Goal: Task Accomplishment & Management: Manage account settings

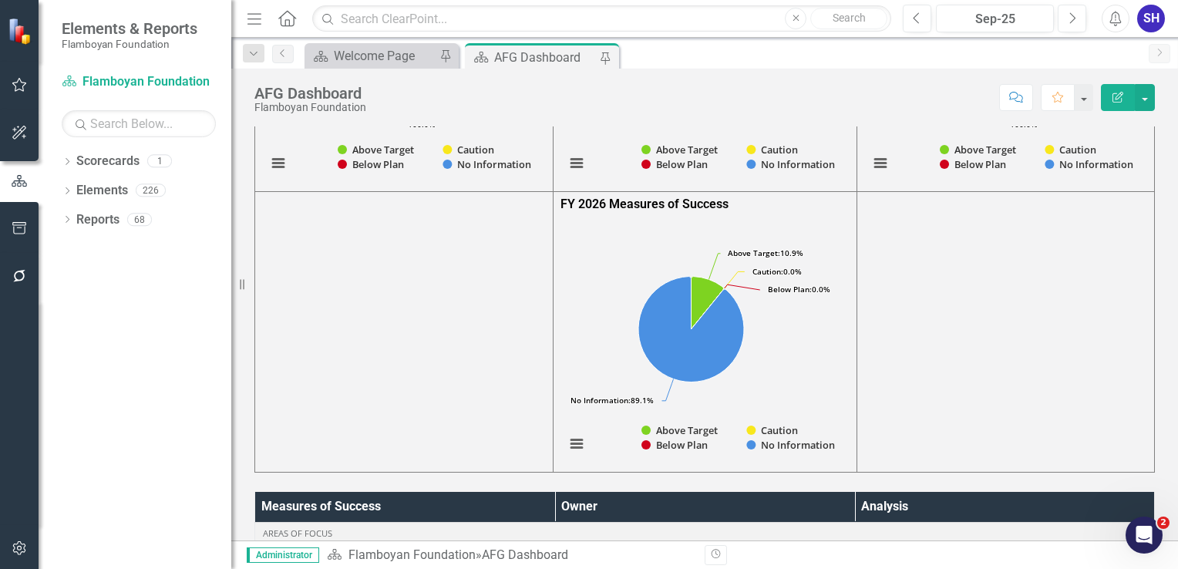
scroll to position [77, 0]
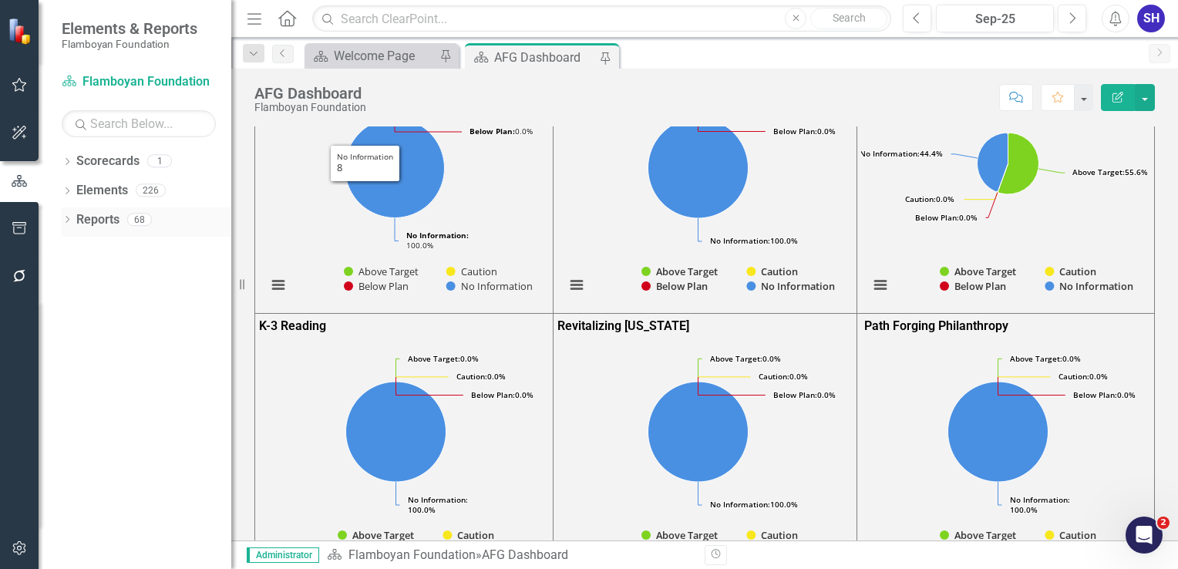
click at [89, 214] on link "Reports" at bounding box center [97, 220] width 43 height 18
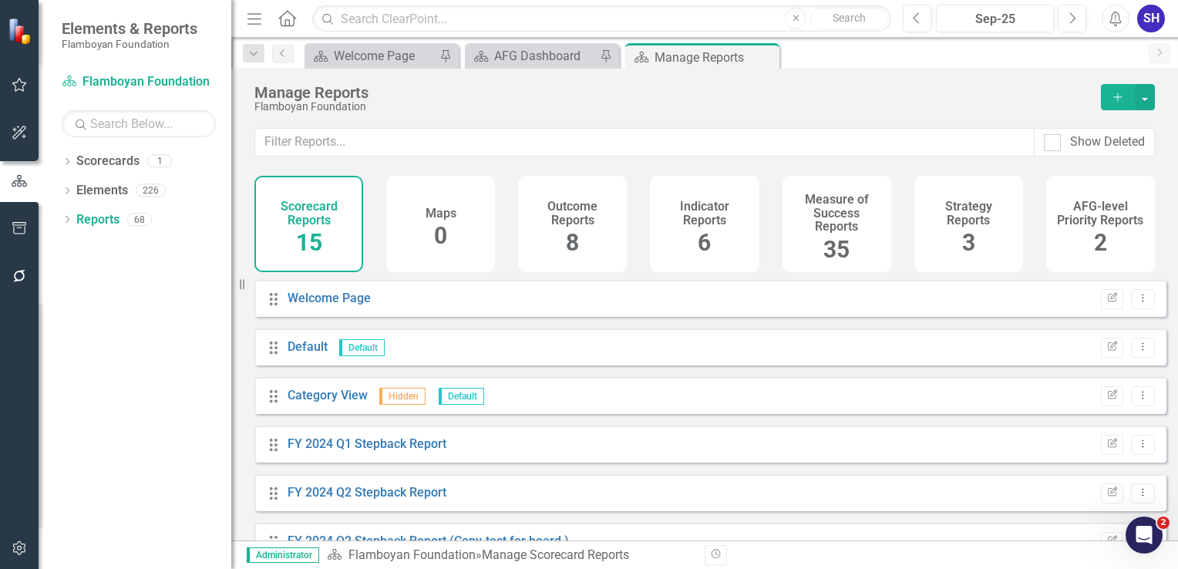
click at [821, 233] on h4 "Measure of Success Reports" at bounding box center [837, 213] width 90 height 41
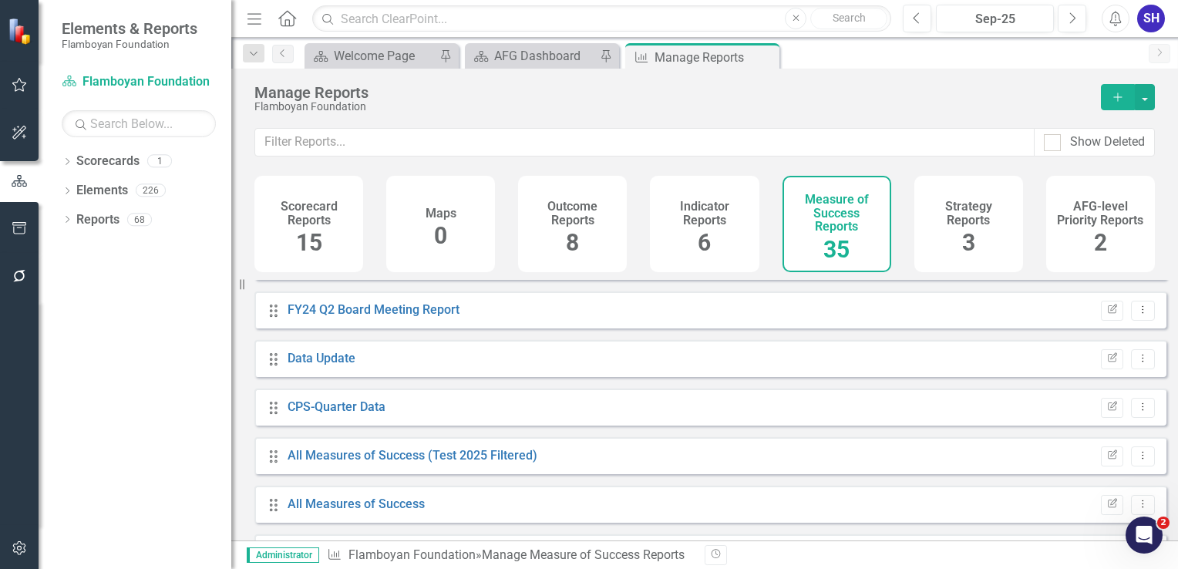
scroll to position [386, 0]
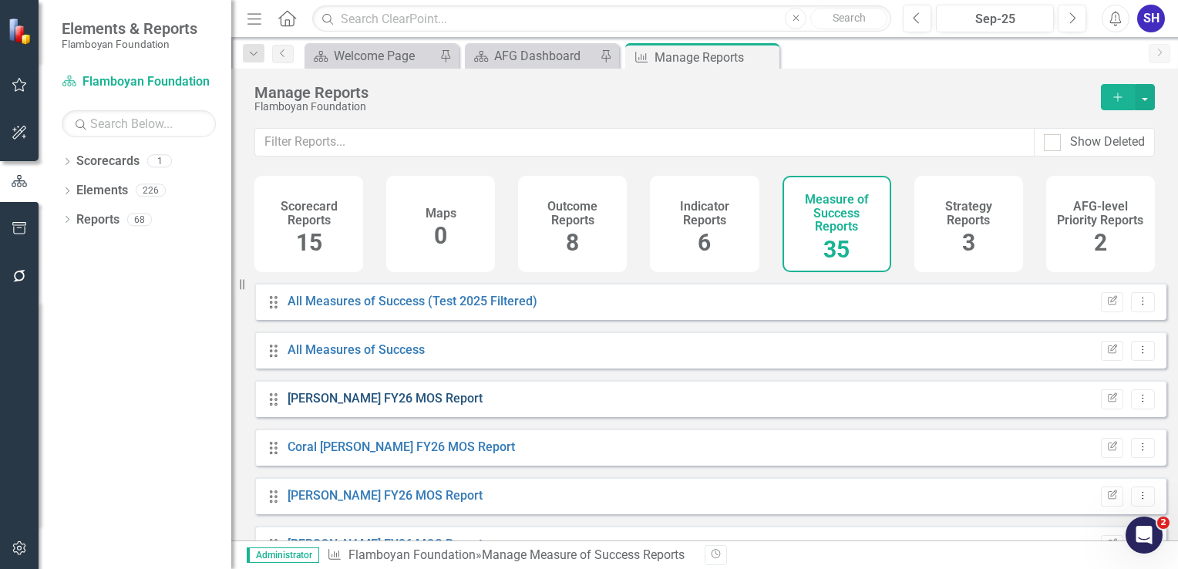
click at [457, 406] on link "[PERSON_NAME] FY26 MOS Report" at bounding box center [385, 398] width 195 height 15
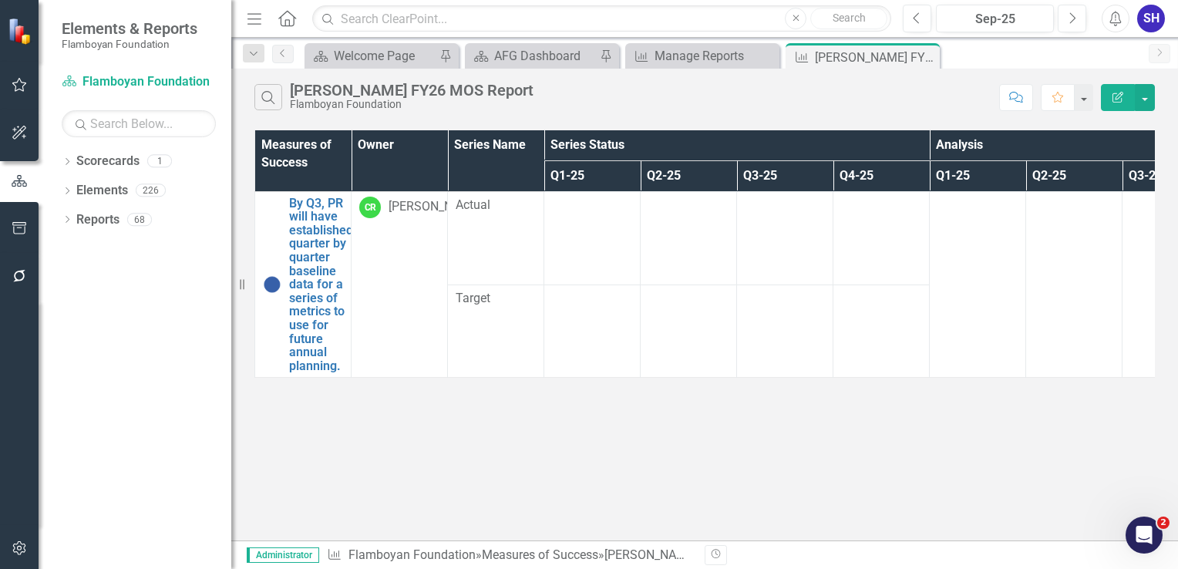
click at [1113, 97] on icon "Edit Report" at bounding box center [1118, 97] width 14 height 11
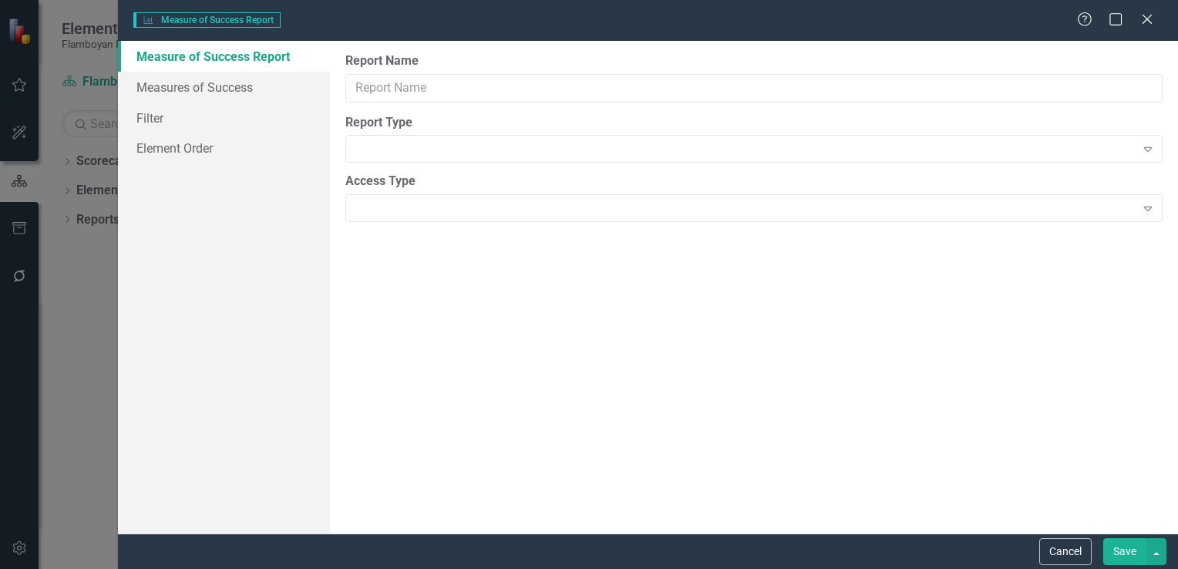
type input "[PERSON_NAME] FY26 MOS Report"
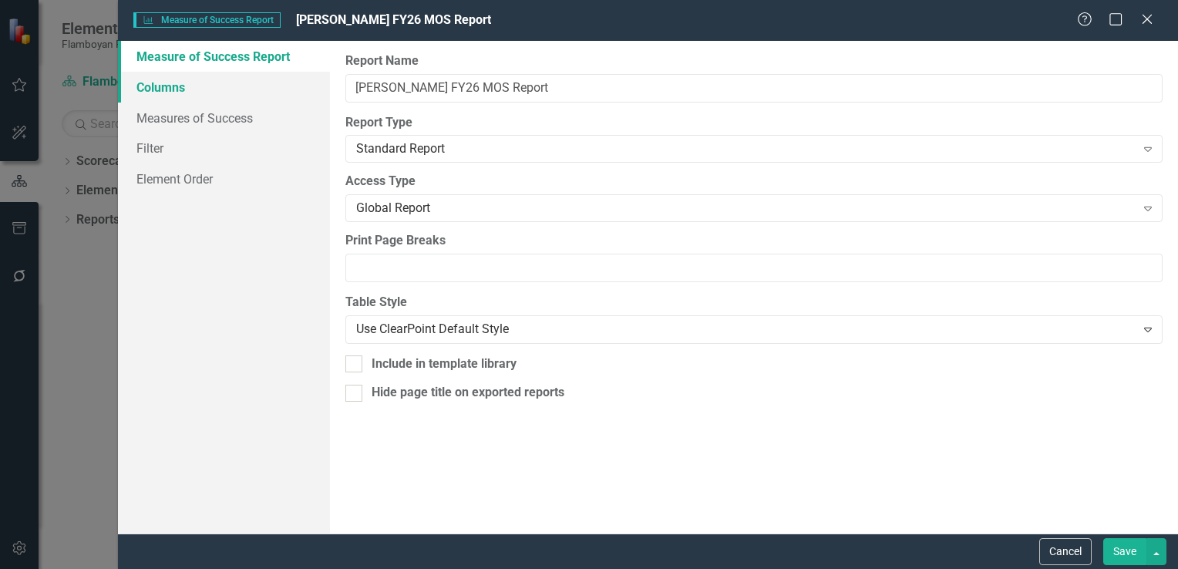
click at [217, 91] on link "Columns" at bounding box center [224, 87] width 212 height 31
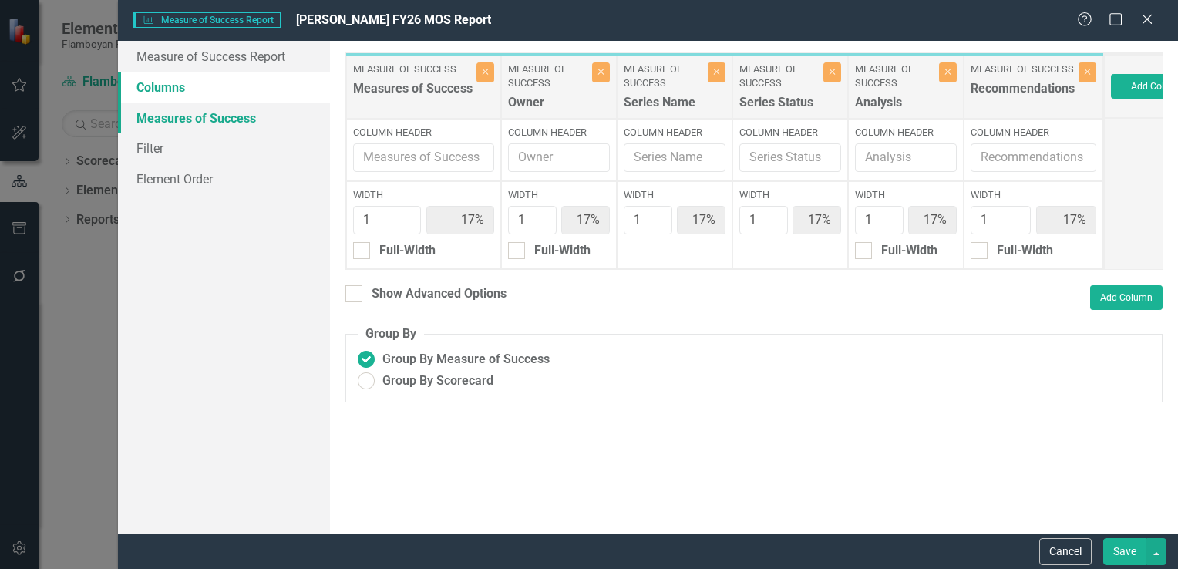
click at [216, 126] on link "Measures of Success" at bounding box center [224, 118] width 212 height 31
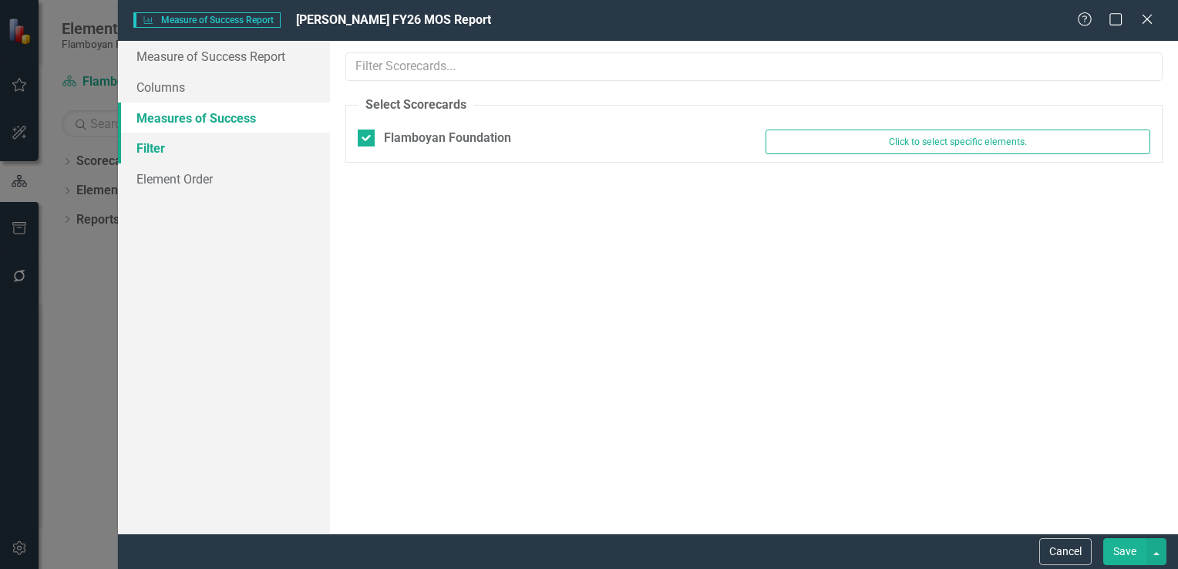
click at [188, 150] on link "Filter" at bounding box center [224, 148] width 212 height 31
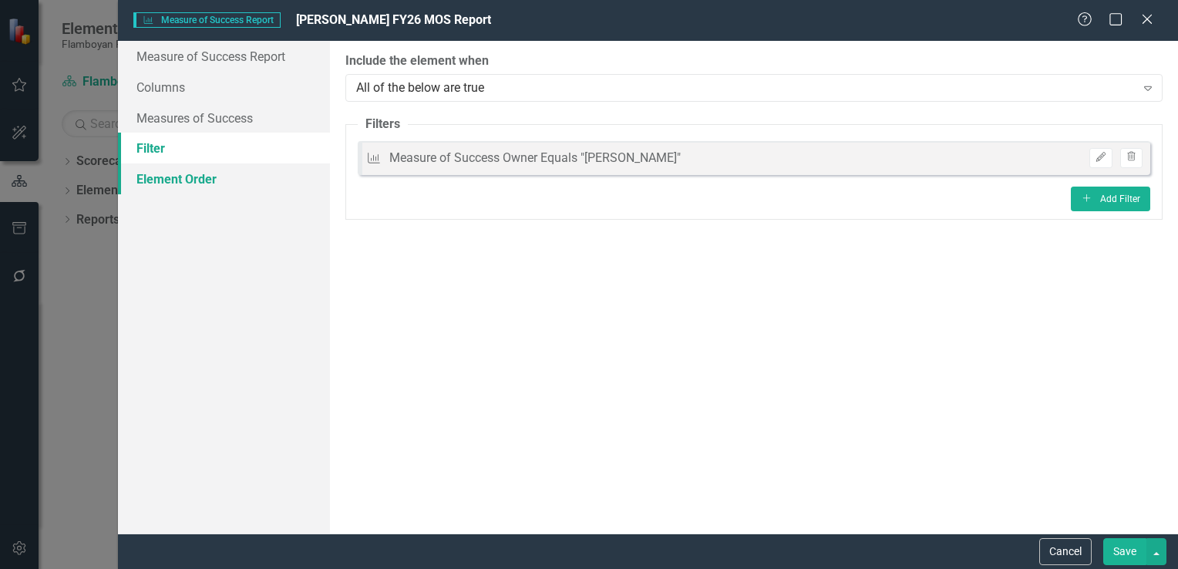
click at [197, 181] on link "Element Order" at bounding box center [224, 179] width 212 height 31
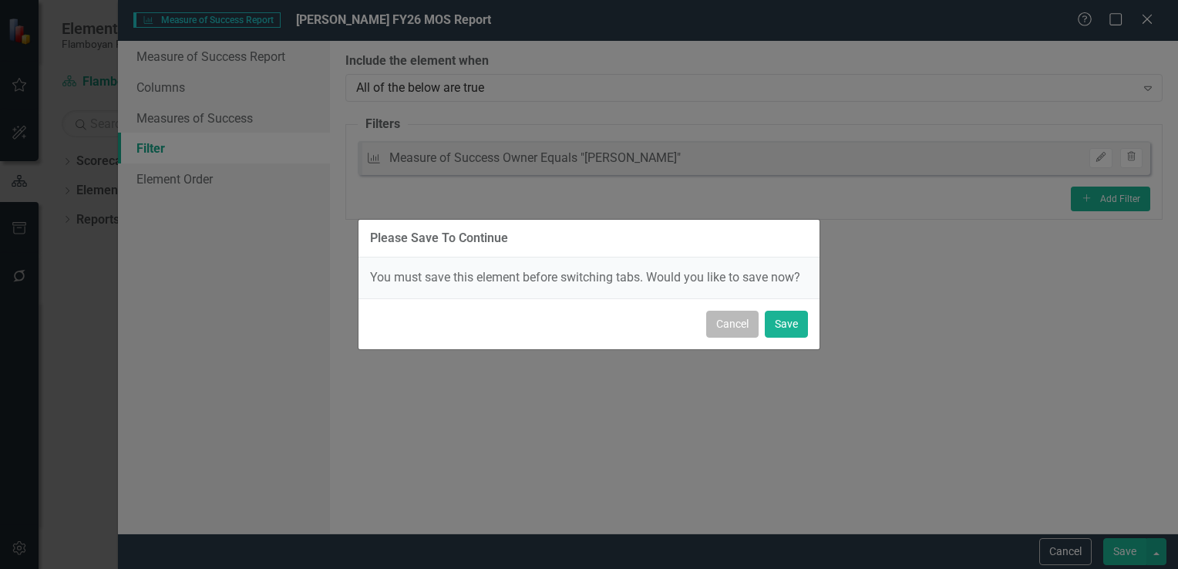
click at [747, 335] on button "Cancel" at bounding box center [732, 324] width 52 height 27
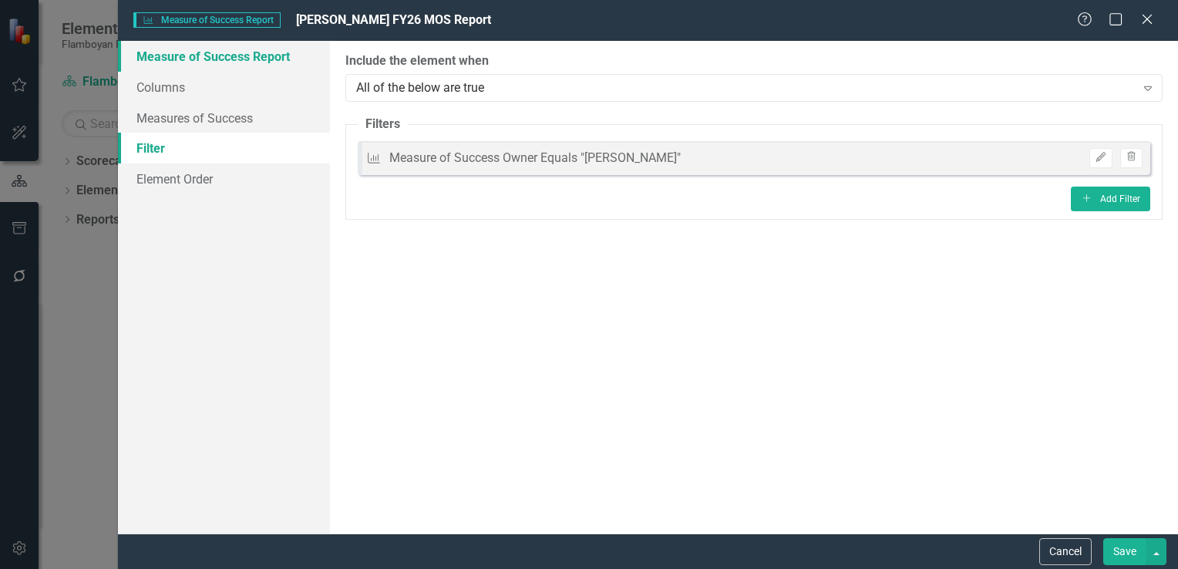
click at [236, 69] on link "Measure of Success Report" at bounding box center [224, 56] width 212 height 31
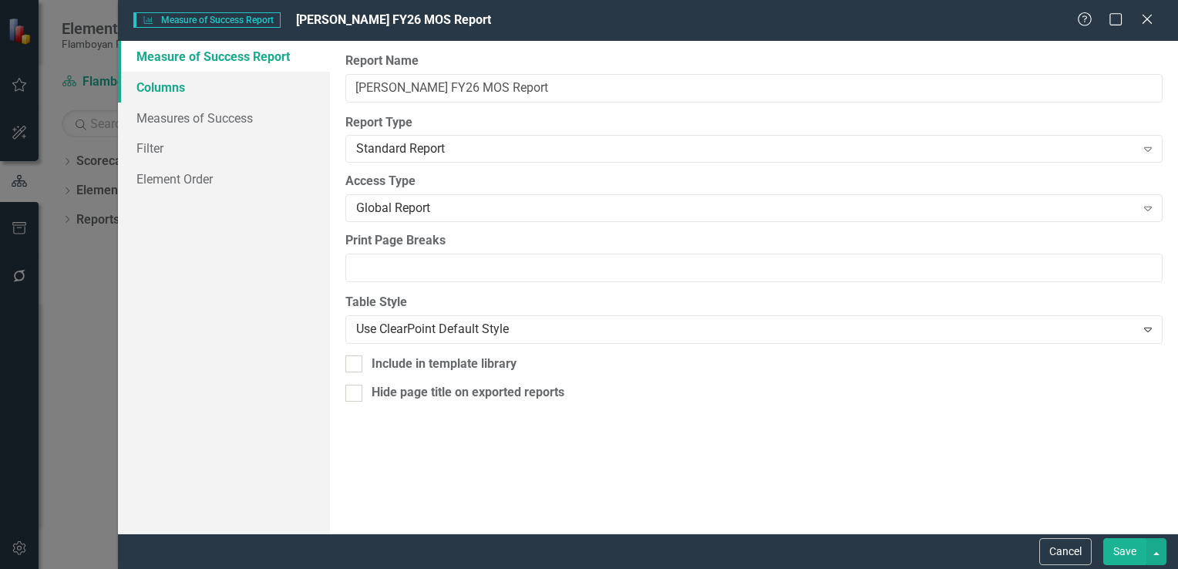
click at [216, 91] on link "Columns" at bounding box center [224, 87] width 212 height 31
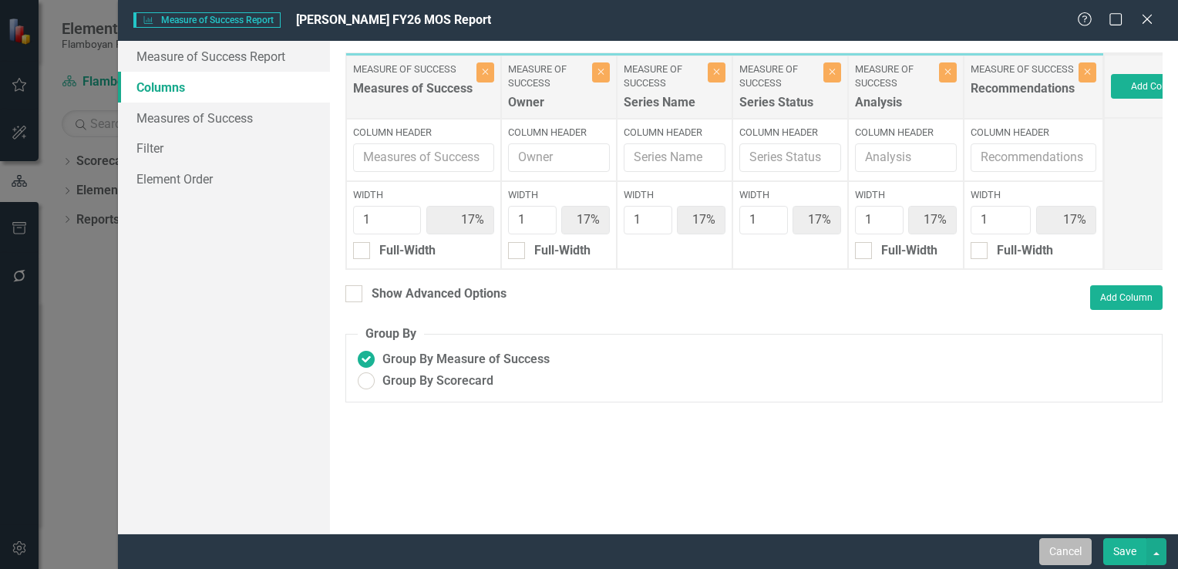
click at [1050, 539] on button "Cancel" at bounding box center [1066, 551] width 52 height 27
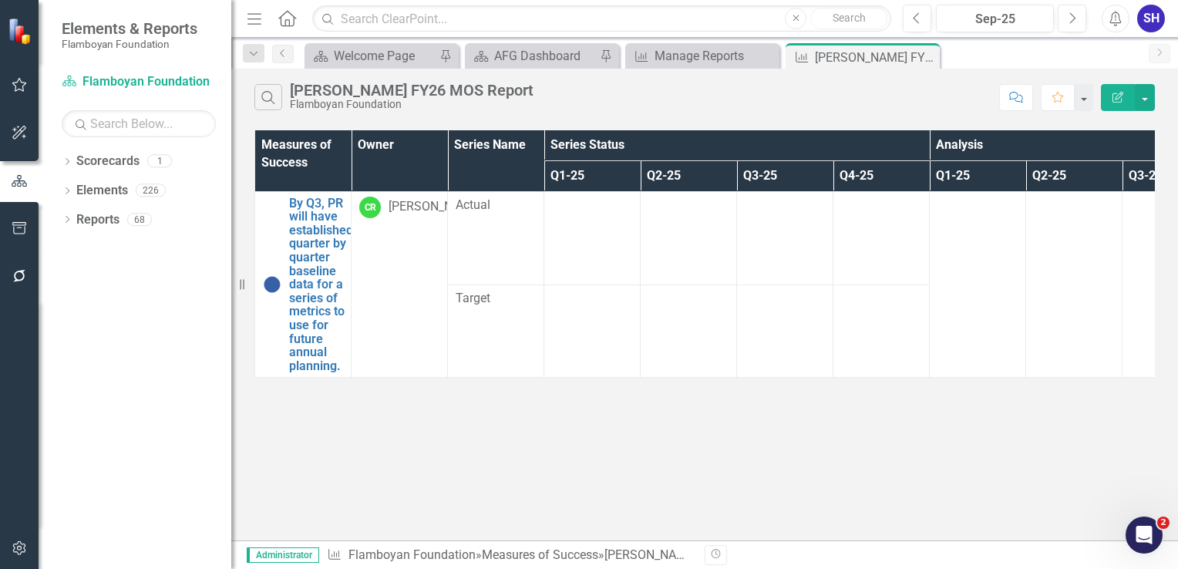
click at [577, 173] on th "Q1-25" at bounding box center [592, 175] width 96 height 31
click at [577, 173] on th "Q1-25 Sort Ascending" at bounding box center [592, 175] width 96 height 31
drag, startPoint x: 577, startPoint y: 173, endPoint x: 632, endPoint y: 174, distance: 54.8
click at [632, 174] on th "Q1-25 Sort Descending" at bounding box center [592, 175] width 96 height 31
click at [626, 174] on th "Q1-25" at bounding box center [592, 175] width 96 height 31
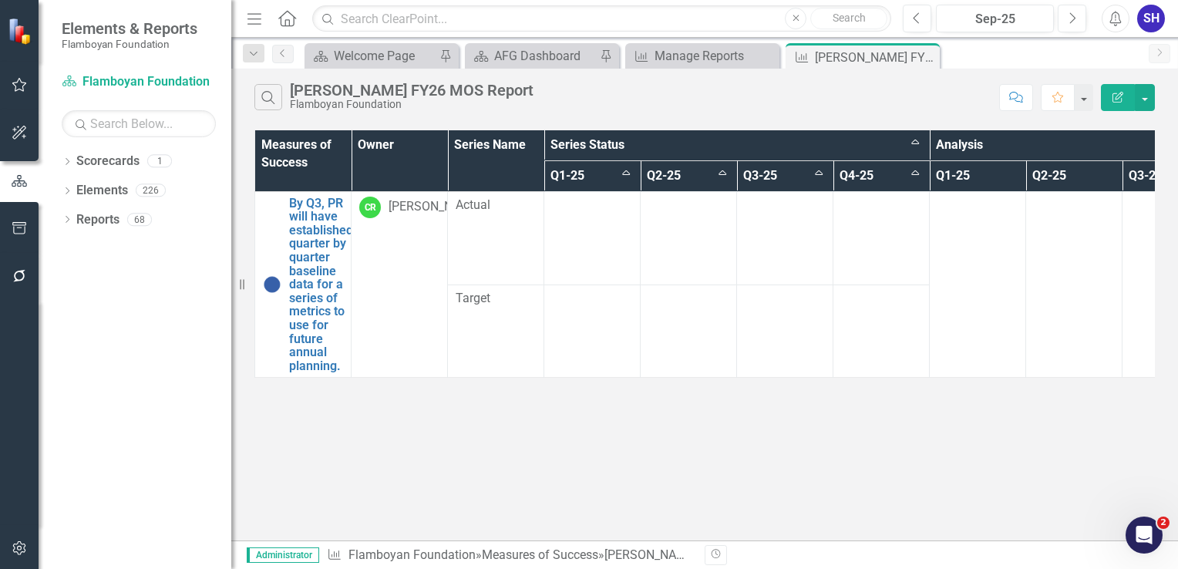
click at [621, 167] on th "Q1-25 Sort Ascending" at bounding box center [592, 175] width 96 height 31
click at [622, 174] on th "Q1-25 Sort Descending" at bounding box center [592, 175] width 96 height 31
click at [578, 177] on th "Q1-25" at bounding box center [592, 175] width 96 height 31
drag, startPoint x: 578, startPoint y: 177, endPoint x: 494, endPoint y: 504, distance: 337.6
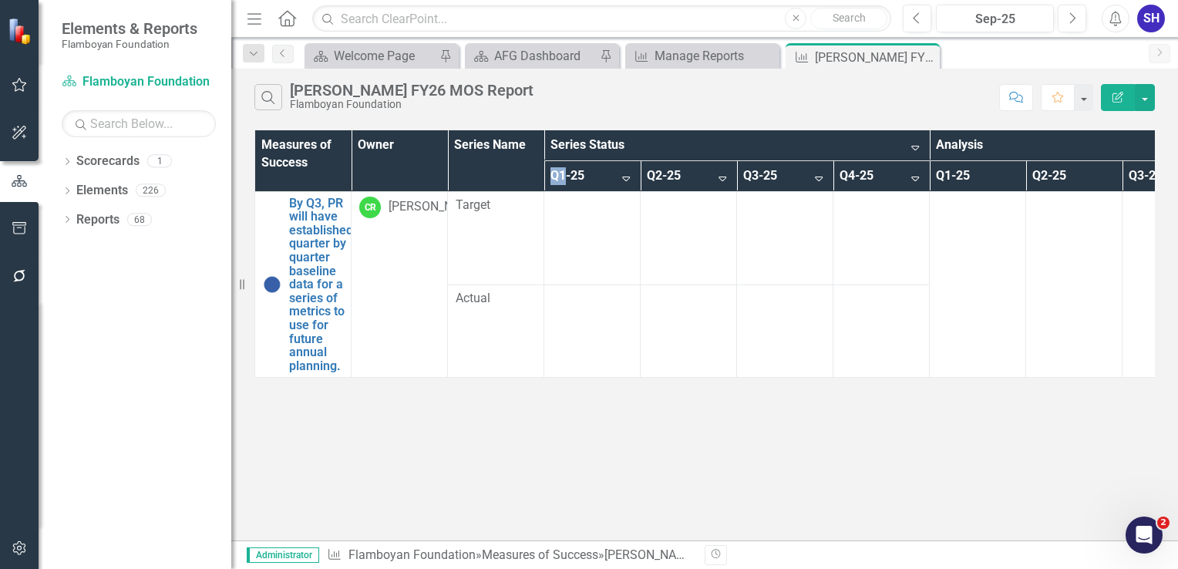
click at [494, 504] on div "Search [PERSON_NAME] FY26 MOS Report Flamboyan Foundation Comment Favorite Edit…" at bounding box center [704, 305] width 947 height 472
click at [1145, 107] on button "button" at bounding box center [1145, 97] width 20 height 27
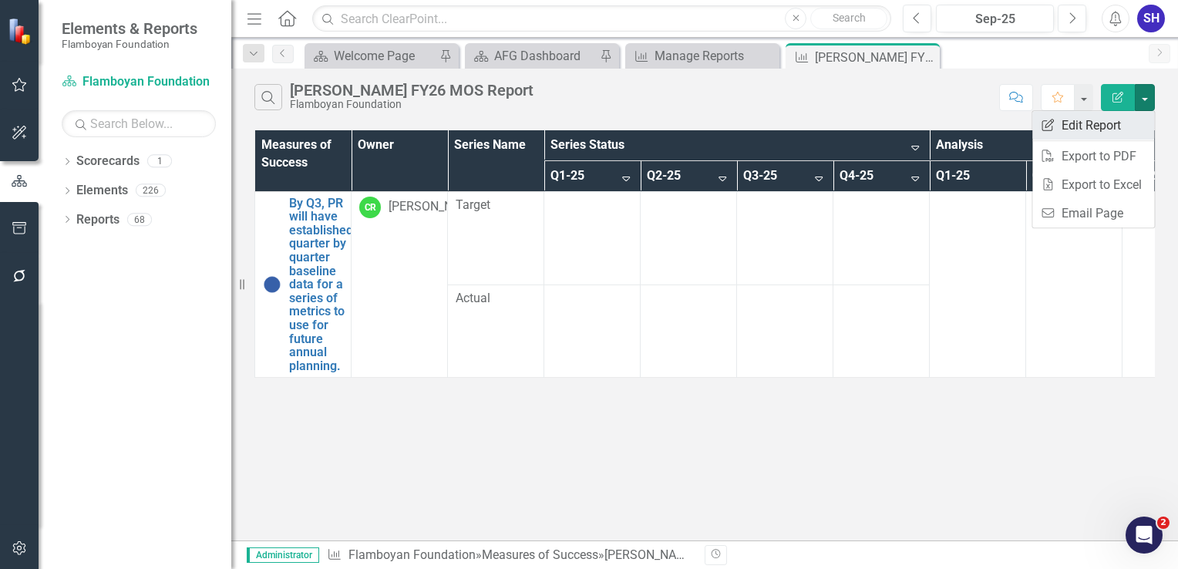
click at [1136, 123] on link "Edit Report Edit Report" at bounding box center [1094, 125] width 122 height 29
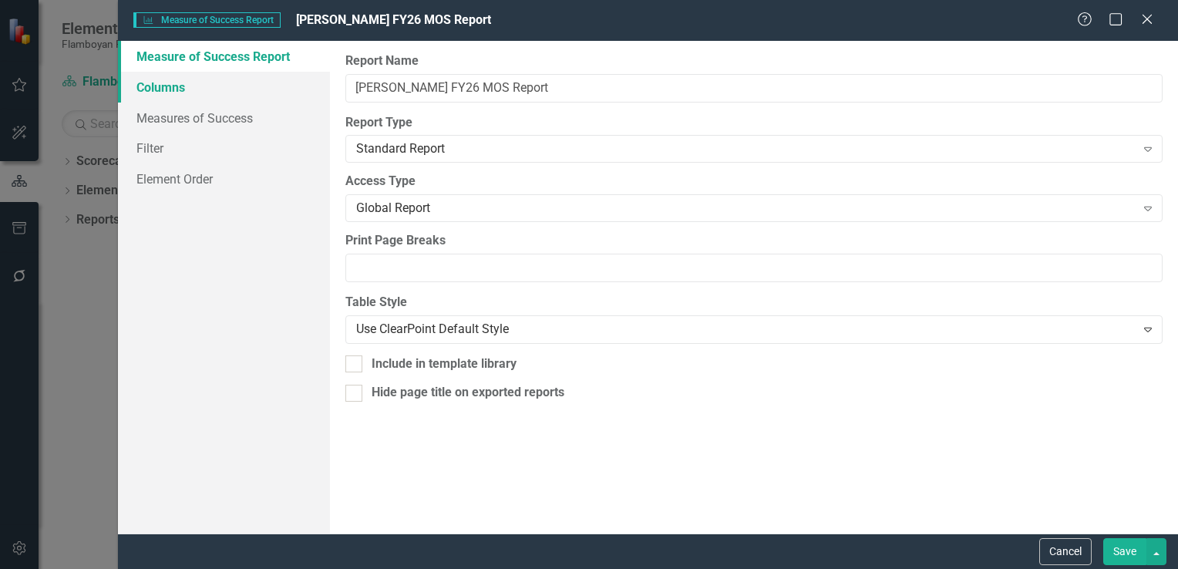
click at [216, 90] on link "Columns" at bounding box center [224, 87] width 212 height 31
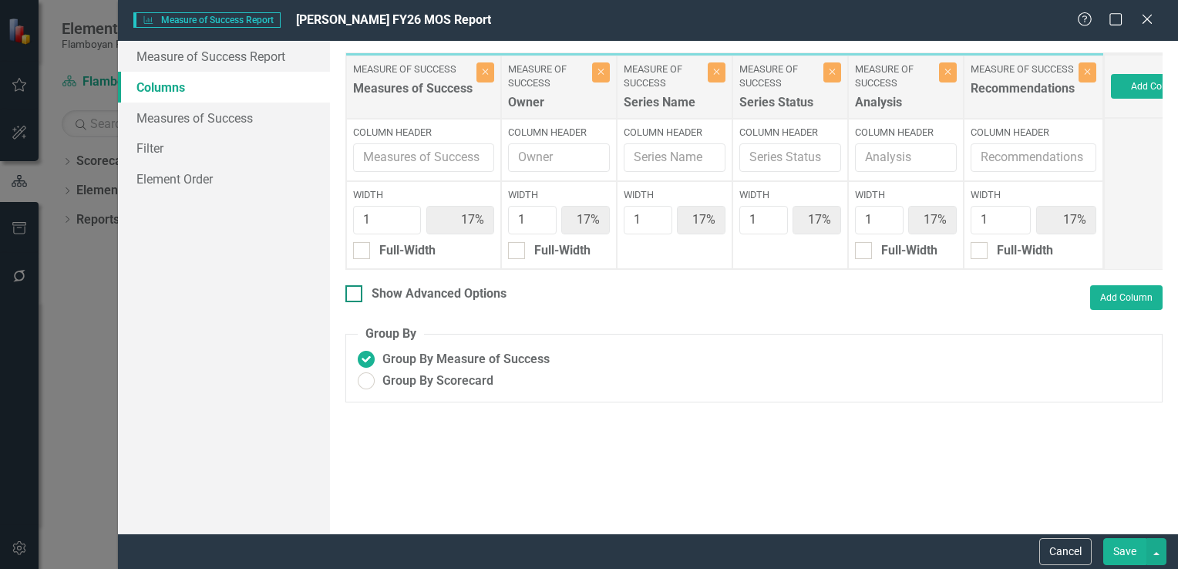
click at [354, 295] on input "Show Advanced Options" at bounding box center [351, 290] width 10 height 10
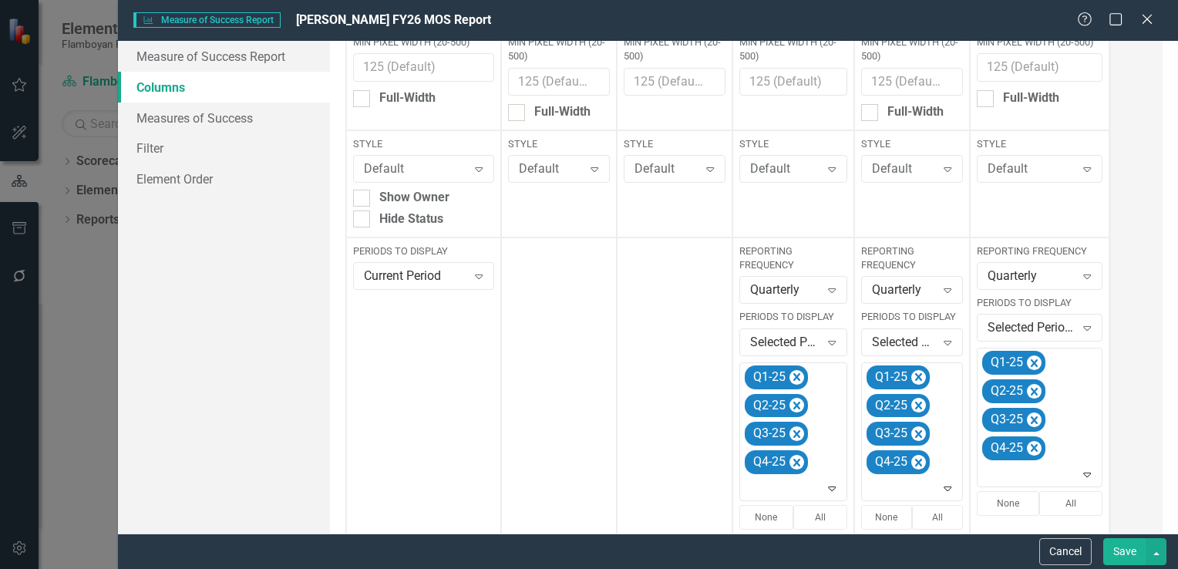
scroll to position [231, 0]
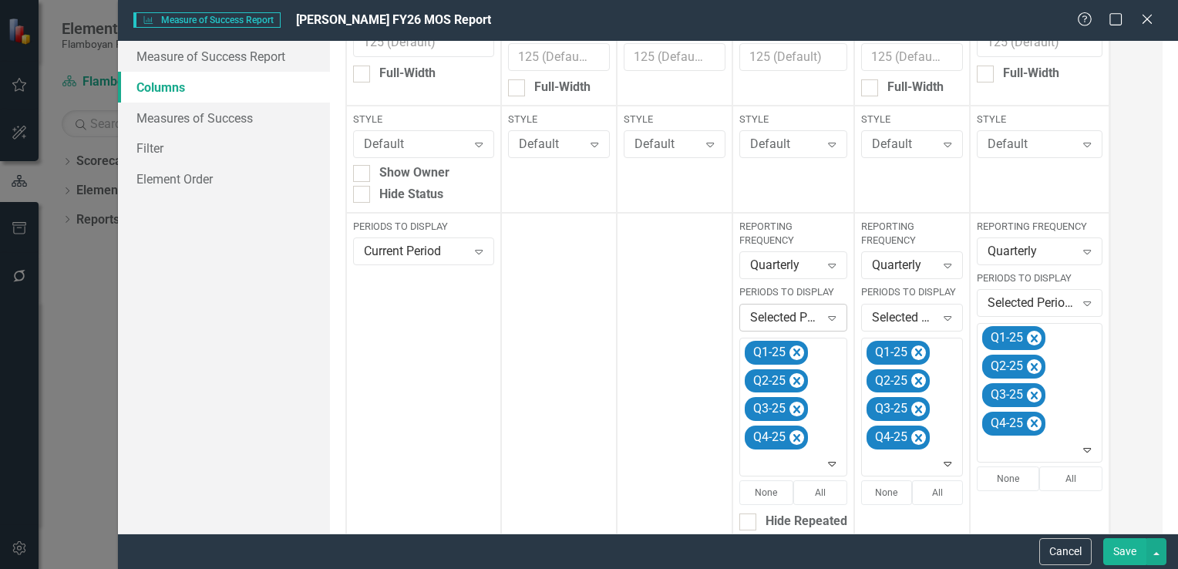
click at [824, 325] on div "Expand" at bounding box center [832, 317] width 28 height 25
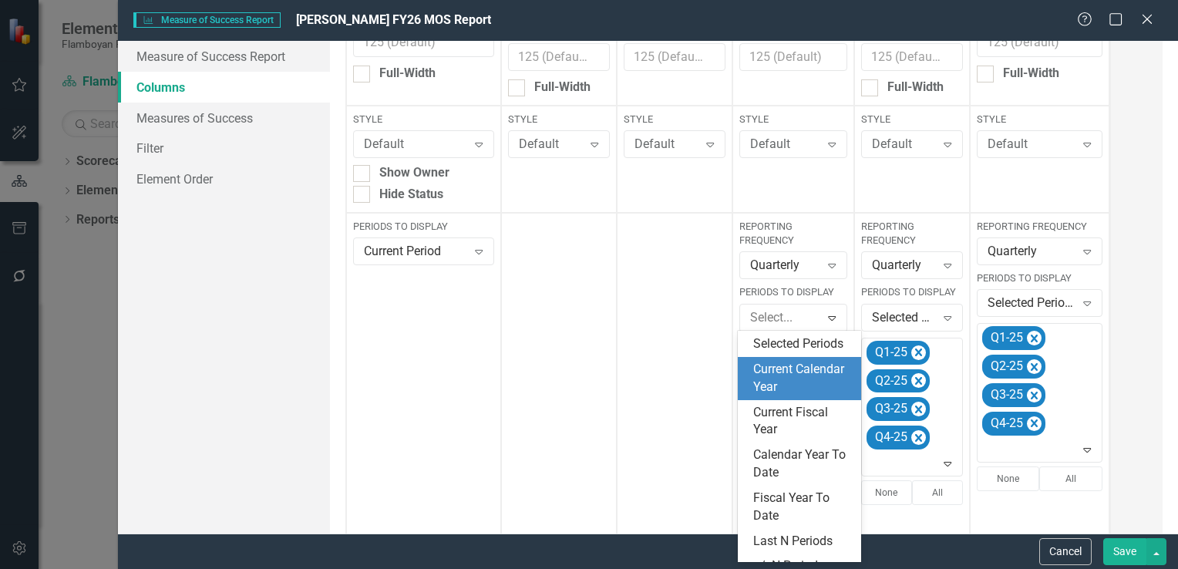
scroll to position [0, 0]
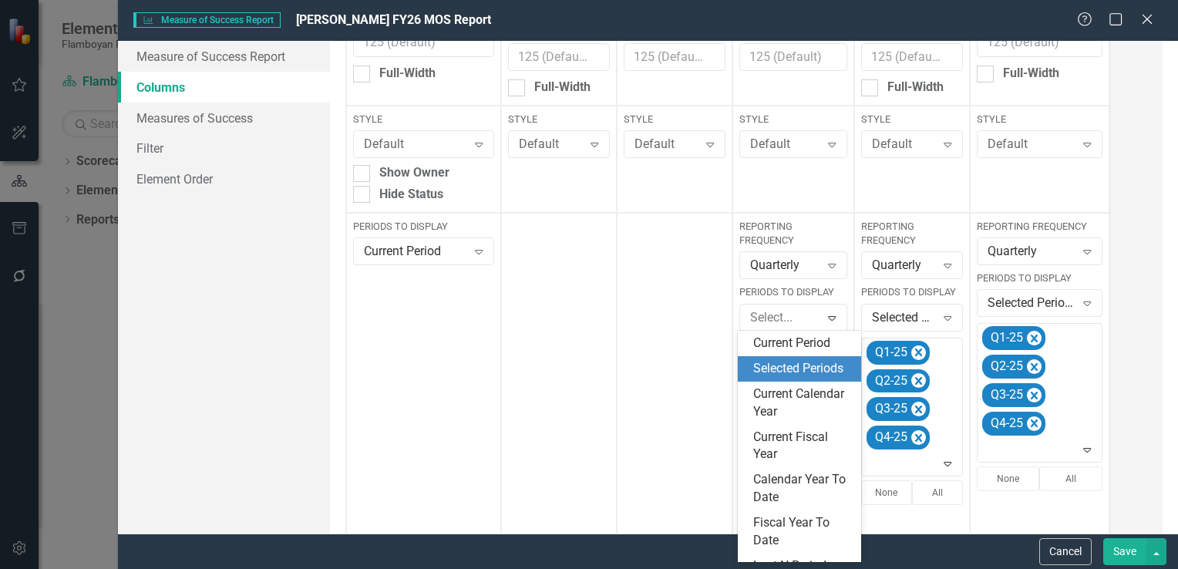
click at [802, 378] on div "Selected Periods" at bounding box center [802, 369] width 99 height 18
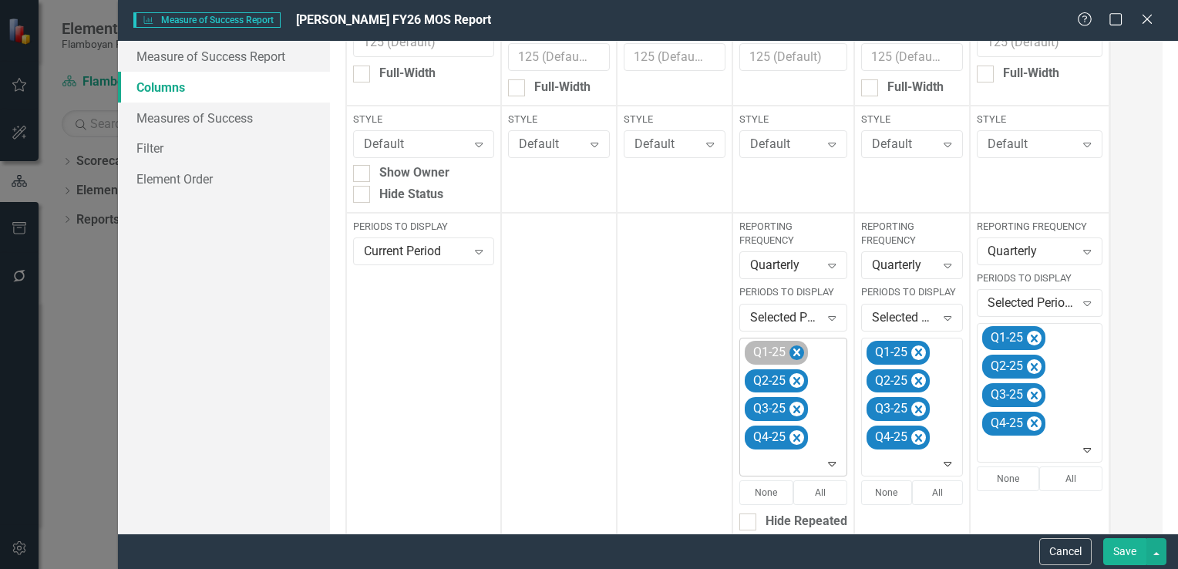
click at [799, 356] on icon "Remove Q1-25" at bounding box center [797, 352] width 15 height 19
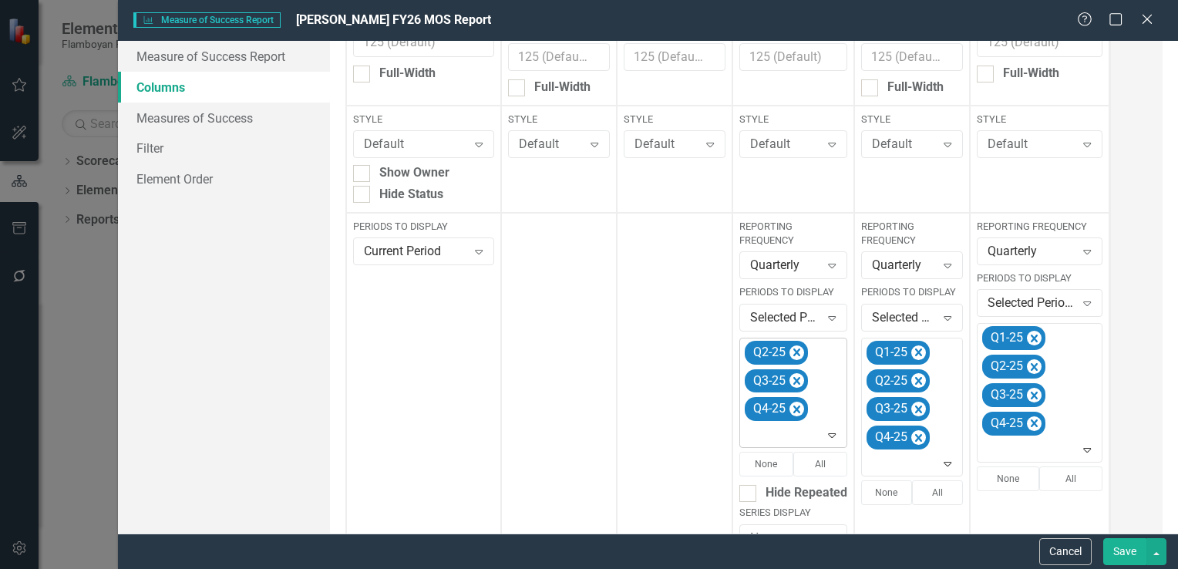
click at [799, 356] on icon "Remove Q2-25" at bounding box center [797, 352] width 15 height 19
click at [799, 356] on icon "Remove Q3-25" at bounding box center [797, 352] width 15 height 19
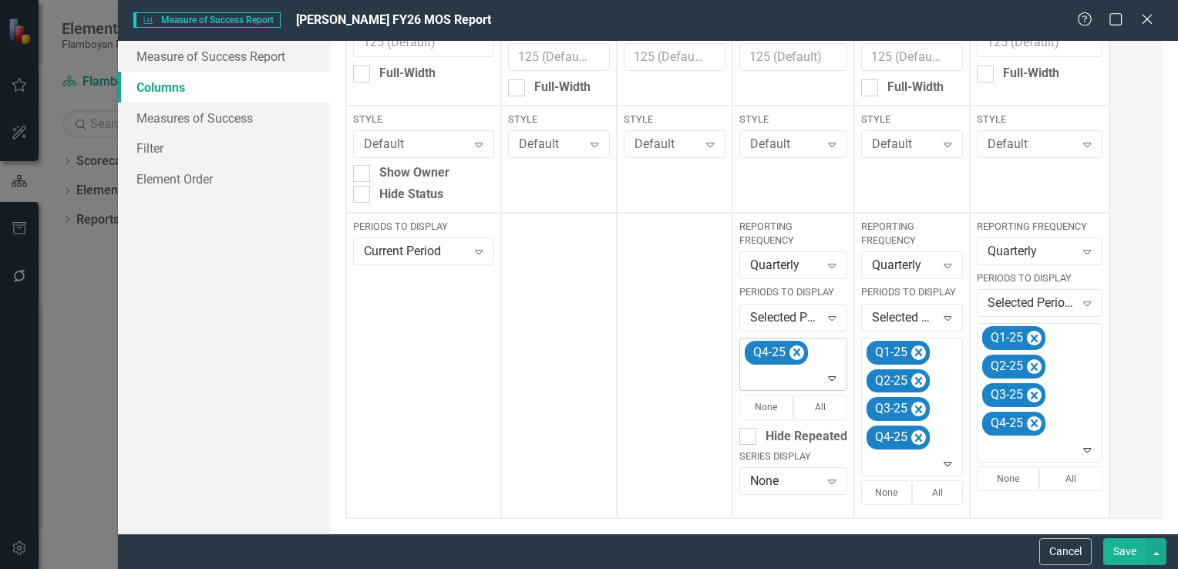
click at [799, 356] on icon "Remove Q4-25" at bounding box center [797, 352] width 15 height 19
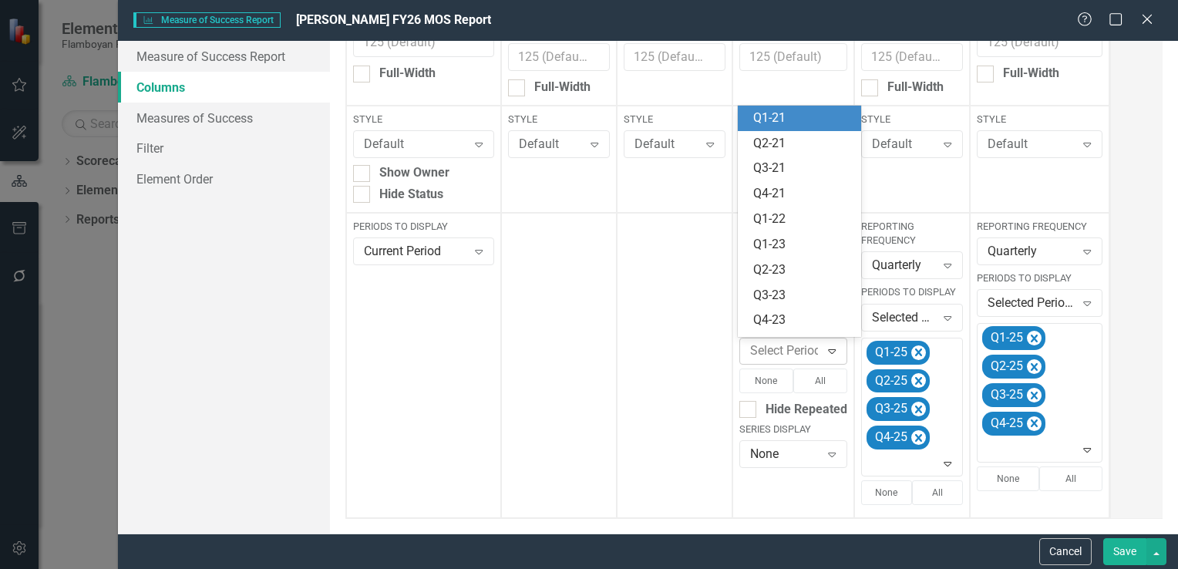
click at [830, 354] on icon "Expand" at bounding box center [831, 351] width 15 height 12
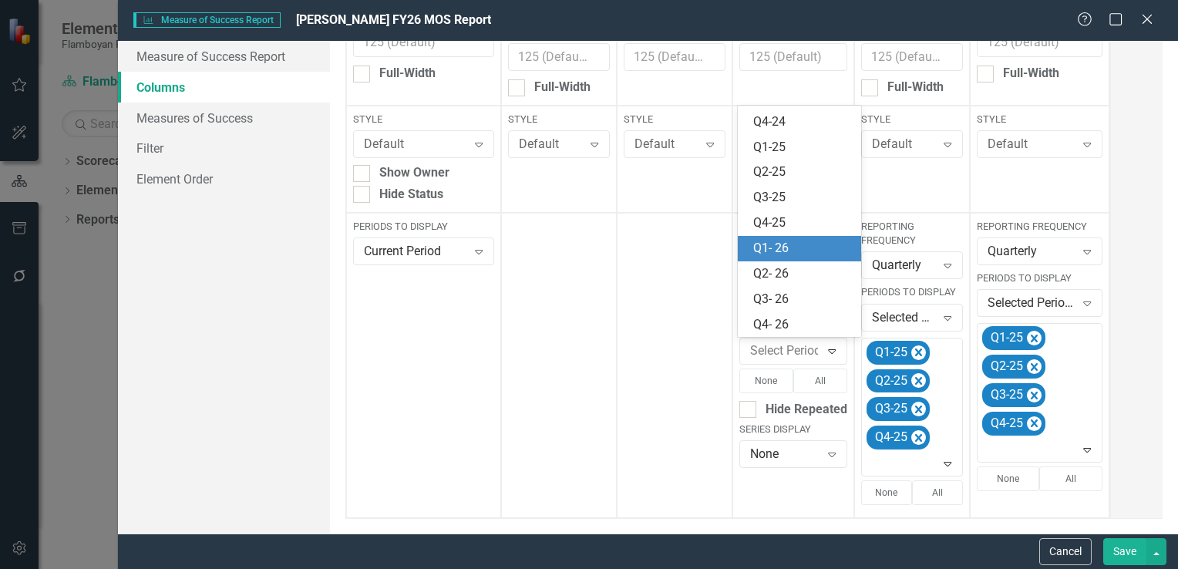
click at [793, 247] on div "Q1- 26" at bounding box center [802, 249] width 99 height 18
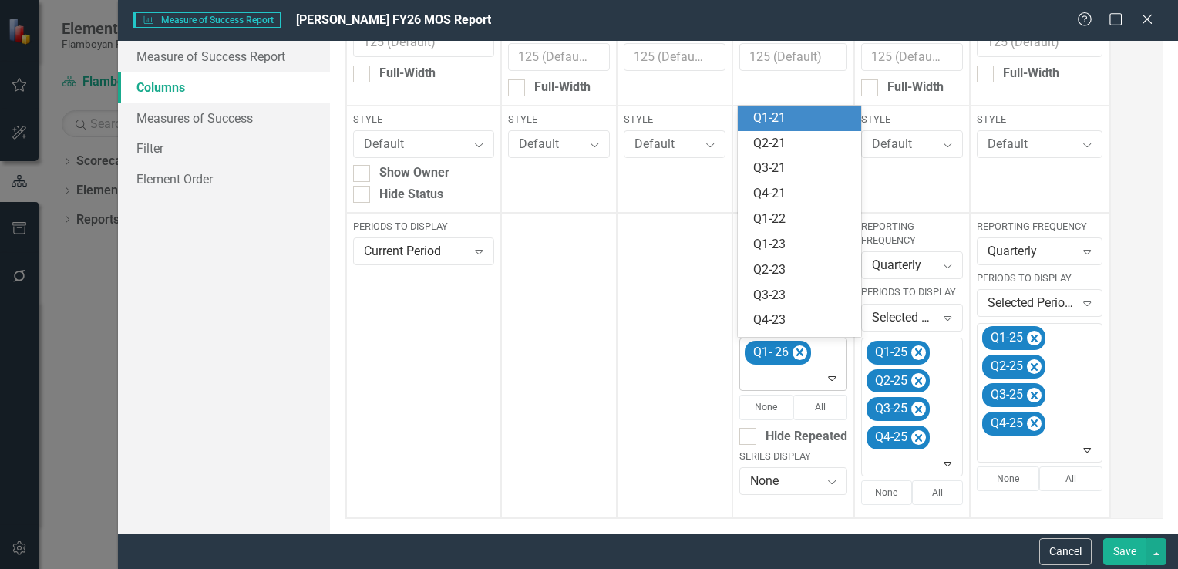
click at [831, 377] on icon "Expand" at bounding box center [831, 378] width 15 height 12
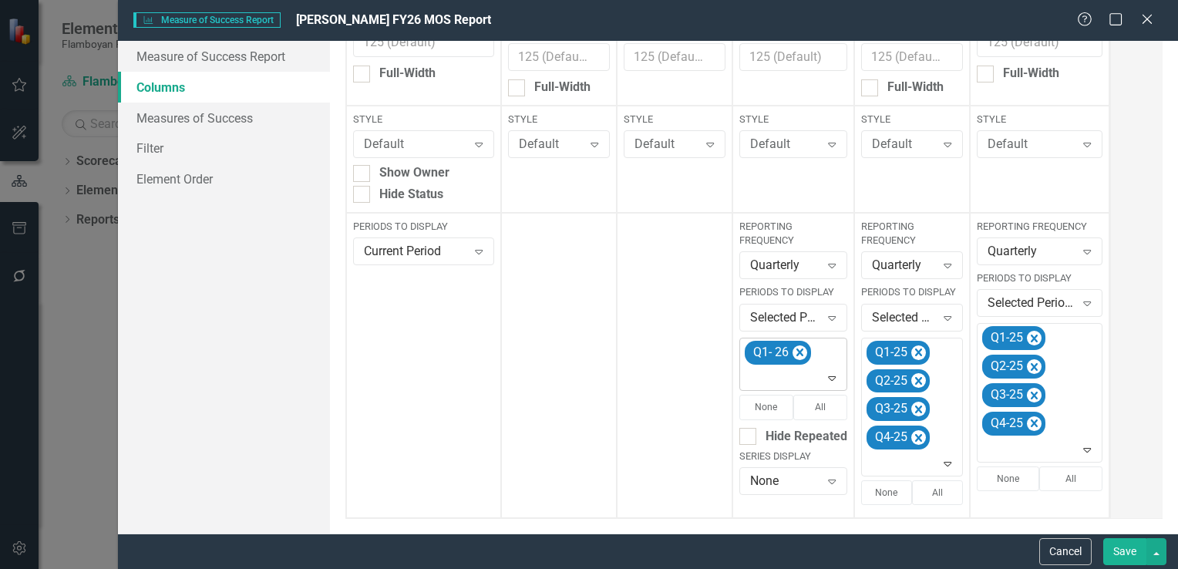
click at [830, 379] on icon at bounding box center [833, 378] width 8 height 5
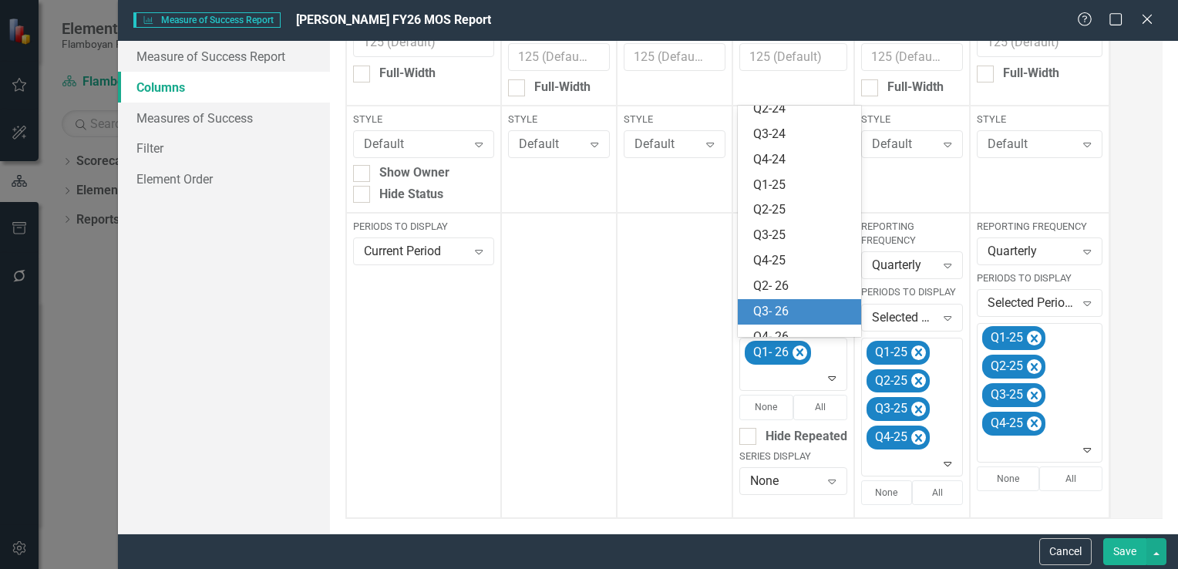
scroll to position [275, 0]
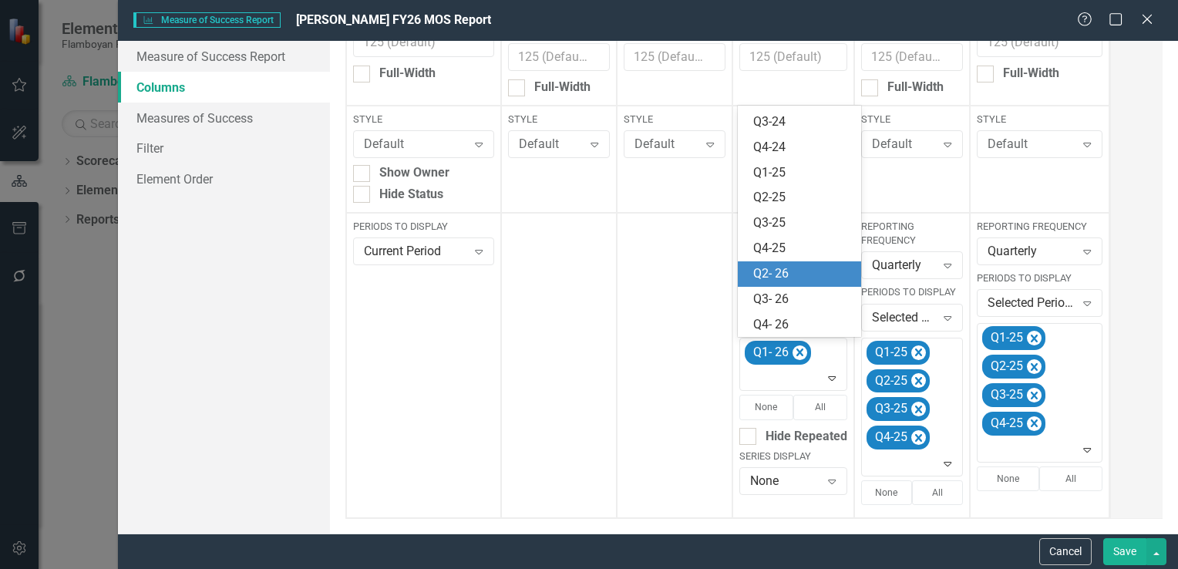
click at [796, 274] on div "Q2- 26" at bounding box center [802, 274] width 99 height 18
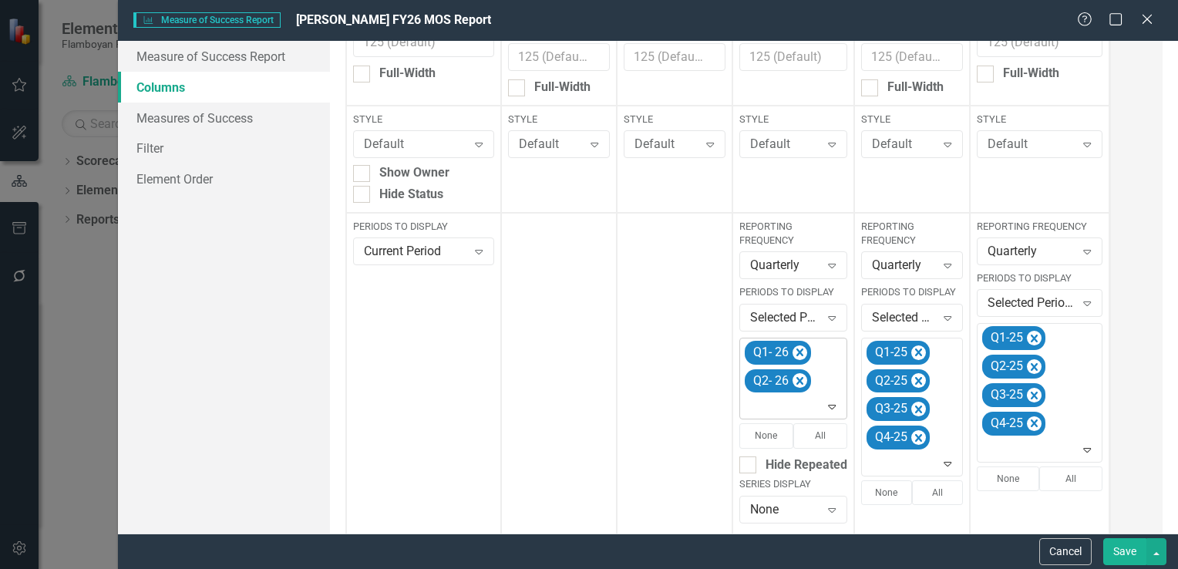
click at [830, 412] on icon "Expand" at bounding box center [831, 406] width 15 height 12
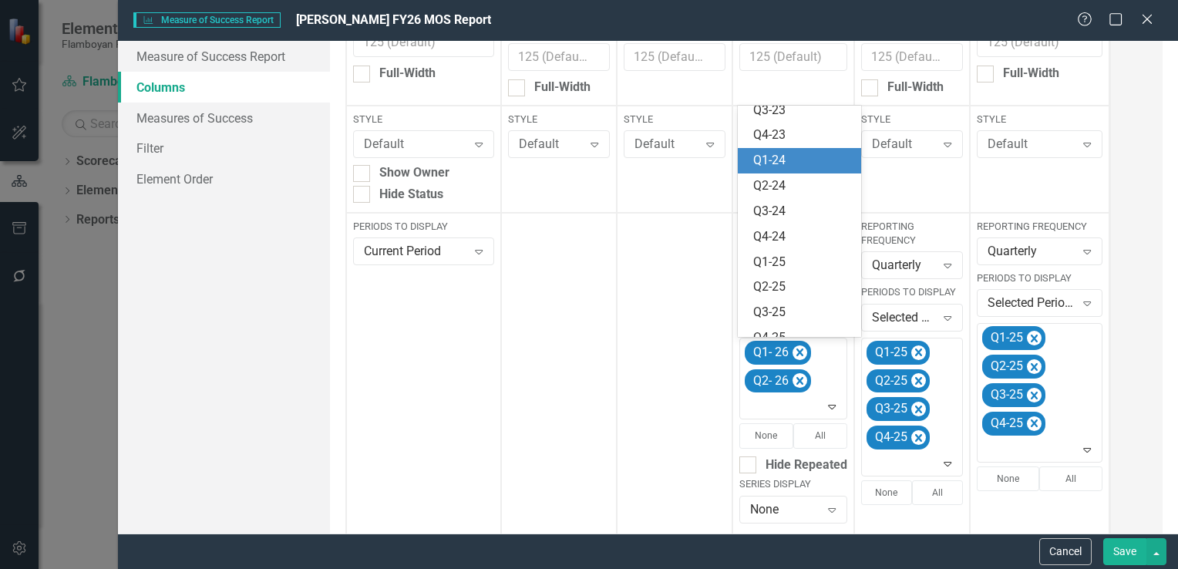
scroll to position [250, 0]
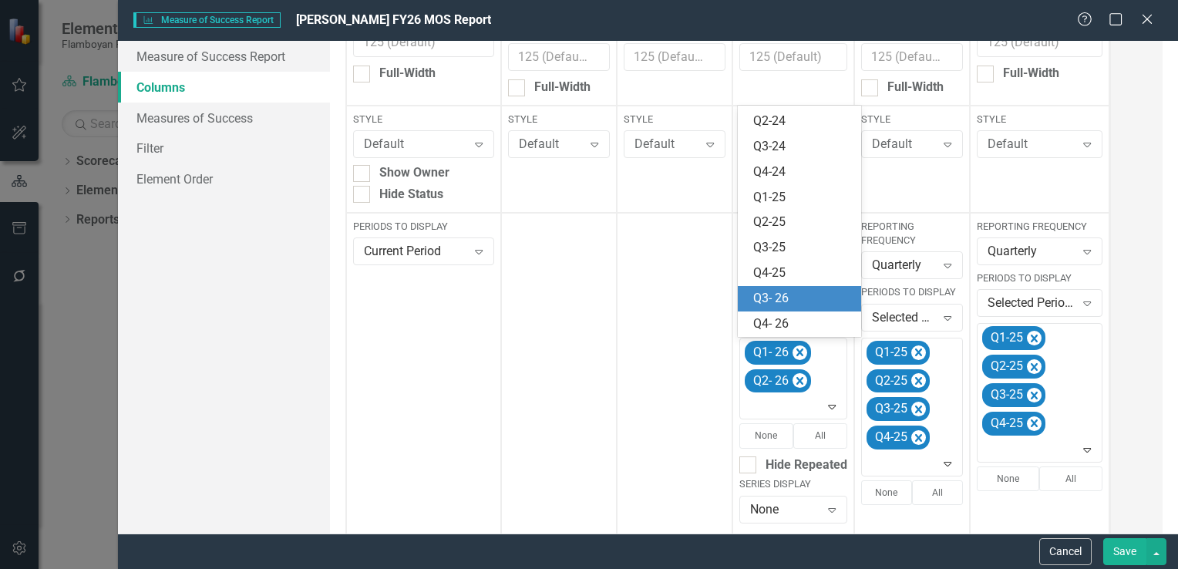
click at [792, 304] on div "Q3- 26" at bounding box center [802, 299] width 99 height 18
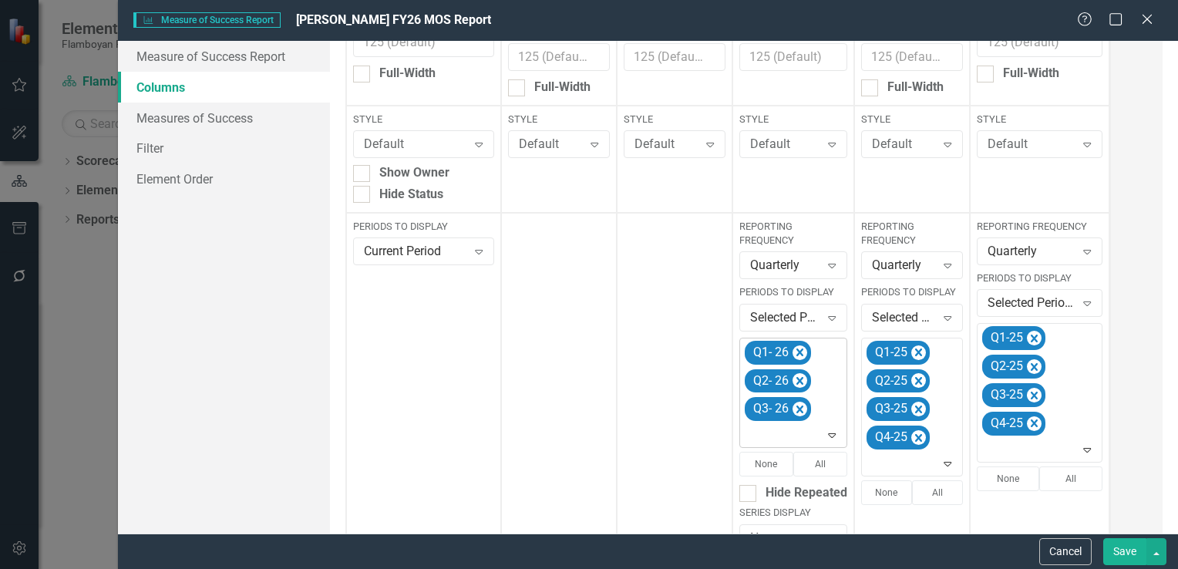
click at [833, 437] on icon "Expand" at bounding box center [831, 435] width 15 height 12
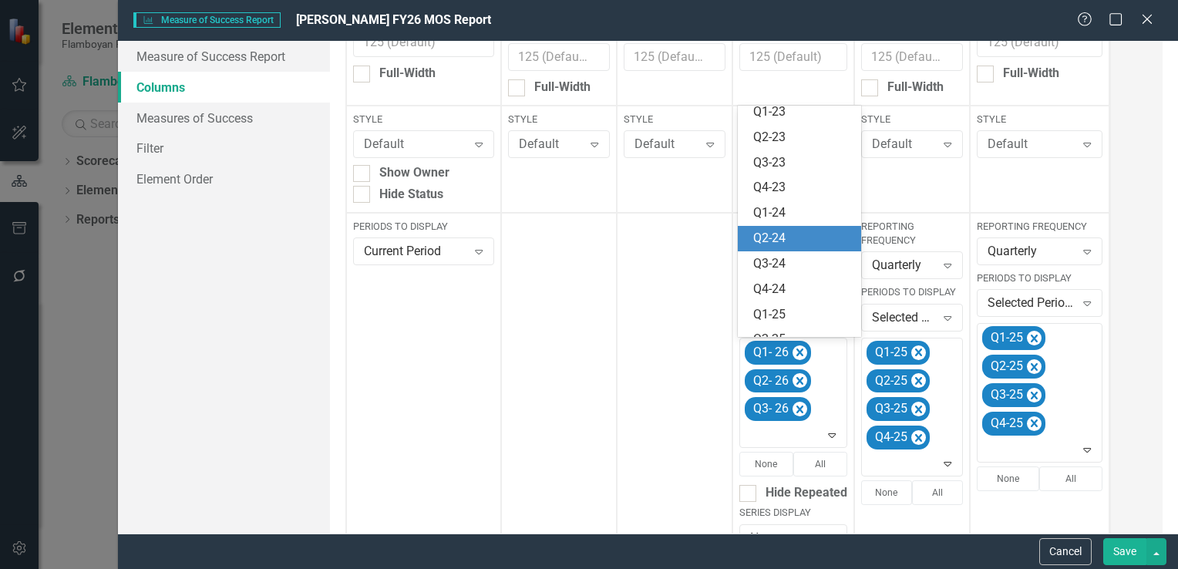
scroll to position [224, 0]
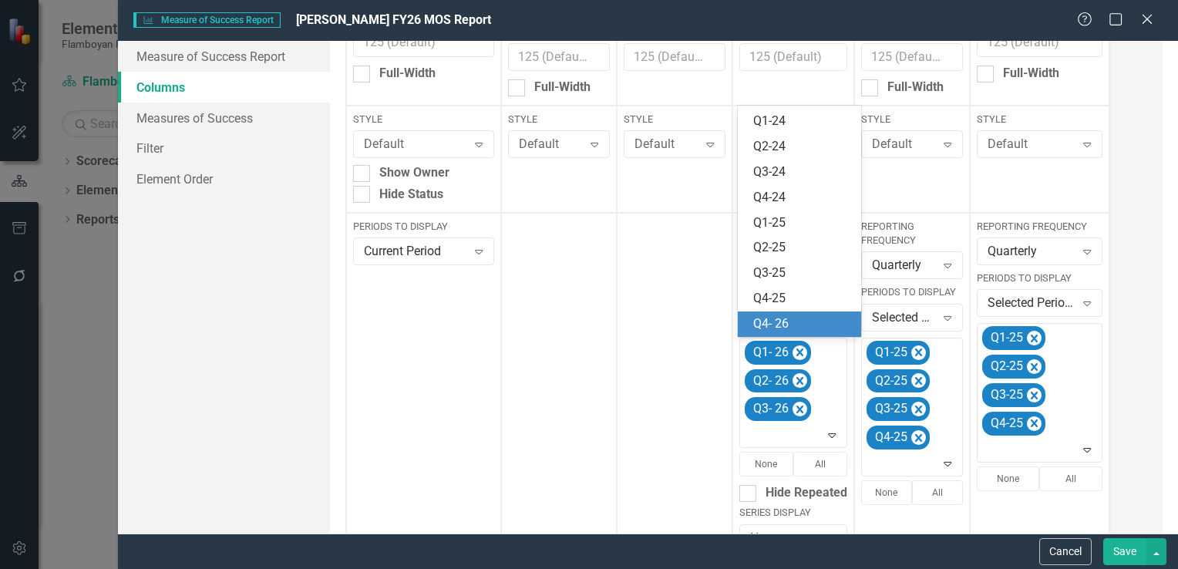
click at [780, 323] on div "Q4- 26" at bounding box center [802, 324] width 99 height 18
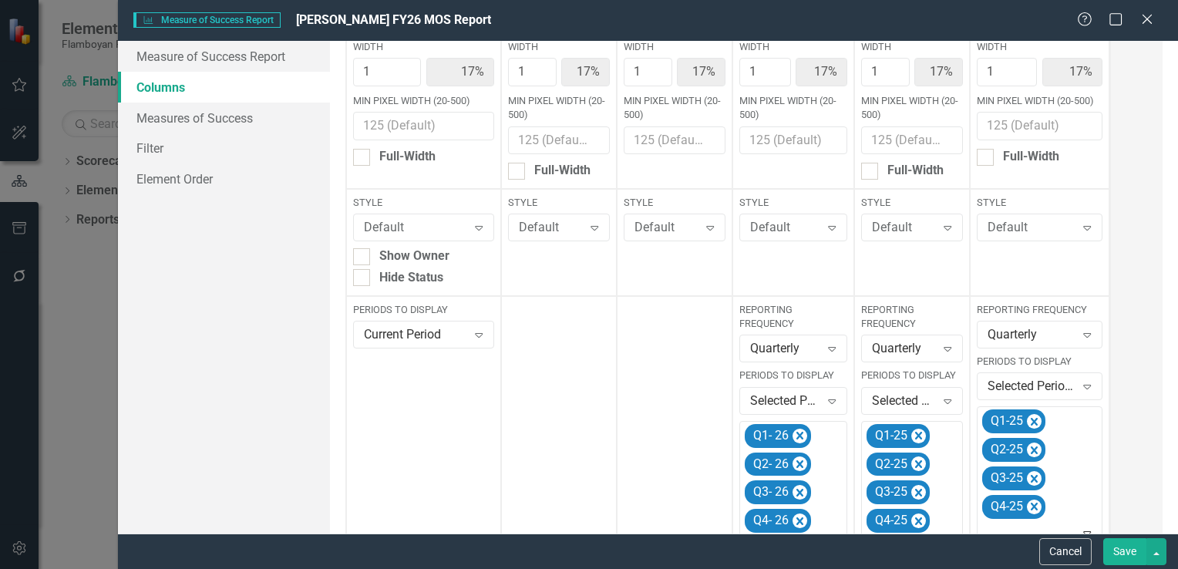
scroll to position [231, 0]
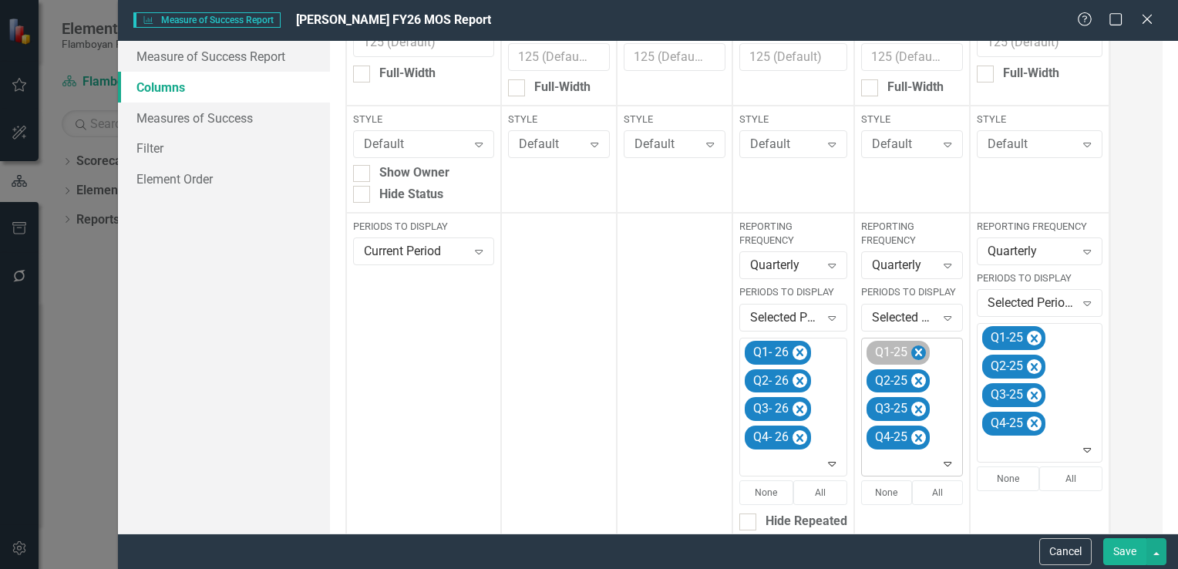
click at [916, 356] on icon "Remove Q1-25" at bounding box center [919, 352] width 15 height 19
click at [916, 356] on icon "Remove Q2-25" at bounding box center [919, 352] width 15 height 19
click at [916, 356] on icon "Remove Q3-25" at bounding box center [919, 352] width 15 height 19
click at [916, 356] on icon "Remove Q4-25" at bounding box center [919, 352] width 15 height 19
click at [941, 351] on icon "Expand" at bounding box center [947, 351] width 15 height 12
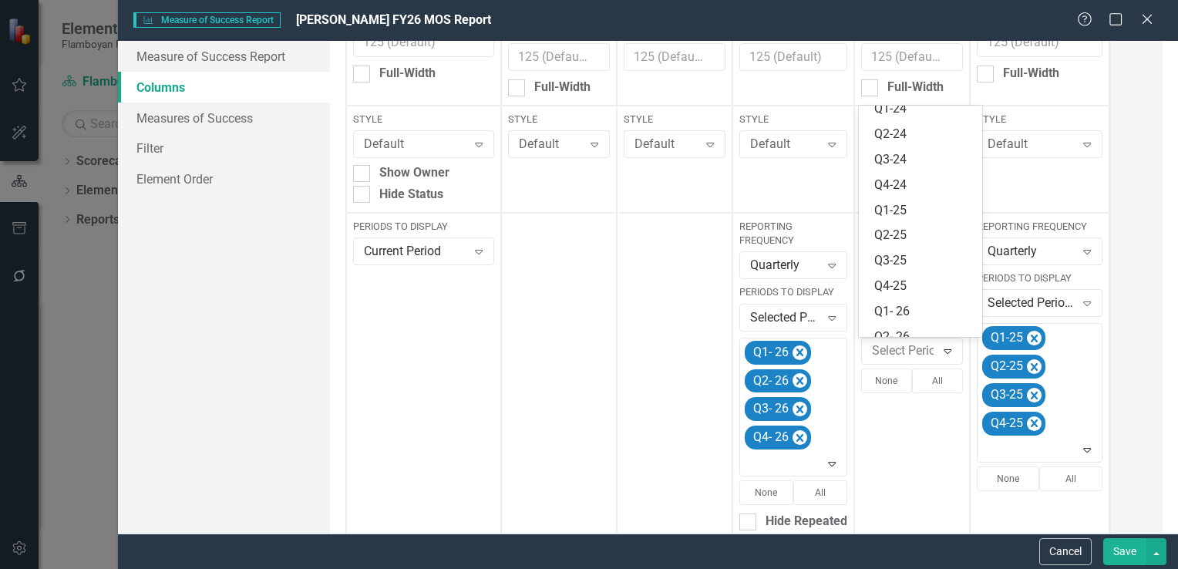
scroll to position [300, 0]
click at [922, 248] on div "Q1- 26" at bounding box center [924, 249] width 99 height 18
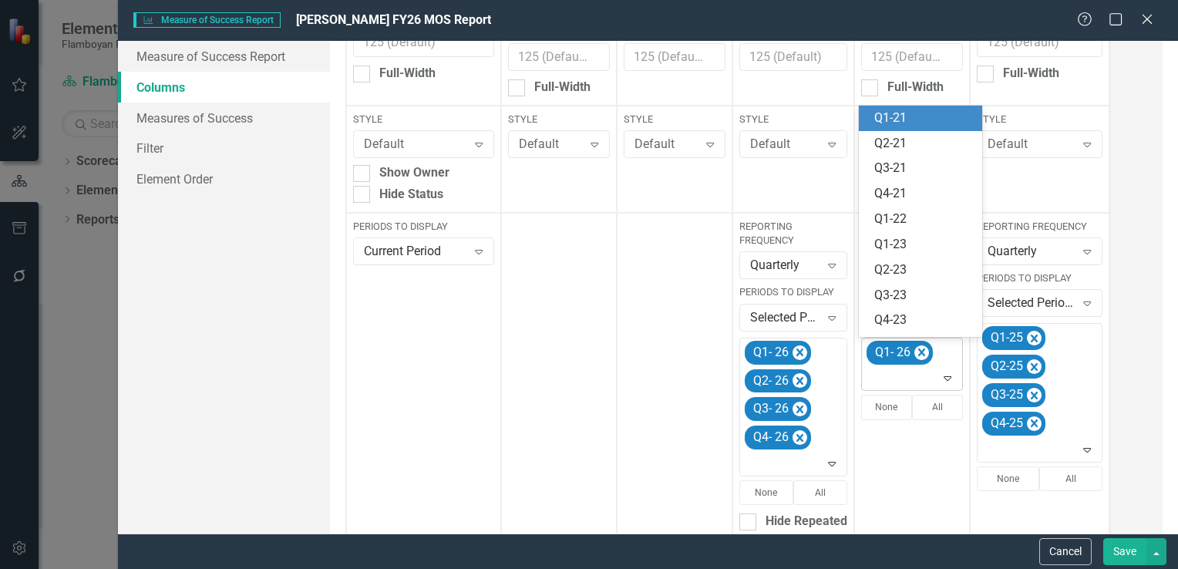
click at [947, 376] on icon at bounding box center [949, 378] width 8 height 5
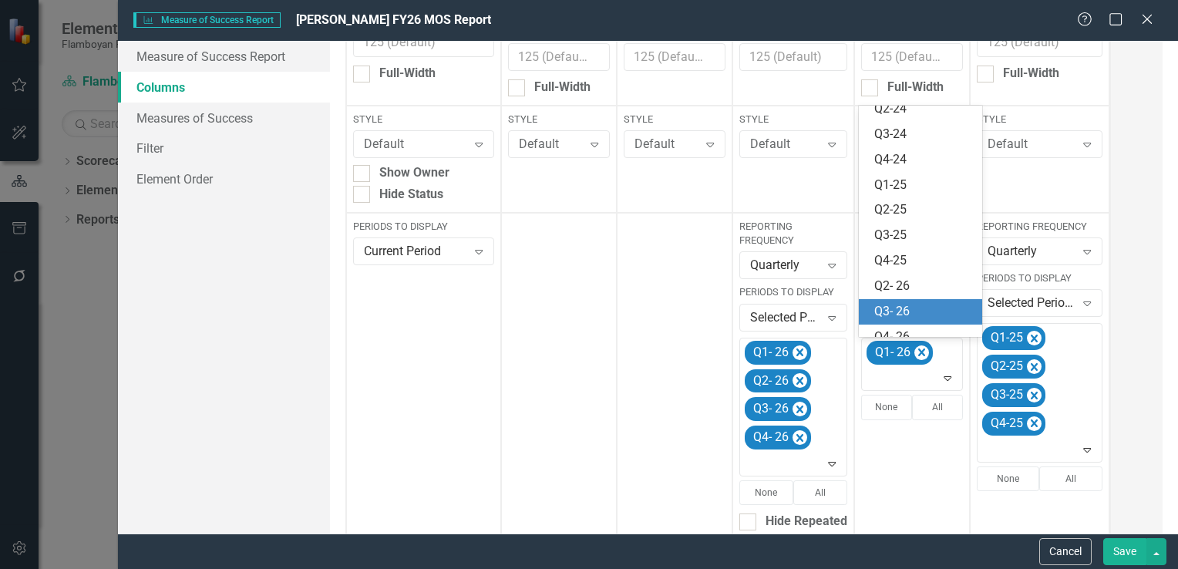
scroll to position [275, 0]
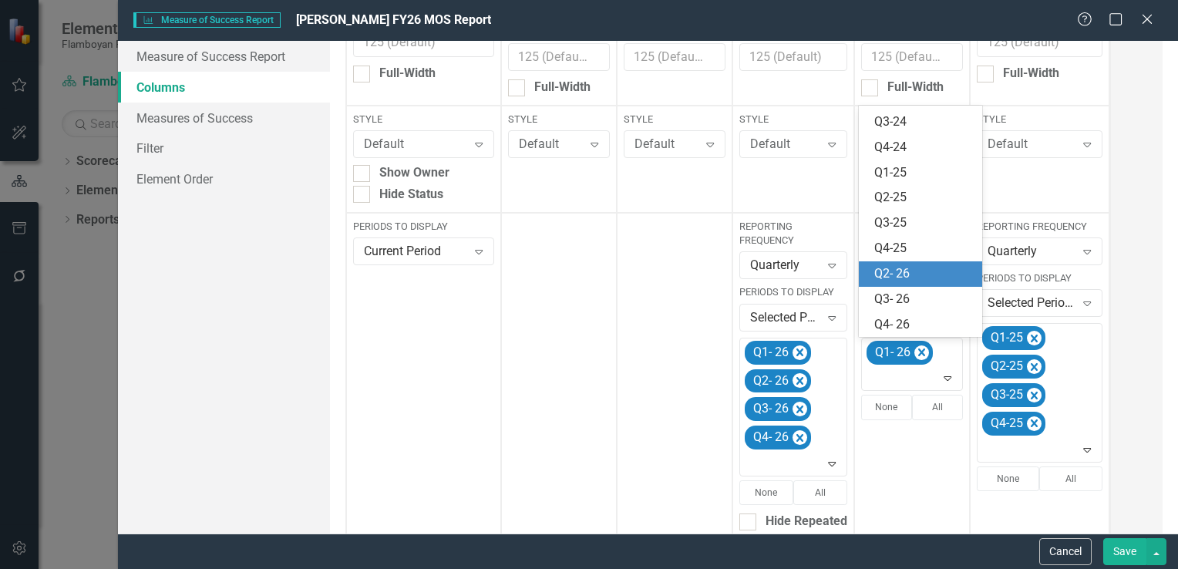
click at [910, 279] on div "Q2- 26" at bounding box center [924, 274] width 99 height 18
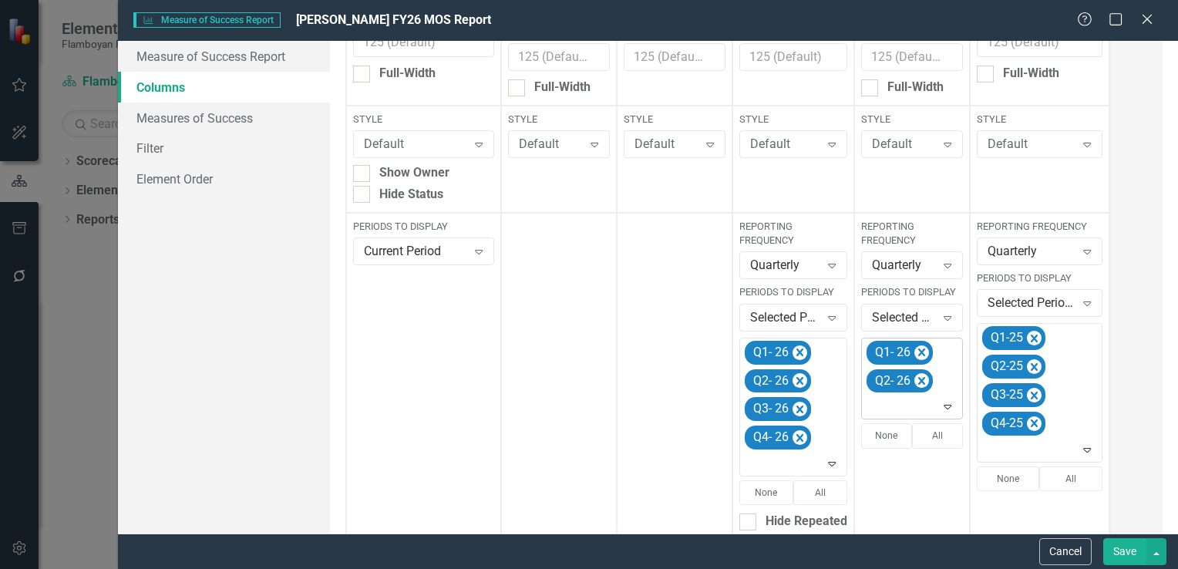
click at [948, 410] on icon "Expand" at bounding box center [947, 406] width 15 height 12
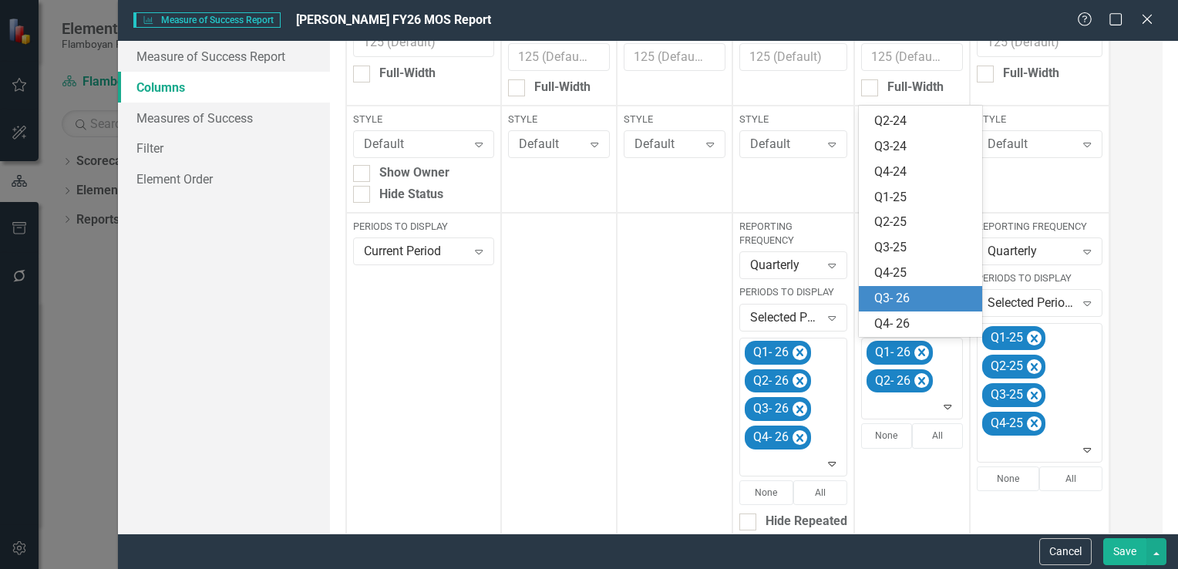
click at [908, 300] on div "Q3- 26" at bounding box center [924, 299] width 99 height 18
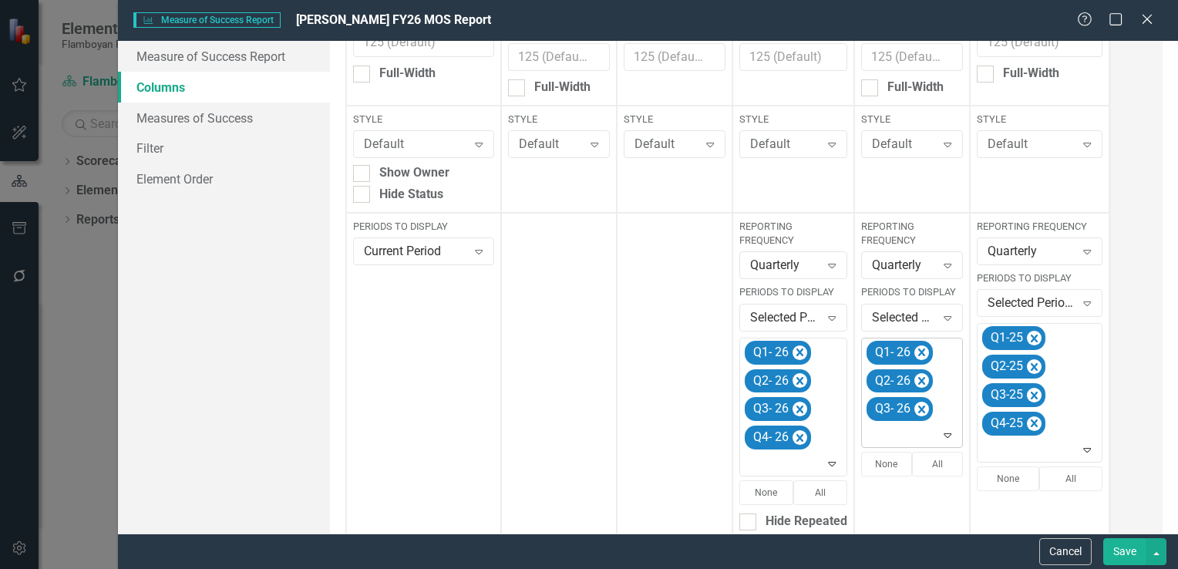
click at [947, 437] on icon "Expand" at bounding box center [947, 435] width 15 height 12
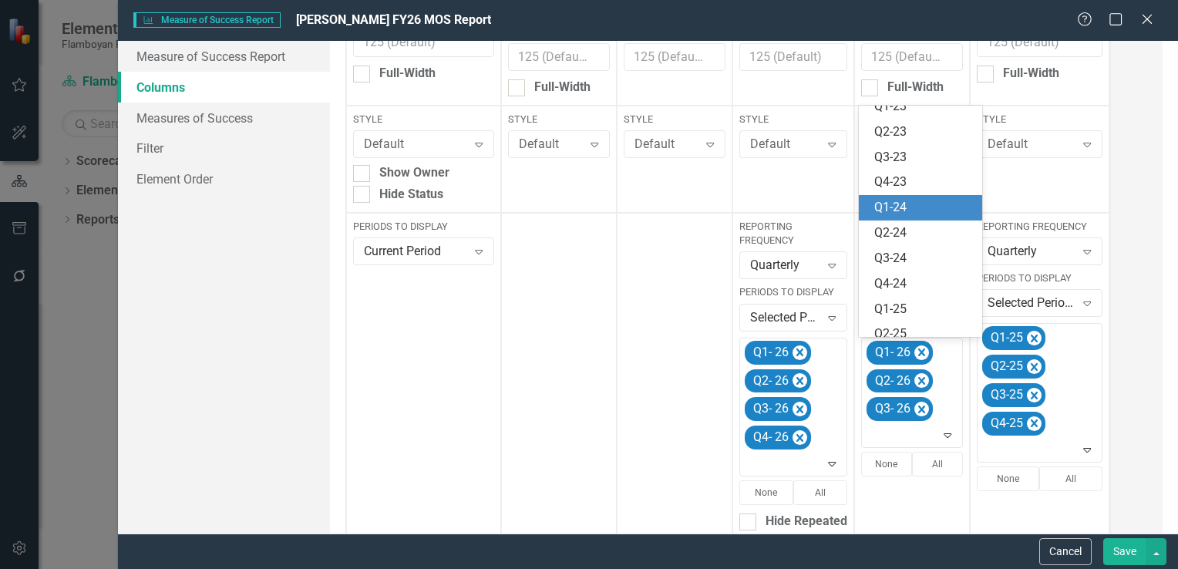
scroll to position [224, 0]
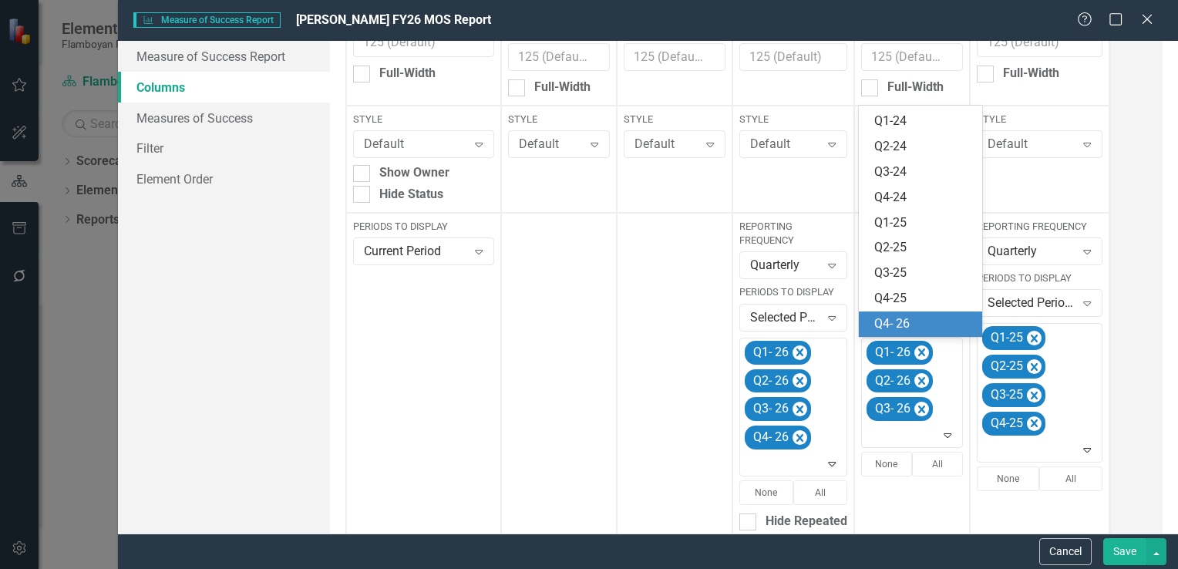
click at [919, 325] on div "Q4- 26" at bounding box center [924, 324] width 99 height 18
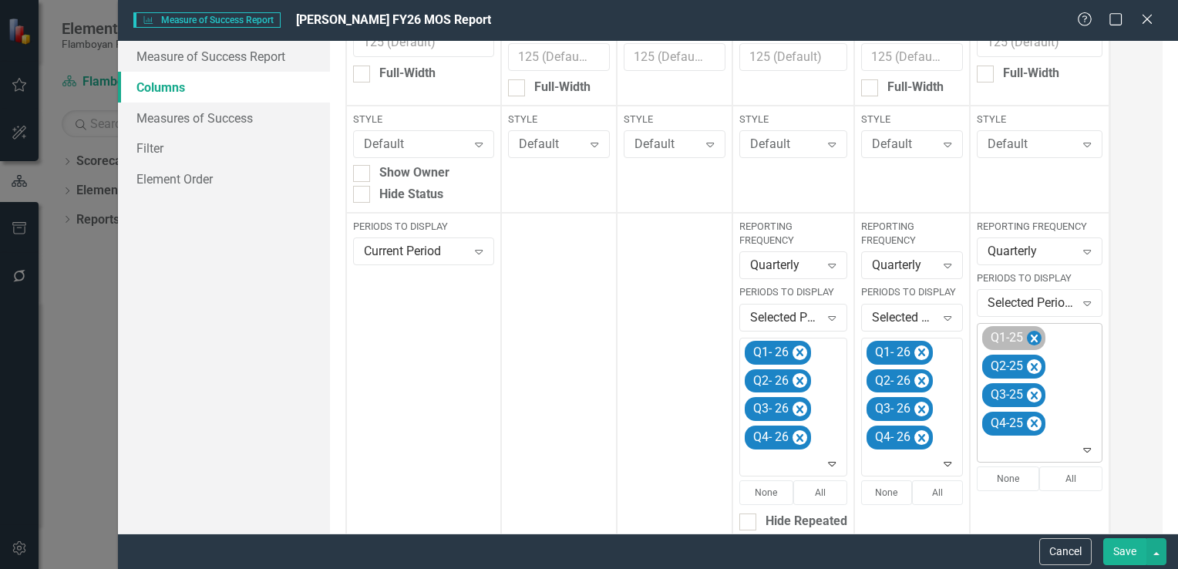
click at [1027, 336] on icon "Remove Q1-25" at bounding box center [1034, 338] width 15 height 19
click at [1027, 336] on icon "Remove Q2-25" at bounding box center [1034, 338] width 15 height 19
click at [1027, 336] on icon "Remove Q3-25" at bounding box center [1034, 338] width 15 height 19
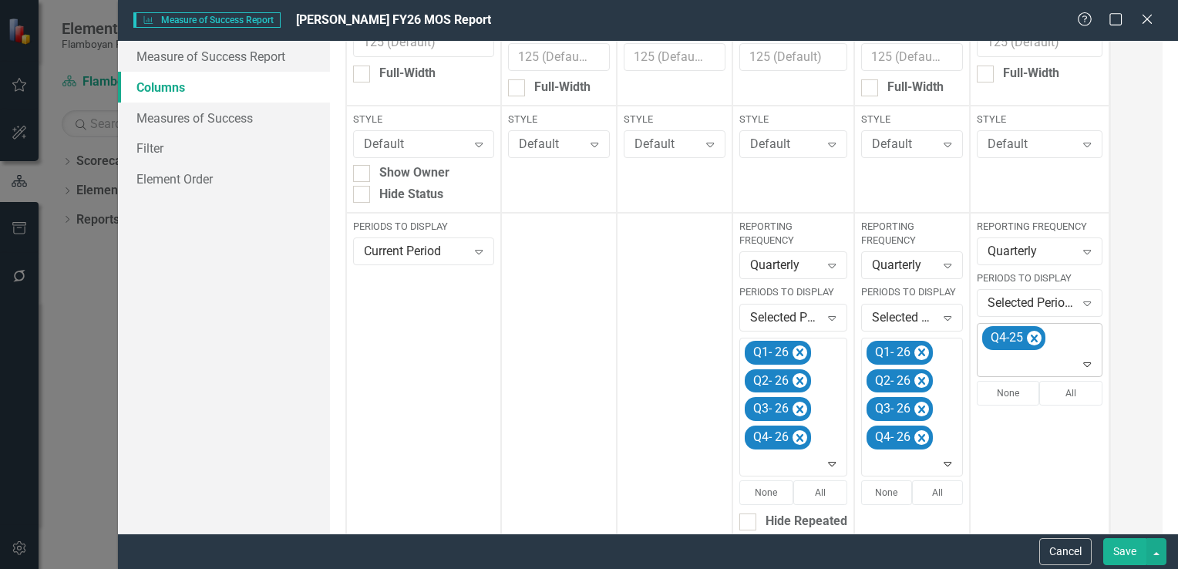
click at [1027, 336] on icon "Remove Q4-25" at bounding box center [1034, 338] width 15 height 19
click at [1084, 337] on icon at bounding box center [1088, 337] width 8 height 5
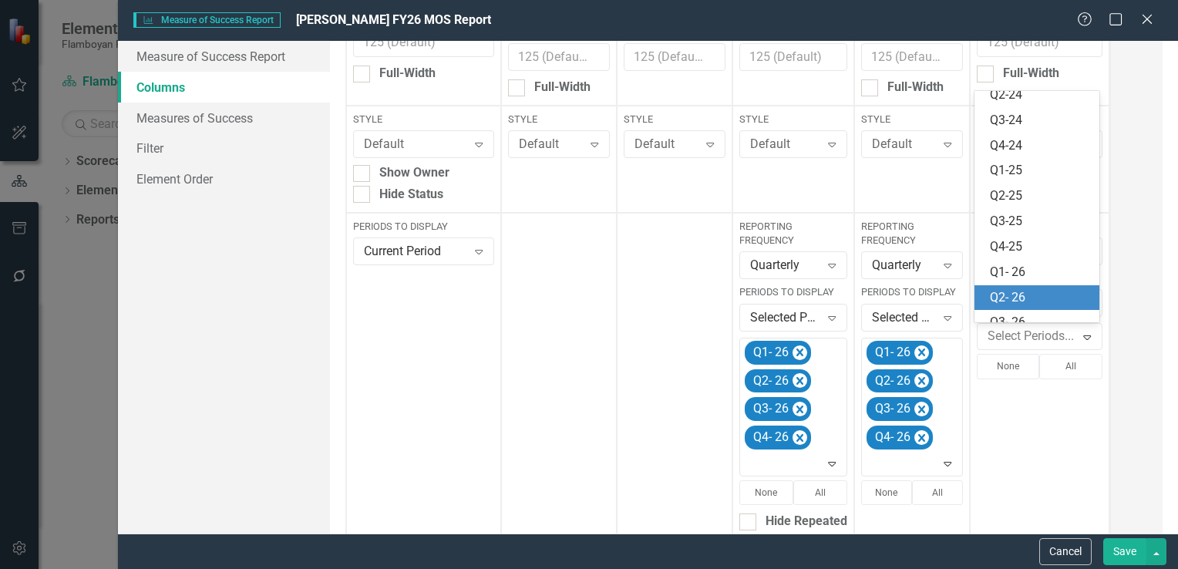
scroll to position [300, 0]
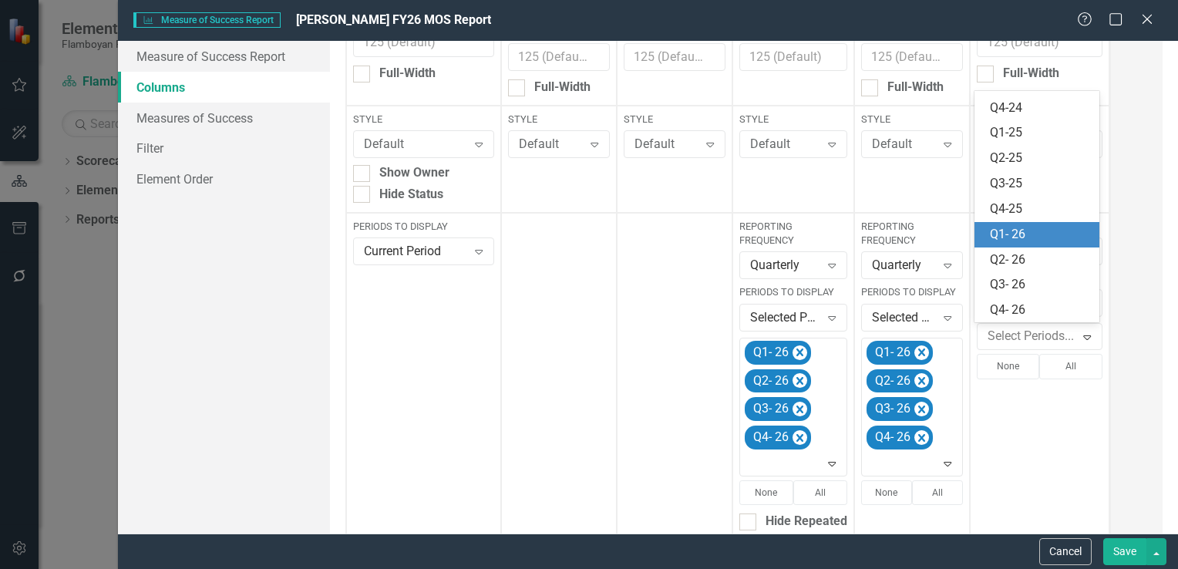
click at [1033, 233] on div "Q1- 26" at bounding box center [1040, 235] width 101 height 18
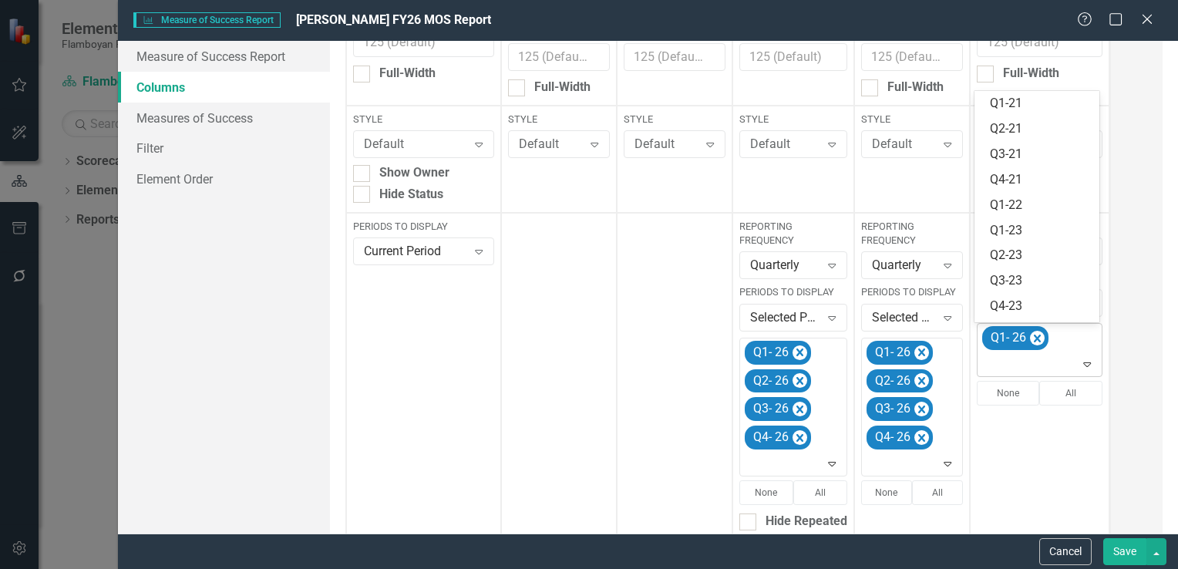
click at [1086, 369] on icon "Expand" at bounding box center [1087, 364] width 15 height 12
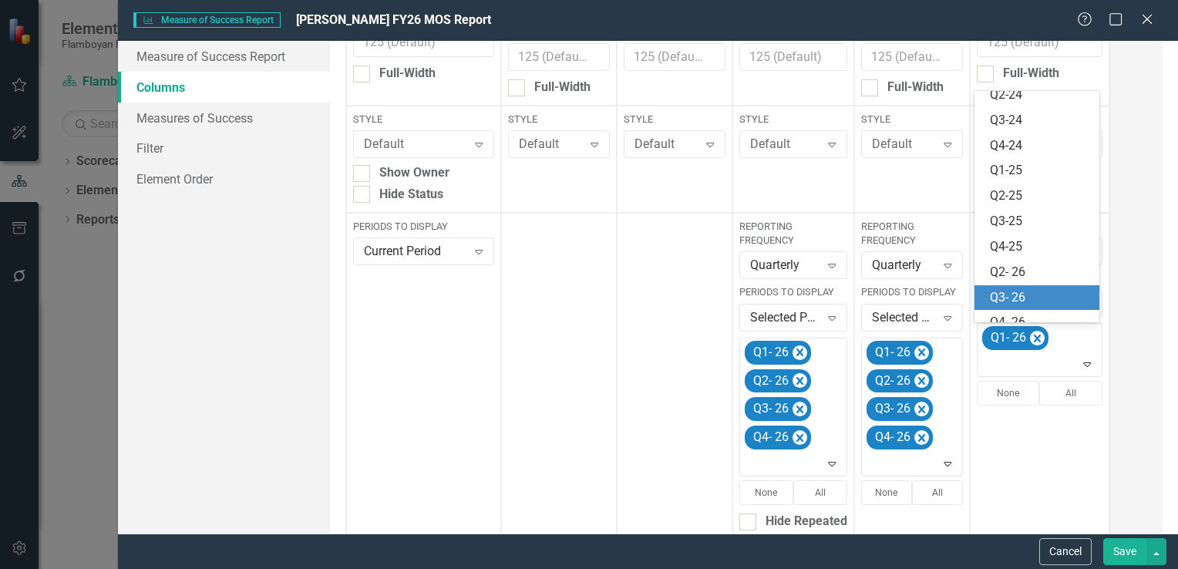
scroll to position [275, 0]
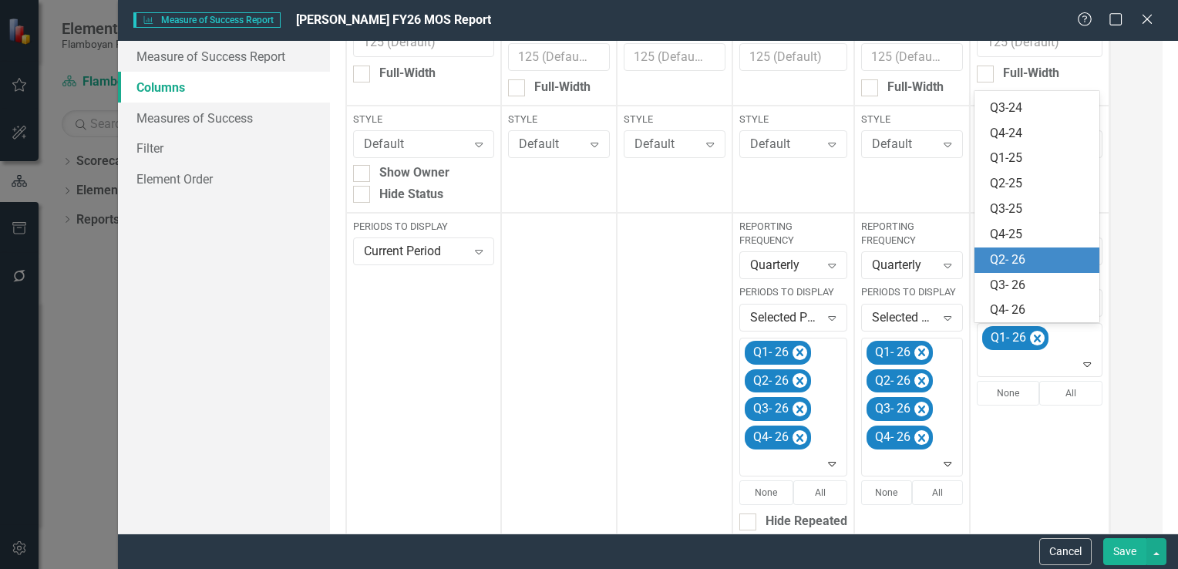
click at [1027, 261] on div "Q2- 26" at bounding box center [1040, 260] width 101 height 18
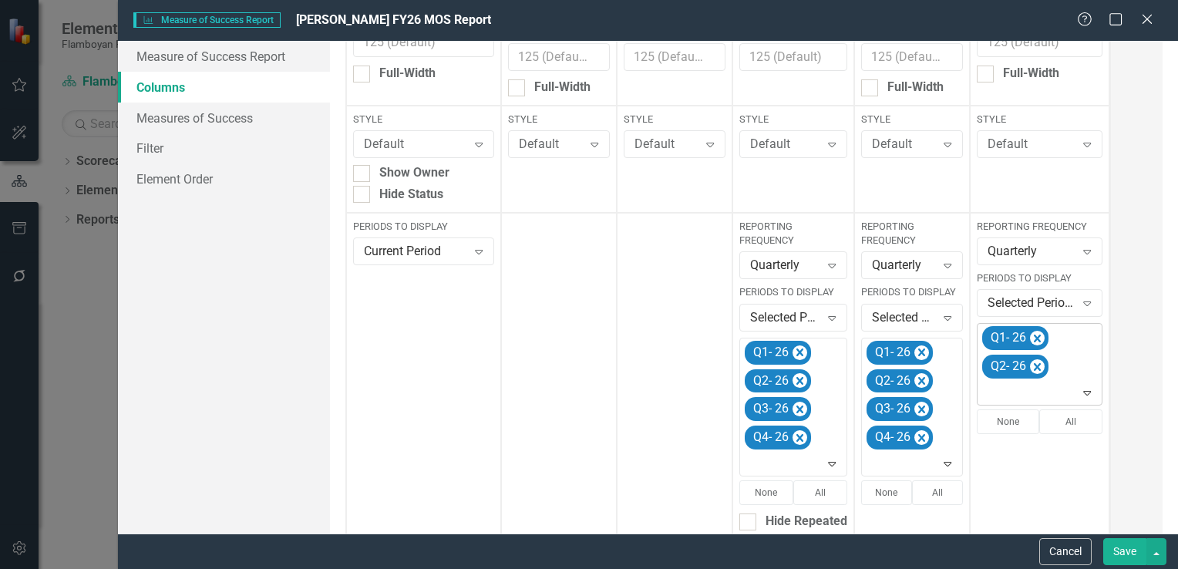
click at [1092, 390] on icon "Expand" at bounding box center [1087, 392] width 15 height 12
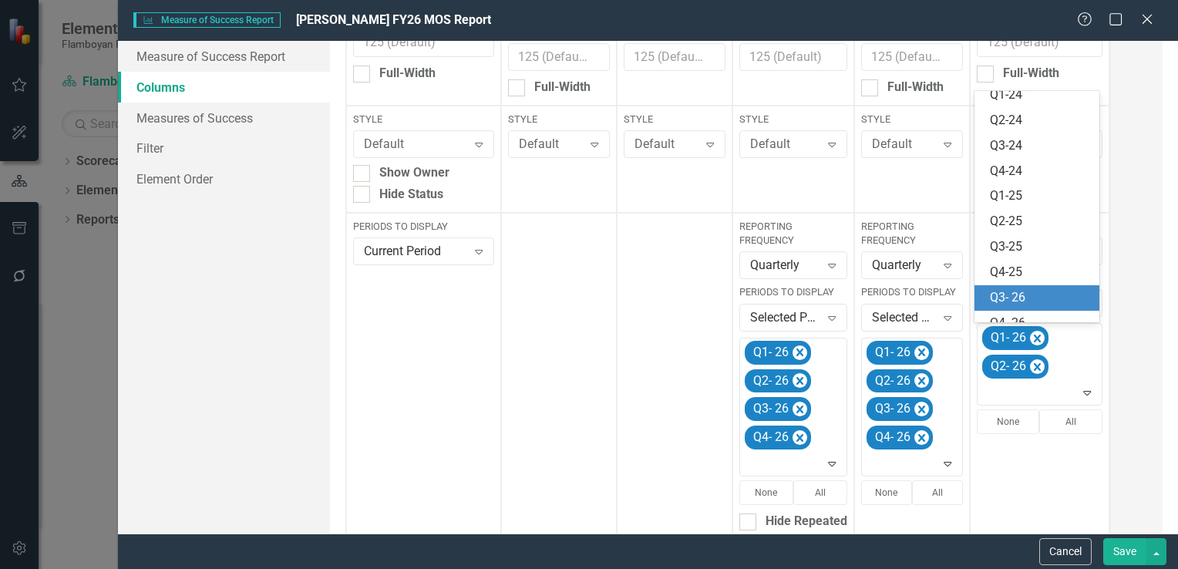
scroll to position [250, 0]
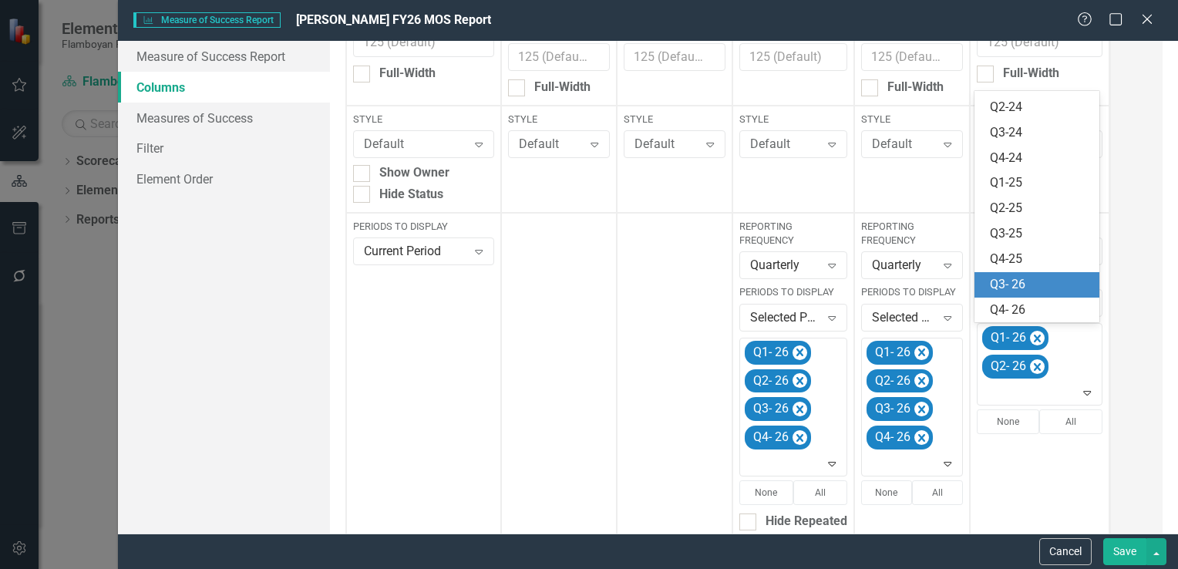
click at [1030, 293] on div "Q3- 26" at bounding box center [1040, 285] width 101 height 18
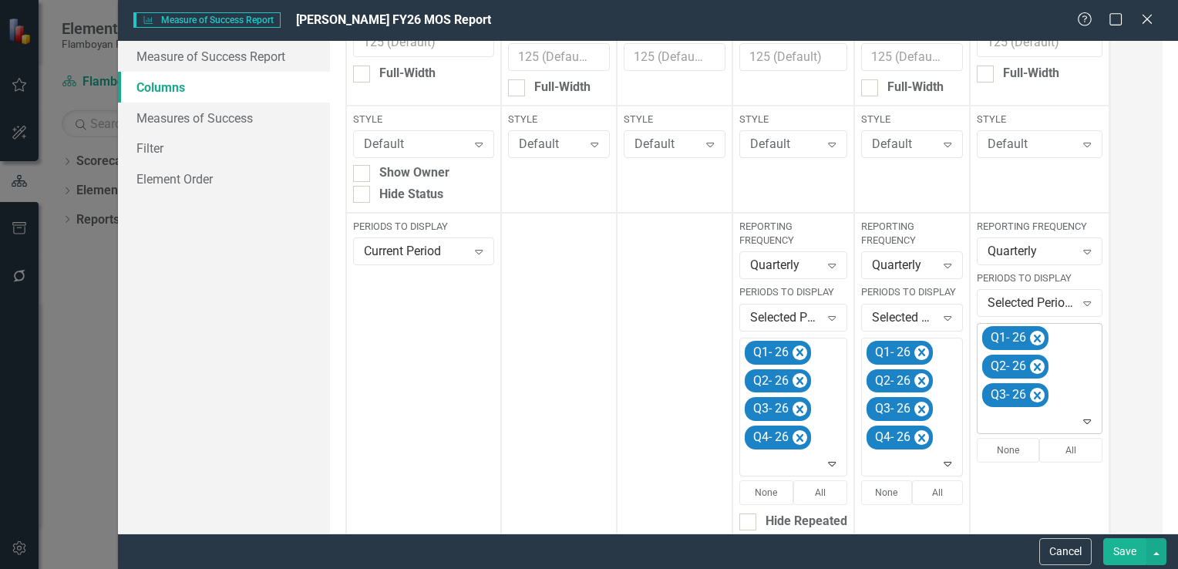
click at [1086, 421] on icon "Expand" at bounding box center [1087, 421] width 15 height 12
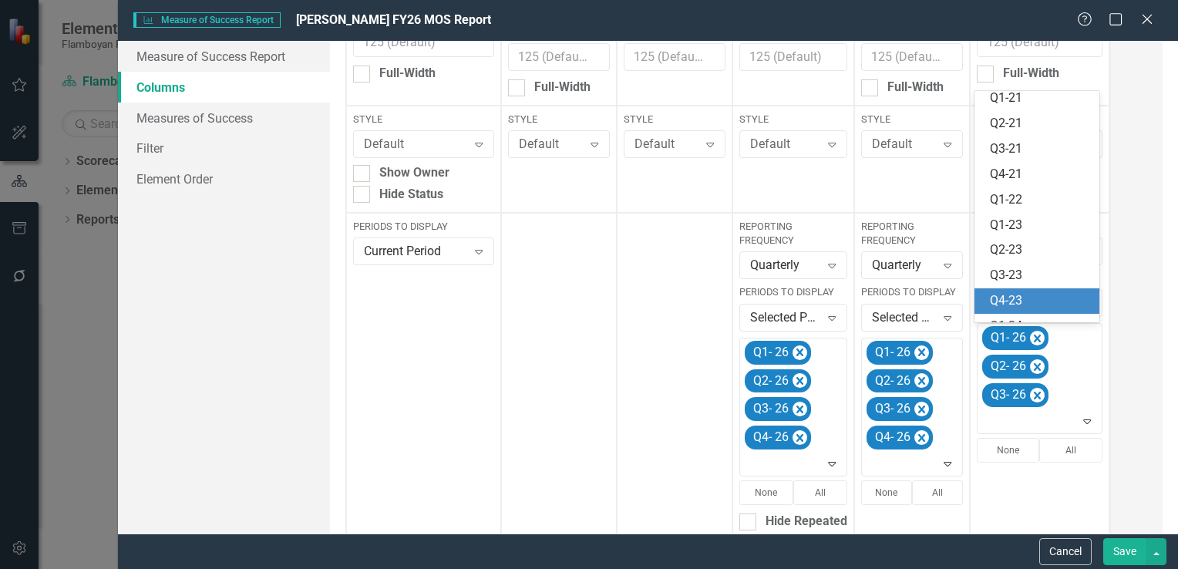
scroll to position [224, 0]
click at [1032, 315] on div "Q4- 26" at bounding box center [1040, 311] width 101 height 18
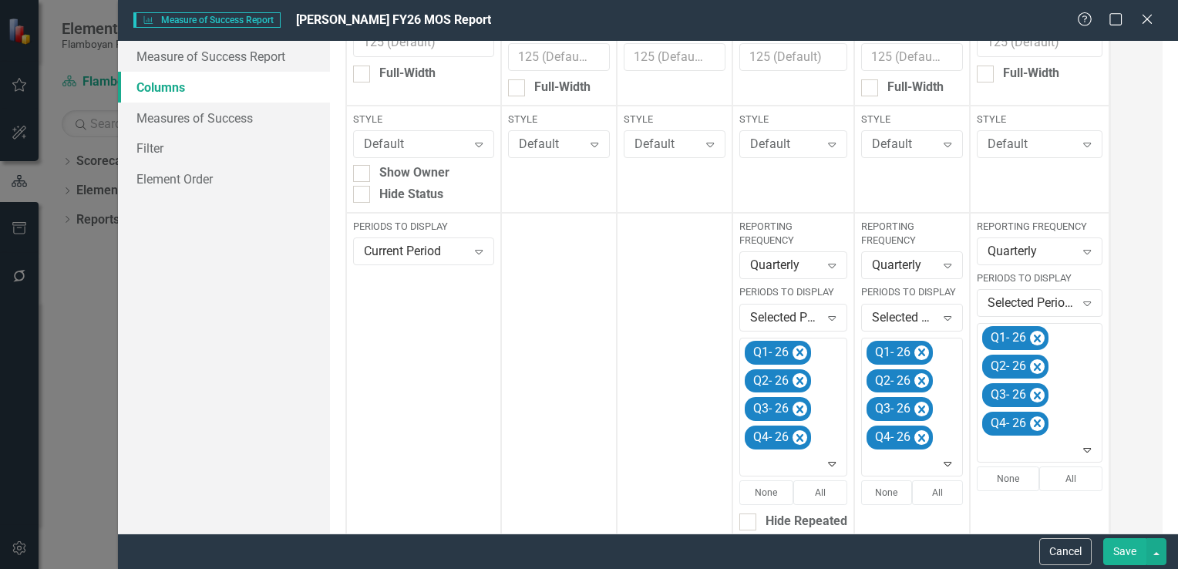
click at [1130, 551] on button "Save" at bounding box center [1125, 551] width 43 height 27
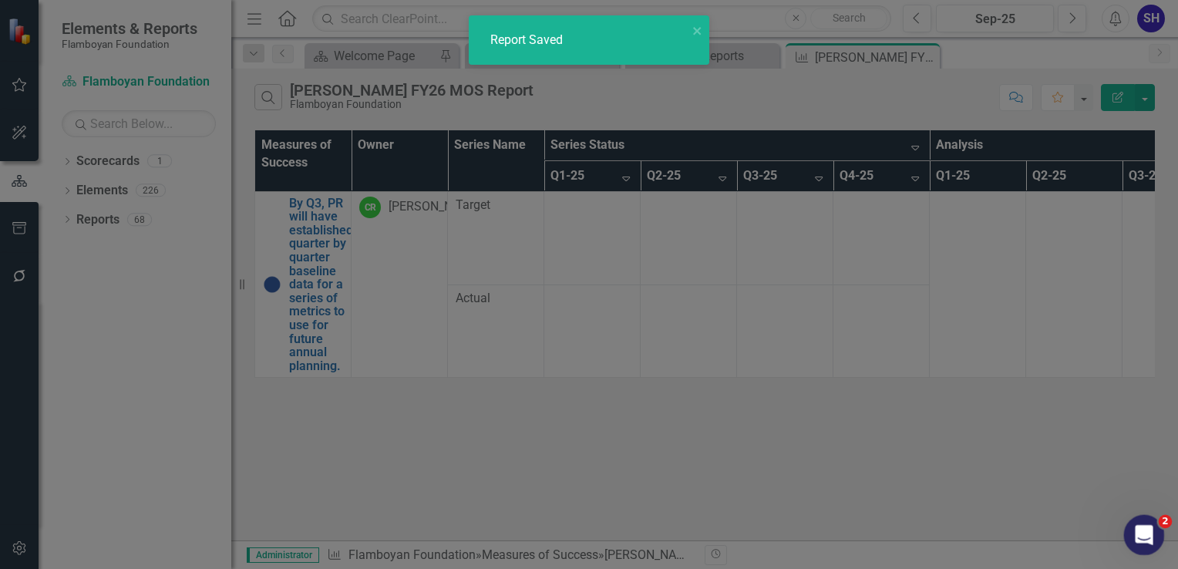
checkbox input "false"
radio input "true"
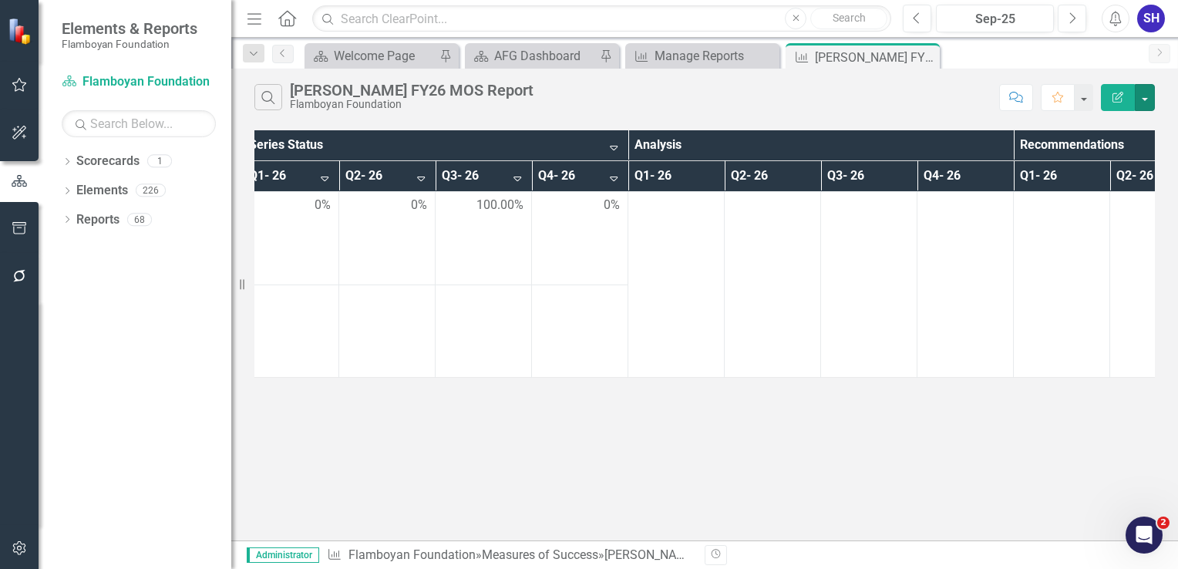
scroll to position [0, 0]
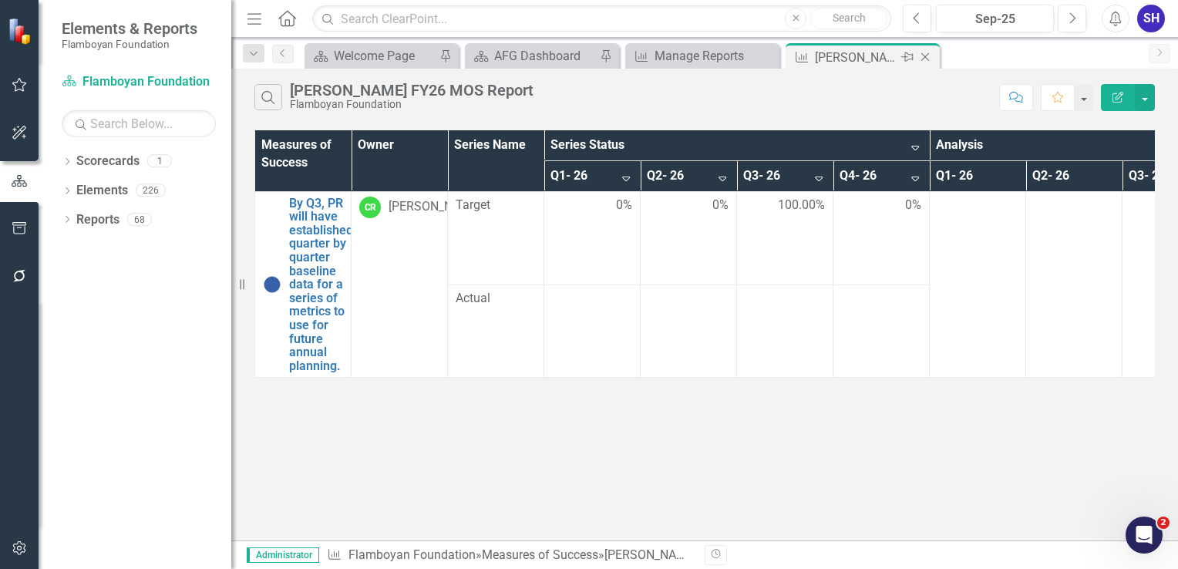
click at [925, 56] on icon at bounding box center [926, 57] width 8 height 8
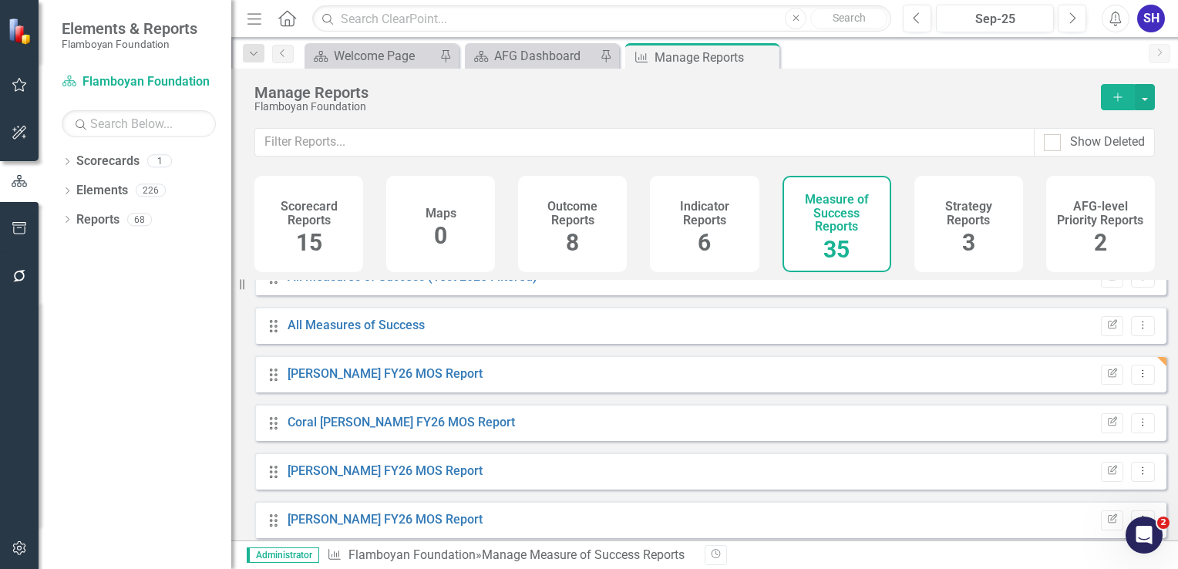
scroll to position [386, 0]
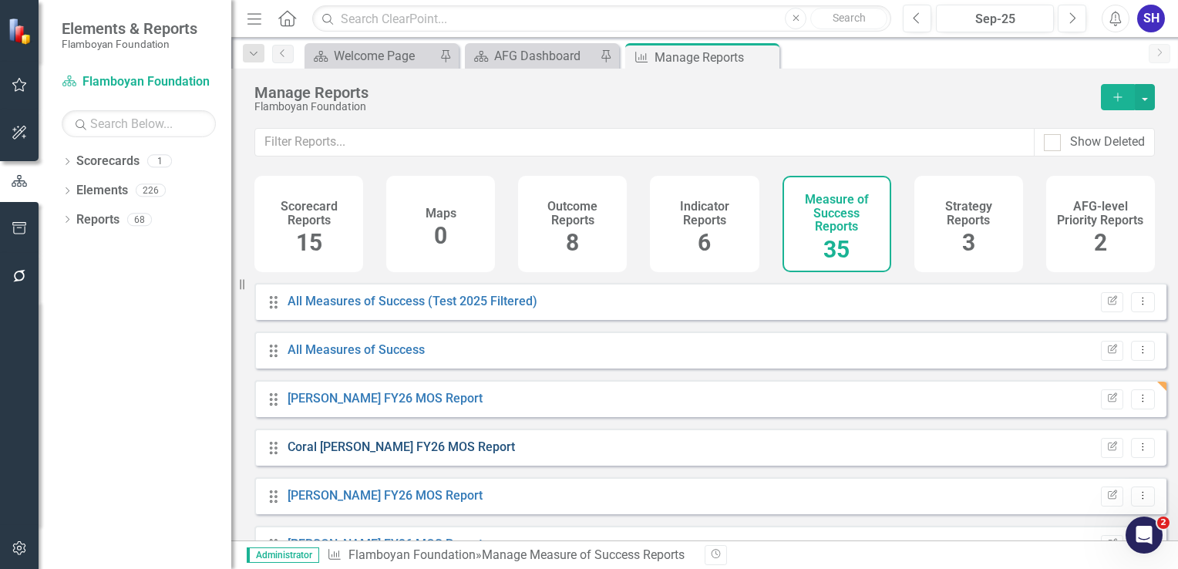
click at [416, 452] on link "Coral [PERSON_NAME] FY26 MOS Report" at bounding box center [402, 447] width 228 height 15
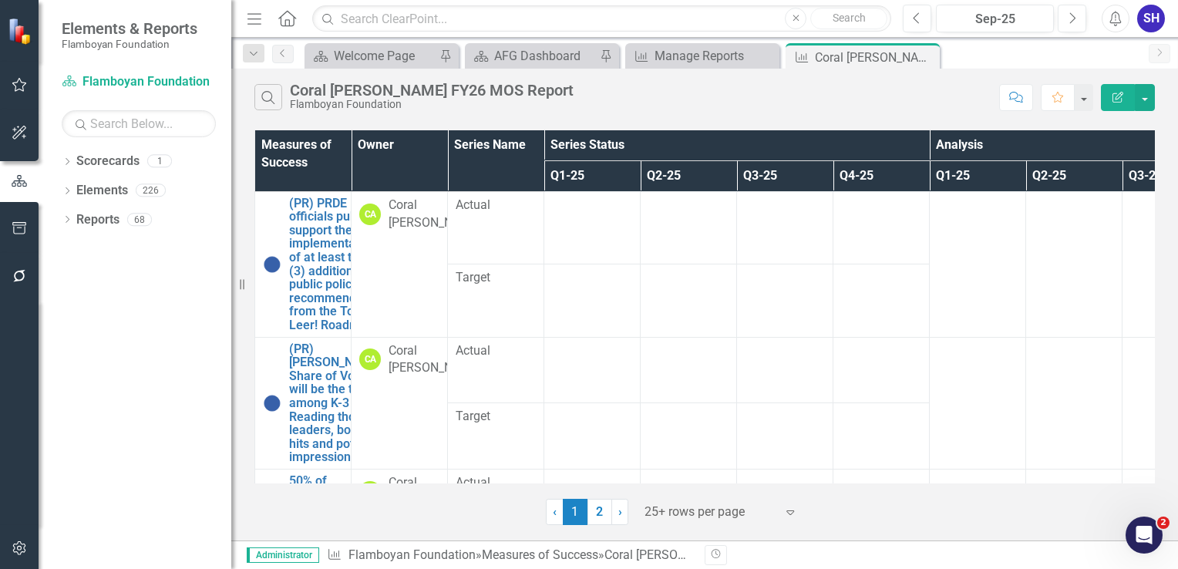
click at [1126, 97] on button "Edit Report" at bounding box center [1118, 97] width 34 height 27
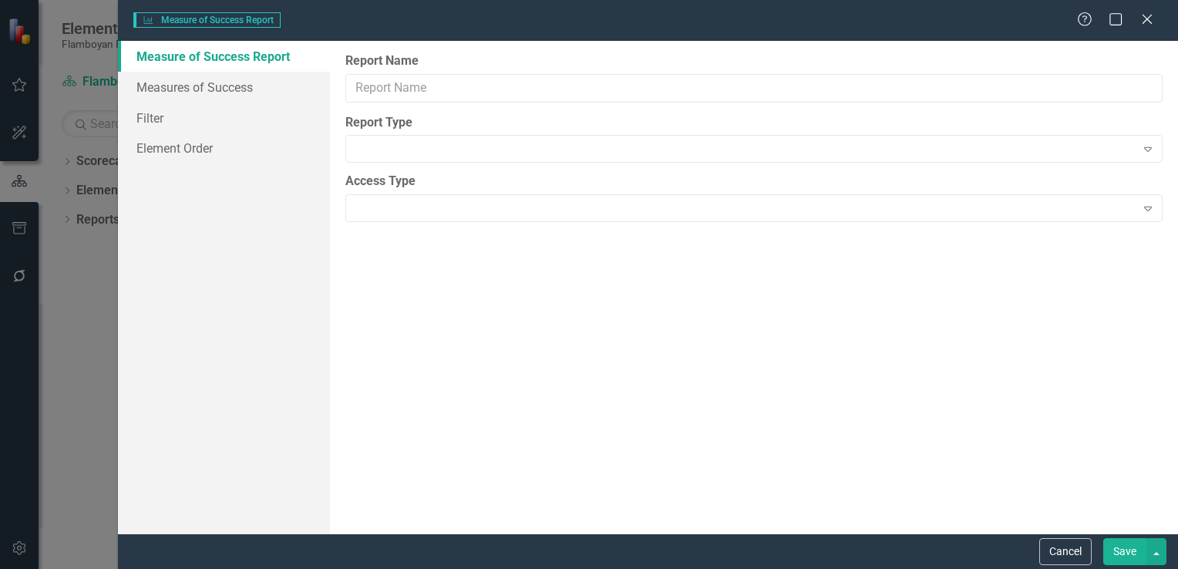
type input "Coral [PERSON_NAME] FY26 MOS Report"
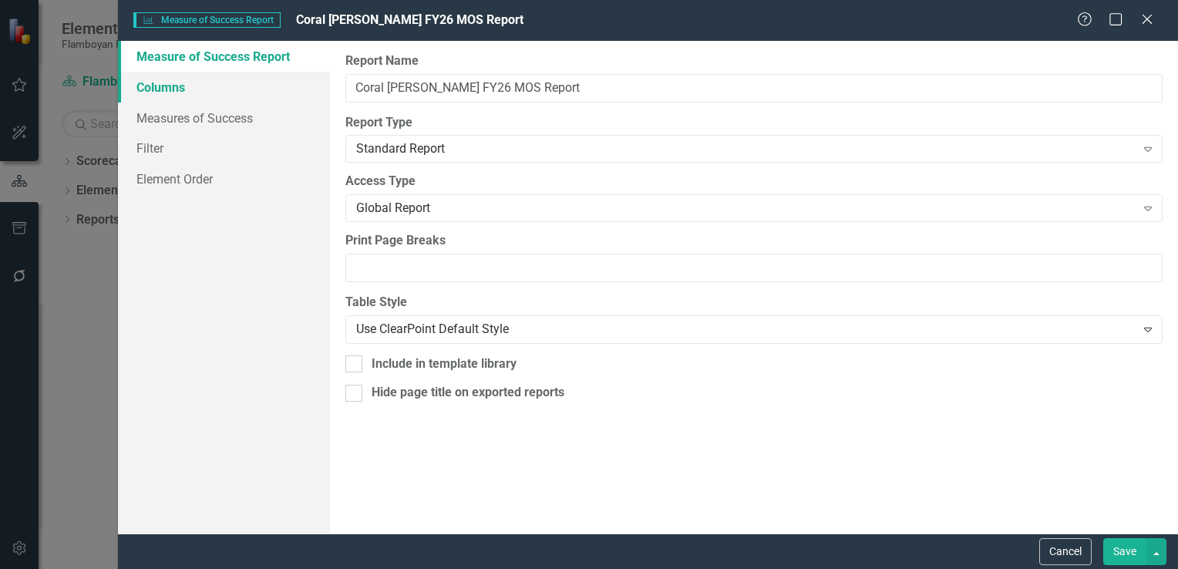
click at [224, 85] on link "Columns" at bounding box center [224, 87] width 212 height 31
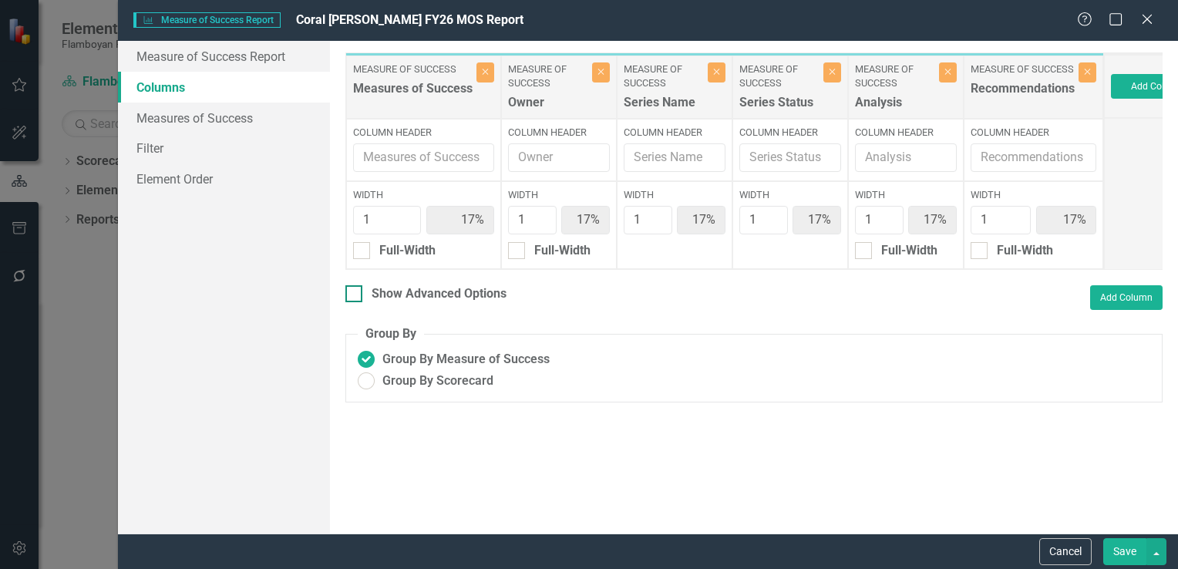
click at [352, 295] on input "Show Advanced Options" at bounding box center [351, 290] width 10 height 10
checkbox input "true"
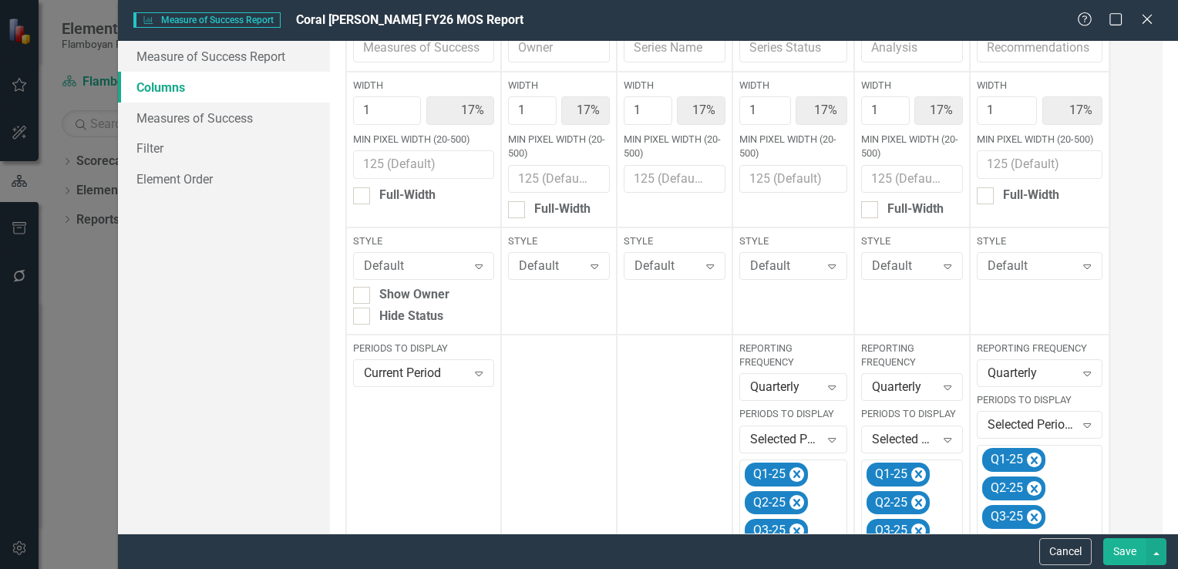
scroll to position [308, 0]
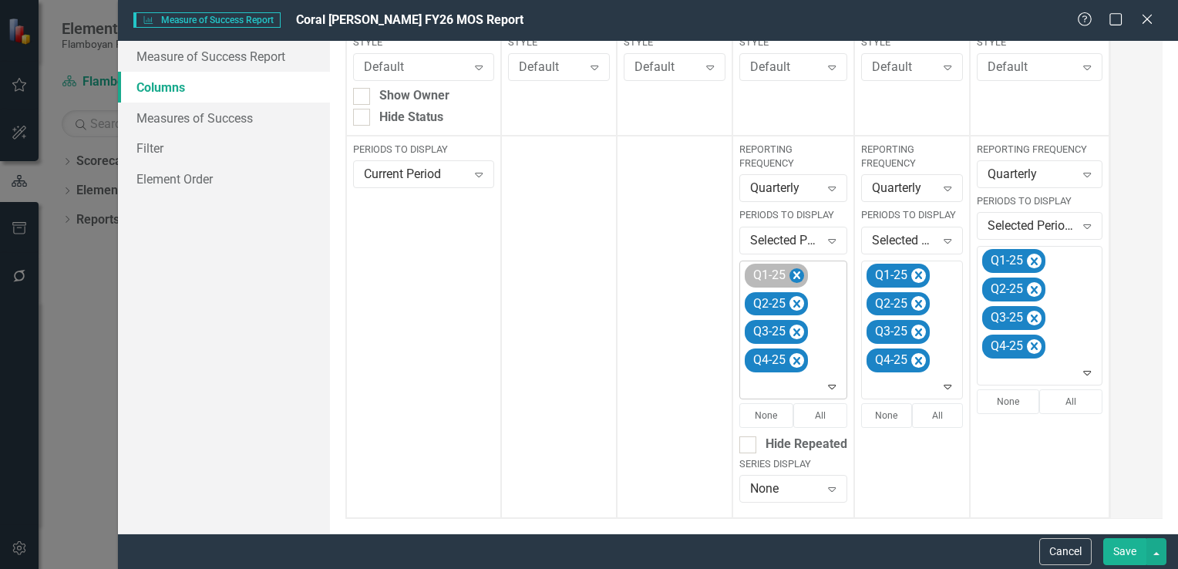
click at [794, 276] on icon "Remove Q1-25" at bounding box center [797, 275] width 7 height 8
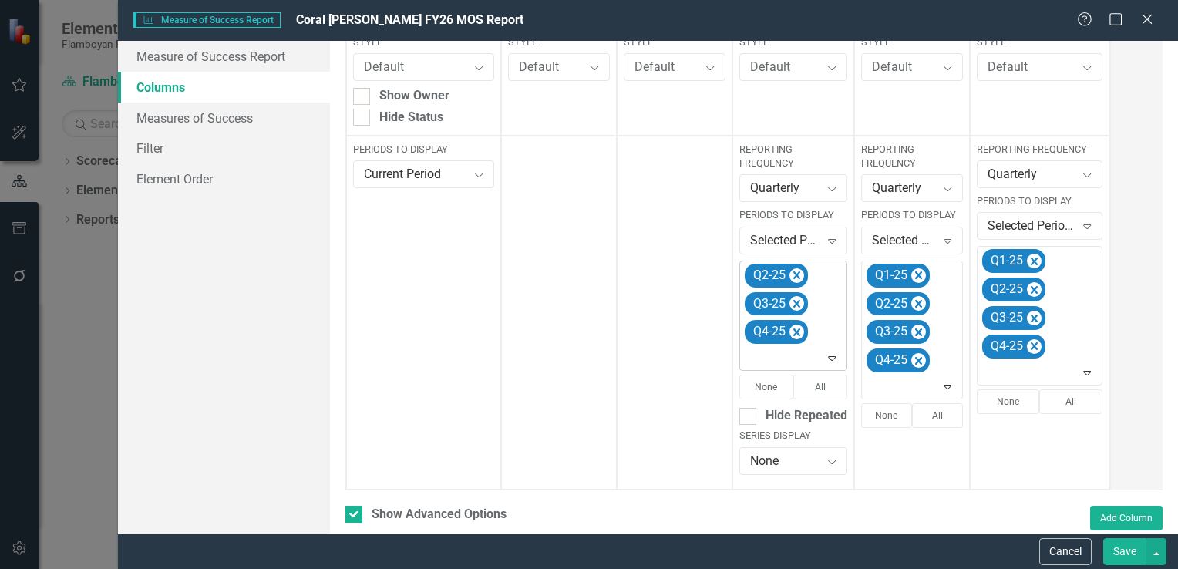
click at [794, 276] on icon "Remove Q2-25" at bounding box center [797, 275] width 7 height 8
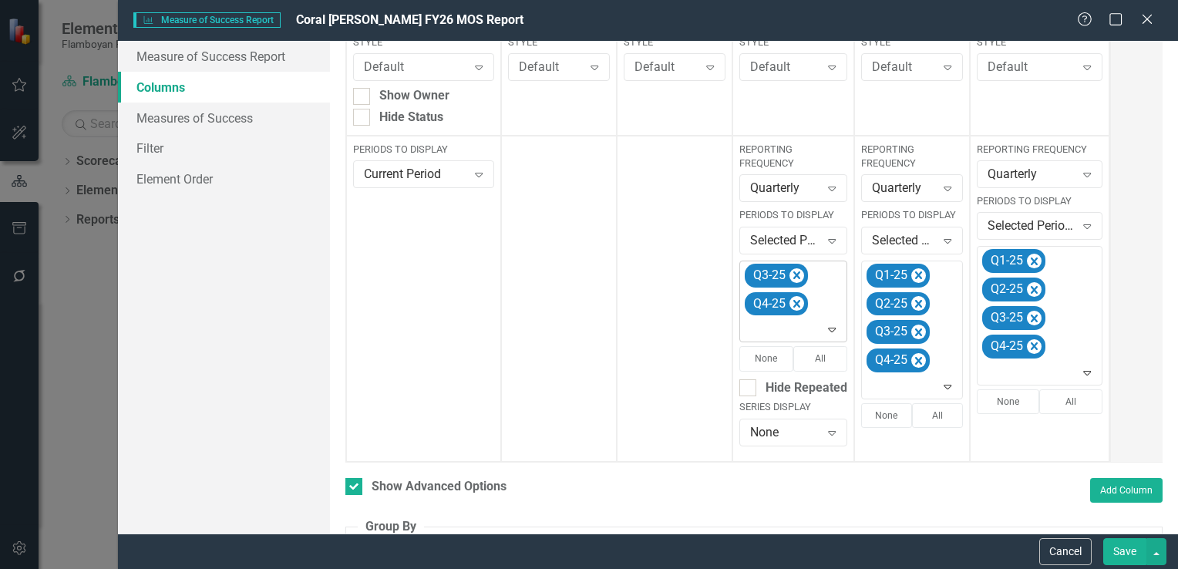
click at [794, 276] on icon "Remove Q3-25" at bounding box center [797, 275] width 7 height 8
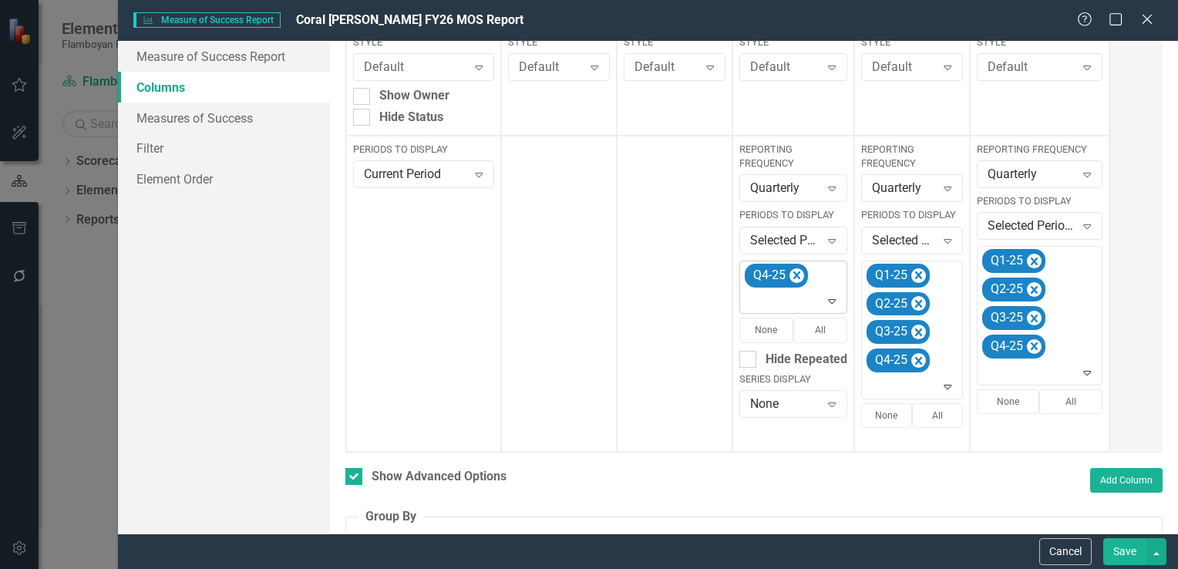
click at [794, 276] on icon "Remove Q4-25" at bounding box center [797, 275] width 7 height 8
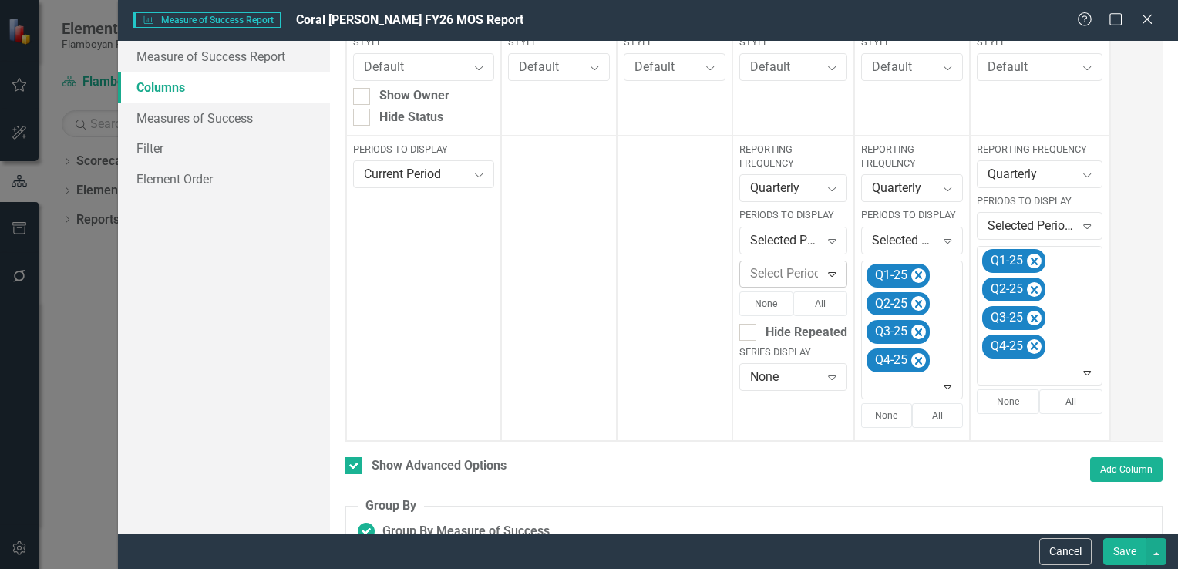
click at [829, 275] on icon "Expand" at bounding box center [831, 274] width 15 height 12
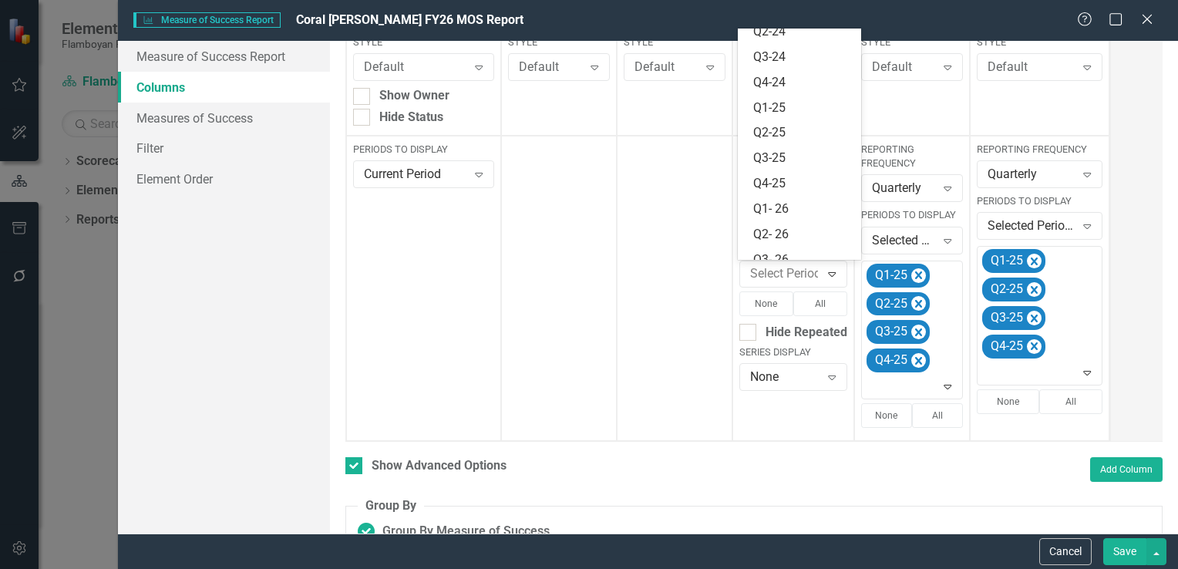
scroll to position [300, 0]
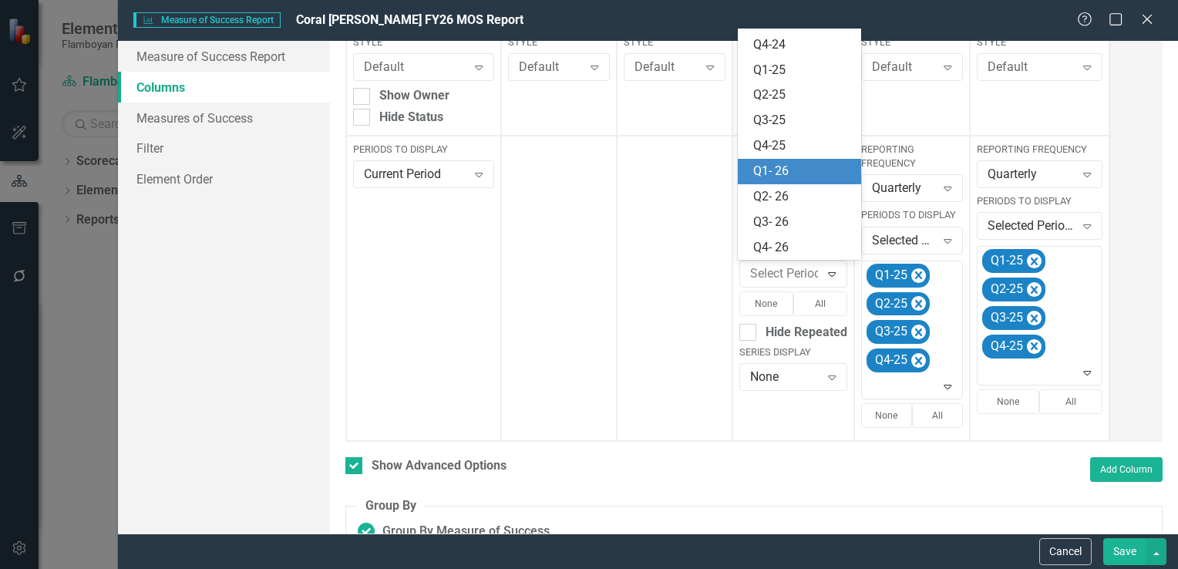
click at [797, 172] on div "Q1- 26" at bounding box center [802, 172] width 99 height 18
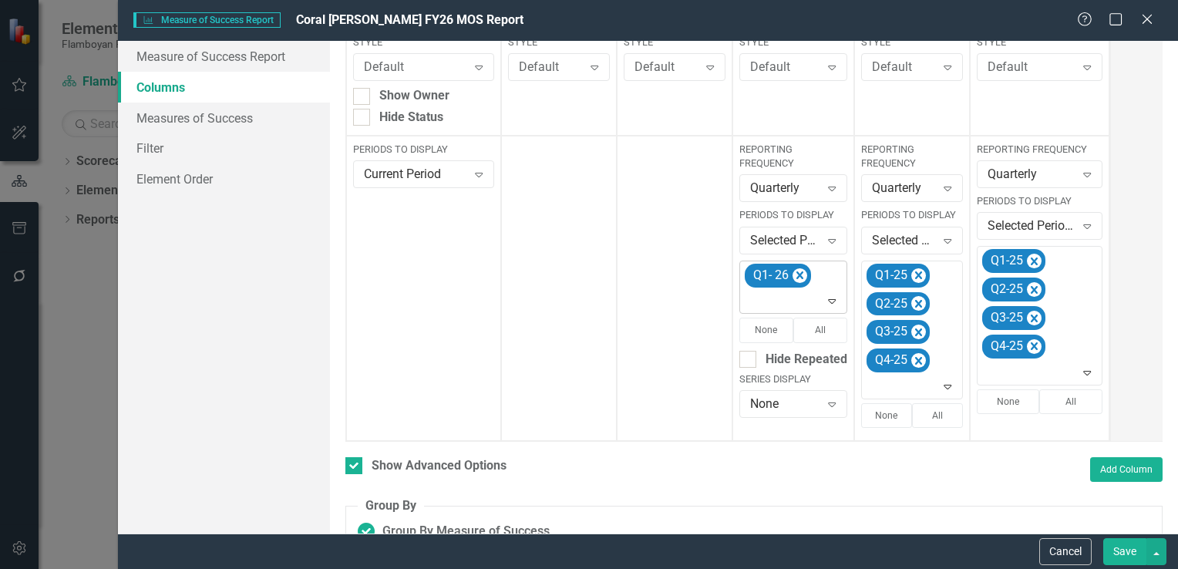
click at [832, 295] on icon "Expand" at bounding box center [831, 301] width 15 height 12
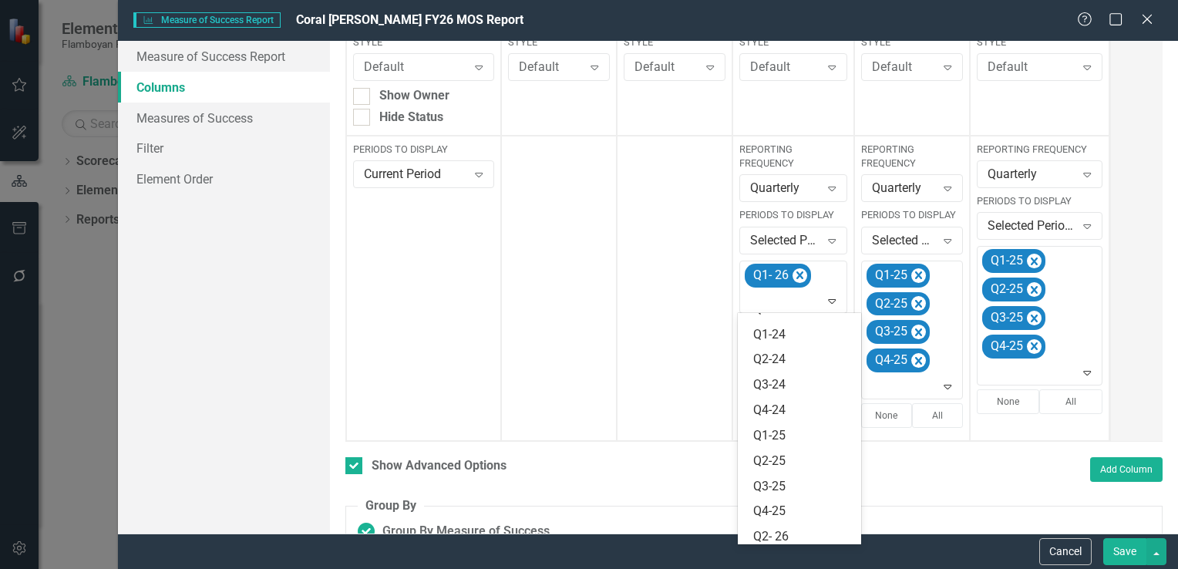
scroll to position [275, 0]
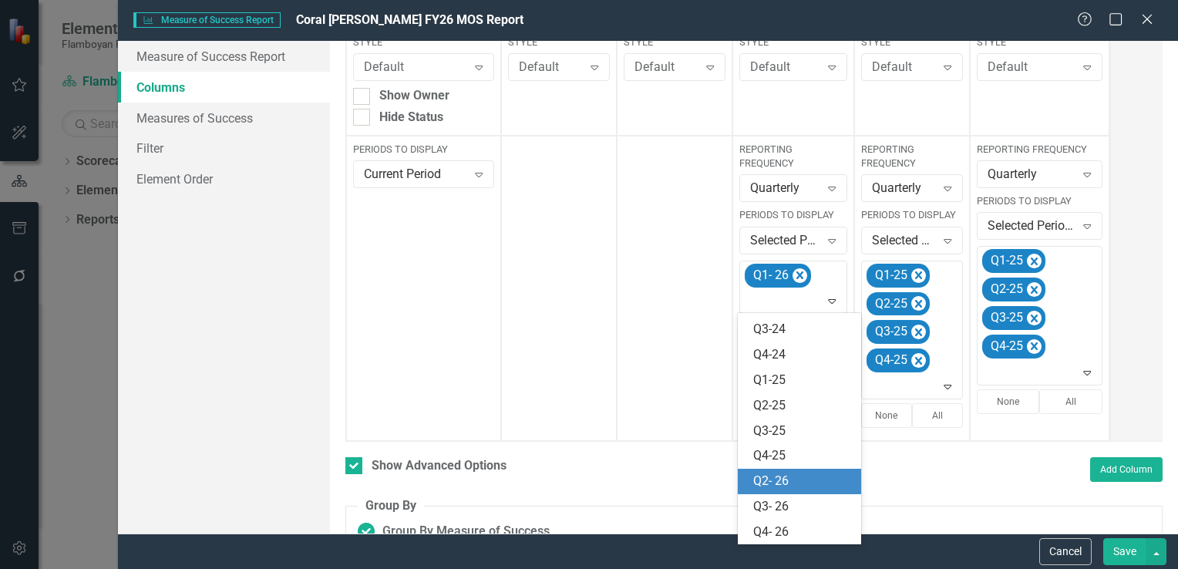
click at [809, 479] on div "Q2- 26" at bounding box center [802, 482] width 99 height 18
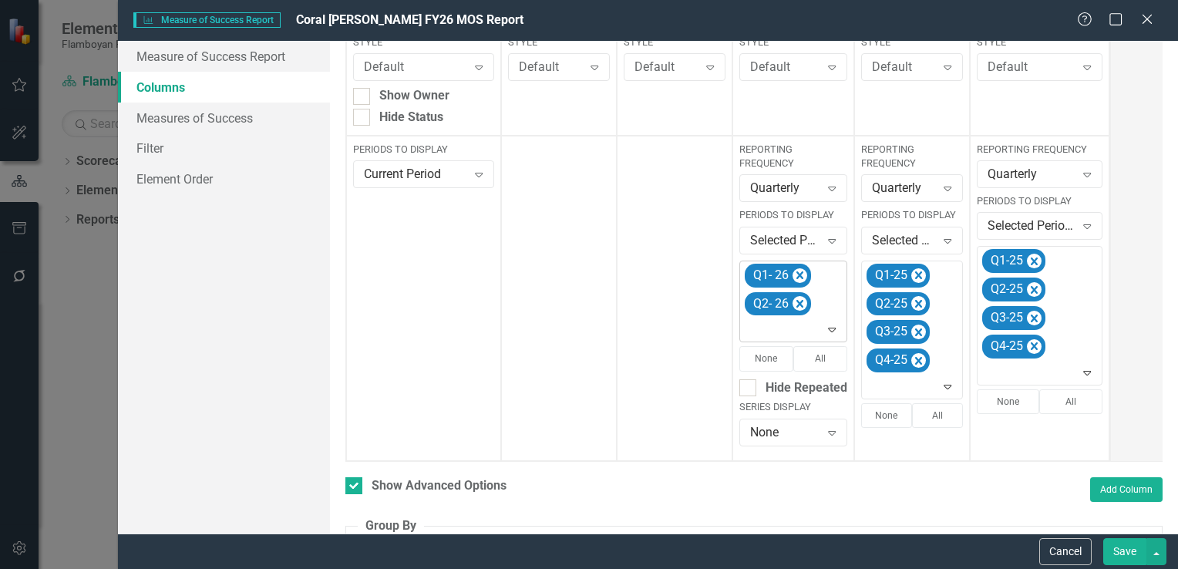
click at [829, 331] on icon "Expand" at bounding box center [831, 329] width 15 height 12
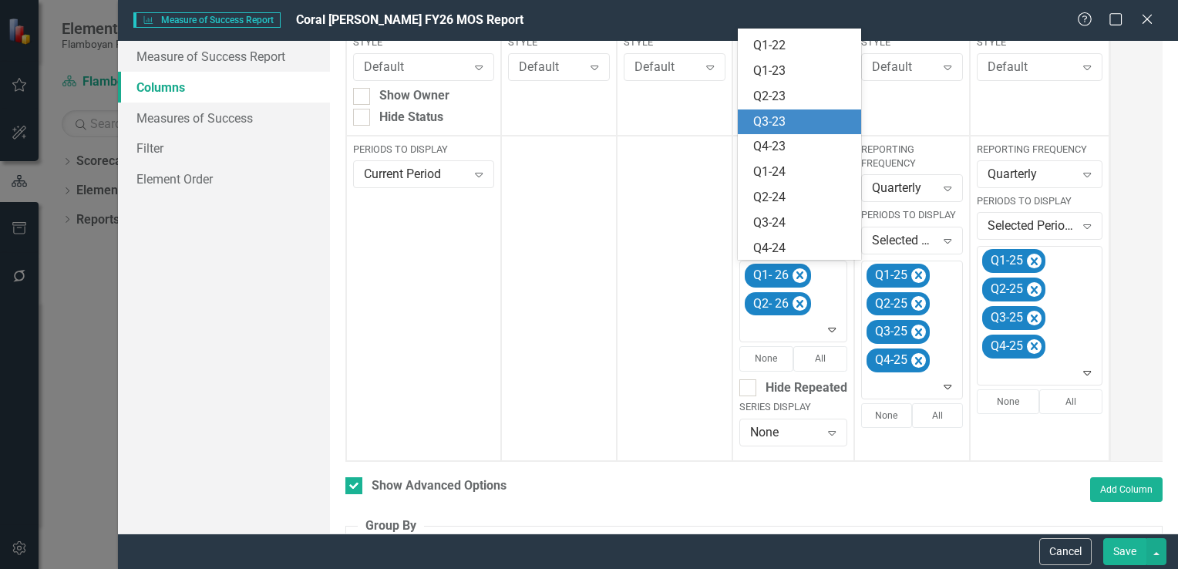
scroll to position [250, 0]
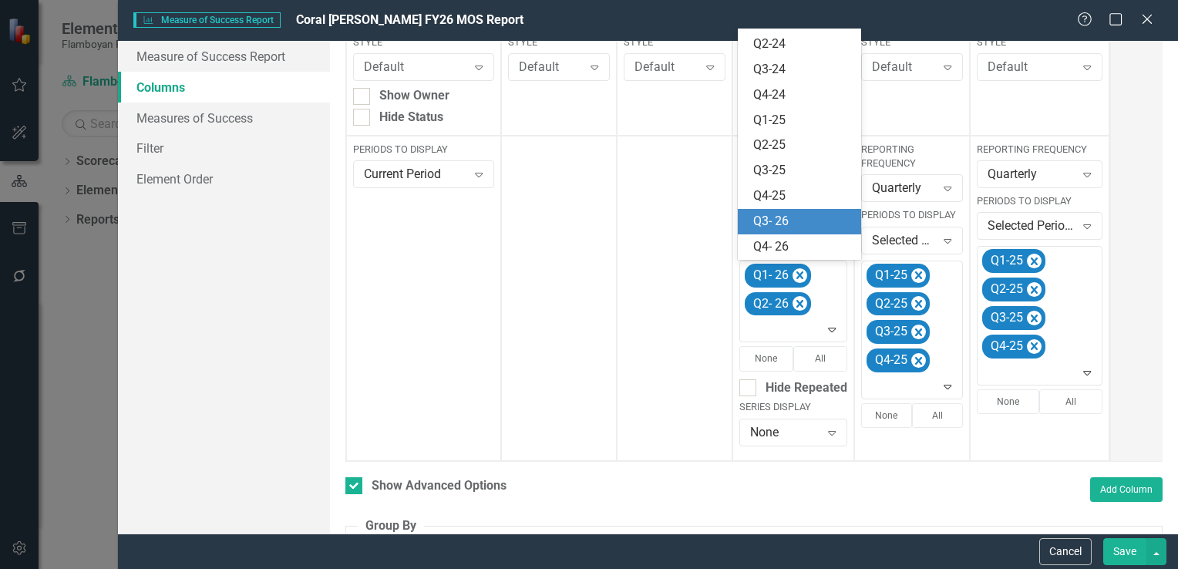
click at [790, 225] on div "Q3- 26" at bounding box center [802, 222] width 99 height 18
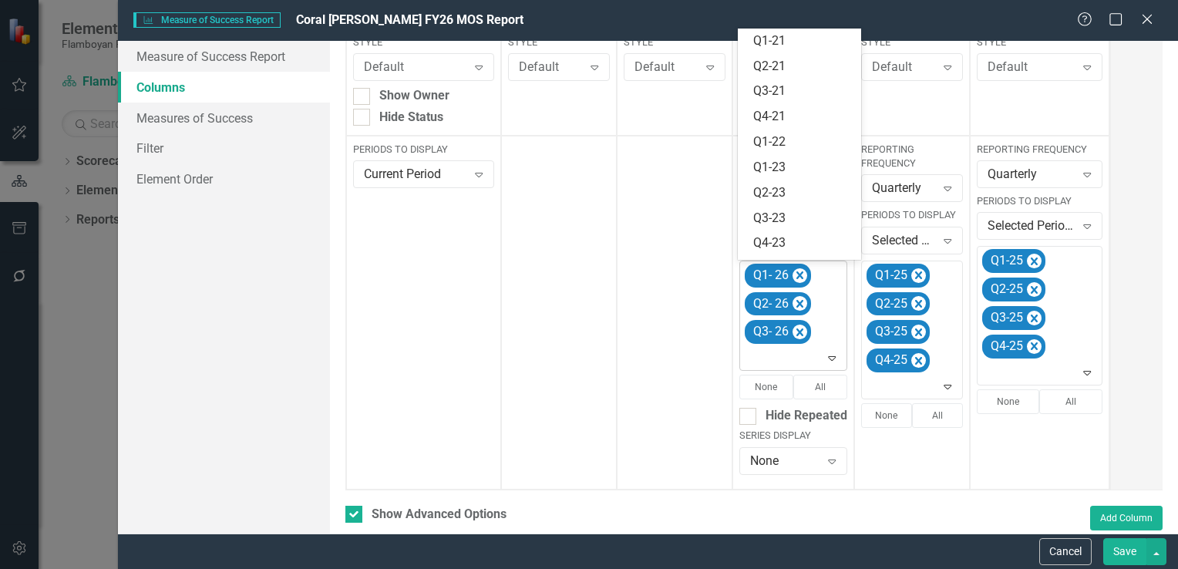
click at [832, 356] on icon at bounding box center [833, 358] width 8 height 5
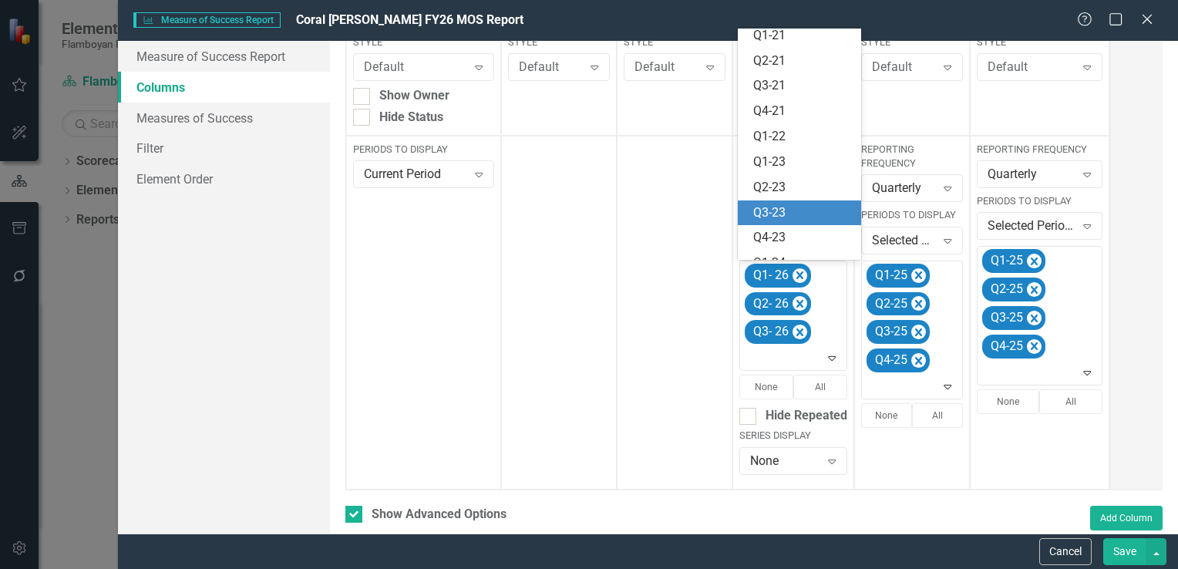
scroll to position [224, 0]
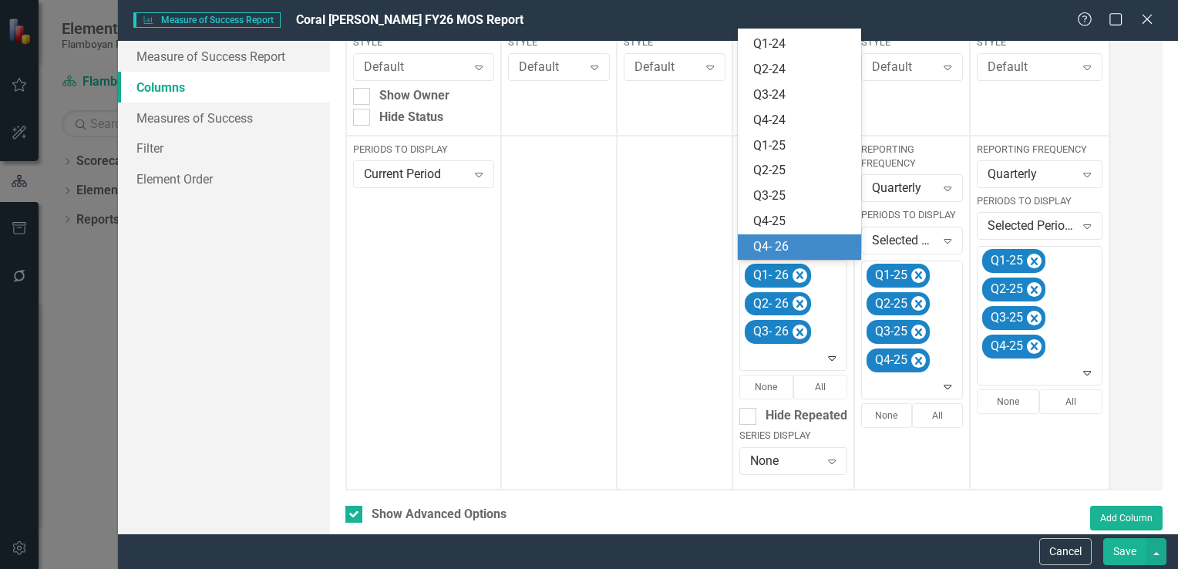
click at [791, 245] on div "Q4- 26" at bounding box center [802, 247] width 99 height 18
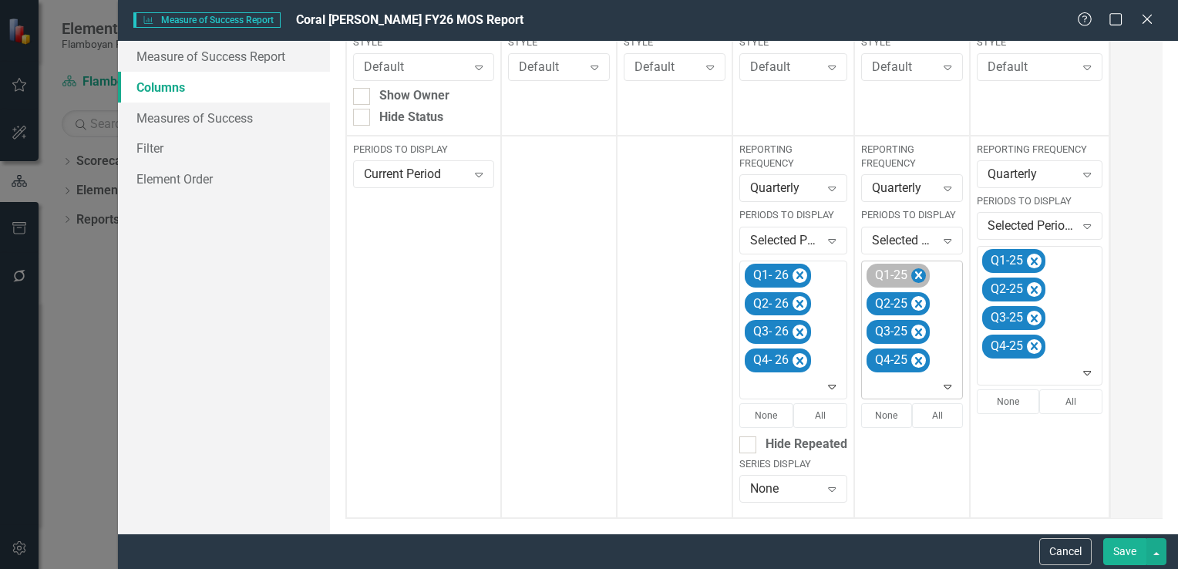
click at [912, 271] on icon "Remove Q1-25" at bounding box center [919, 275] width 15 height 19
click at [913, 271] on icon "Remove Q2-25" at bounding box center [919, 275] width 15 height 19
click at [913, 295] on icon "Remove Q3-25" at bounding box center [919, 304] width 15 height 19
click at [913, 271] on icon "Remove Q4-25" at bounding box center [919, 275] width 15 height 19
click at [947, 272] on icon at bounding box center [949, 274] width 8 height 5
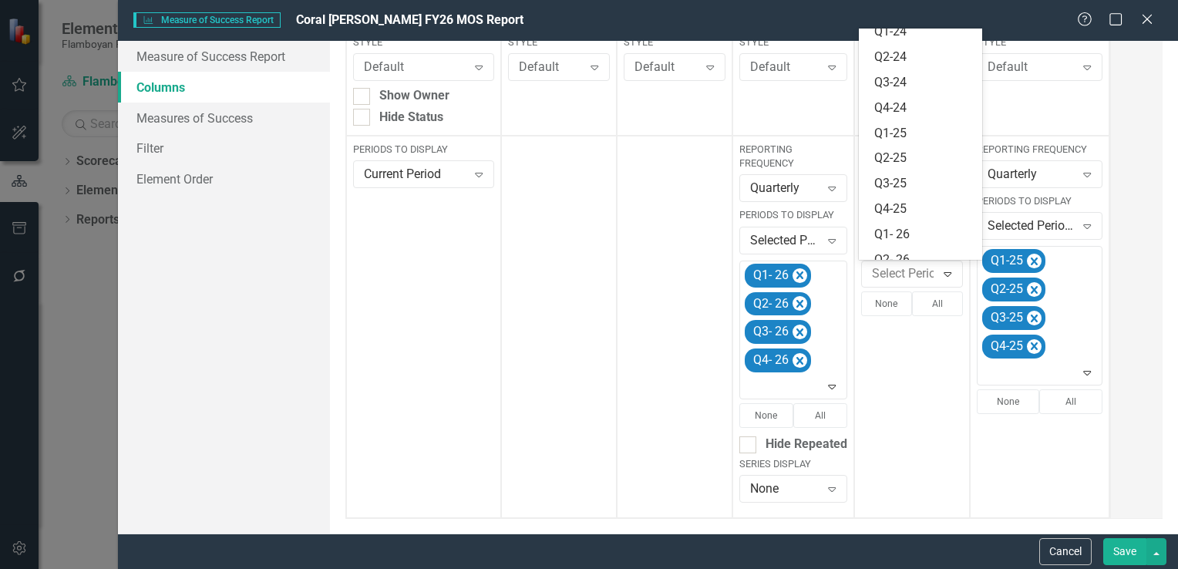
scroll to position [300, 0]
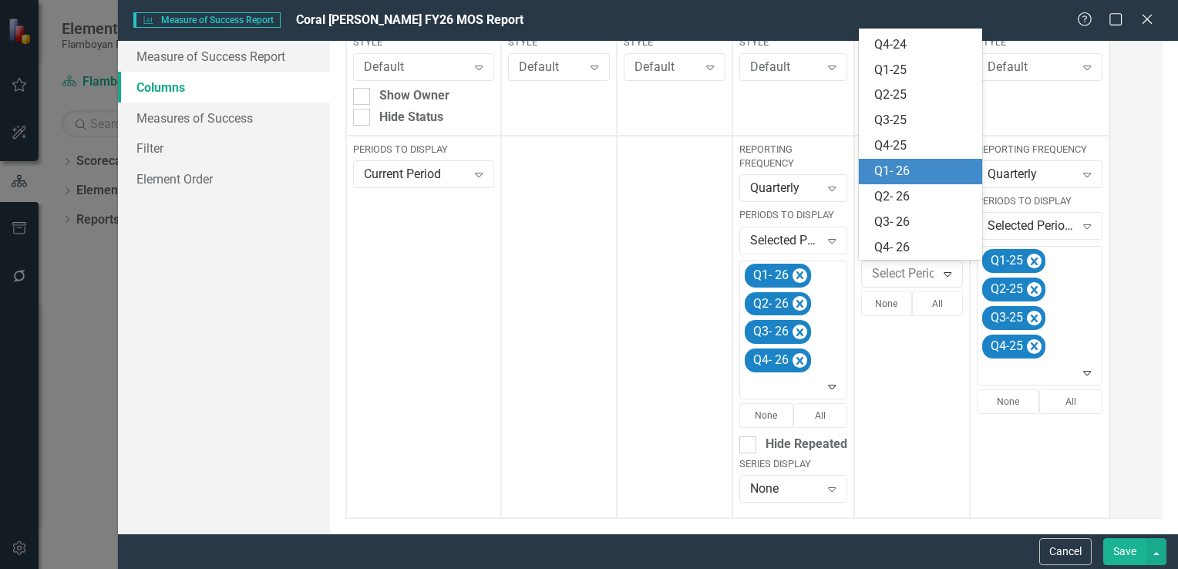
click at [918, 178] on div "Q1- 26" at bounding box center [924, 172] width 99 height 18
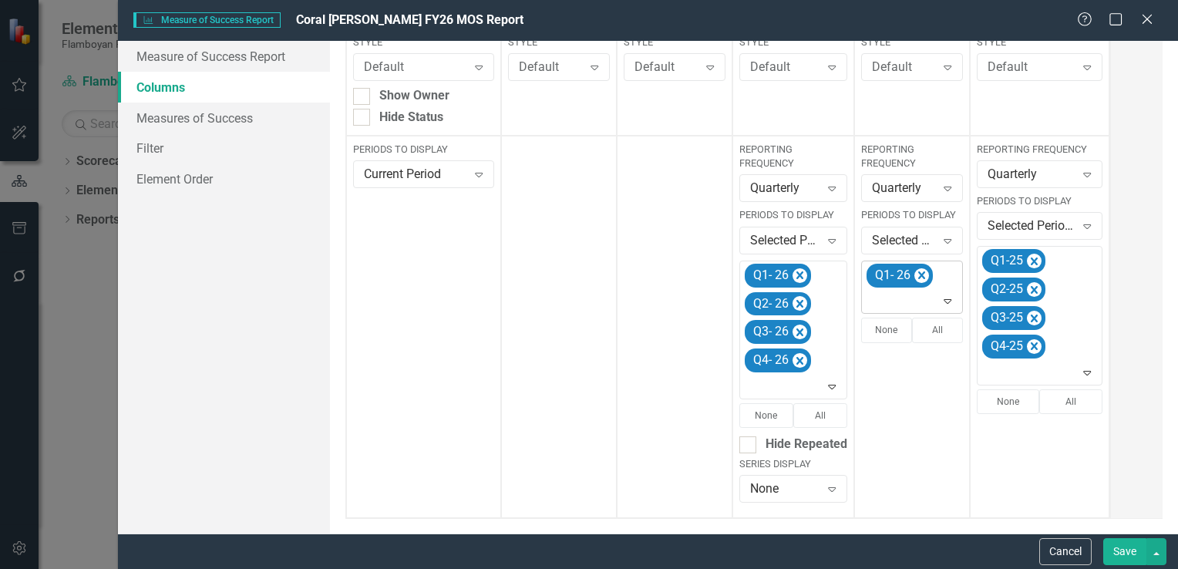
click at [944, 305] on icon "Expand" at bounding box center [947, 301] width 15 height 12
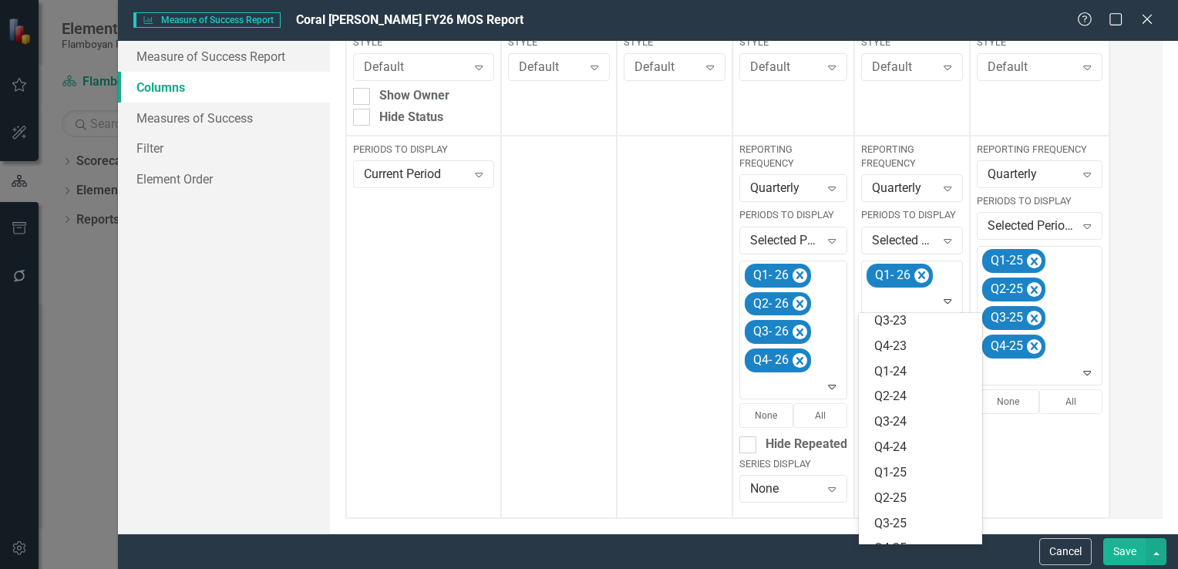
scroll to position [275, 0]
click at [905, 484] on div "Q2- 26" at bounding box center [924, 482] width 99 height 18
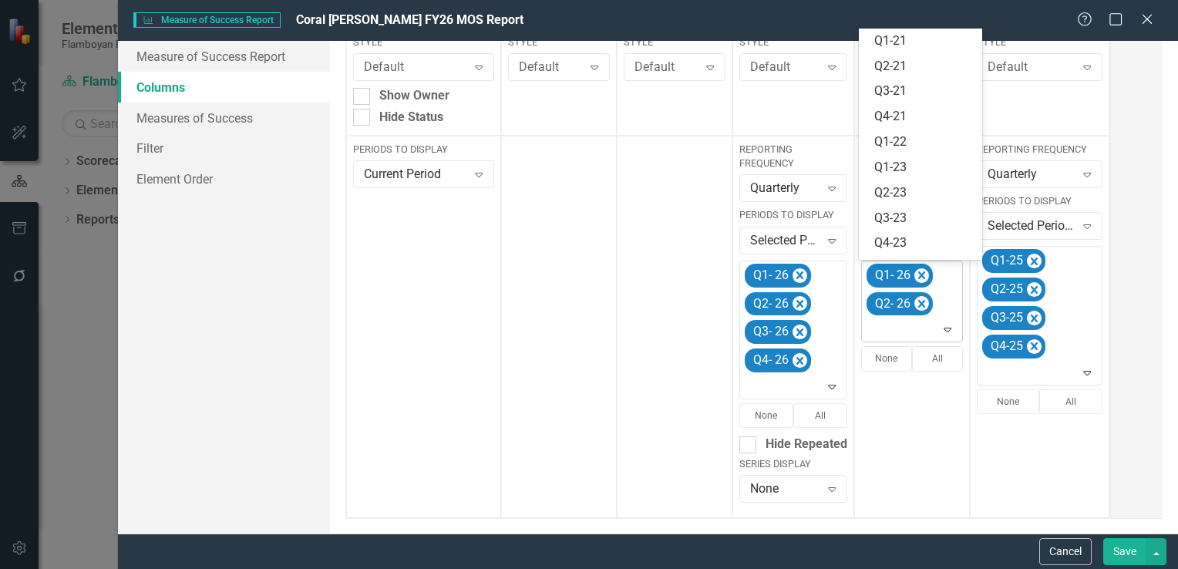
click at [944, 335] on icon "Expand" at bounding box center [947, 329] width 15 height 12
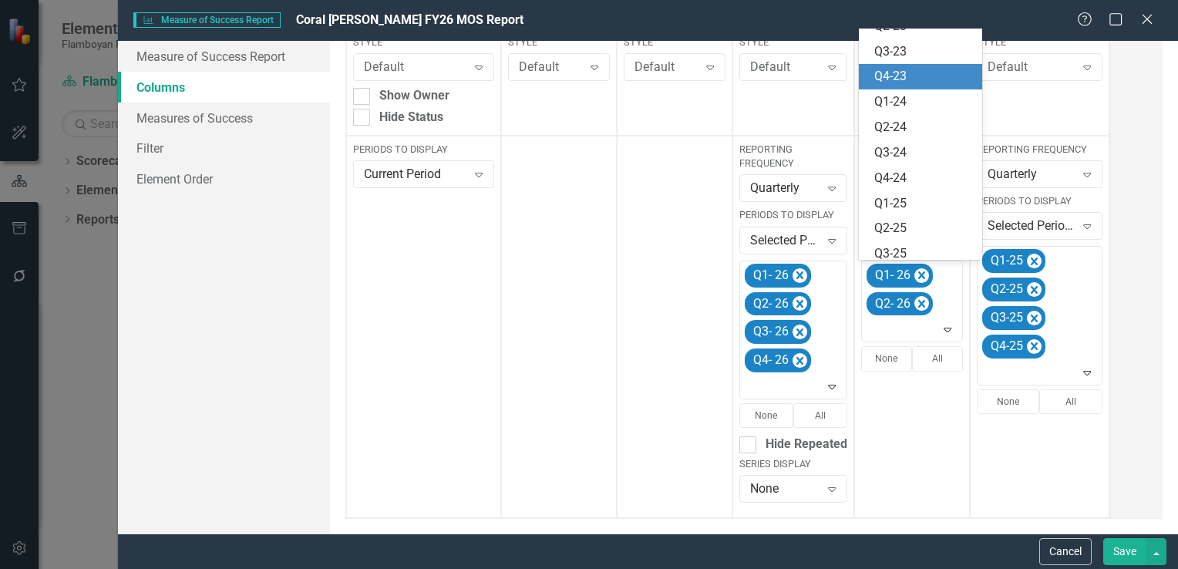
scroll to position [250, 0]
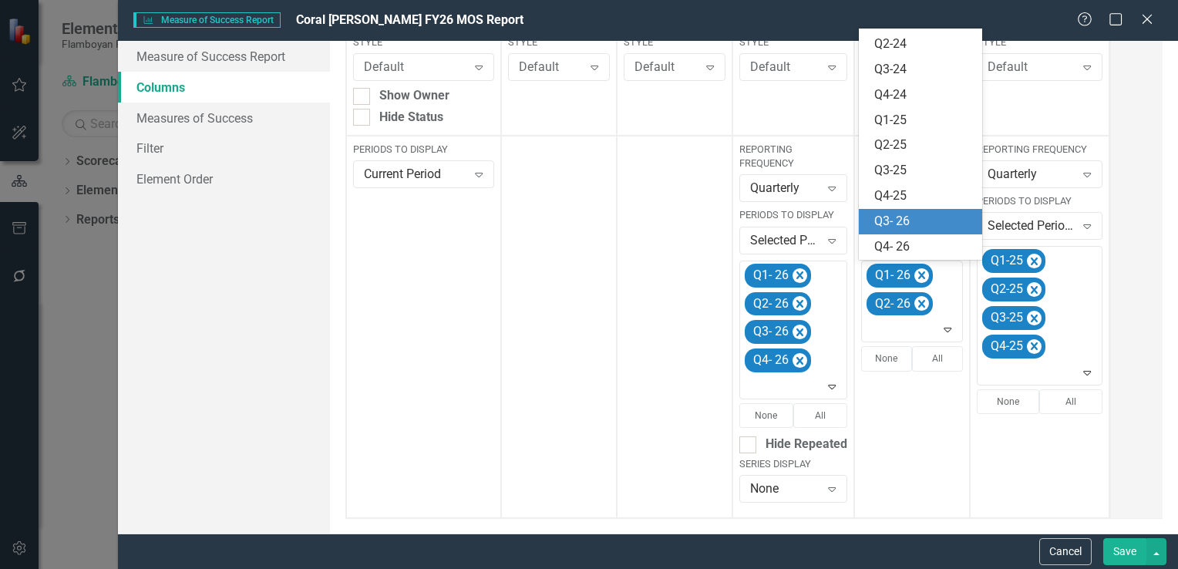
click at [921, 224] on div "Q3- 26" at bounding box center [924, 222] width 99 height 18
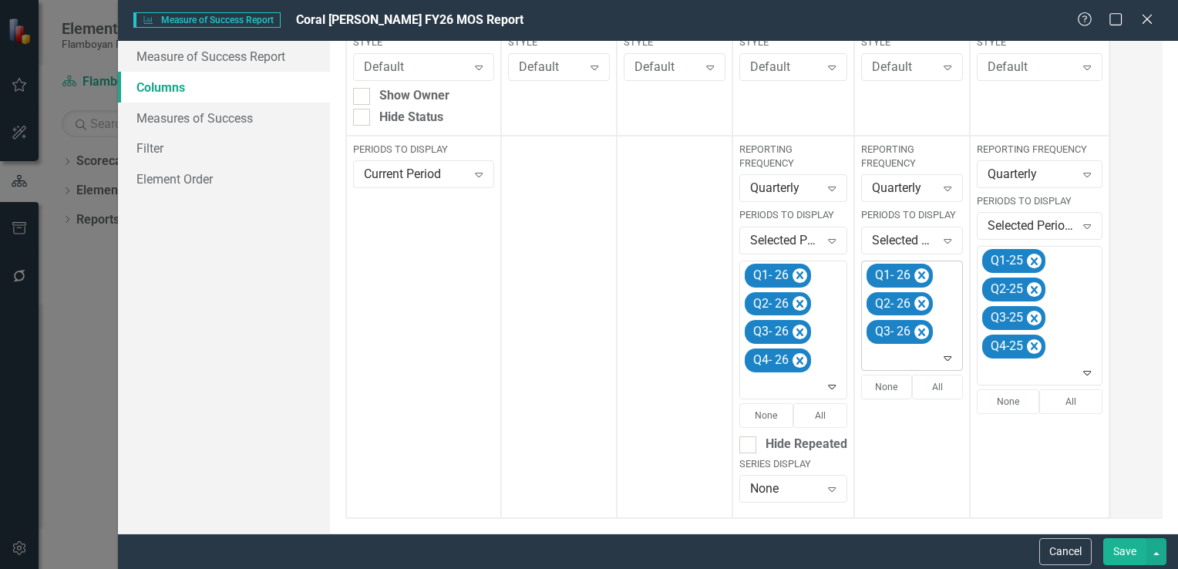
click at [944, 361] on icon "Expand" at bounding box center [947, 358] width 15 height 12
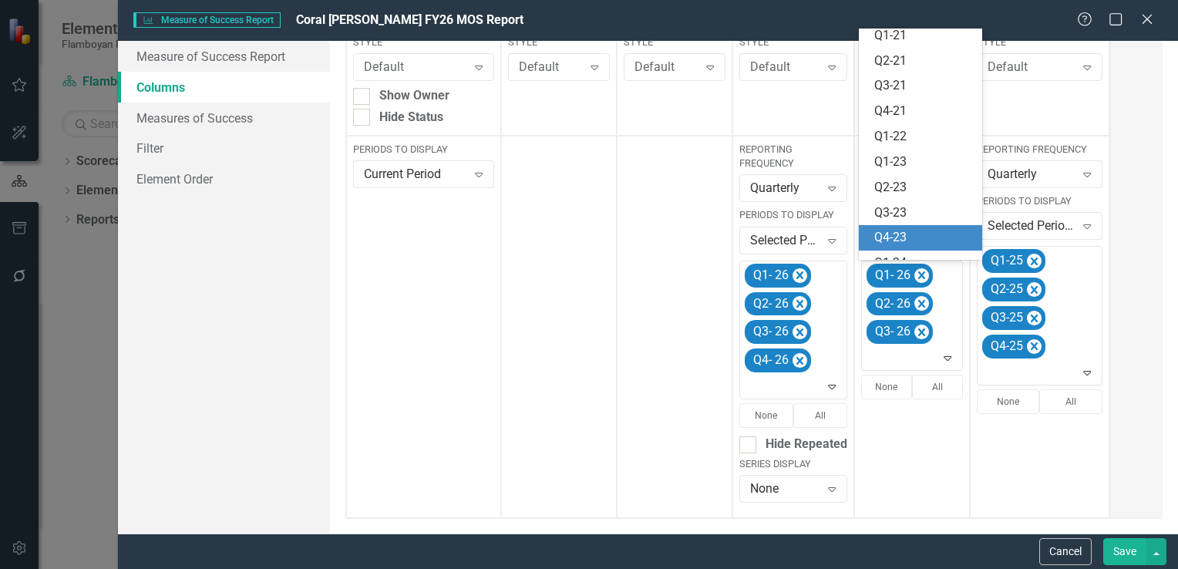
scroll to position [224, 0]
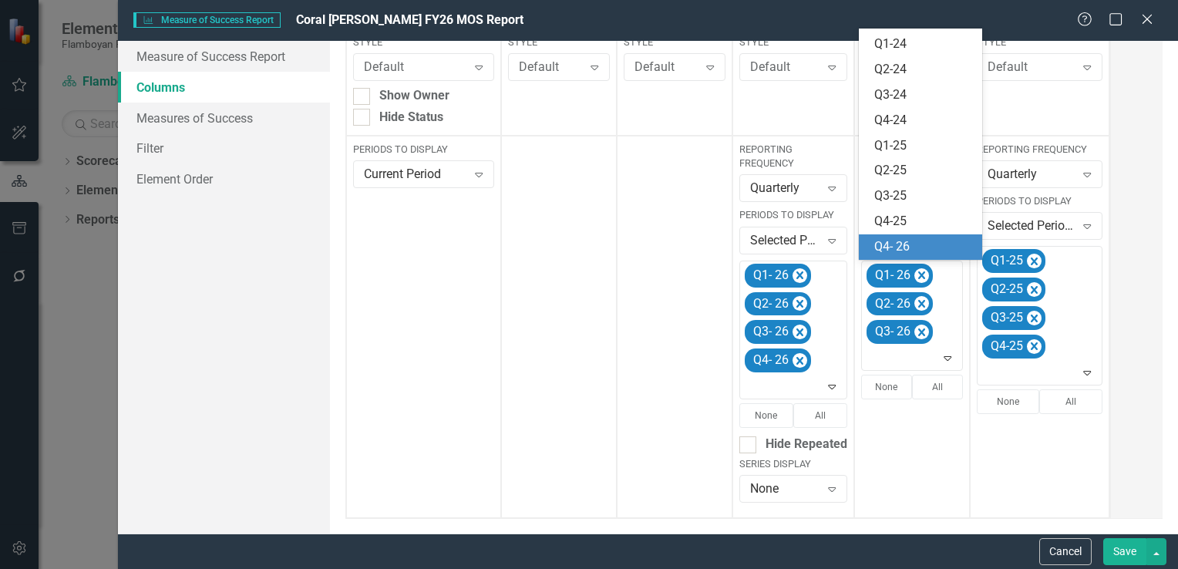
click at [912, 251] on div "Q4- 26" at bounding box center [924, 247] width 99 height 18
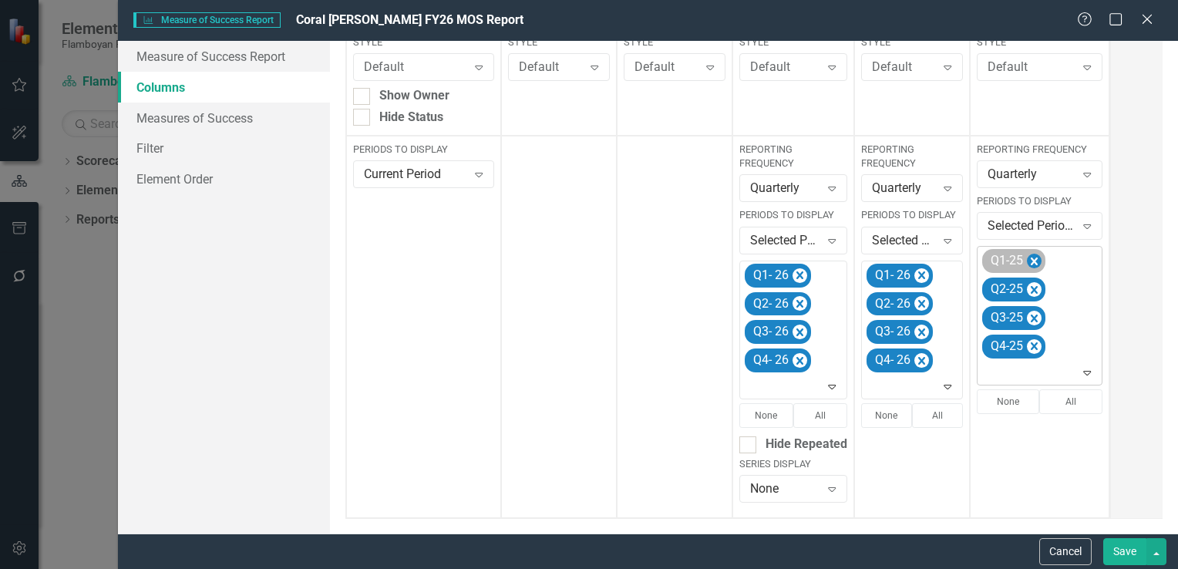
click at [1032, 258] on icon "Remove Q1-25" at bounding box center [1034, 262] width 7 height 8
click at [1032, 258] on icon "Remove Q2-25" at bounding box center [1034, 262] width 7 height 8
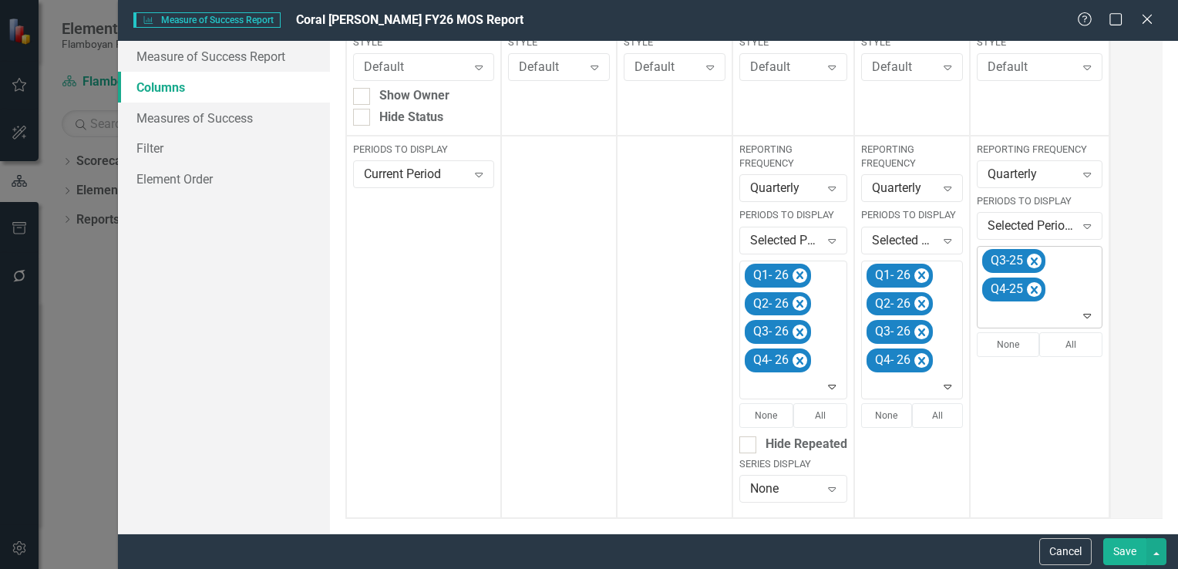
click at [1032, 258] on icon "Remove Q3-25" at bounding box center [1034, 262] width 7 height 8
click at [1032, 258] on icon "Remove Q4-25" at bounding box center [1034, 262] width 7 height 8
click at [1080, 262] on icon "Expand" at bounding box center [1087, 260] width 15 height 12
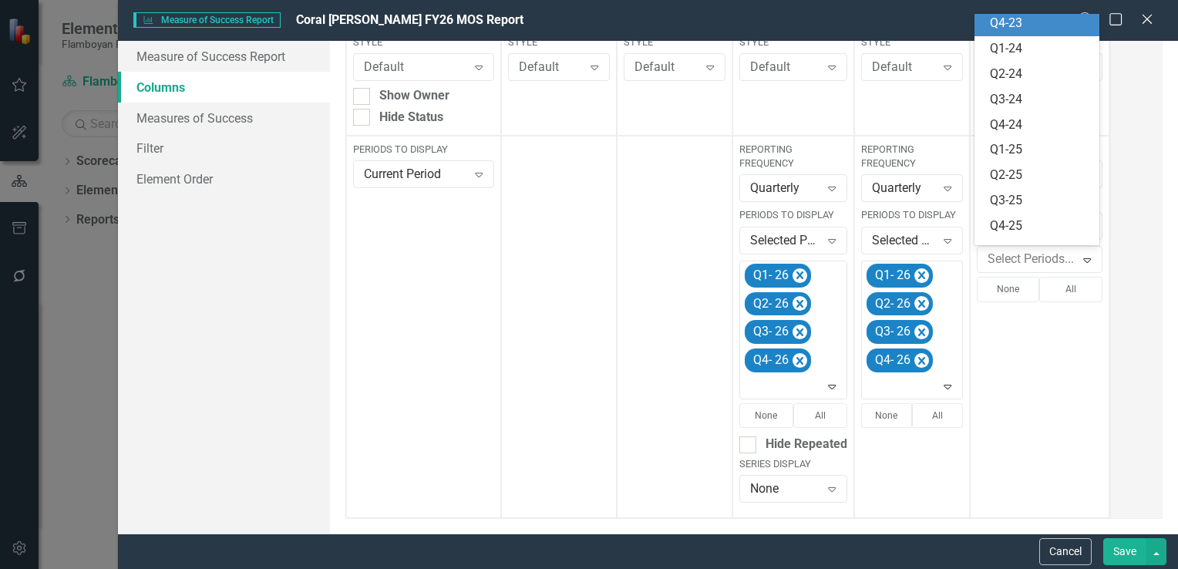
scroll to position [300, 0]
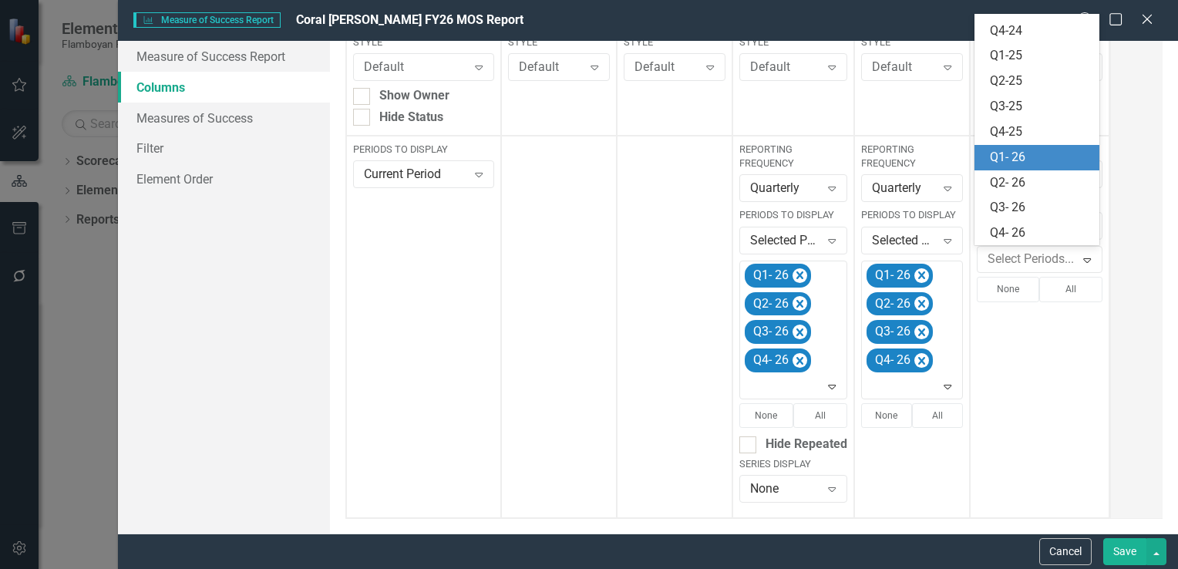
click at [1043, 167] on div "Q1- 26" at bounding box center [1038, 157] width 126 height 25
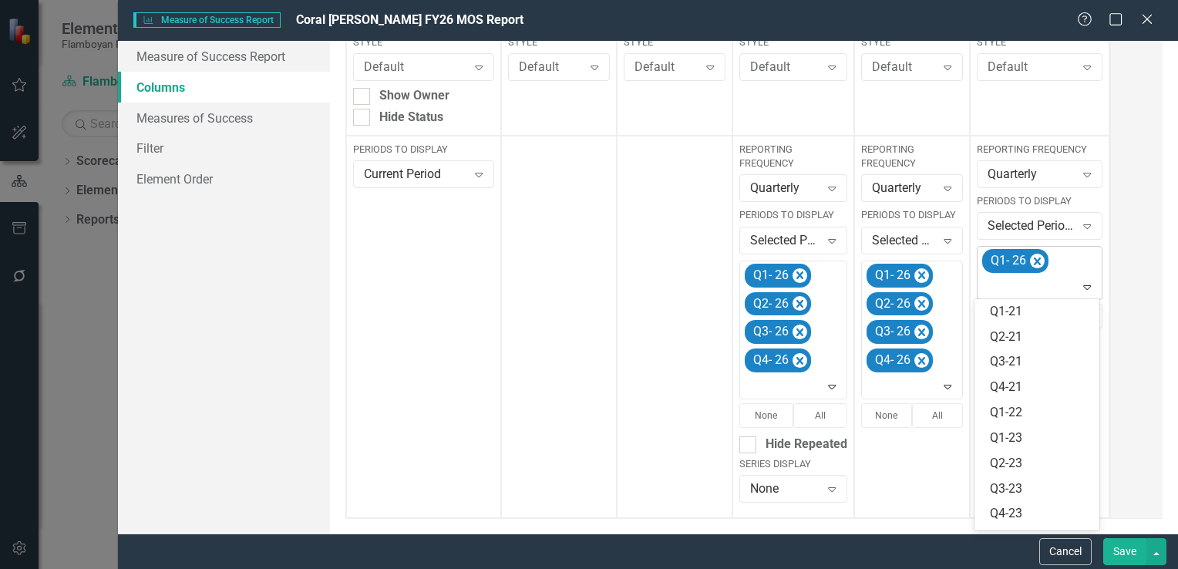
click at [1084, 285] on icon "Expand" at bounding box center [1087, 287] width 15 height 12
drag, startPoint x: 1018, startPoint y: 467, endPoint x: 1024, endPoint y: 457, distance: 12.4
click at [1020, 464] on div "Q2- 26" at bounding box center [1040, 468] width 101 height 18
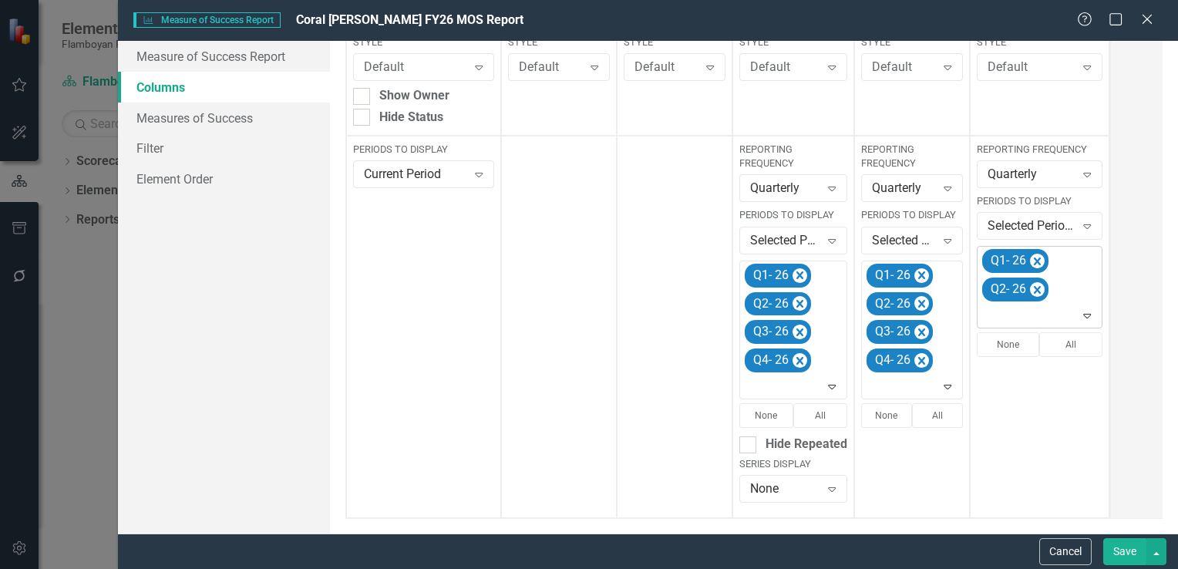
click at [1085, 316] on icon at bounding box center [1088, 316] width 8 height 5
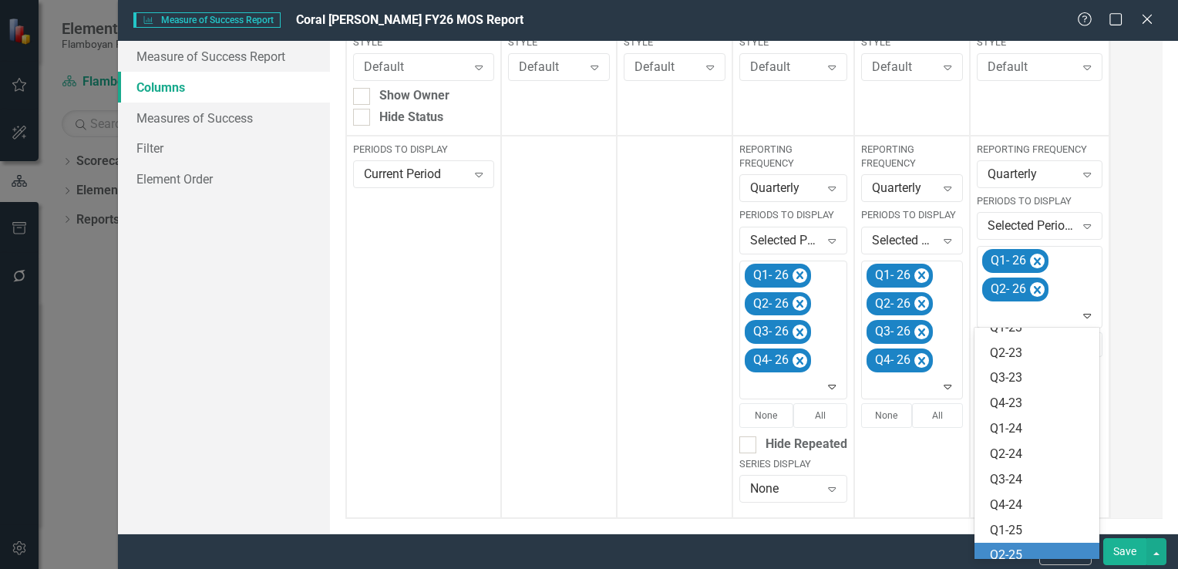
scroll to position [250, 0]
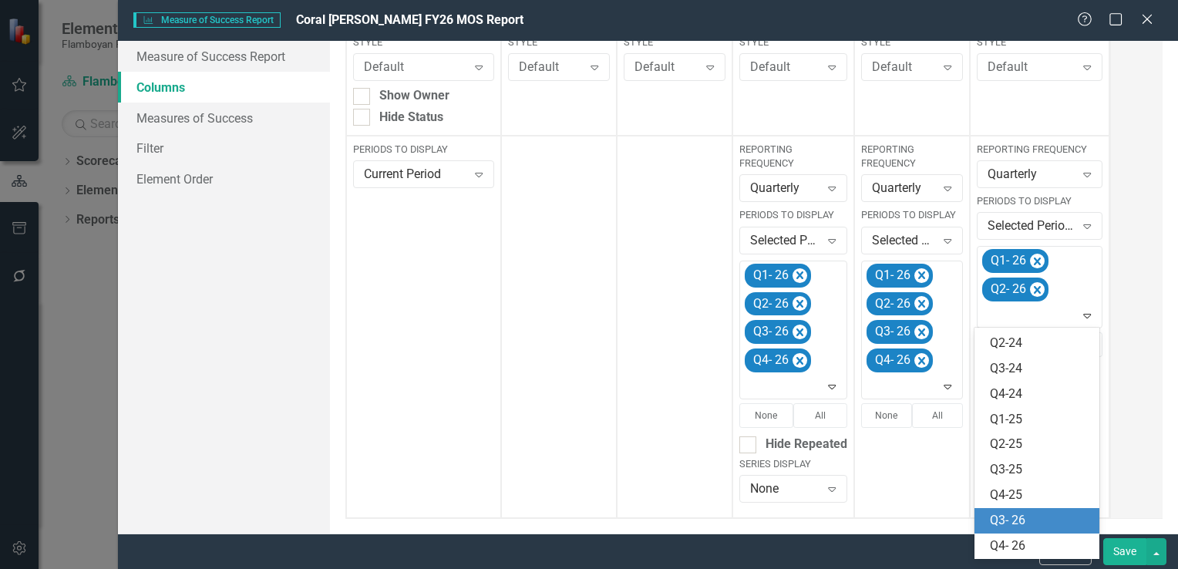
click at [1037, 514] on div "Q3- 26" at bounding box center [1040, 521] width 101 height 18
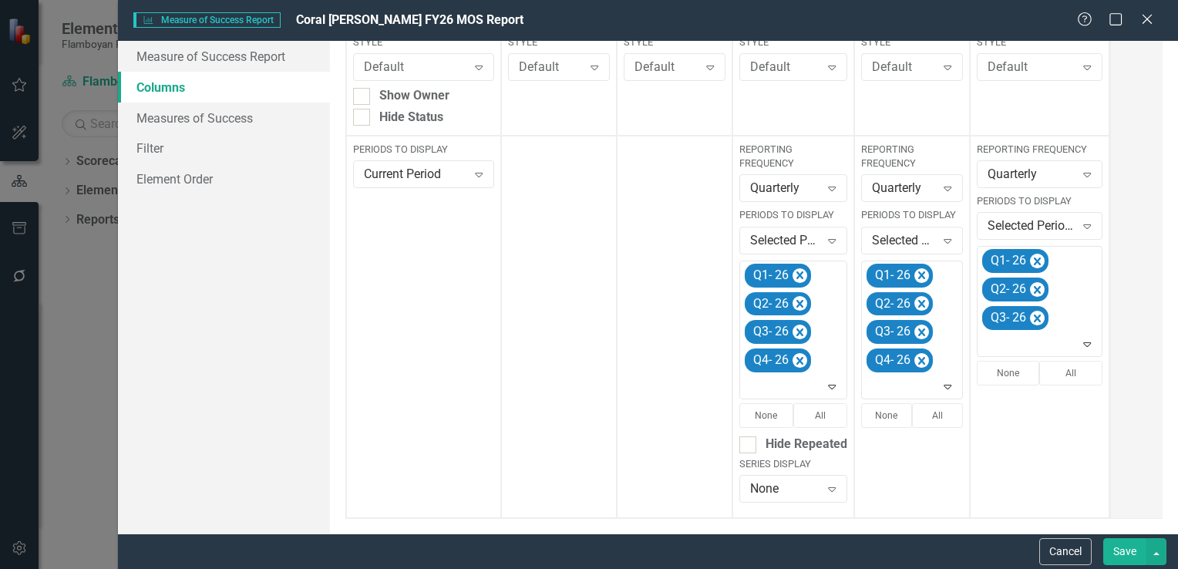
click at [1077, 346] on div at bounding box center [1041, 344] width 119 height 21
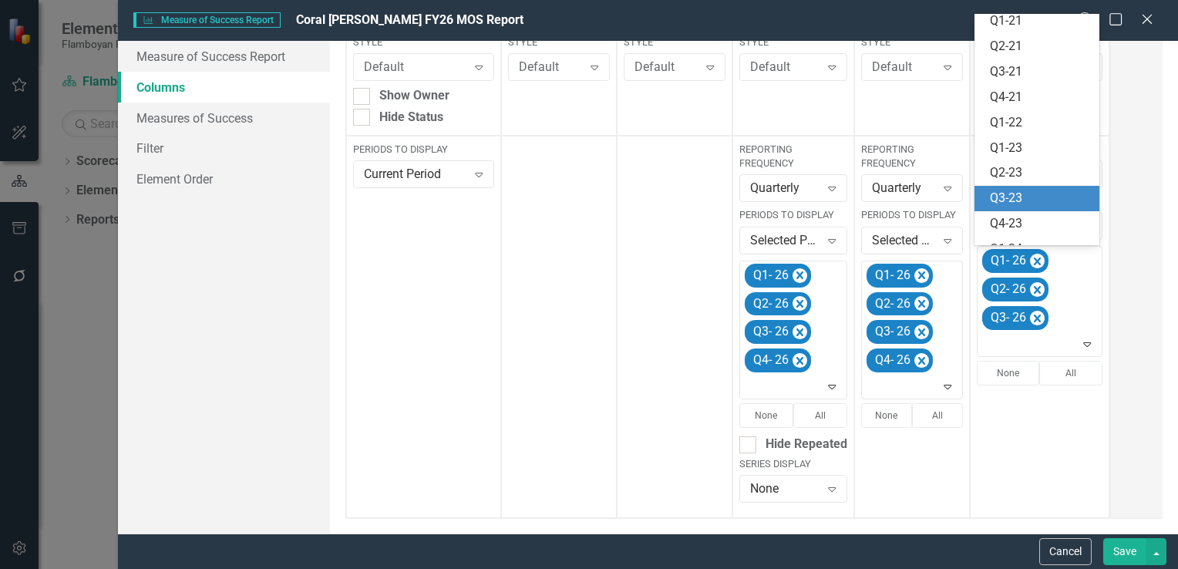
scroll to position [224, 0]
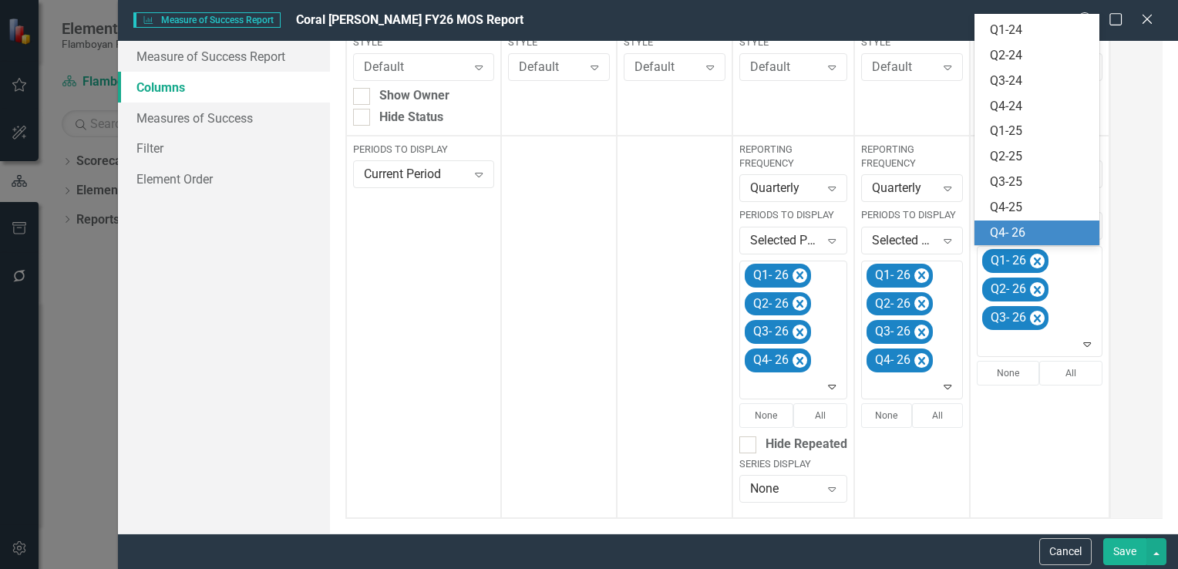
click at [1032, 234] on div "Q4- 26" at bounding box center [1040, 233] width 101 height 18
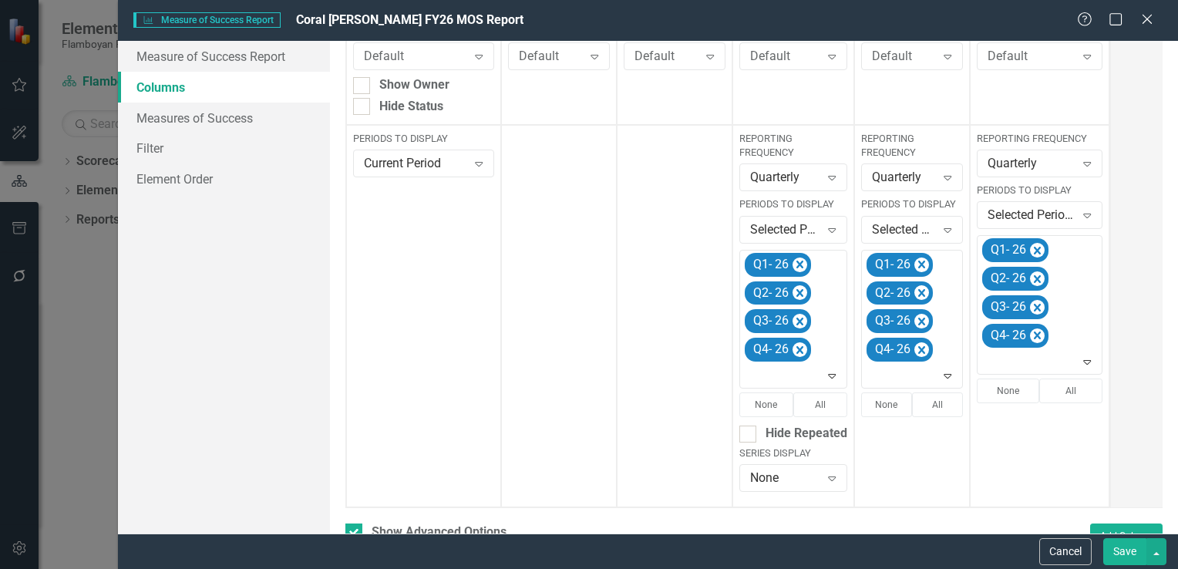
scroll to position [293, 0]
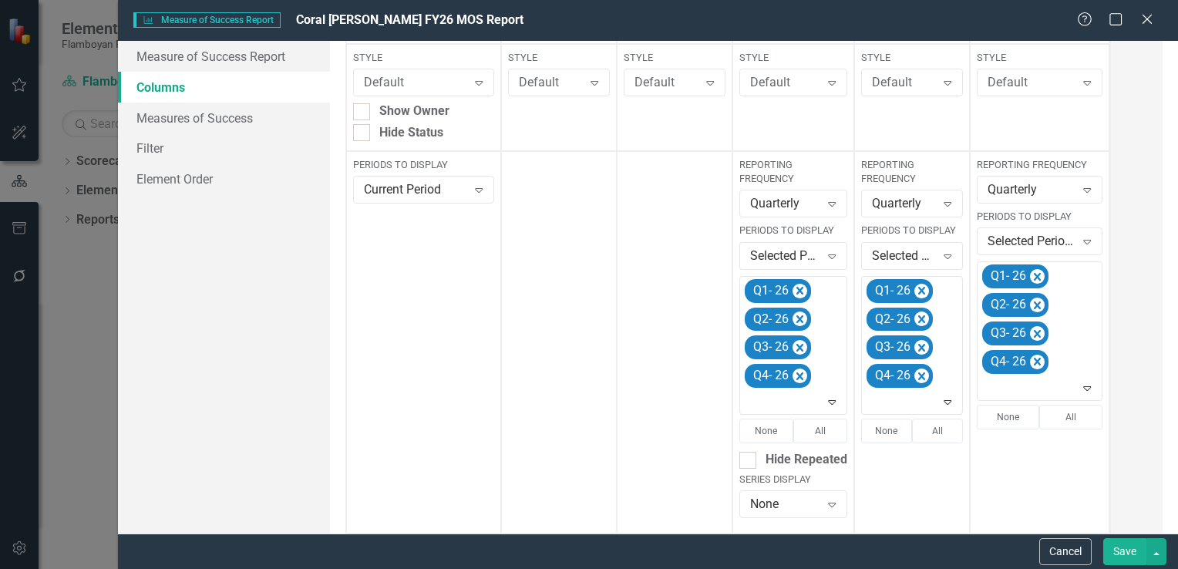
click at [1117, 554] on button "Save" at bounding box center [1125, 551] width 43 height 27
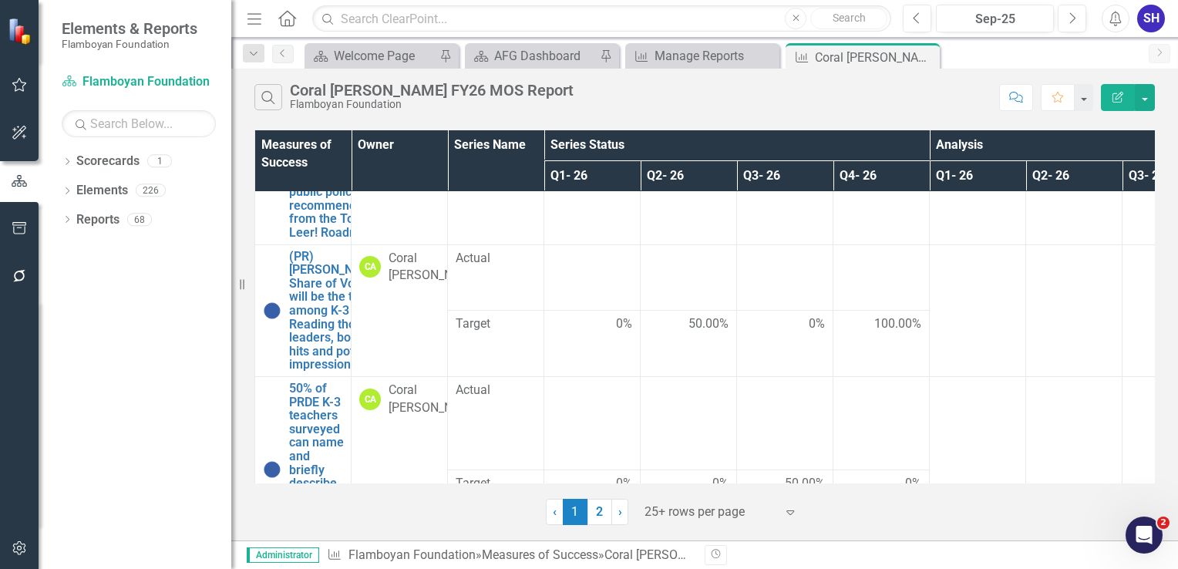
scroll to position [0, 0]
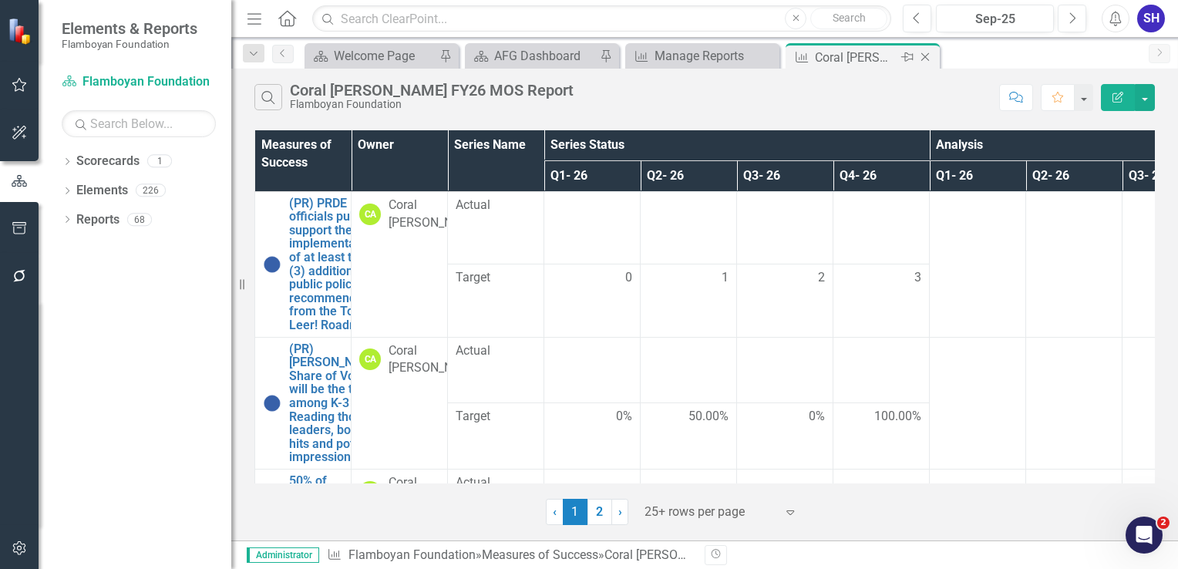
click at [925, 57] on icon "Close" at bounding box center [925, 57] width 15 height 12
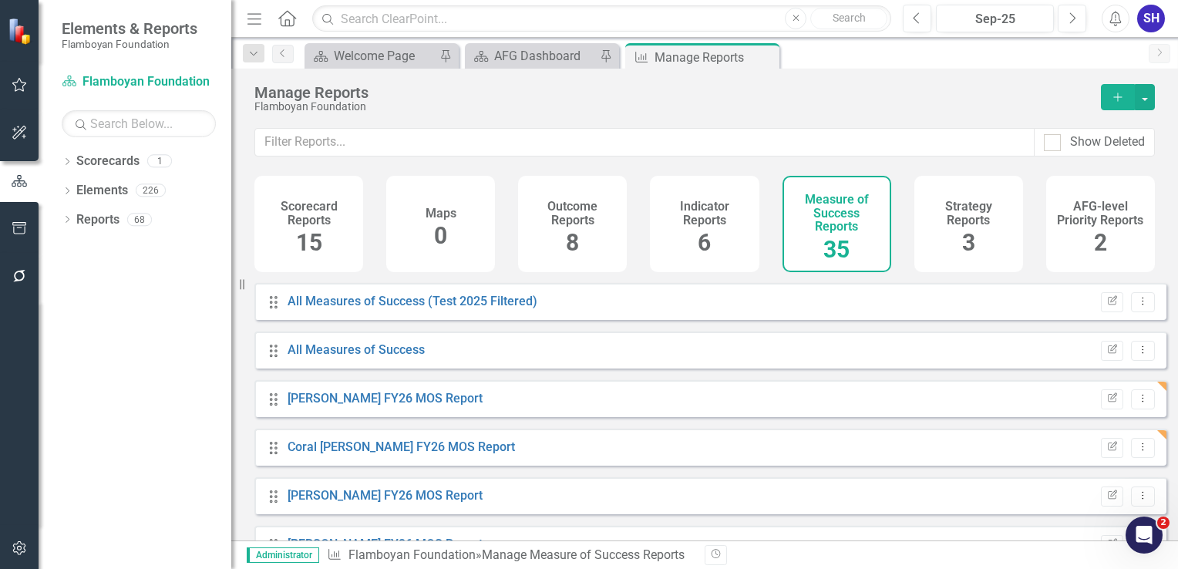
scroll to position [463, 0]
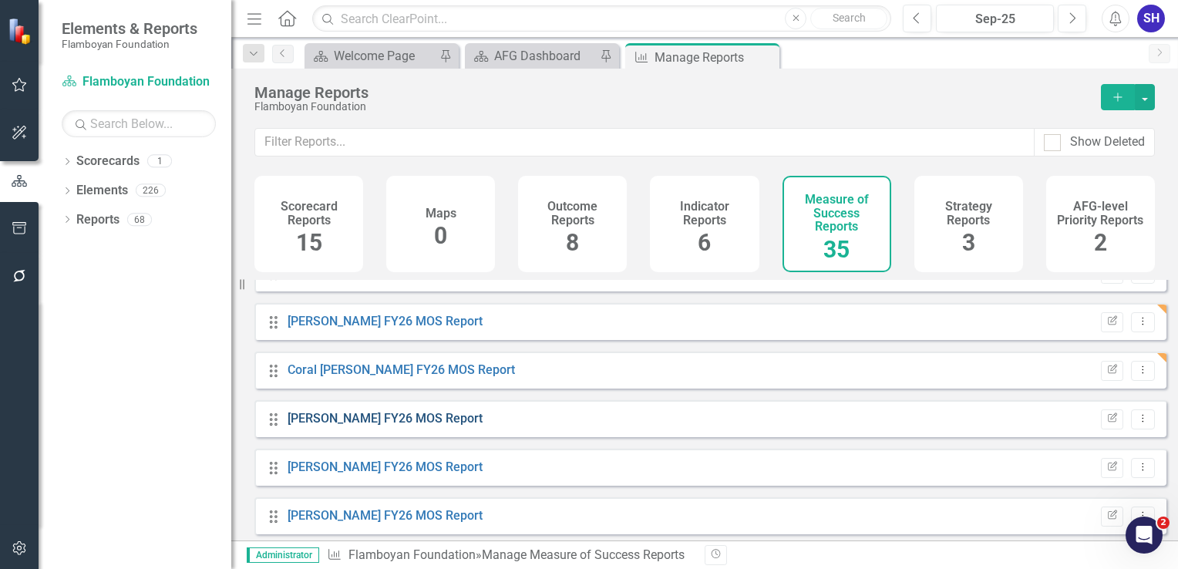
click at [434, 426] on link "[PERSON_NAME] FY26 MOS Report" at bounding box center [385, 418] width 195 height 15
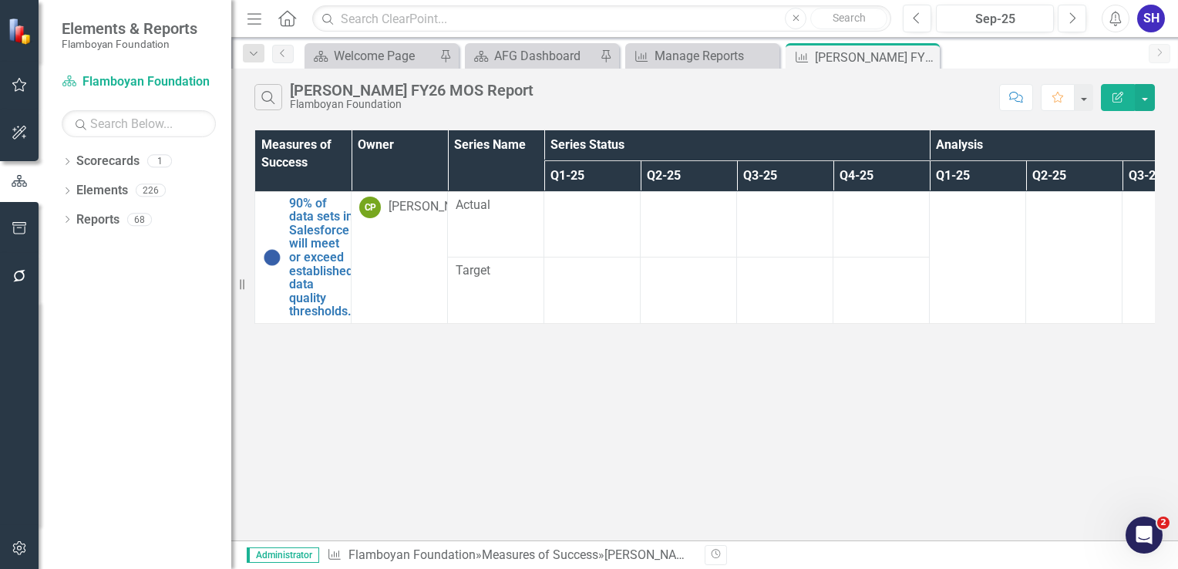
click at [1111, 99] on button "Edit Report" at bounding box center [1118, 97] width 34 height 27
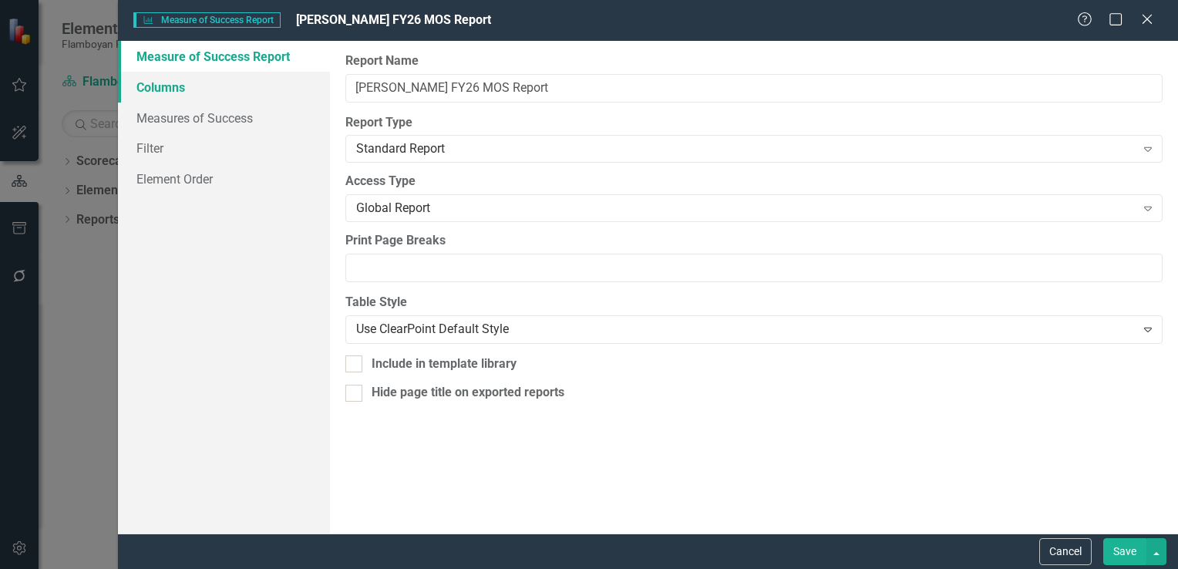
click at [234, 88] on link "Columns" at bounding box center [224, 87] width 212 height 31
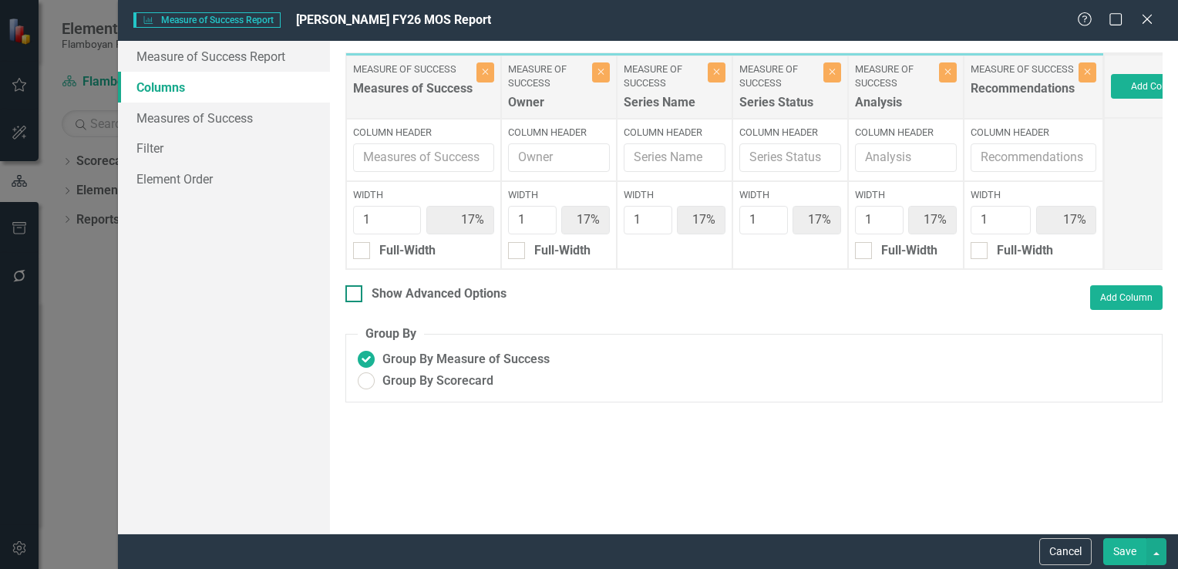
click at [352, 302] on div at bounding box center [354, 293] width 17 height 17
click at [352, 295] on input "Show Advanced Options" at bounding box center [351, 290] width 10 height 10
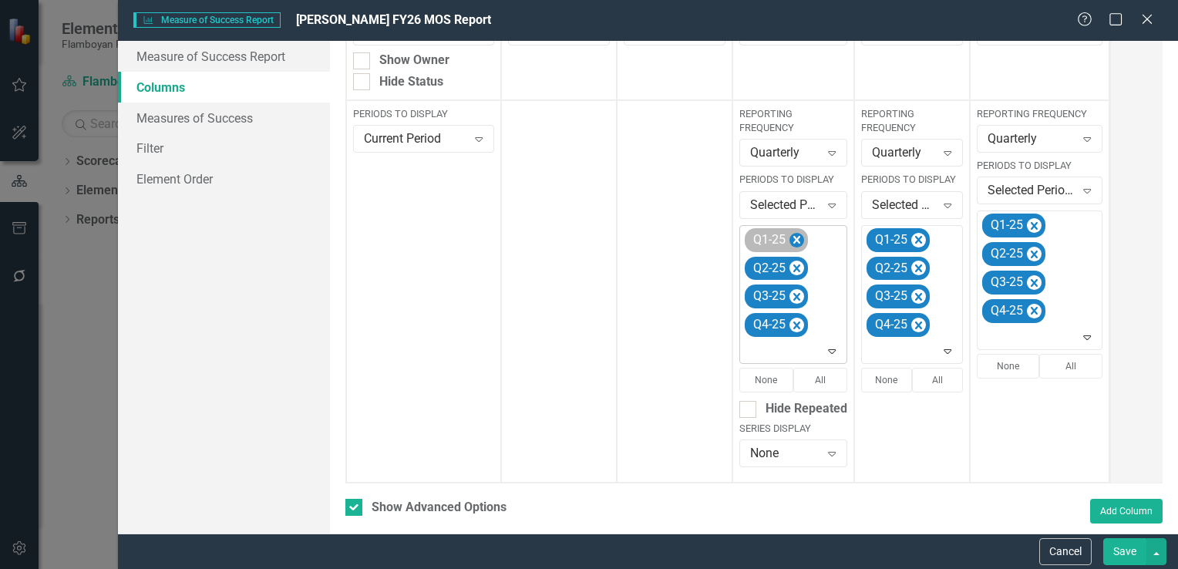
scroll to position [308, 0]
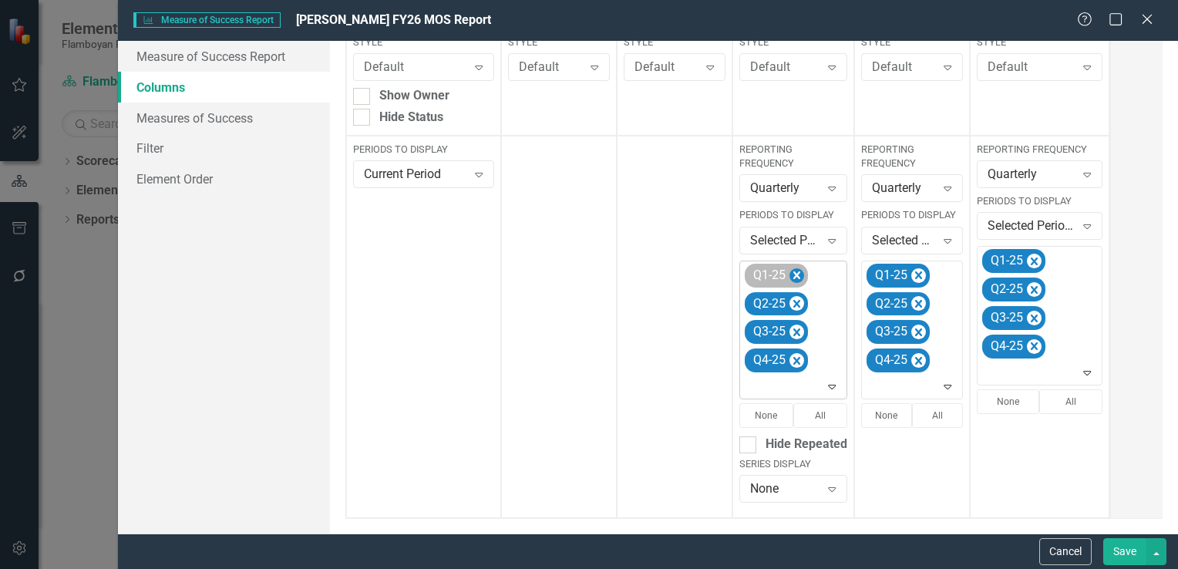
click at [794, 277] on icon "Remove Q1-25" at bounding box center [797, 275] width 7 height 8
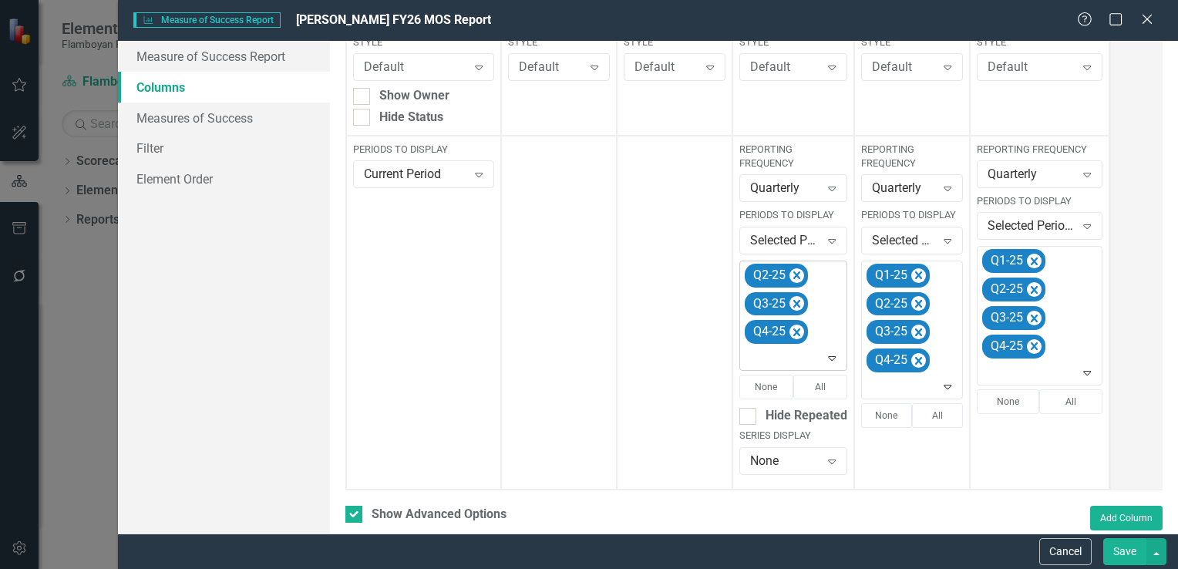
click at [794, 277] on icon "Remove Q2-25" at bounding box center [797, 275] width 7 height 8
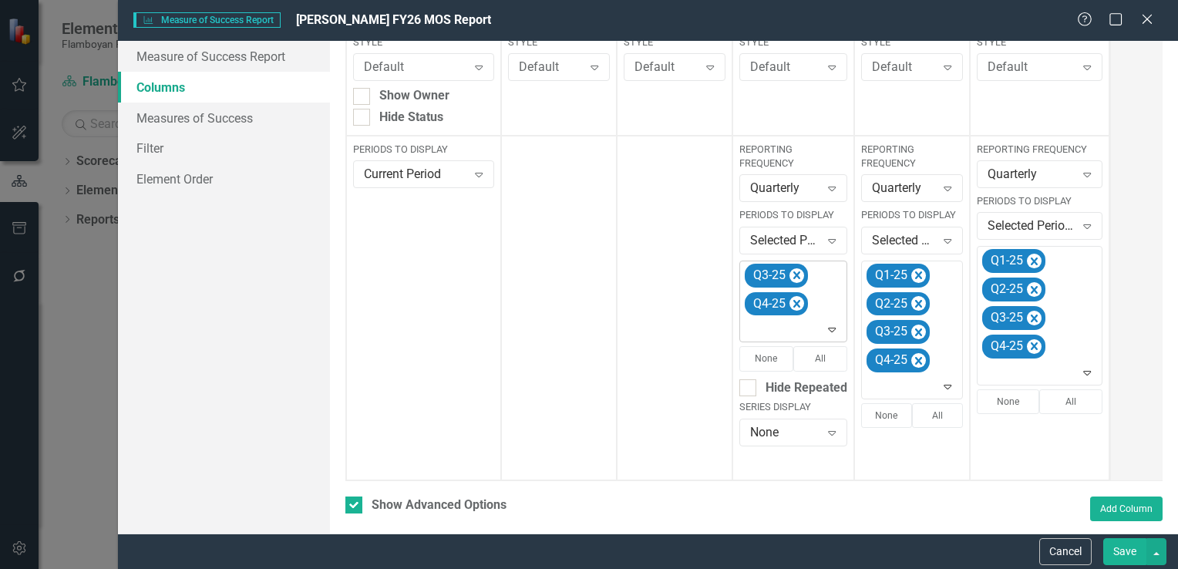
click at [794, 277] on icon "Remove Q3-25" at bounding box center [797, 275] width 7 height 8
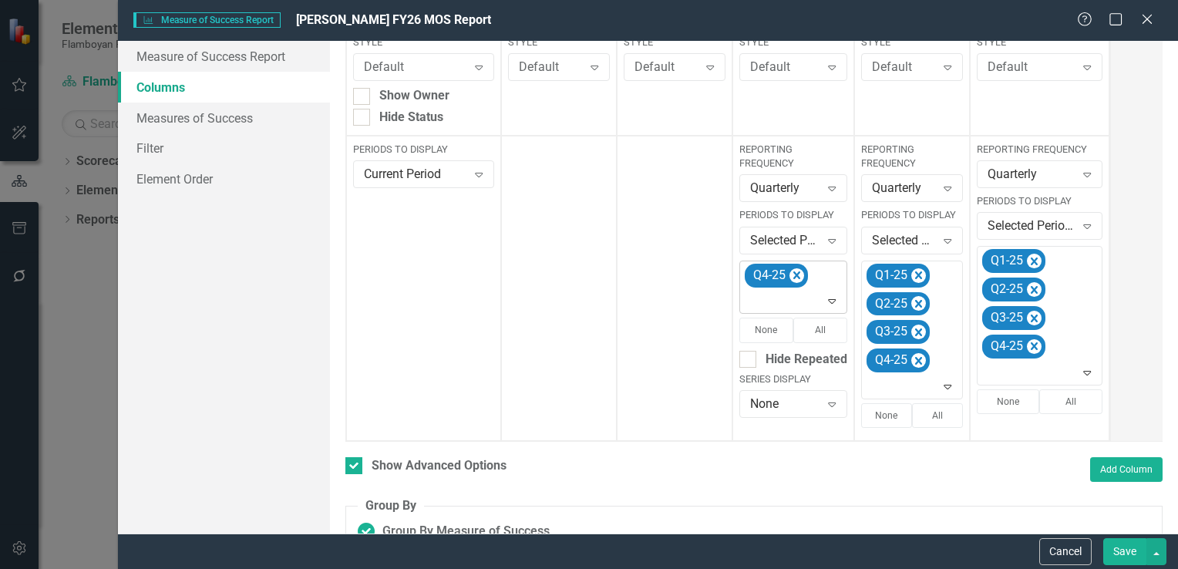
click at [794, 277] on icon "Remove Q4-25" at bounding box center [797, 275] width 7 height 8
click at [828, 273] on icon "Expand" at bounding box center [831, 274] width 15 height 12
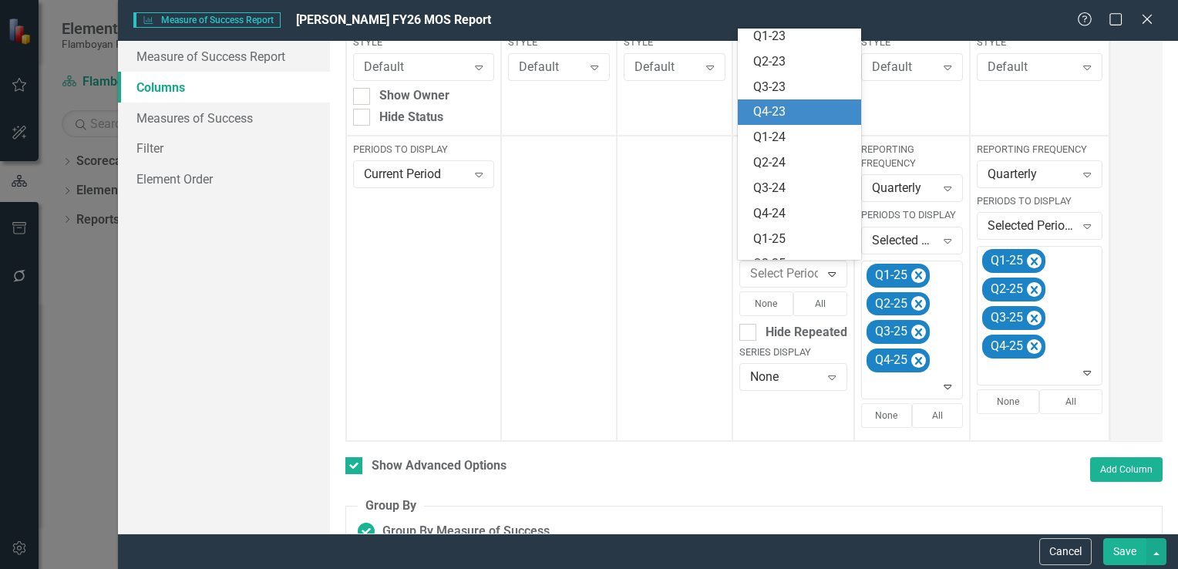
scroll to position [300, 0]
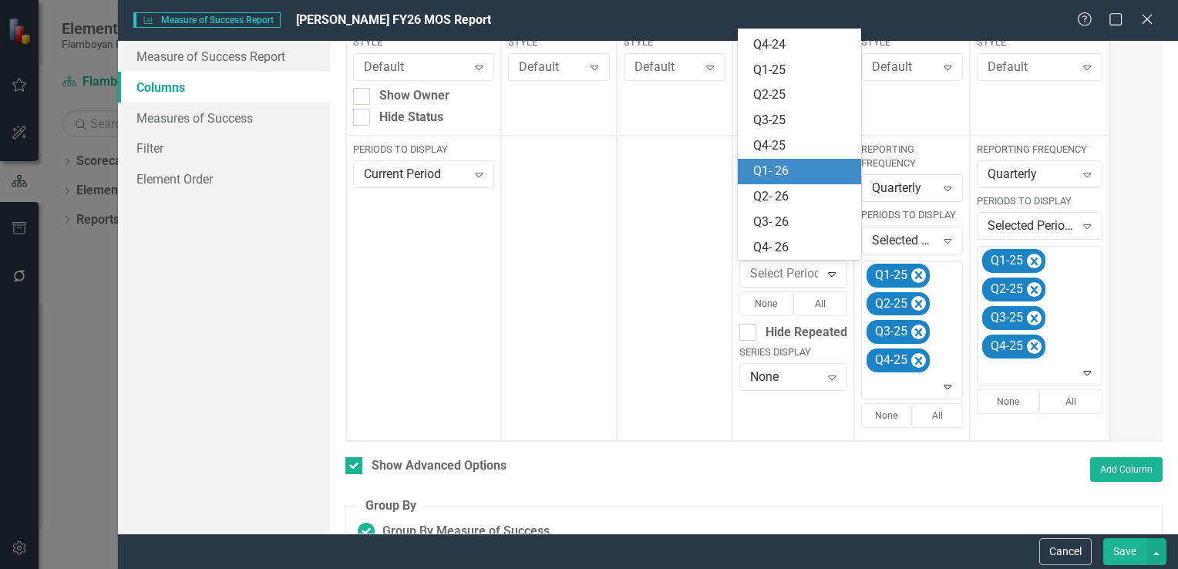
click at [804, 174] on div "Q1- 26" at bounding box center [802, 172] width 99 height 18
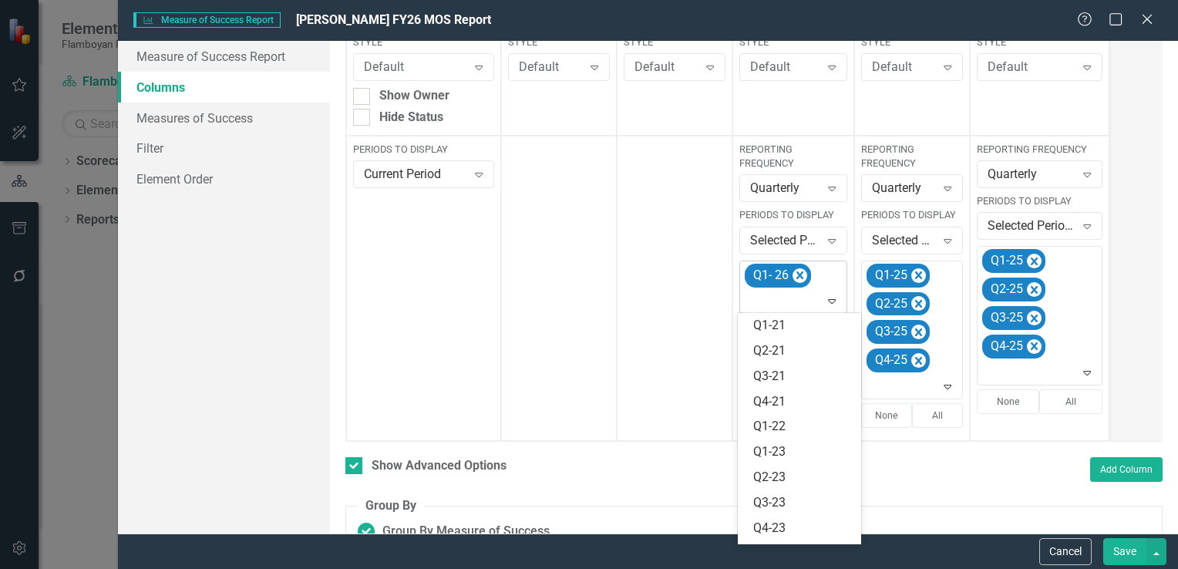
click at [830, 304] on icon "Expand" at bounding box center [831, 301] width 15 height 12
click at [811, 477] on div "Q2- 26" at bounding box center [802, 482] width 99 height 18
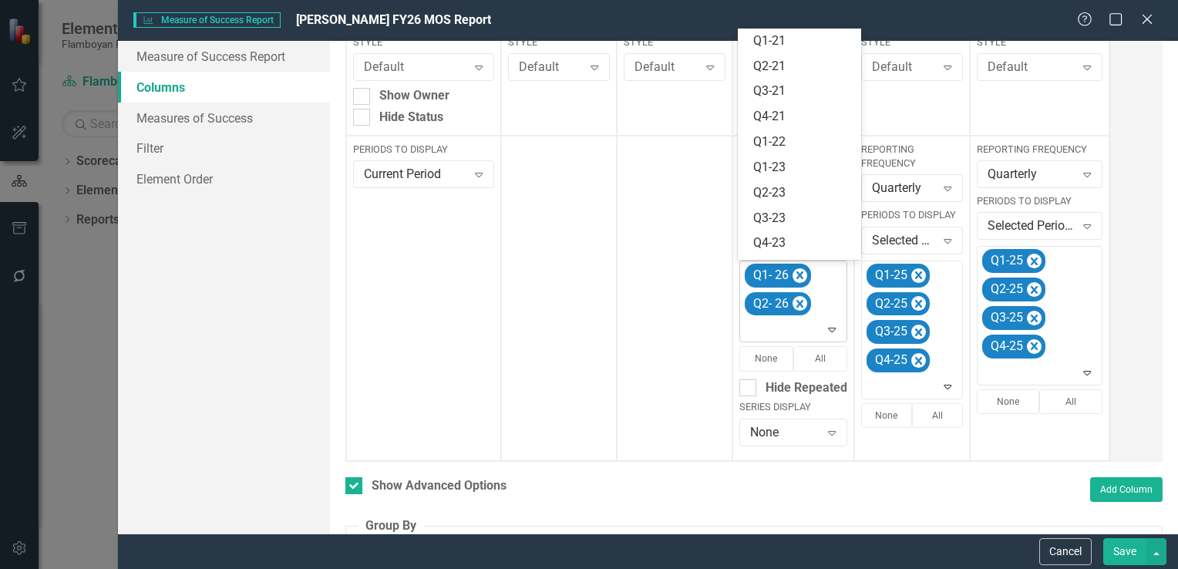
click at [835, 331] on icon "Expand" at bounding box center [831, 329] width 15 height 12
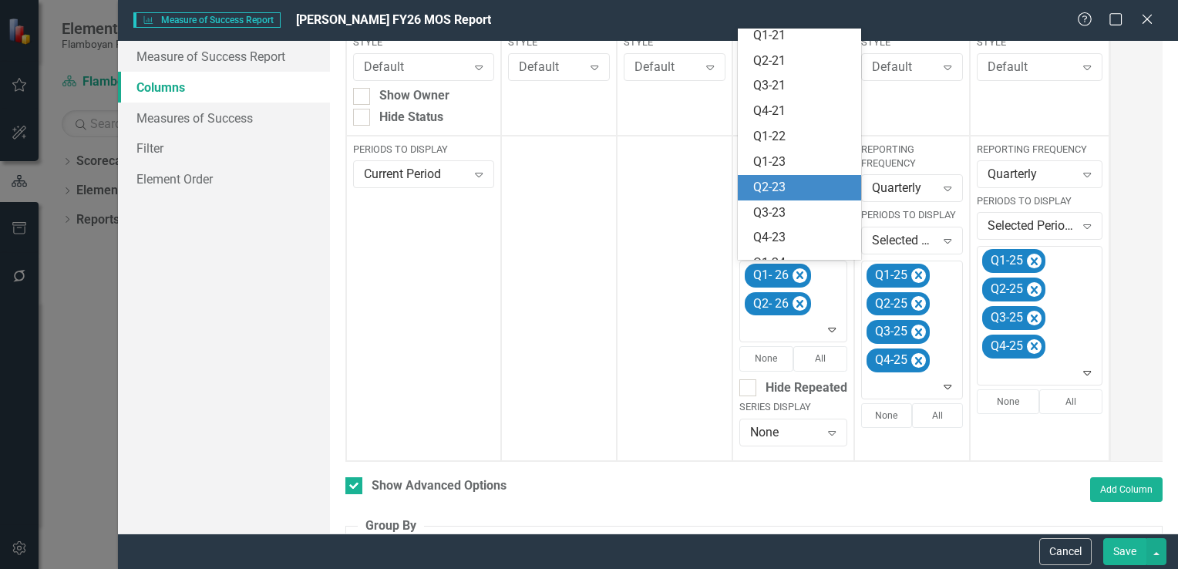
scroll to position [250, 0]
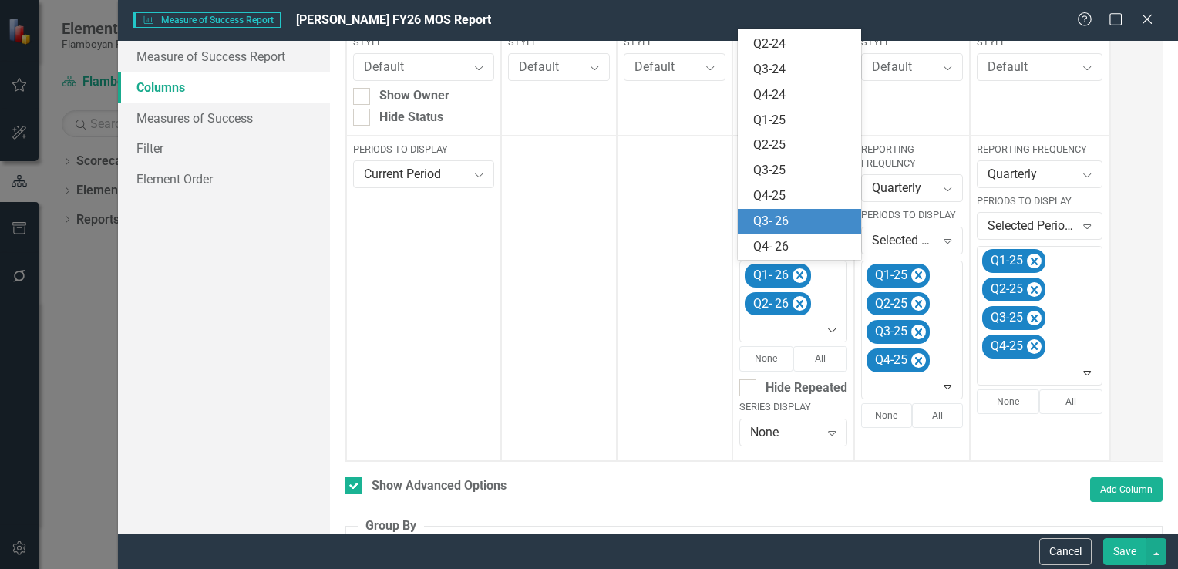
click at [791, 221] on div "Q3- 26" at bounding box center [802, 222] width 99 height 18
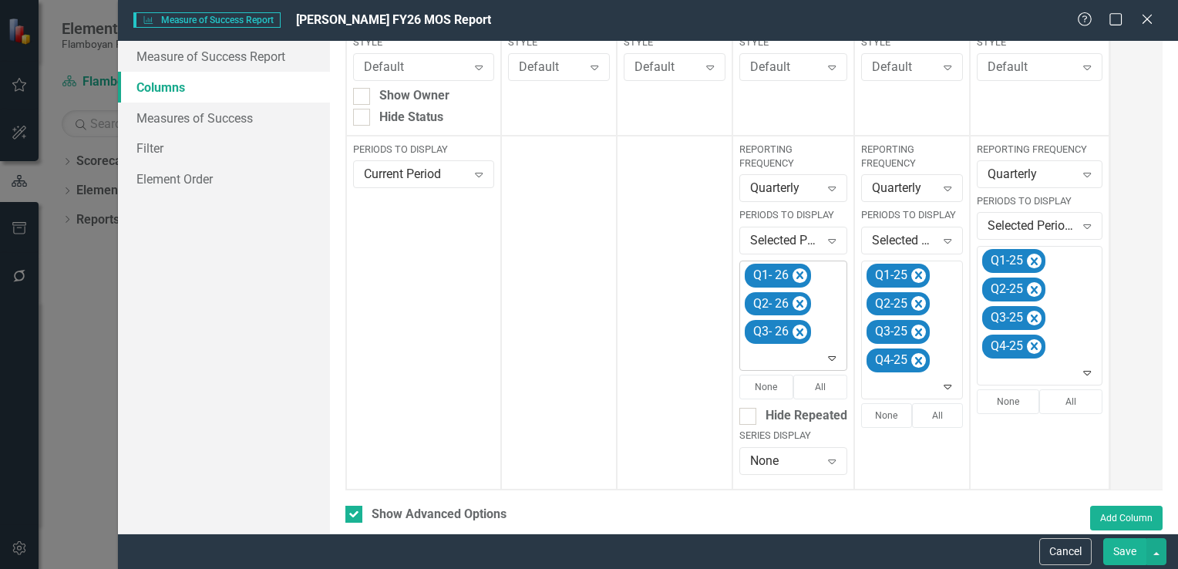
click at [826, 362] on icon "Expand" at bounding box center [831, 358] width 15 height 12
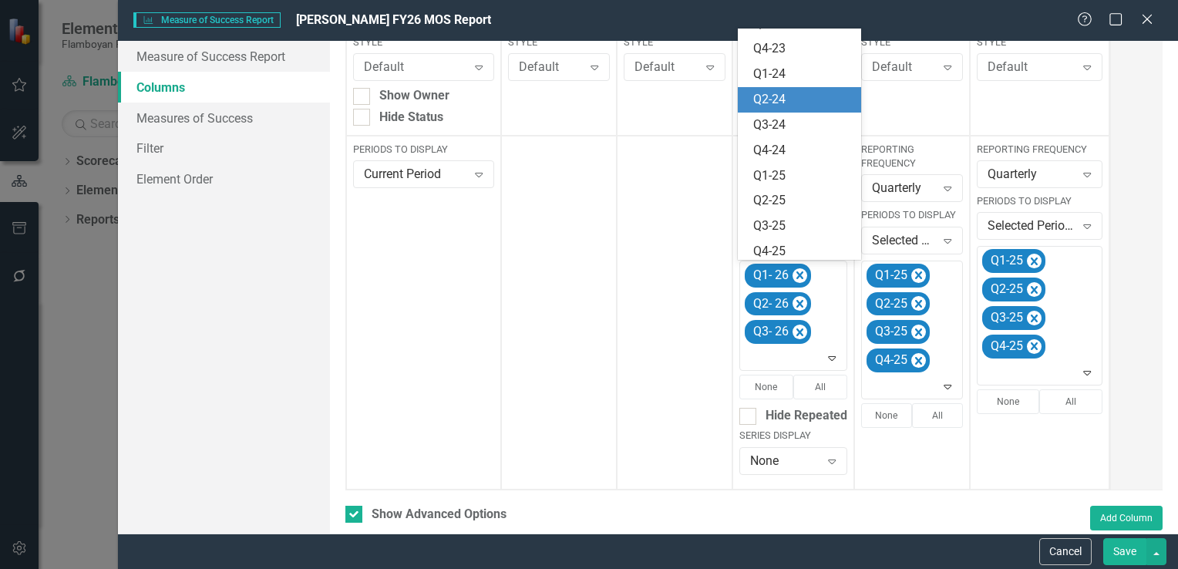
scroll to position [224, 0]
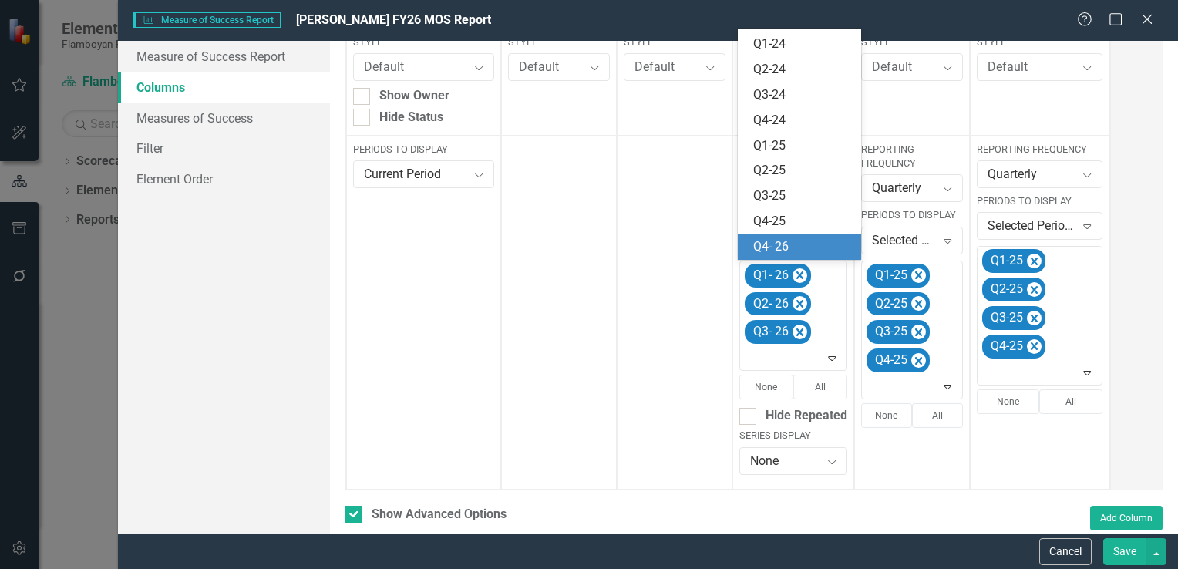
click at [803, 249] on div "Q4- 26" at bounding box center [802, 247] width 99 height 18
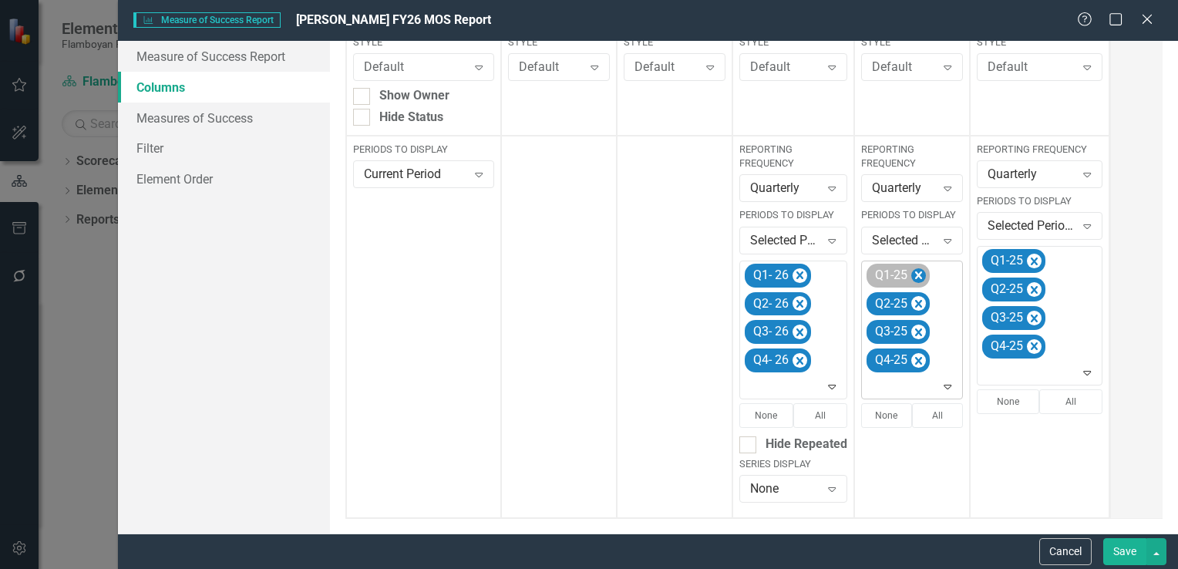
click at [912, 275] on icon "Remove Q1-25" at bounding box center [919, 275] width 15 height 19
click at [913, 273] on icon "Remove Q2-25" at bounding box center [919, 275] width 15 height 19
click at [913, 295] on icon "Remove Q3-25" at bounding box center [919, 304] width 15 height 19
click at [913, 273] on icon "Remove Q4-25" at bounding box center [919, 275] width 15 height 19
click at [941, 275] on icon "Expand" at bounding box center [947, 274] width 15 height 12
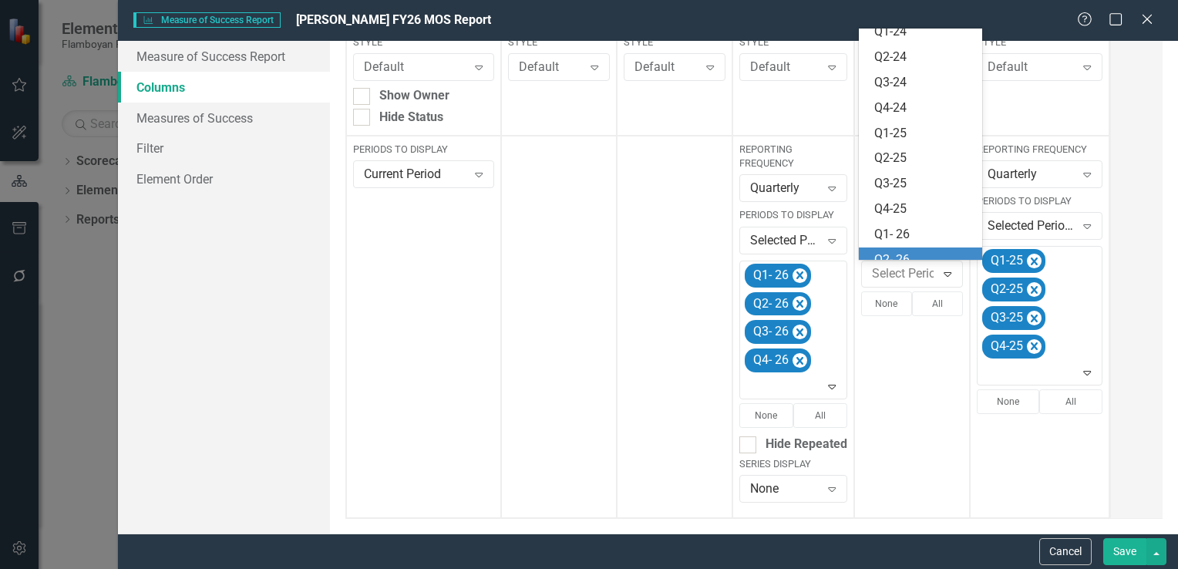
scroll to position [300, 0]
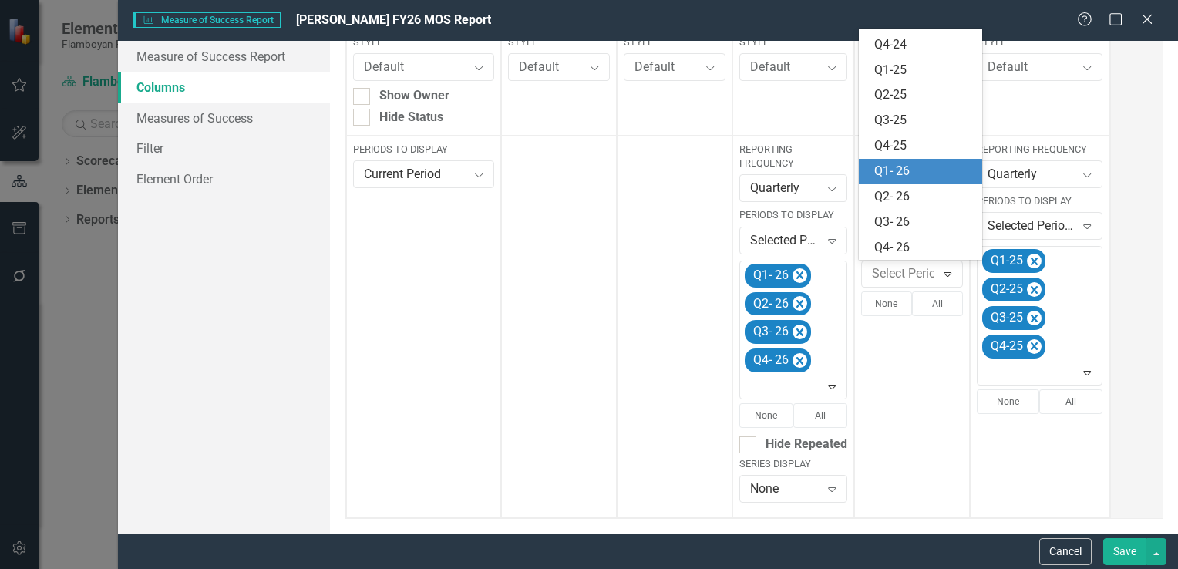
click at [922, 174] on div "Q1- 26" at bounding box center [924, 172] width 99 height 18
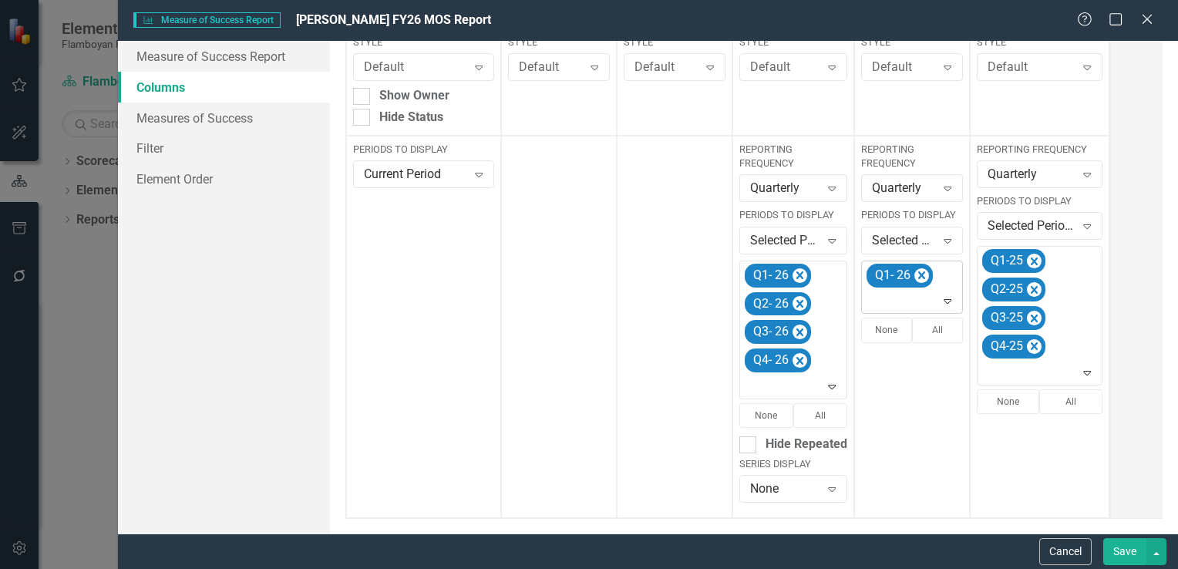
click at [946, 301] on icon "Expand" at bounding box center [947, 301] width 15 height 12
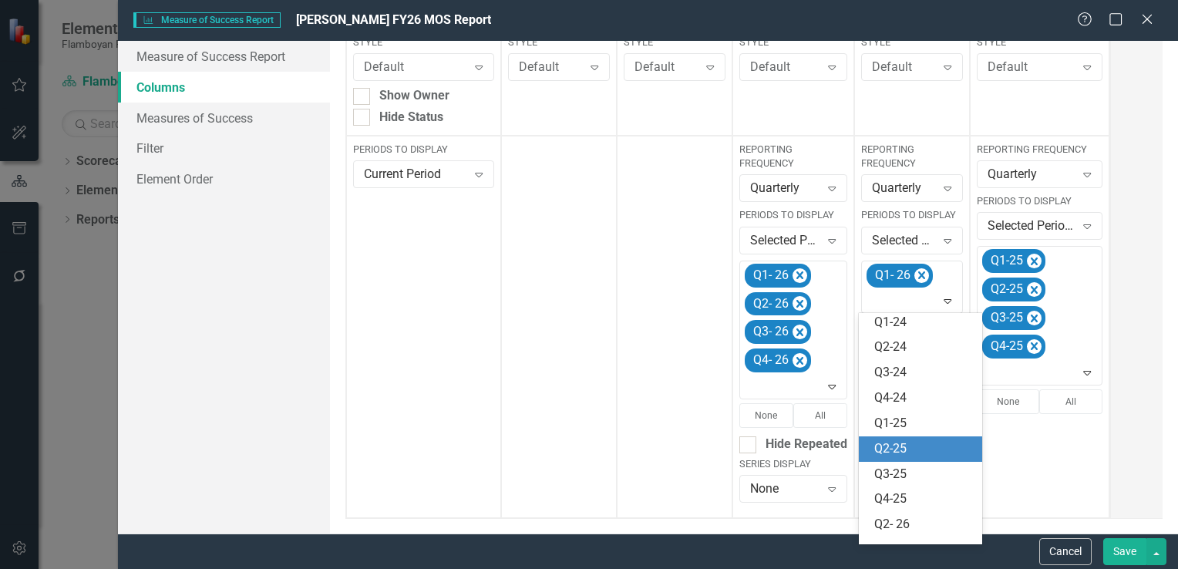
scroll to position [275, 0]
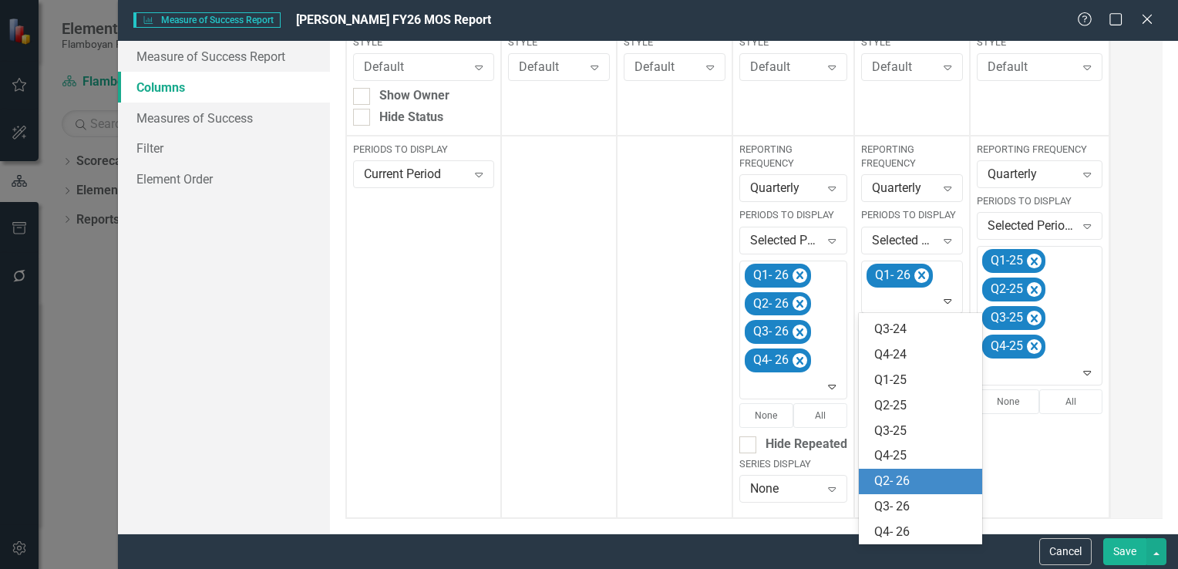
click at [932, 483] on div "Q2- 26" at bounding box center [924, 482] width 99 height 18
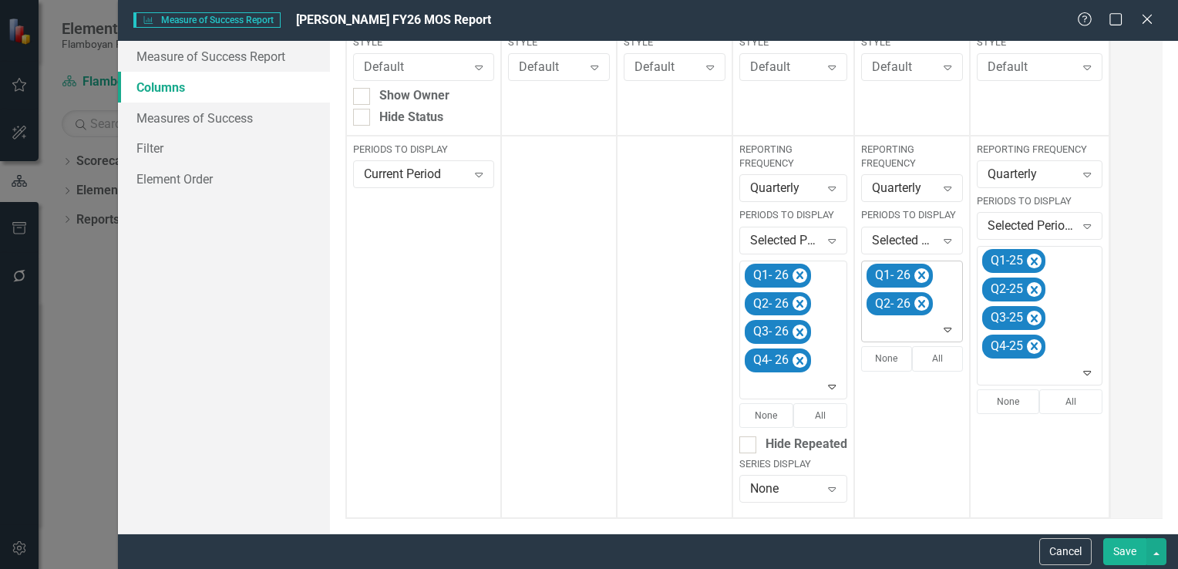
click at [946, 332] on icon "Expand" at bounding box center [947, 329] width 15 height 12
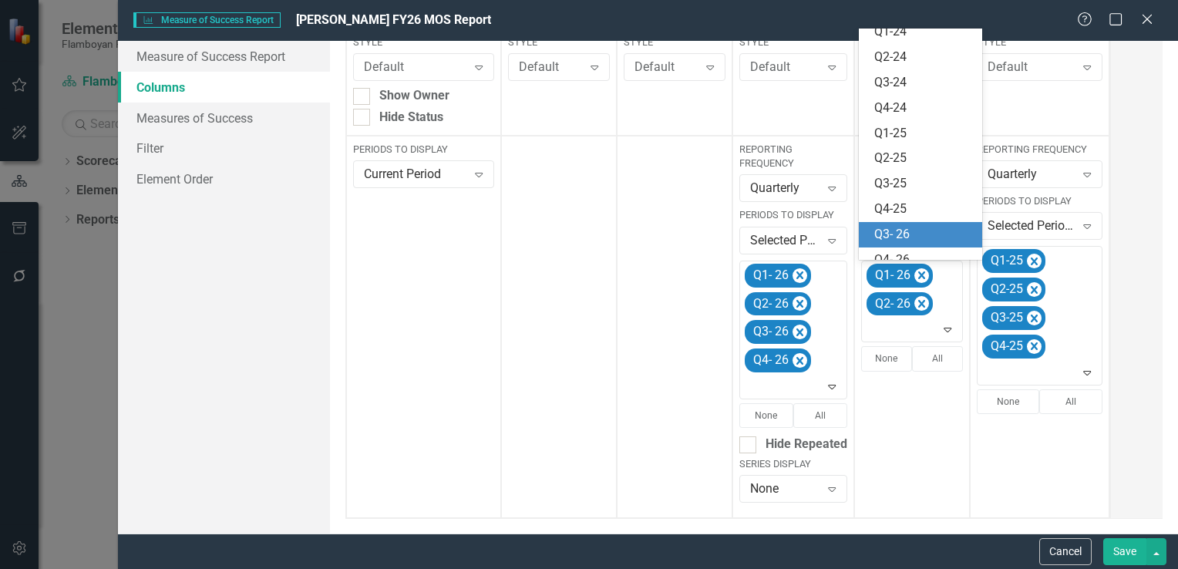
scroll to position [250, 0]
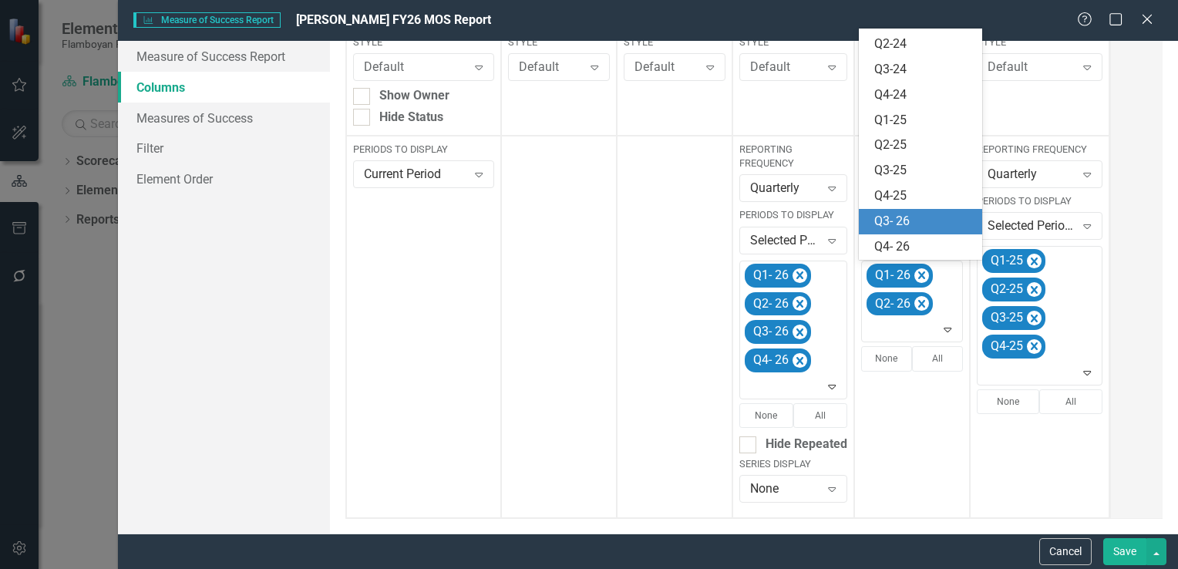
click at [912, 221] on div "Q3- 26" at bounding box center [924, 222] width 99 height 18
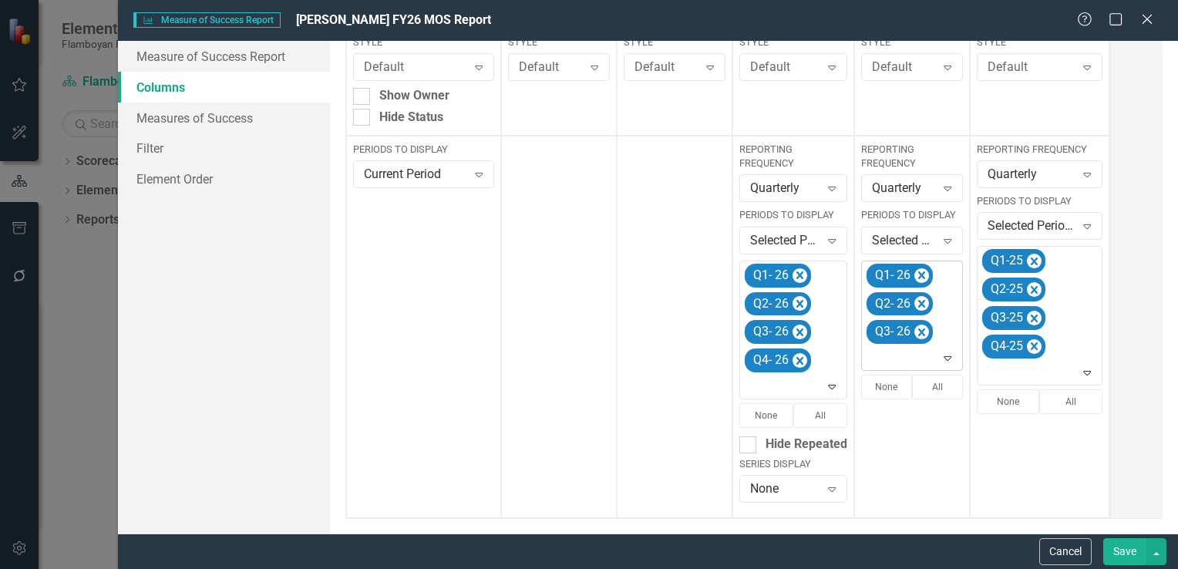
click at [948, 360] on icon "Expand" at bounding box center [947, 358] width 15 height 12
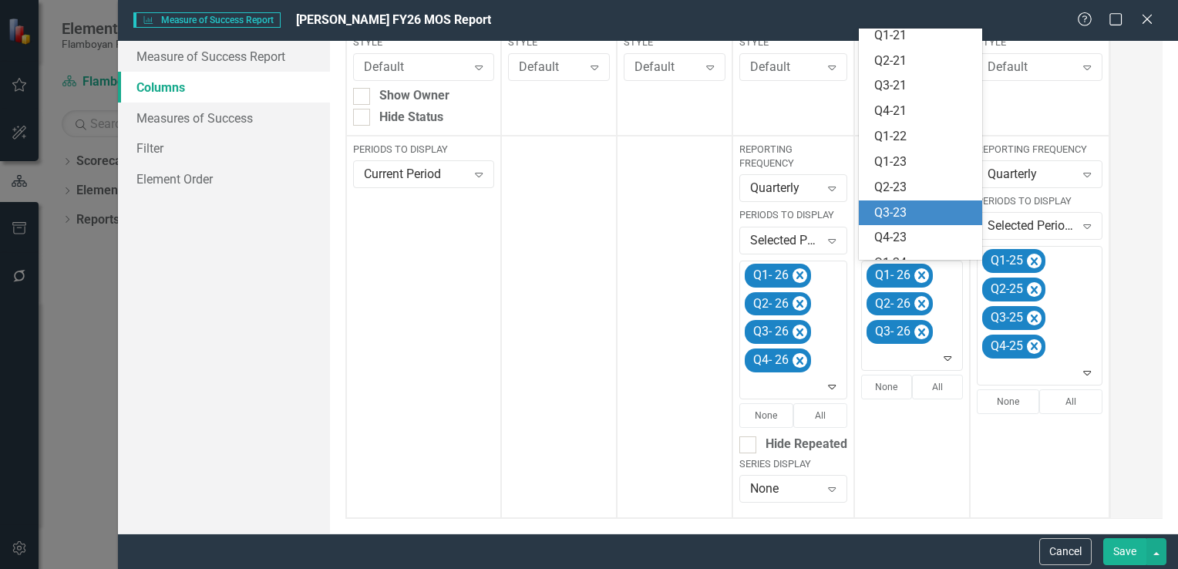
scroll to position [224, 0]
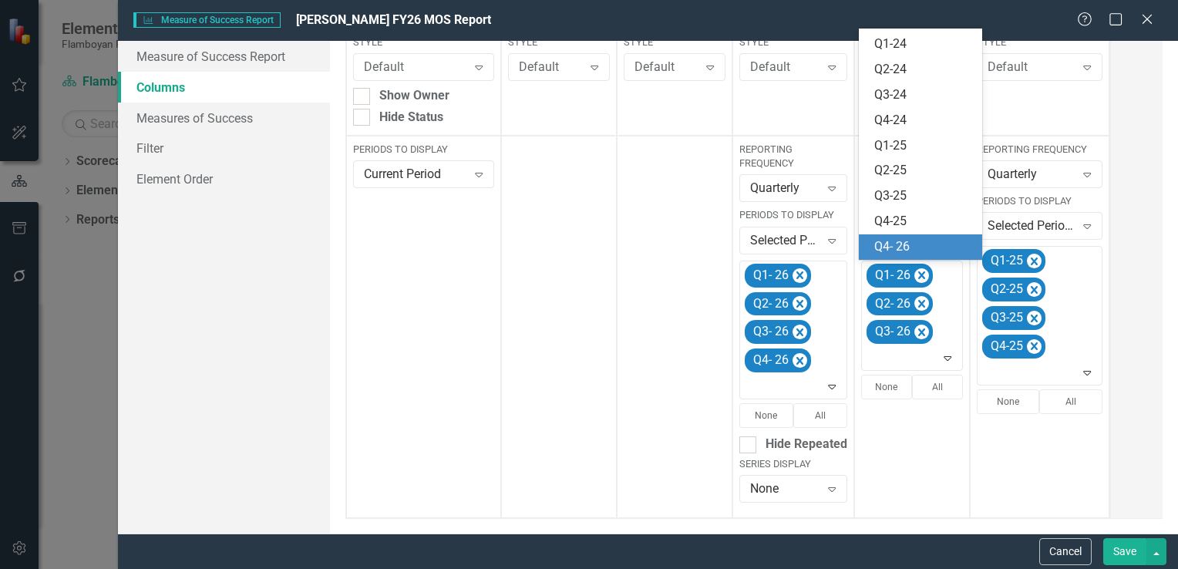
click at [914, 245] on div "Q4- 26" at bounding box center [924, 247] width 99 height 18
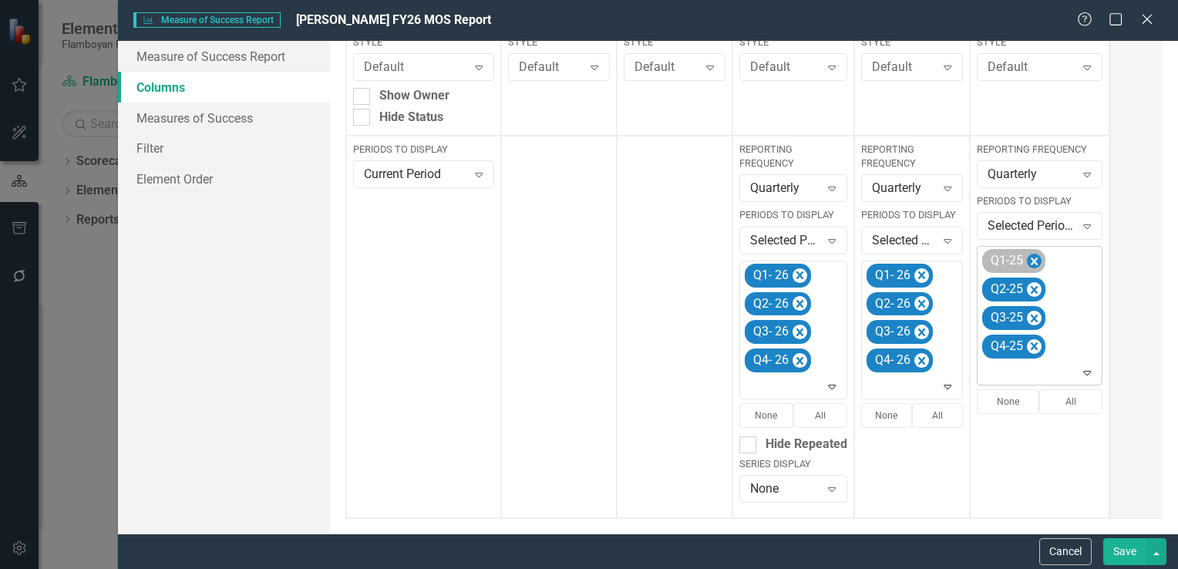
click at [1032, 258] on icon "Remove Q1-25" at bounding box center [1034, 261] width 15 height 19
click at [1032, 258] on icon "Remove Q2-25" at bounding box center [1034, 261] width 15 height 19
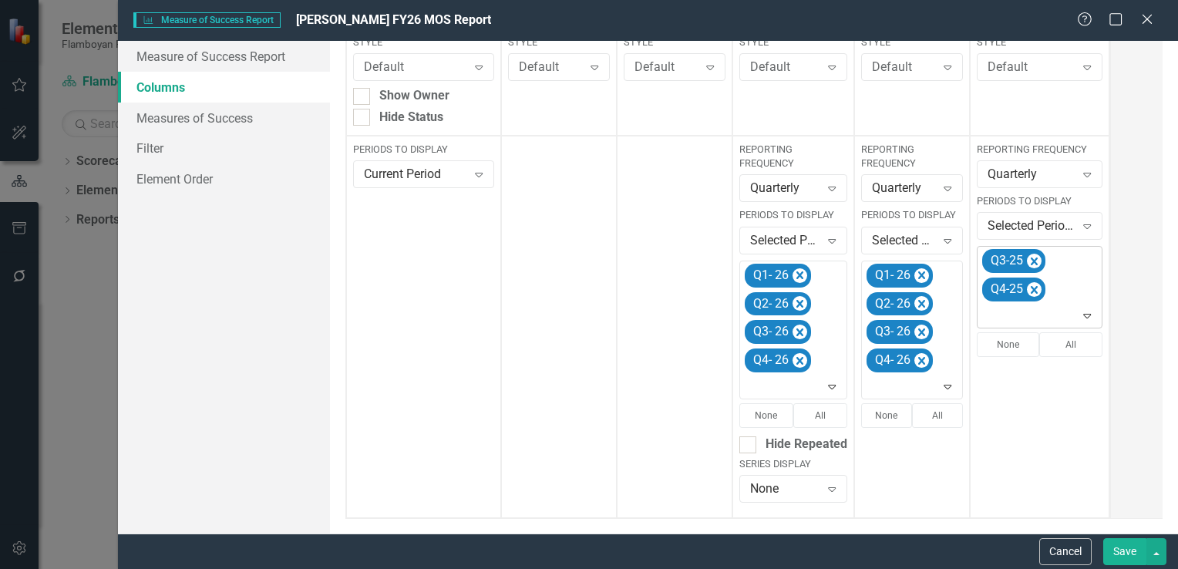
click at [1032, 258] on icon "Remove Q3-25" at bounding box center [1034, 261] width 15 height 19
click at [1032, 258] on icon "Remove Q4-25" at bounding box center [1034, 261] width 15 height 19
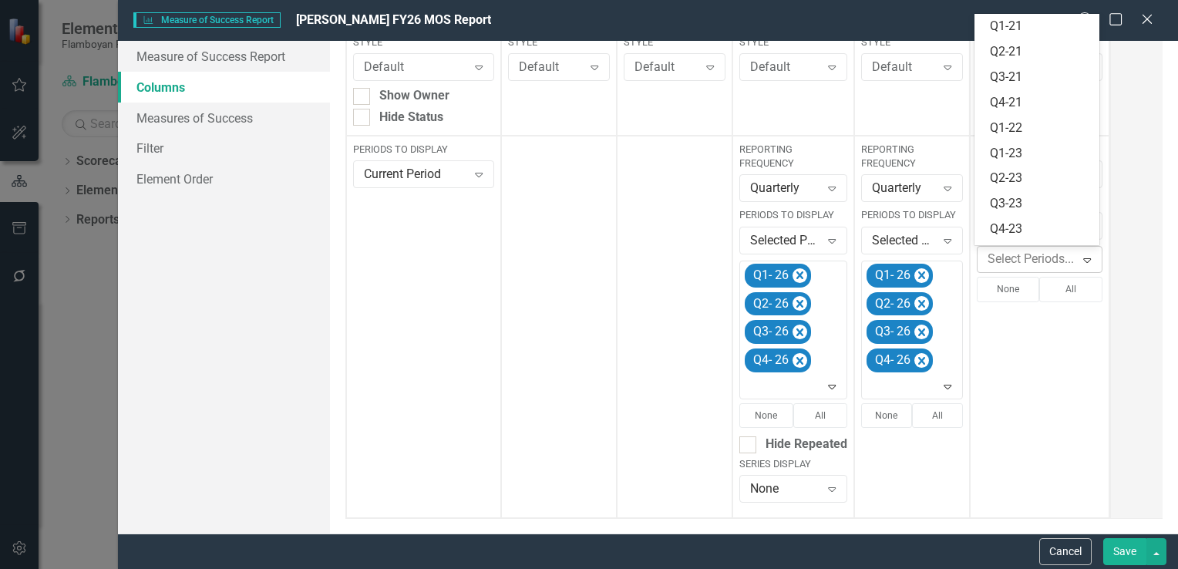
click at [1084, 262] on icon "Expand" at bounding box center [1087, 260] width 15 height 12
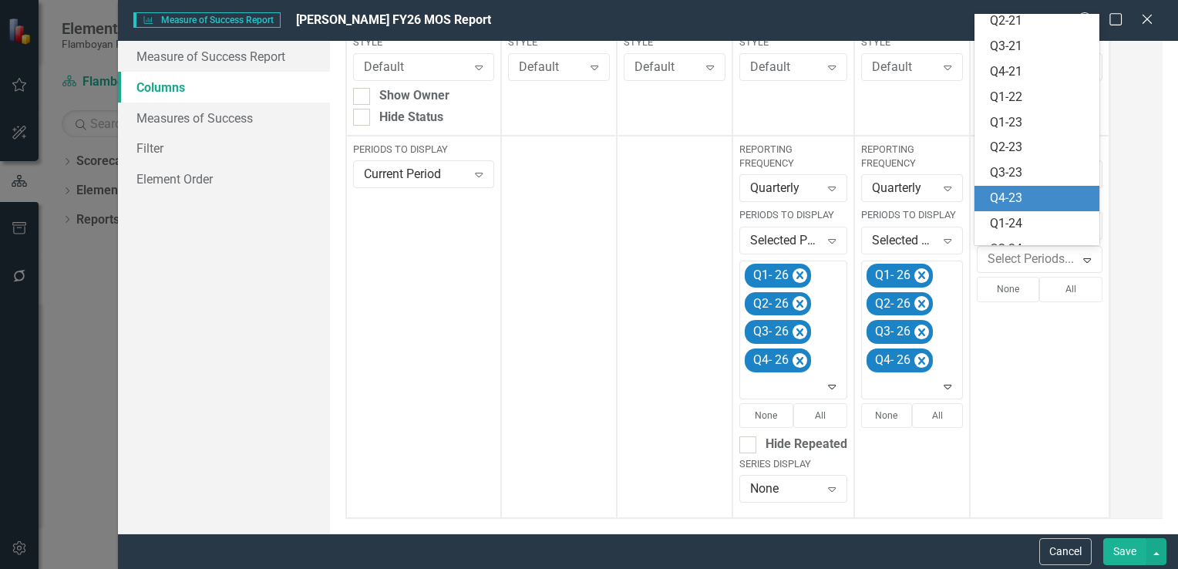
scroll to position [300, 0]
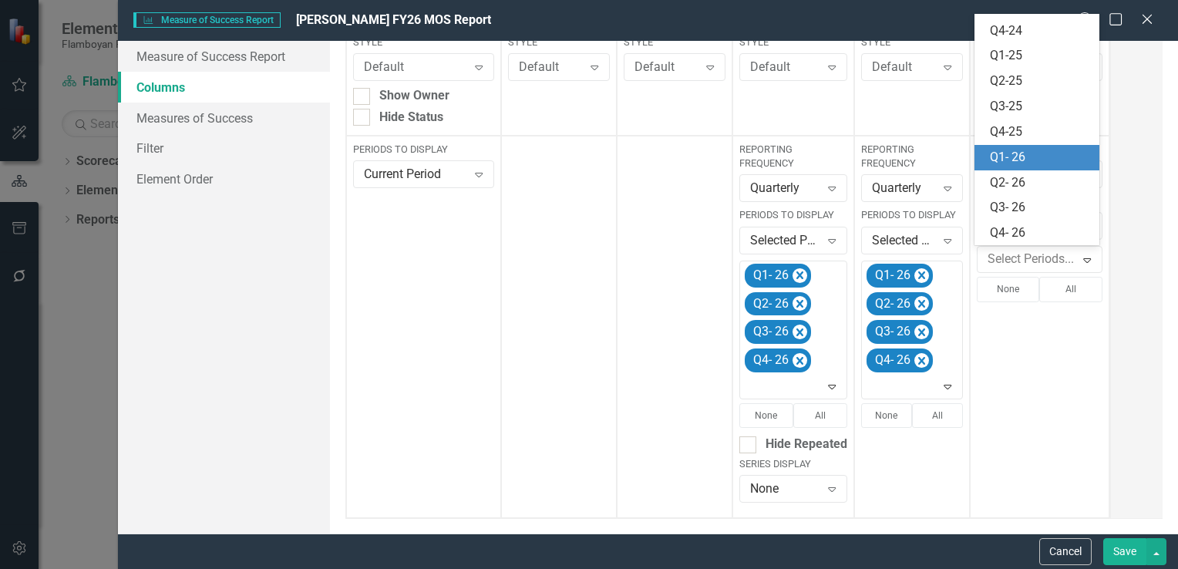
click at [1026, 164] on div "Q1- 26" at bounding box center [1040, 158] width 101 height 18
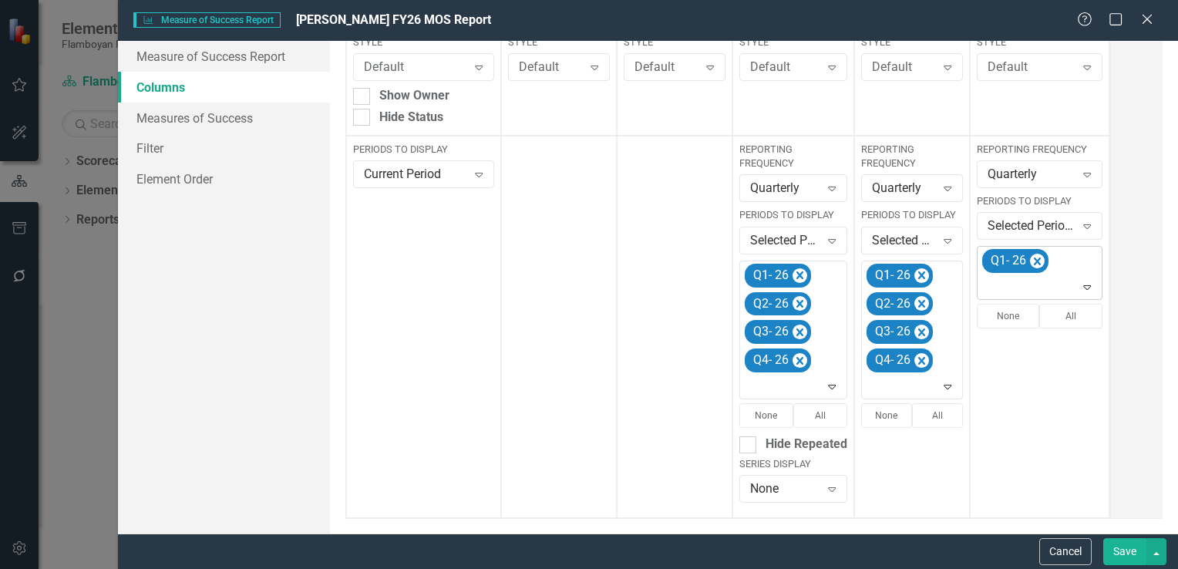
click at [1085, 286] on icon "Expand" at bounding box center [1087, 287] width 15 height 12
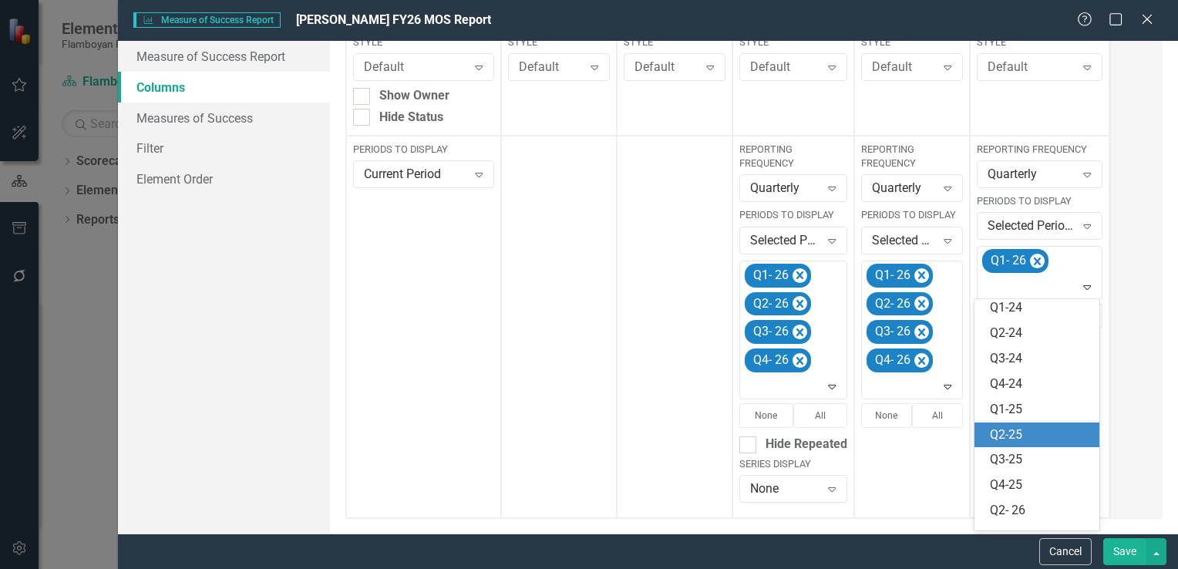
scroll to position [275, 0]
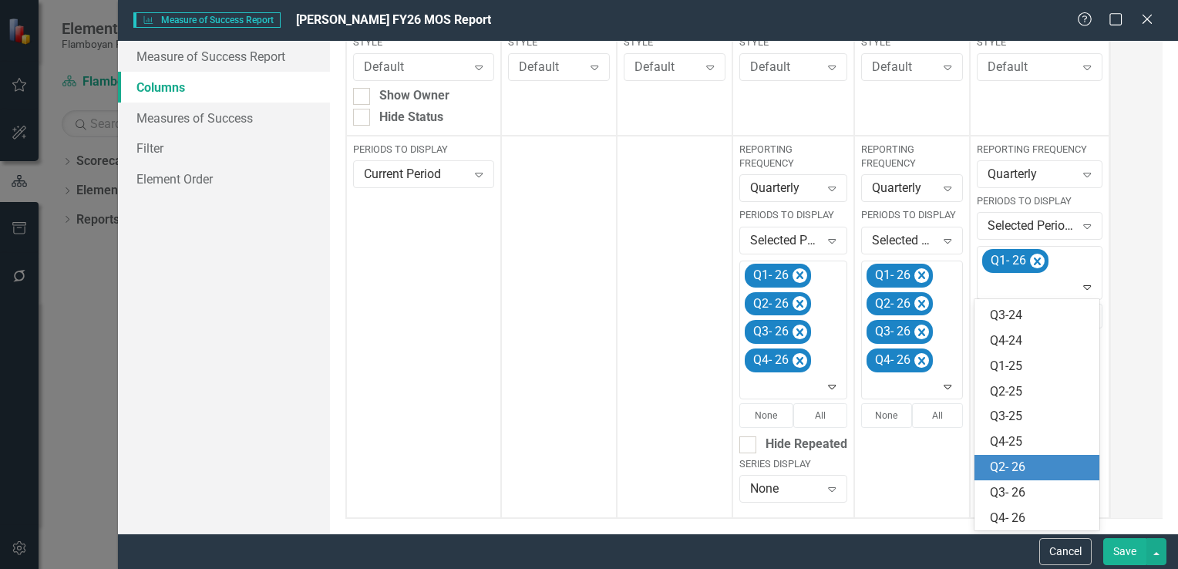
click at [1032, 462] on div "Q2- 26" at bounding box center [1040, 468] width 101 height 18
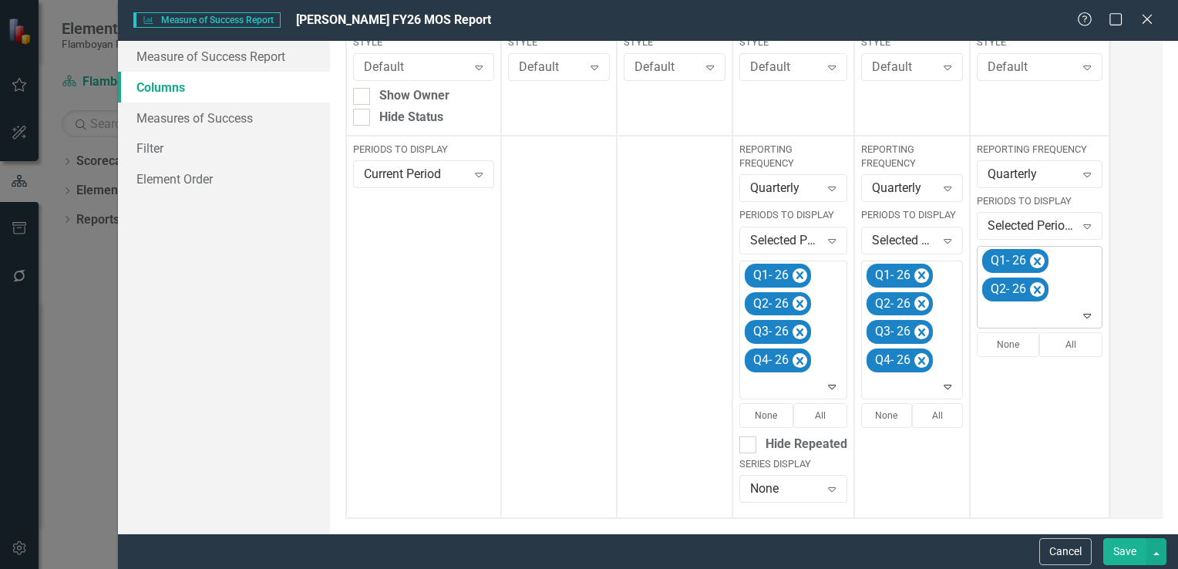
click at [1085, 316] on icon "Expand" at bounding box center [1087, 315] width 15 height 12
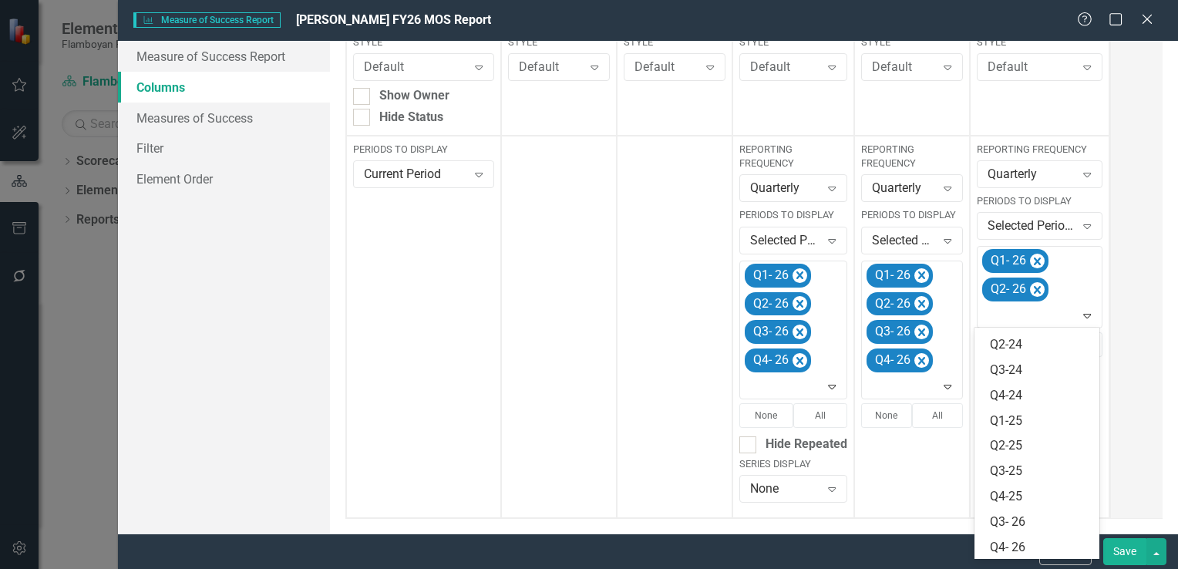
scroll to position [250, 0]
click at [1043, 514] on div "Q3- 26" at bounding box center [1040, 521] width 101 height 18
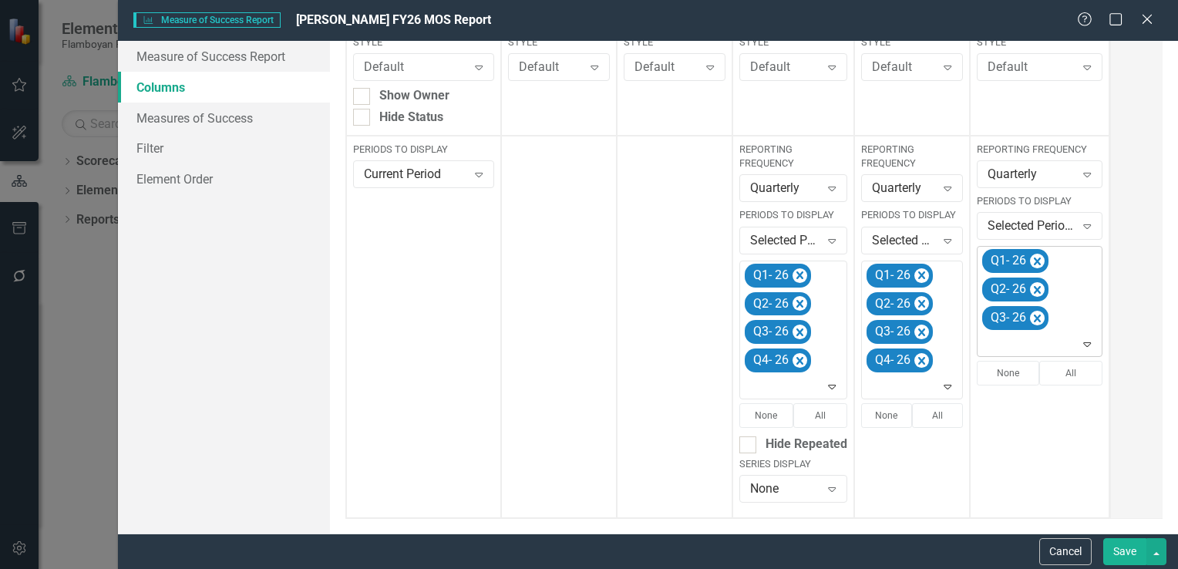
click at [1087, 344] on icon "Expand" at bounding box center [1087, 344] width 15 height 12
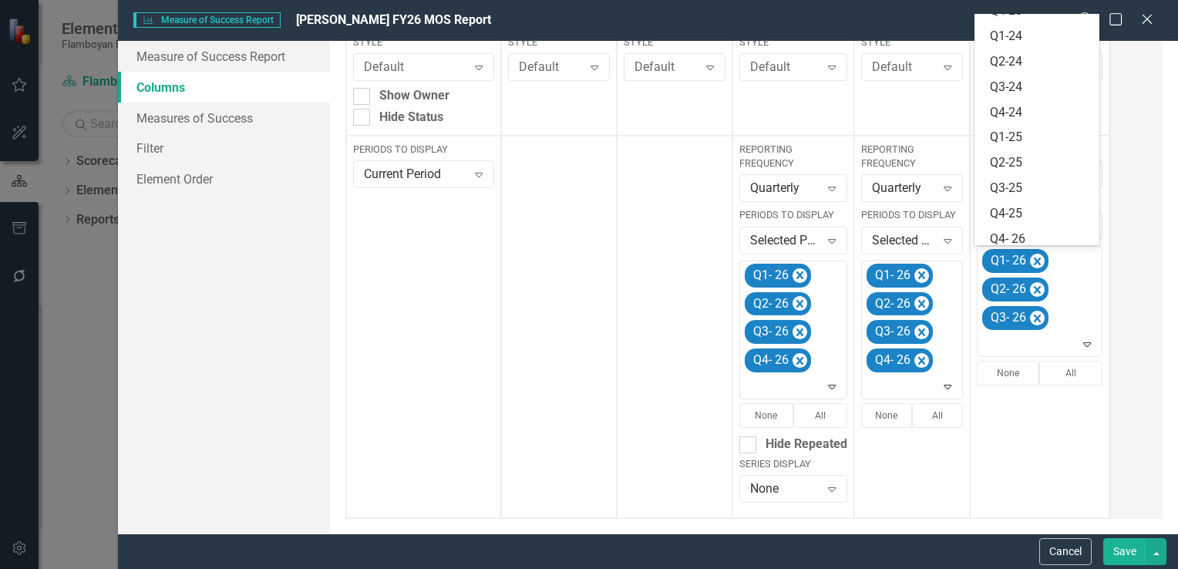
scroll to position [224, 0]
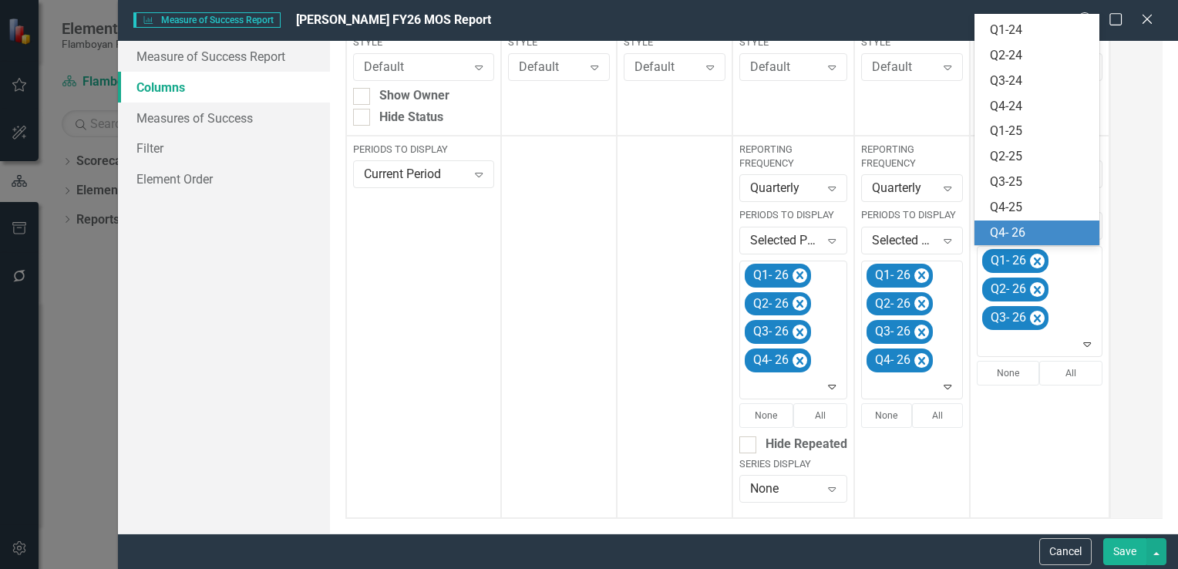
click at [1037, 228] on div "Q4- 26" at bounding box center [1040, 233] width 101 height 18
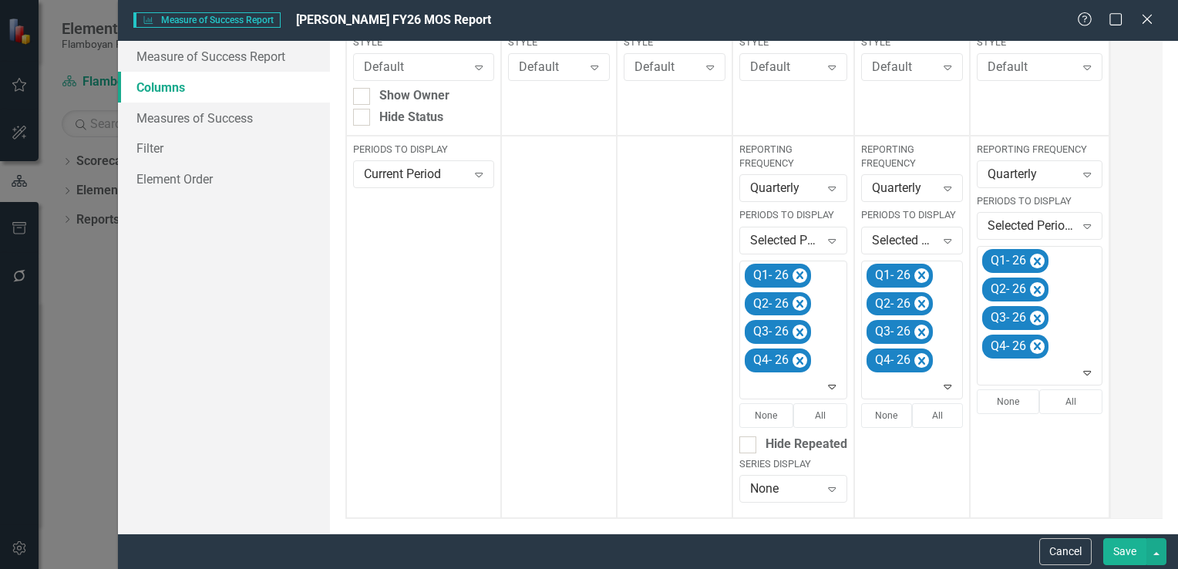
click at [1125, 555] on button "Save" at bounding box center [1125, 551] width 43 height 27
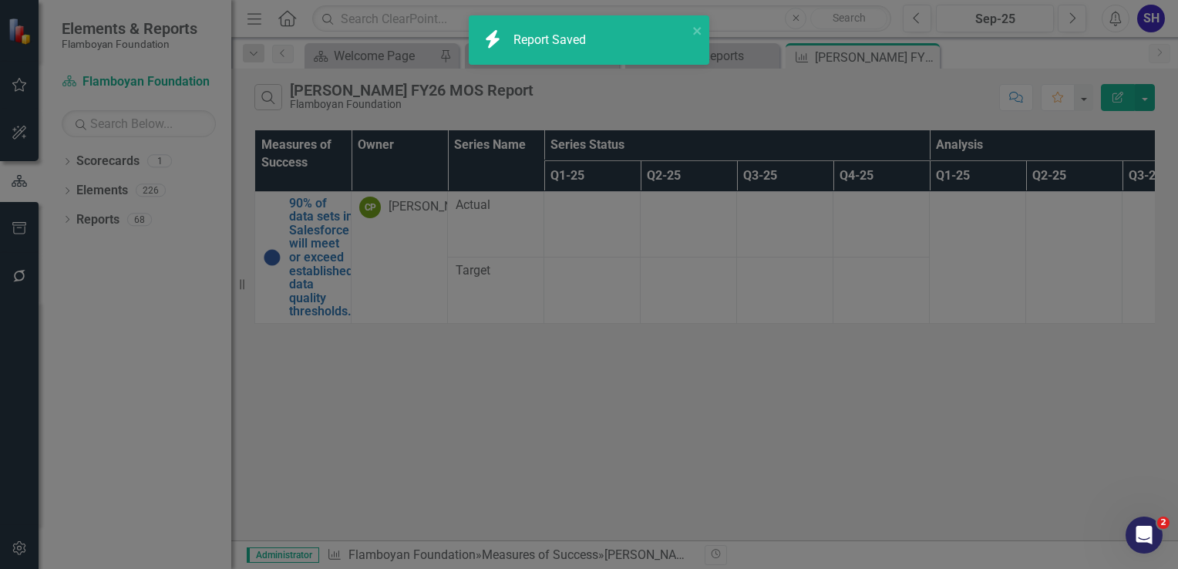
checkbox input "false"
radio input "true"
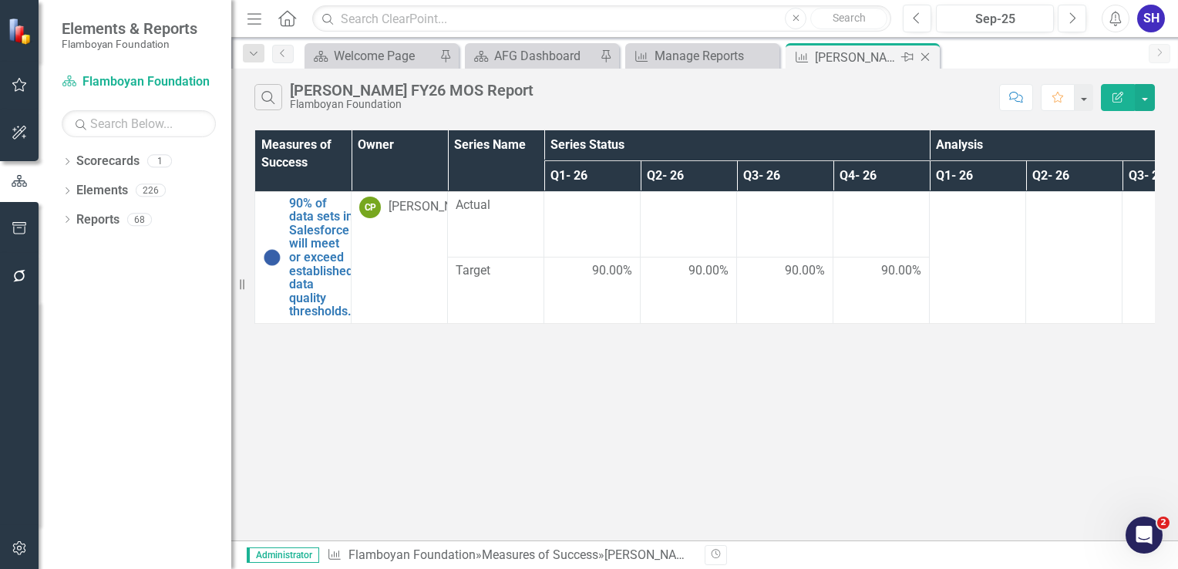
click at [926, 57] on icon "Close" at bounding box center [925, 57] width 15 height 12
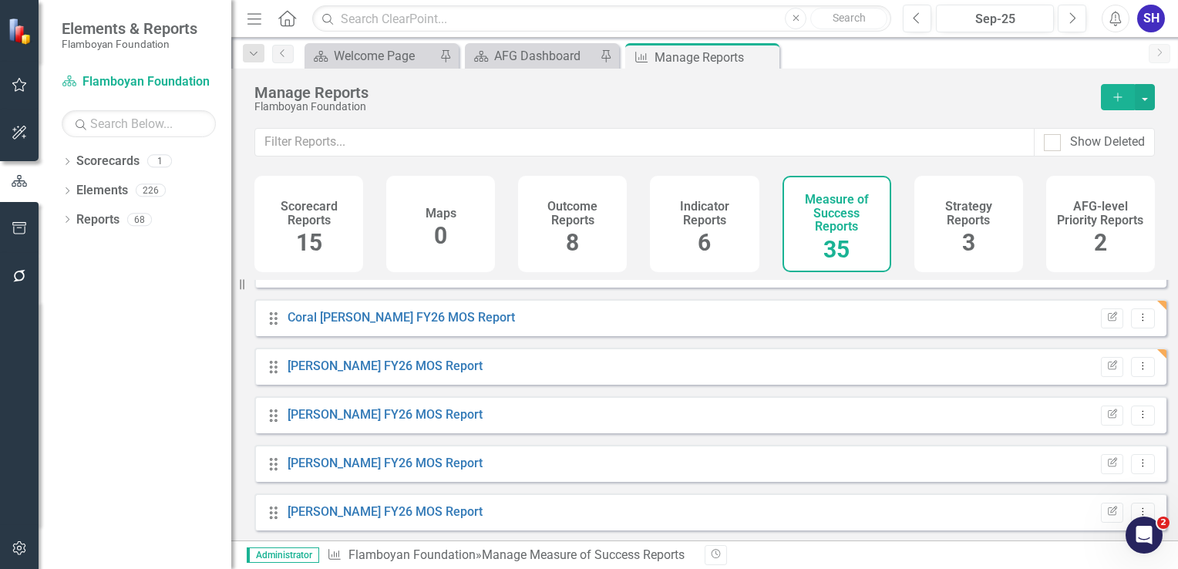
scroll to position [540, 0]
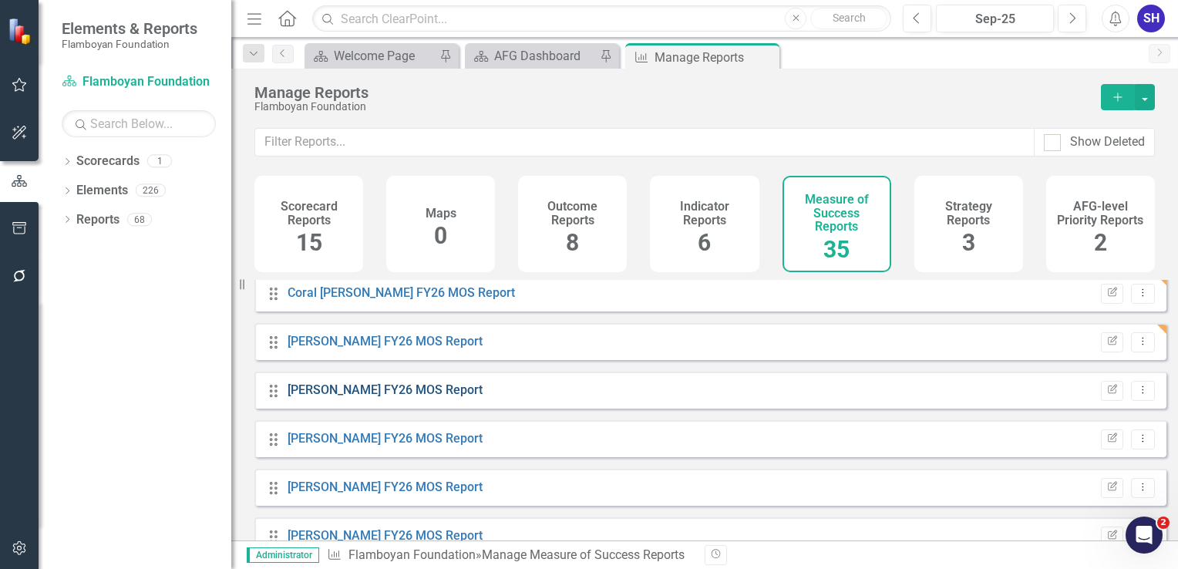
click at [406, 397] on link "[PERSON_NAME] FY26 MOS Report" at bounding box center [385, 390] width 195 height 15
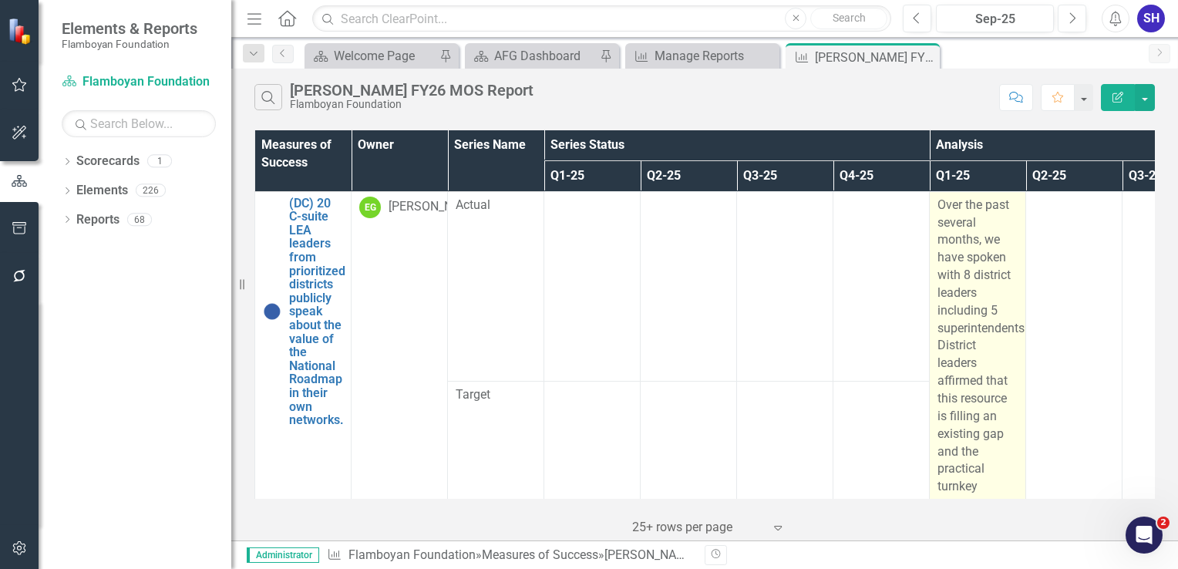
click at [966, 275] on p "Over the past several months, we have spoken with 8 district leaders including …" at bounding box center [978, 382] width 80 height 370
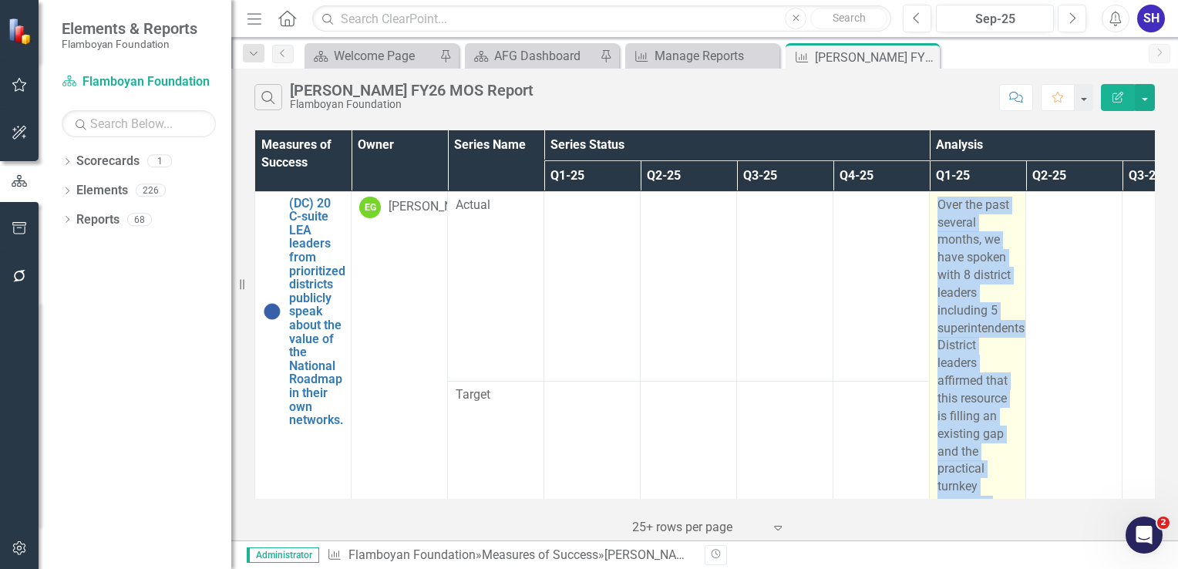
drag, startPoint x: 996, startPoint y: 405, endPoint x: 932, endPoint y: 207, distance: 207.8
click at [932, 207] on td "Over the past several months, we have spoken with 8 district leaders including …" at bounding box center [978, 381] width 96 height 380
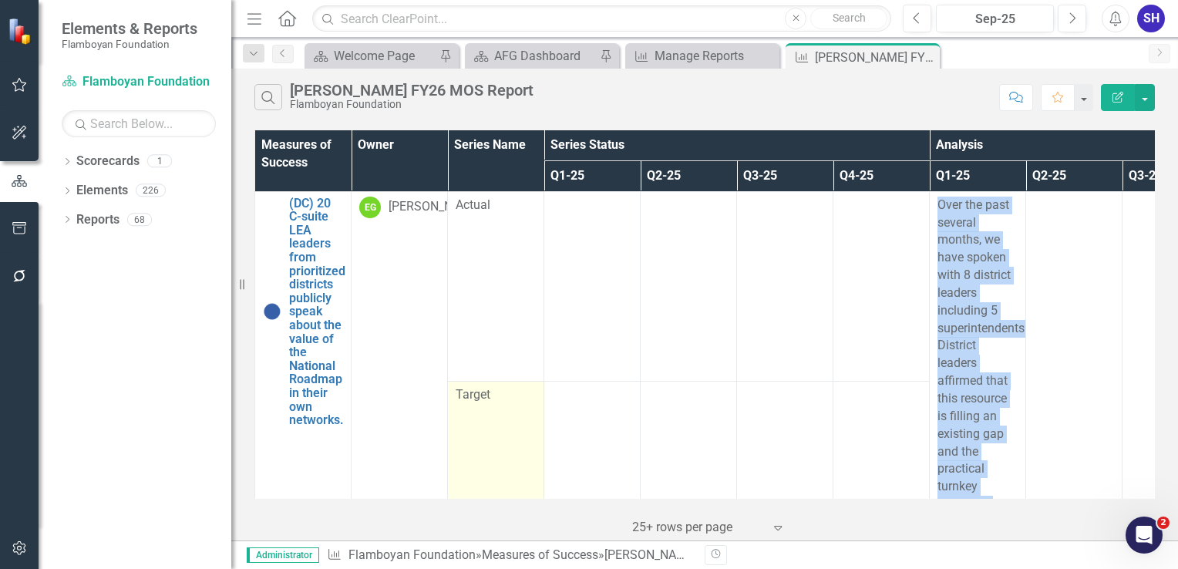
copy p "Over the past several months, we have spoken with 8 district leaders including …"
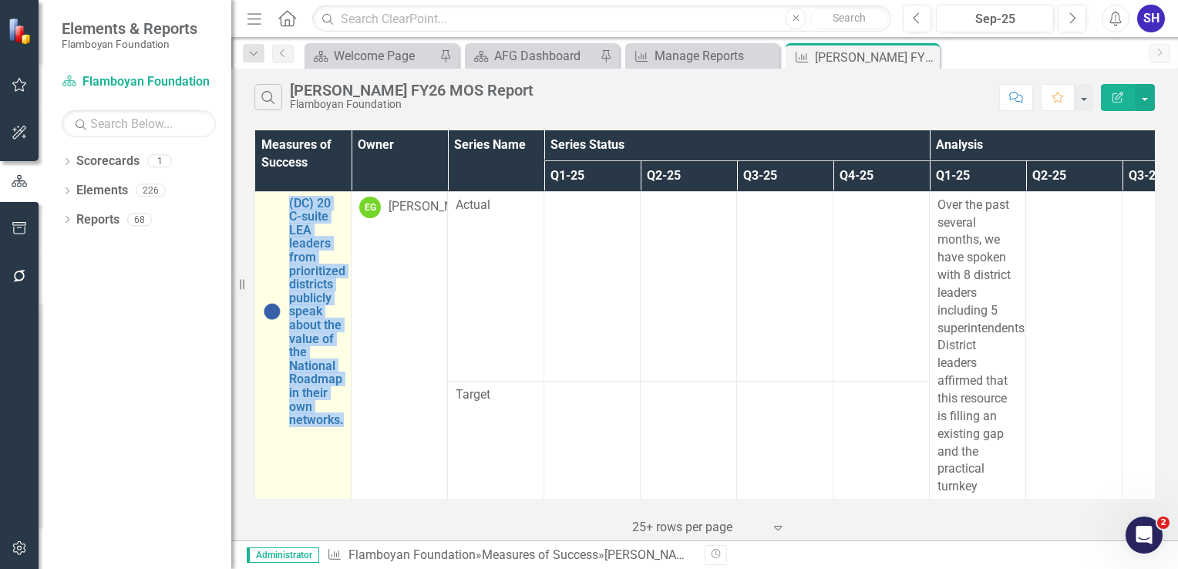
drag, startPoint x: 346, startPoint y: 423, endPoint x: 286, endPoint y: 204, distance: 227.9
click at [286, 204] on td "(DC) 20 C-suite LEA leaders from prioritized districts publicly speak about the…" at bounding box center [303, 381] width 96 height 380
copy link "(DC) 20 C-suite LEA leaders from prioritized districts publicly speak about the…"
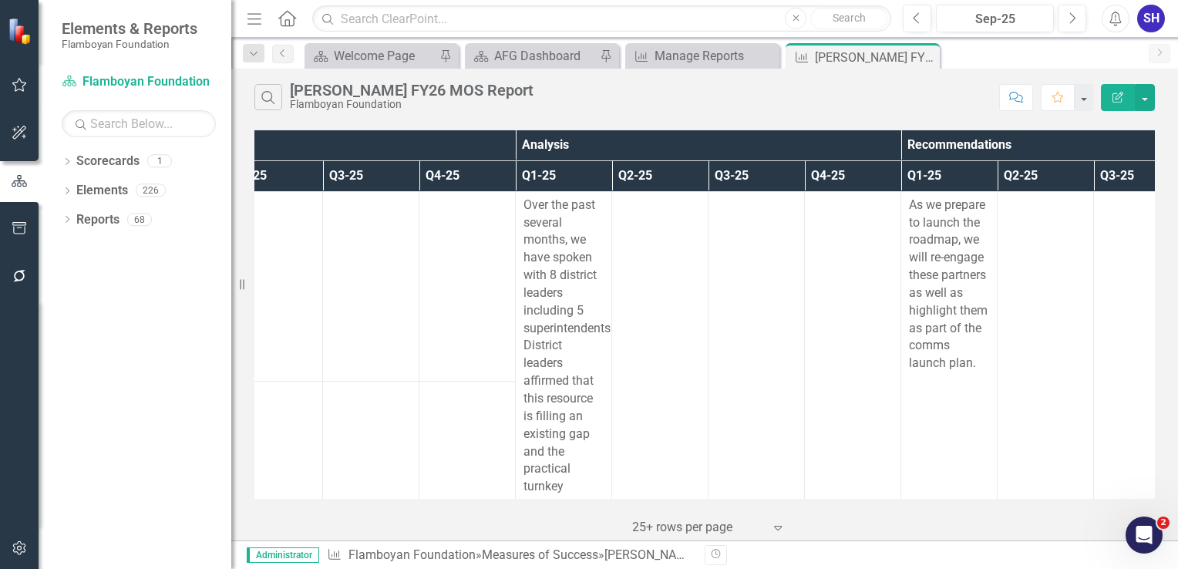
scroll to position [0, 450]
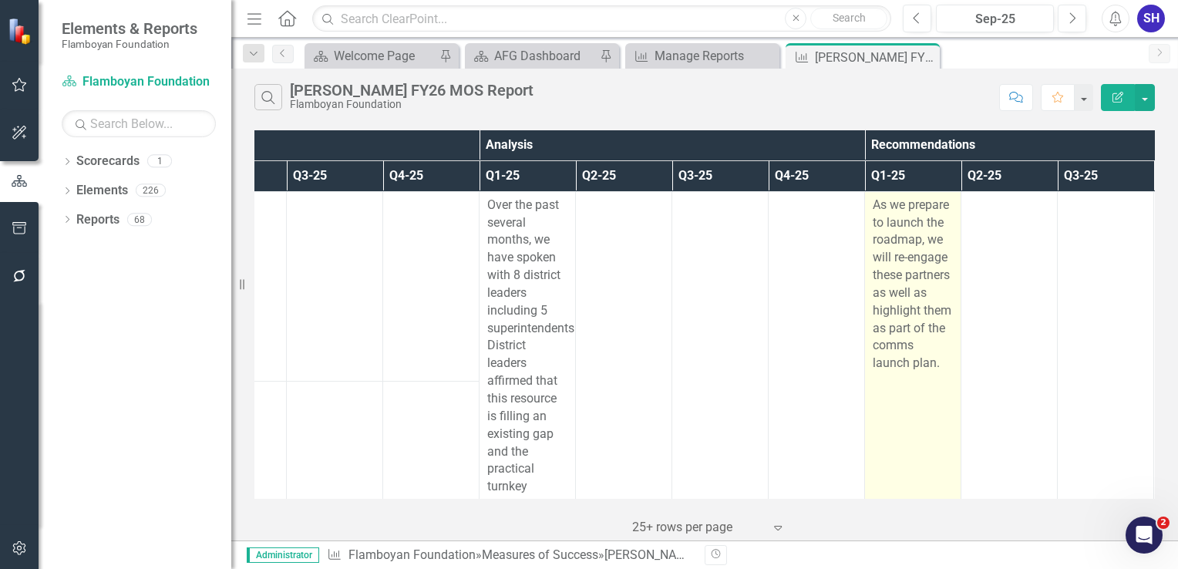
drag, startPoint x: 942, startPoint y: 356, endPoint x: 865, endPoint y: 206, distance: 168.7
click at [865, 206] on td "As we prepare to launch the roadmap, we will re-engage these partners as well a…" at bounding box center [913, 381] width 96 height 380
copy p "As we prepare to launch the roadmap, we will re-engage these partners as well a…"
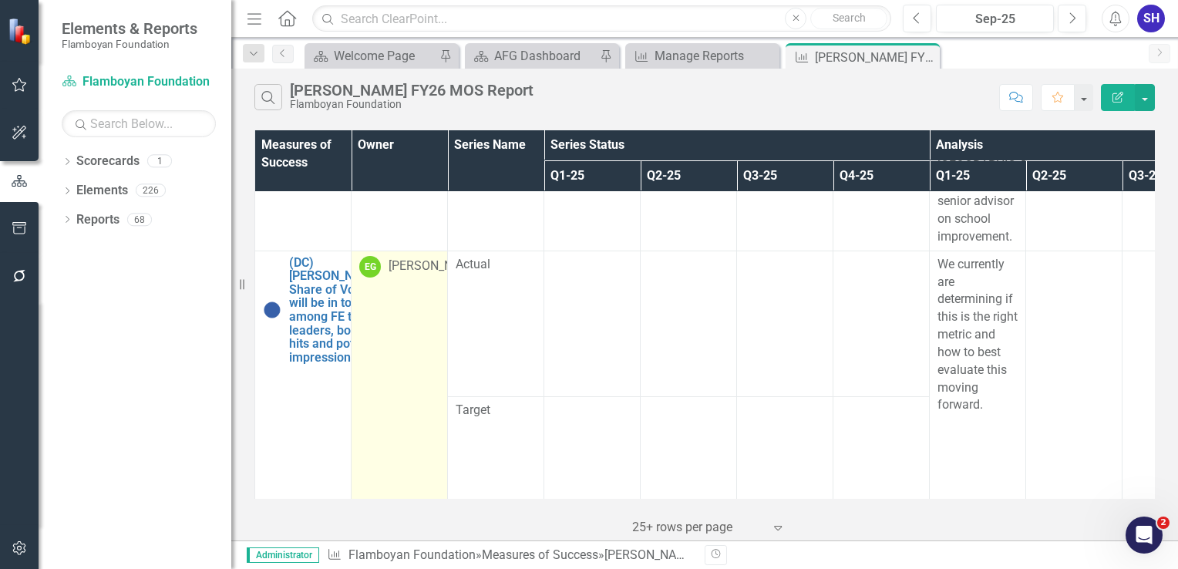
scroll to position [540, 0]
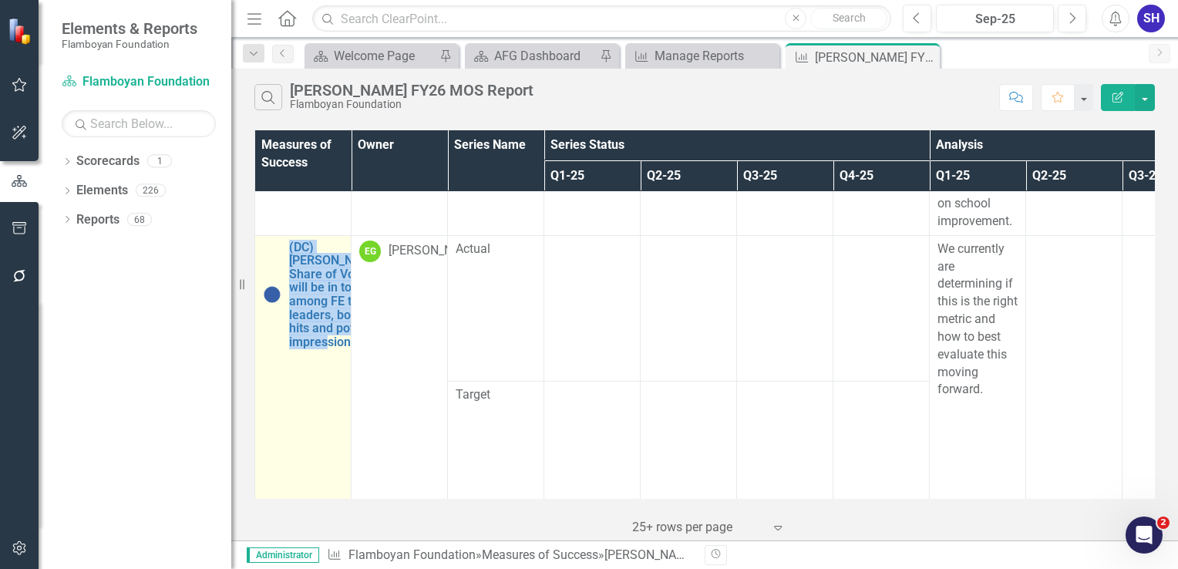
drag, startPoint x: 282, startPoint y: 251, endPoint x: 348, endPoint y: 406, distance: 169.0
click at [348, 406] on td "(DC) [PERSON_NAME]’s Share of Voice will be in top 3 among FE thought leaders, …" at bounding box center [303, 381] width 96 height 292
copy link "(DC) [PERSON_NAME]’s Share of Voice will be in top 3 among FE thought leaders, …"
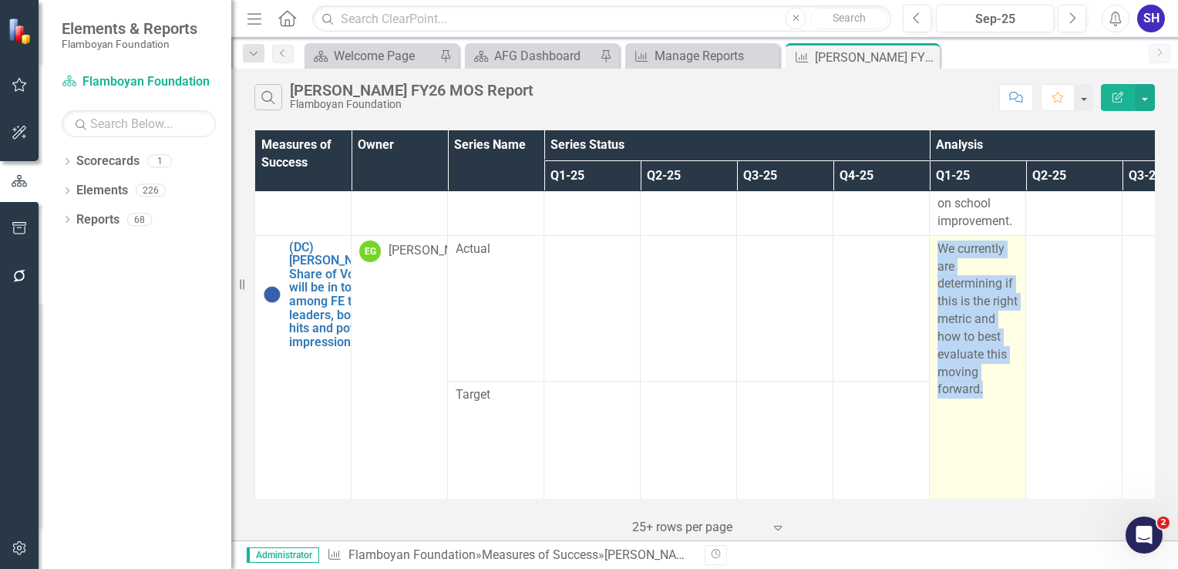
drag, startPoint x: 996, startPoint y: 391, endPoint x: 935, endPoint y: 244, distance: 158.7
click at [935, 244] on td "We currently are determining if this is the right metric and how to best evalua…" at bounding box center [978, 381] width 96 height 292
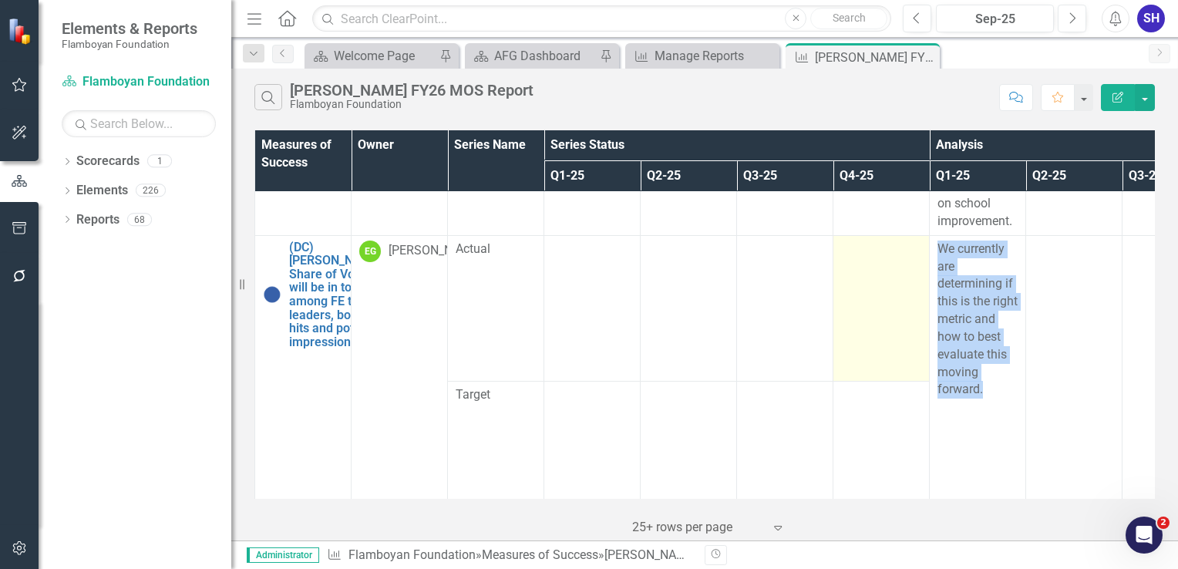
copy p "We currently are determining if this is the right metric and how to best evalua…"
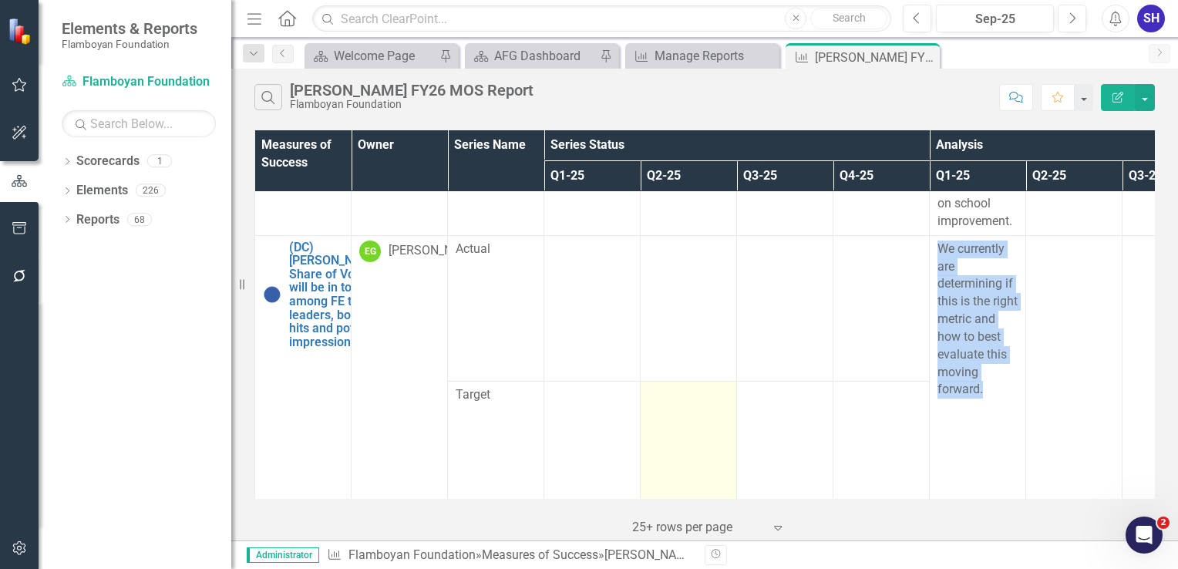
click at [705, 487] on td at bounding box center [689, 454] width 96 height 146
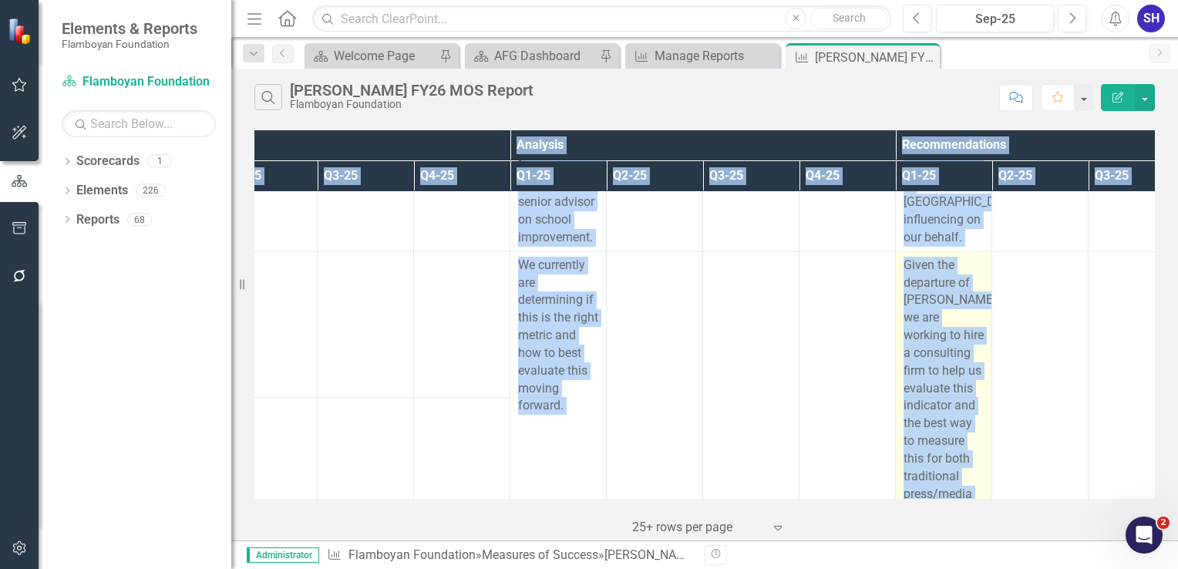
scroll to position [521, 420]
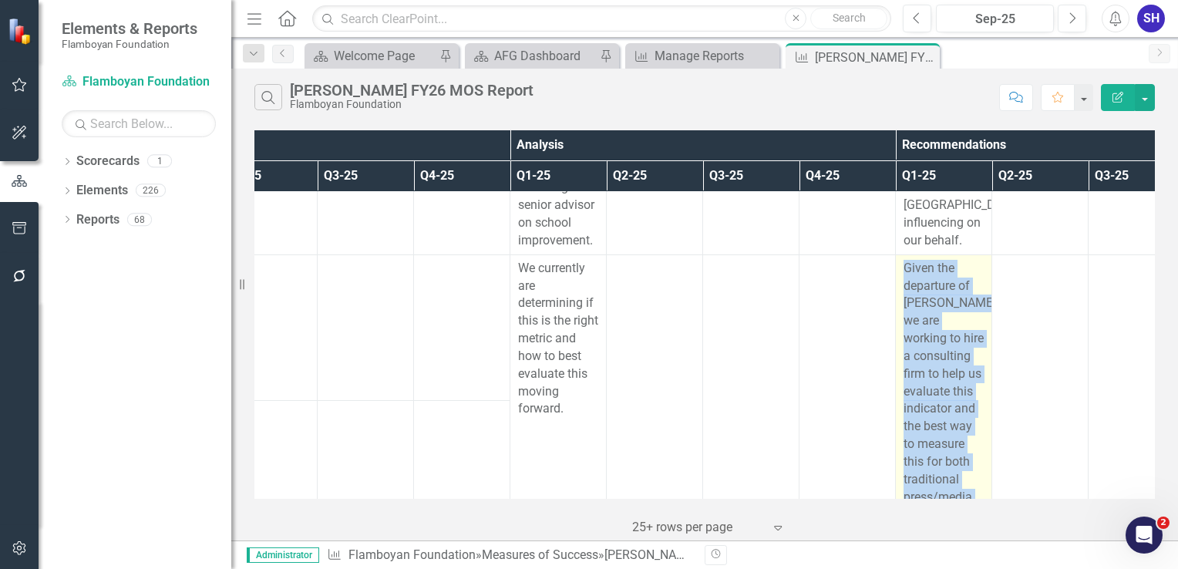
drag, startPoint x: 973, startPoint y: 378, endPoint x: 905, endPoint y: 267, distance: 130.2
click at [905, 267] on p "Given the departure of [PERSON_NAME], we are working to hire a consulting firm …" at bounding box center [944, 401] width 80 height 282
copy p "Given the departure of [PERSON_NAME], we are working to hire a consulting firm …"
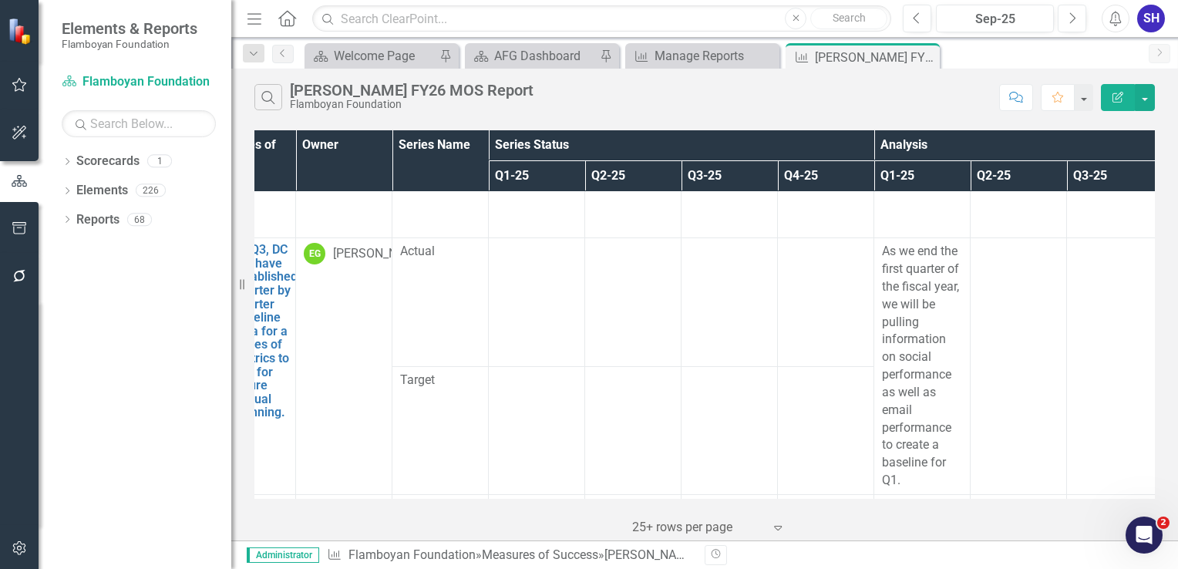
scroll to position [829, 0]
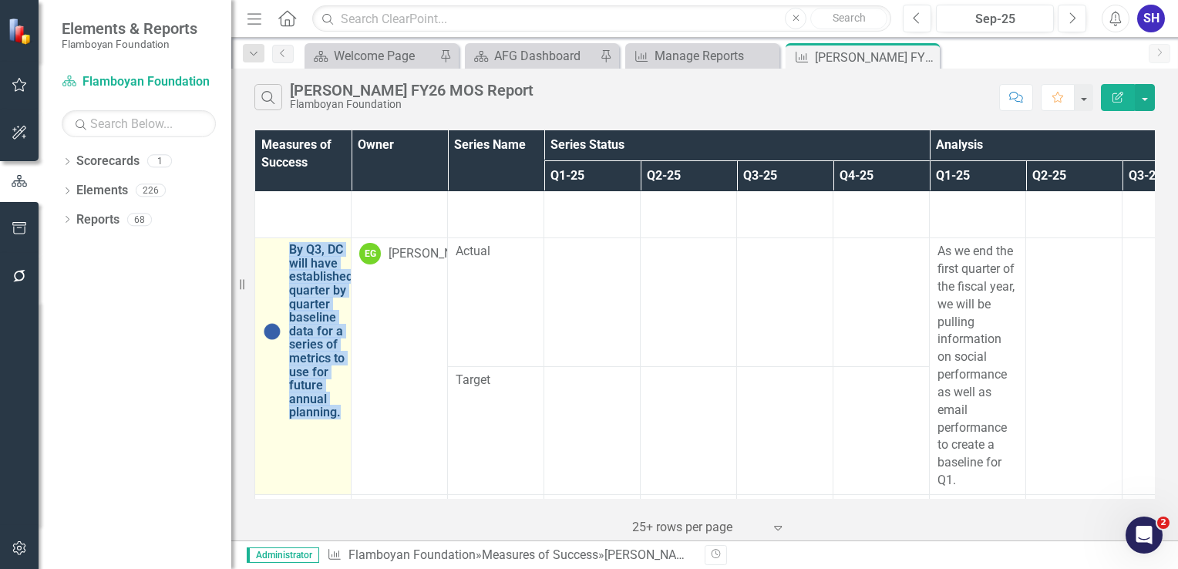
drag, startPoint x: 287, startPoint y: 270, endPoint x: 343, endPoint y: 435, distance: 174.4
click at [343, 420] on div "By Q3, DC will have established quarter by quarter baseline data for a series o…" at bounding box center [303, 331] width 80 height 177
copy link "By Q3, DC will have established quarter by quarter baseline data for a series o…"
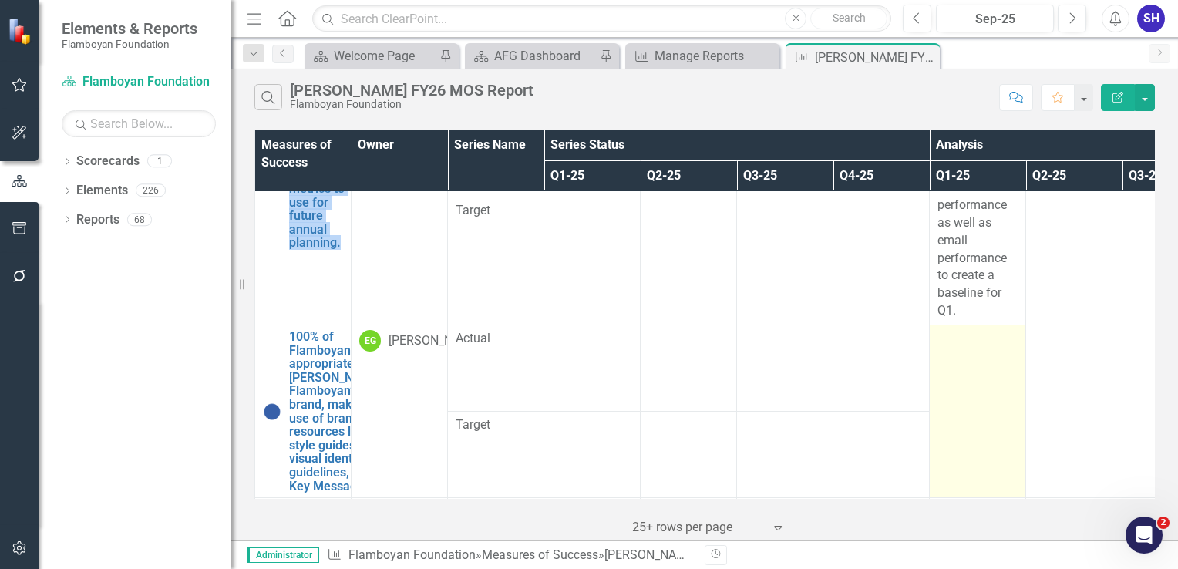
scroll to position [972, 0]
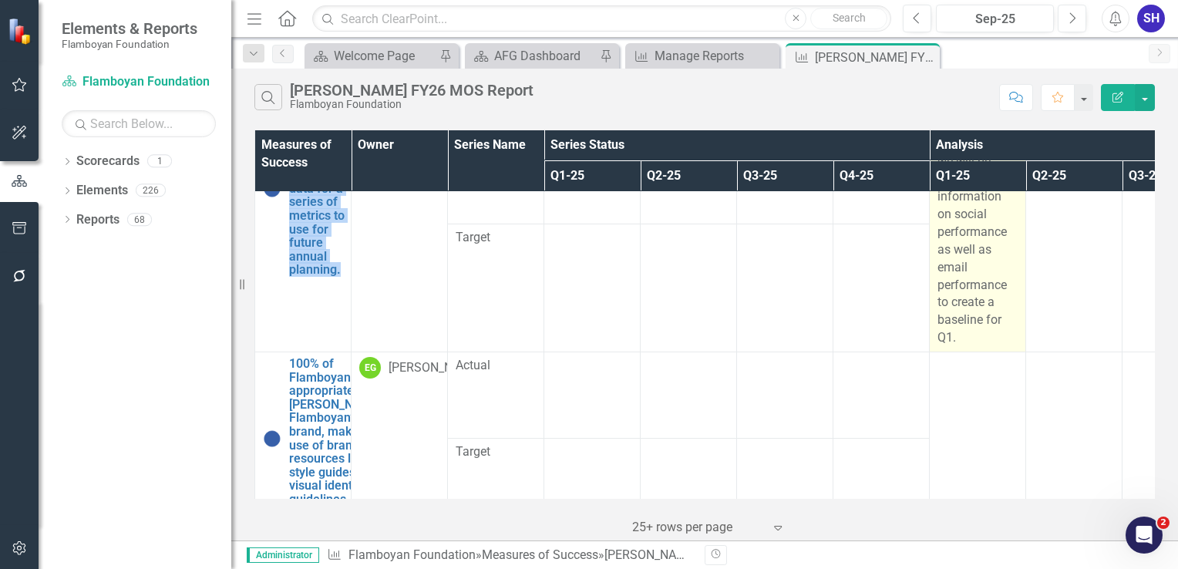
drag, startPoint x: 938, startPoint y: 267, endPoint x: 1005, endPoint y: 349, distance: 106.4
click at [1005, 347] on p "As we end the first quarter of the fiscal year, we will be pulling information …" at bounding box center [978, 223] width 80 height 247
copy p "As we end the first quarter of the fiscal year, we will be pulling information …"
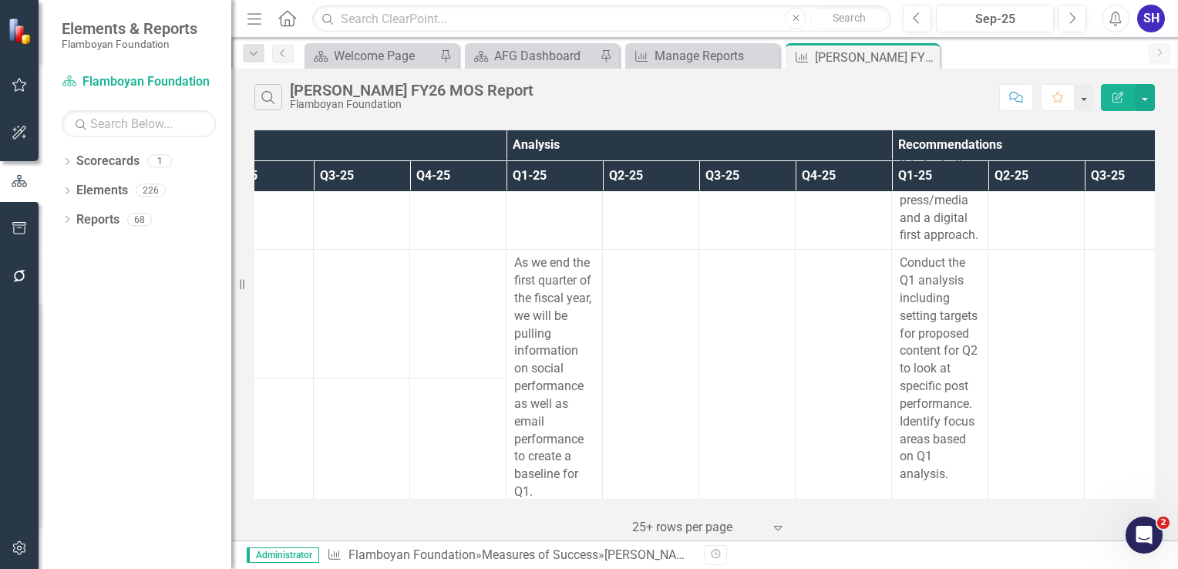
scroll to position [895, 423]
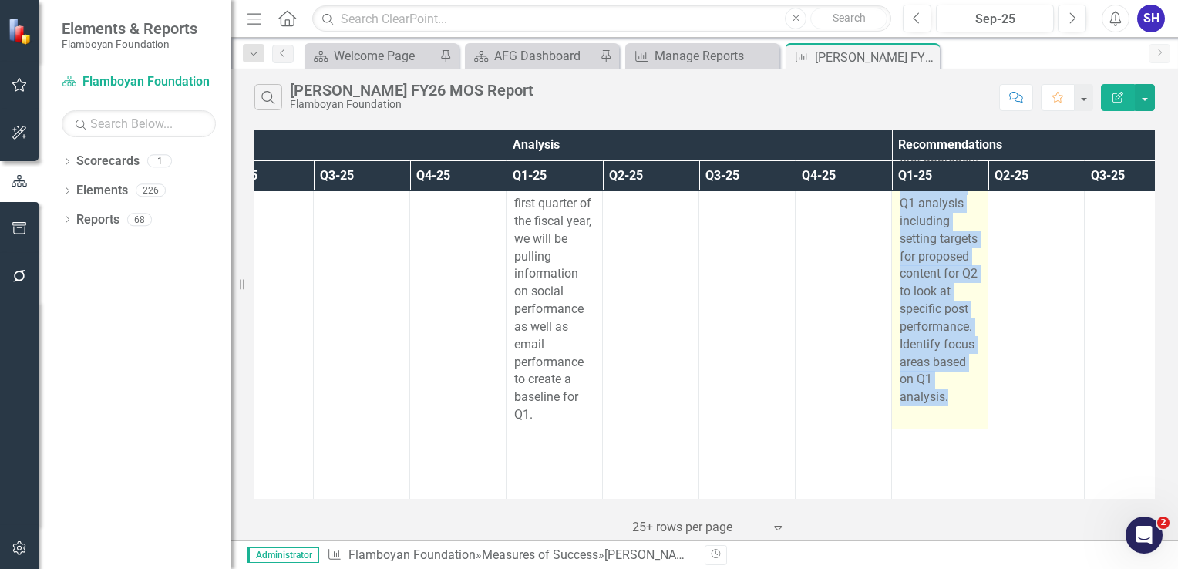
drag, startPoint x: 956, startPoint y: 416, endPoint x: 892, endPoint y: 205, distance: 220.1
click at [892, 205] on td "Conduct the Q1 analysis including setting targets for proposed content for Q2 t…" at bounding box center [940, 301] width 96 height 257
copy p "Conduct the Q1 analysis including setting targets for proposed content for Q2 t…"
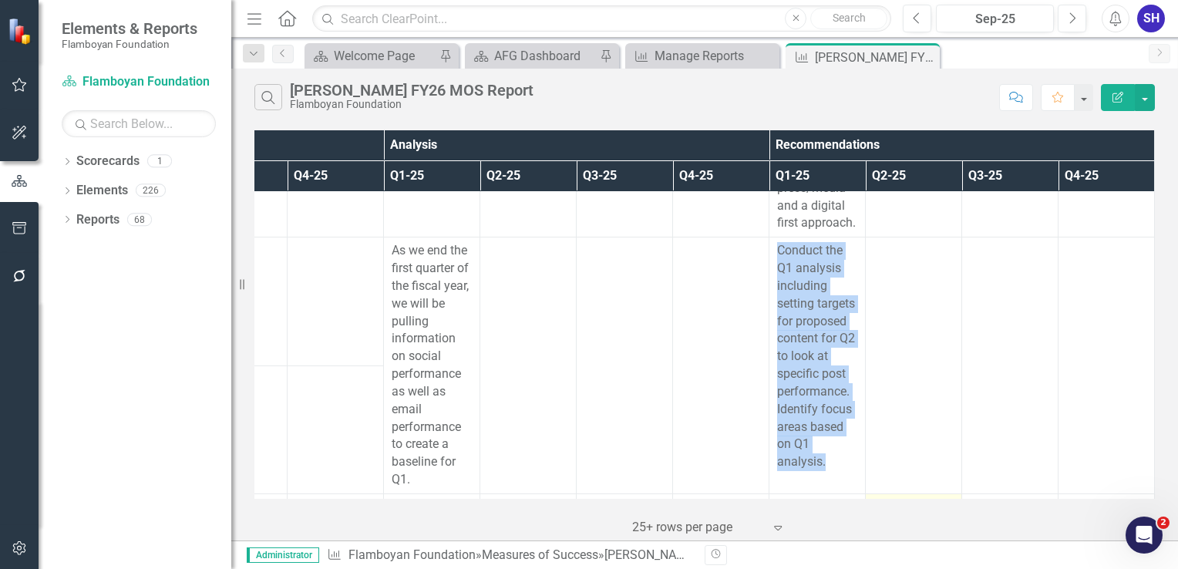
scroll to position [907, 556]
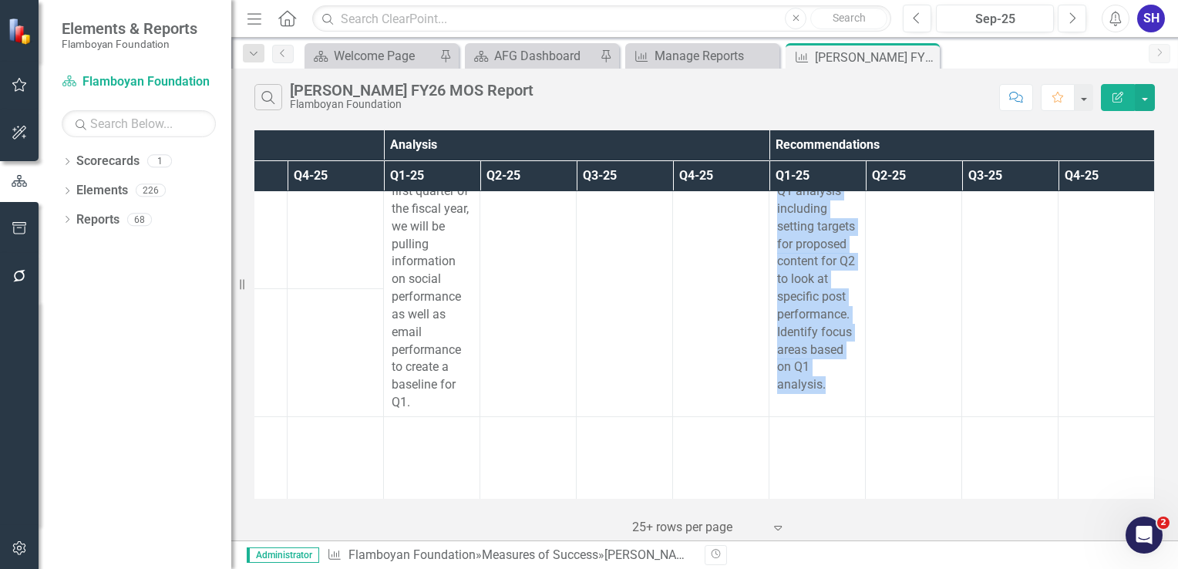
click at [1120, 102] on icon "Edit Report" at bounding box center [1118, 97] width 14 height 11
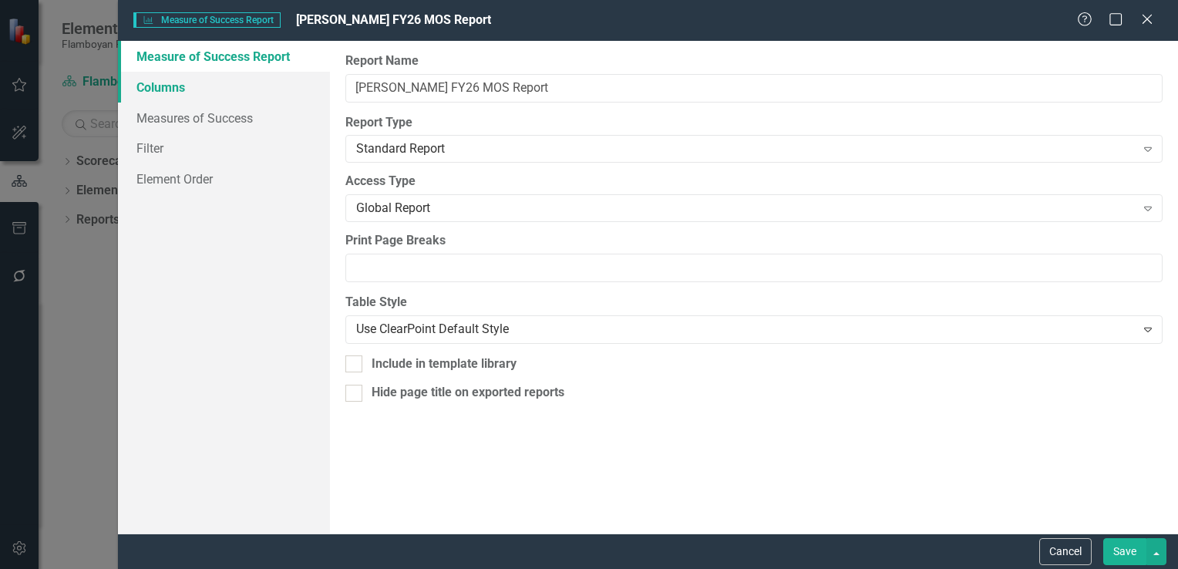
click at [207, 100] on link "Columns" at bounding box center [224, 87] width 212 height 31
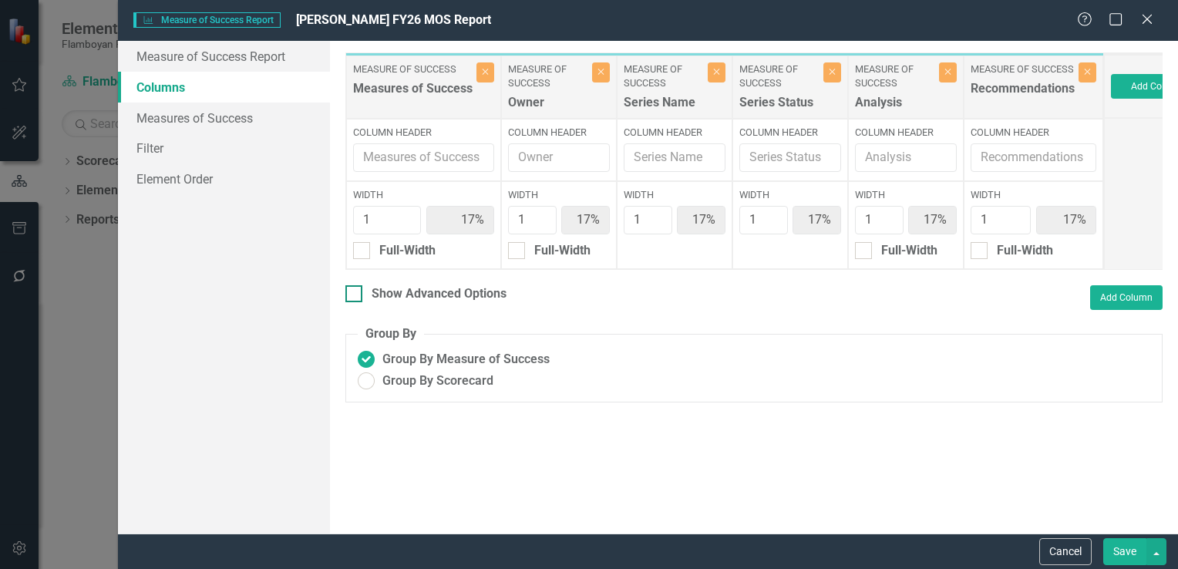
click at [350, 302] on div at bounding box center [354, 293] width 17 height 17
click at [350, 295] on input "Show Advanced Options" at bounding box center [351, 290] width 10 height 10
checkbox input "true"
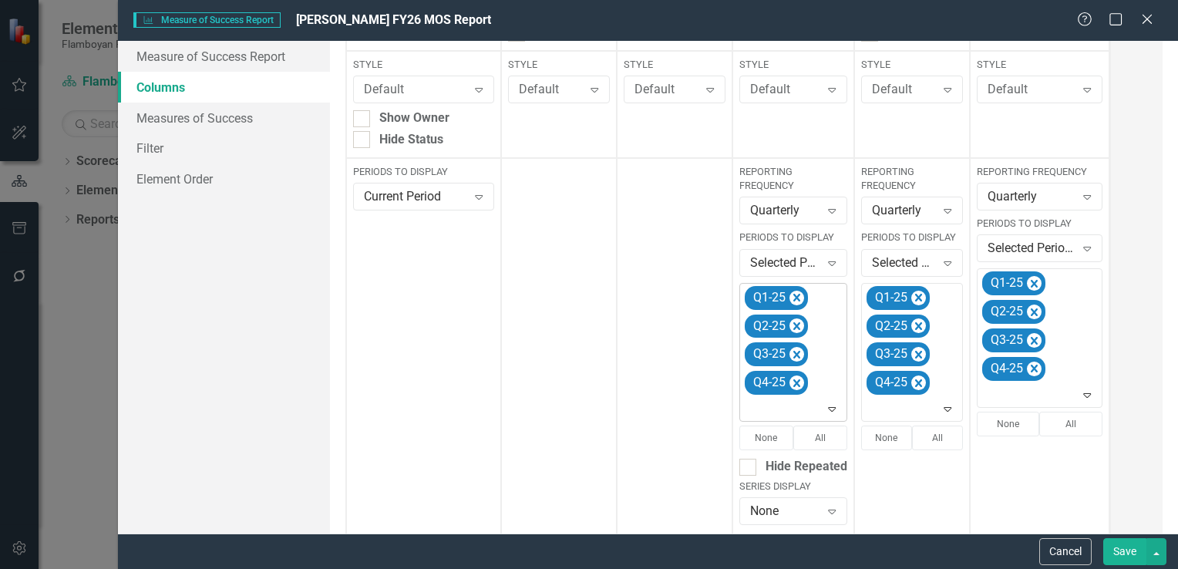
scroll to position [308, 0]
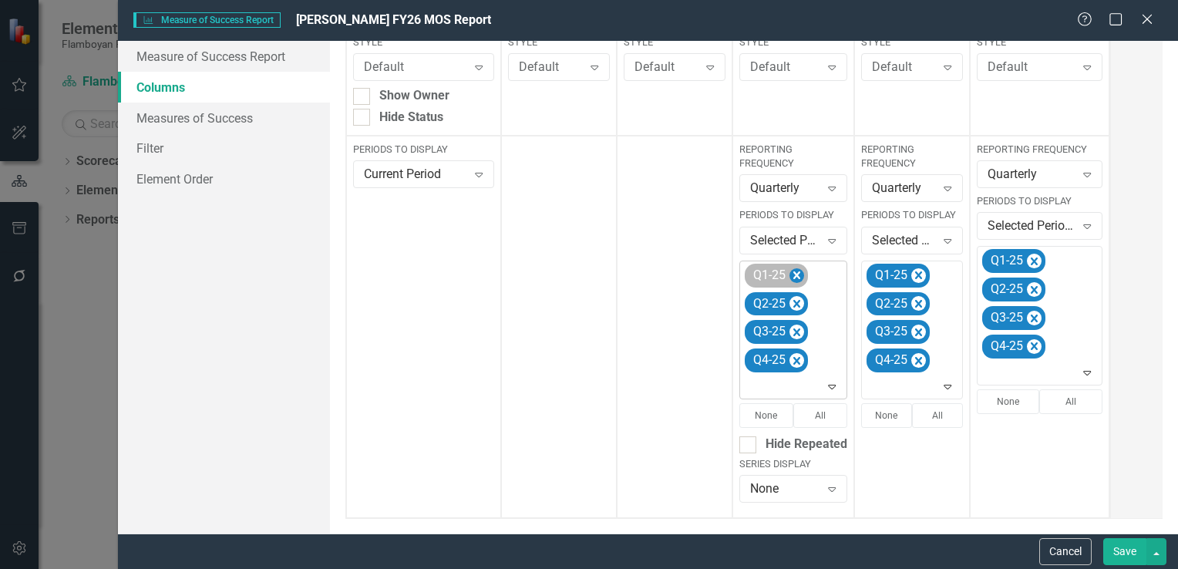
click at [792, 278] on icon "Remove Q1-25" at bounding box center [797, 275] width 15 height 19
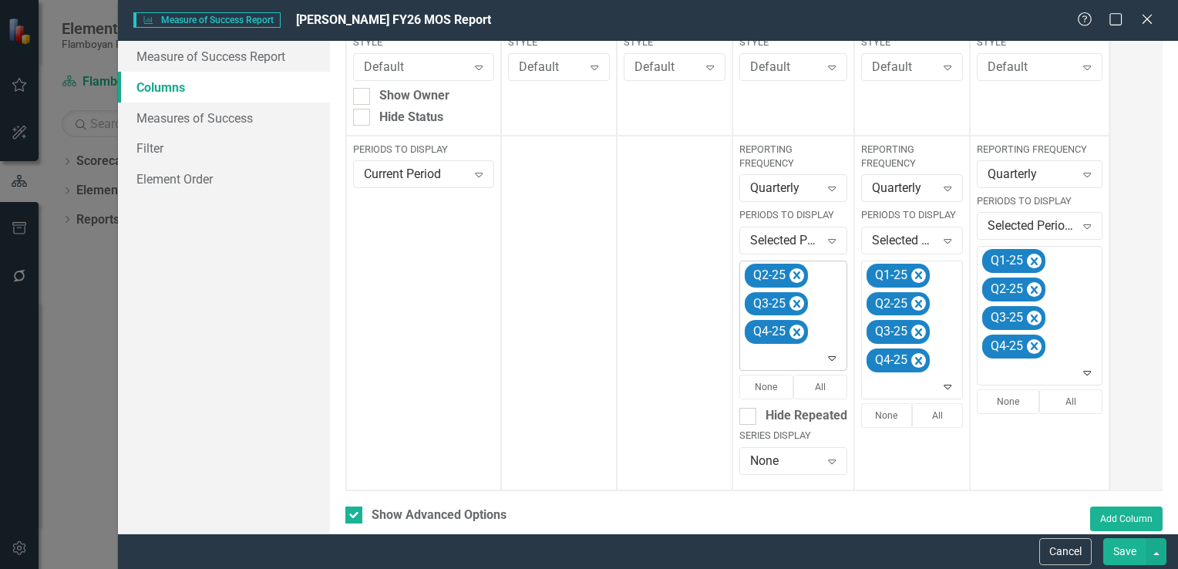
click at [792, 278] on icon "Remove Q2-25" at bounding box center [797, 275] width 15 height 19
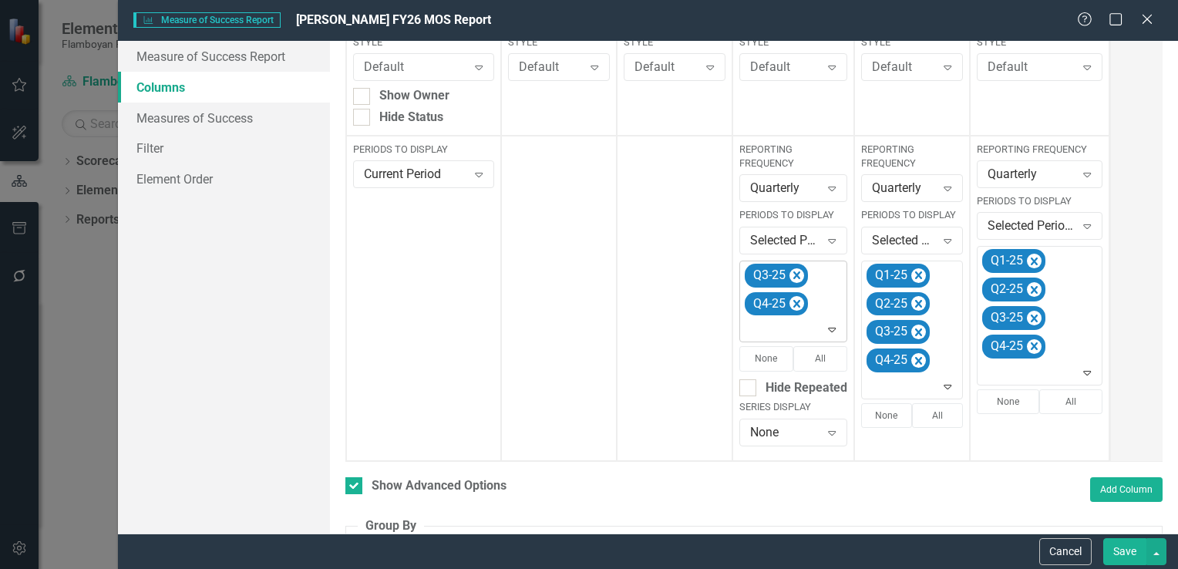
click at [792, 278] on icon "Remove Q3-25" at bounding box center [797, 275] width 15 height 19
click at [792, 295] on icon "Remove Q4-25" at bounding box center [797, 304] width 15 height 19
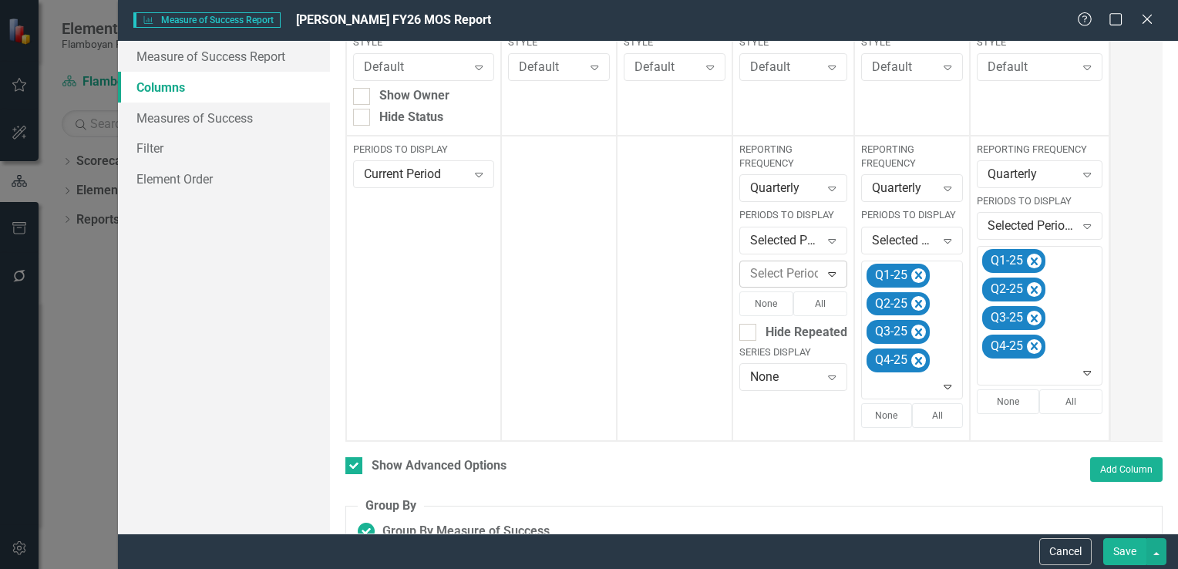
click at [829, 274] on icon at bounding box center [833, 274] width 8 height 5
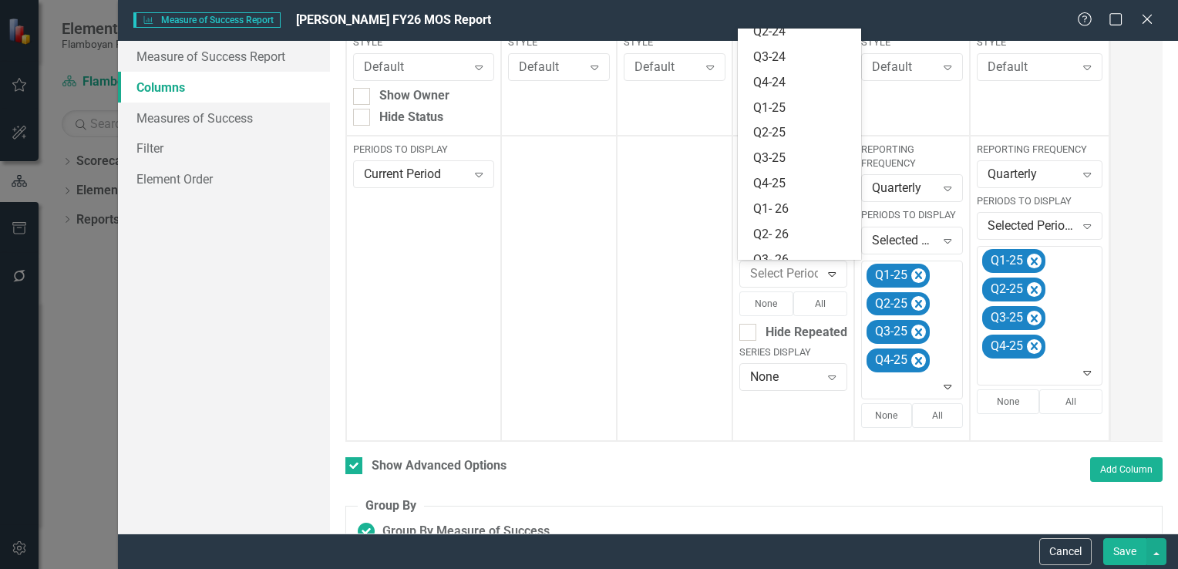
scroll to position [300, 0]
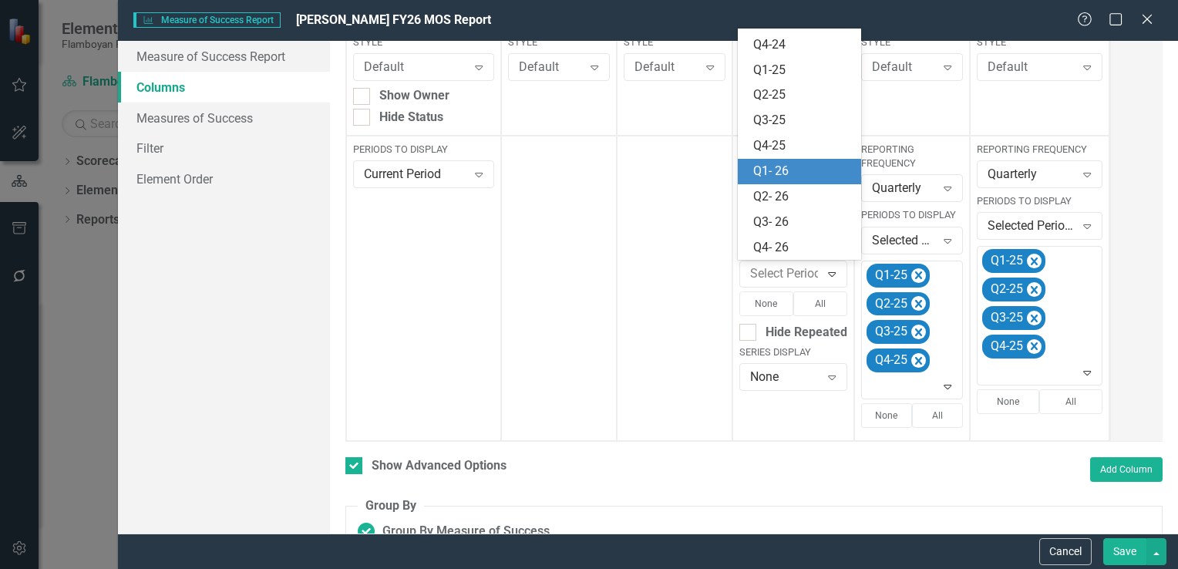
click at [800, 175] on div "Q1- 26" at bounding box center [802, 172] width 99 height 18
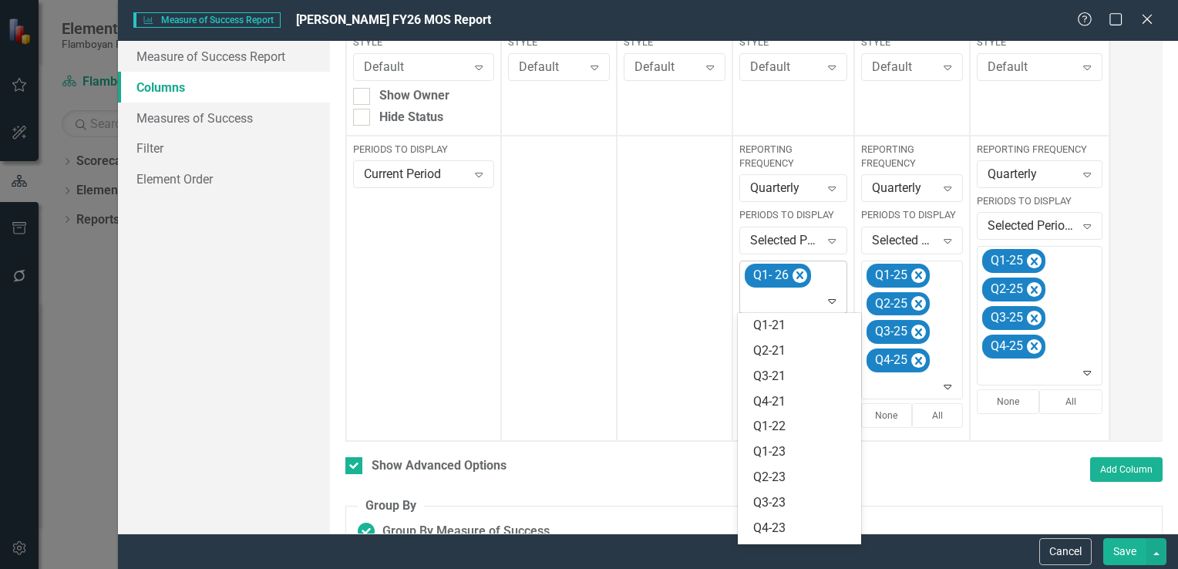
click at [831, 302] on icon "Expand" at bounding box center [831, 301] width 15 height 12
click at [820, 480] on div "Q2- 26" at bounding box center [802, 482] width 99 height 18
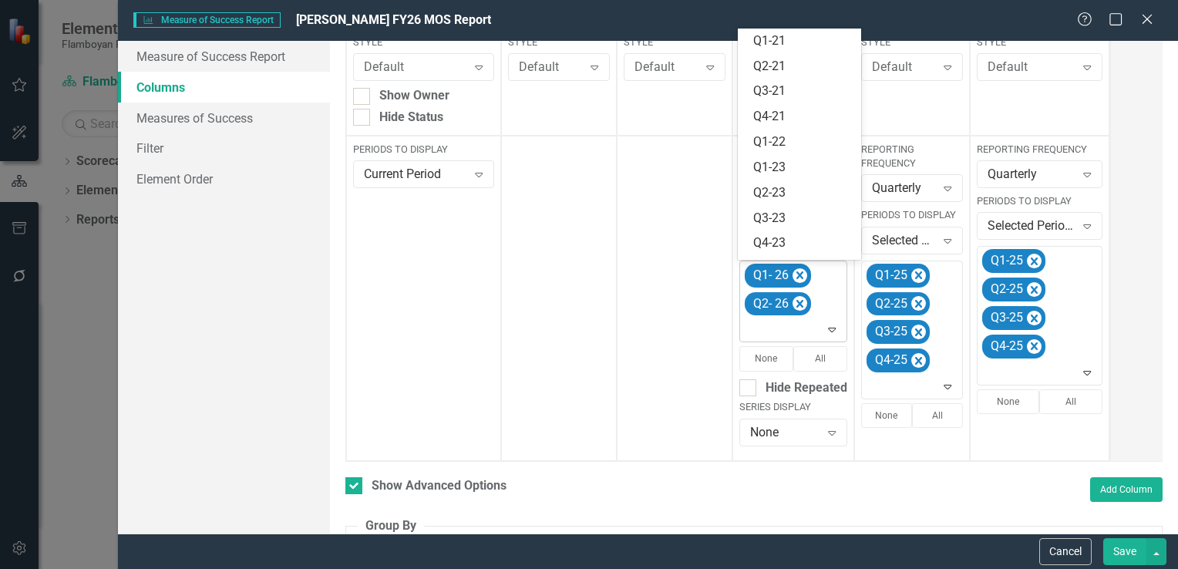
click at [830, 332] on icon "Expand" at bounding box center [831, 329] width 15 height 12
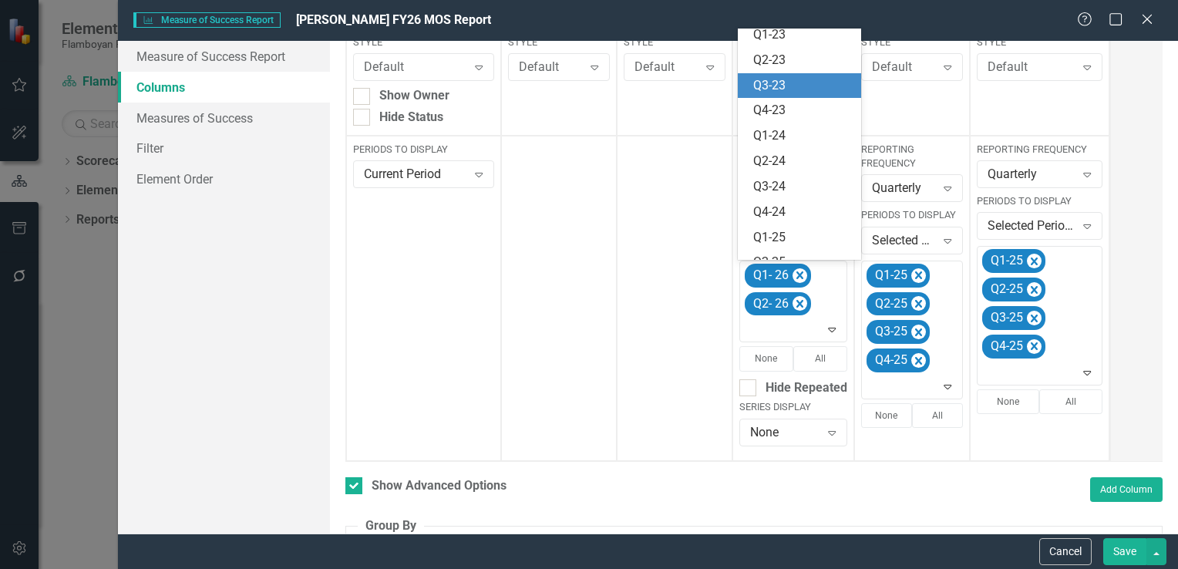
scroll to position [250, 0]
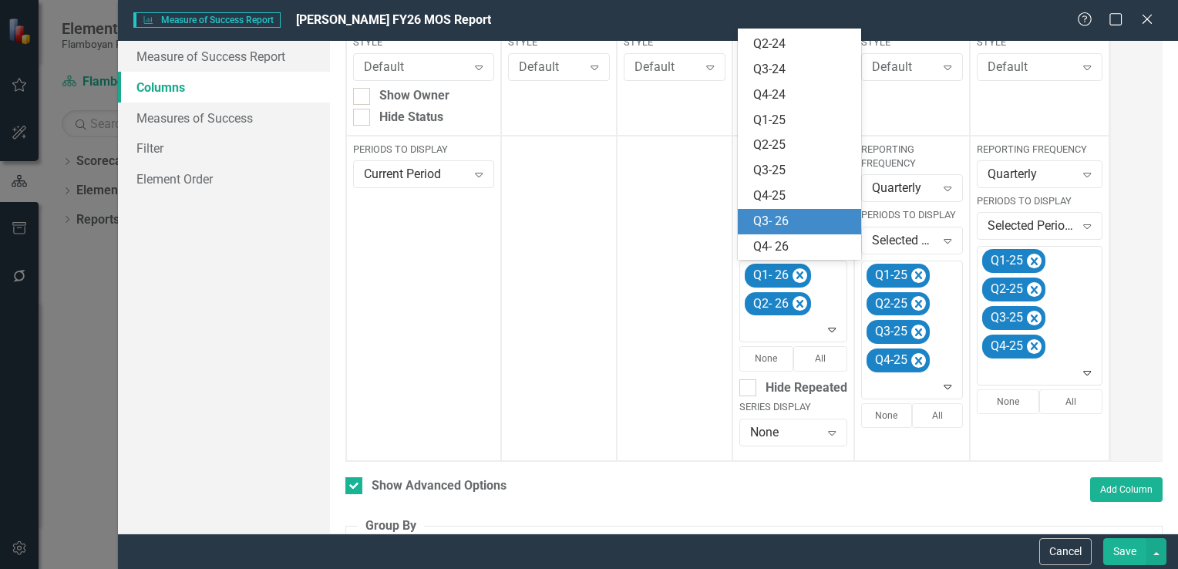
click at [803, 215] on div "Q3- 26" at bounding box center [802, 222] width 99 height 18
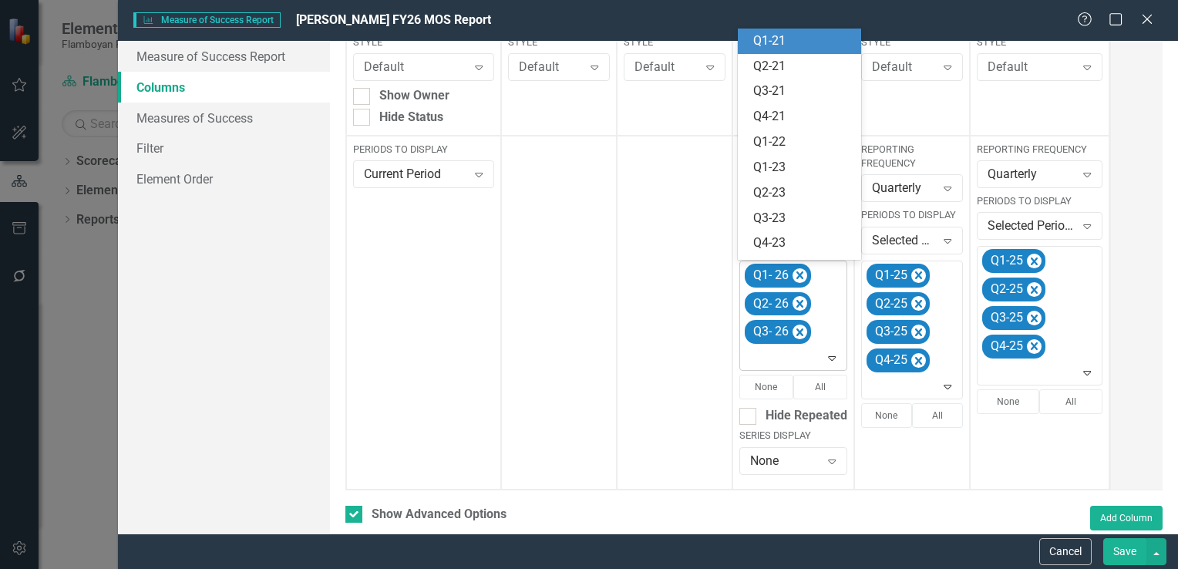
click at [834, 362] on icon "Expand" at bounding box center [831, 358] width 15 height 12
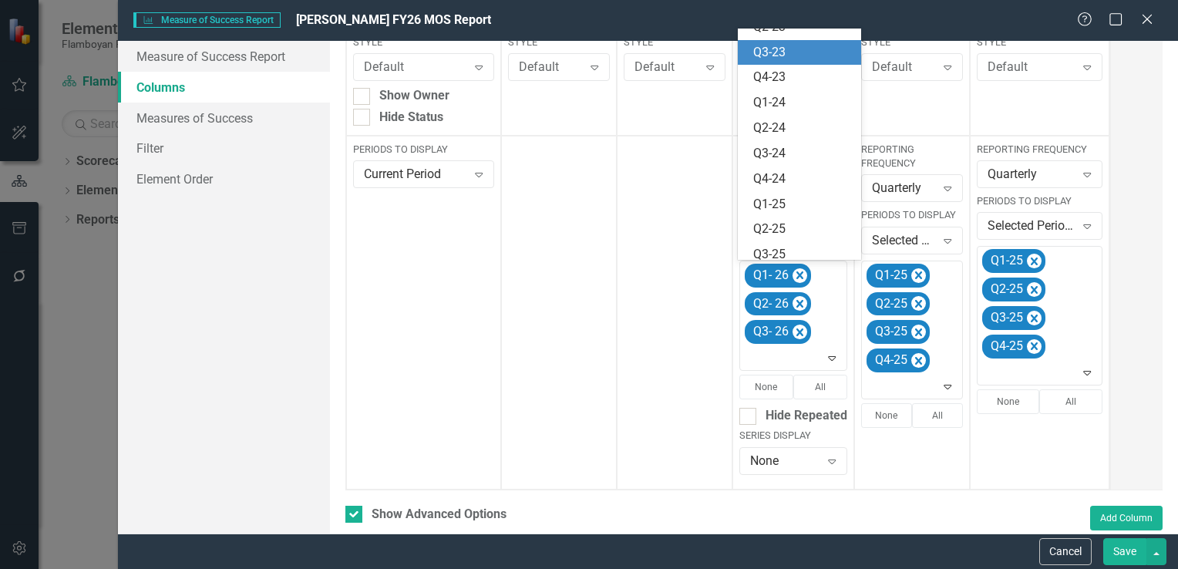
scroll to position [224, 0]
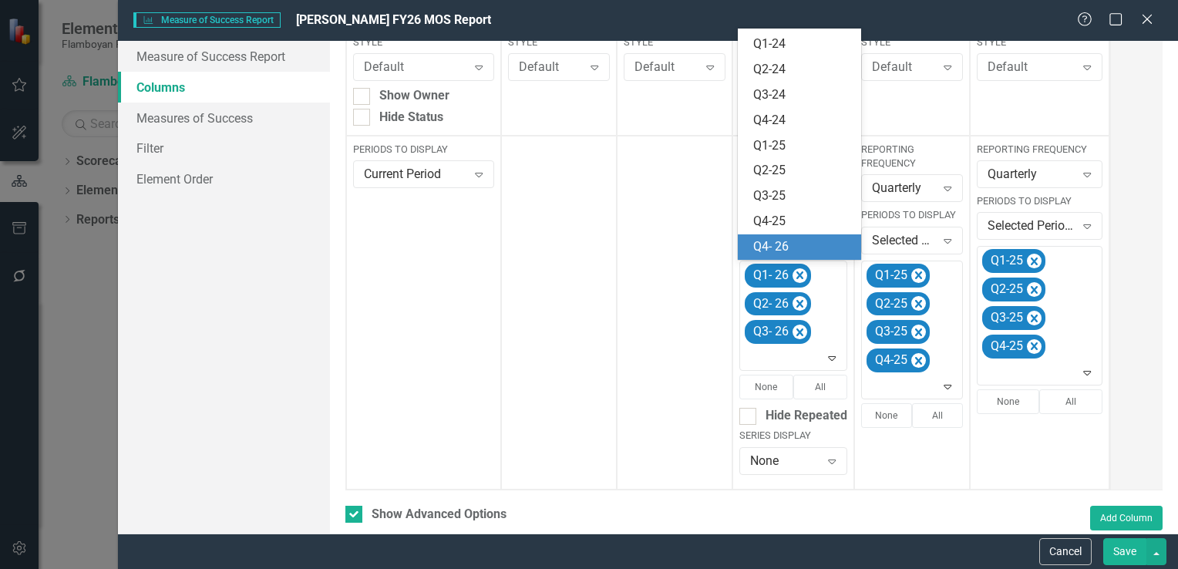
click at [791, 247] on div "Q4- 26" at bounding box center [802, 247] width 99 height 18
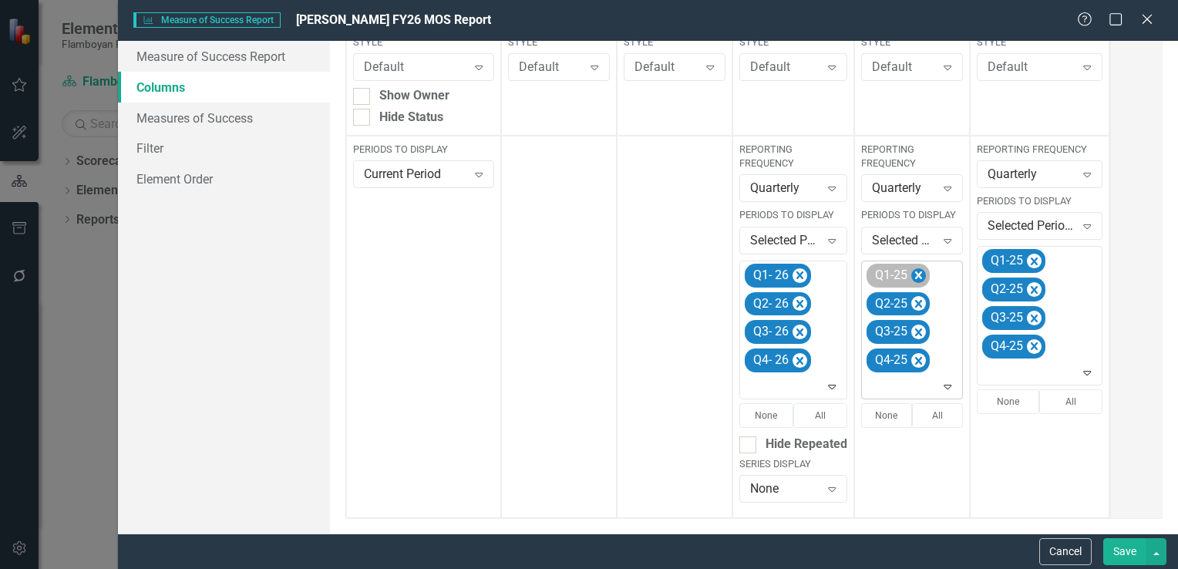
click at [915, 271] on icon "Remove Q1-25" at bounding box center [918, 275] width 7 height 8
click at [915, 271] on icon "Remove Q2-25" at bounding box center [918, 275] width 7 height 8
click at [915, 300] on icon "Remove Q3-25" at bounding box center [918, 304] width 7 height 8
click at [915, 271] on icon "Remove Q4-25" at bounding box center [918, 275] width 7 height 8
click at [938, 274] on div "Expand" at bounding box center [948, 273] width 28 height 25
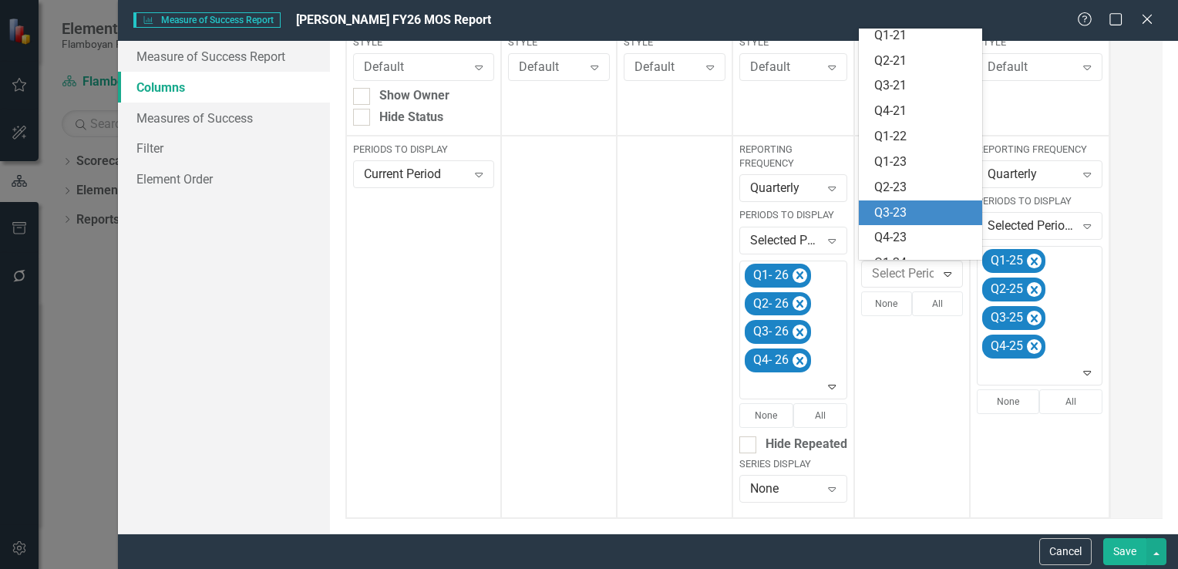
scroll to position [300, 0]
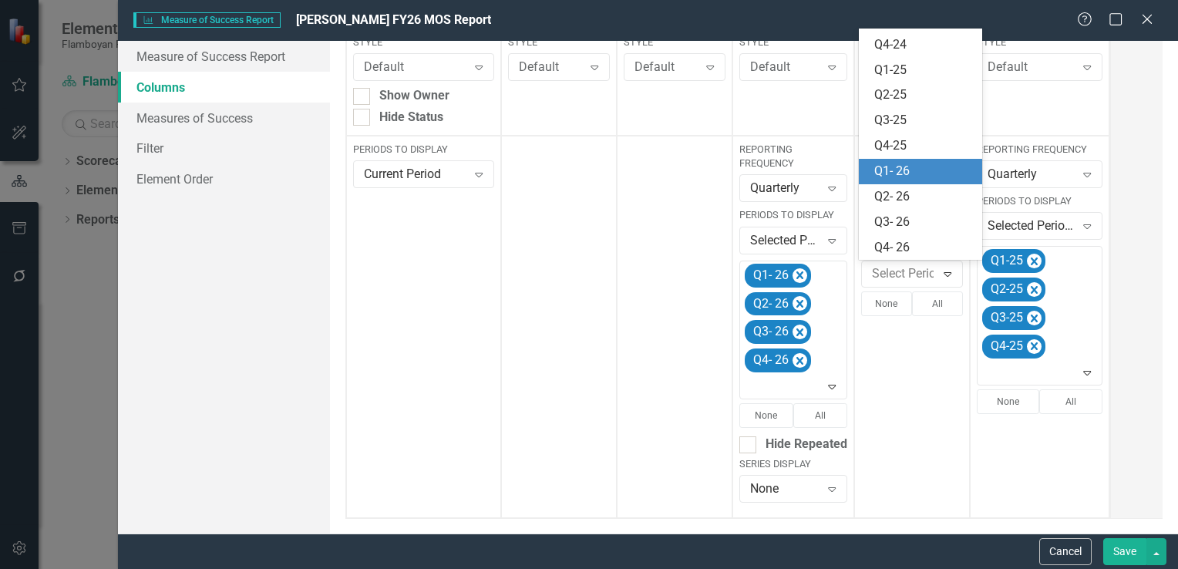
click at [909, 177] on div "Q1- 26" at bounding box center [924, 172] width 99 height 18
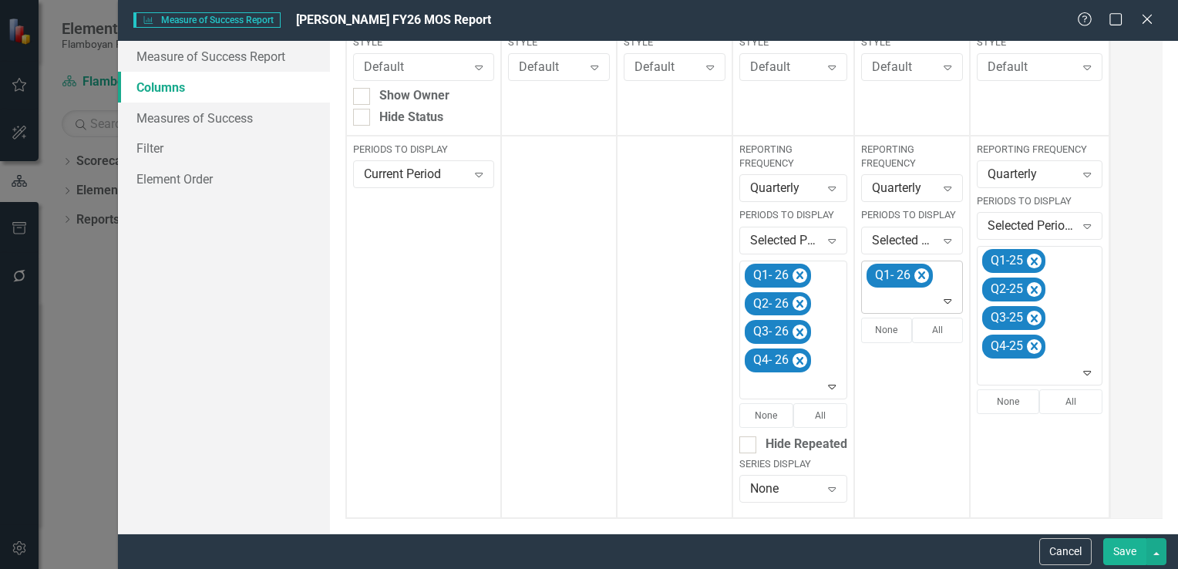
click at [945, 299] on icon "Expand" at bounding box center [947, 301] width 15 height 12
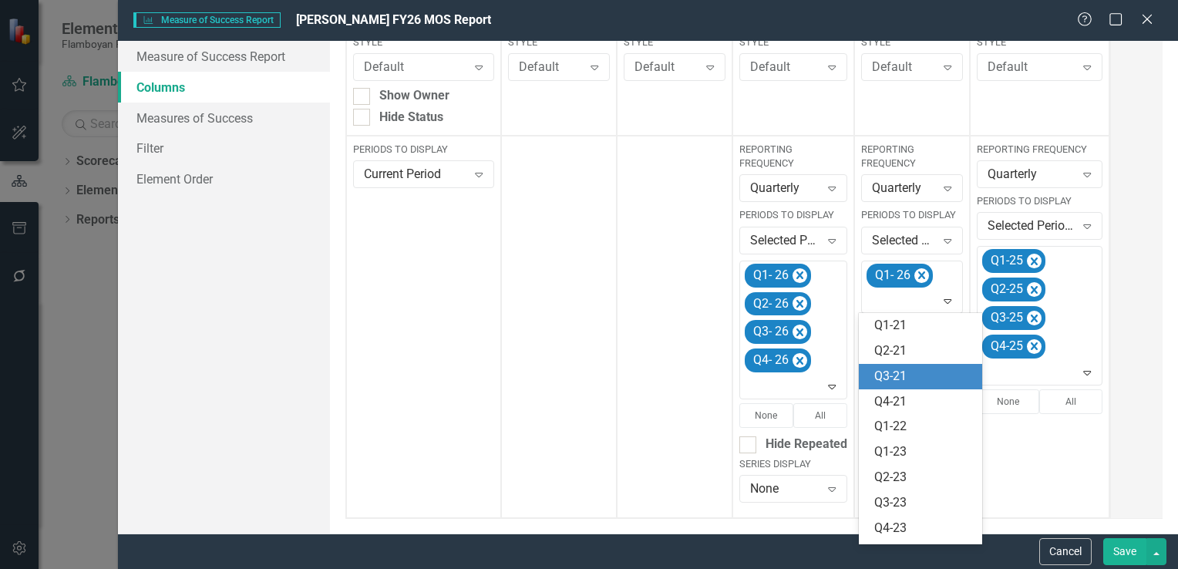
scroll to position [275, 0]
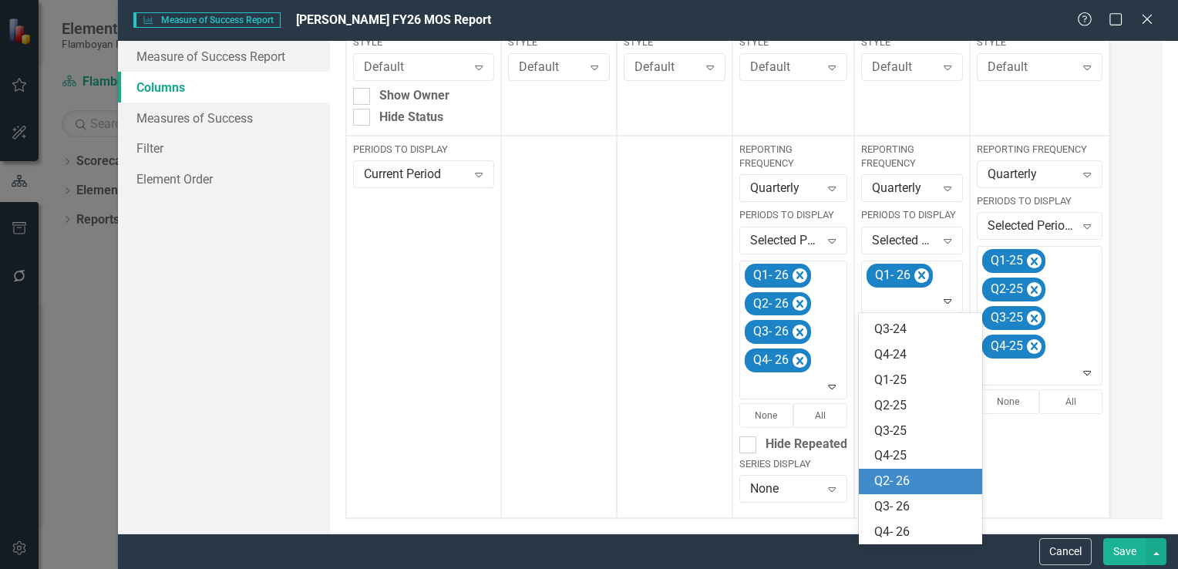
click at [931, 477] on div "Q2- 26" at bounding box center [924, 482] width 99 height 18
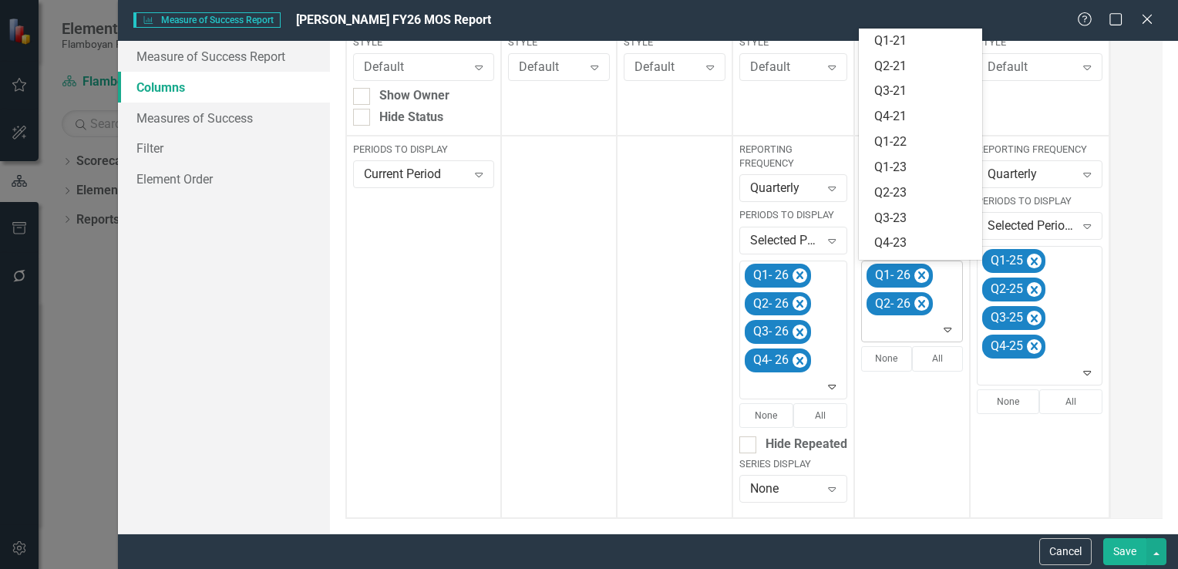
click at [947, 325] on icon "Expand" at bounding box center [947, 329] width 15 height 12
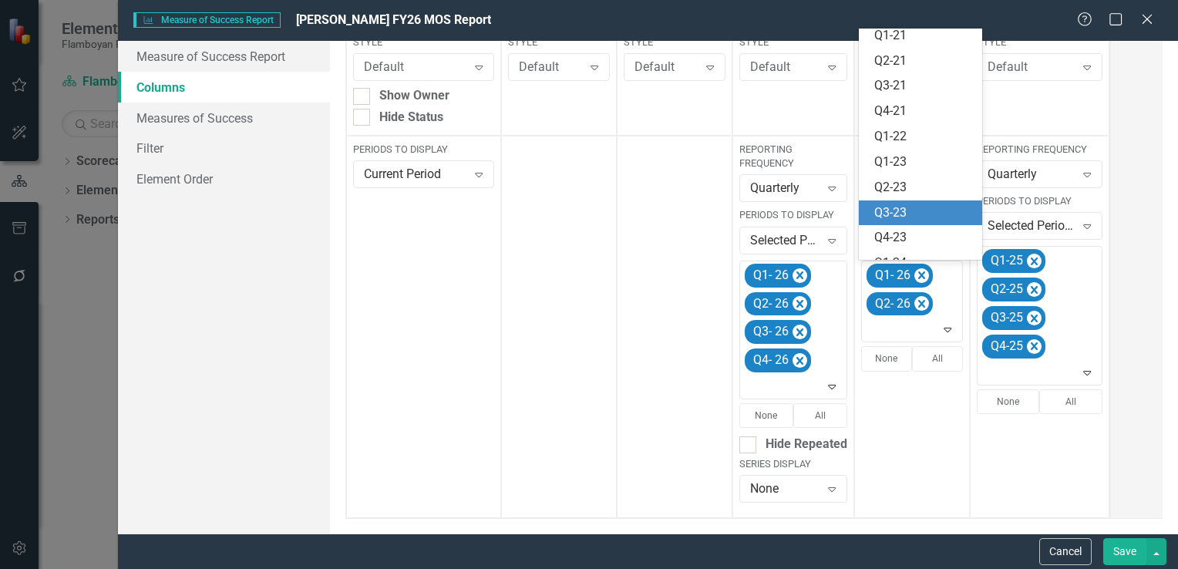
scroll to position [250, 0]
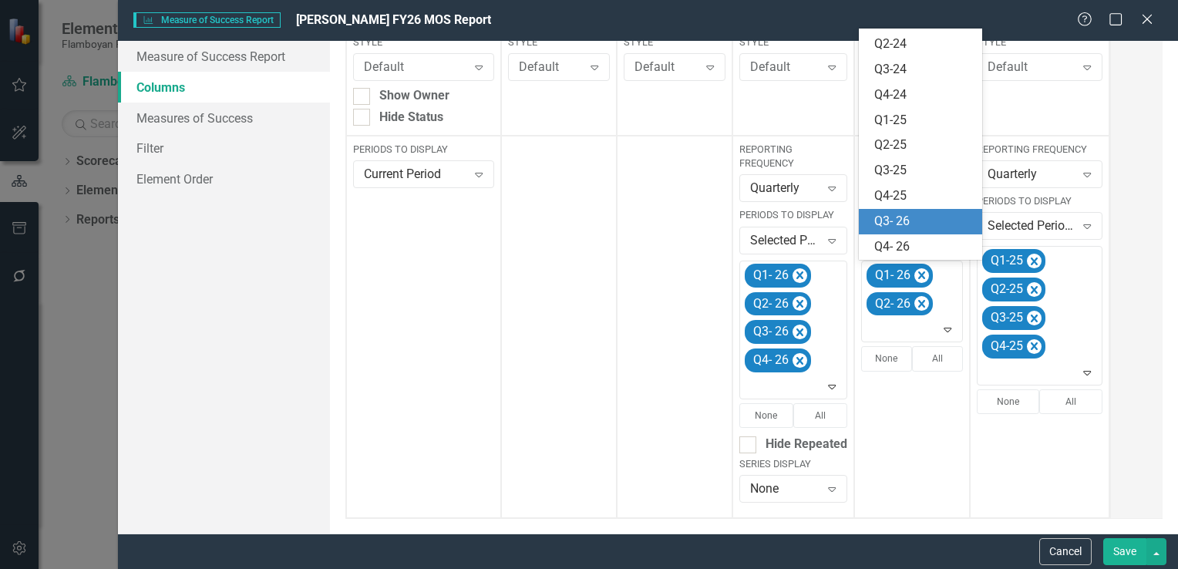
click at [906, 220] on div "Q3- 26" at bounding box center [924, 222] width 99 height 18
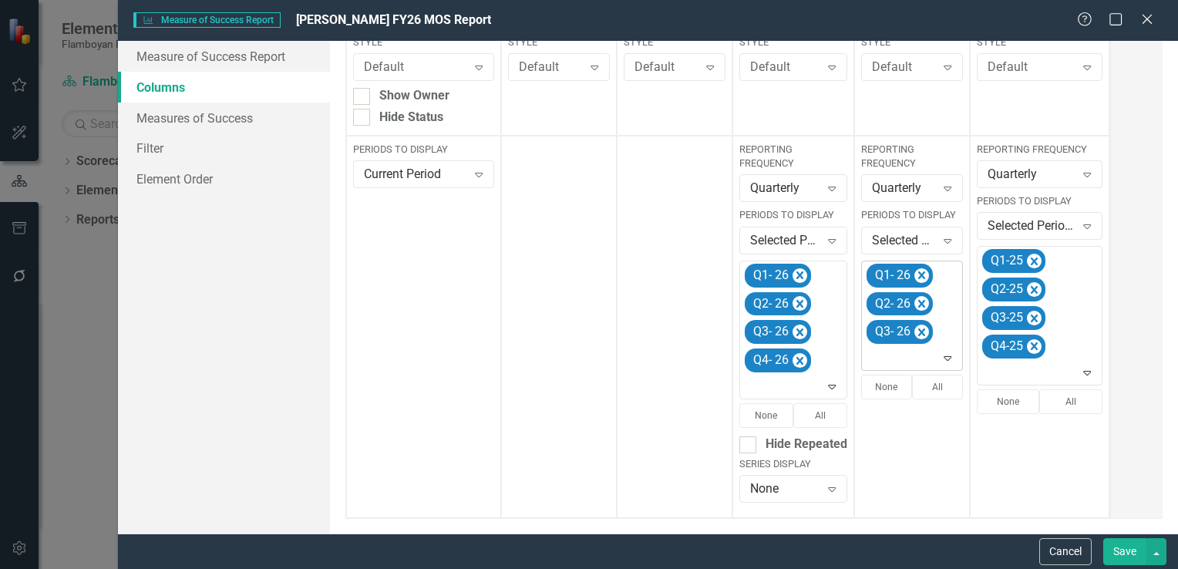
click at [948, 356] on icon at bounding box center [949, 358] width 8 height 5
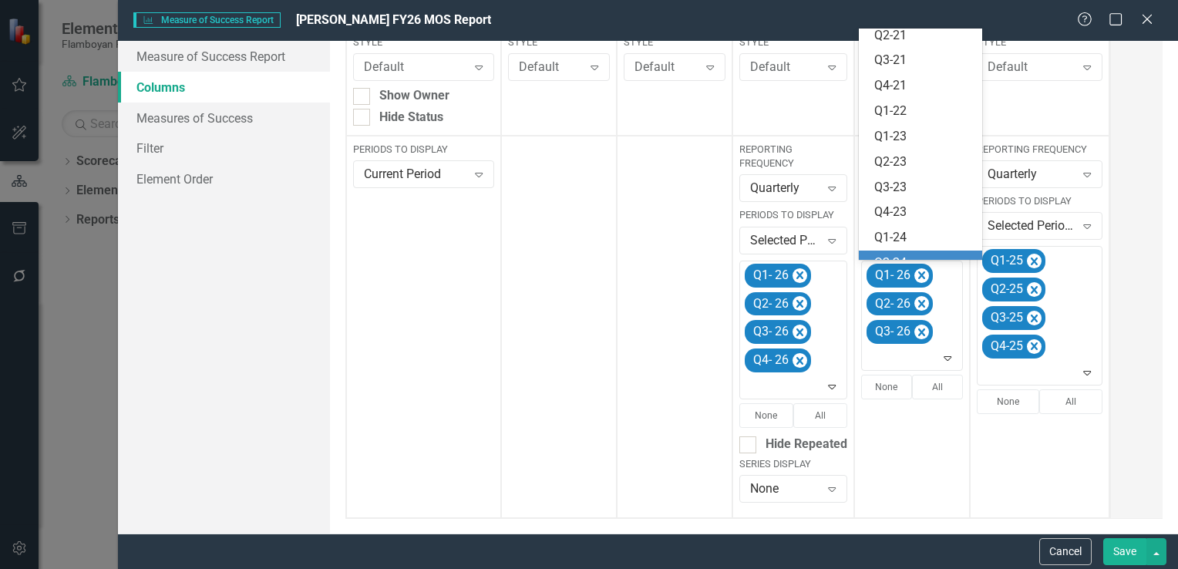
scroll to position [224, 0]
click at [918, 251] on div "Q4- 26" at bounding box center [924, 247] width 99 height 18
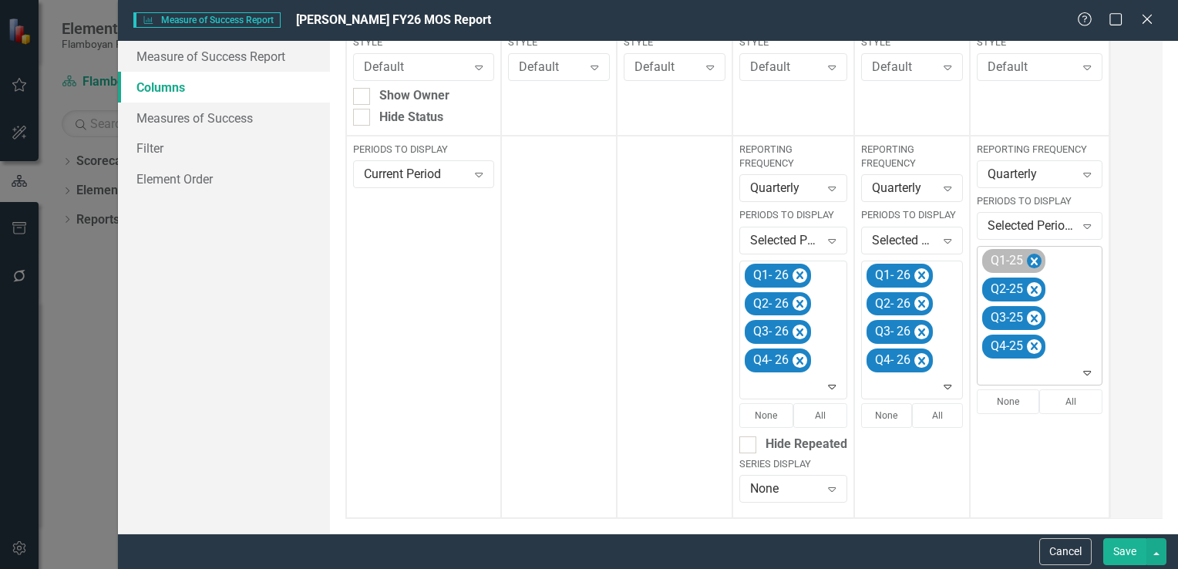
click at [1031, 261] on icon "Remove Q1-25" at bounding box center [1034, 262] width 7 height 8
click at [1031, 261] on icon "Remove Q2-25" at bounding box center [1034, 262] width 7 height 8
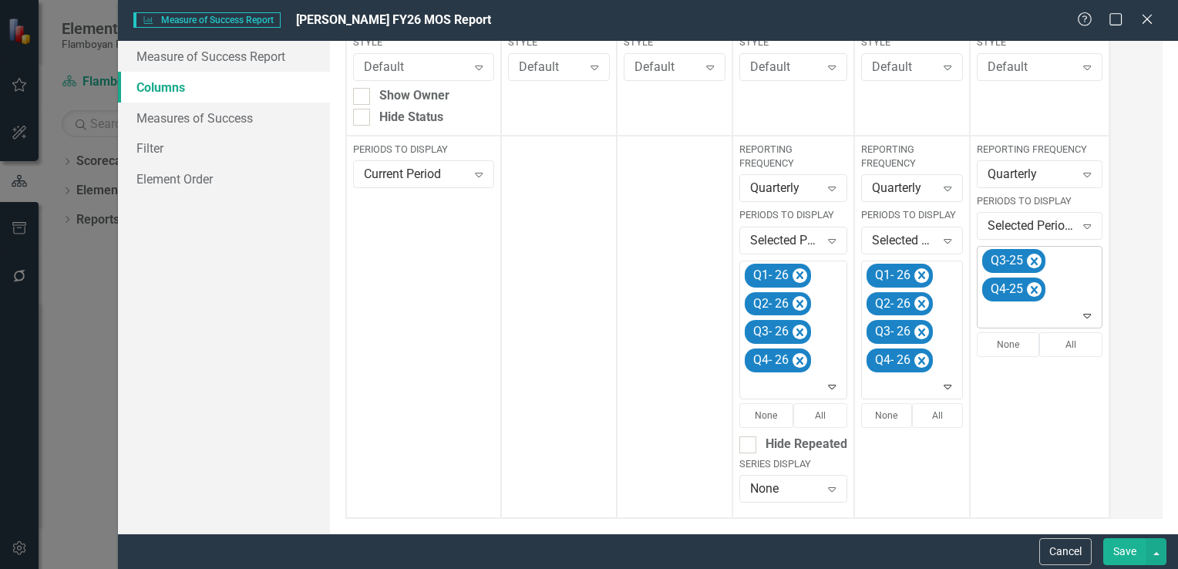
click at [1031, 261] on icon "Remove Q3-25" at bounding box center [1034, 262] width 7 height 8
click at [1031, 261] on icon "Remove Q4-25" at bounding box center [1034, 262] width 7 height 8
click at [1090, 255] on icon "Expand" at bounding box center [1087, 260] width 15 height 12
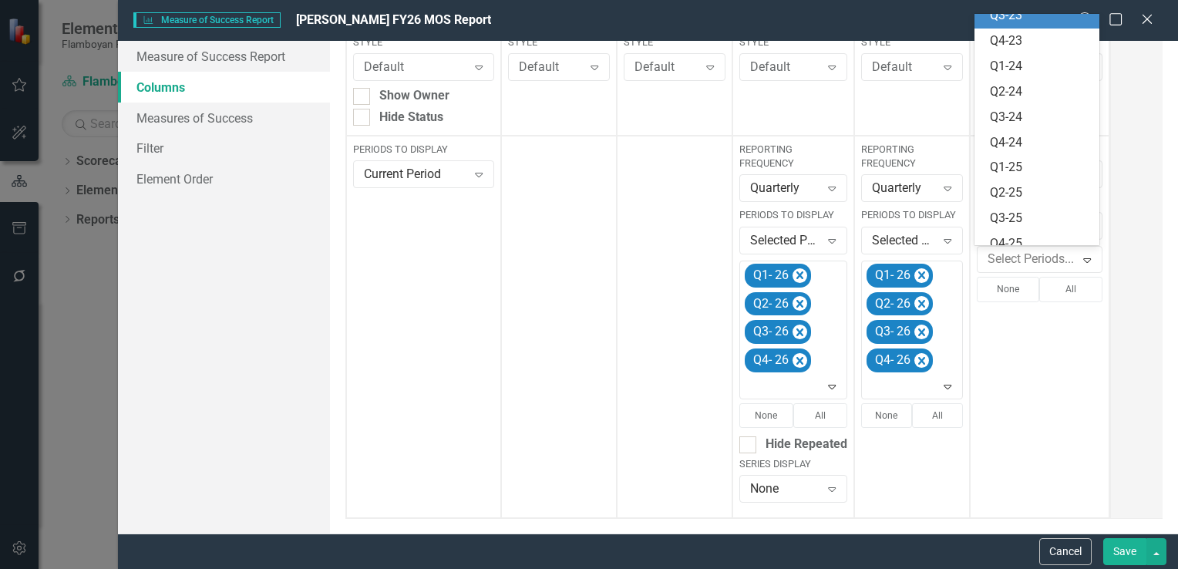
scroll to position [300, 0]
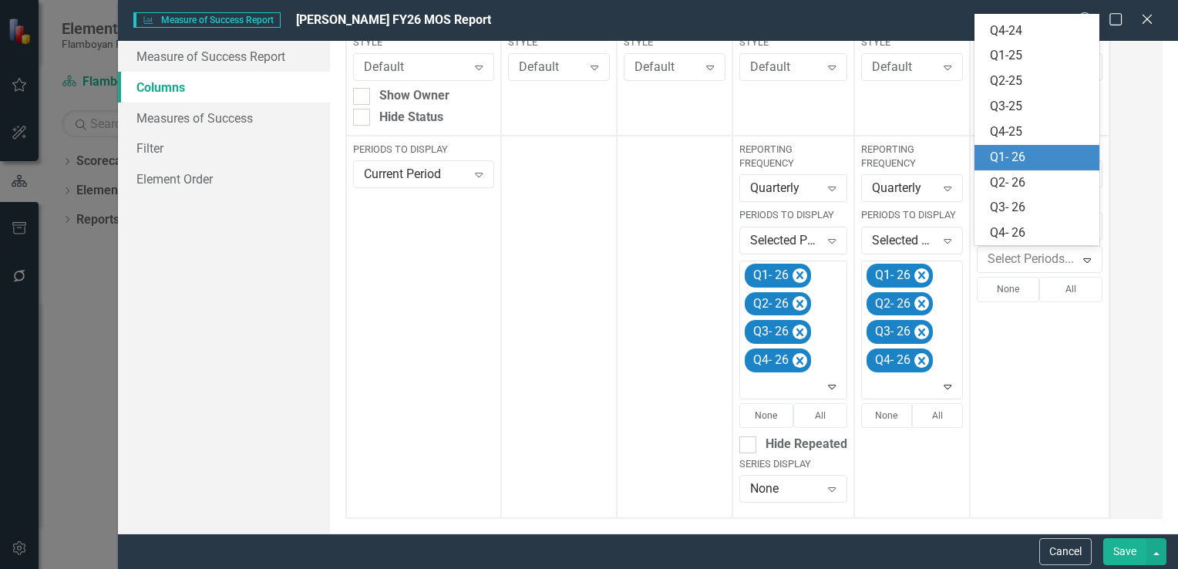
click at [1033, 159] on div "Q1- 26" at bounding box center [1040, 158] width 101 height 18
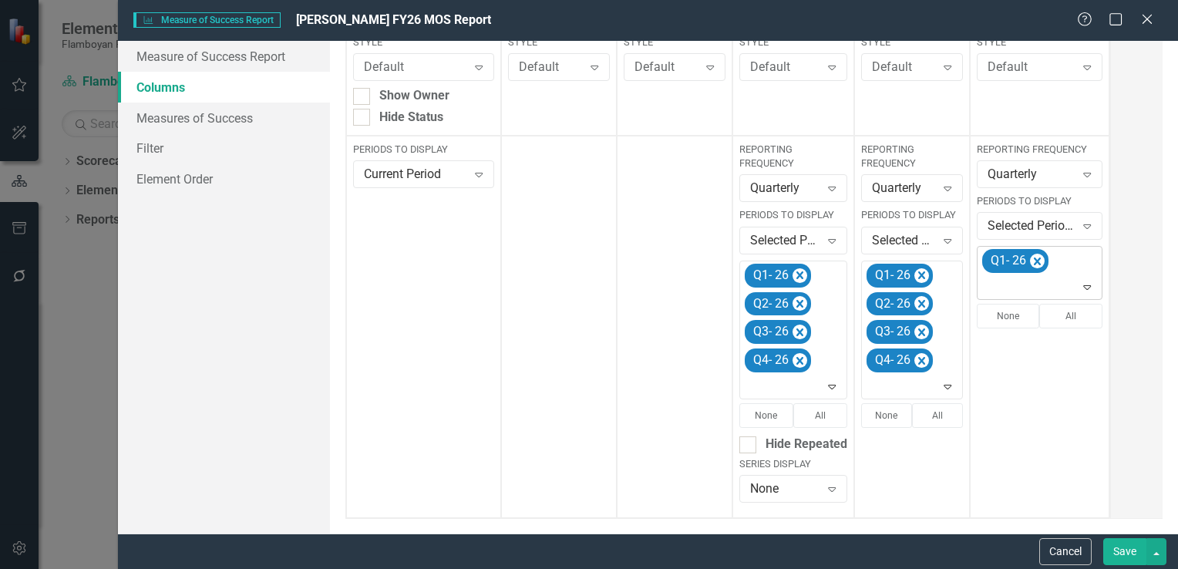
click at [1084, 290] on icon "Expand" at bounding box center [1087, 287] width 15 height 12
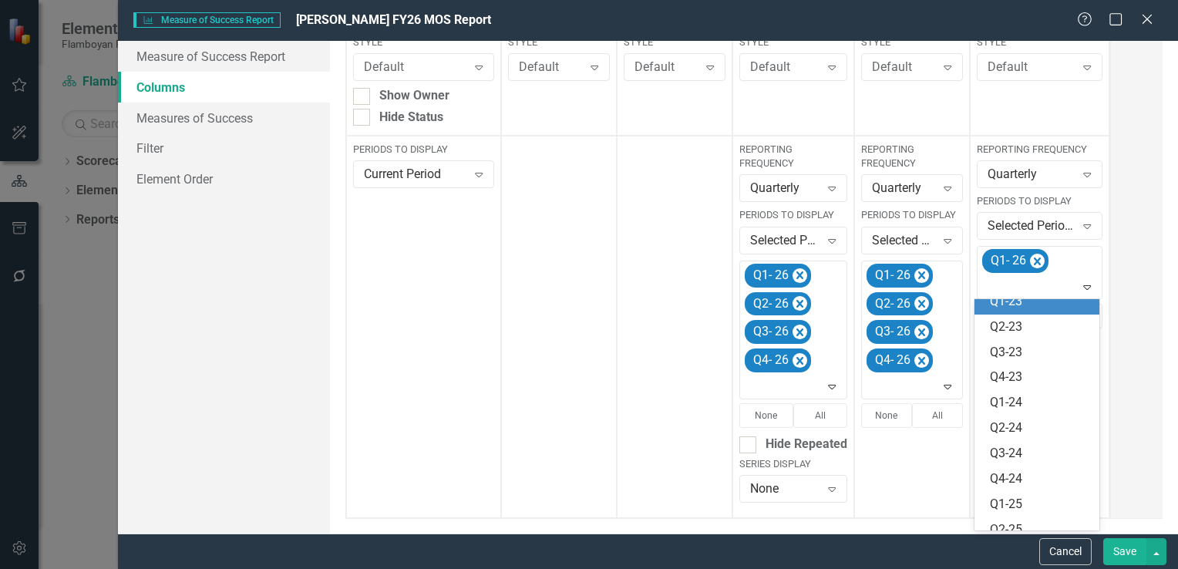
scroll to position [275, 0]
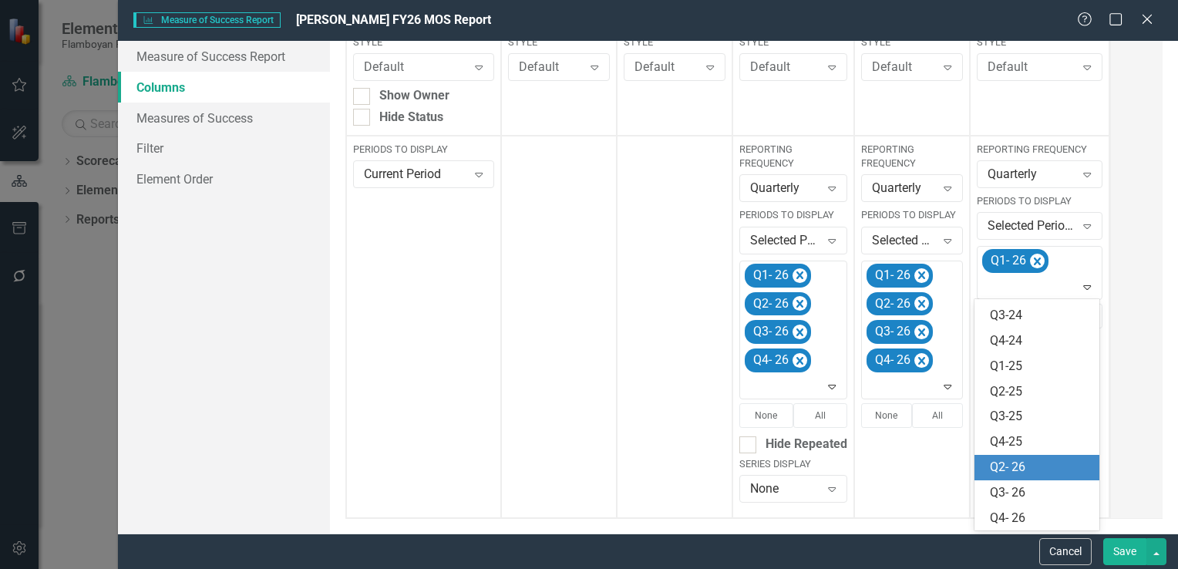
click at [1067, 461] on div "Q2- 26" at bounding box center [1040, 468] width 101 height 18
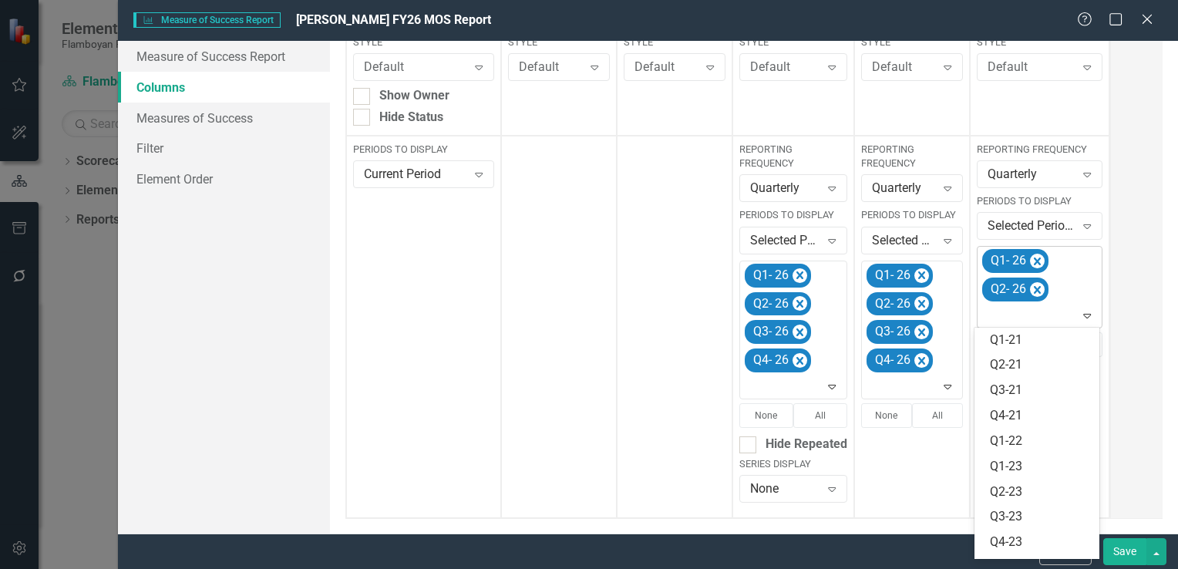
click at [1090, 314] on icon "Expand" at bounding box center [1087, 315] width 15 height 12
click at [1067, 517] on div "Q3- 26" at bounding box center [1040, 521] width 101 height 18
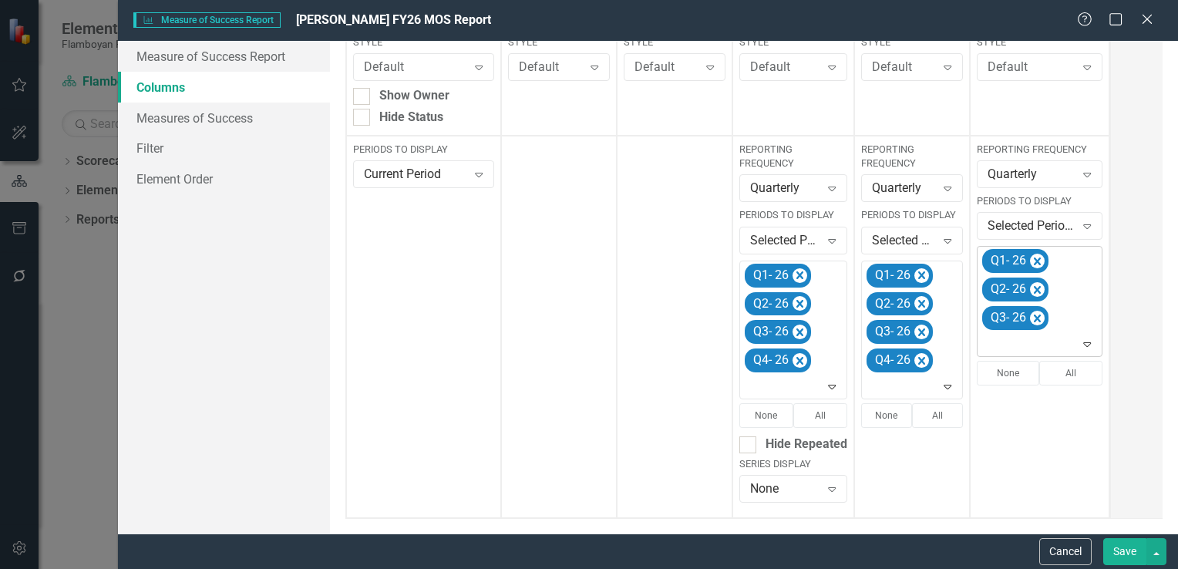
click at [1086, 346] on icon "Expand" at bounding box center [1087, 344] width 15 height 12
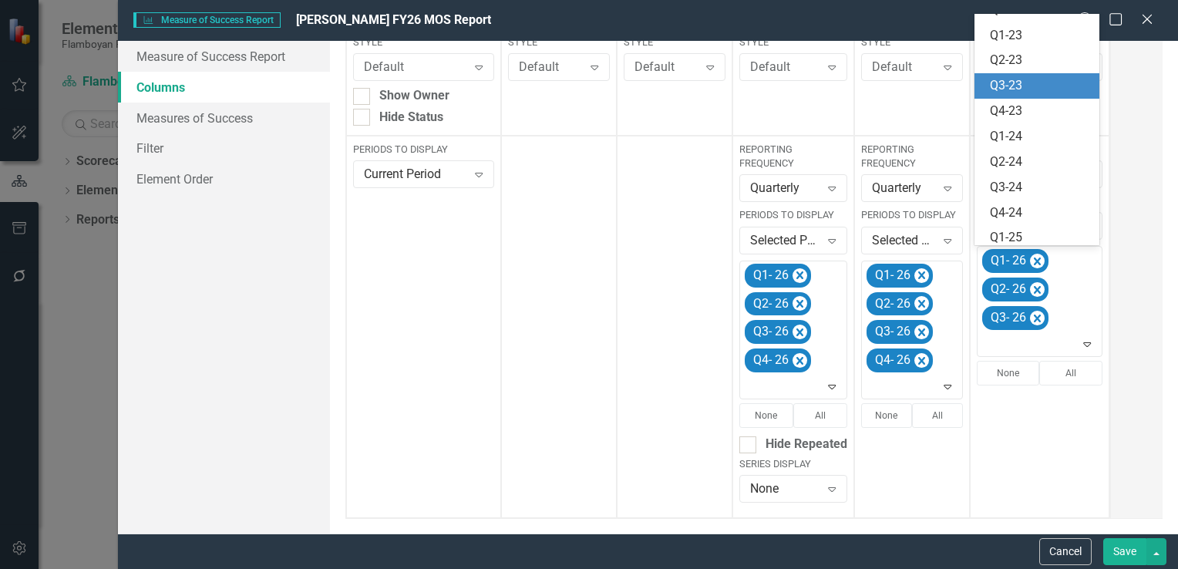
scroll to position [224, 0]
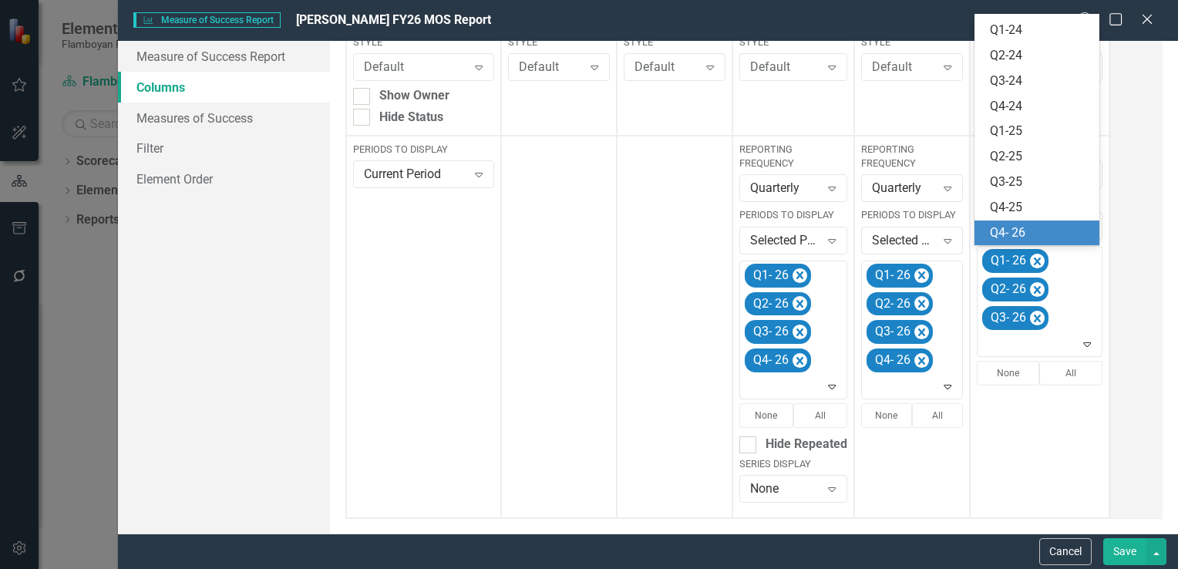
click at [1033, 233] on div "Q4- 26" at bounding box center [1040, 233] width 101 height 18
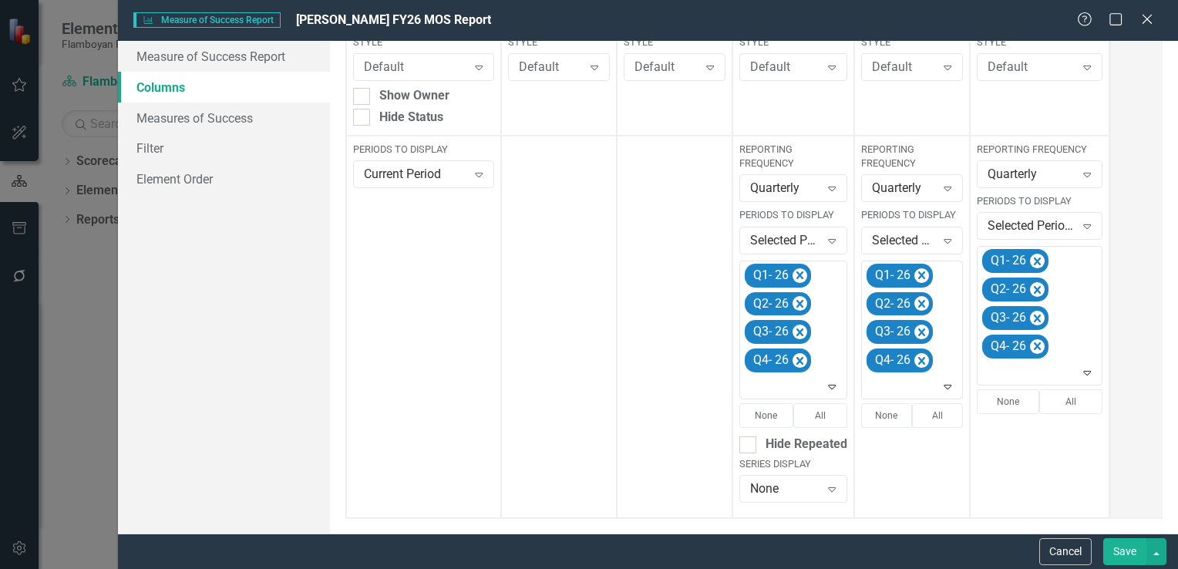
click at [1129, 554] on button "Save" at bounding box center [1125, 551] width 43 height 27
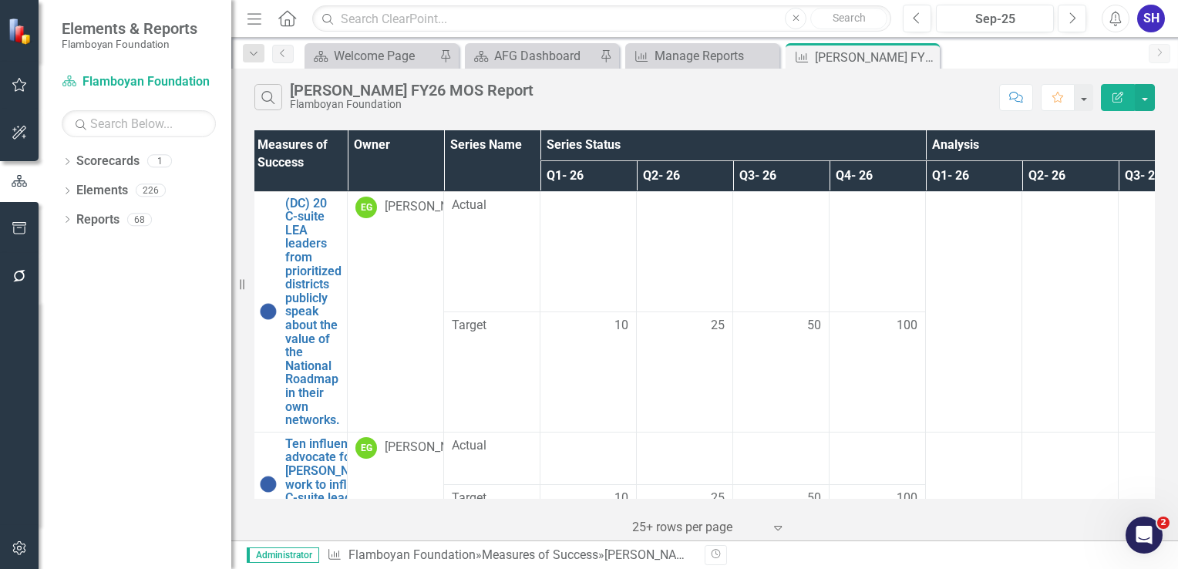
scroll to position [0, 0]
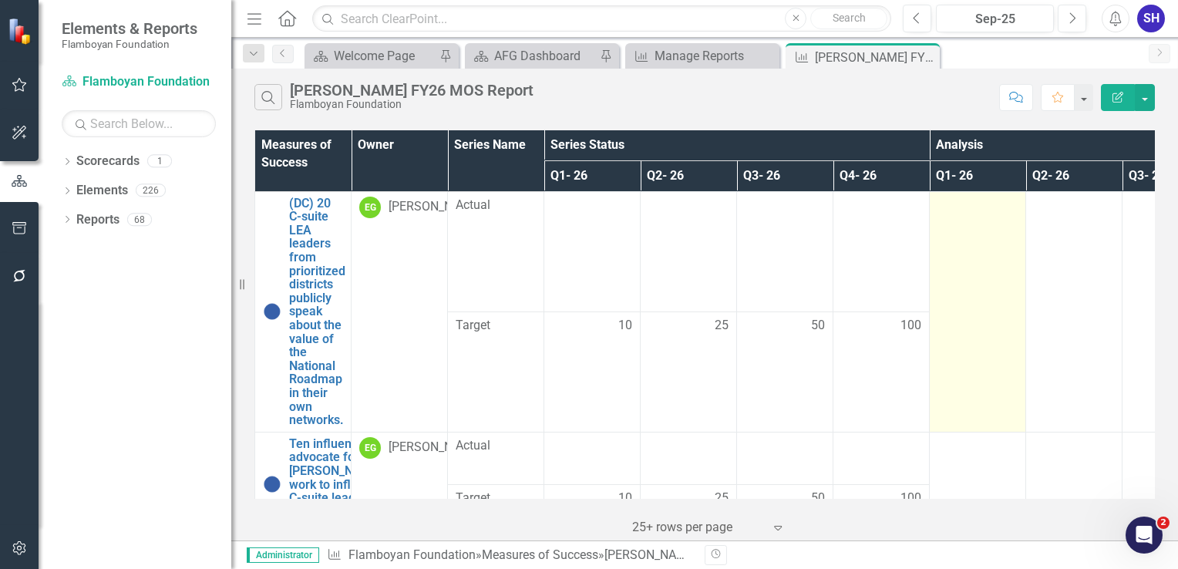
click at [976, 313] on td at bounding box center [978, 311] width 96 height 241
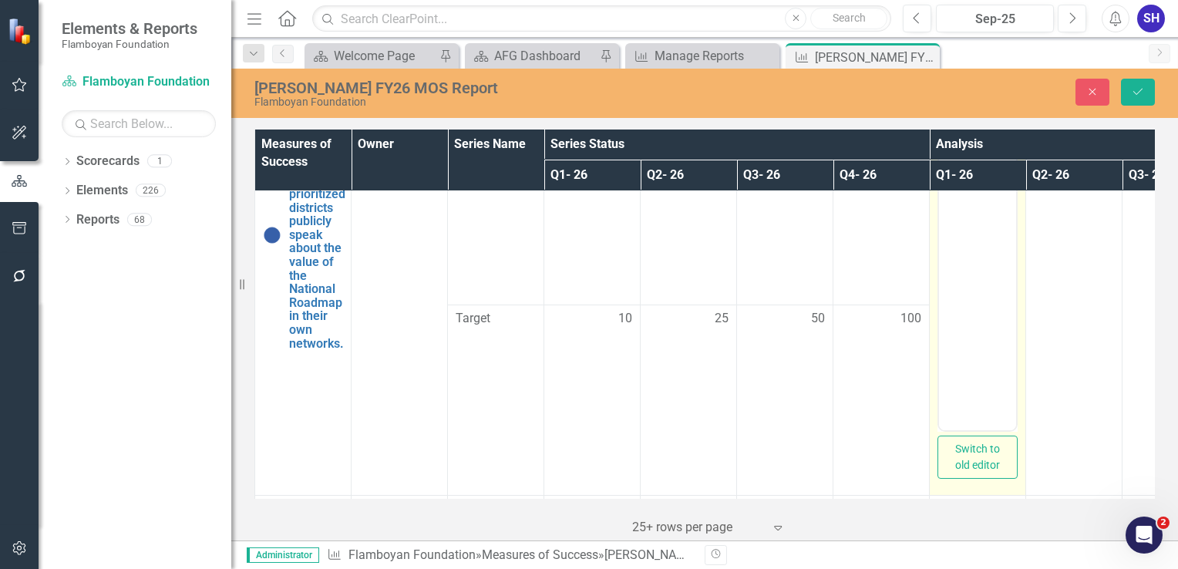
scroll to position [77, 0]
click at [1012, 306] on body "Rich Text Area. Press ALT-0 for help." at bounding box center [977, 275] width 77 height 231
click at [991, 327] on body "Rich Text Area. Press ALT-0 for help." at bounding box center [977, 275] width 77 height 231
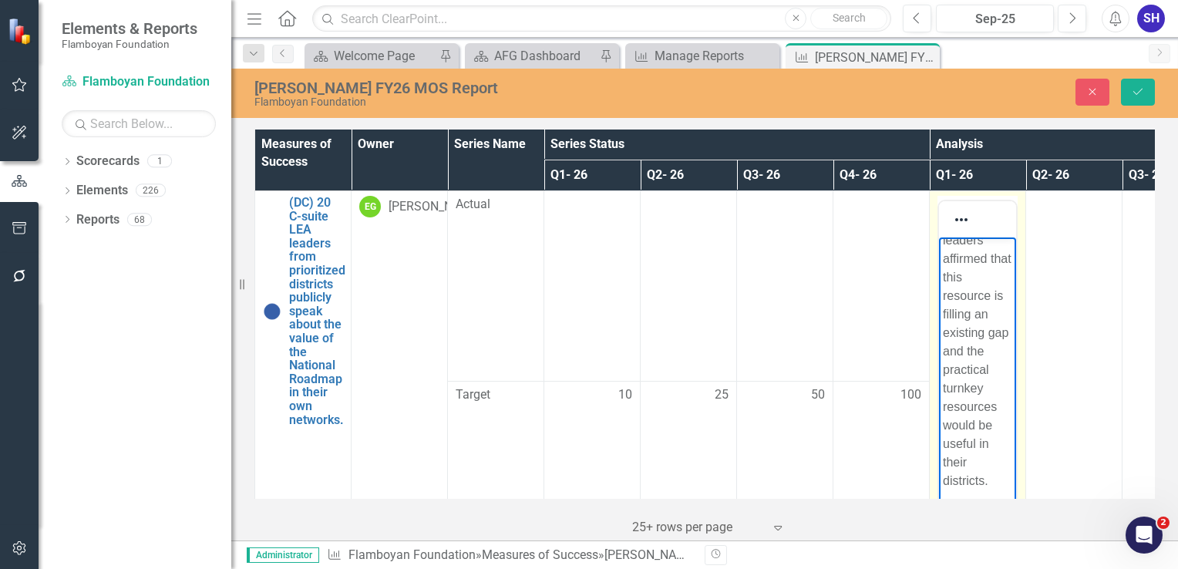
scroll to position [287, 0]
click at [1134, 99] on button "Save" at bounding box center [1138, 92] width 34 height 27
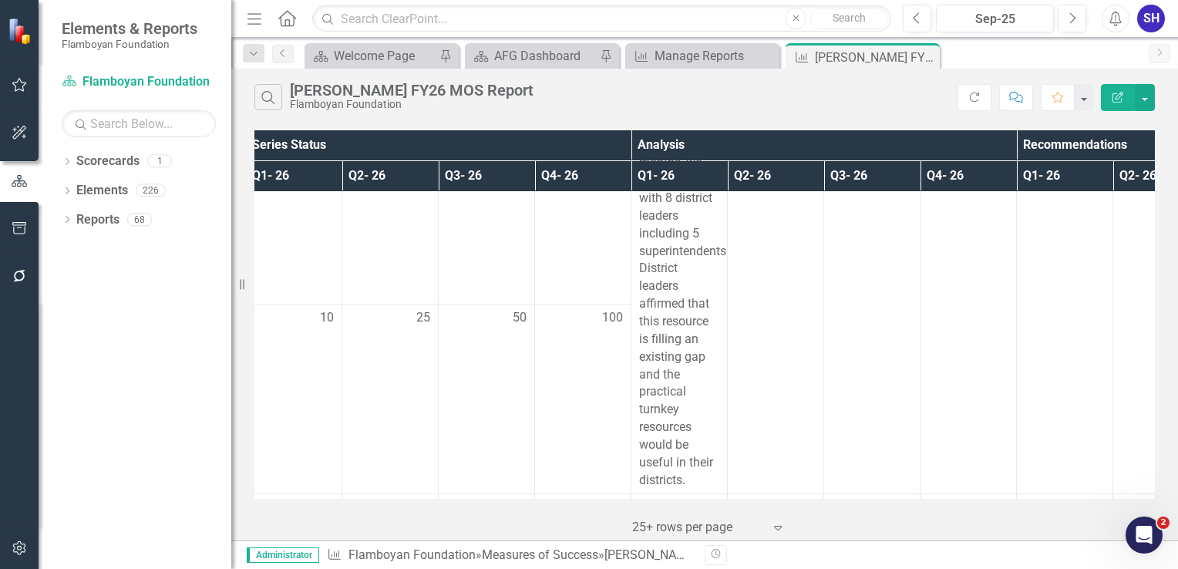
scroll to position [77, 420]
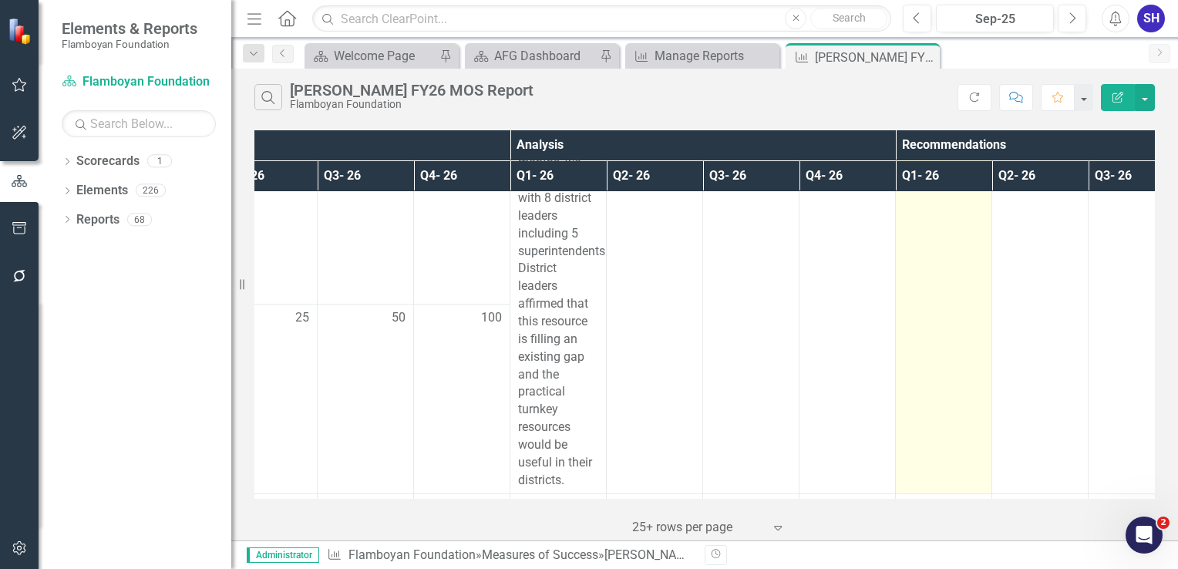
click at [959, 308] on td at bounding box center [944, 304] width 96 height 380
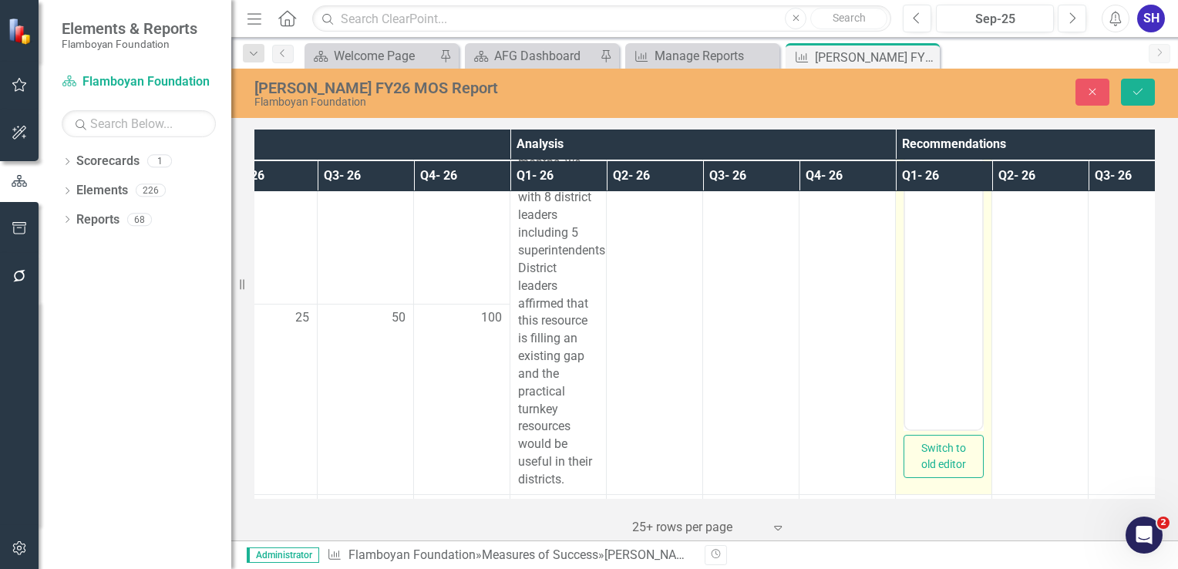
scroll to position [0, 0]
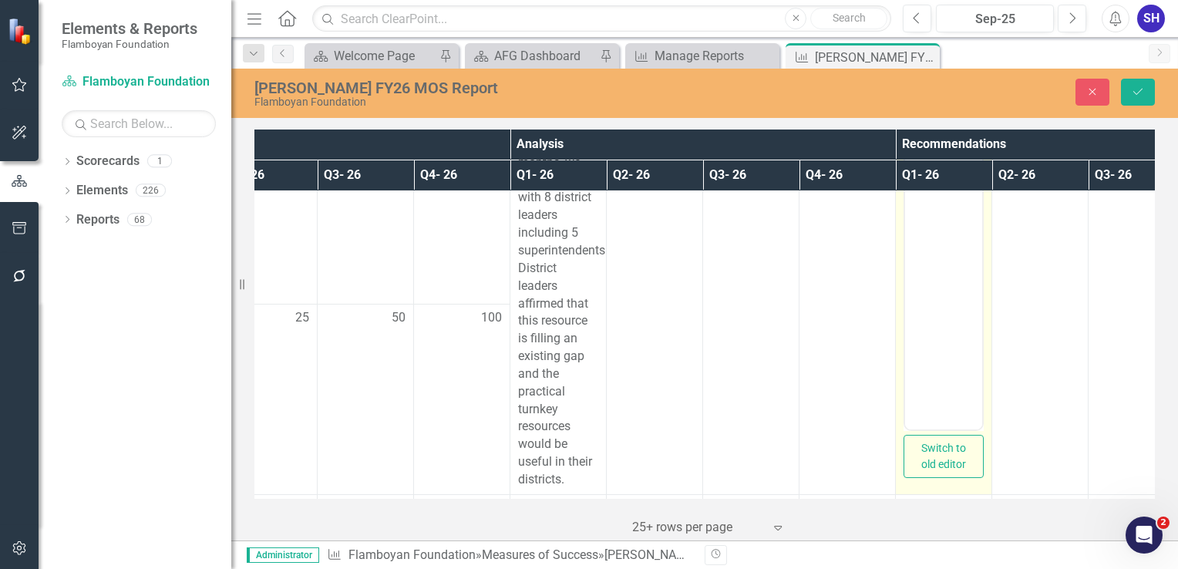
click at [943, 270] on body "Rich Text Area. Press ALT-0 for help." at bounding box center [943, 275] width 77 height 231
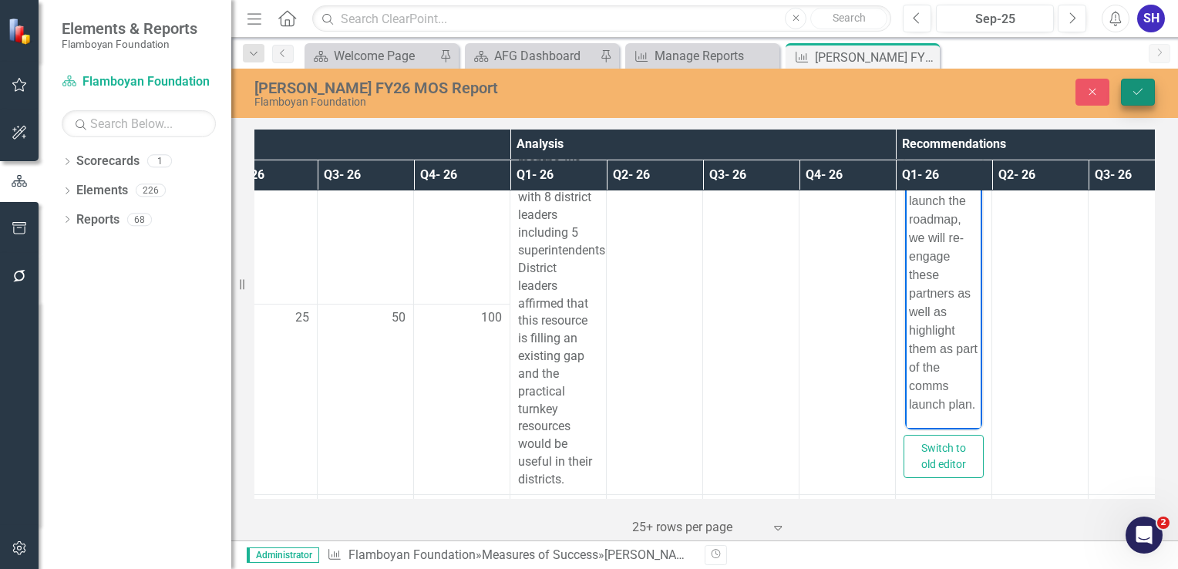
click at [1140, 94] on icon "Save" at bounding box center [1138, 91] width 14 height 11
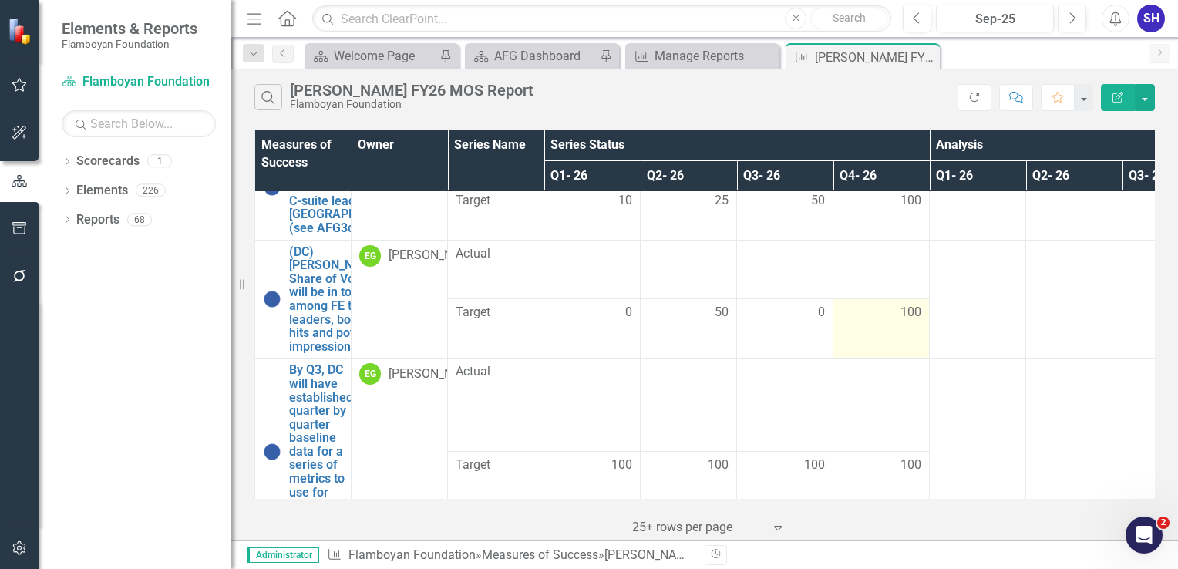
scroll to position [463, 0]
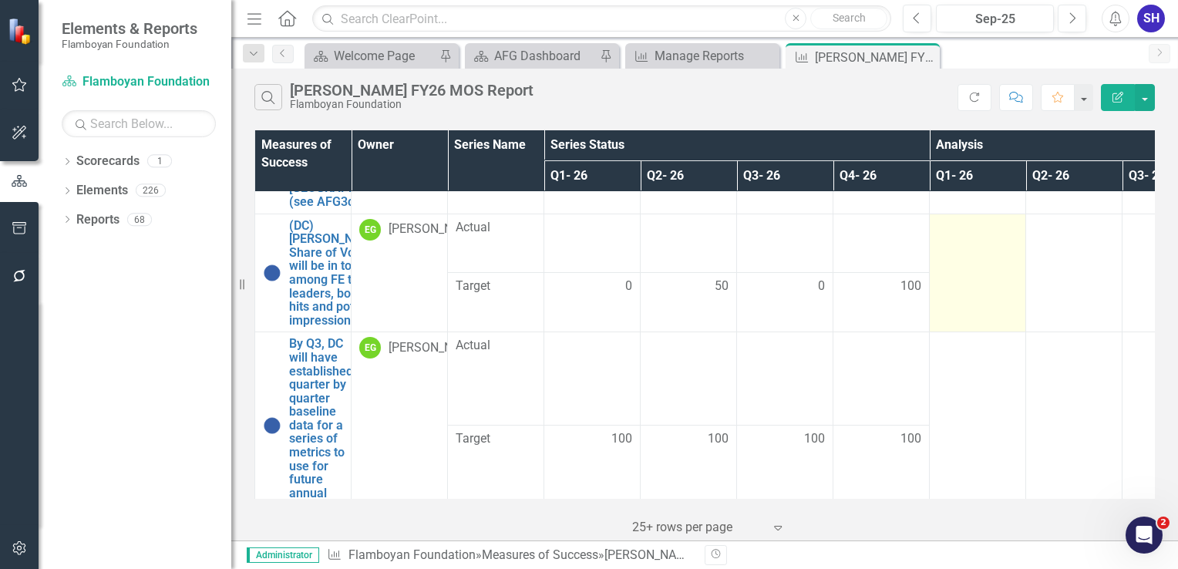
click at [990, 332] on td at bounding box center [978, 273] width 96 height 119
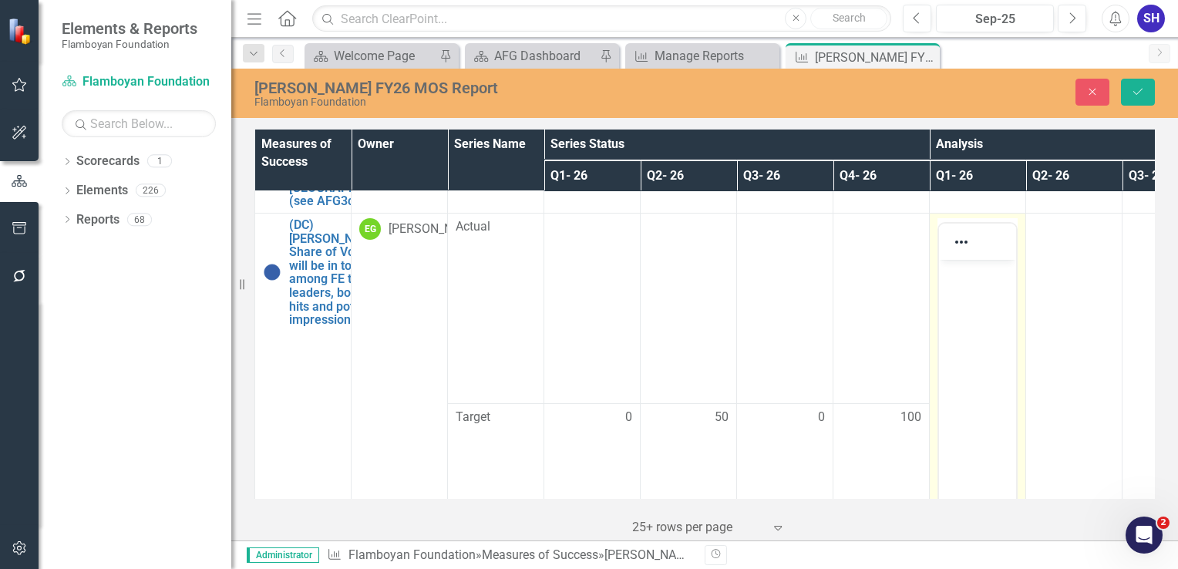
scroll to position [0, 0]
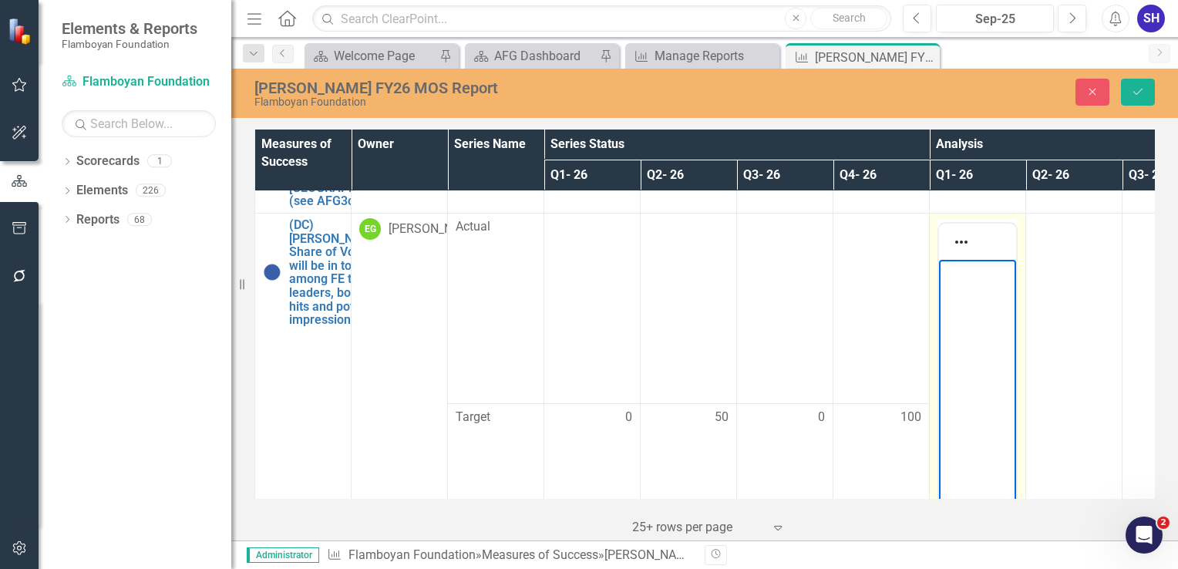
click at [993, 313] on body "Rich Text Area. Press ALT-0 for help." at bounding box center [977, 374] width 77 height 231
click at [974, 284] on body "Rich Text Area. Press ALT-0 for help." at bounding box center [977, 374] width 77 height 231
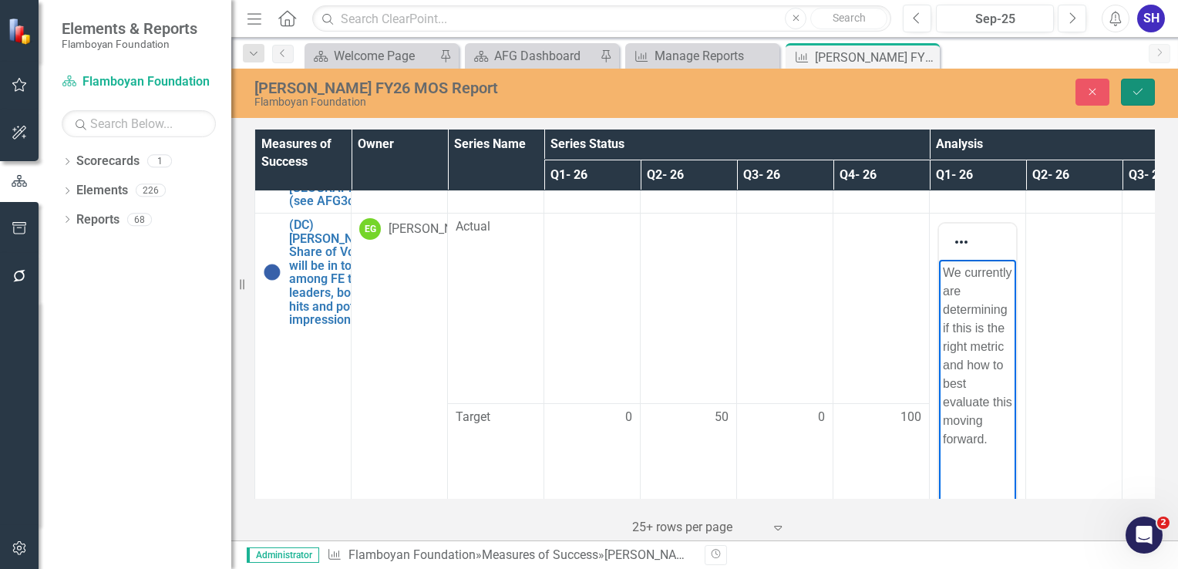
click at [1138, 105] on button "Save" at bounding box center [1138, 92] width 34 height 27
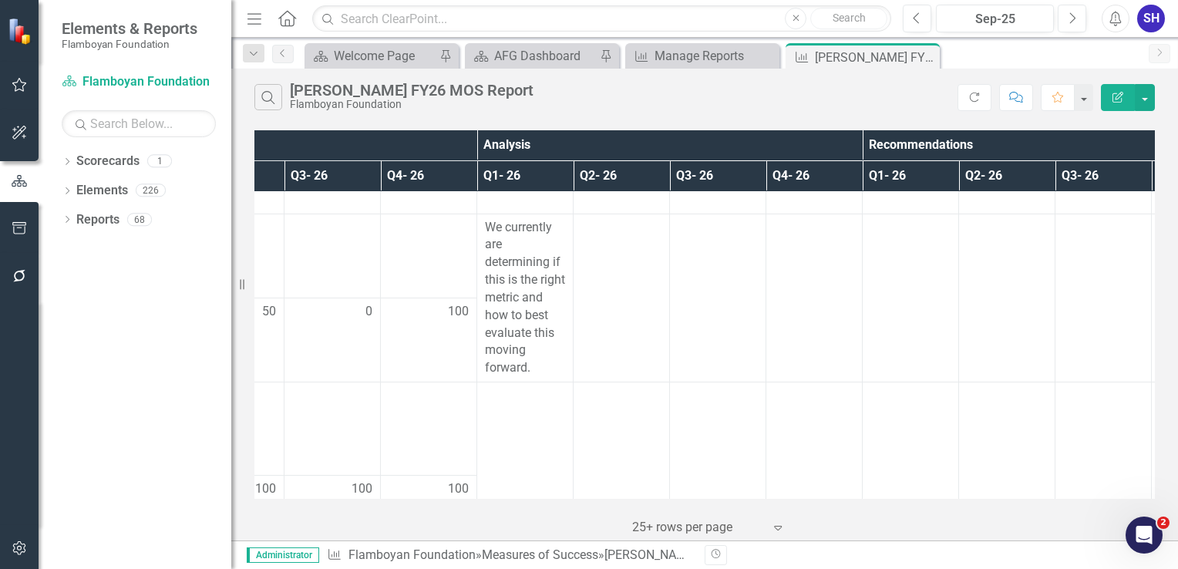
scroll to position [463, 507]
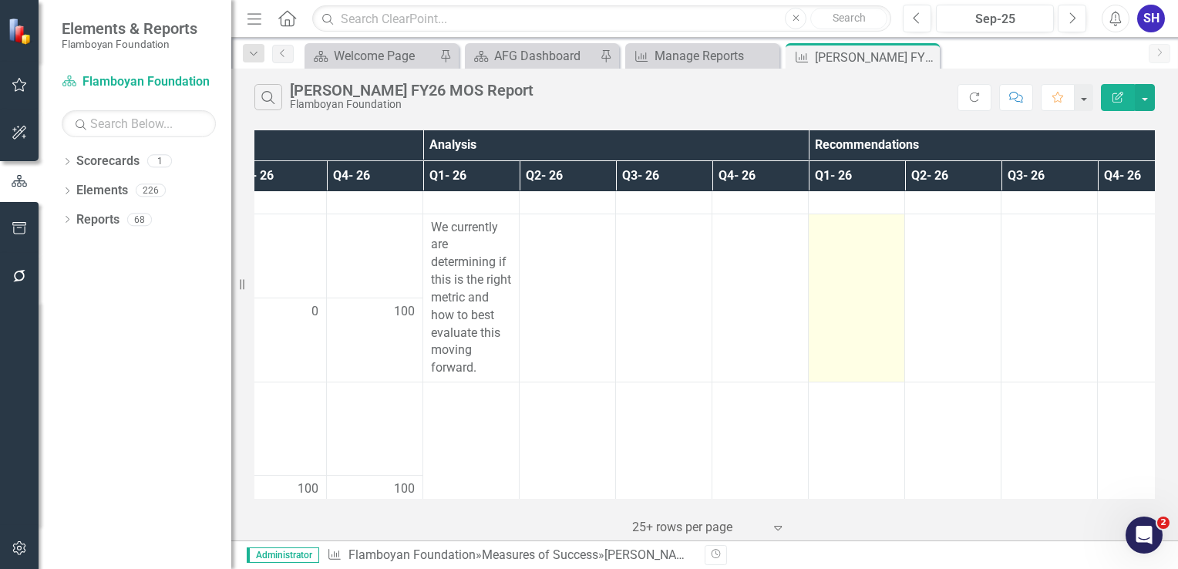
click at [866, 336] on td at bounding box center [857, 298] width 96 height 169
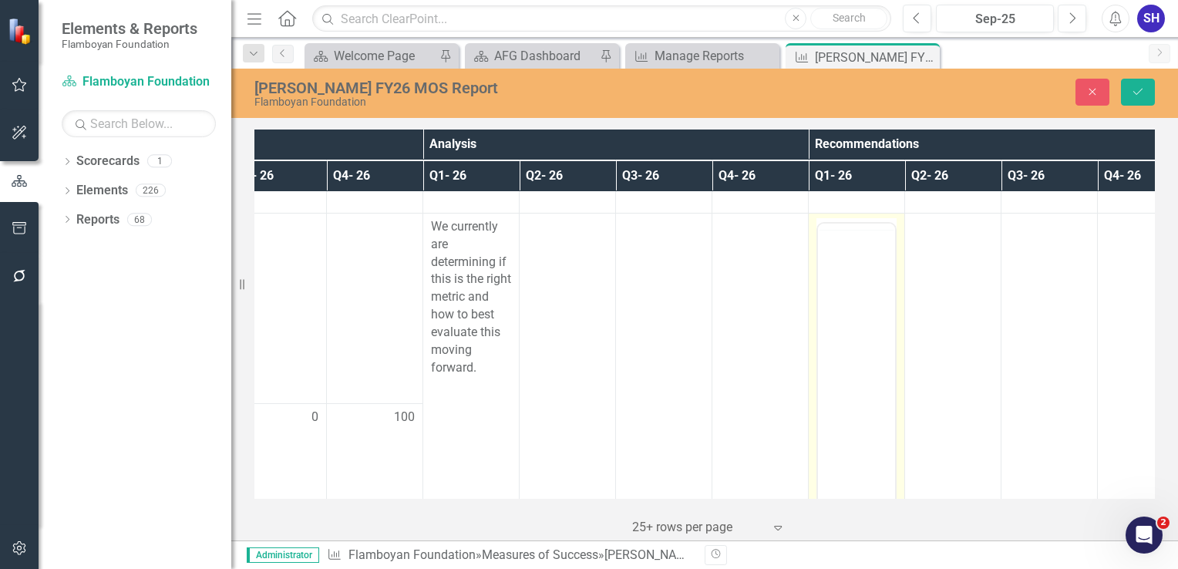
scroll to position [0, 0]
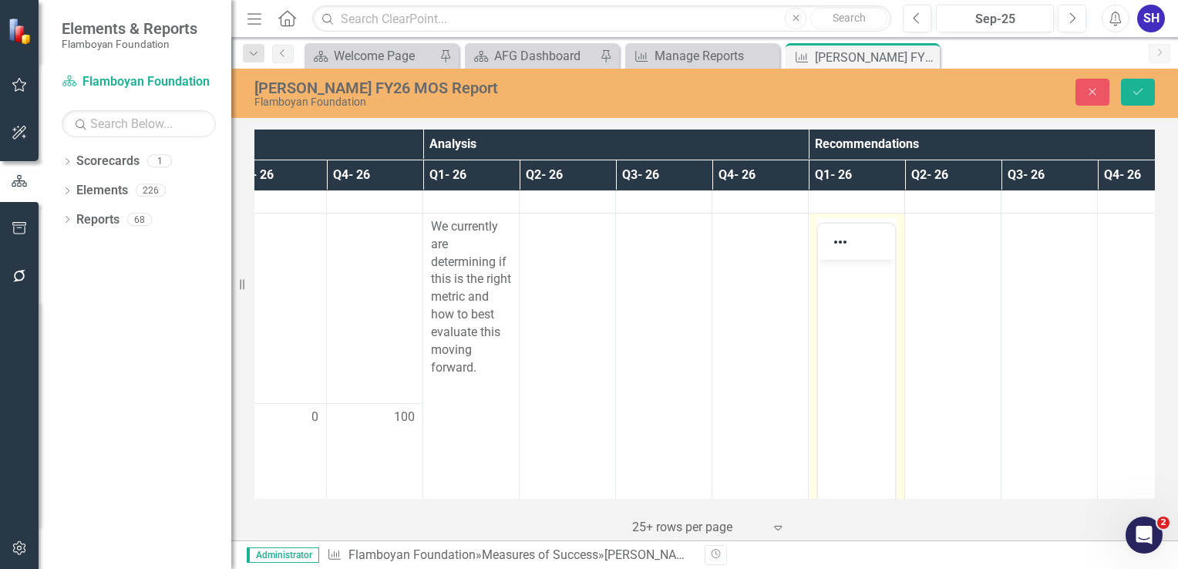
click at [863, 289] on body "Rich Text Area. Press ALT-0 for help." at bounding box center [856, 374] width 77 height 231
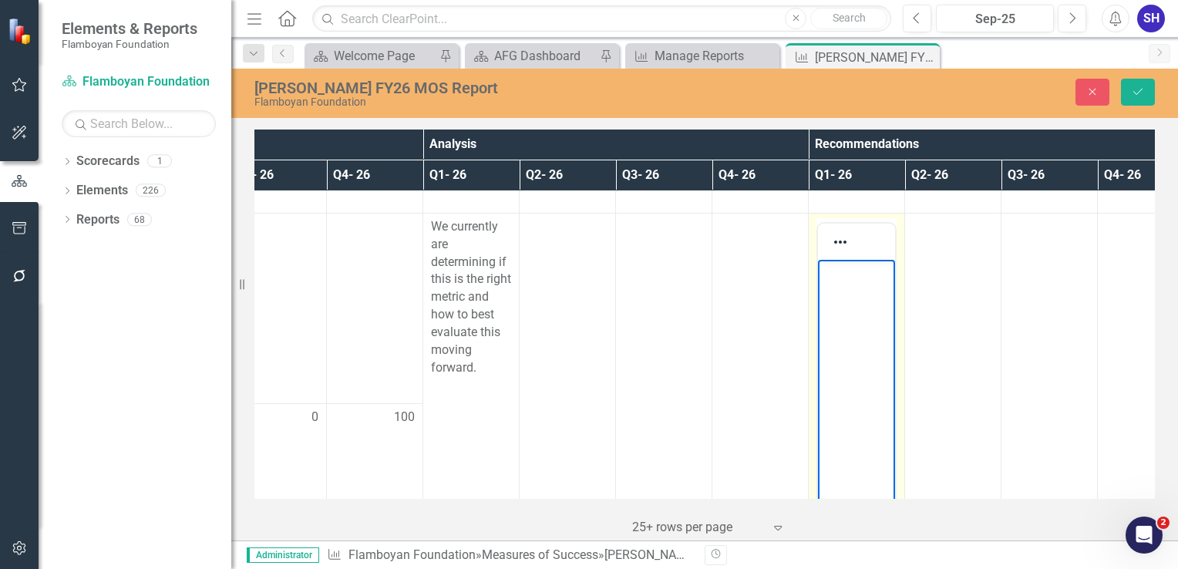
click at [837, 302] on body "Rich Text Area. Press ALT-0 for help." at bounding box center [856, 374] width 77 height 231
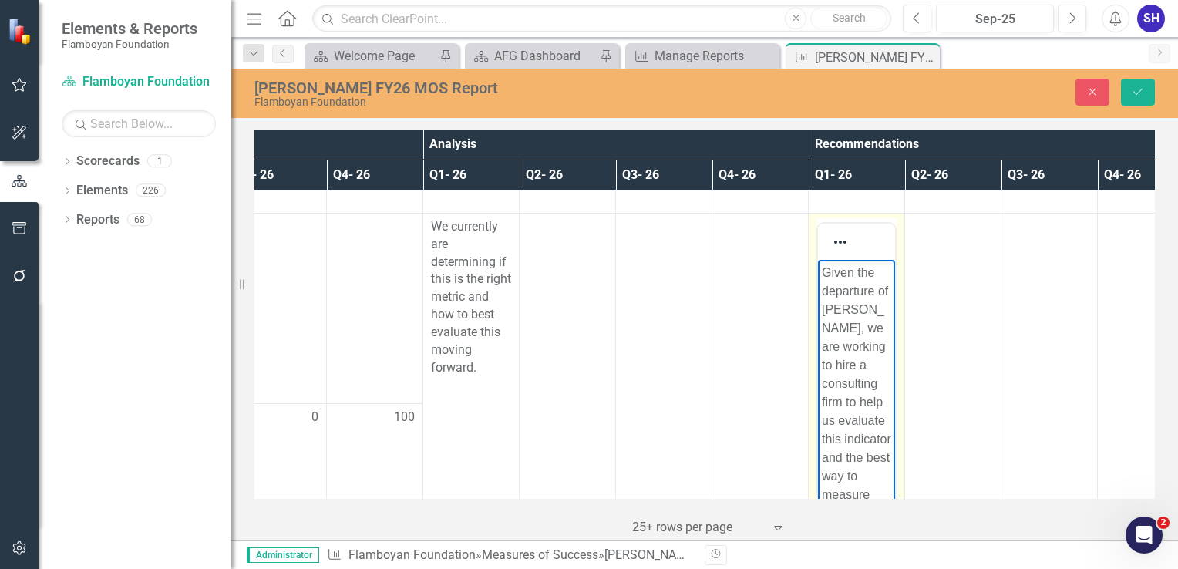
scroll to position [157, 0]
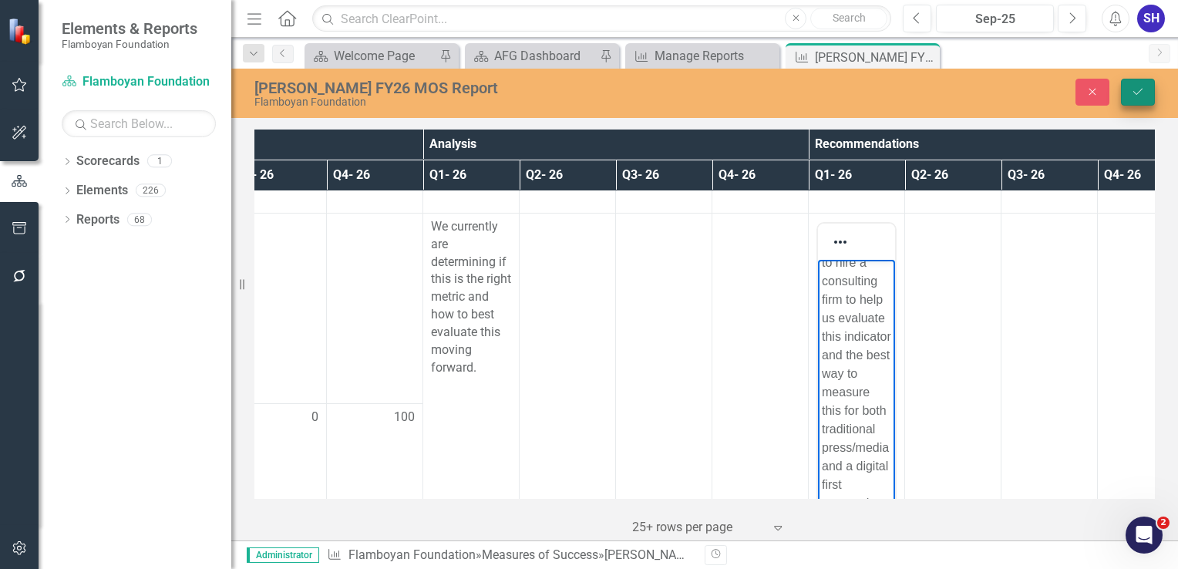
click at [1144, 98] on button "Save" at bounding box center [1138, 92] width 34 height 27
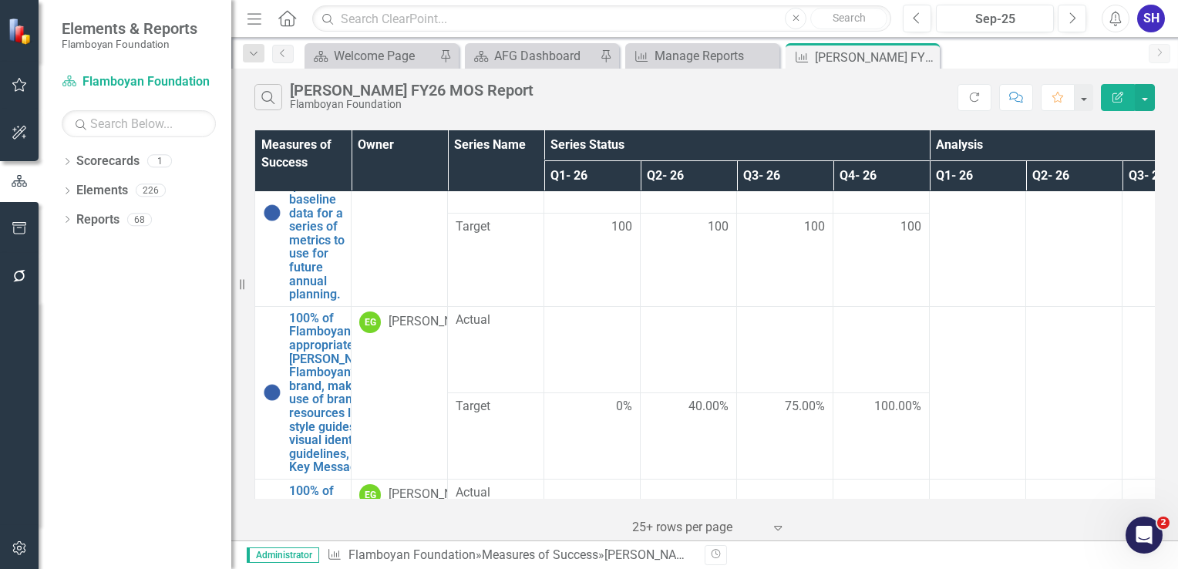
scroll to position [771, 0]
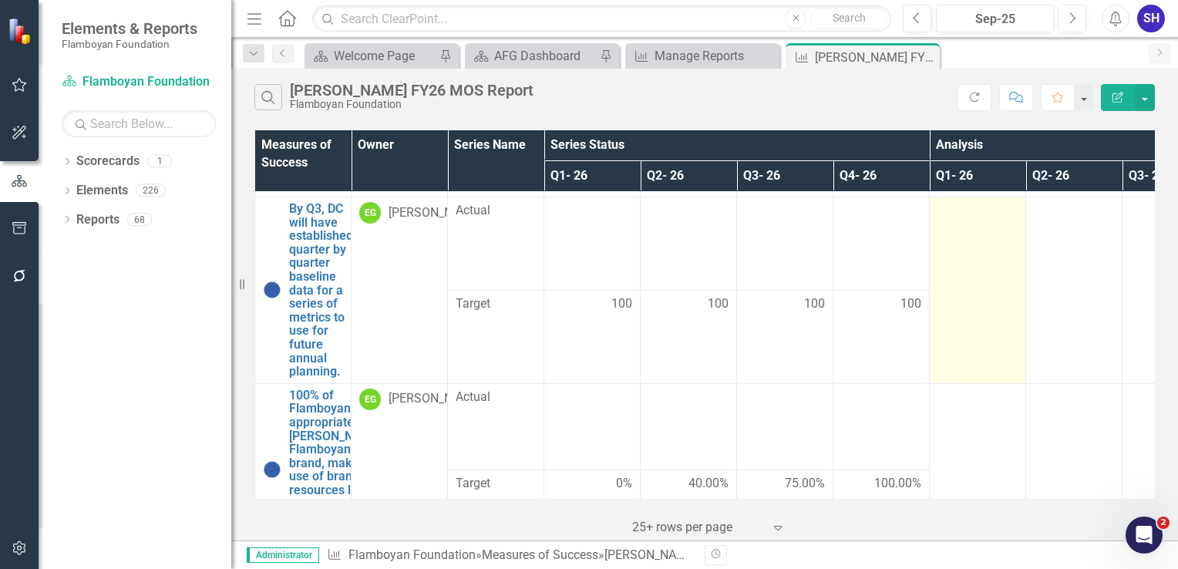
click at [990, 341] on td at bounding box center [978, 290] width 96 height 187
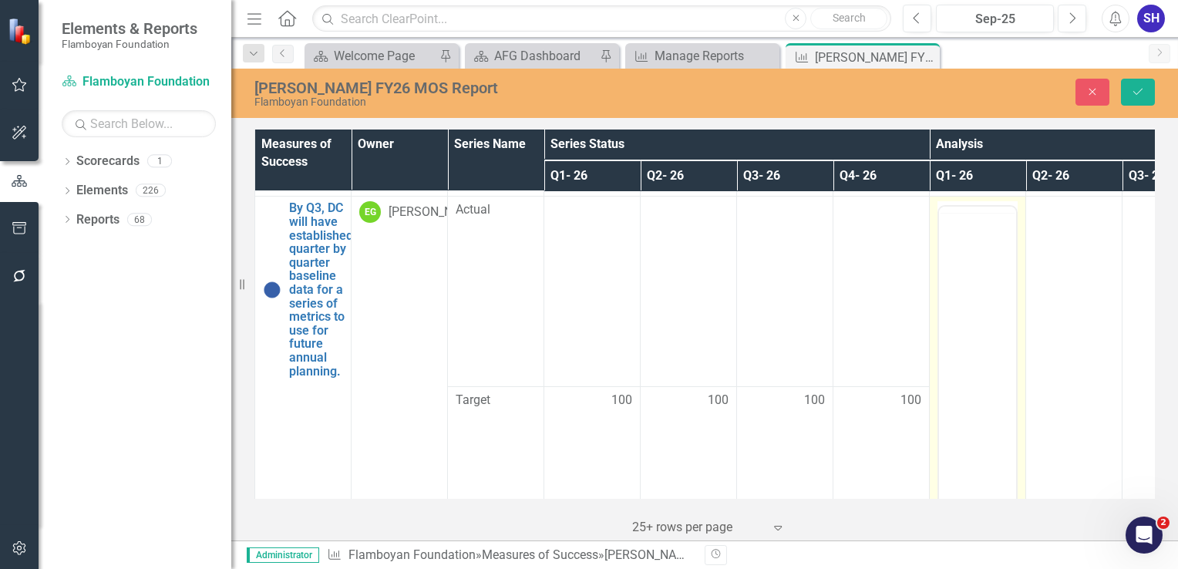
scroll to position [0, 0]
click at [991, 270] on body "Rich Text Area. Press ALT-0 for help." at bounding box center [977, 358] width 77 height 231
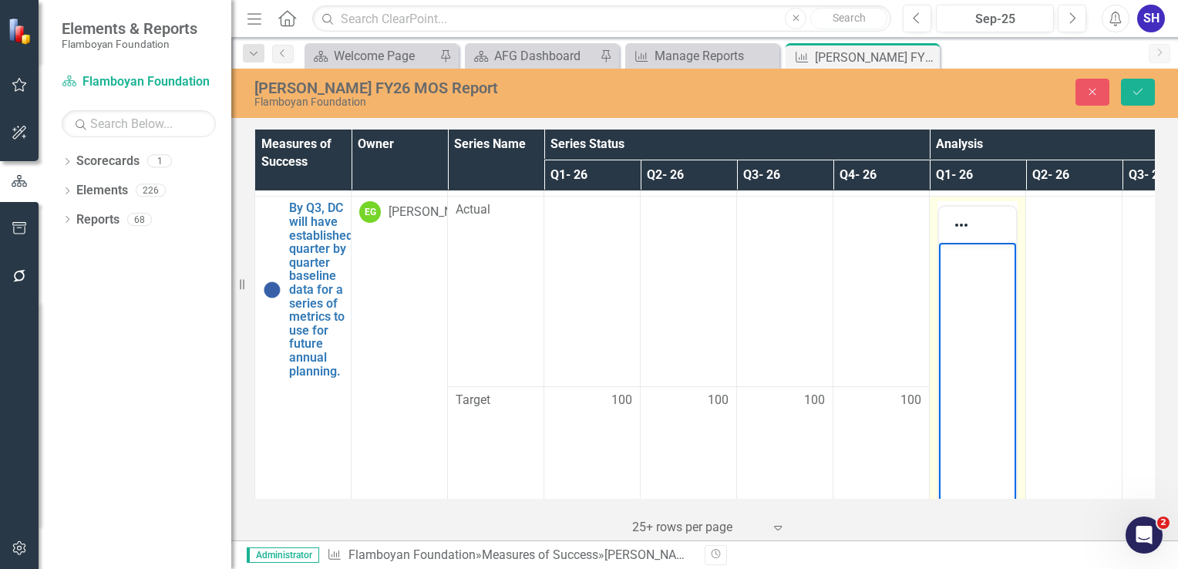
click at [1019, 372] on td "Switch to old editor" at bounding box center [978, 387] width 96 height 381
click at [978, 311] on body "Rich Text Area. Press ALT-0 for help." at bounding box center [977, 358] width 77 height 231
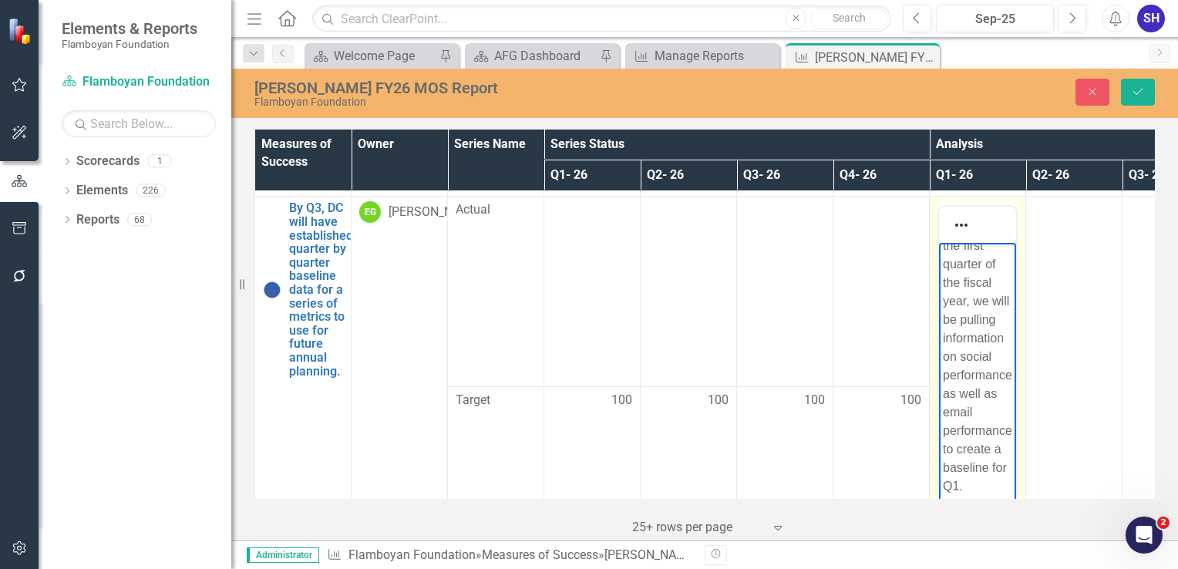
scroll to position [866, 0]
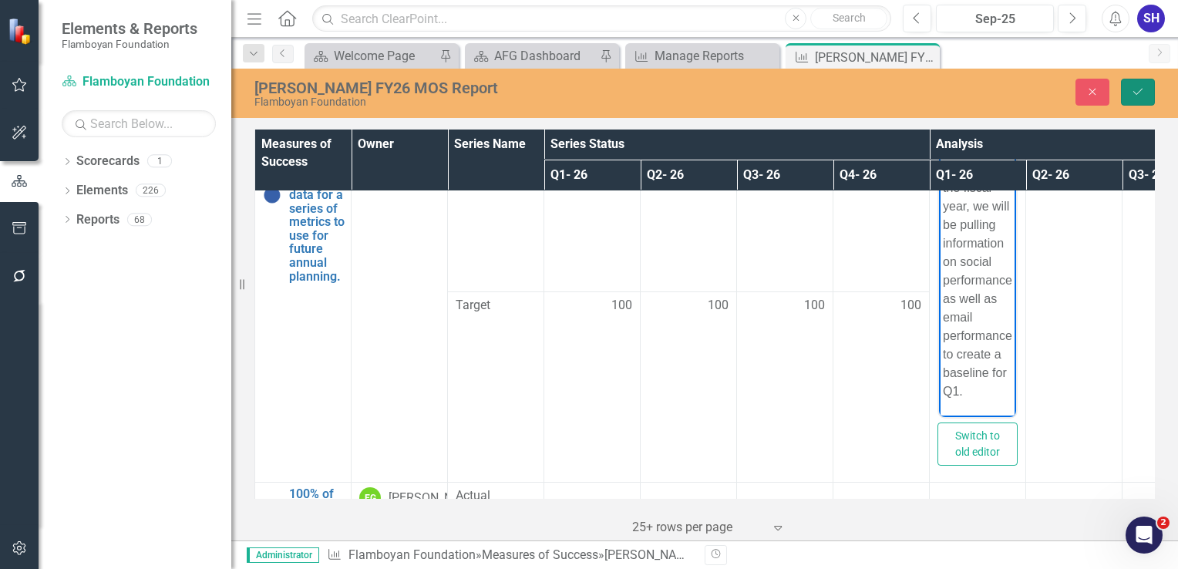
click at [1135, 101] on button "Save" at bounding box center [1138, 92] width 34 height 27
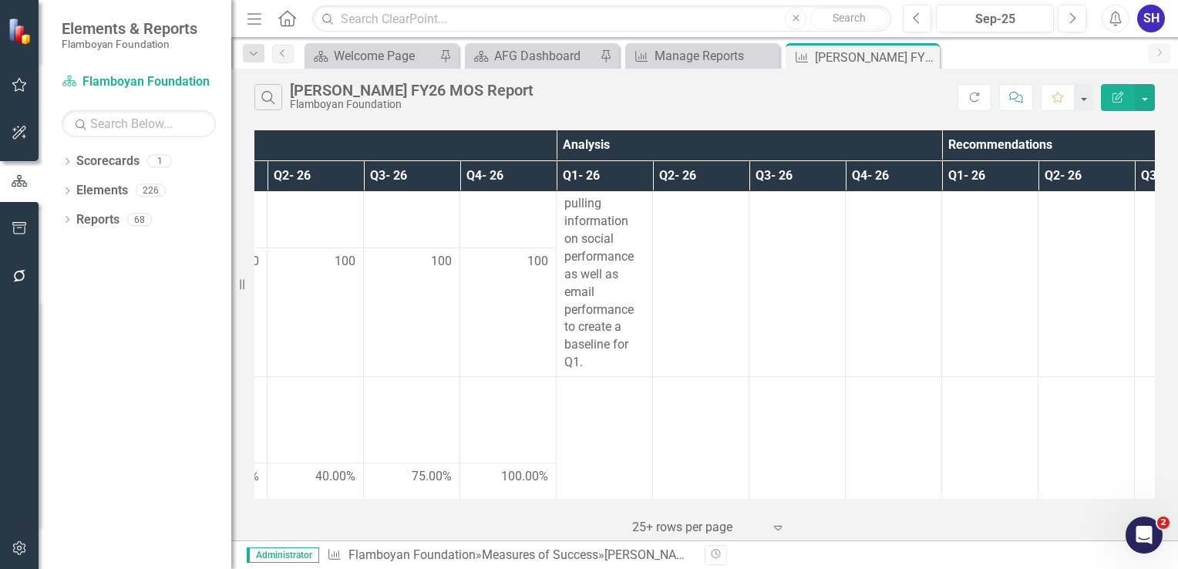
scroll to position [848, 383]
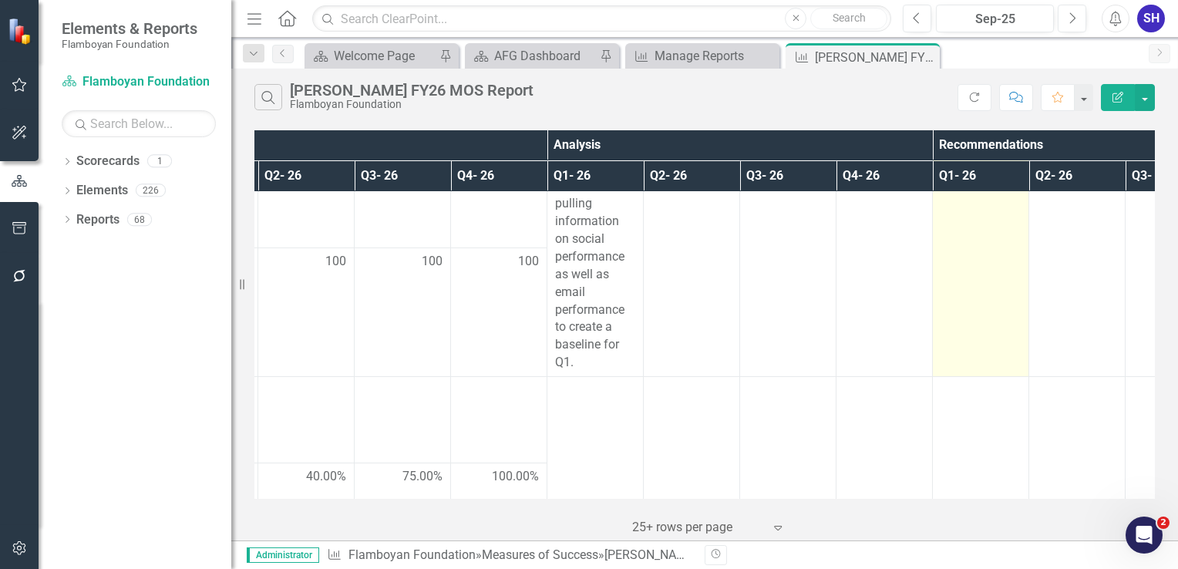
click at [969, 279] on td at bounding box center [981, 248] width 96 height 257
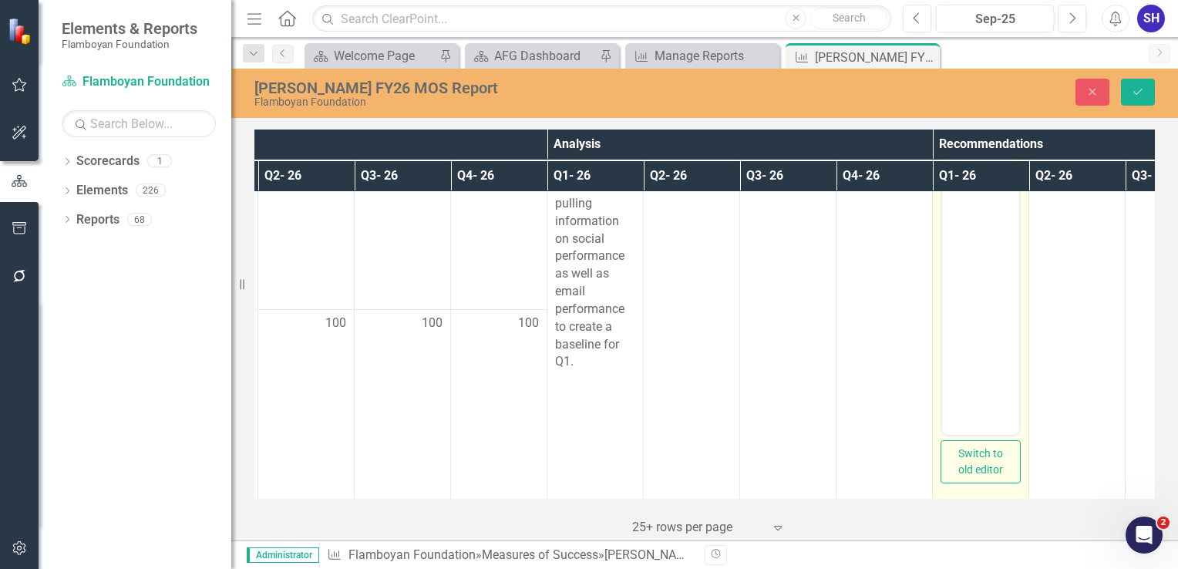
scroll to position [0, 0]
click at [969, 208] on body "Rich Text Area. Press ALT-0 for help." at bounding box center [980, 281] width 77 height 231
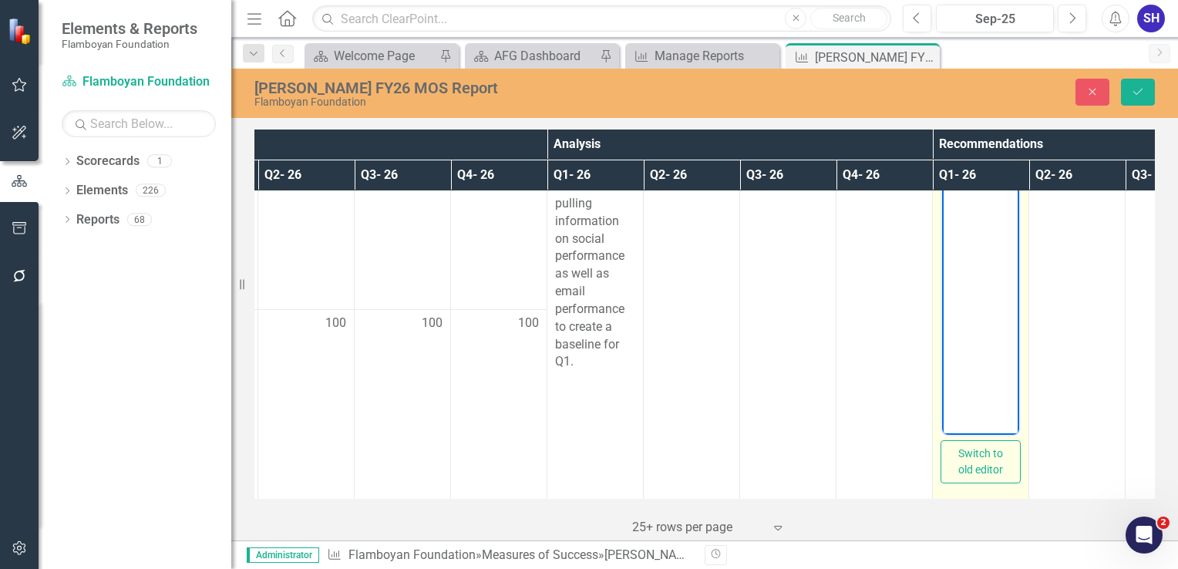
click at [986, 231] on body "Rich Text Area. Press ALT-0 for help." at bounding box center [980, 281] width 77 height 231
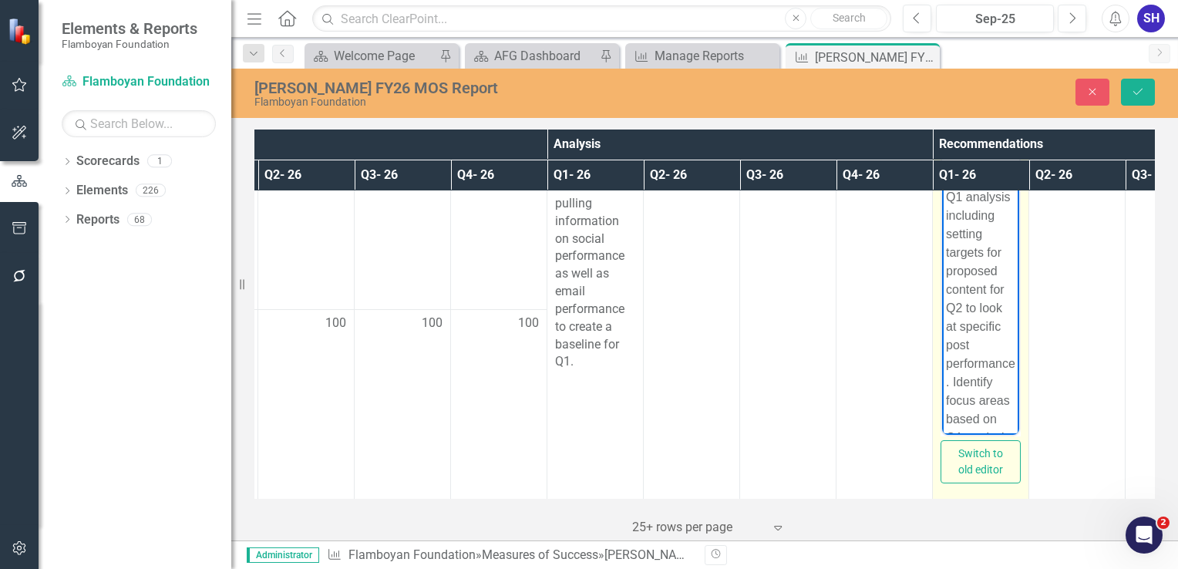
scroll to position [83, 0]
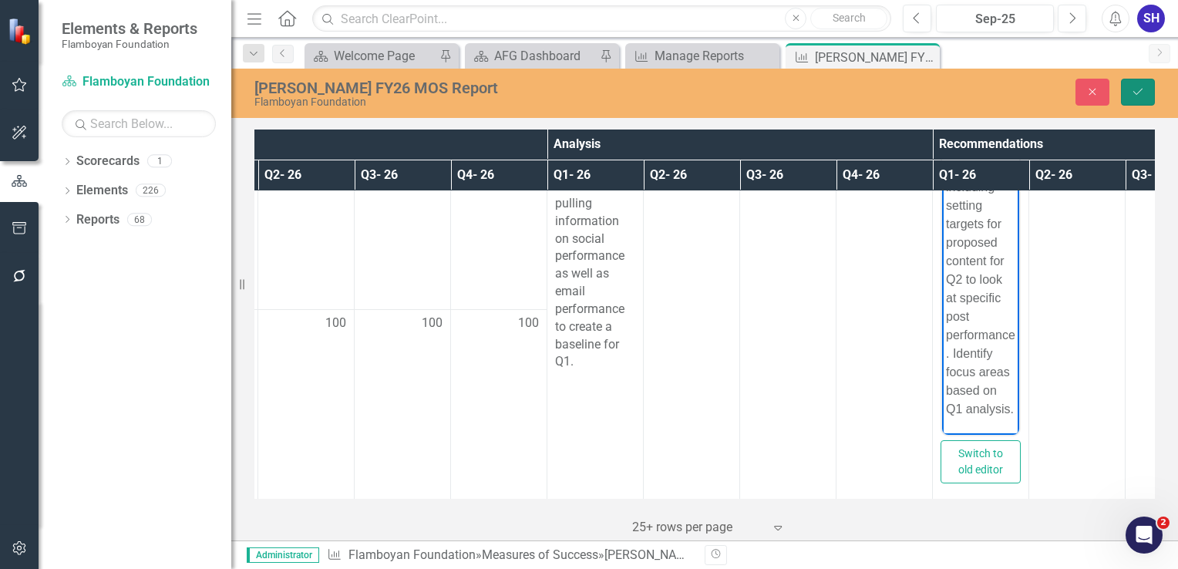
click at [1137, 97] on button "Save" at bounding box center [1138, 92] width 34 height 27
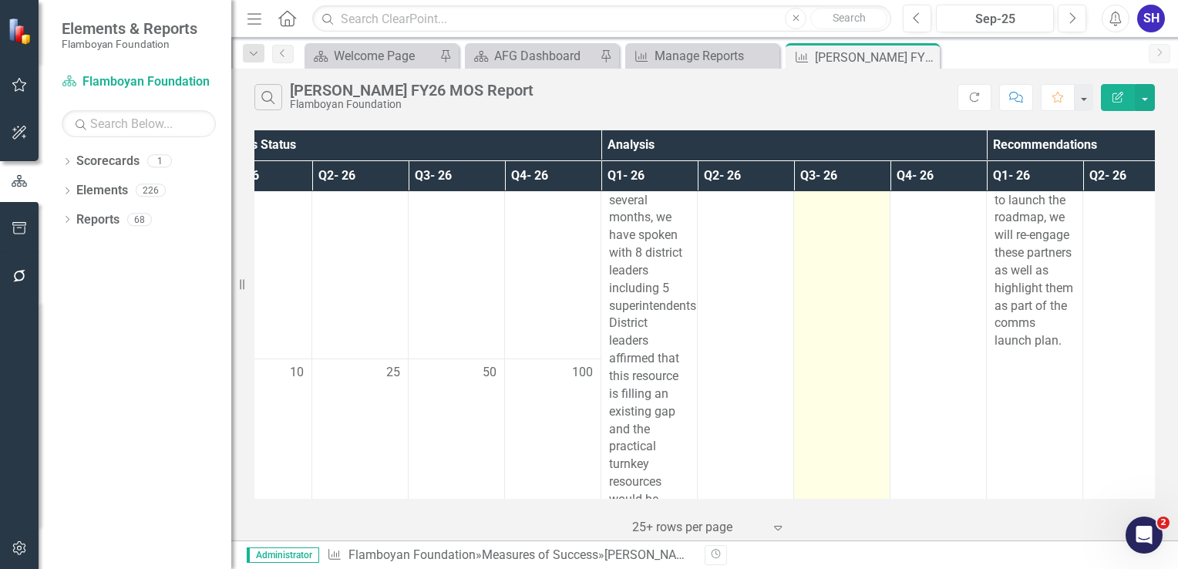
scroll to position [0, 329]
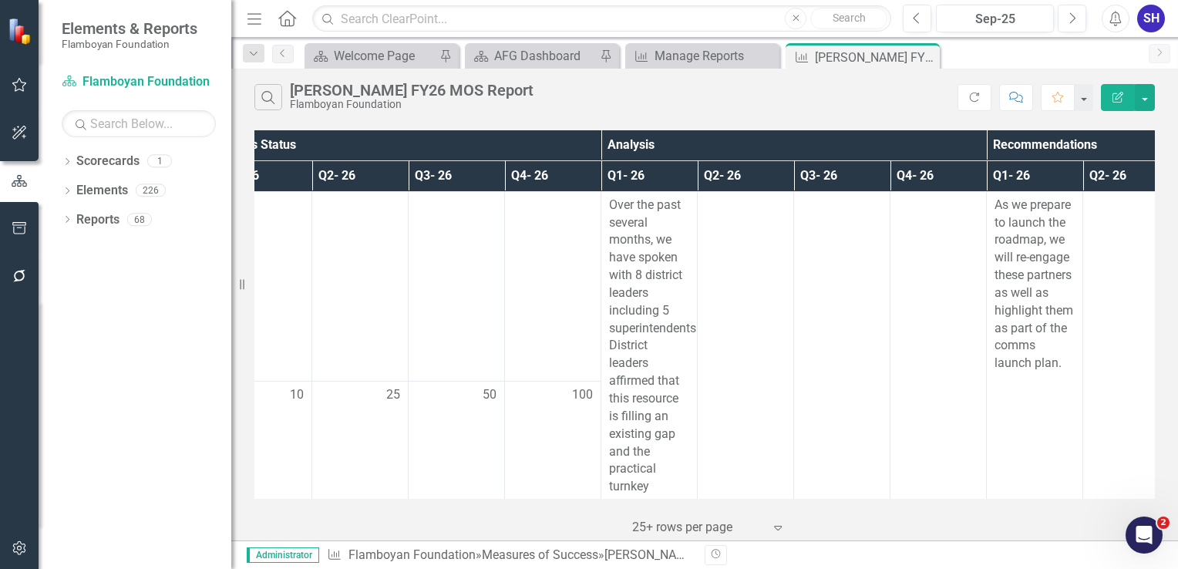
click at [1118, 88] on button "Edit Report" at bounding box center [1118, 97] width 34 height 27
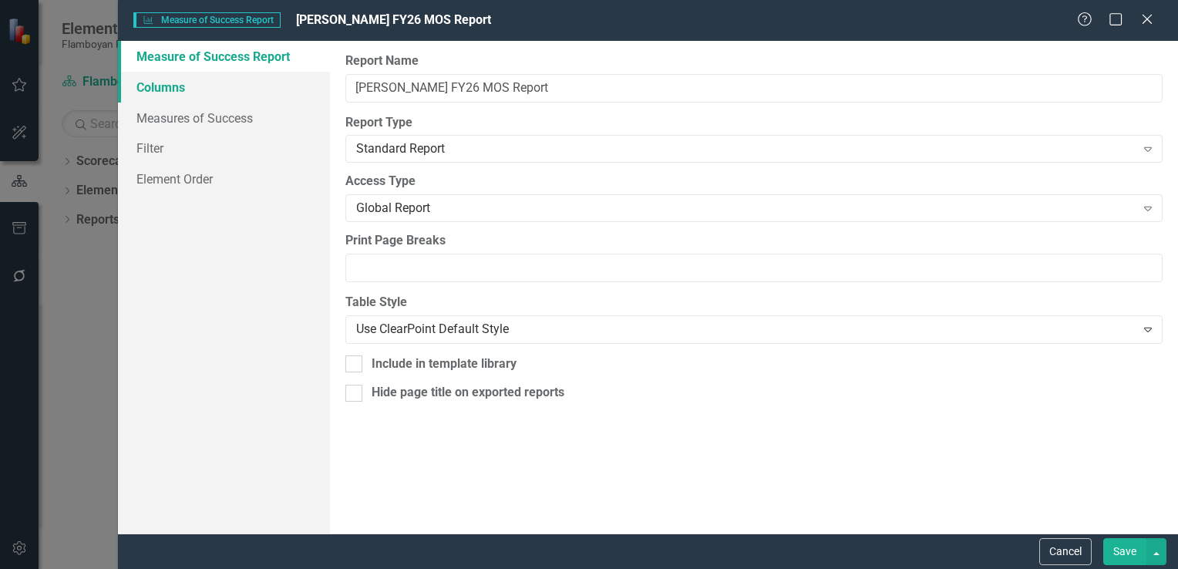
click at [196, 97] on link "Columns" at bounding box center [224, 87] width 212 height 31
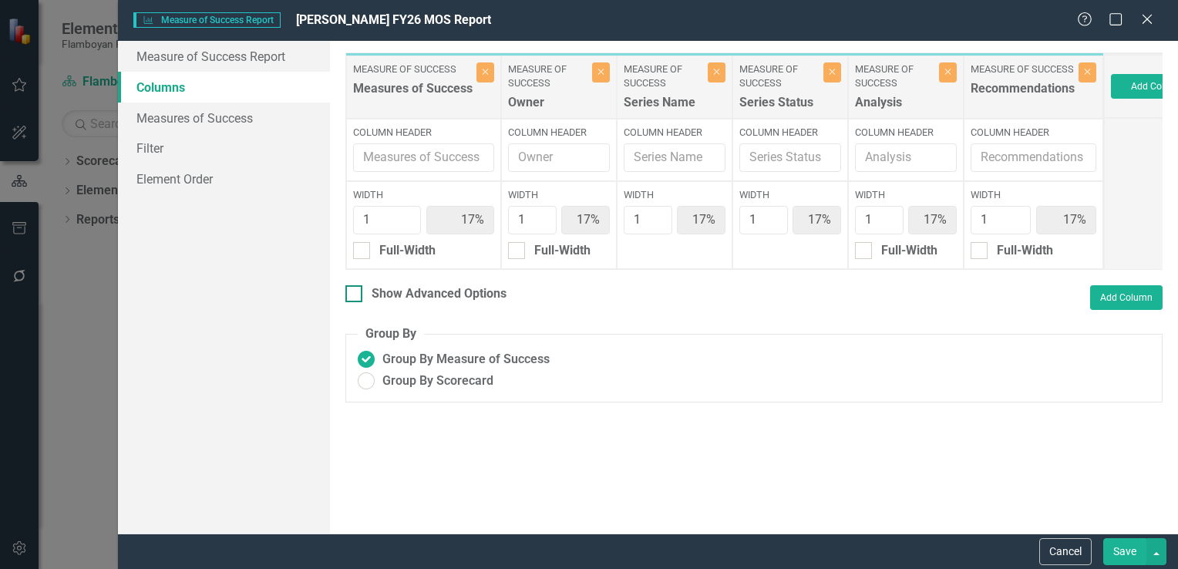
click at [356, 302] on div at bounding box center [354, 293] width 17 height 17
click at [356, 295] on input "Show Advanced Options" at bounding box center [351, 290] width 10 height 10
checkbox input "true"
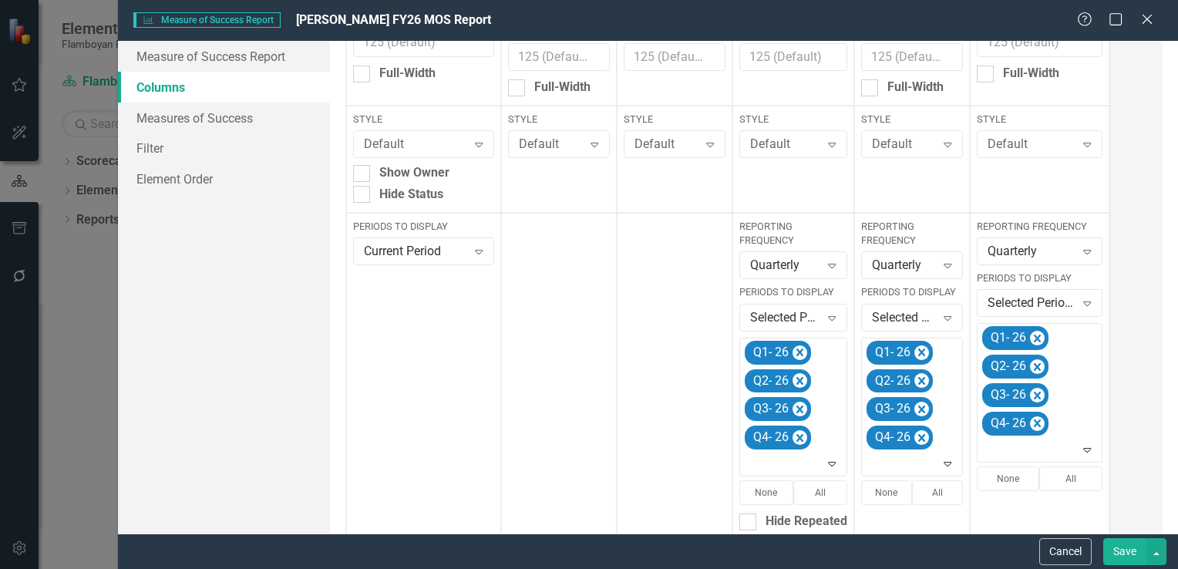
scroll to position [308, 0]
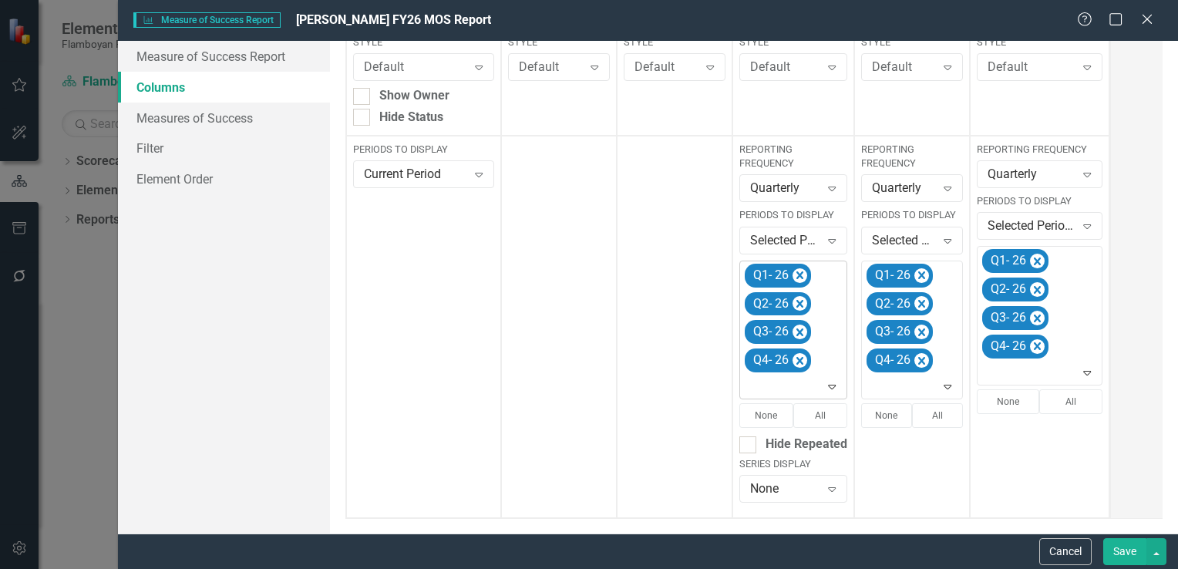
click at [833, 386] on icon "Expand" at bounding box center [831, 386] width 15 height 12
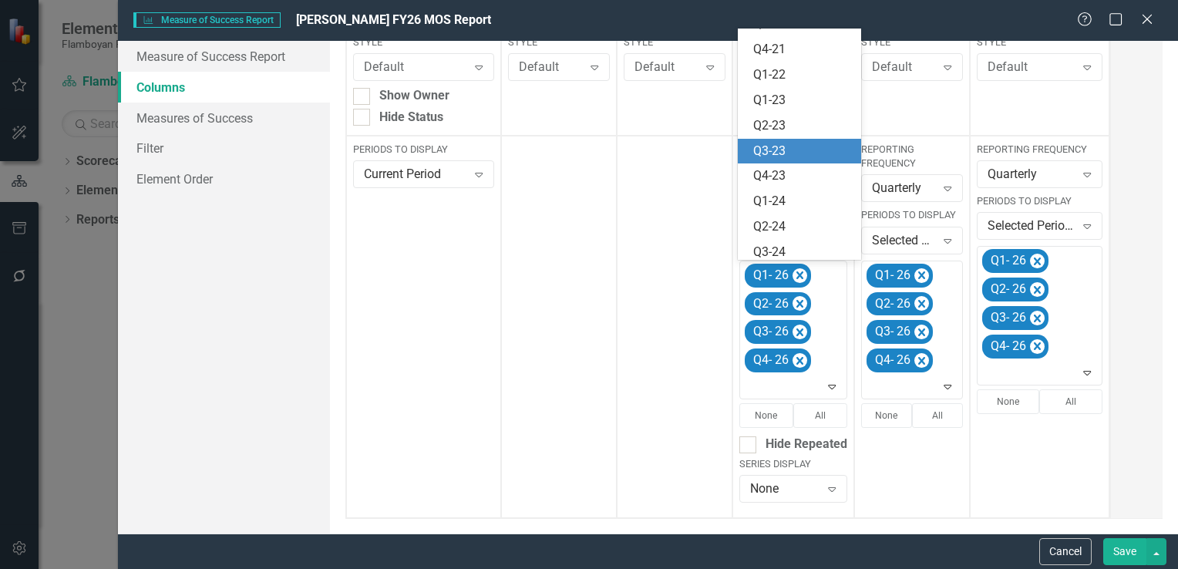
scroll to position [154, 0]
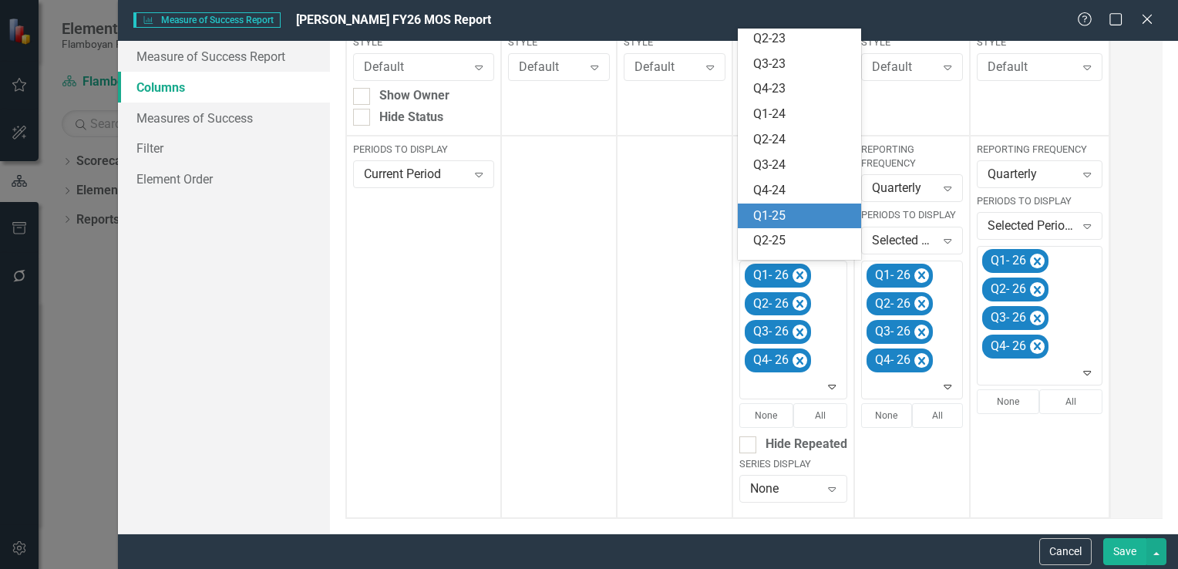
click at [785, 219] on div "Q1-25" at bounding box center [802, 216] width 99 height 18
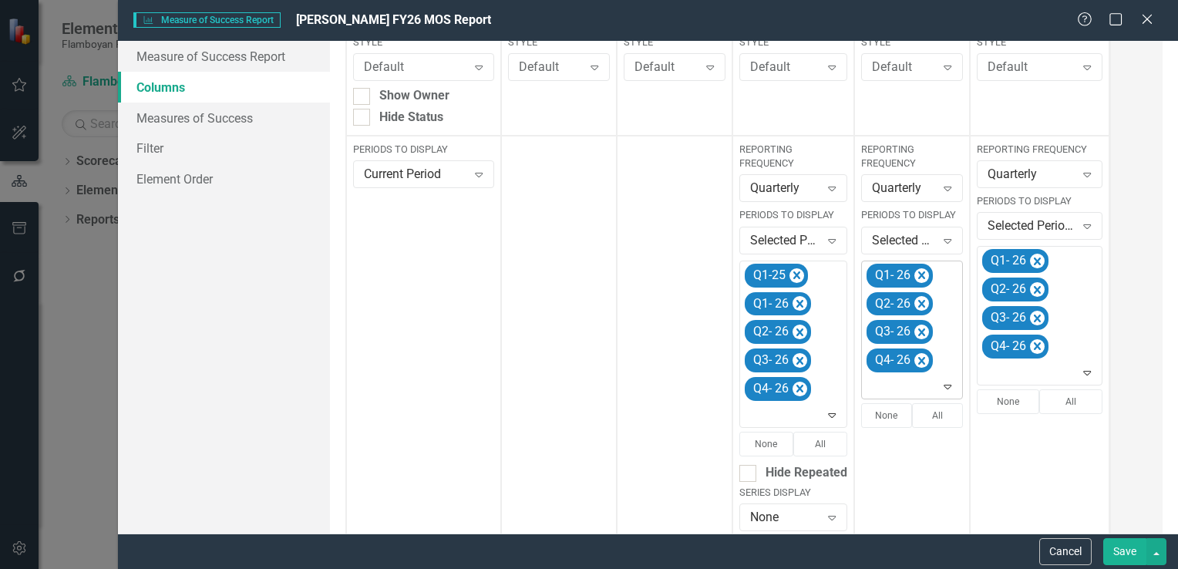
click at [938, 384] on div at bounding box center [913, 386] width 95 height 21
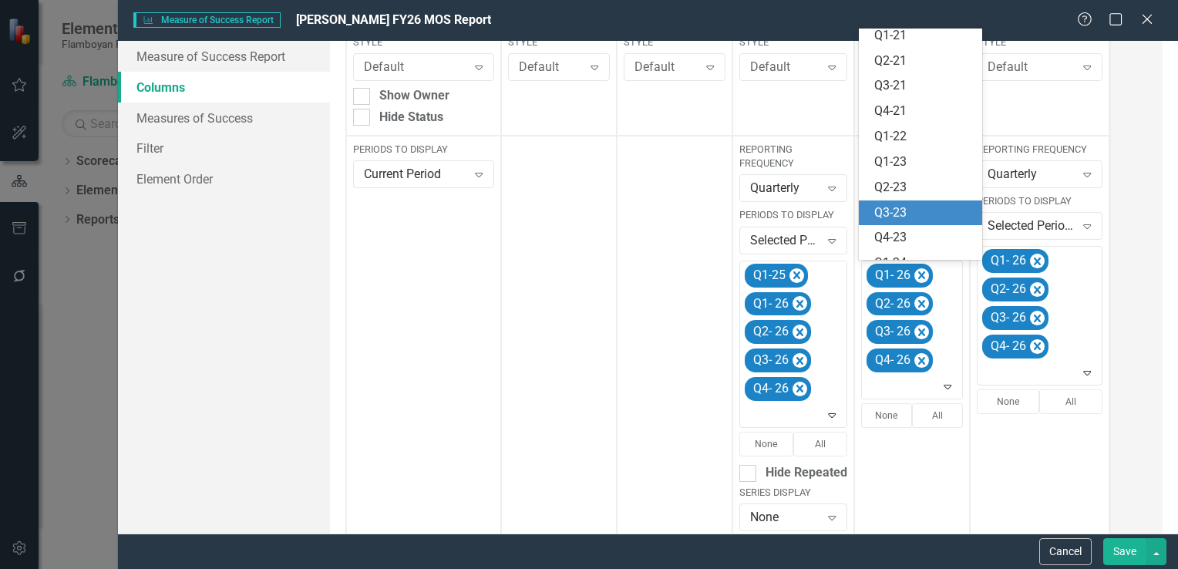
scroll to position [160, 0]
click at [909, 211] on div "Q1-25" at bounding box center [924, 211] width 99 height 18
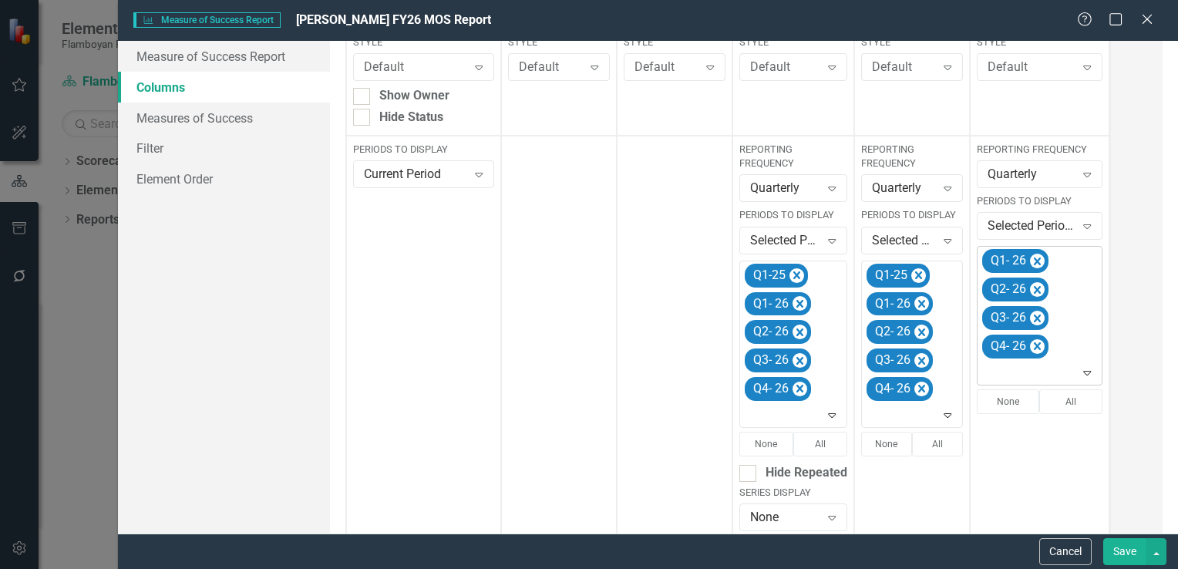
click at [1084, 373] on icon at bounding box center [1088, 373] width 8 height 5
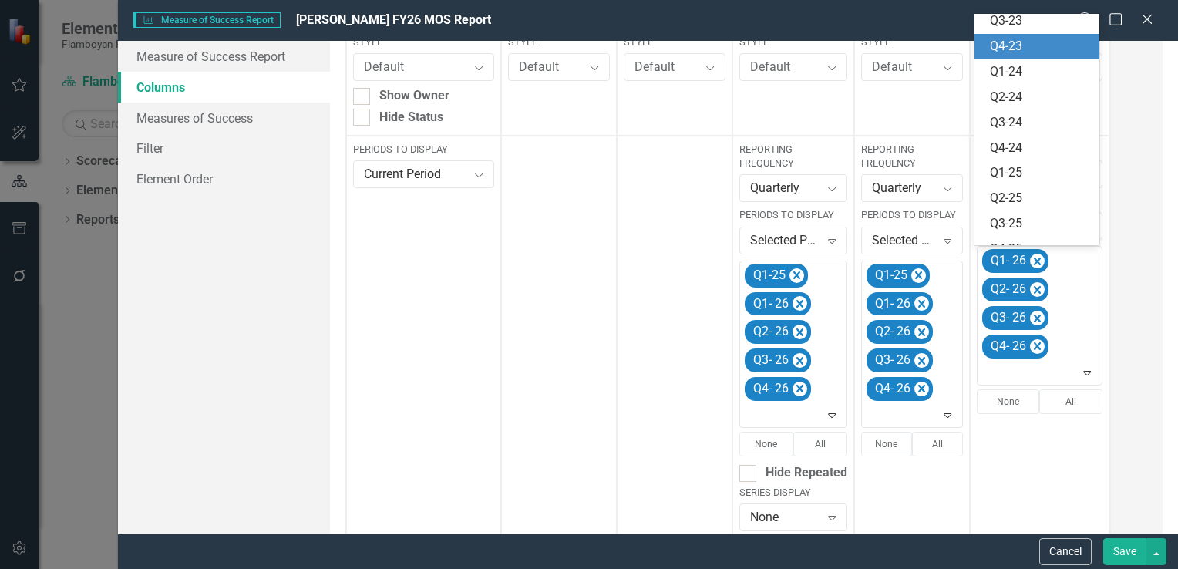
scroll to position [185, 0]
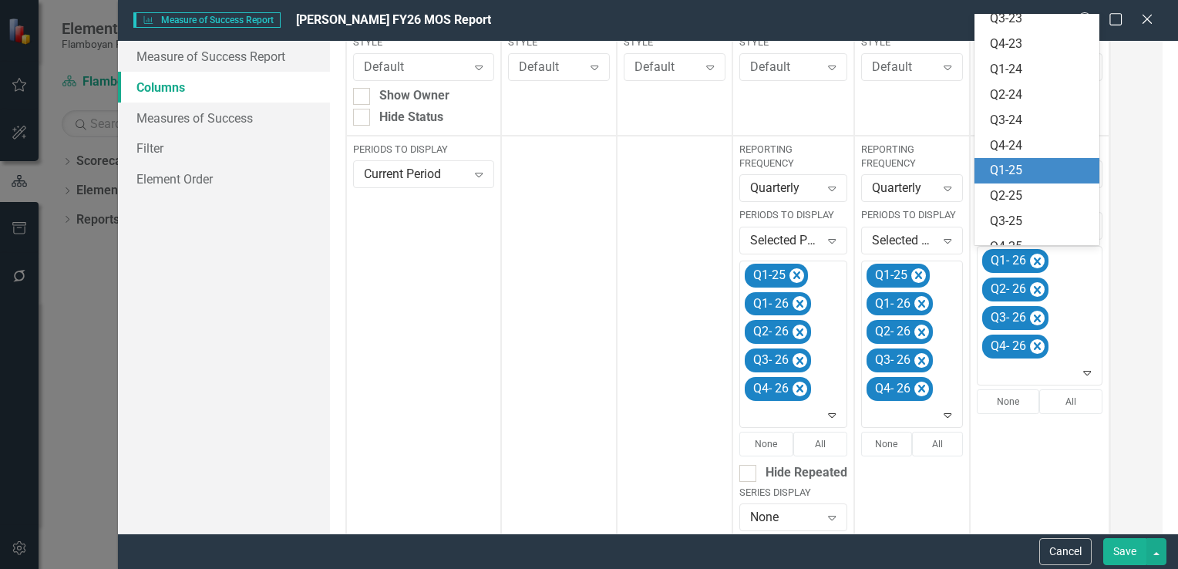
click at [1027, 174] on div "Q1-25" at bounding box center [1040, 171] width 101 height 18
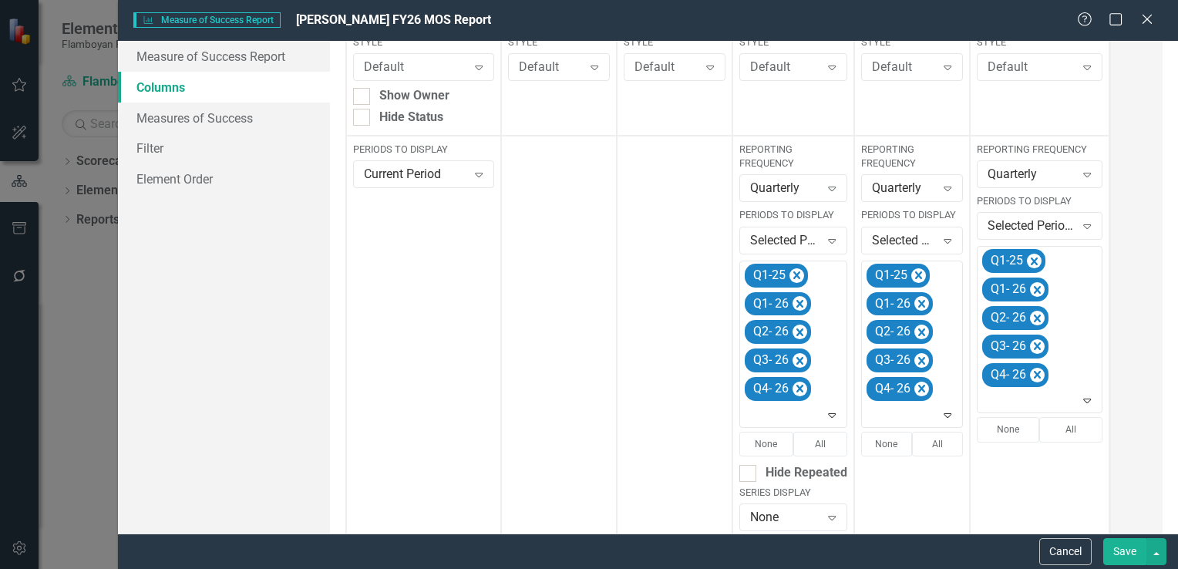
click at [1120, 544] on button "Save" at bounding box center [1125, 551] width 43 height 27
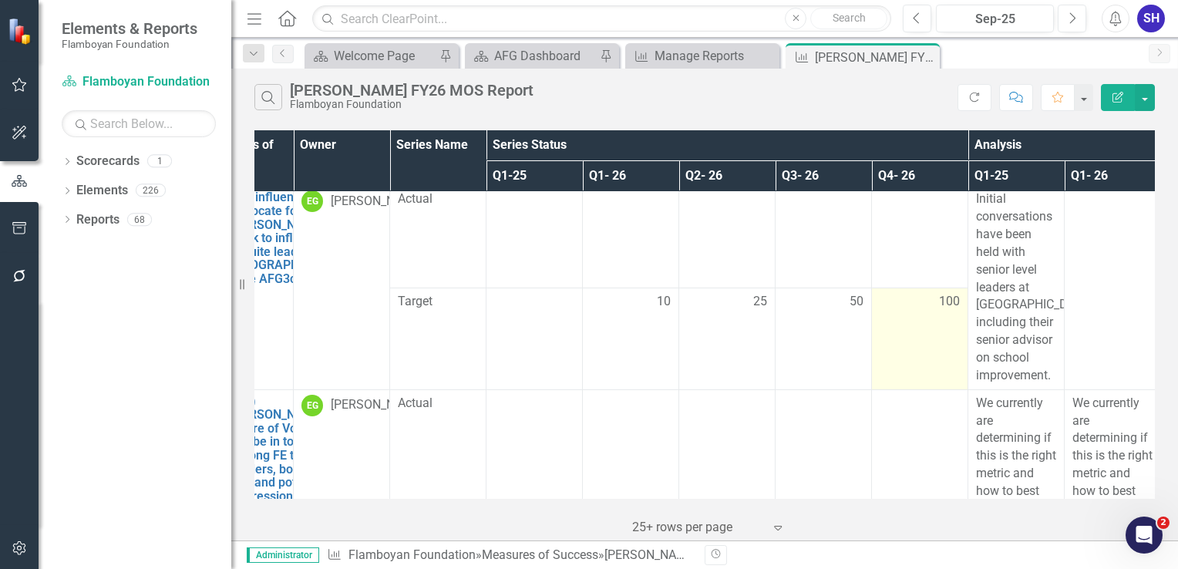
scroll to position [308, 58]
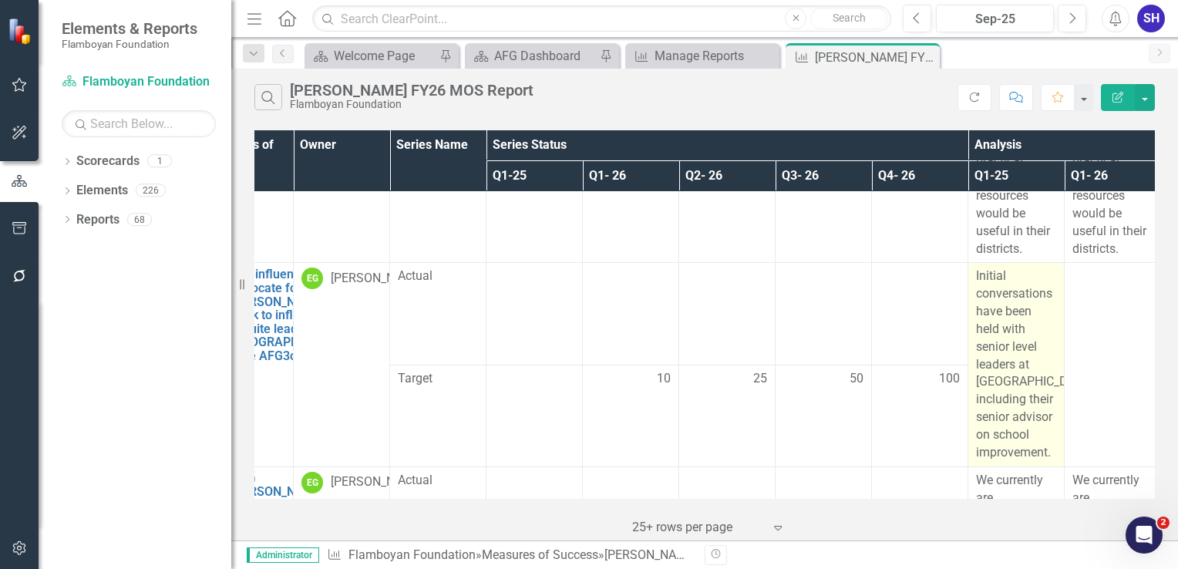
click at [1005, 375] on p "Initial conversations have been held with senior level leaders at [GEOGRAPHIC_D…" at bounding box center [1016, 365] width 80 height 194
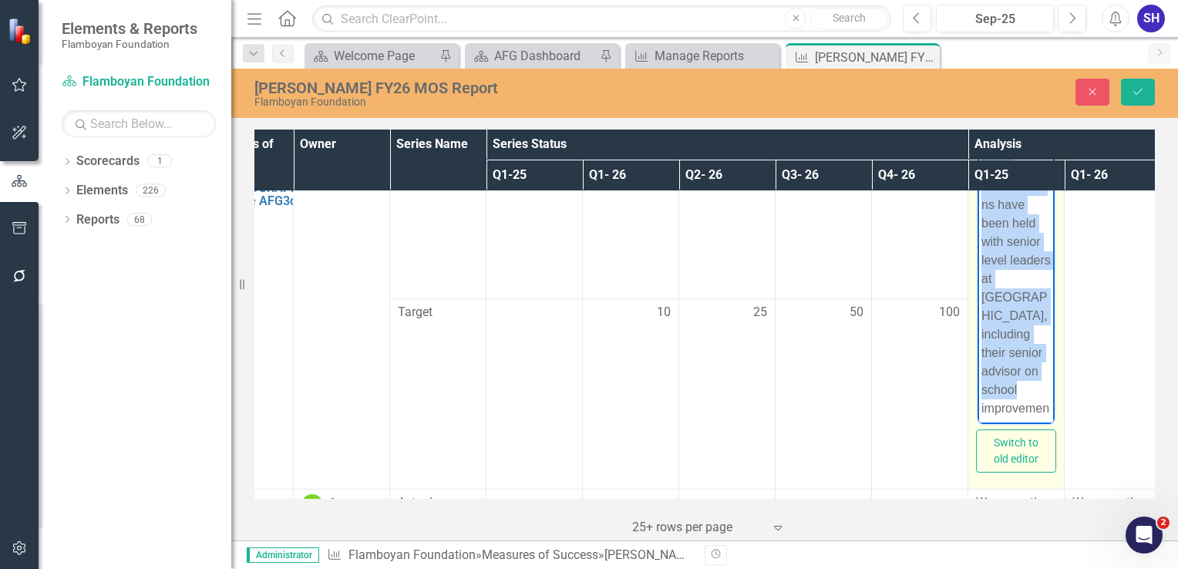
scroll to position [341, 58]
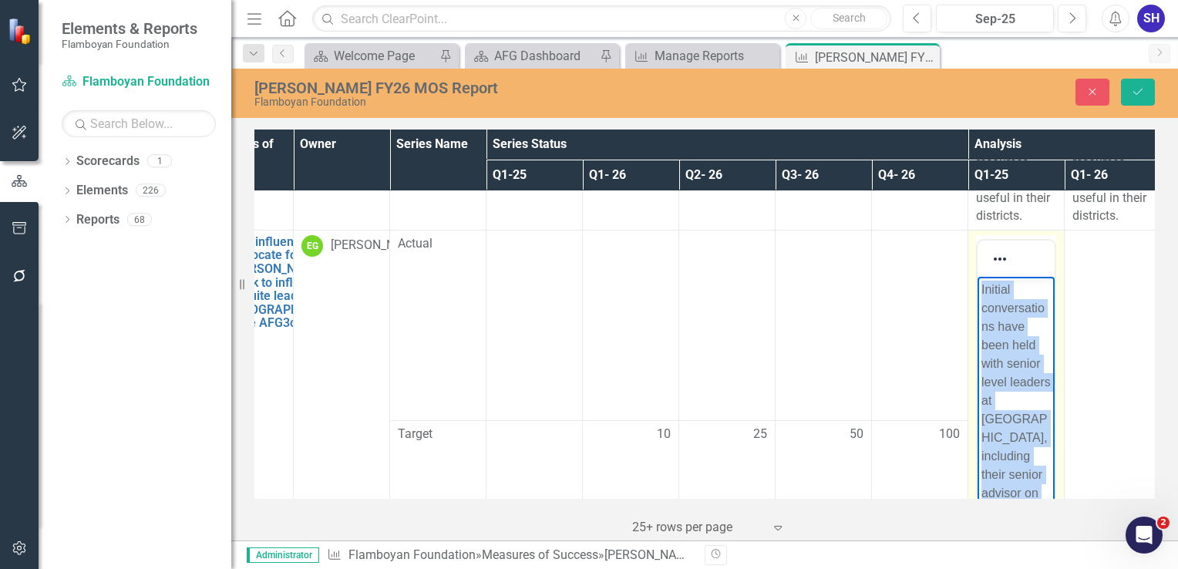
drag, startPoint x: 1012, startPoint y: 525, endPoint x: 1954, endPoint y: 555, distance: 942.9
click at [978, 280] on html "Initial conversations have been held with senior level leaders at [GEOGRAPHIC_D…" at bounding box center [1016, 425] width 77 height 298
copy p "Initial conversations have been held with senior level leaders at [GEOGRAPHIC_D…"
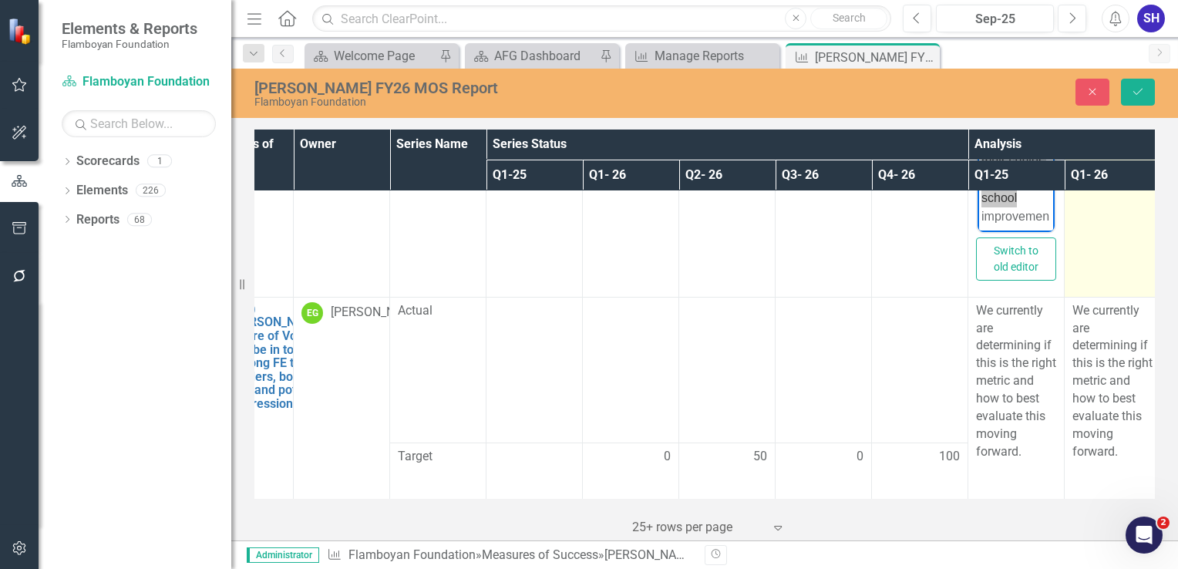
click at [1092, 250] on td at bounding box center [1113, 106] width 96 height 381
click at [1090, 253] on td at bounding box center [1113, 106] width 96 height 381
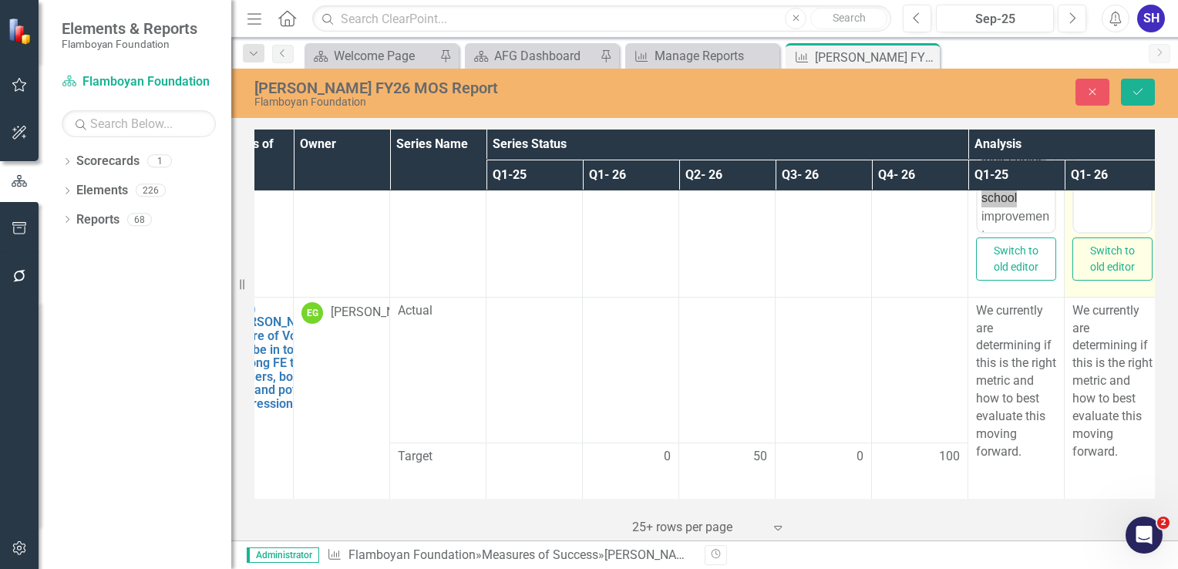
scroll to position [0, 0]
click at [1108, 194] on html at bounding box center [1112, 78] width 77 height 231
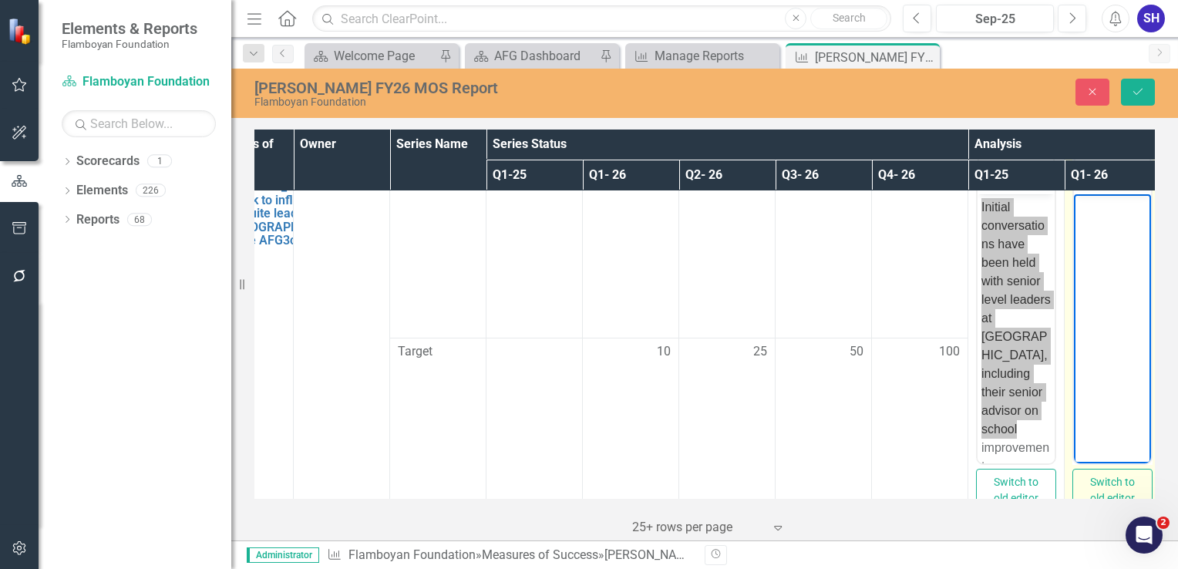
scroll to position [346, 58]
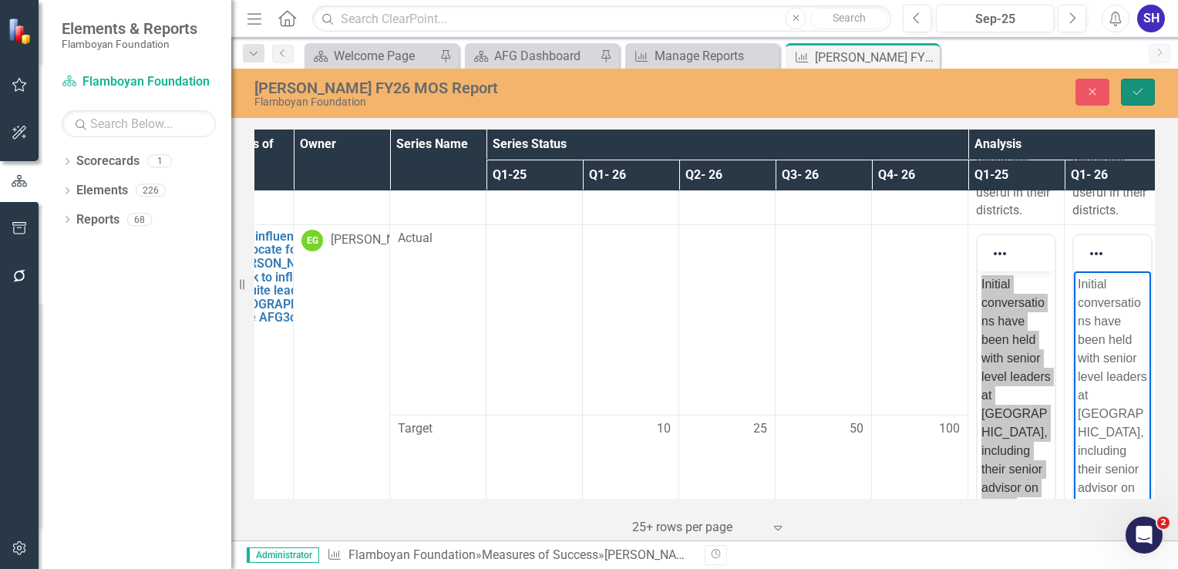
click at [1134, 91] on icon "Save" at bounding box center [1138, 91] width 14 height 11
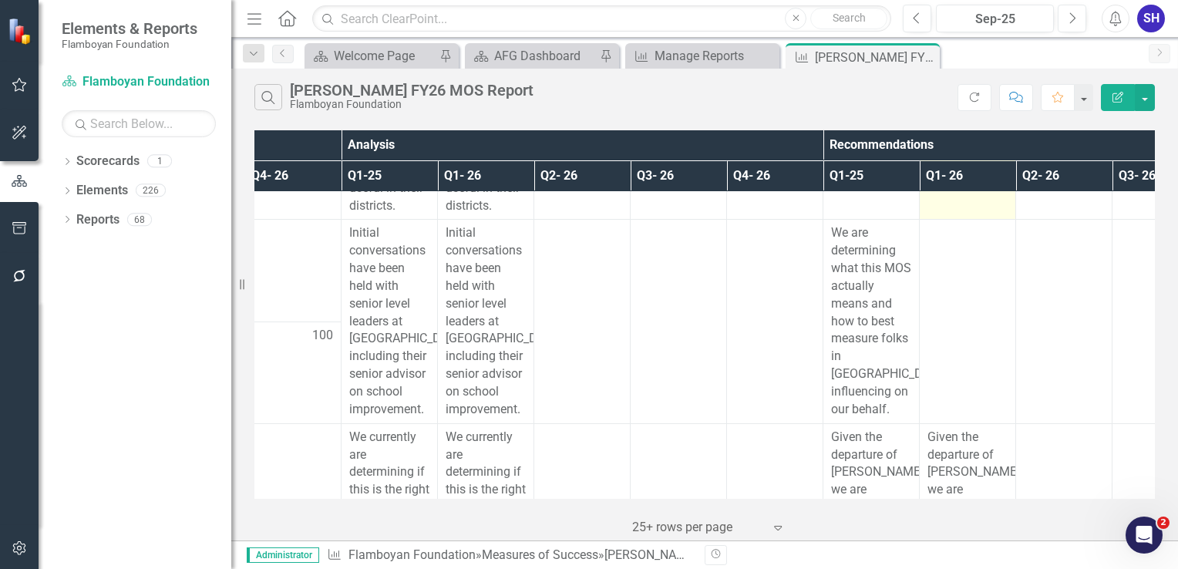
scroll to position [386, 685]
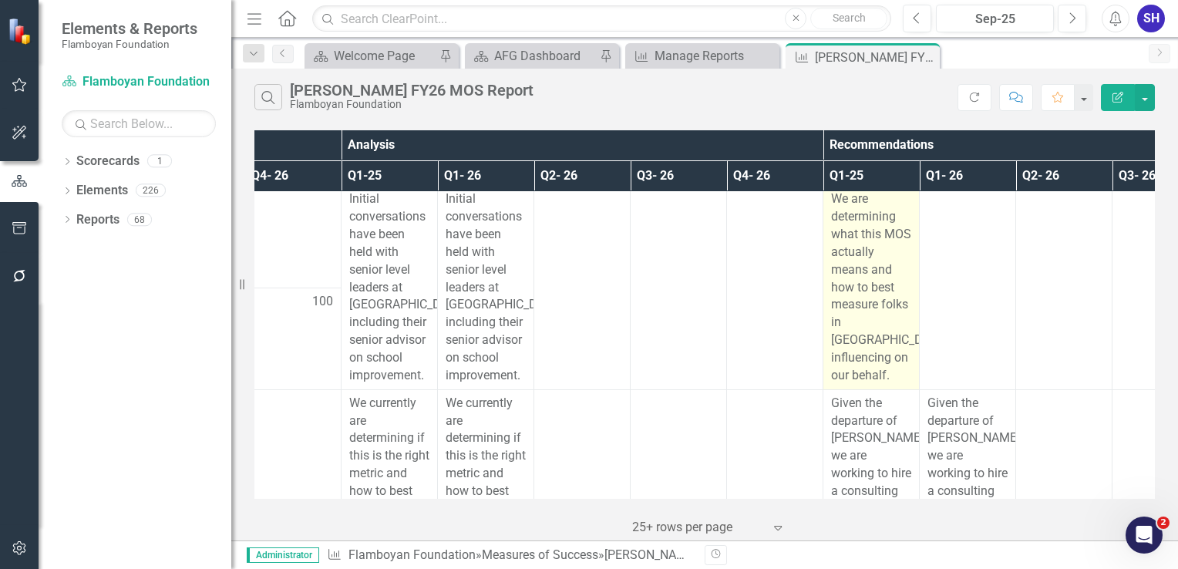
click at [875, 301] on p "We are determining what this MOS actually means and how to best measure folks i…" at bounding box center [871, 287] width 80 height 194
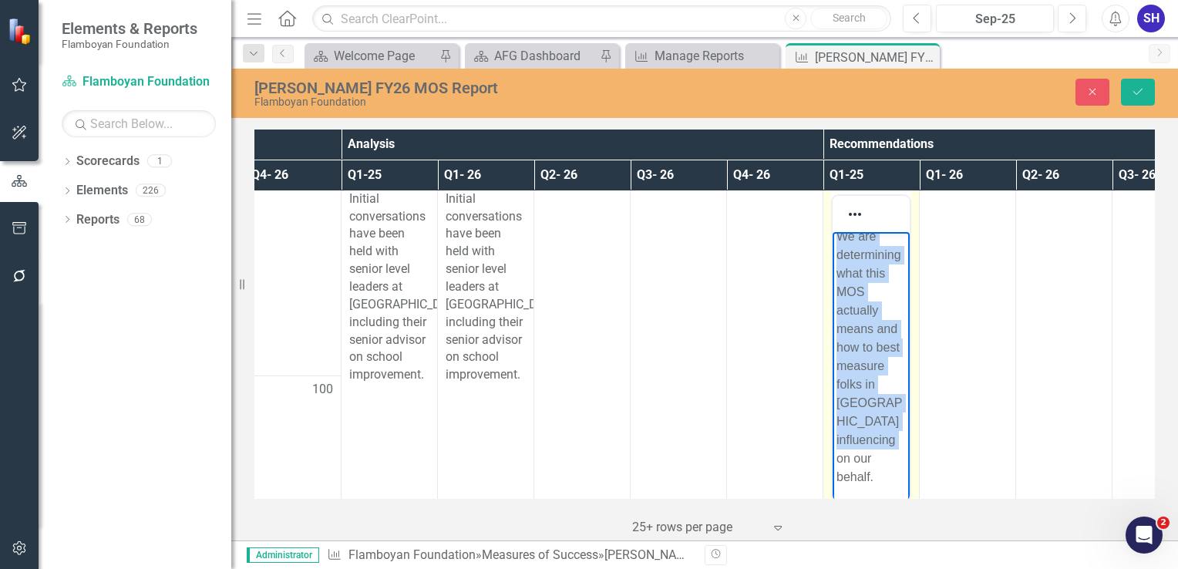
scroll to position [0, 0]
drag, startPoint x: 888, startPoint y: 478, endPoint x: 1663, endPoint y: 453, distance: 775.5
click at [833, 231] on html "We are determining what this MOS actually means and how to best measure folks i…" at bounding box center [871, 370] width 77 height 279
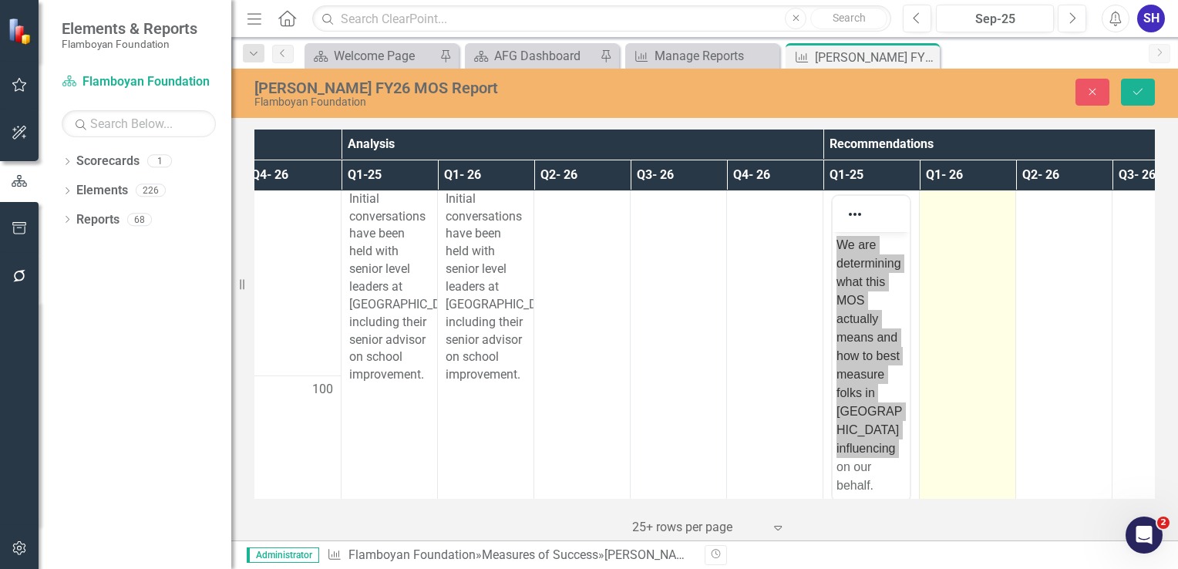
click at [965, 333] on td at bounding box center [968, 375] width 96 height 381
click at [963, 333] on td at bounding box center [968, 375] width 96 height 381
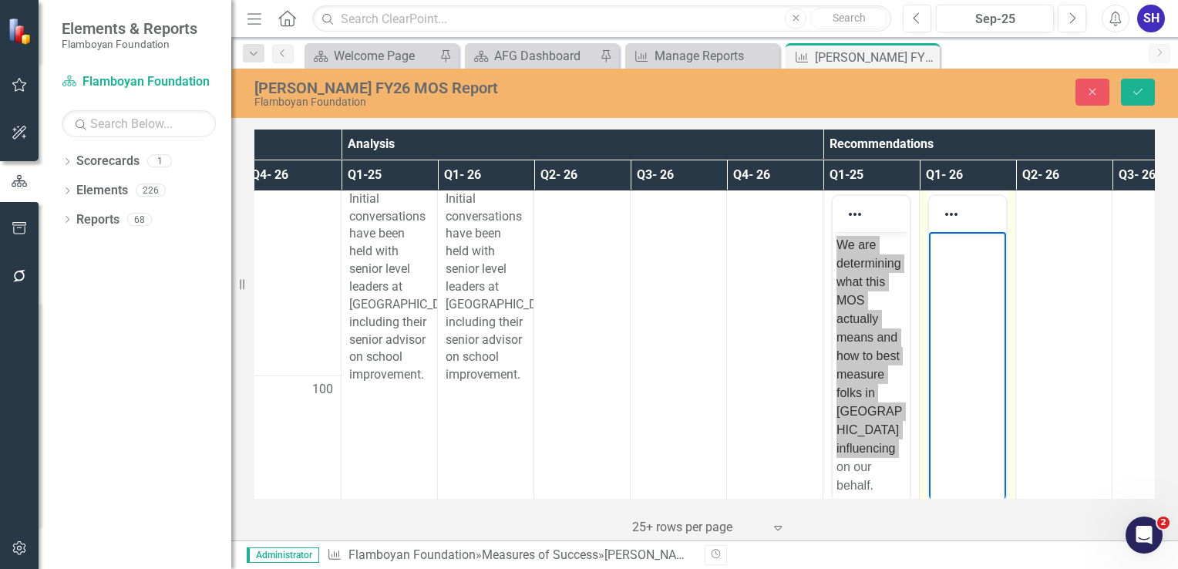
click at [964, 333] on body "Rich Text Area. Press ALT-0 for help." at bounding box center [967, 346] width 77 height 231
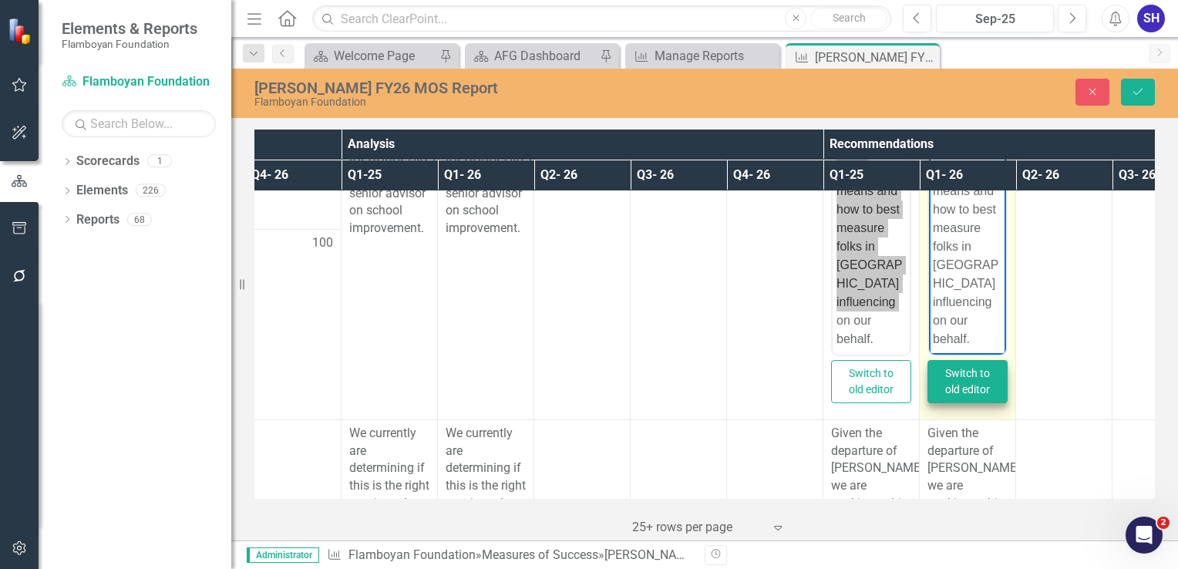
scroll to position [540, 685]
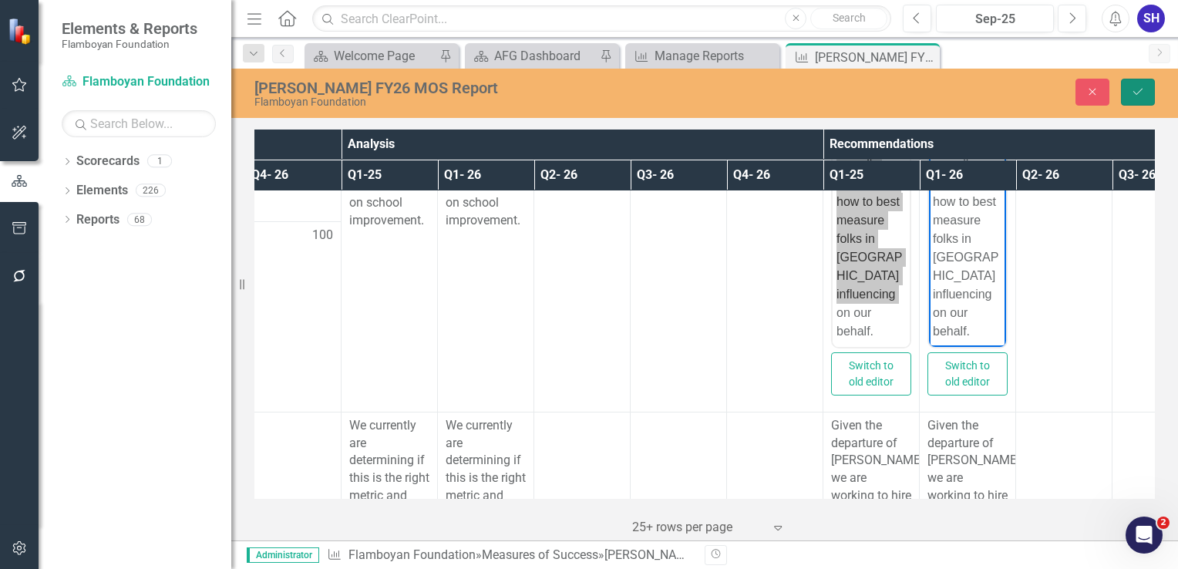
click at [1141, 99] on button "Save" at bounding box center [1138, 92] width 34 height 27
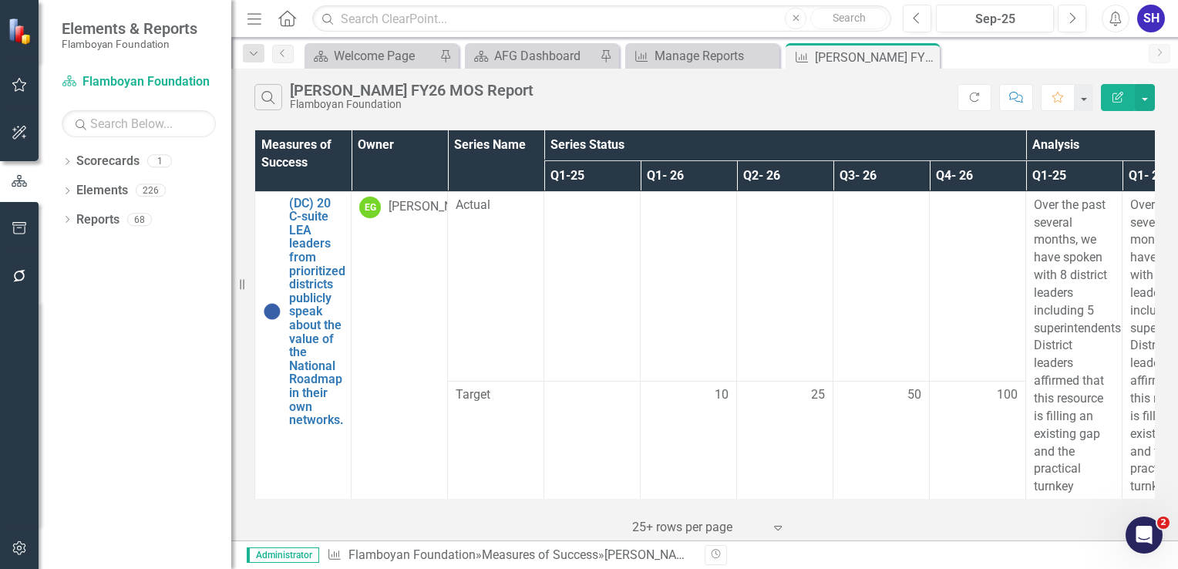
click at [1111, 94] on button "Edit Report" at bounding box center [1118, 97] width 34 height 27
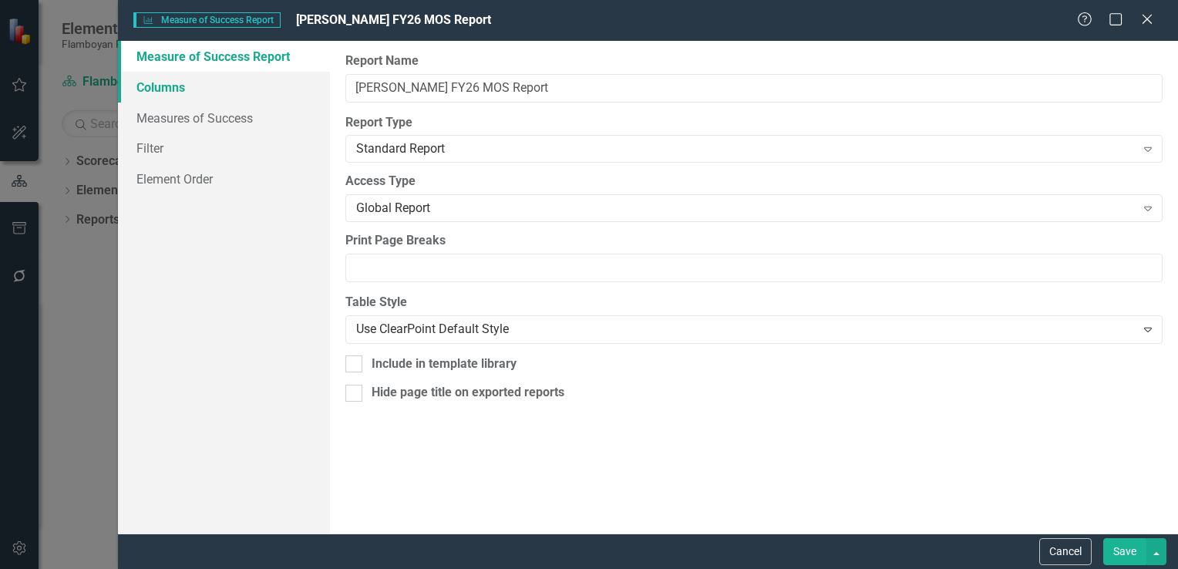
click at [207, 86] on link "Columns" at bounding box center [224, 87] width 212 height 31
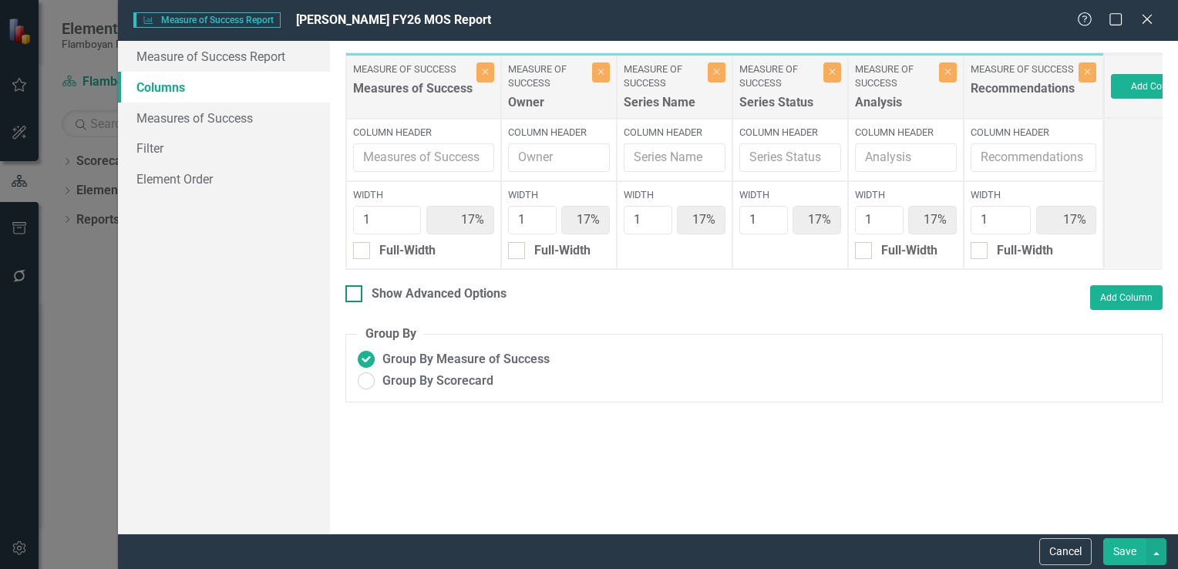
click at [355, 295] on input "Show Advanced Options" at bounding box center [351, 290] width 10 height 10
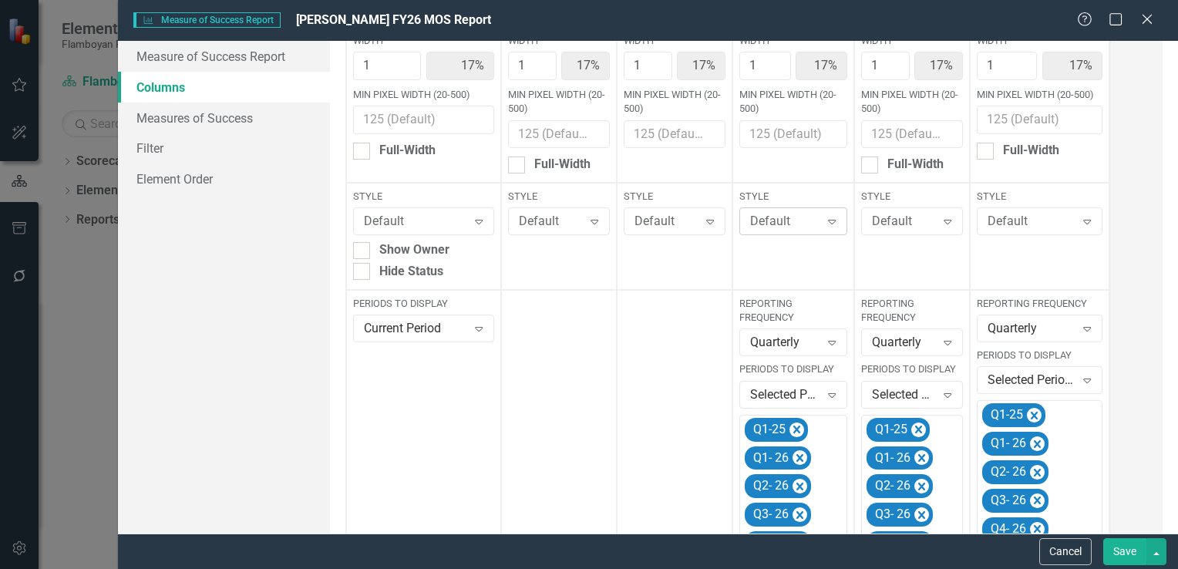
scroll to position [231, 0]
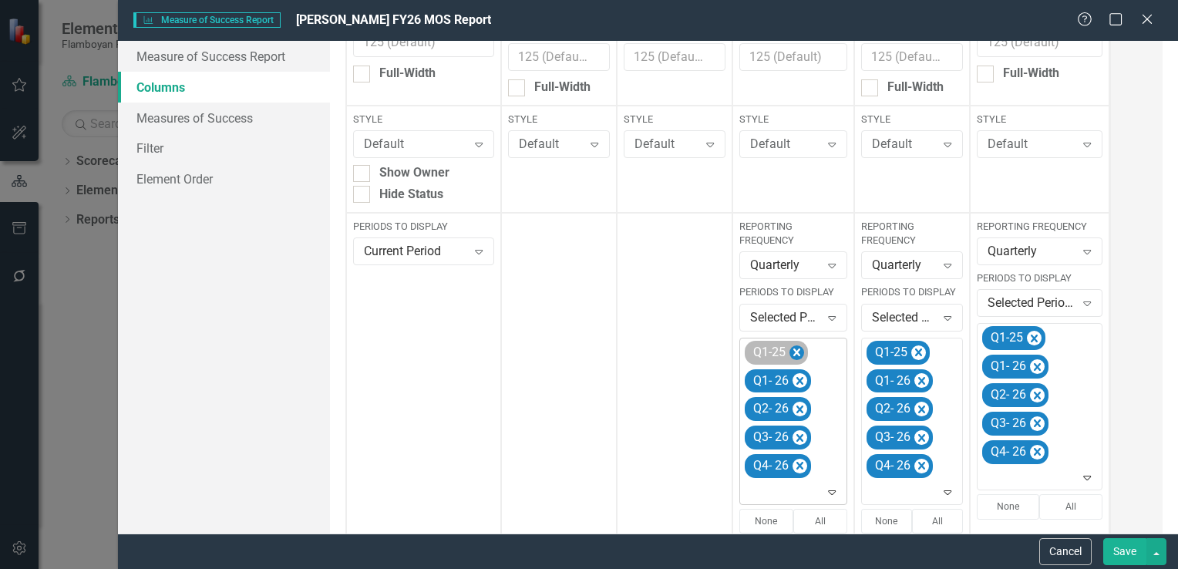
click at [795, 346] on icon "Remove Q1-25" at bounding box center [797, 352] width 15 height 19
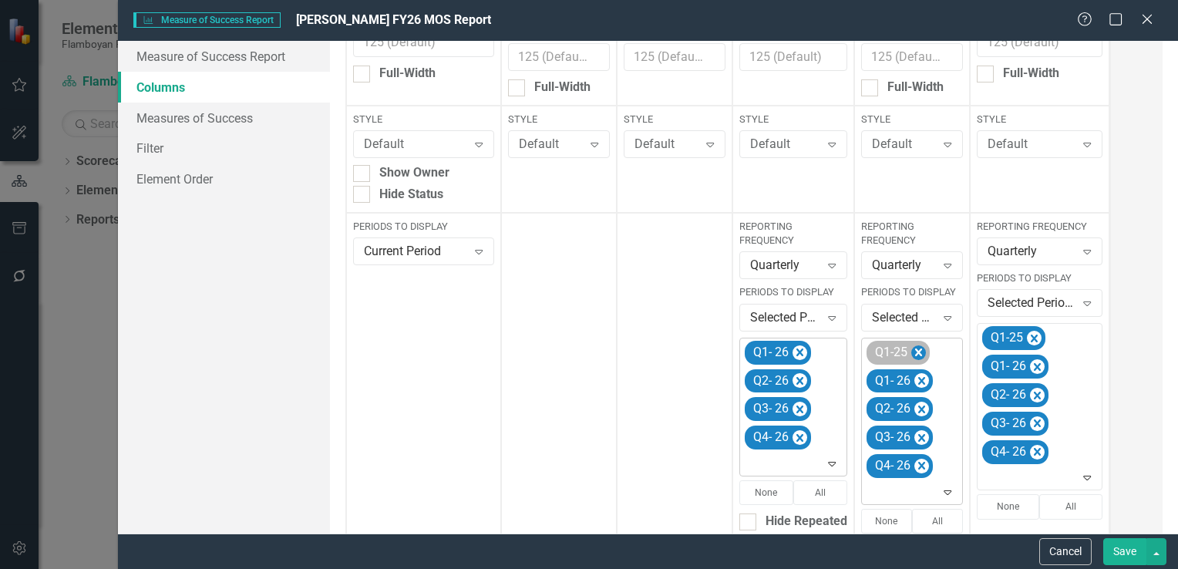
click at [919, 347] on icon "Remove Q1-25" at bounding box center [919, 352] width 15 height 19
click at [1027, 332] on icon "Remove Q1-25" at bounding box center [1034, 338] width 15 height 19
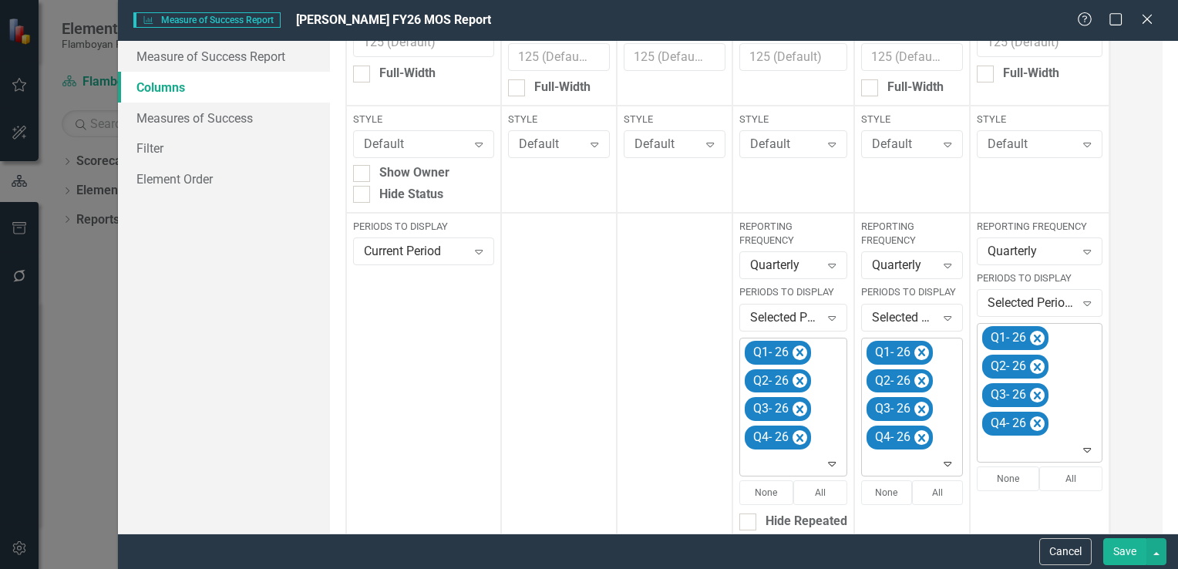
click at [1130, 555] on button "Save" at bounding box center [1125, 551] width 43 height 27
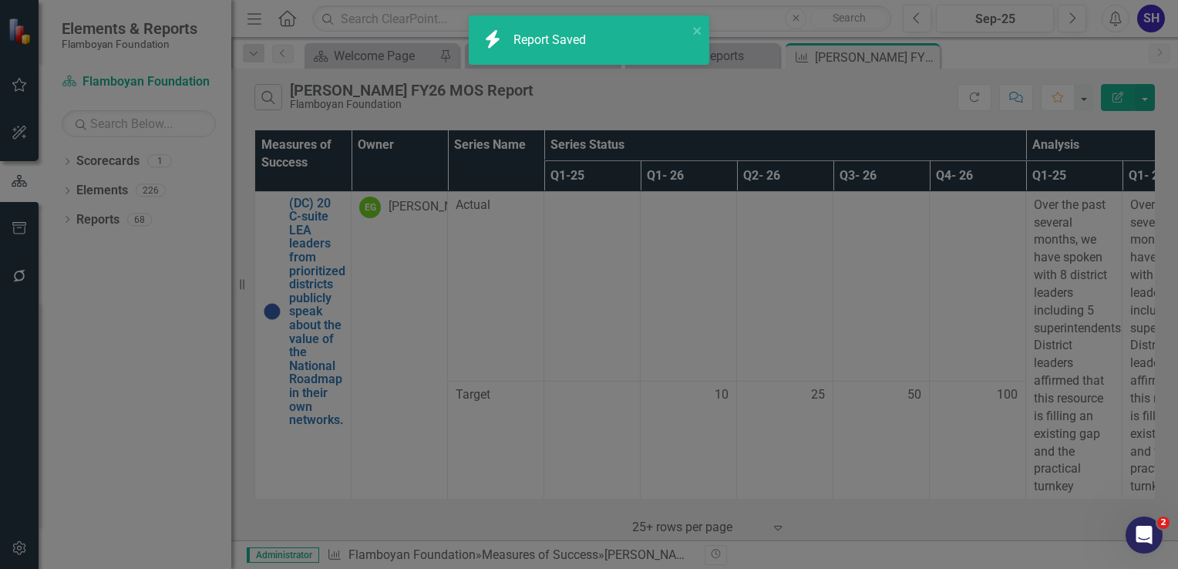
checkbox input "false"
radio input "false"
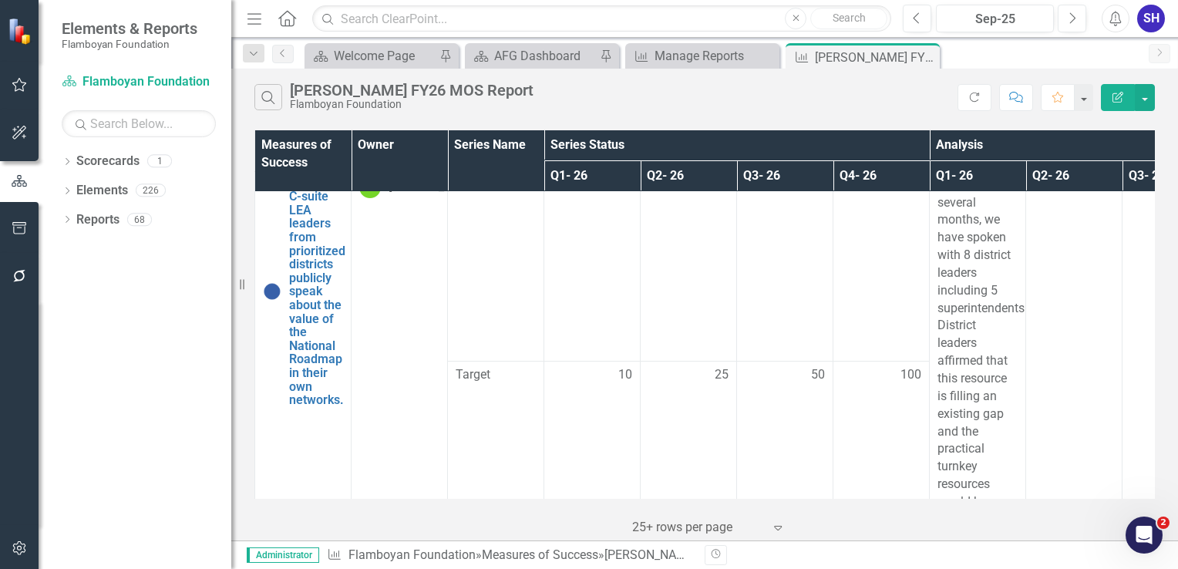
scroll to position [0, 0]
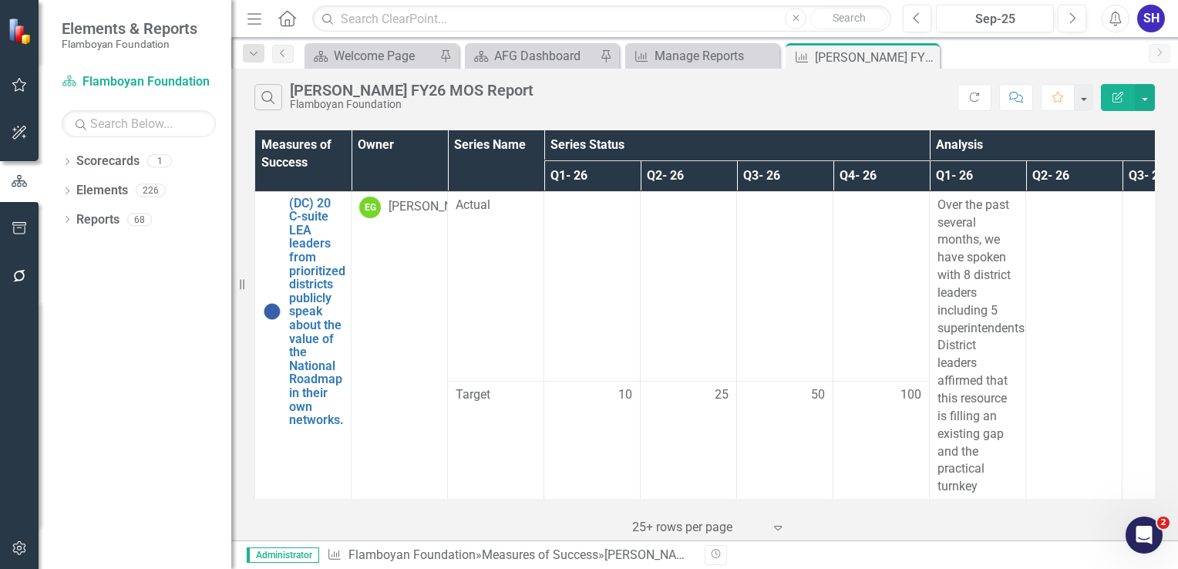
click at [0, 0] on icon at bounding box center [0, 0] width 0 height 0
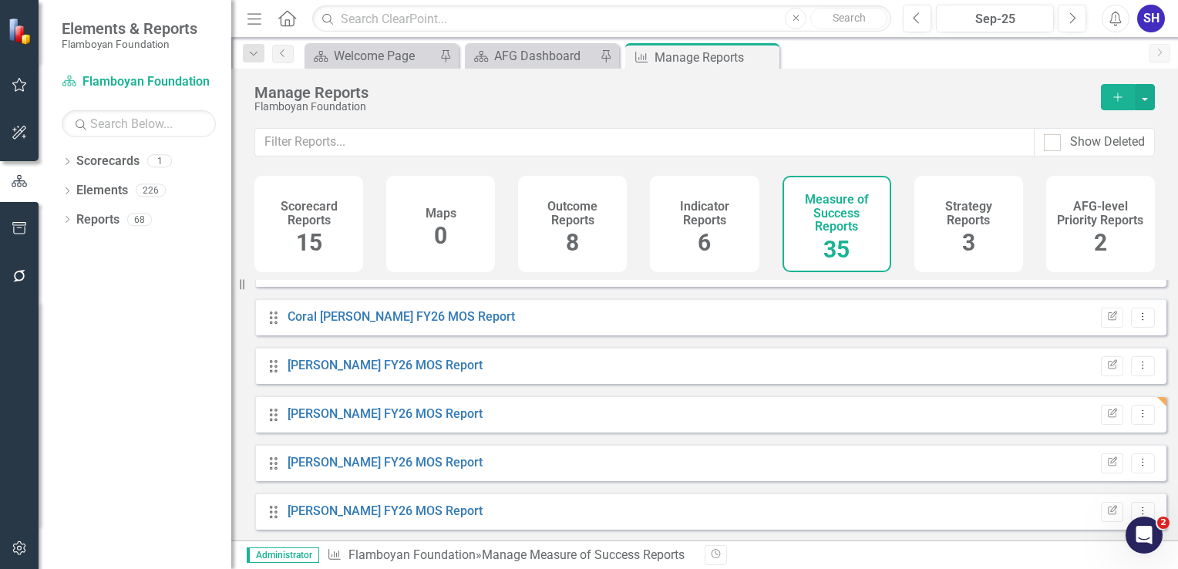
scroll to position [540, 0]
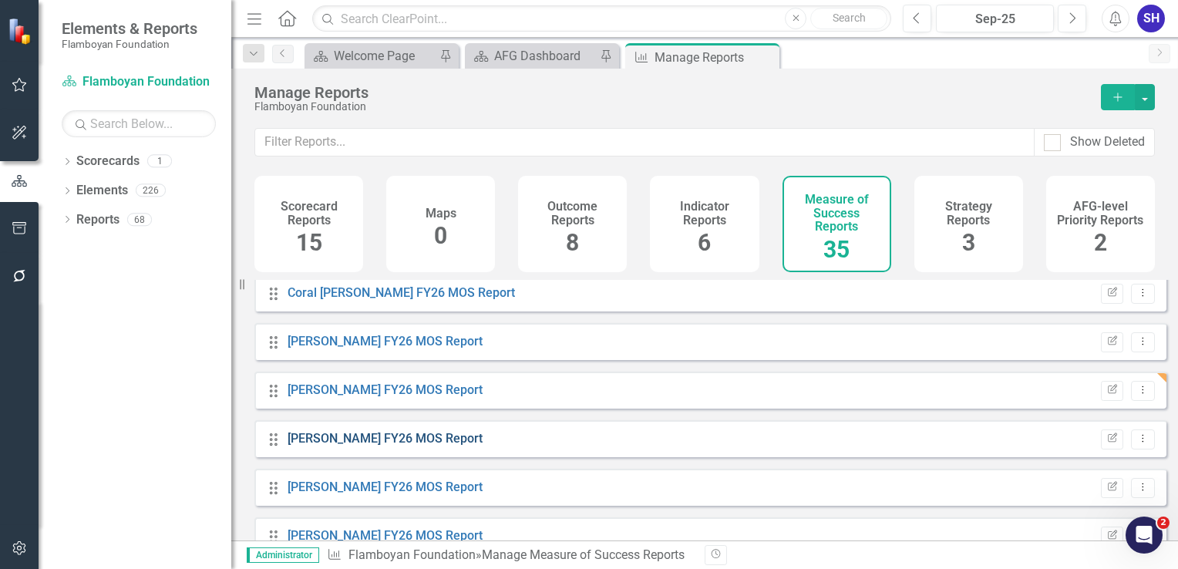
click at [393, 446] on link "[PERSON_NAME] FY26 MOS Report" at bounding box center [385, 438] width 195 height 15
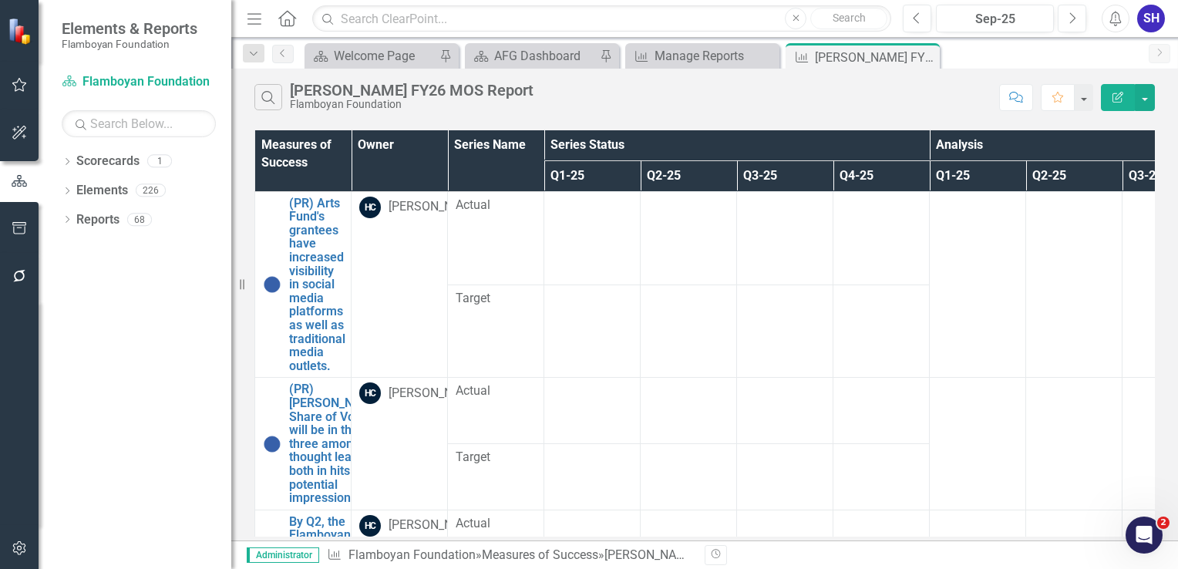
click at [1118, 98] on icon "Edit Report" at bounding box center [1118, 97] width 14 height 11
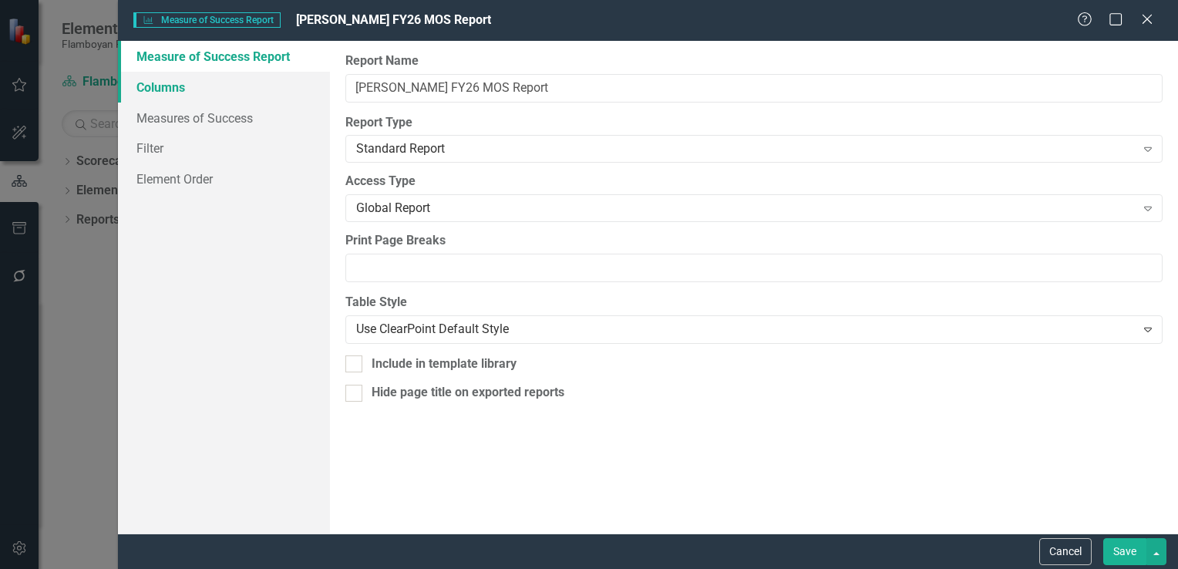
click at [224, 76] on link "Columns" at bounding box center [224, 87] width 212 height 31
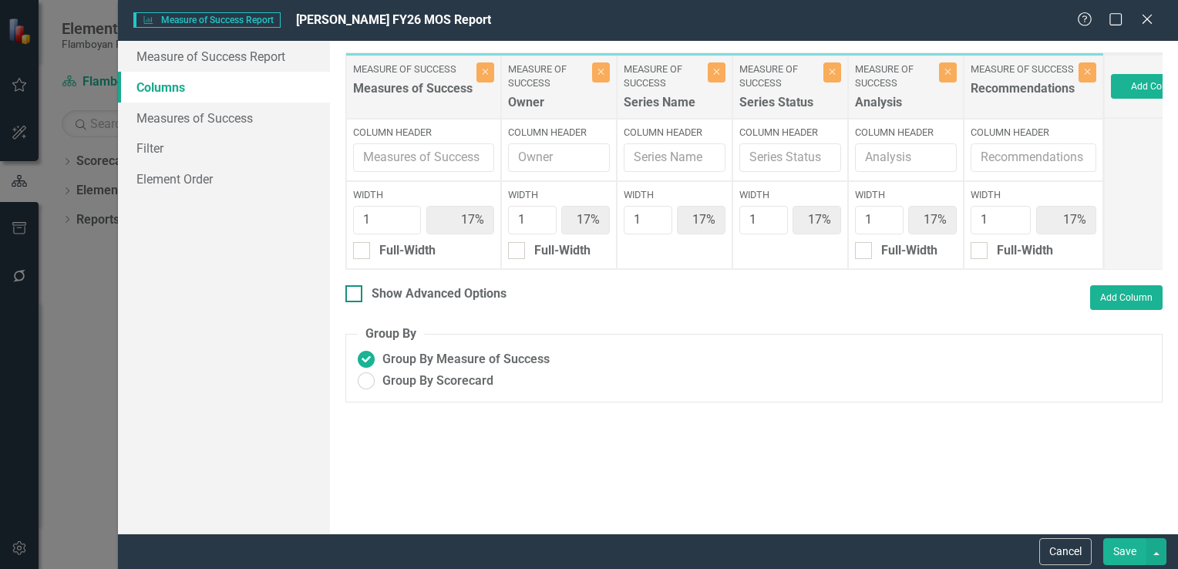
click at [361, 299] on div at bounding box center [354, 293] width 17 height 17
click at [356, 295] on input "Show Advanced Options" at bounding box center [351, 290] width 10 height 10
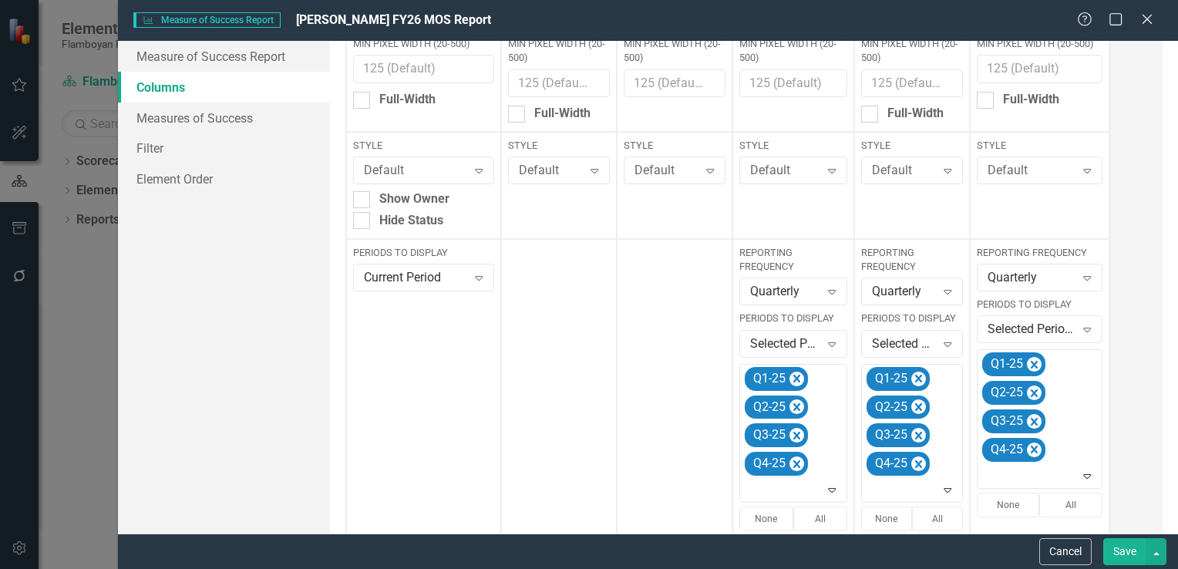
scroll to position [231, 0]
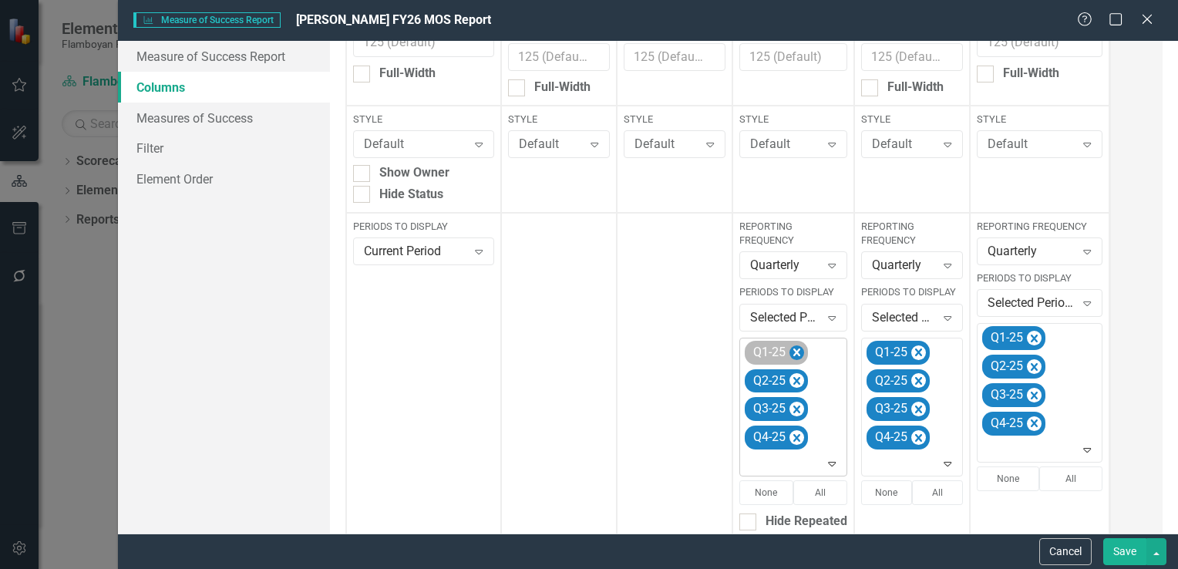
click at [794, 353] on icon "Remove Q1-25" at bounding box center [797, 353] width 7 height 8
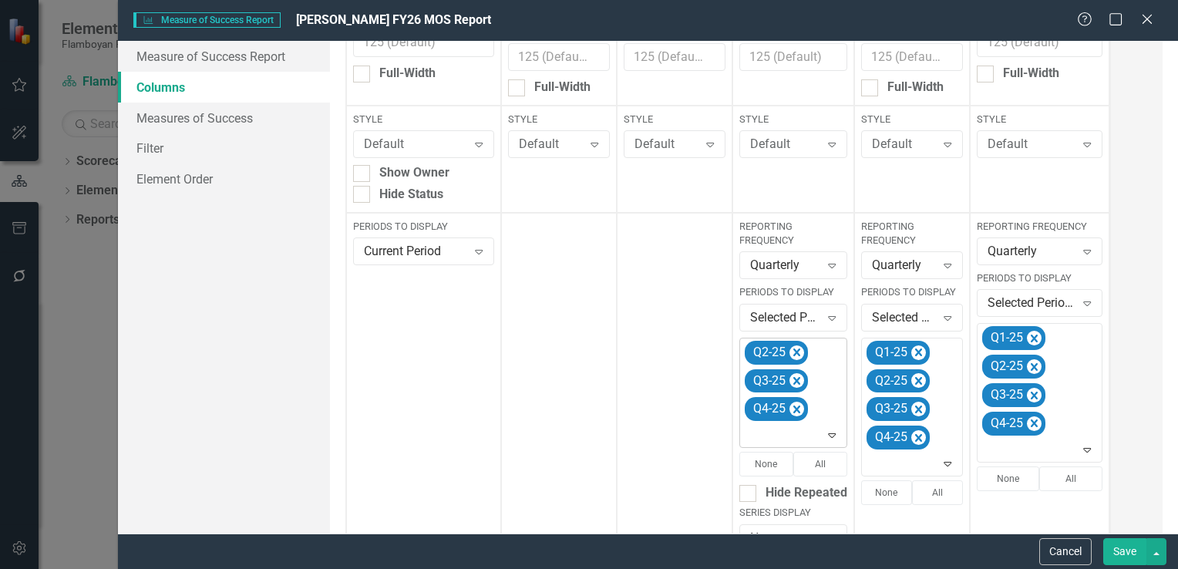
click at [794, 353] on icon "Remove Q2-25" at bounding box center [797, 353] width 7 height 8
click at [794, 353] on icon "Remove Q3-25" at bounding box center [797, 353] width 7 height 8
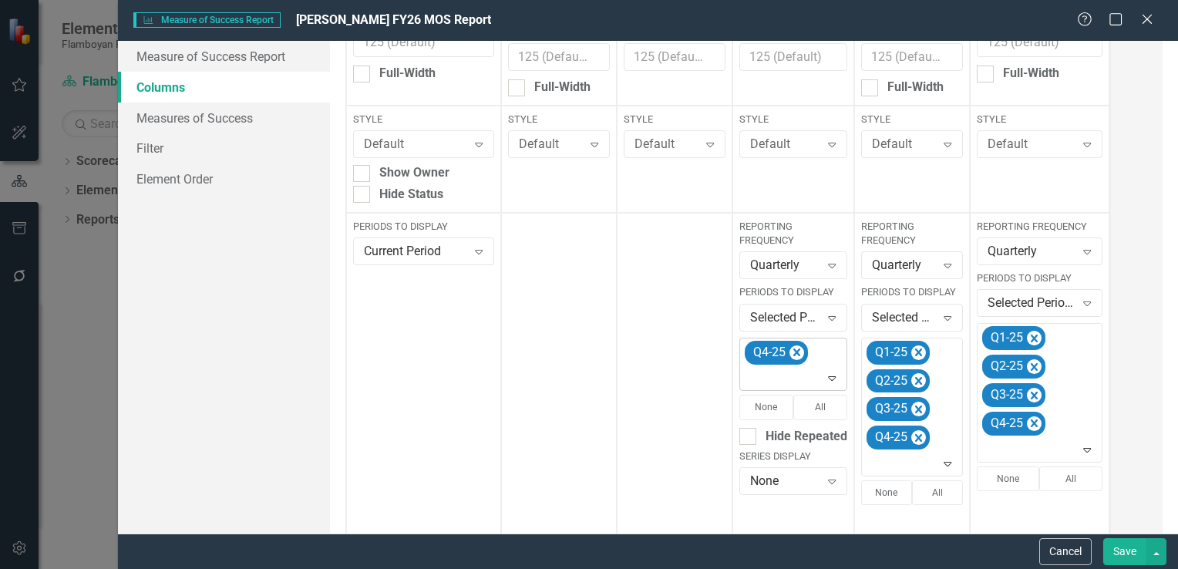
click at [794, 353] on icon "Remove Q4-25" at bounding box center [797, 353] width 7 height 8
click at [834, 351] on icon "Expand" at bounding box center [831, 351] width 15 height 12
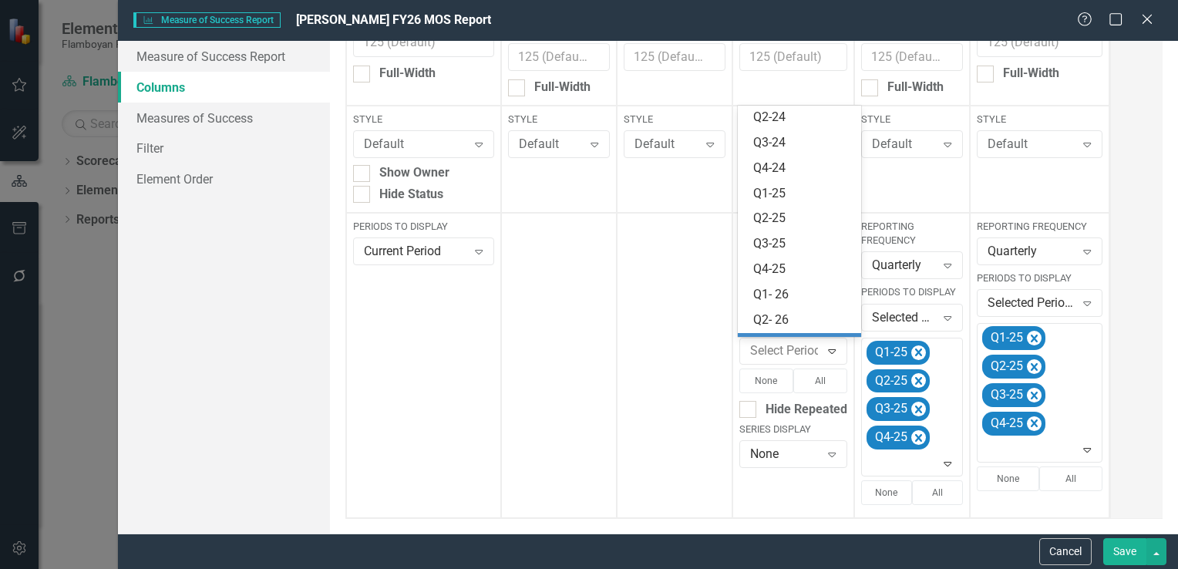
scroll to position [300, 0]
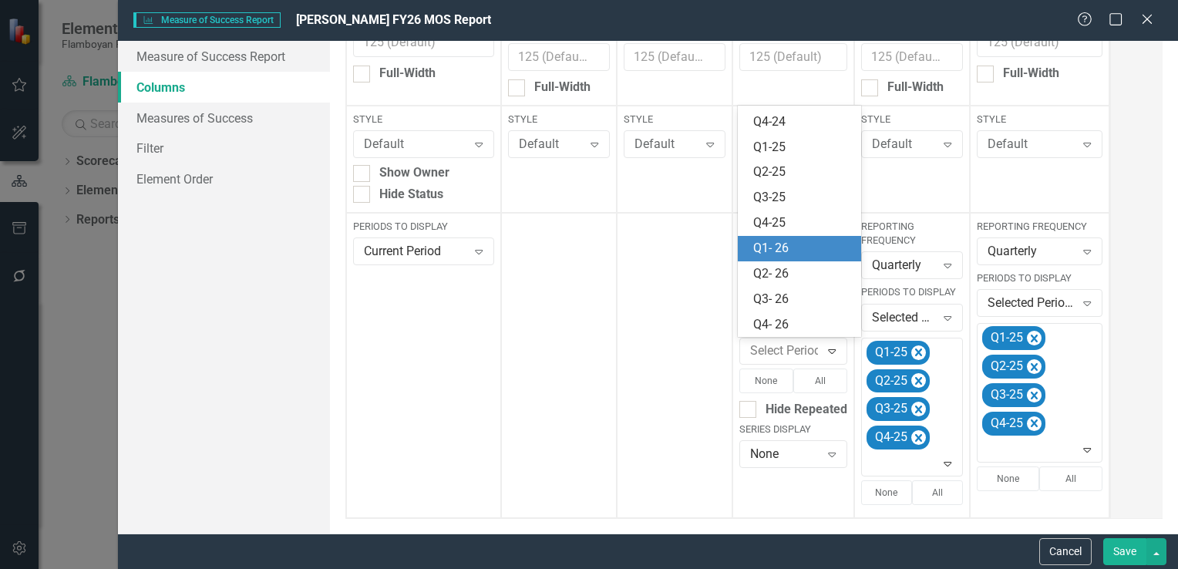
click at [812, 248] on div "Q1- 26" at bounding box center [802, 249] width 99 height 18
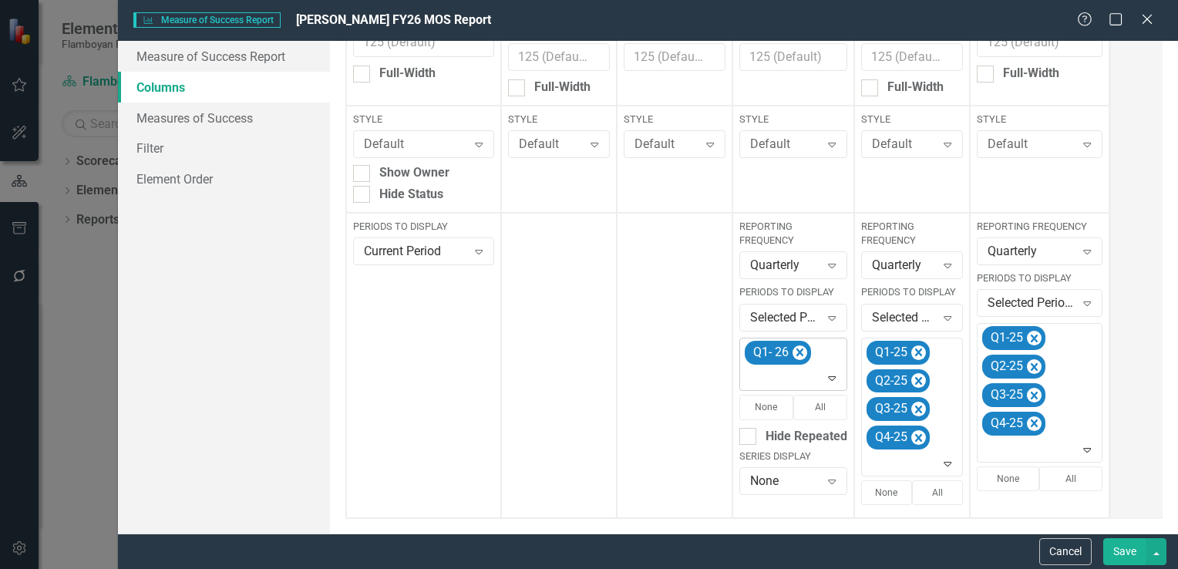
click at [830, 378] on icon "Expand" at bounding box center [831, 378] width 15 height 12
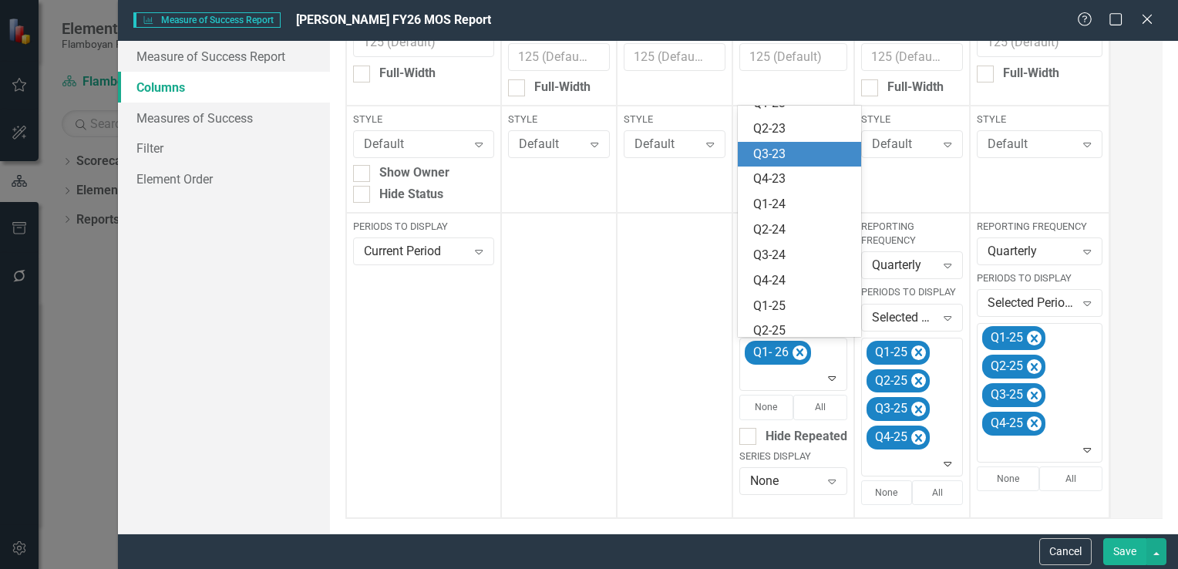
scroll to position [275, 0]
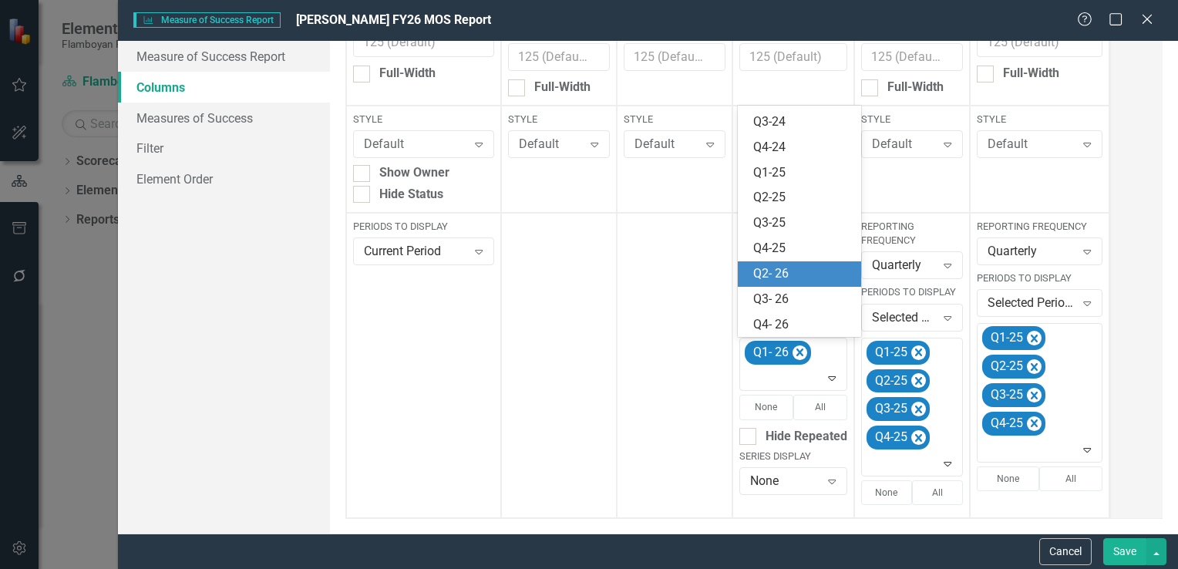
click at [794, 265] on div "Q2- 26" at bounding box center [802, 274] width 99 height 18
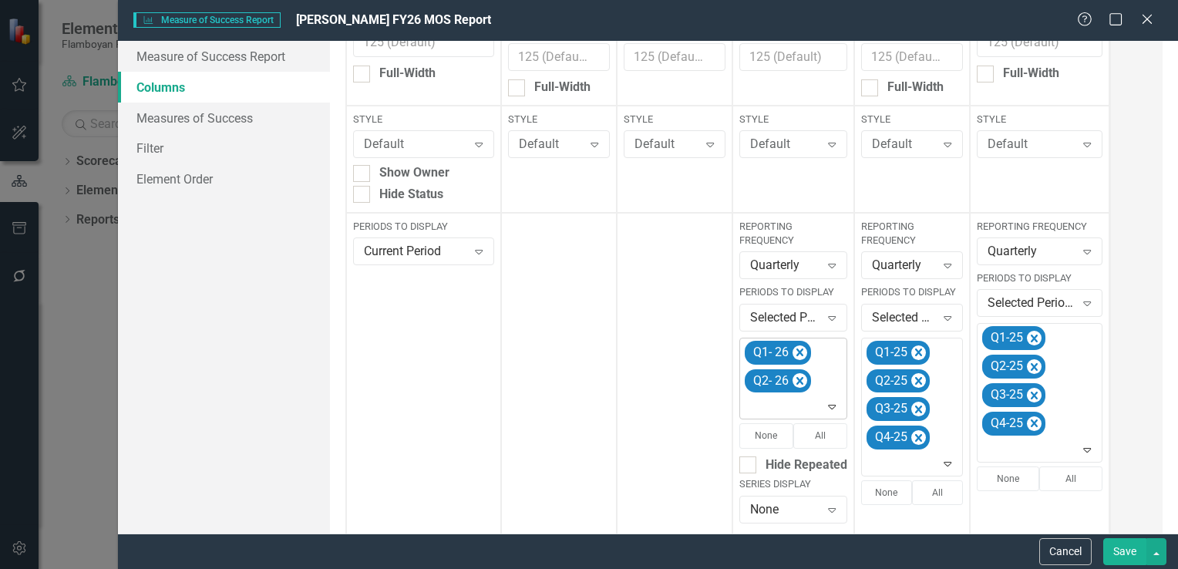
click at [833, 409] on icon "Expand" at bounding box center [831, 406] width 15 height 12
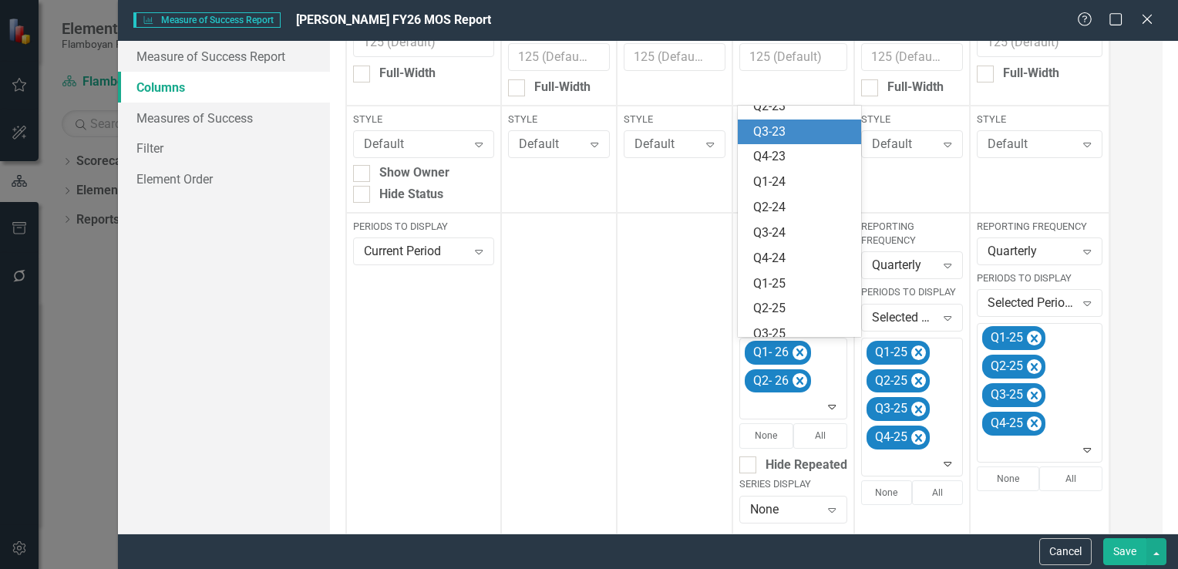
scroll to position [250, 0]
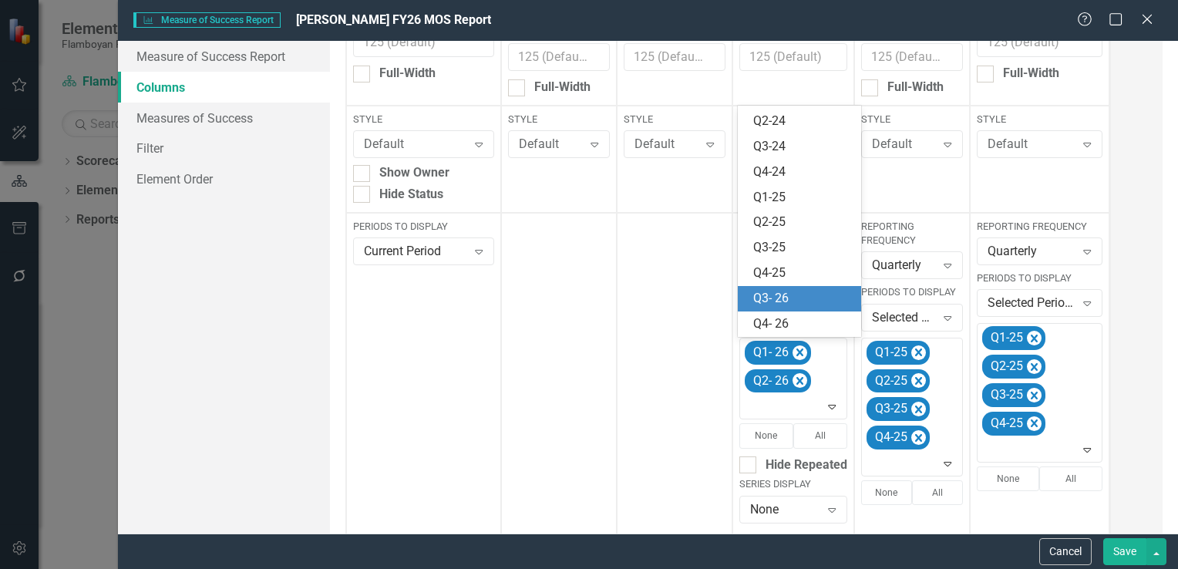
click at [793, 303] on div "Q3- 26" at bounding box center [802, 299] width 99 height 18
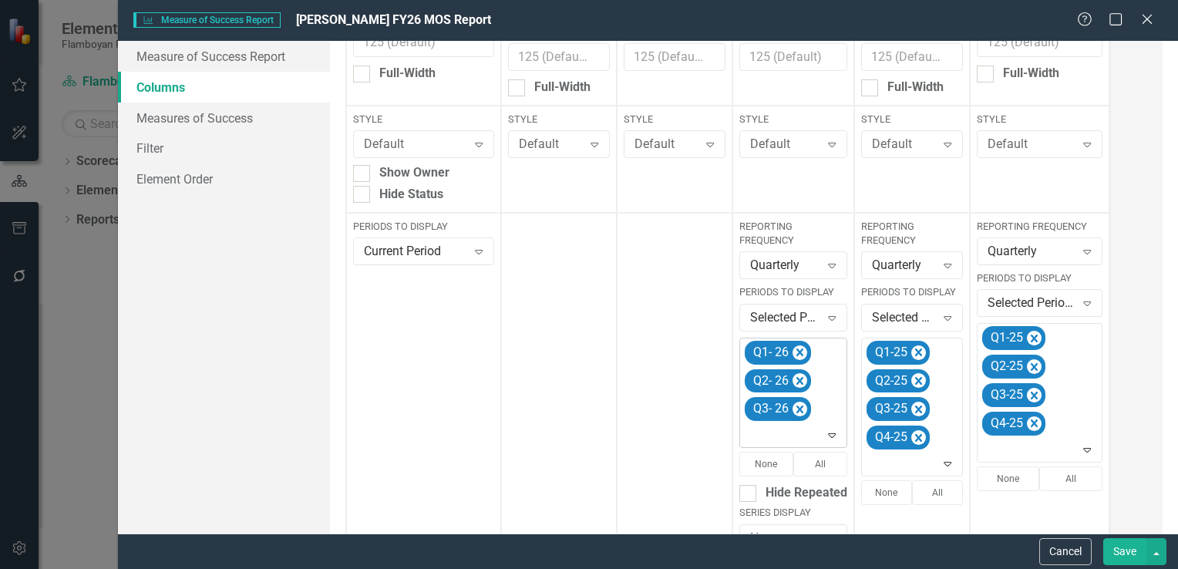
click at [827, 443] on div "Expand" at bounding box center [835, 435] width 22 height 25
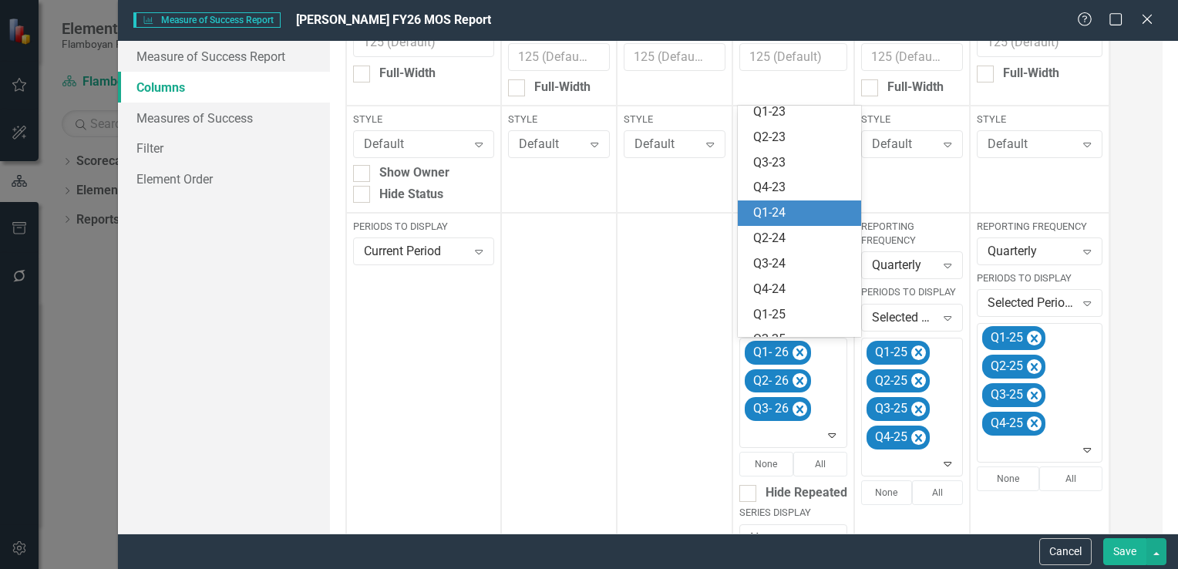
scroll to position [224, 0]
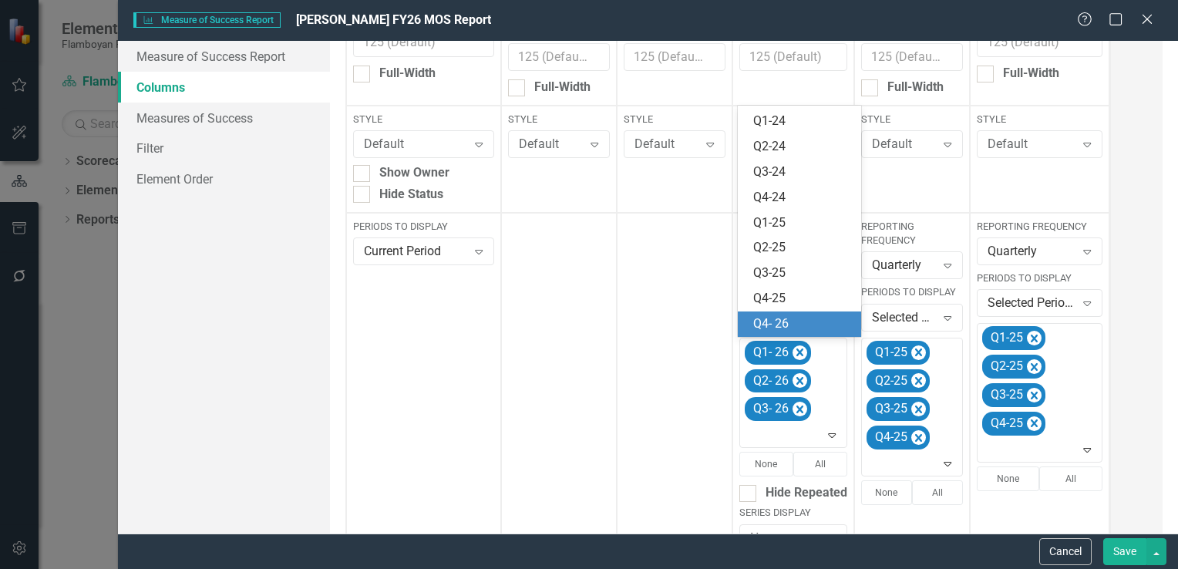
click at [801, 321] on div "Q4- 26" at bounding box center [802, 324] width 99 height 18
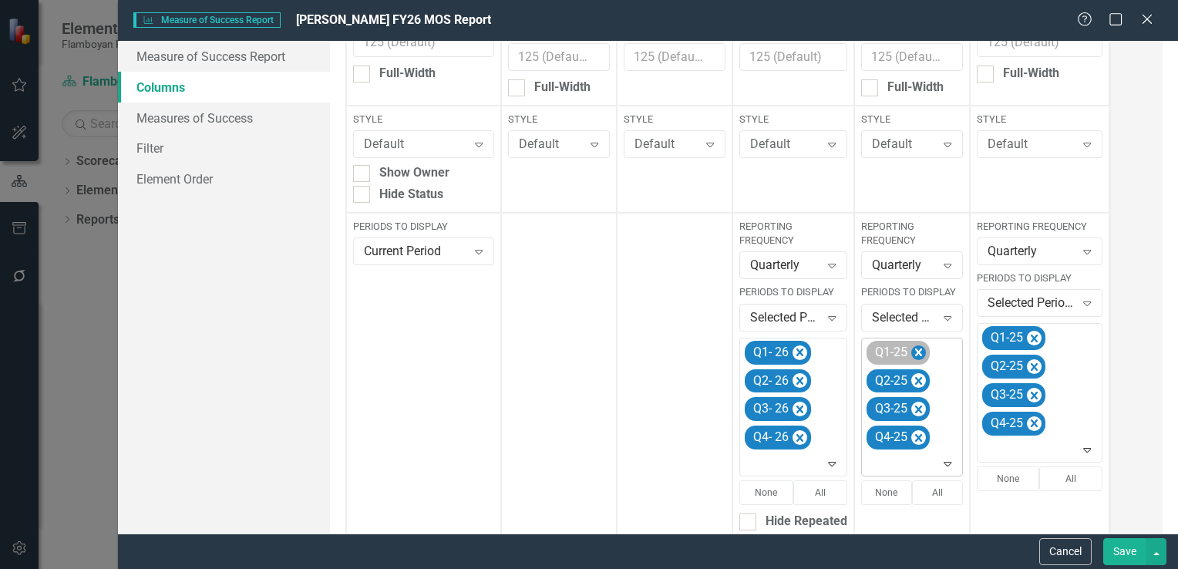
click at [920, 355] on icon "Remove Q1-25" at bounding box center [919, 352] width 15 height 19
click at [920, 355] on icon "Remove Q2-25" at bounding box center [919, 352] width 15 height 19
click at [920, 355] on icon "Remove Q3-25" at bounding box center [919, 352] width 15 height 19
click at [920, 355] on icon "Remove Q4-25" at bounding box center [919, 352] width 15 height 19
click at [945, 347] on icon "Expand" at bounding box center [947, 351] width 15 height 12
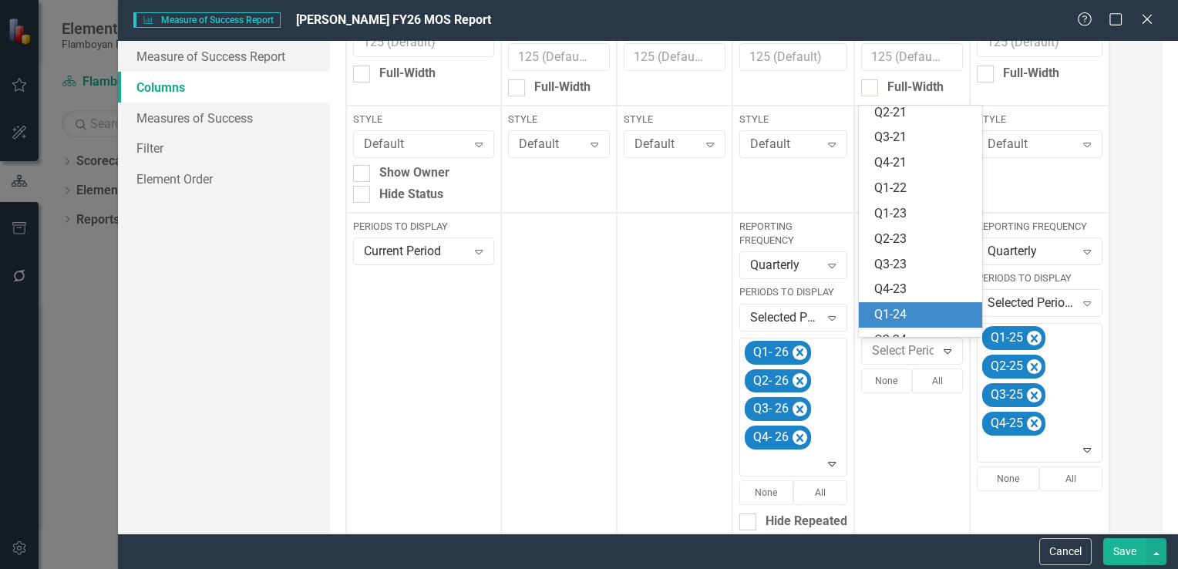
scroll to position [300, 0]
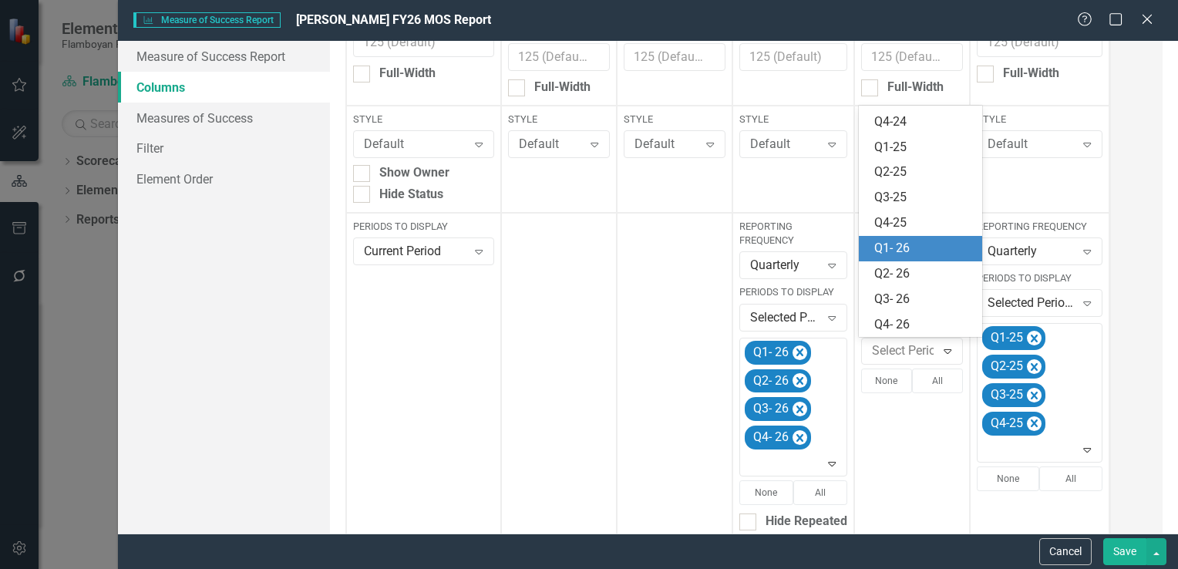
click at [913, 254] on div "Q1- 26" at bounding box center [924, 249] width 99 height 18
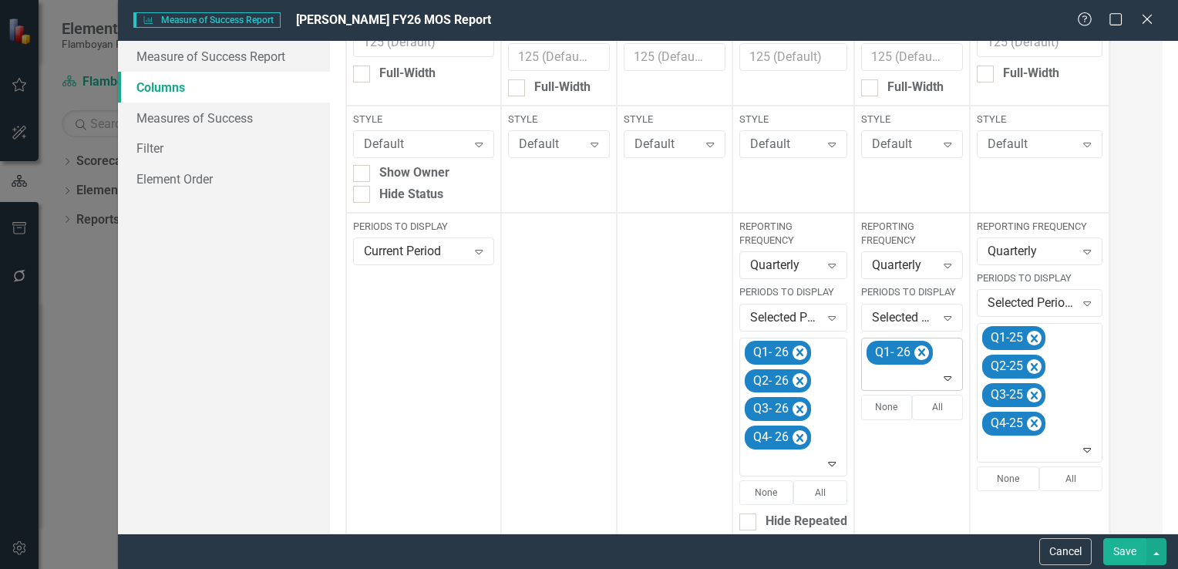
click at [946, 379] on icon at bounding box center [949, 378] width 8 height 5
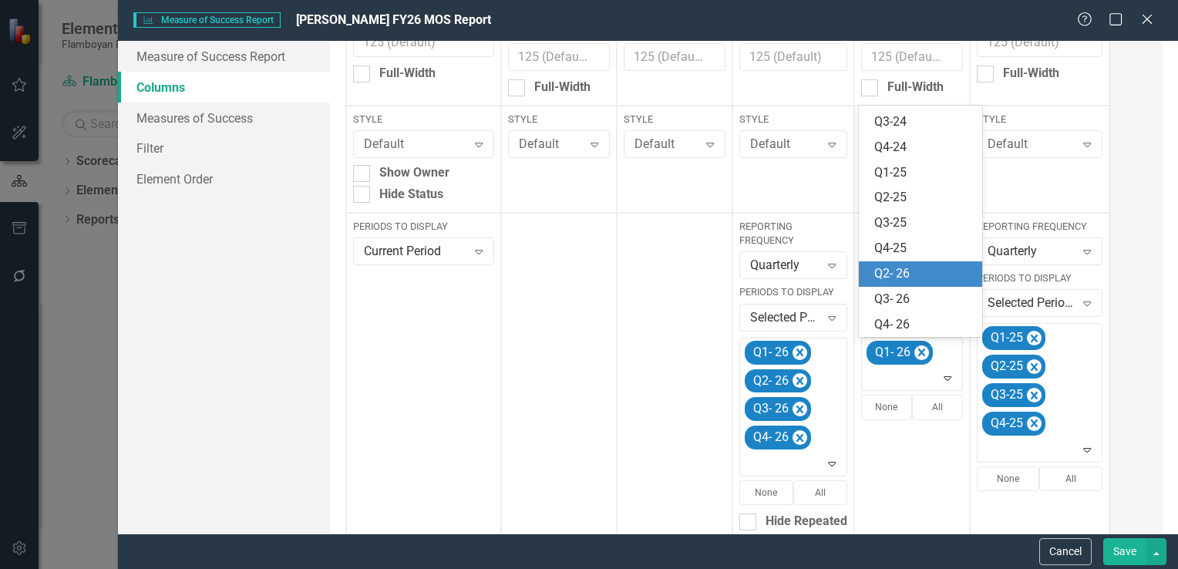
click at [912, 279] on div "Q2- 26" at bounding box center [924, 274] width 99 height 18
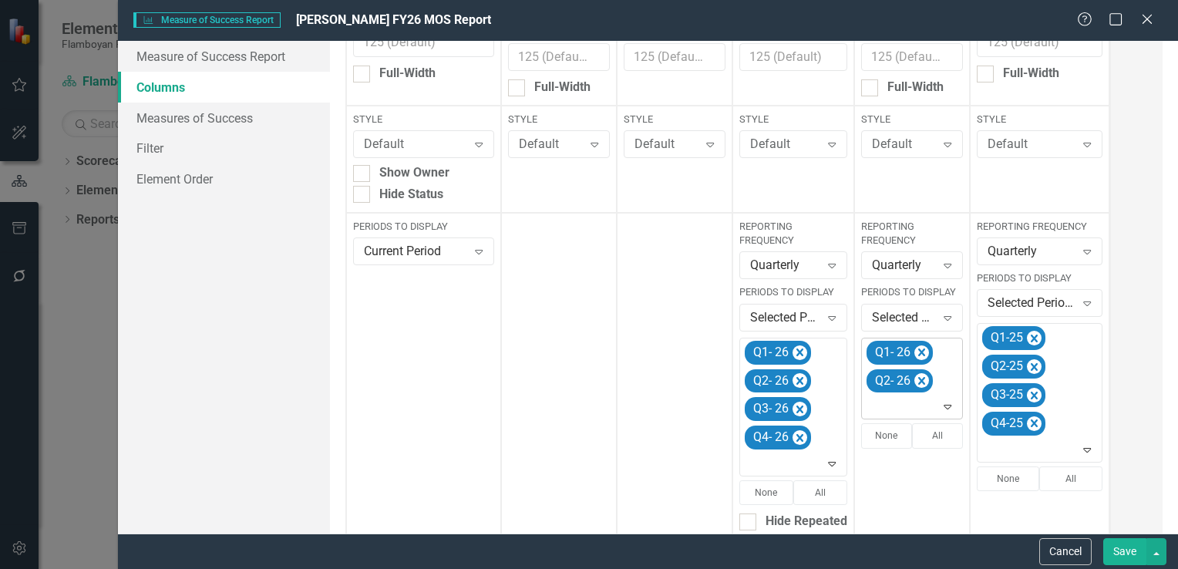
click at [944, 410] on icon "Expand" at bounding box center [947, 406] width 15 height 12
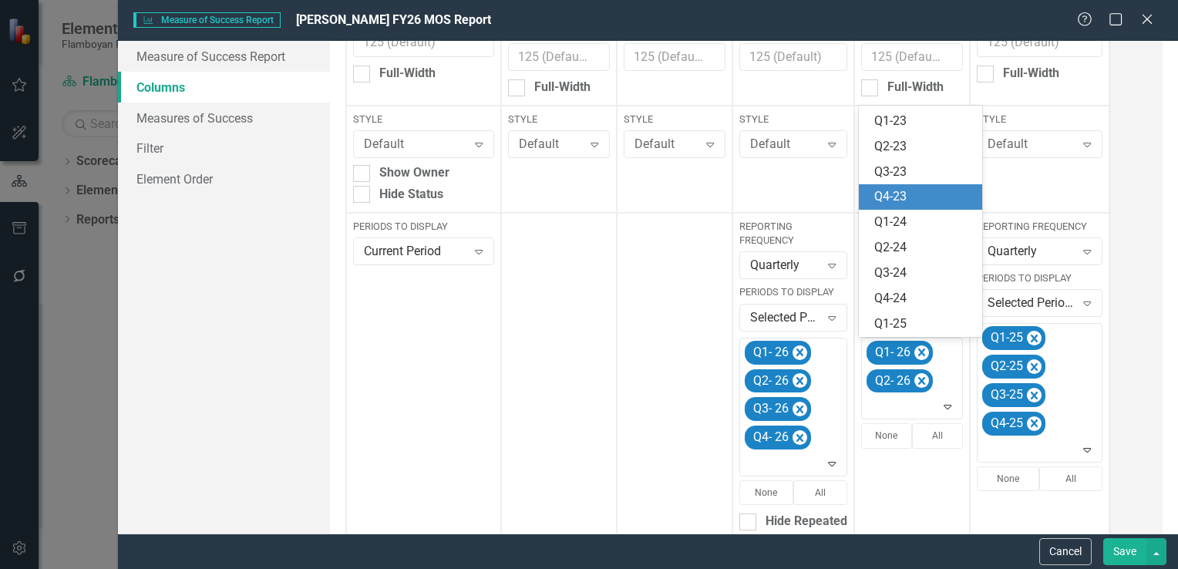
scroll to position [250, 0]
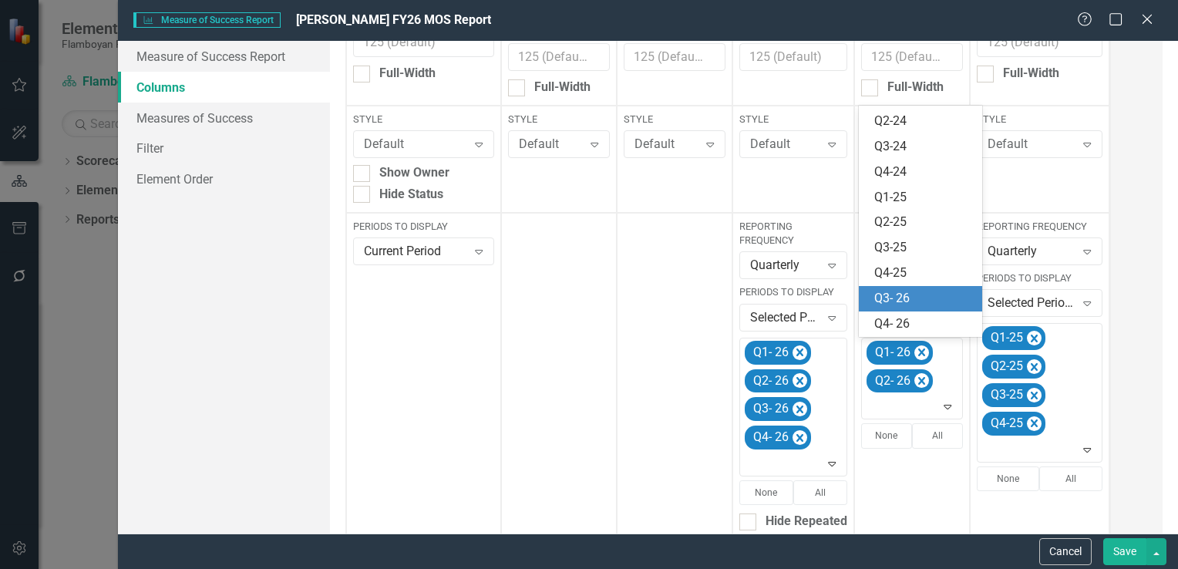
click at [914, 295] on div "Q3- 26" at bounding box center [924, 299] width 99 height 18
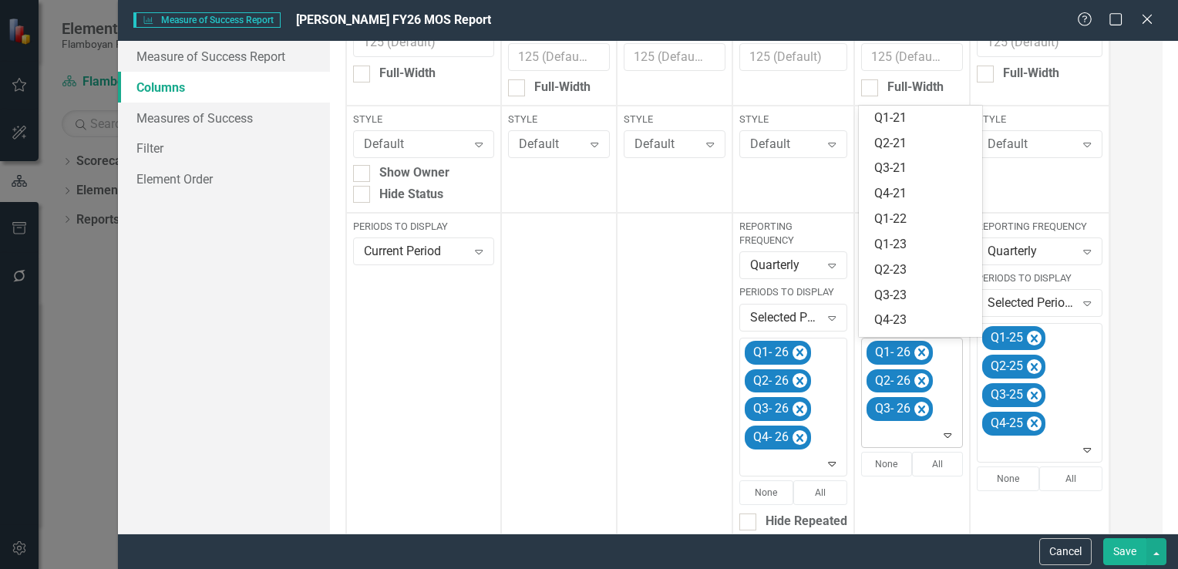
click at [946, 436] on icon "Expand" at bounding box center [947, 435] width 15 height 12
click at [920, 320] on div "Q4- 26" at bounding box center [924, 324] width 99 height 18
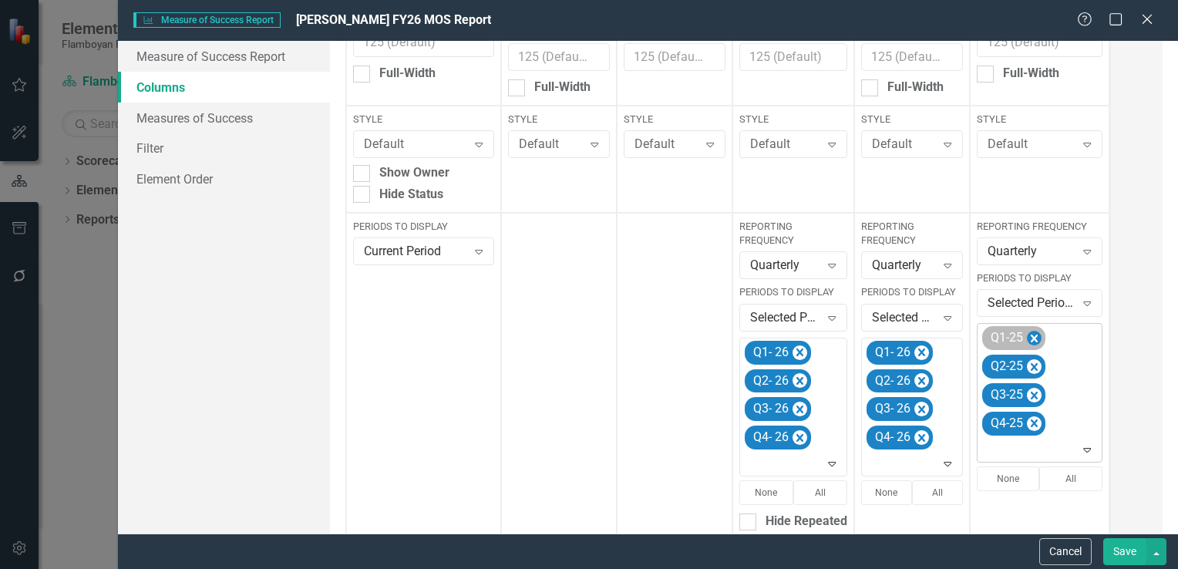
click at [1033, 334] on icon "Remove Q1-25" at bounding box center [1034, 338] width 15 height 19
click at [1033, 334] on icon "Remove Q2-25" at bounding box center [1034, 338] width 15 height 19
click at [1033, 334] on icon "Remove Q3-25" at bounding box center [1034, 338] width 15 height 19
click at [1033, 357] on icon "Remove Q4-25" at bounding box center [1034, 366] width 15 height 19
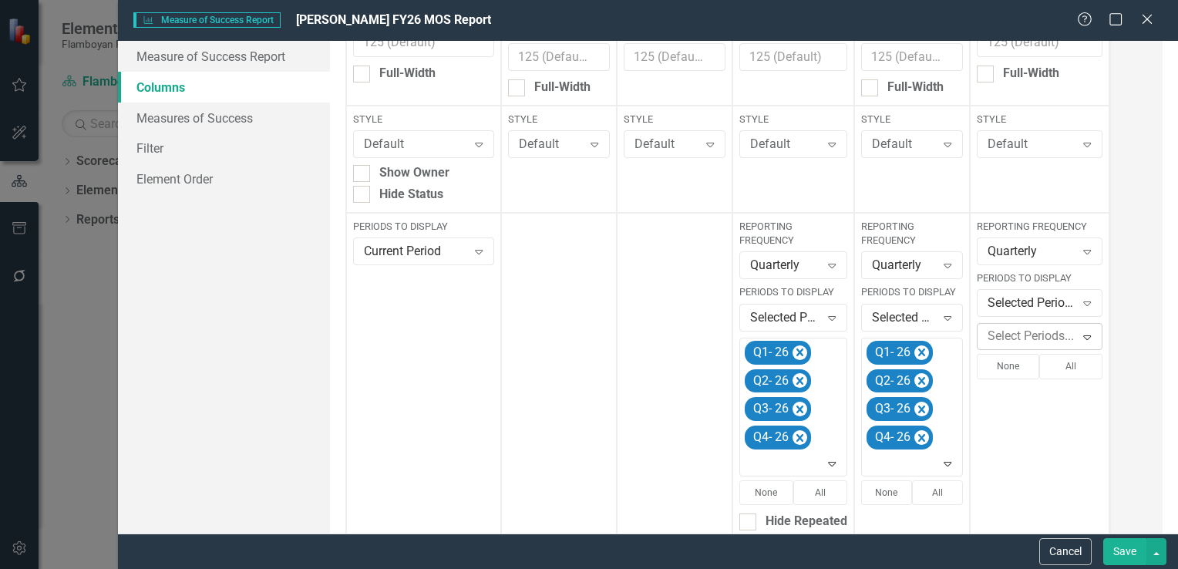
click at [1084, 338] on icon "Expand" at bounding box center [1087, 337] width 15 height 12
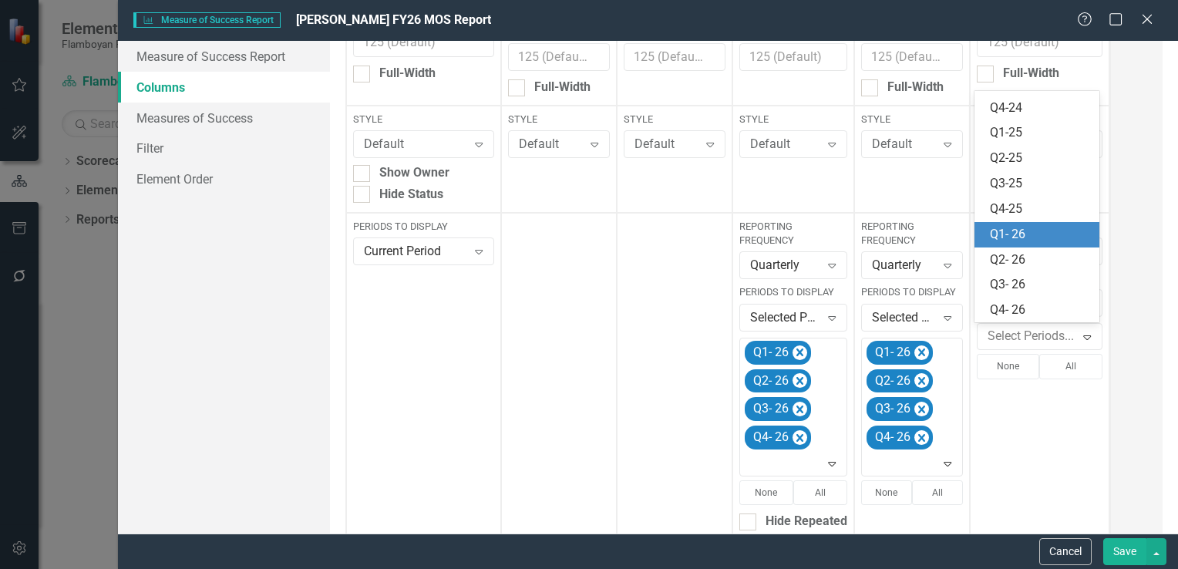
click at [1030, 238] on div "Q1- 26" at bounding box center [1040, 235] width 101 height 18
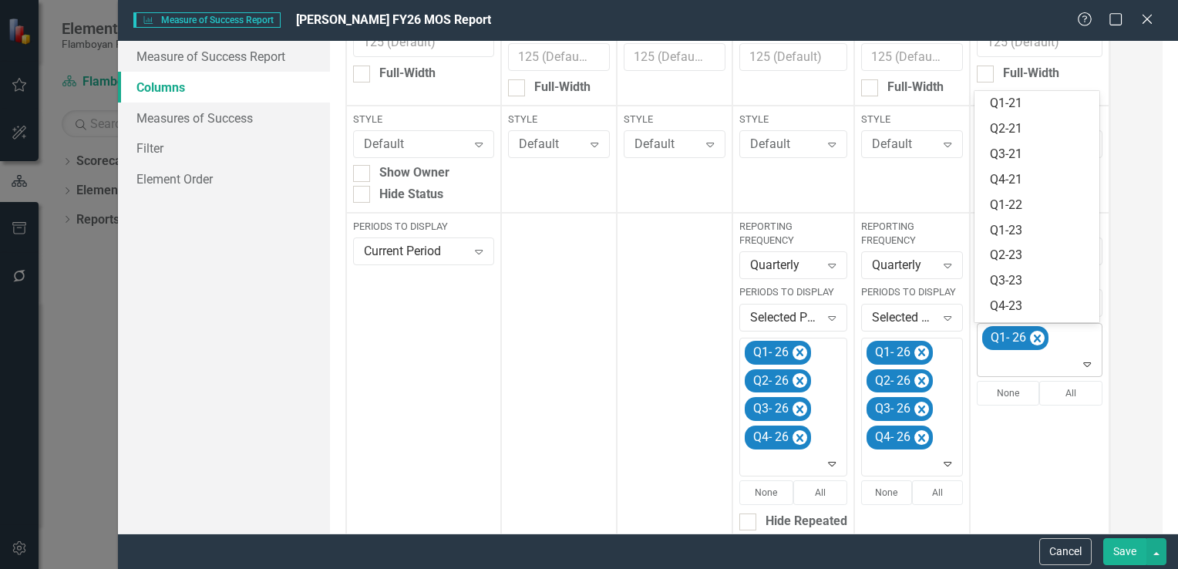
click at [1088, 362] on icon "Expand" at bounding box center [1087, 364] width 15 height 12
click at [1032, 265] on div "Q2- 26" at bounding box center [1040, 260] width 101 height 18
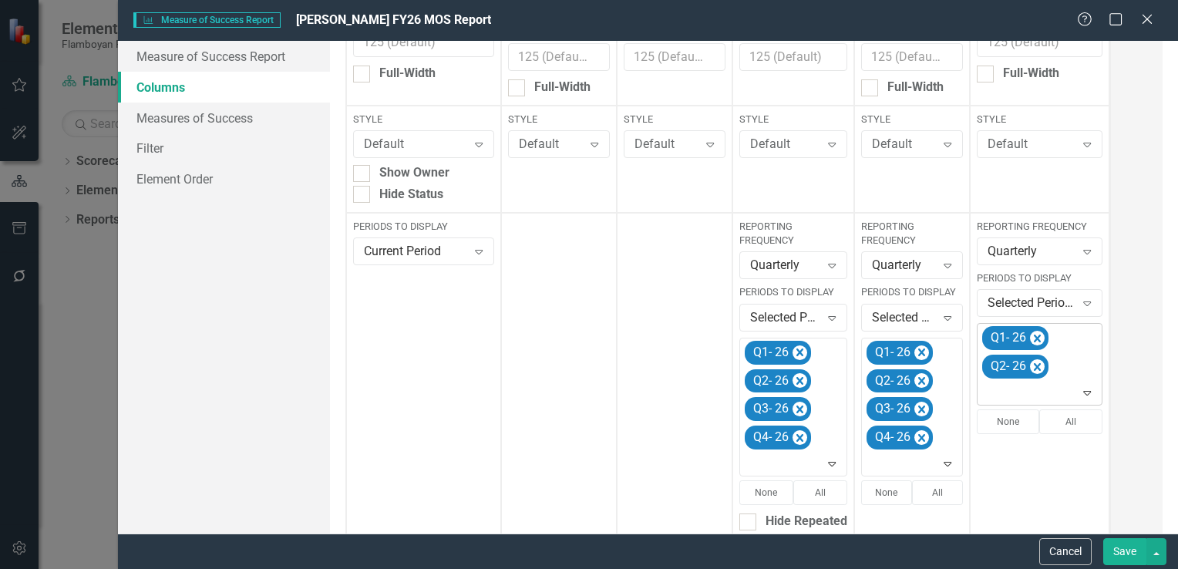
click at [1087, 394] on icon "Expand" at bounding box center [1087, 392] width 15 height 12
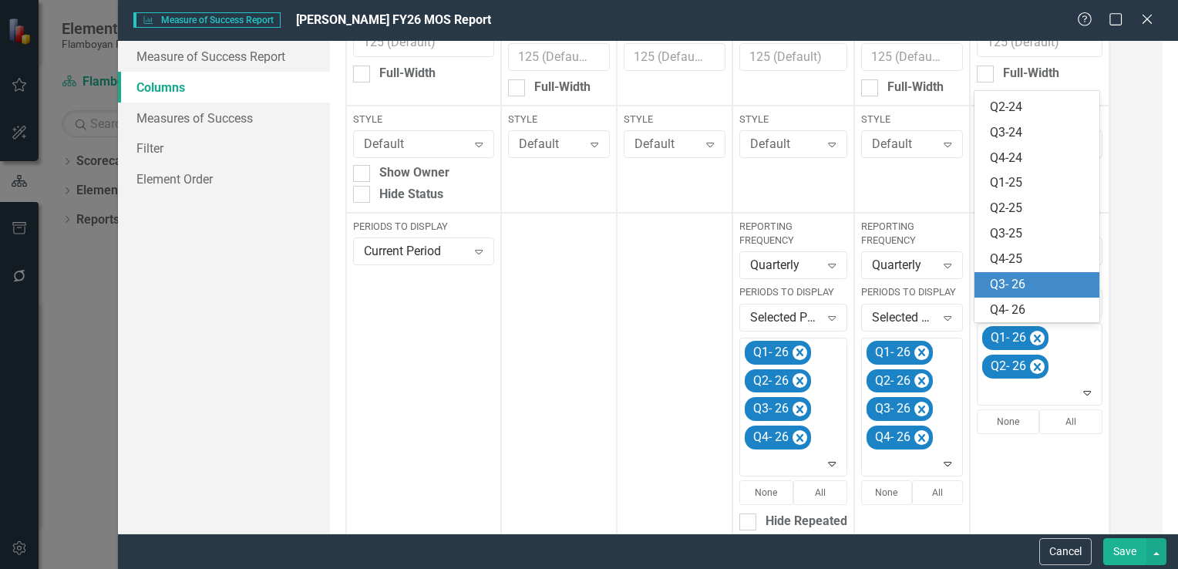
click at [1033, 278] on div "Q3- 26" at bounding box center [1040, 285] width 101 height 18
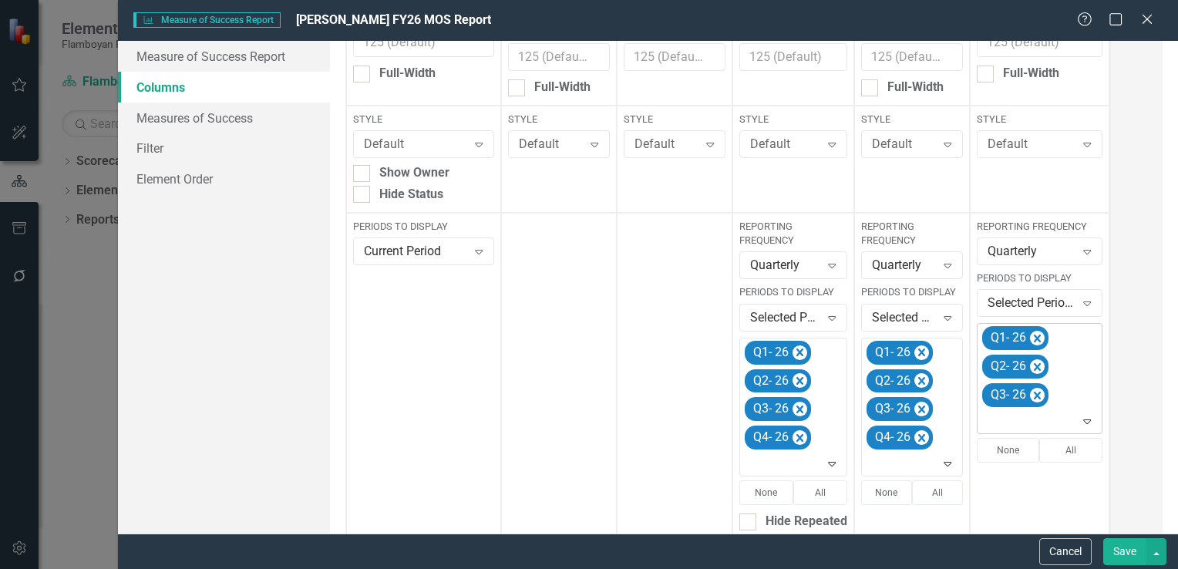
click at [1081, 420] on icon "Expand" at bounding box center [1087, 421] width 15 height 12
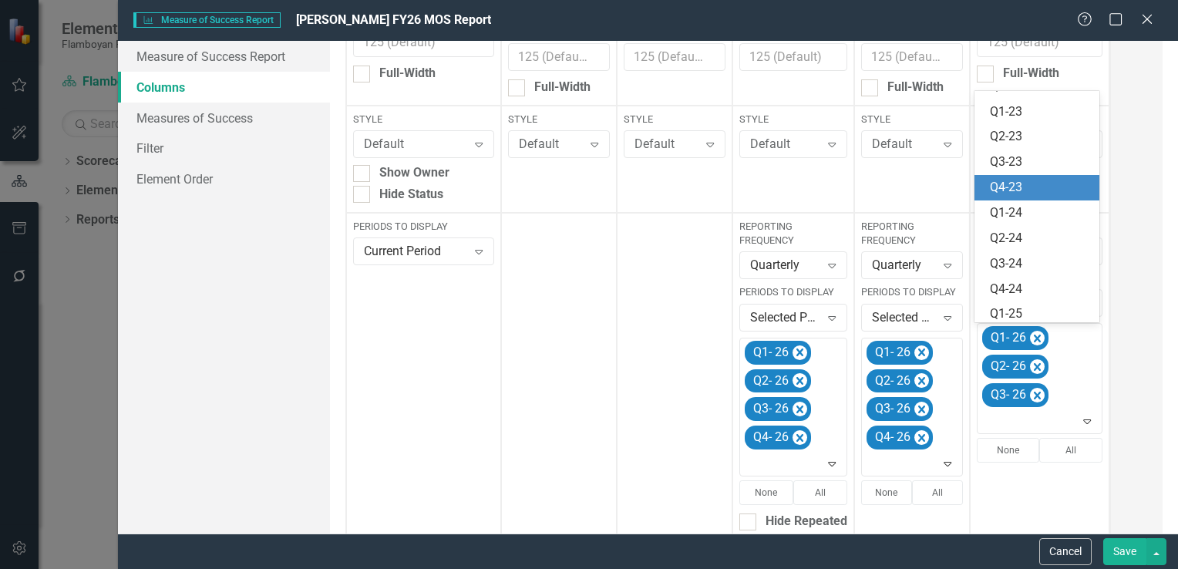
scroll to position [224, 0]
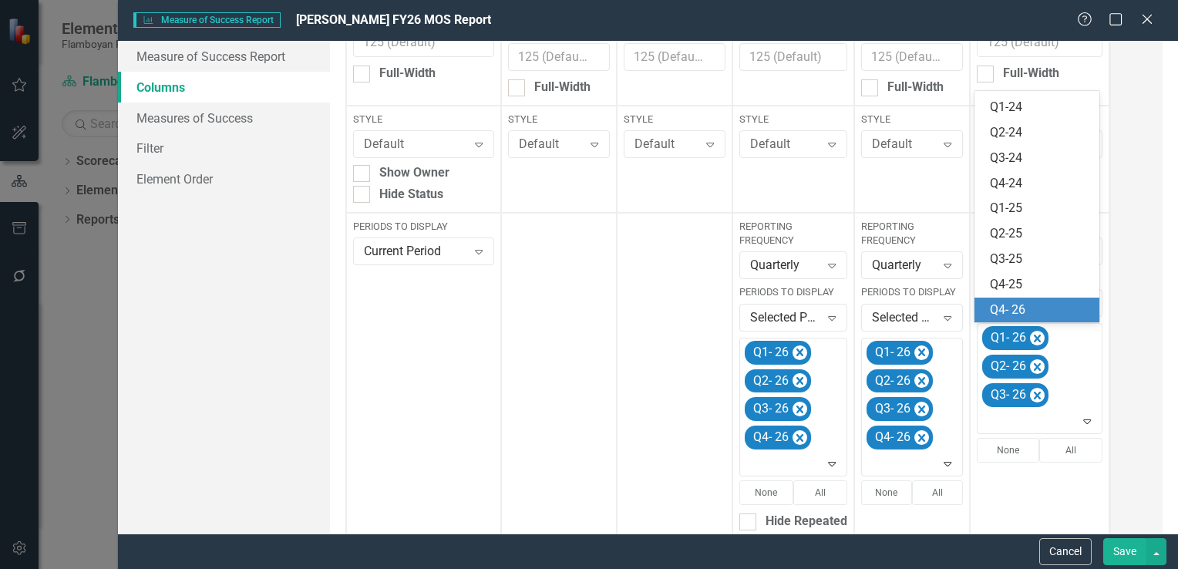
click at [1036, 303] on div "Q4- 26" at bounding box center [1040, 311] width 101 height 18
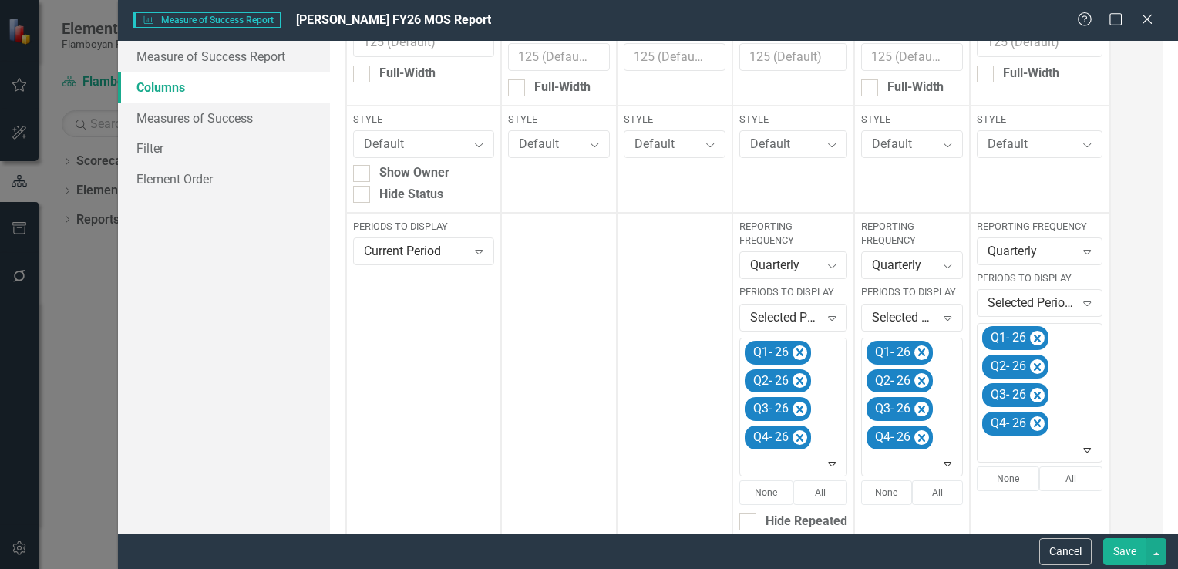
click at [1136, 555] on button "Save" at bounding box center [1125, 551] width 43 height 27
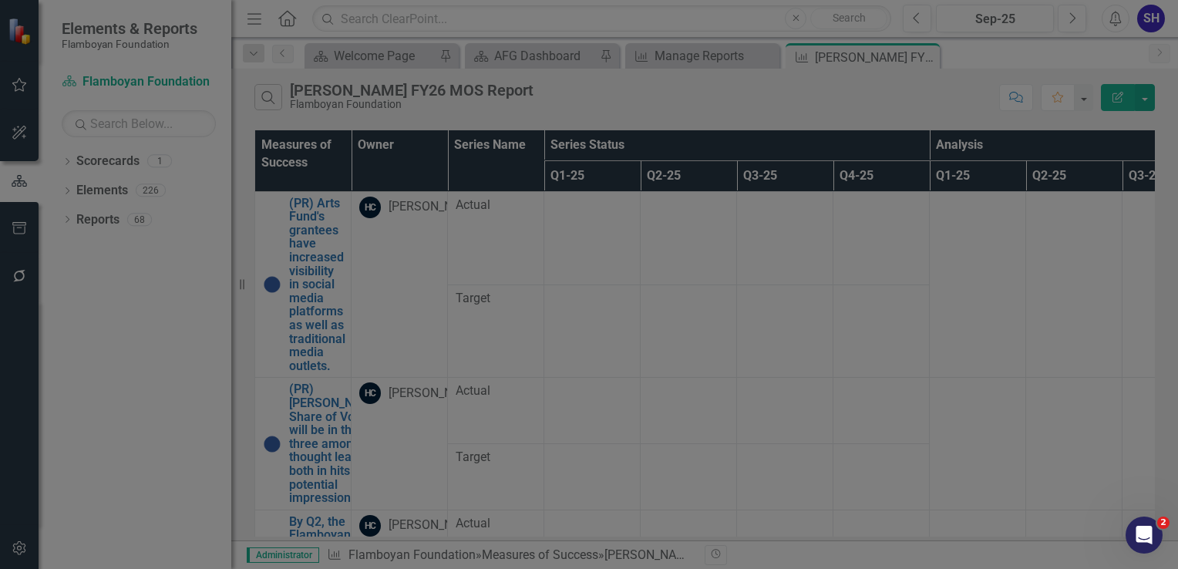
checkbox input "false"
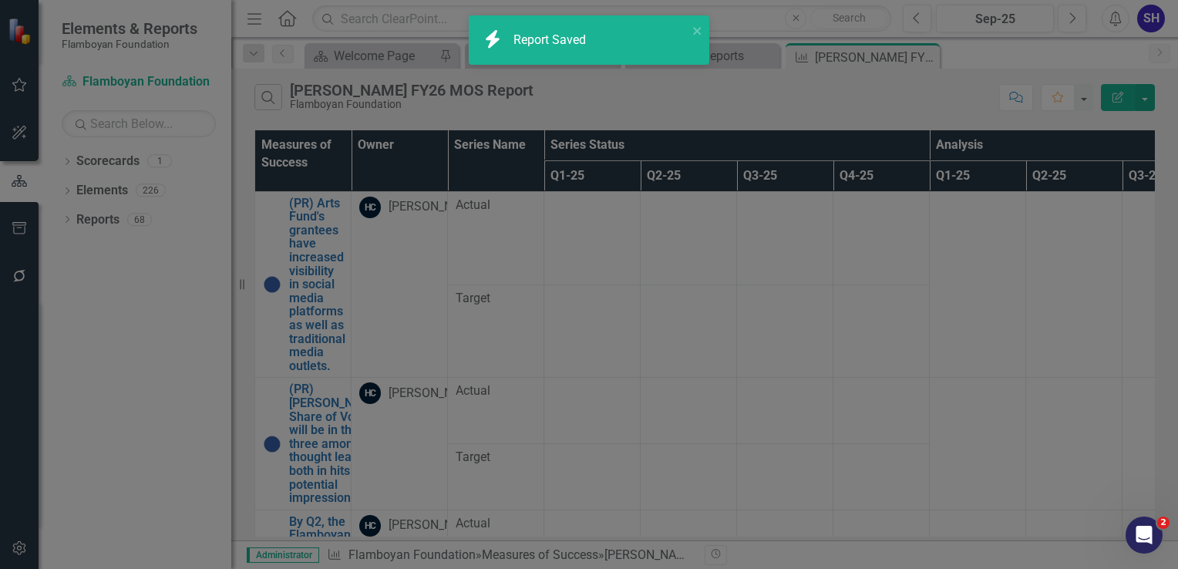
radio input "true"
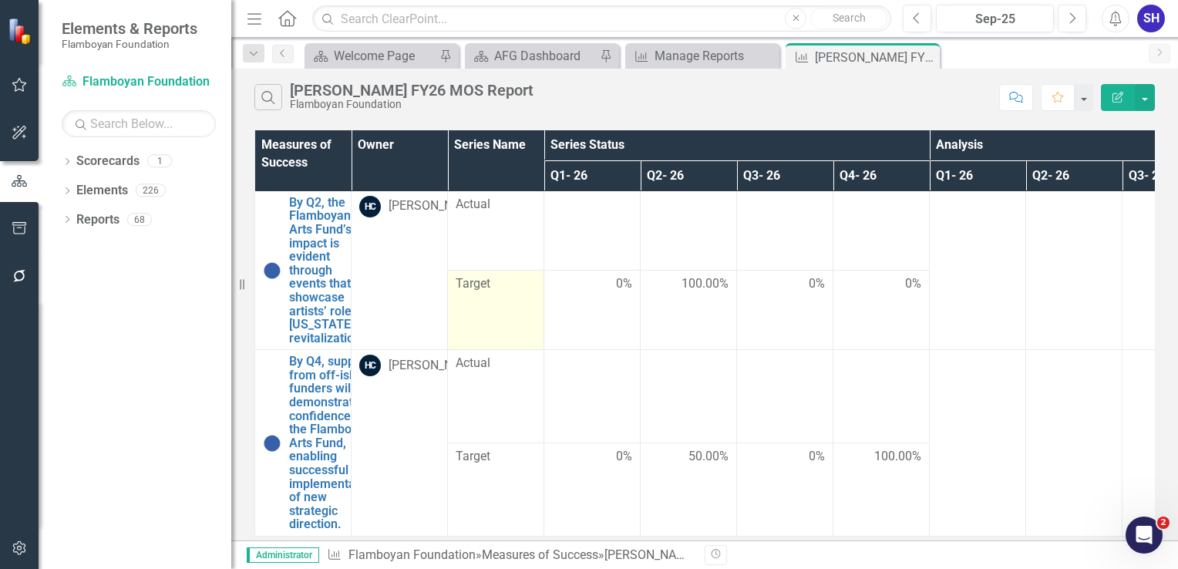
scroll to position [0, 0]
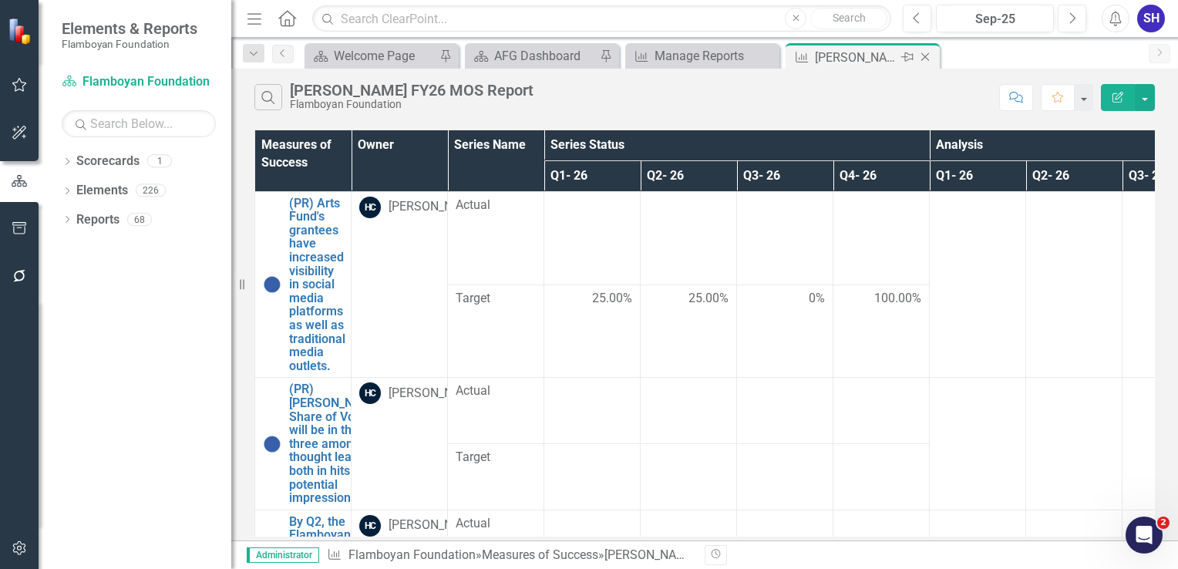
click at [929, 57] on icon "Close" at bounding box center [925, 57] width 15 height 12
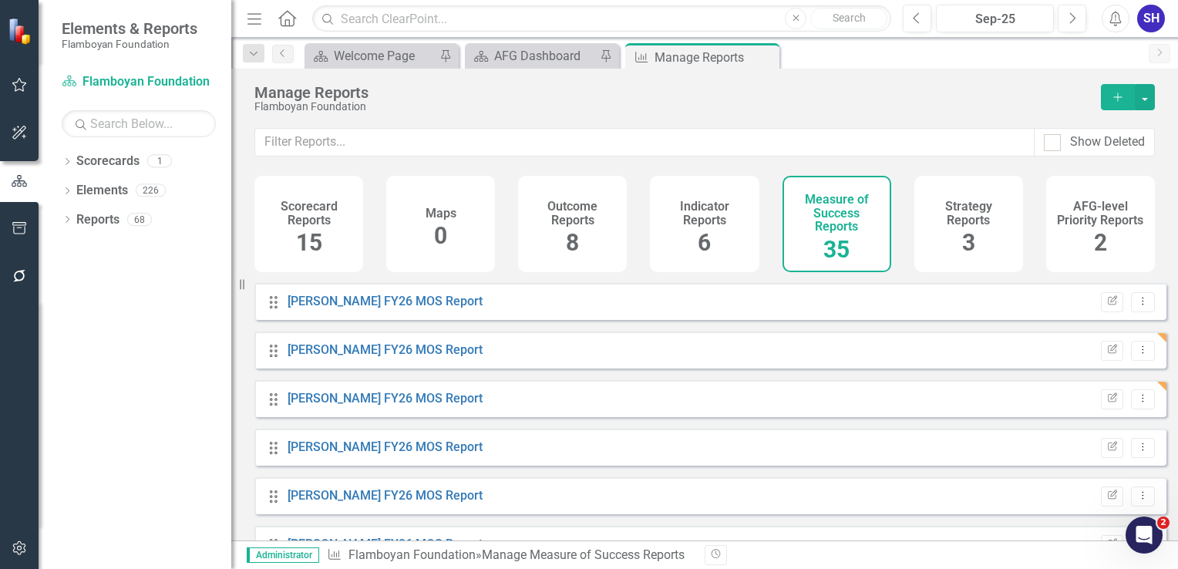
scroll to position [617, 0]
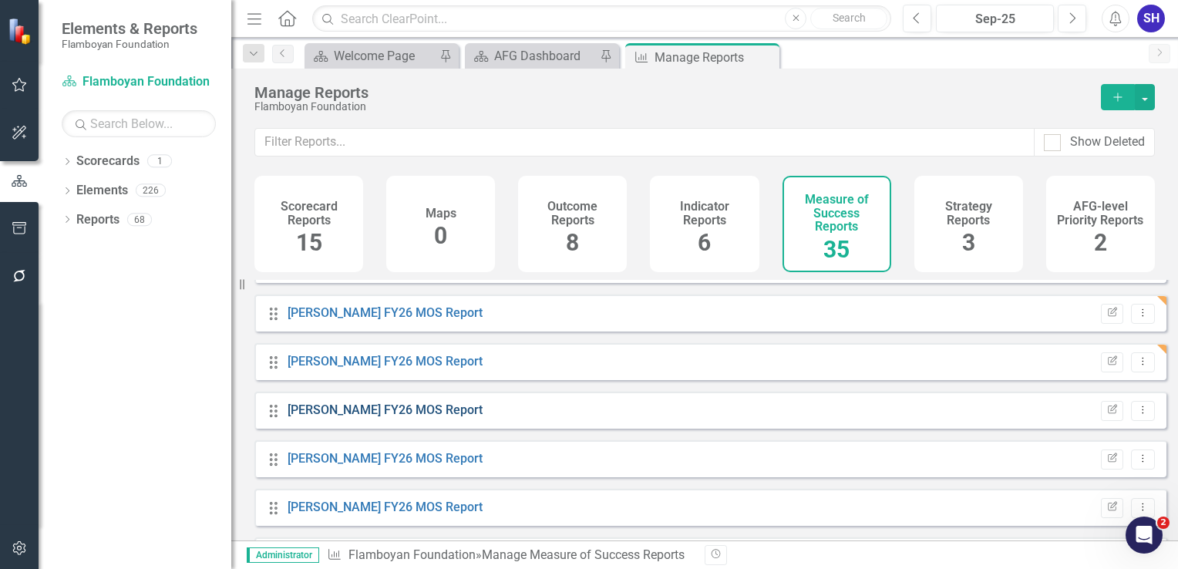
click at [403, 417] on link "[PERSON_NAME] FY26 MOS Report" at bounding box center [385, 410] width 195 height 15
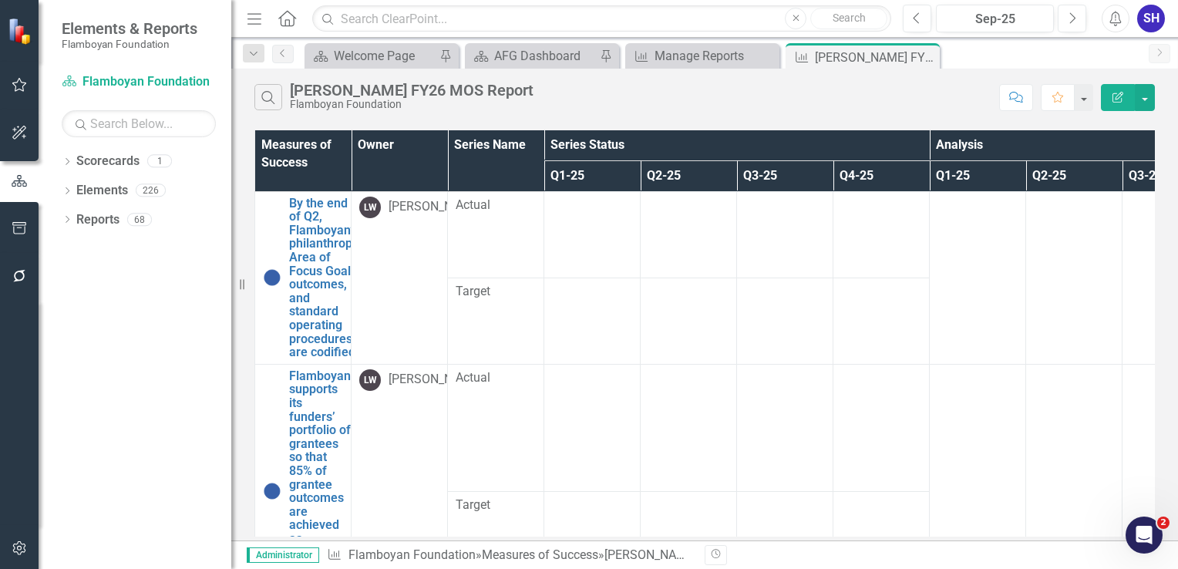
click at [1115, 97] on icon "Edit Report" at bounding box center [1118, 97] width 14 height 11
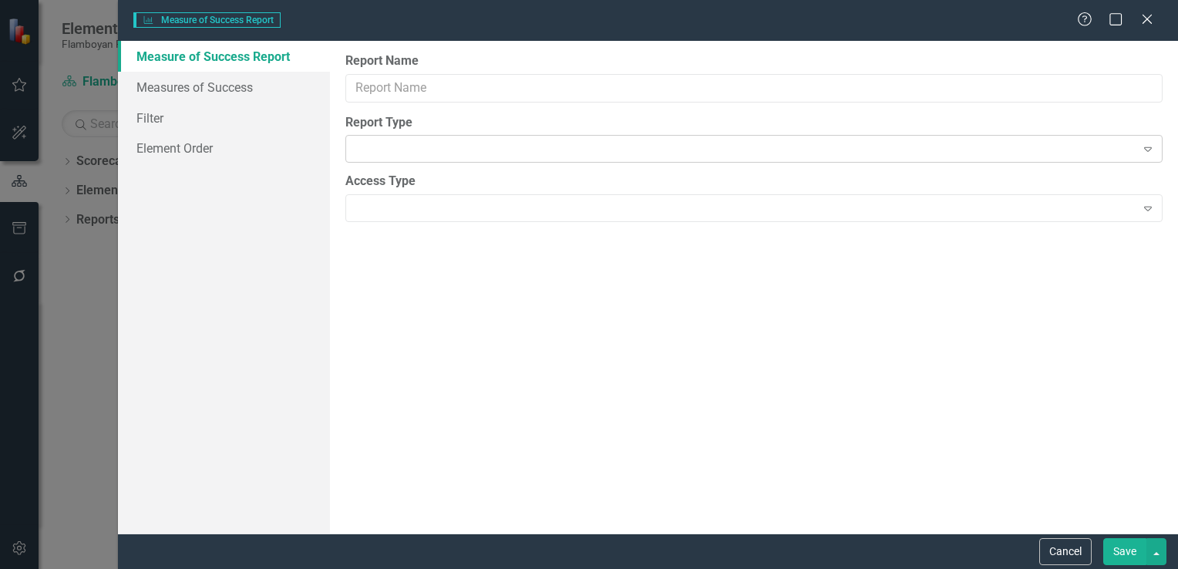
type input "[PERSON_NAME] FY26 MOS Report"
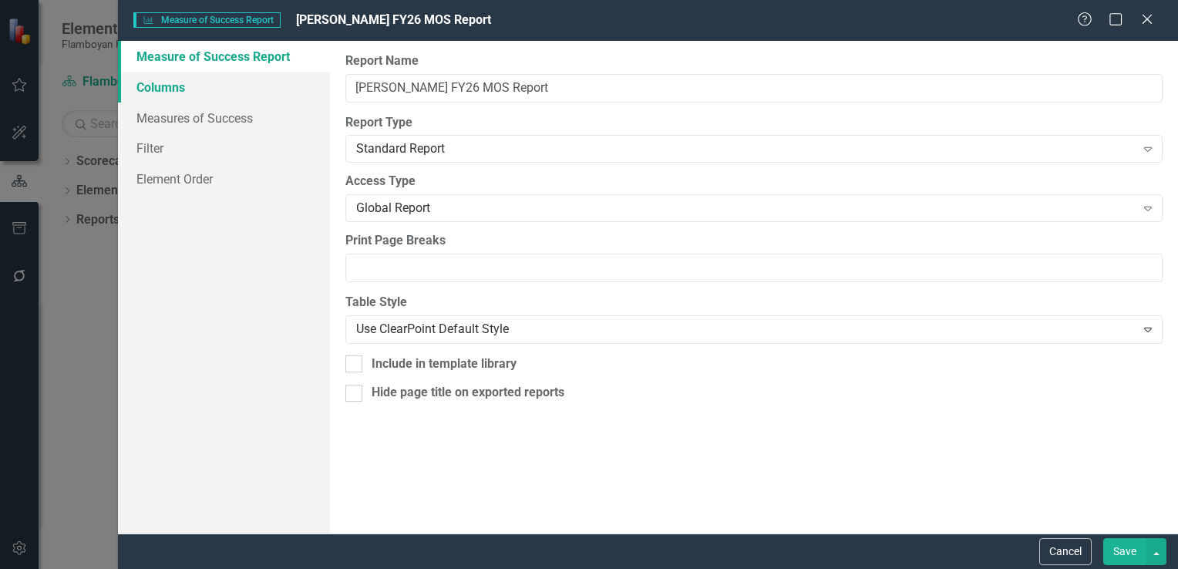
click at [210, 91] on link "Columns" at bounding box center [224, 87] width 212 height 31
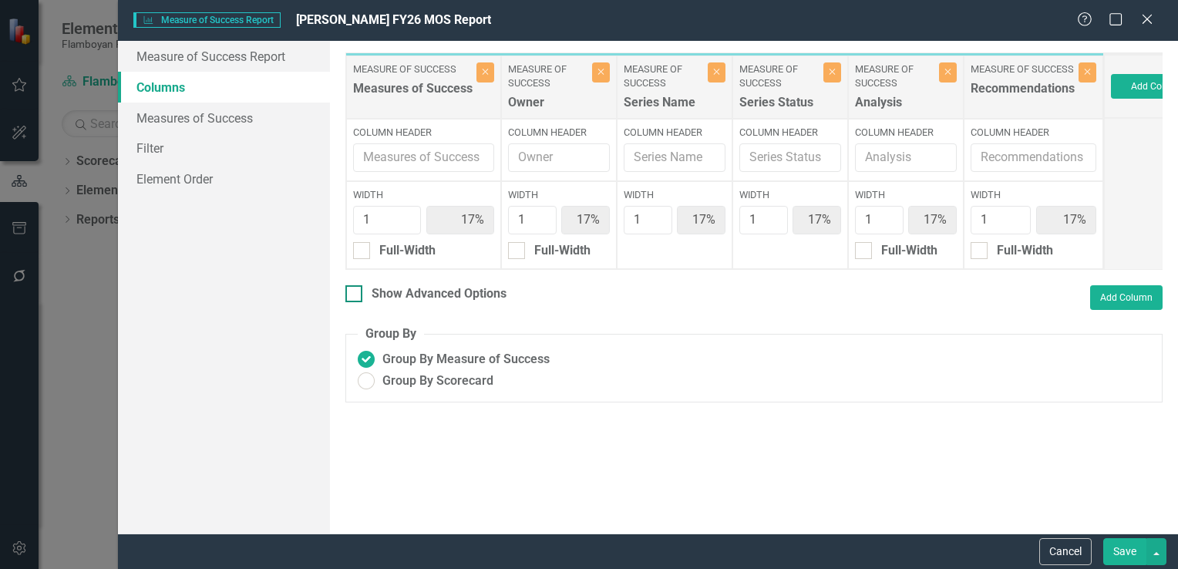
click at [353, 302] on div at bounding box center [354, 293] width 17 height 17
click at [353, 295] on input "Show Advanced Options" at bounding box center [351, 290] width 10 height 10
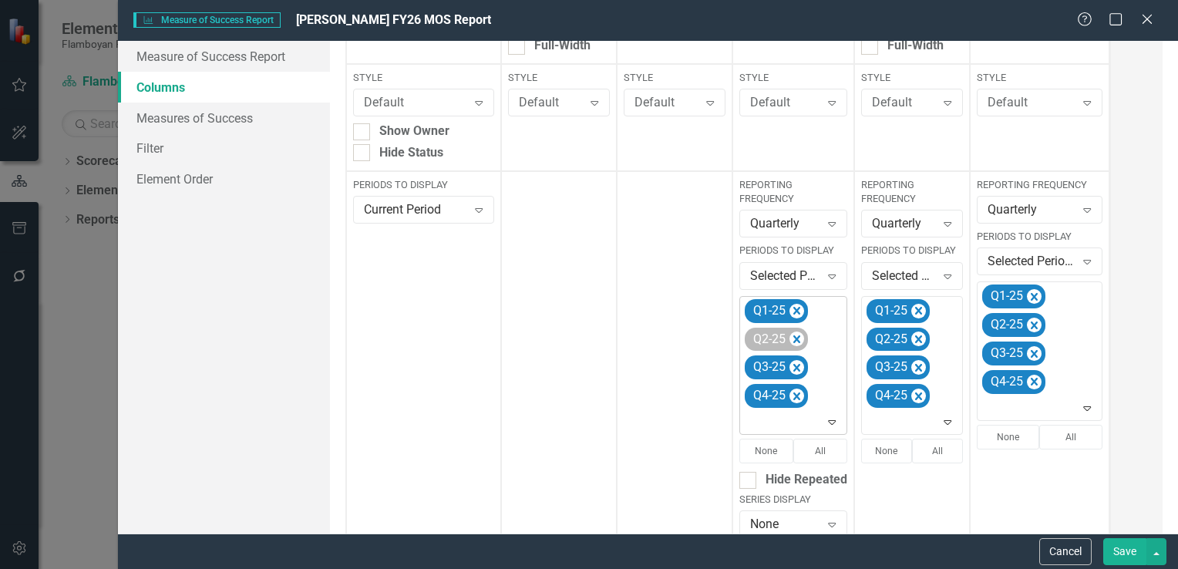
scroll to position [308, 0]
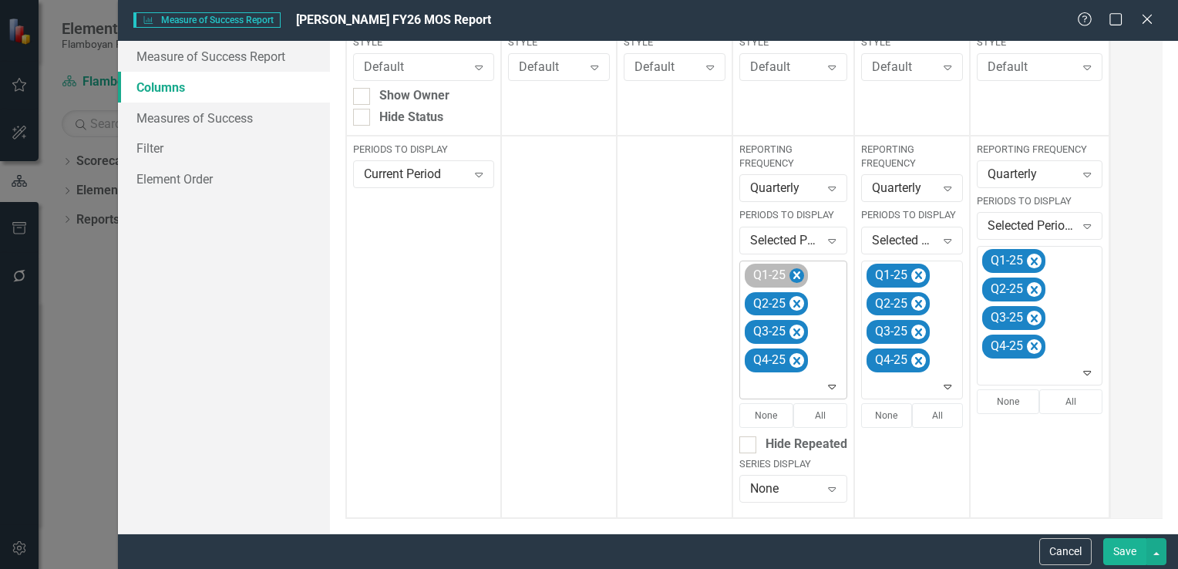
click at [791, 276] on icon "Remove Q1-25" at bounding box center [797, 275] width 15 height 19
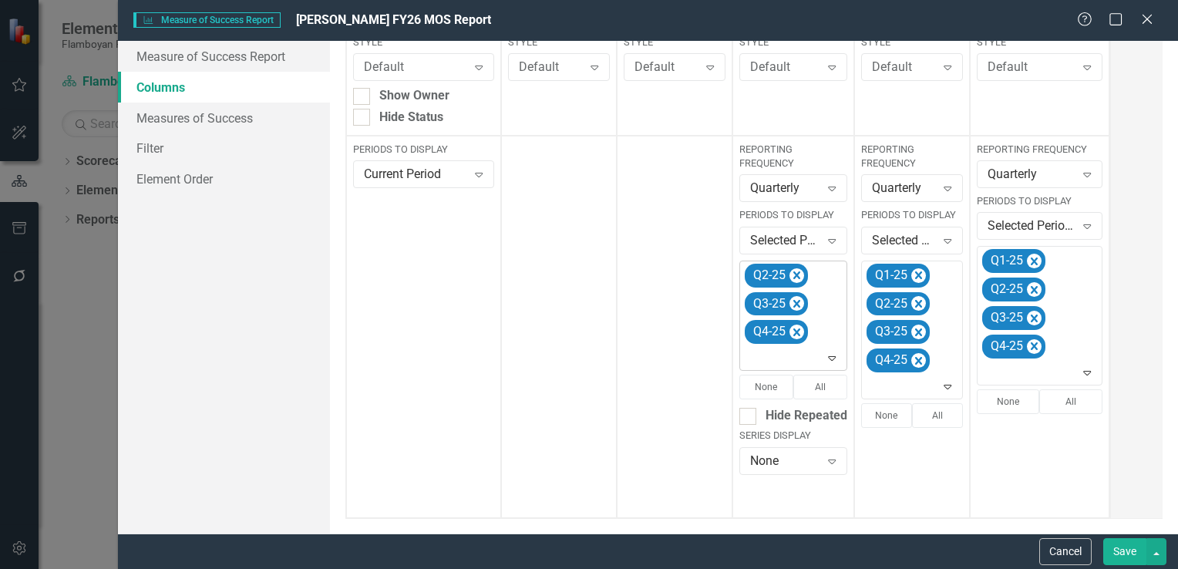
click at [791, 276] on icon "Remove Q2-25" at bounding box center [797, 275] width 15 height 19
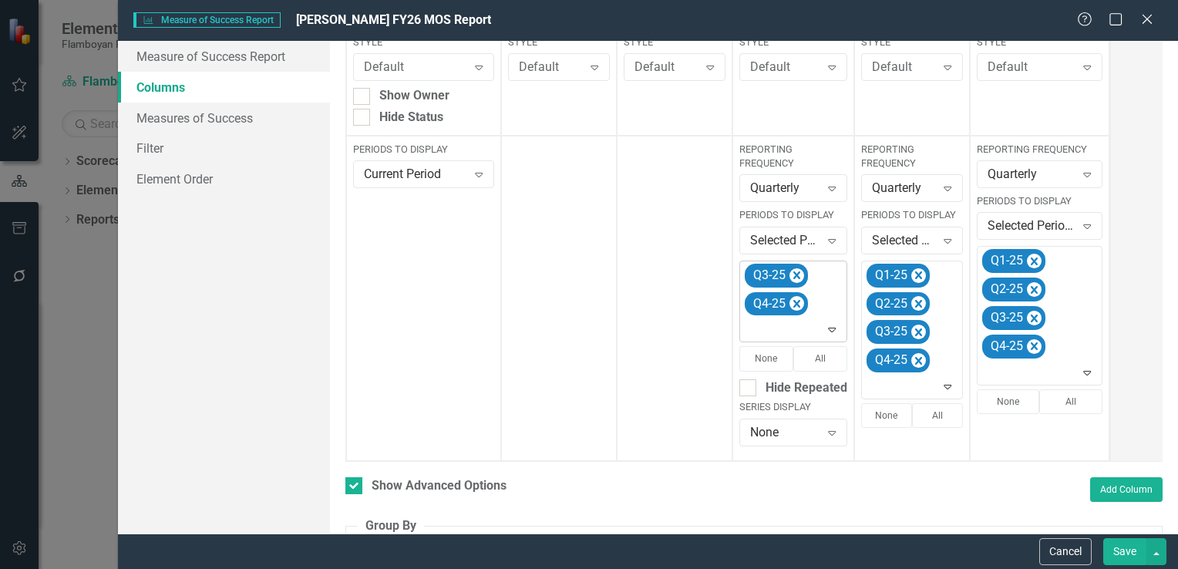
click at [791, 276] on icon "Remove Q3-25" at bounding box center [797, 275] width 15 height 19
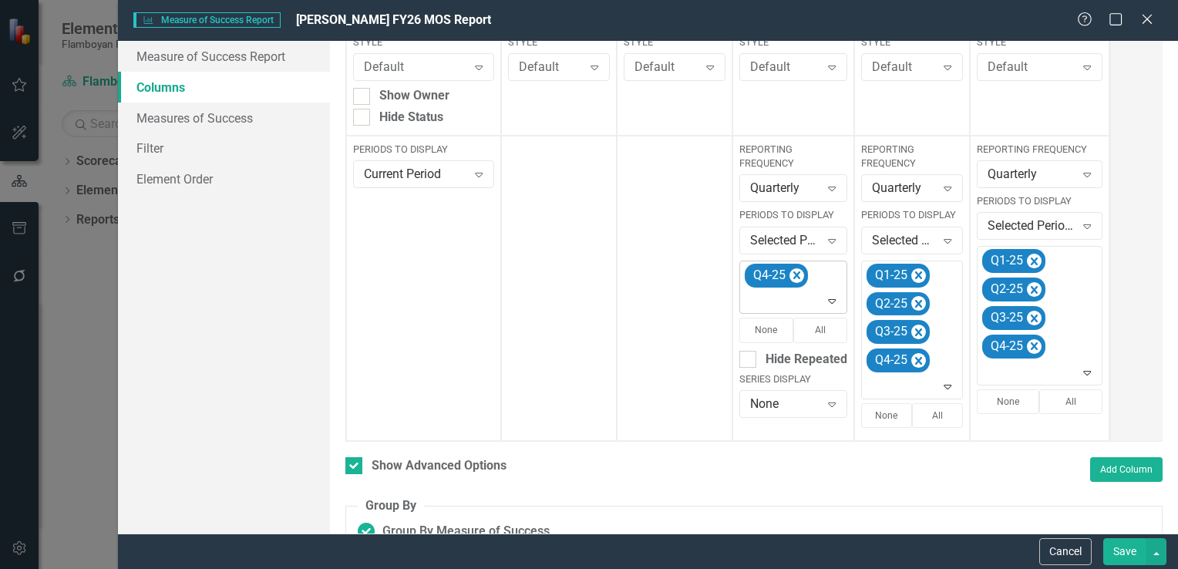
click at [791, 276] on icon "Remove Q4-25" at bounding box center [797, 275] width 15 height 19
click at [830, 273] on icon "Expand" at bounding box center [831, 274] width 15 height 12
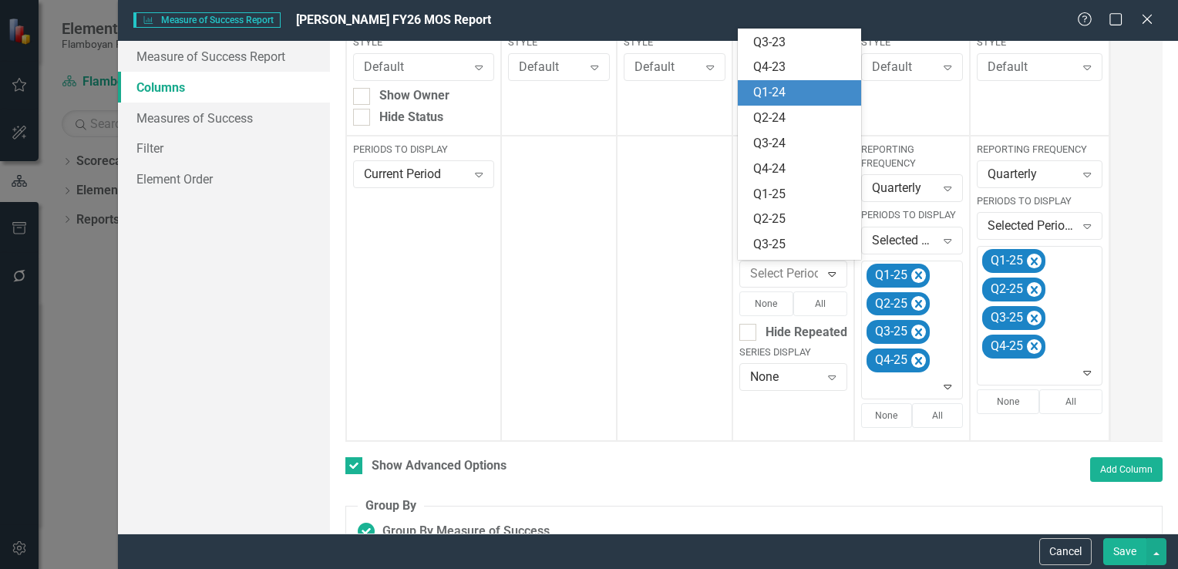
scroll to position [300, 0]
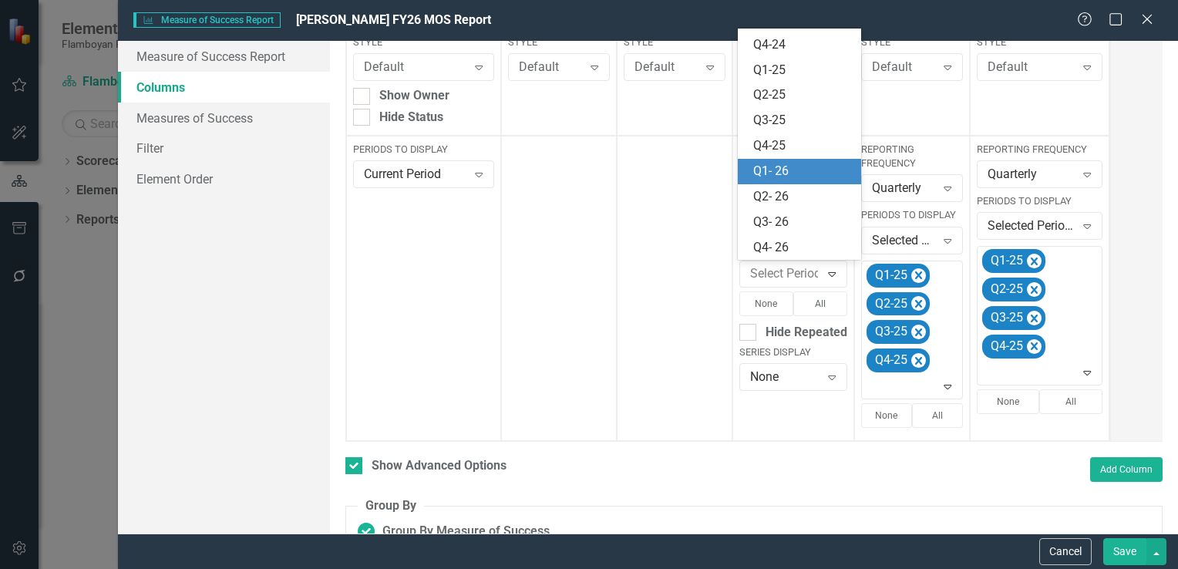
click at [799, 172] on div "Q1- 26" at bounding box center [802, 172] width 99 height 18
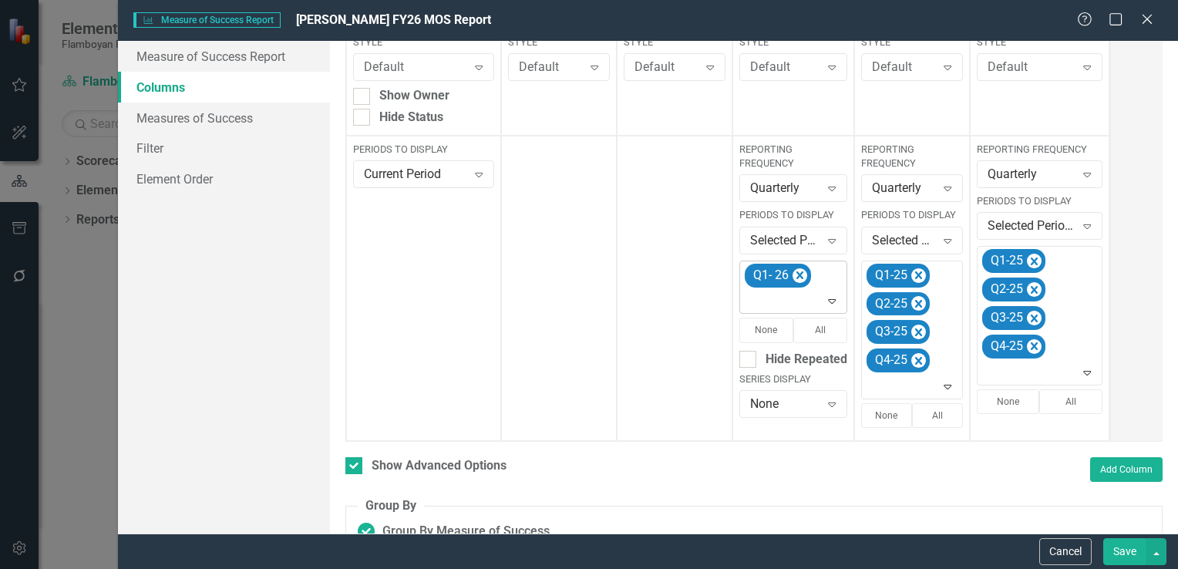
click at [830, 302] on icon at bounding box center [833, 301] width 8 height 5
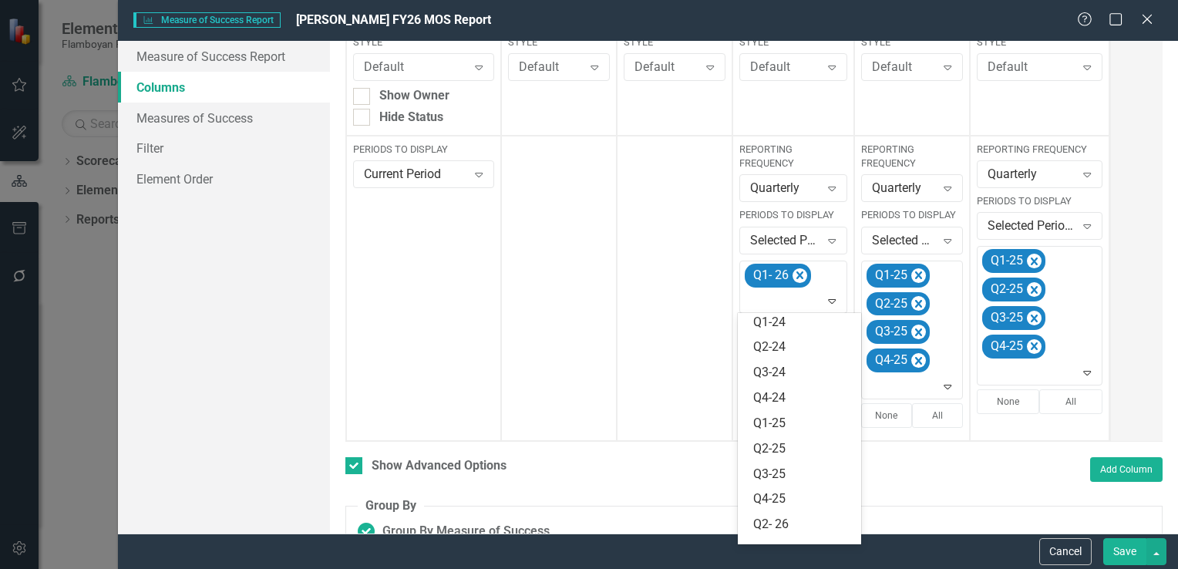
scroll to position [275, 0]
click at [811, 480] on div "Q2- 26" at bounding box center [802, 482] width 99 height 18
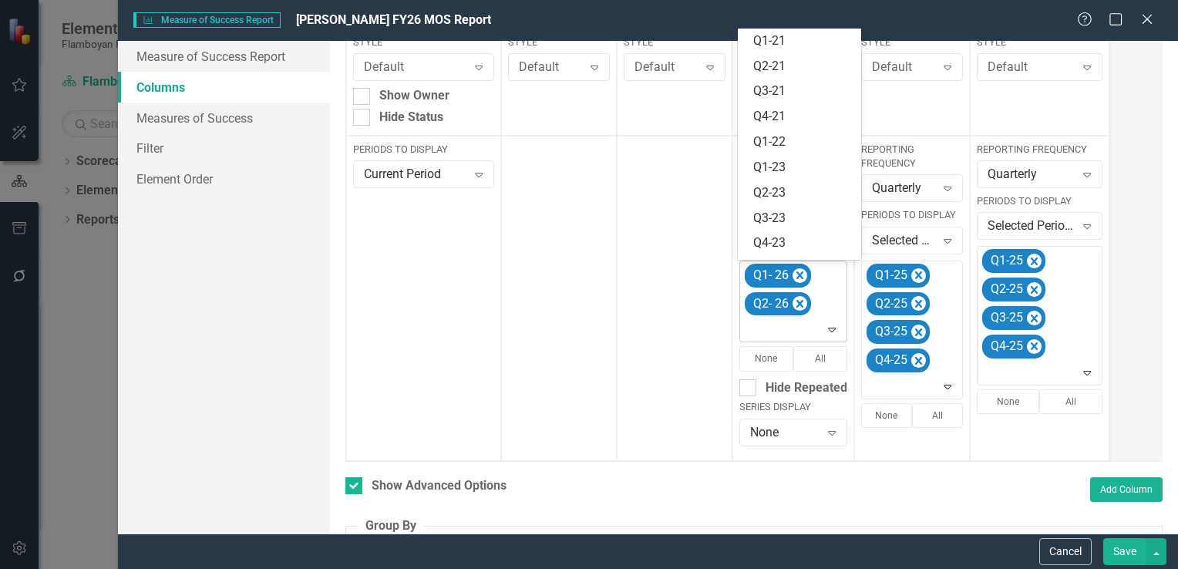
click at [824, 332] on icon "Expand" at bounding box center [831, 329] width 15 height 12
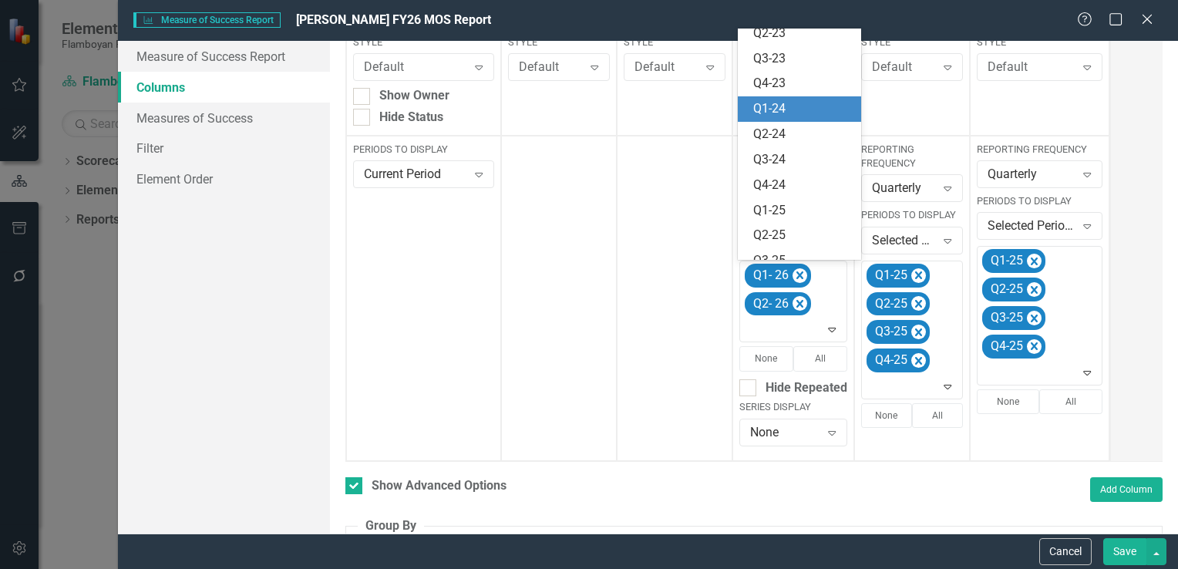
scroll to position [250, 0]
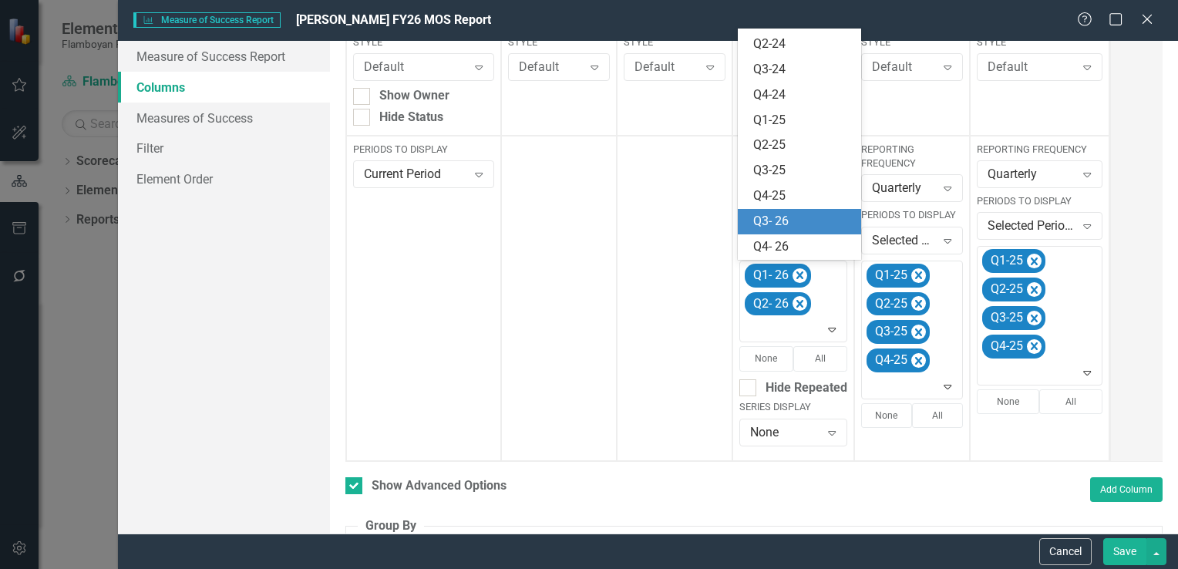
click at [789, 222] on div "Q3- 26" at bounding box center [802, 222] width 99 height 18
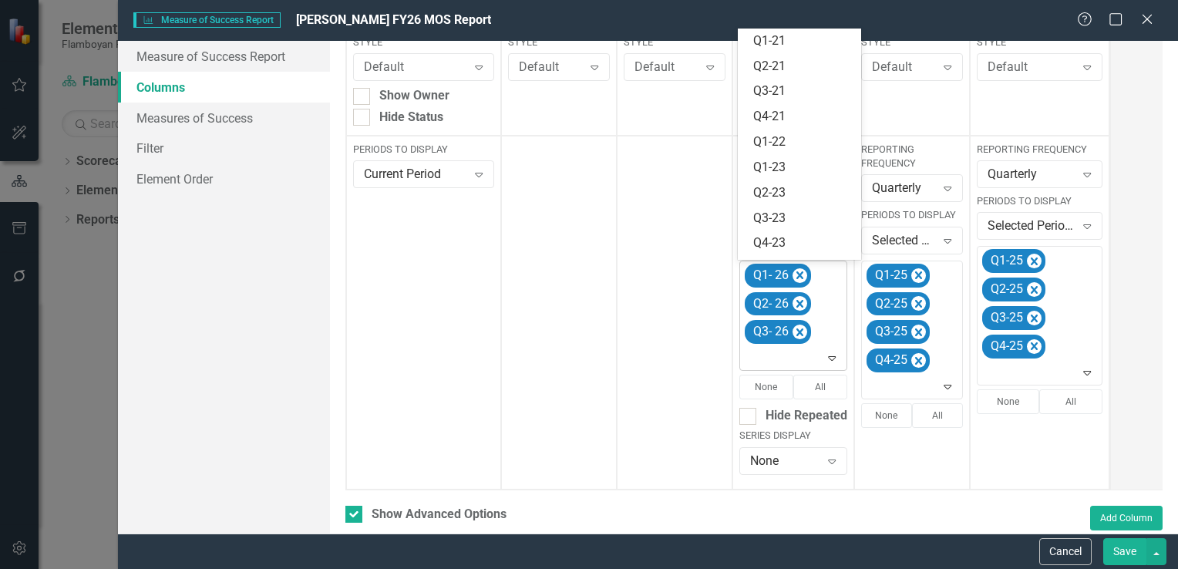
click at [835, 359] on icon "Expand" at bounding box center [831, 358] width 15 height 12
click at [785, 244] on div "Q4- 26" at bounding box center [802, 247] width 99 height 18
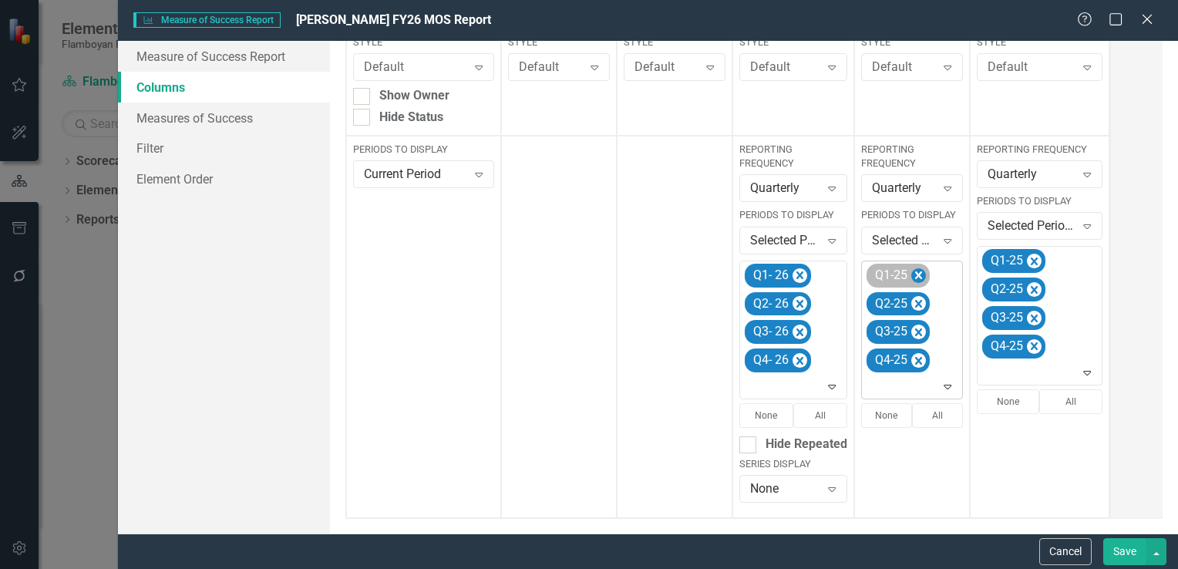
click at [914, 274] on icon "Remove Q1-25" at bounding box center [919, 275] width 15 height 19
click at [914, 274] on icon "Remove Q2-25" at bounding box center [919, 275] width 15 height 19
click at [913, 274] on icon "Remove Q3-25" at bounding box center [919, 275] width 15 height 19
click at [913, 295] on icon "Remove Q4-25" at bounding box center [919, 304] width 15 height 19
click at [940, 278] on icon "Expand" at bounding box center [947, 274] width 15 height 12
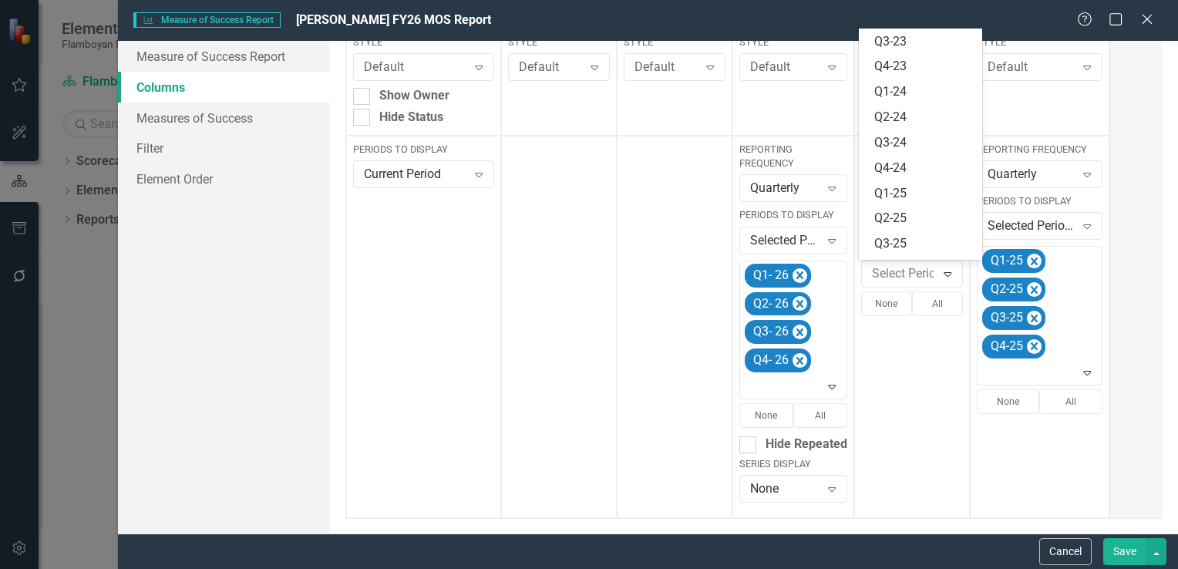
scroll to position [300, 0]
click at [919, 170] on div "Q1- 26" at bounding box center [924, 172] width 99 height 18
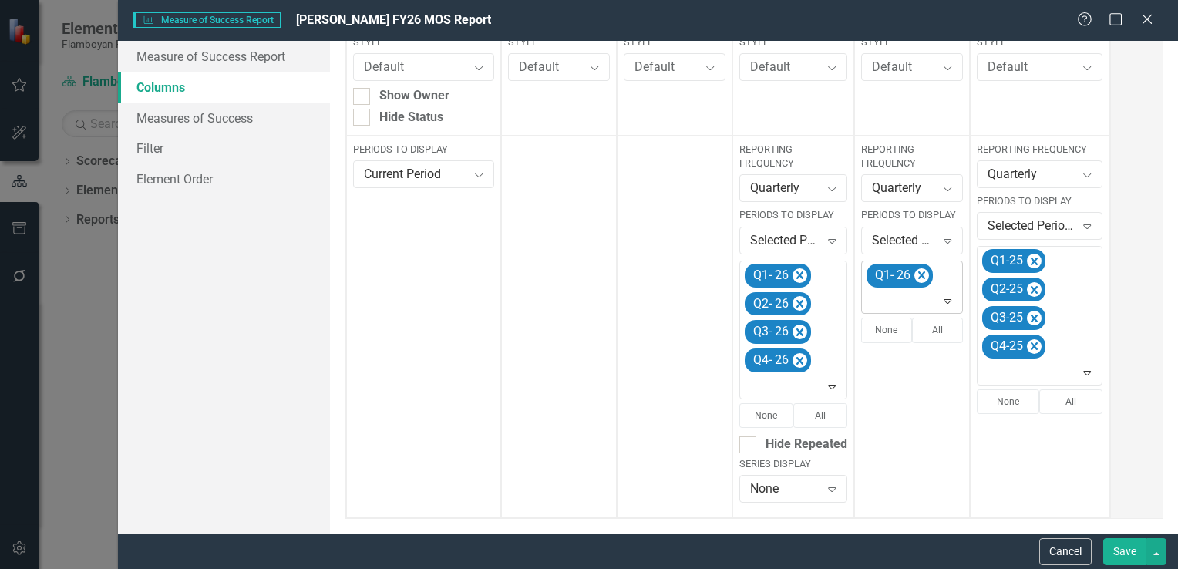
click at [945, 303] on icon "Expand" at bounding box center [947, 301] width 15 height 12
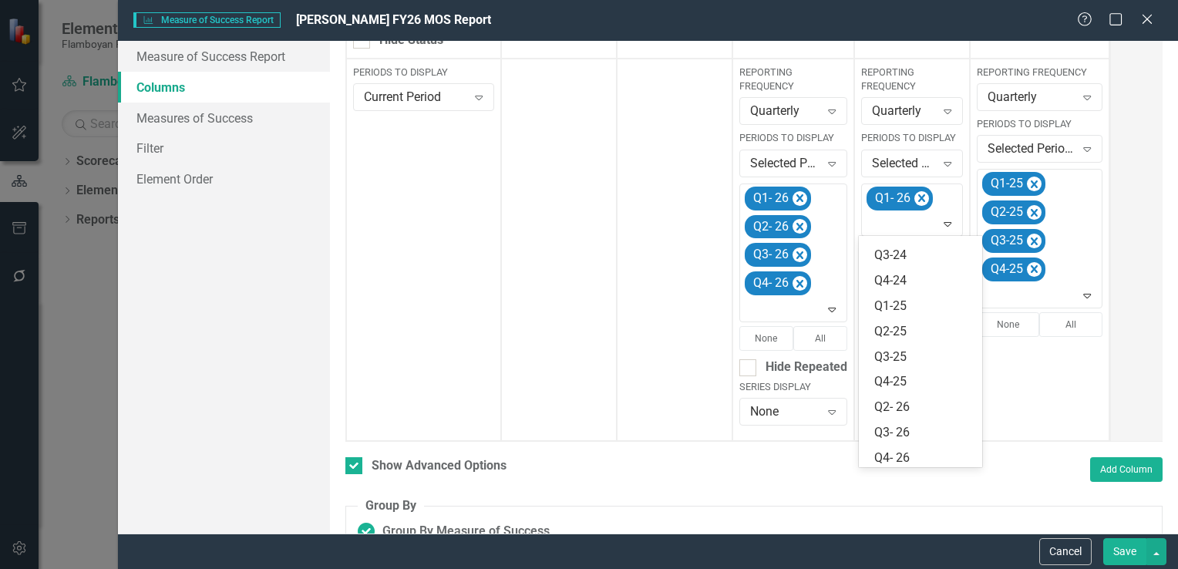
scroll to position [275, 0]
click at [919, 408] on div "Q2- 26" at bounding box center [924, 405] width 99 height 18
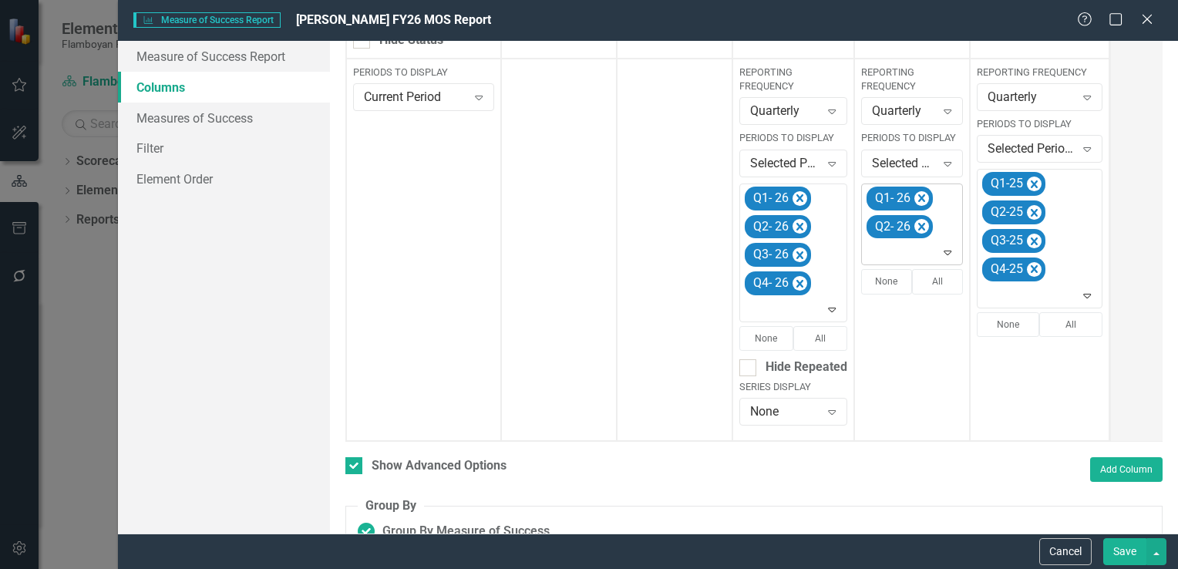
click at [943, 248] on icon "Expand" at bounding box center [947, 252] width 15 height 12
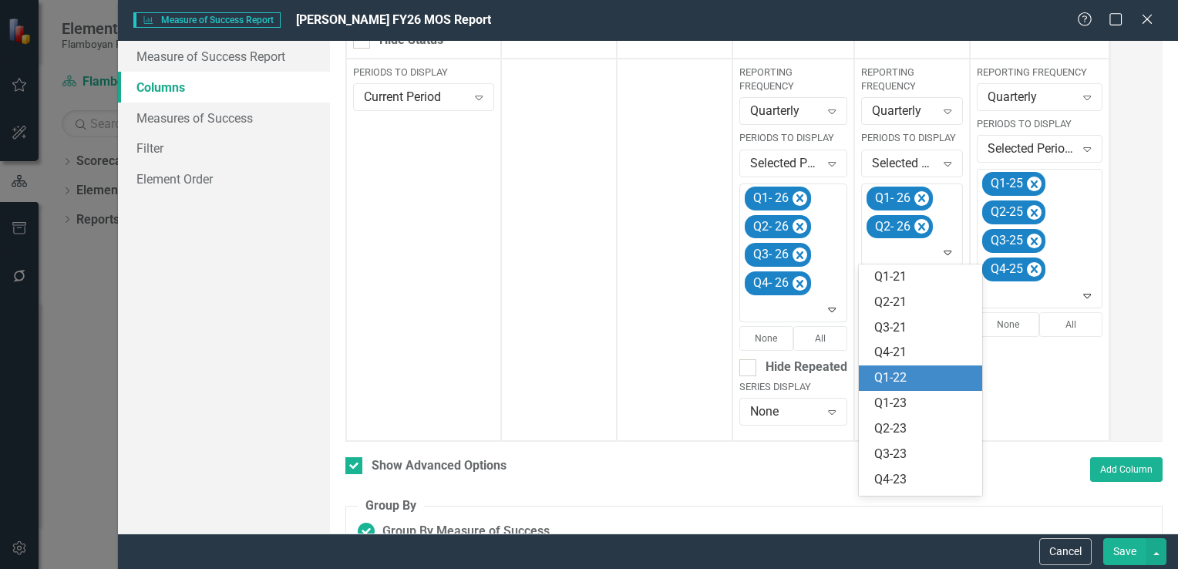
scroll to position [250, 0]
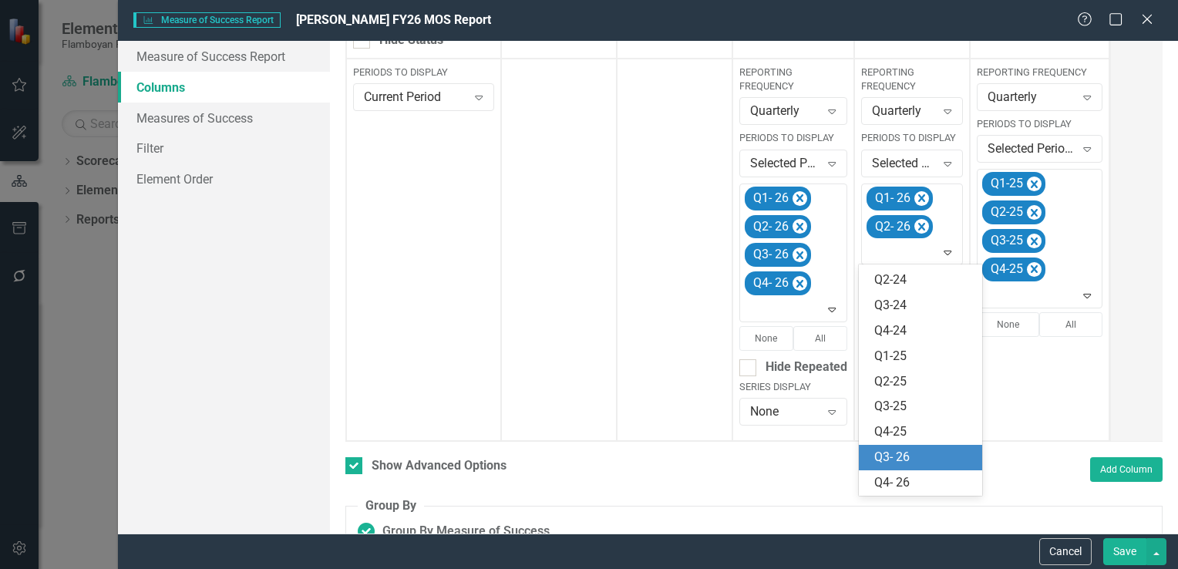
click at [939, 454] on div "Q3- 26" at bounding box center [924, 458] width 99 height 18
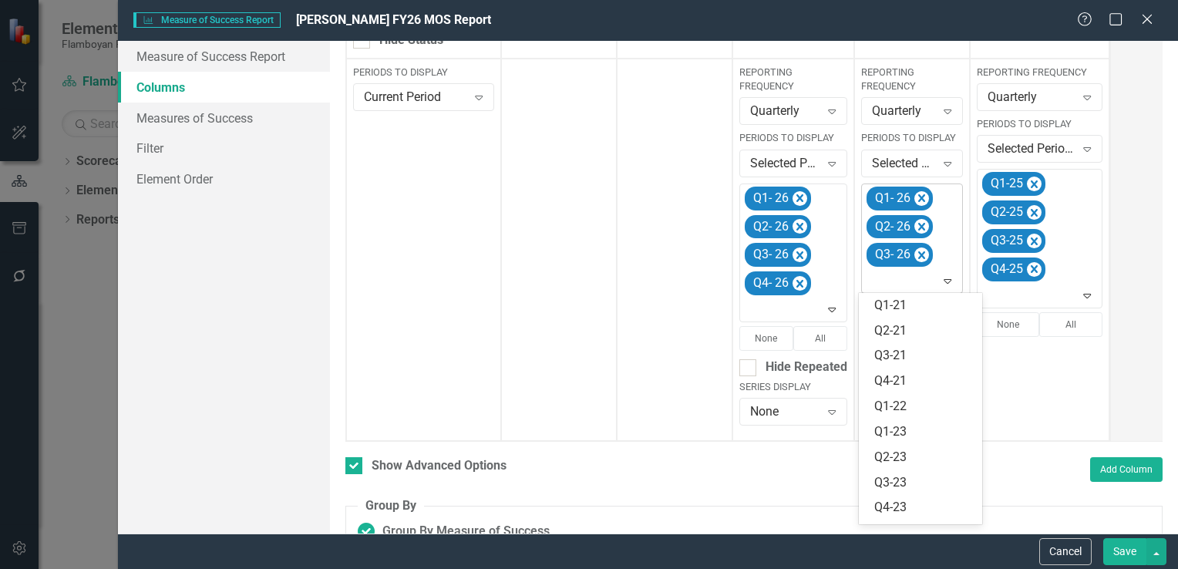
click at [942, 282] on icon "Expand" at bounding box center [947, 281] width 15 height 12
click at [927, 504] on div "Q4- 26" at bounding box center [924, 512] width 99 height 18
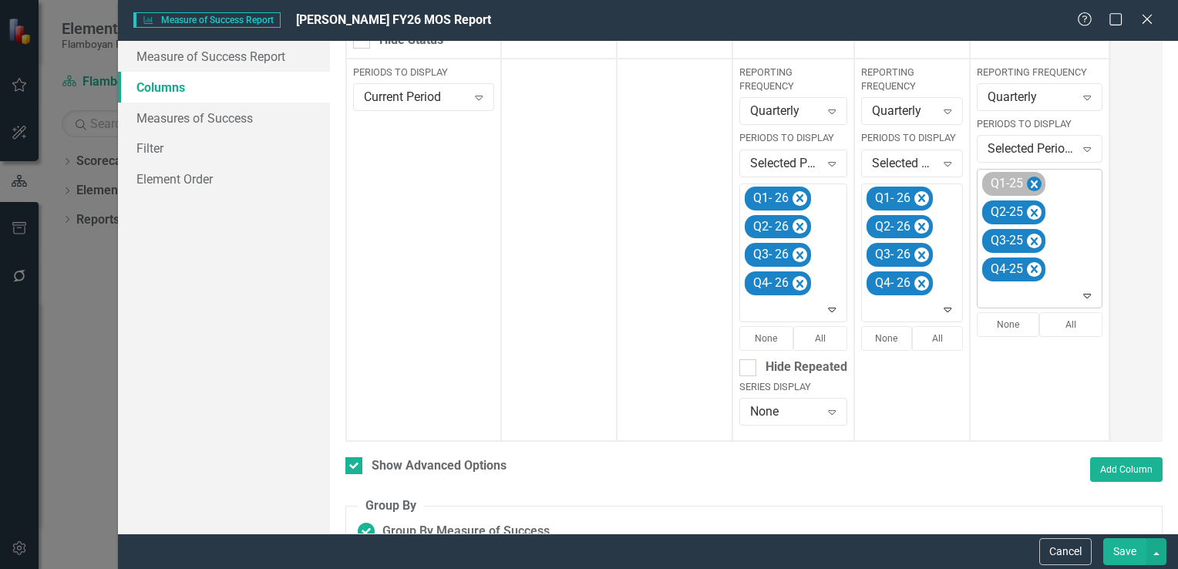
click at [1036, 180] on icon "Remove Q1-25" at bounding box center [1034, 184] width 15 height 19
click at [1037, 180] on icon "Remove Q2-25" at bounding box center [1034, 184] width 15 height 19
click at [1037, 203] on icon "Remove Q3-25" at bounding box center [1034, 212] width 15 height 19
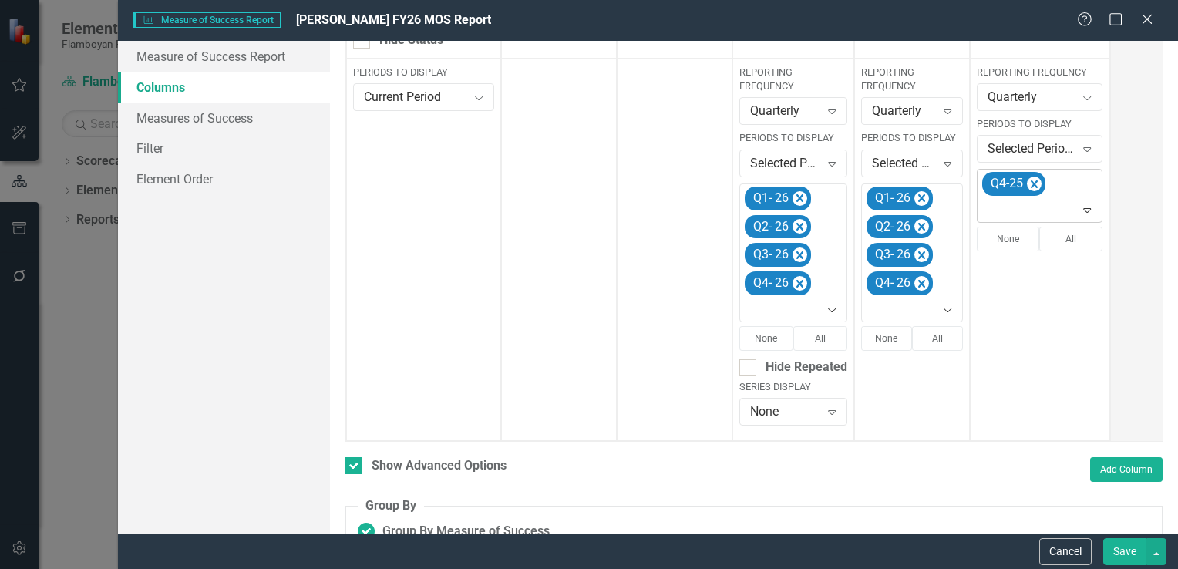
click at [1037, 180] on icon "Remove Q4-25" at bounding box center [1034, 184] width 15 height 19
click at [1085, 180] on icon "Expand" at bounding box center [1087, 183] width 15 height 12
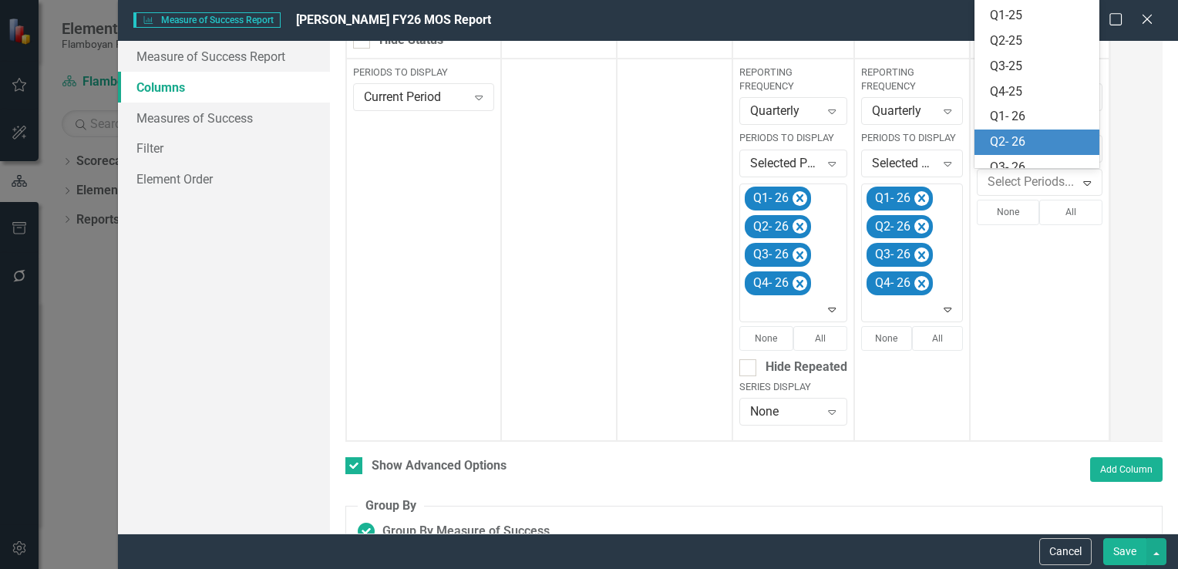
scroll to position [363, 0]
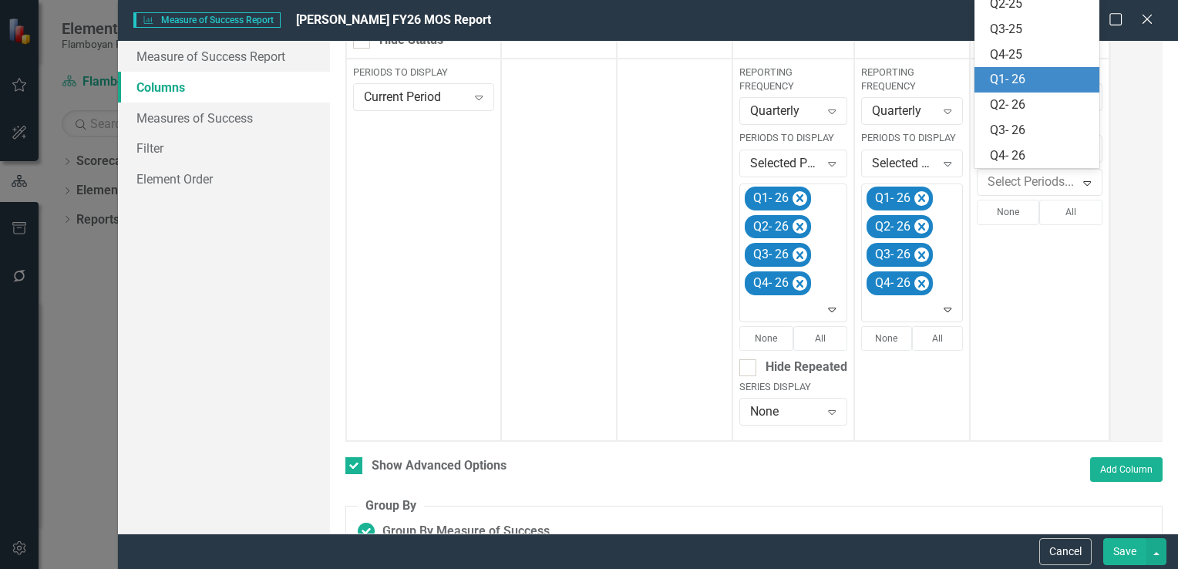
click at [1021, 78] on div "Q1- 26" at bounding box center [1040, 80] width 101 height 18
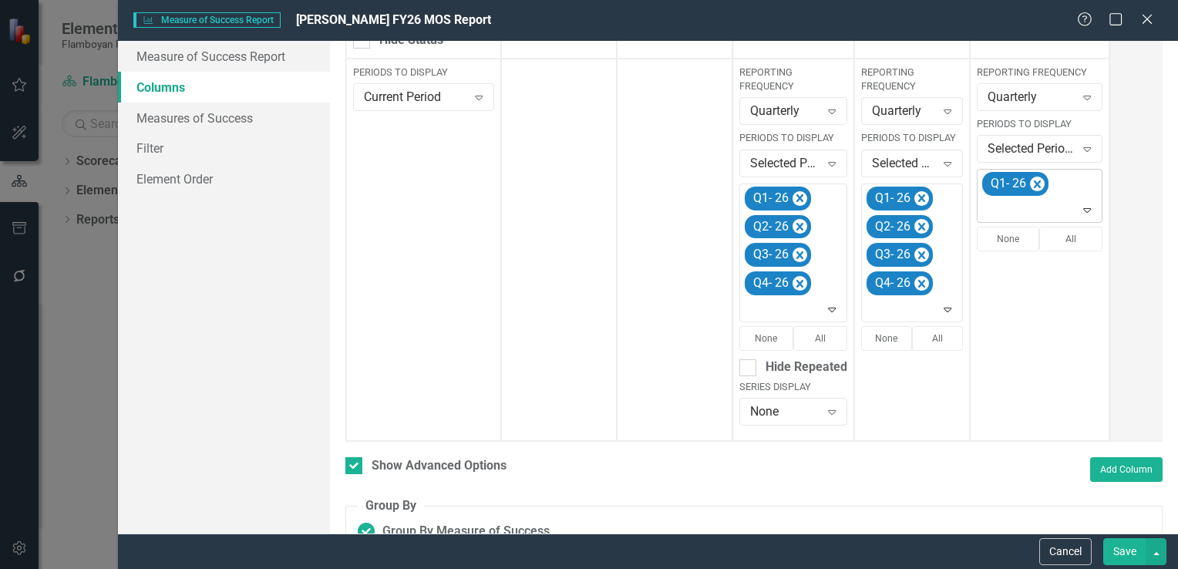
click at [1086, 208] on icon "Expand" at bounding box center [1087, 210] width 15 height 12
click at [1047, 326] on div "Q2- 26" at bounding box center [1040, 328] width 101 height 18
click at [1084, 242] on icon "Expand" at bounding box center [1087, 238] width 15 height 12
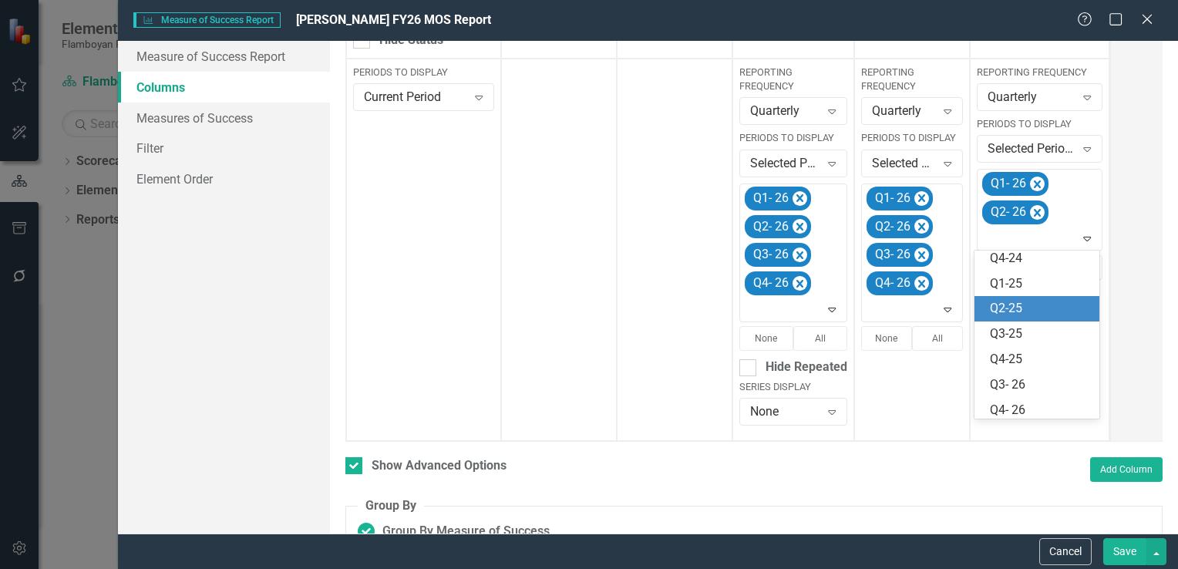
scroll to position [312, 0]
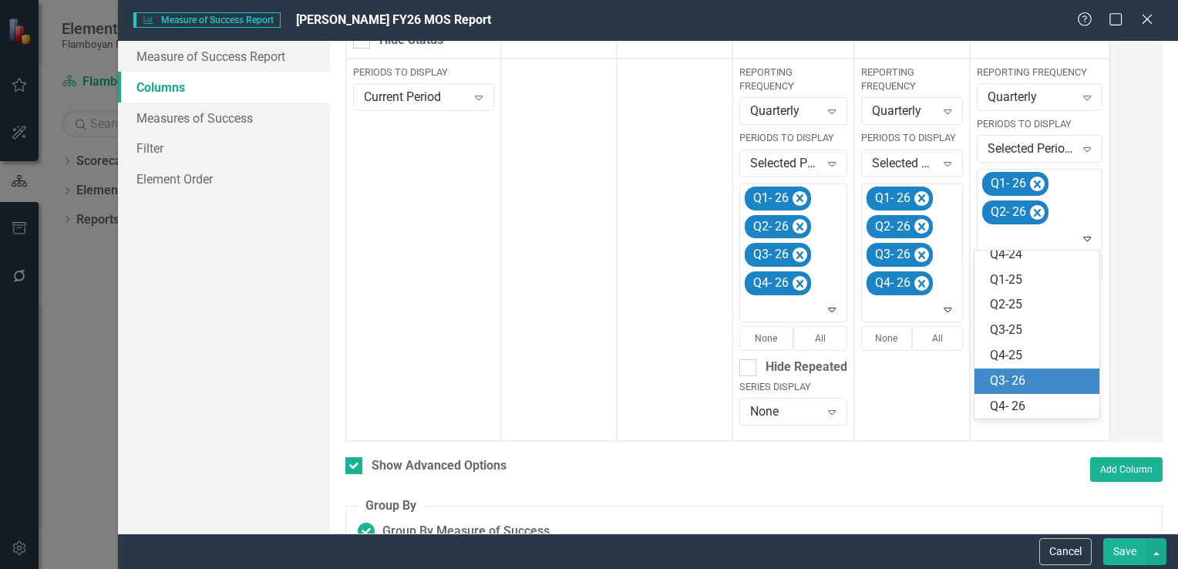
click at [1040, 376] on div "Q3- 26" at bounding box center [1040, 382] width 101 height 18
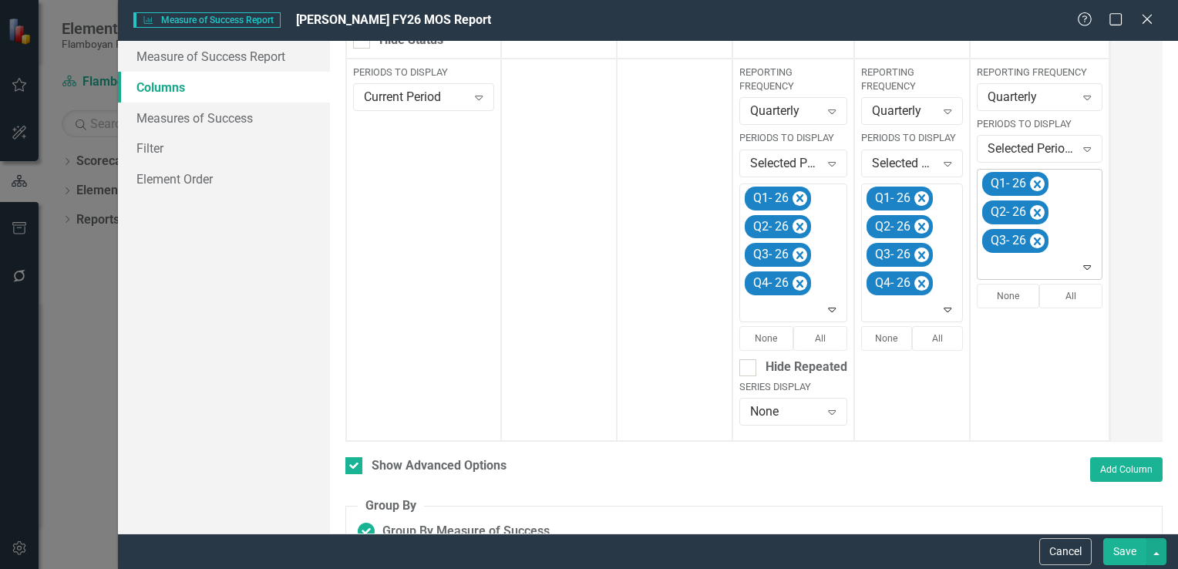
click at [1090, 266] on icon "Expand" at bounding box center [1087, 267] width 15 height 12
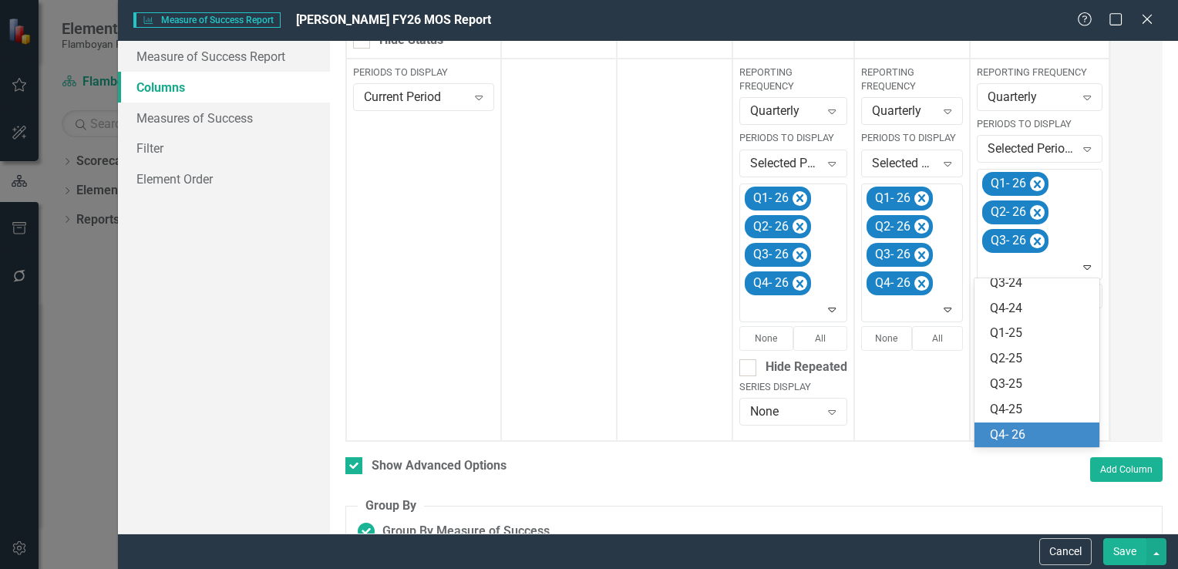
click at [1040, 433] on div "Q4- 26" at bounding box center [1040, 435] width 101 height 18
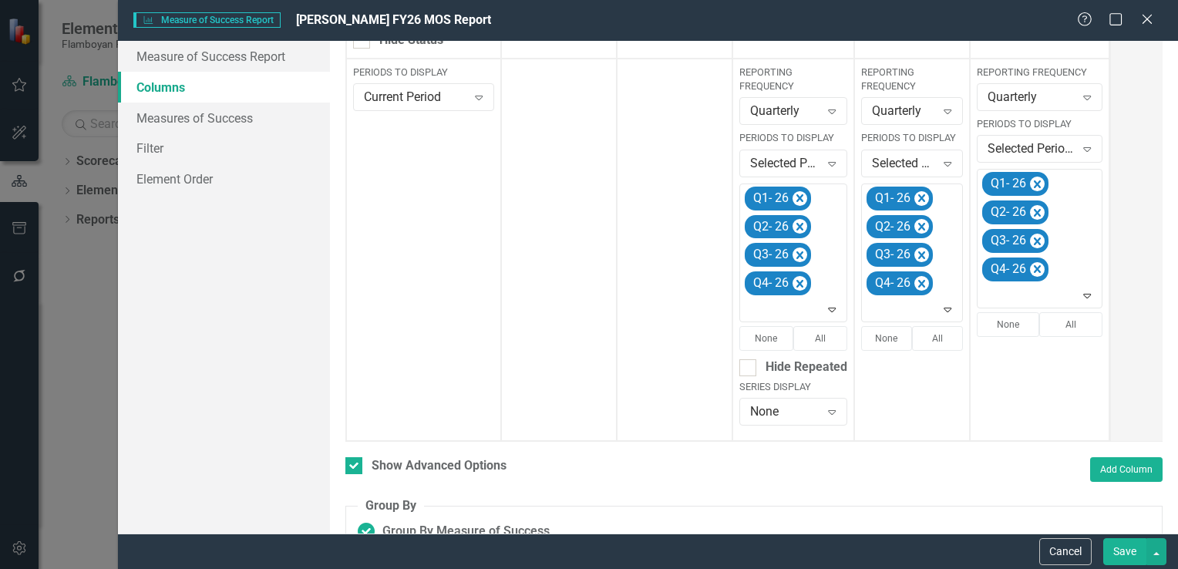
click at [1118, 555] on button "Save" at bounding box center [1125, 551] width 43 height 27
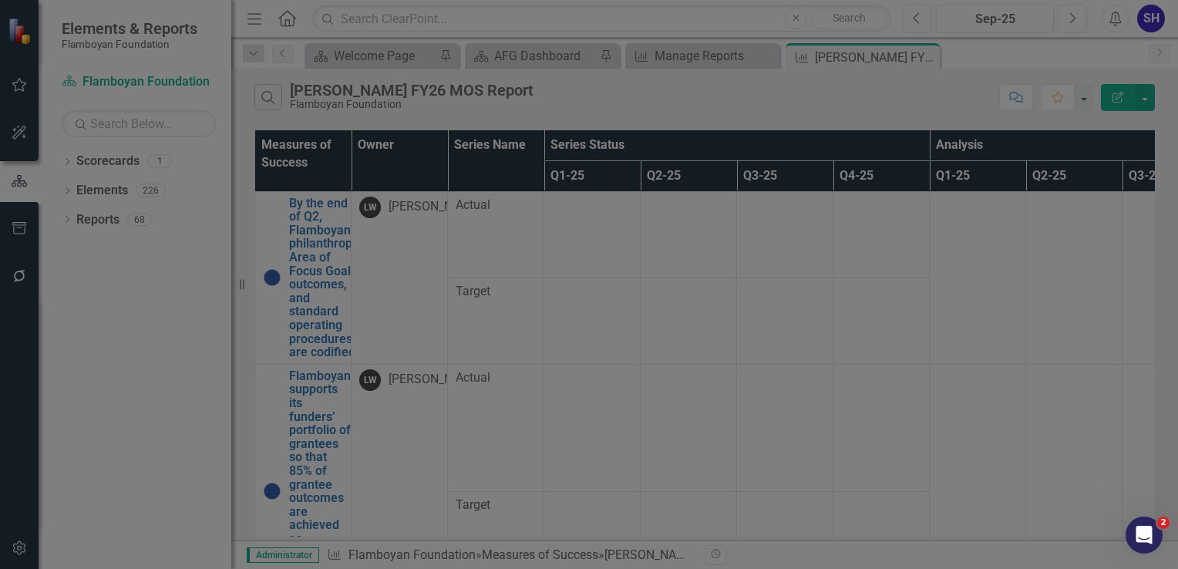
checkbox input "false"
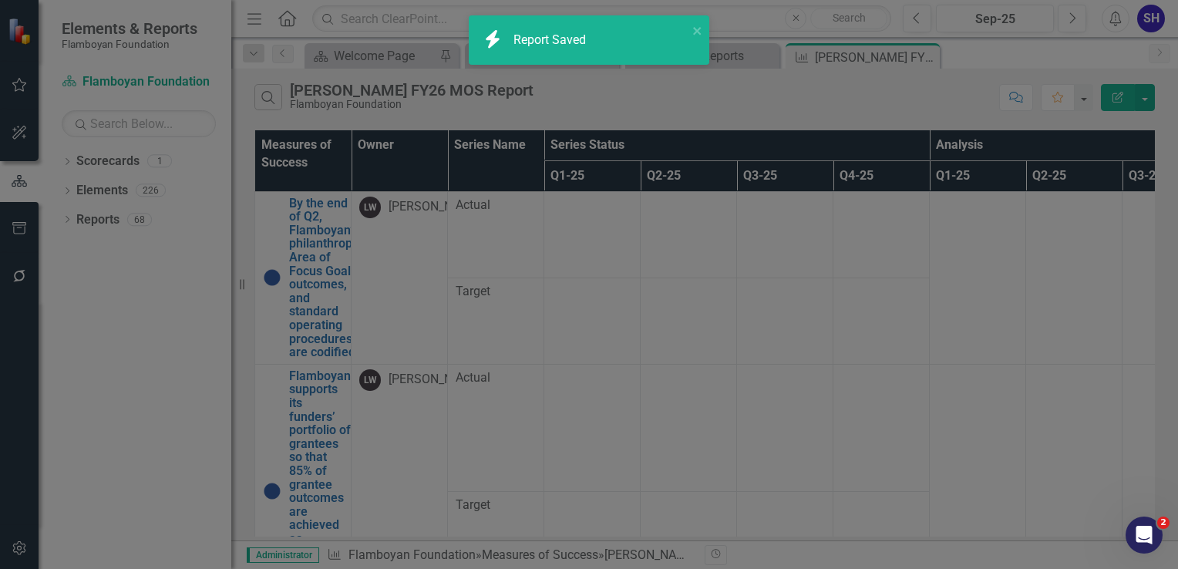
radio input "true"
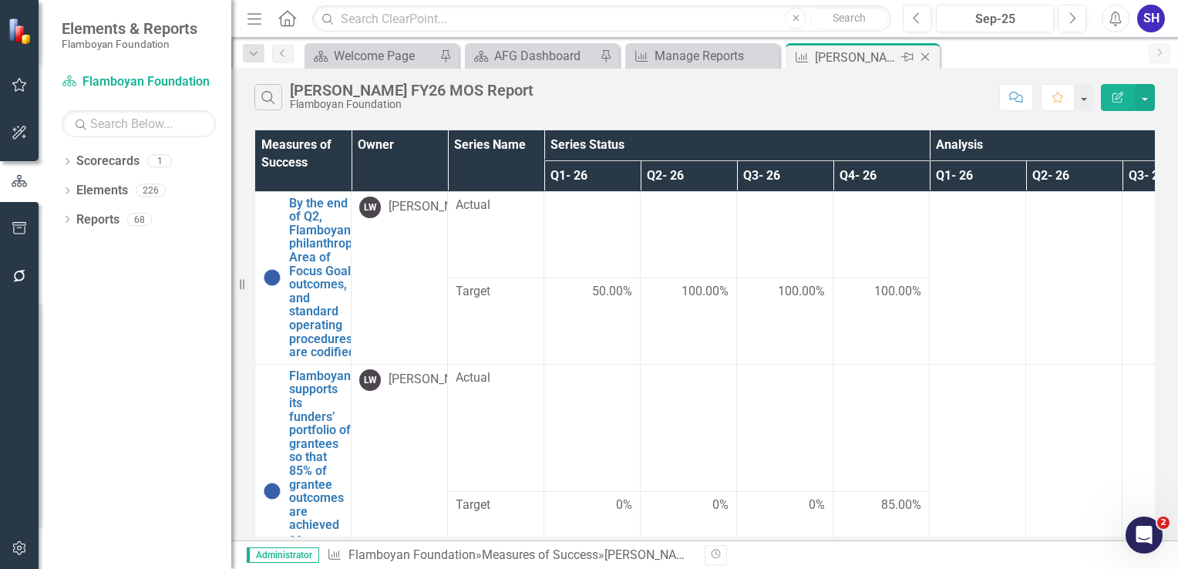
click at [922, 56] on icon "Close" at bounding box center [925, 57] width 15 height 12
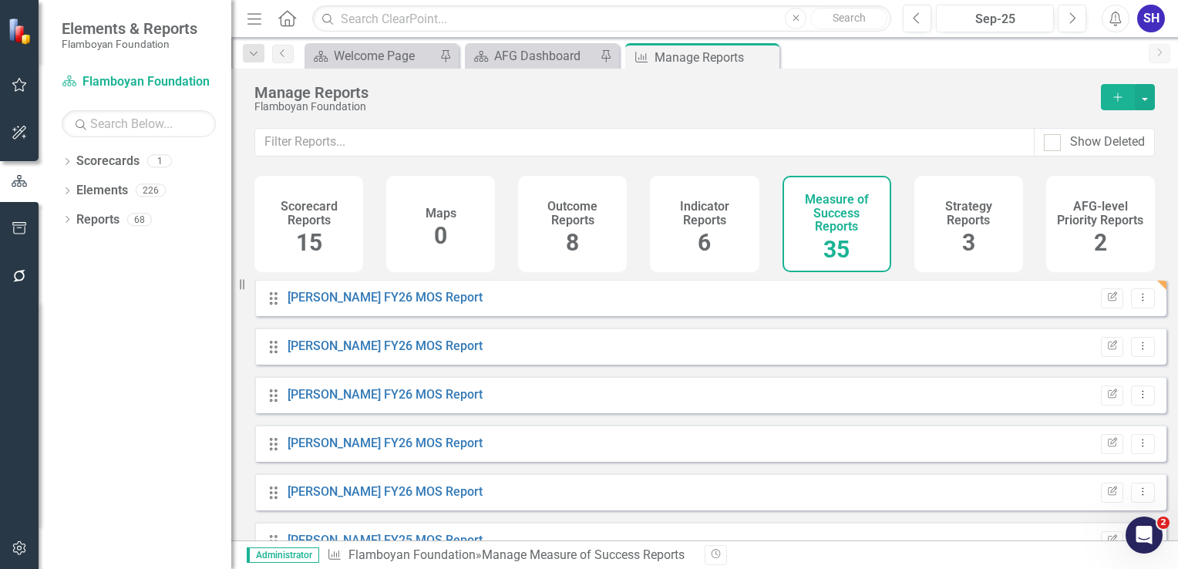
scroll to position [694, 0]
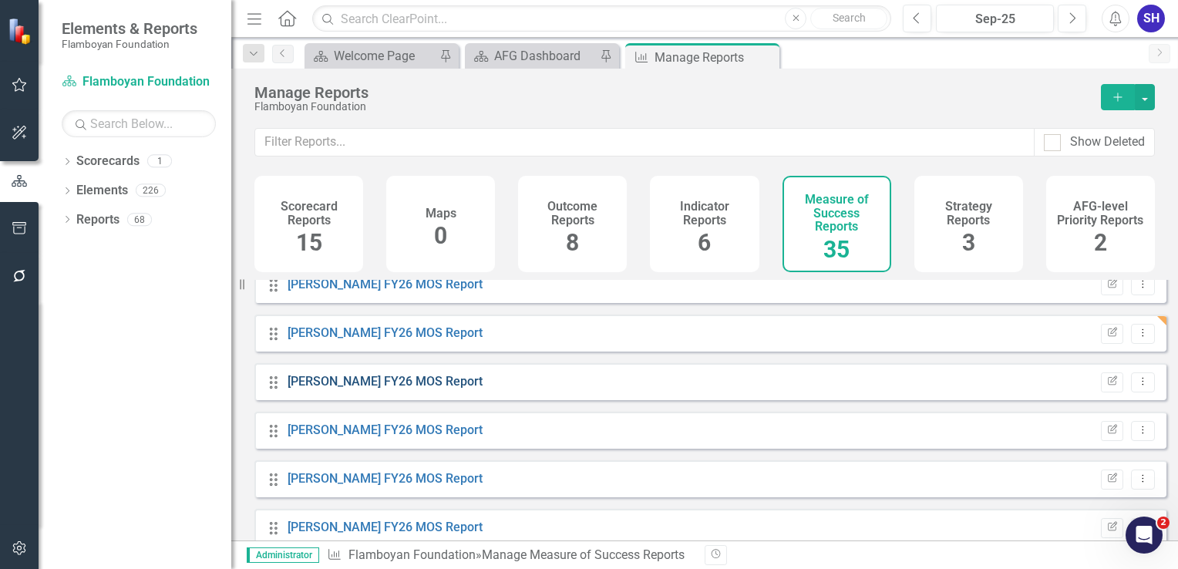
click at [374, 389] on link "[PERSON_NAME] FY26 MOS Report" at bounding box center [385, 381] width 195 height 15
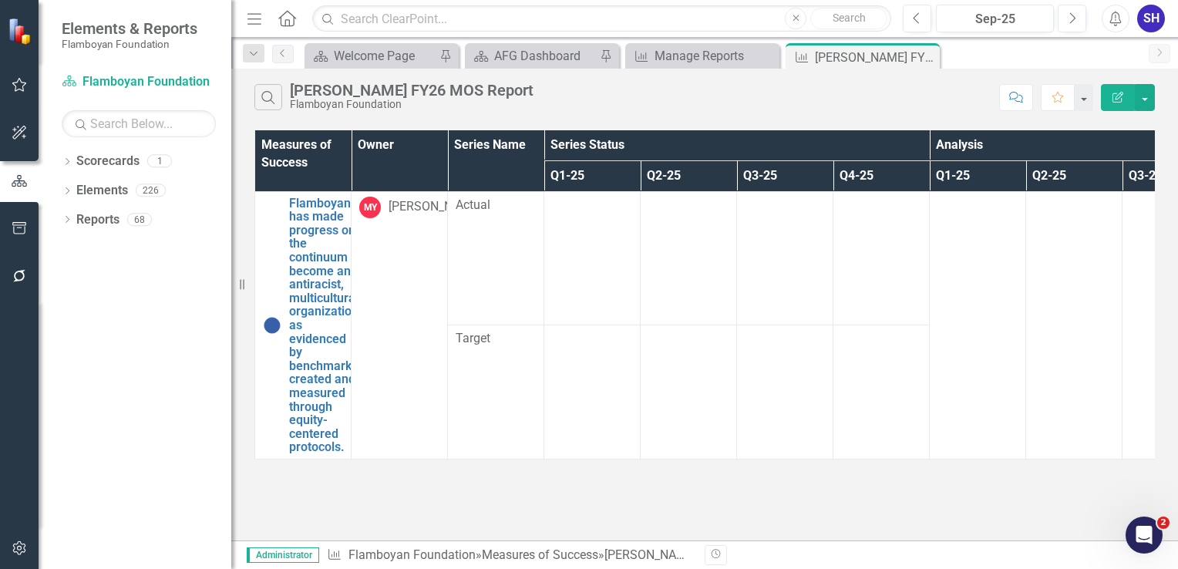
click at [1126, 104] on button "Edit Report" at bounding box center [1118, 97] width 34 height 27
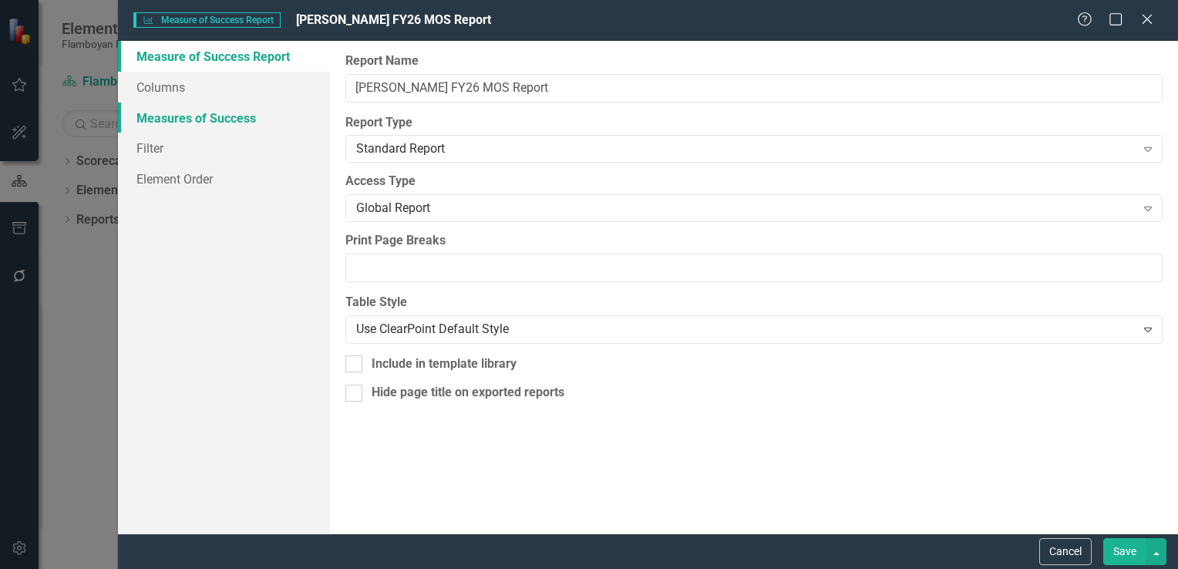
click at [222, 120] on link "Measures of Success" at bounding box center [224, 118] width 212 height 31
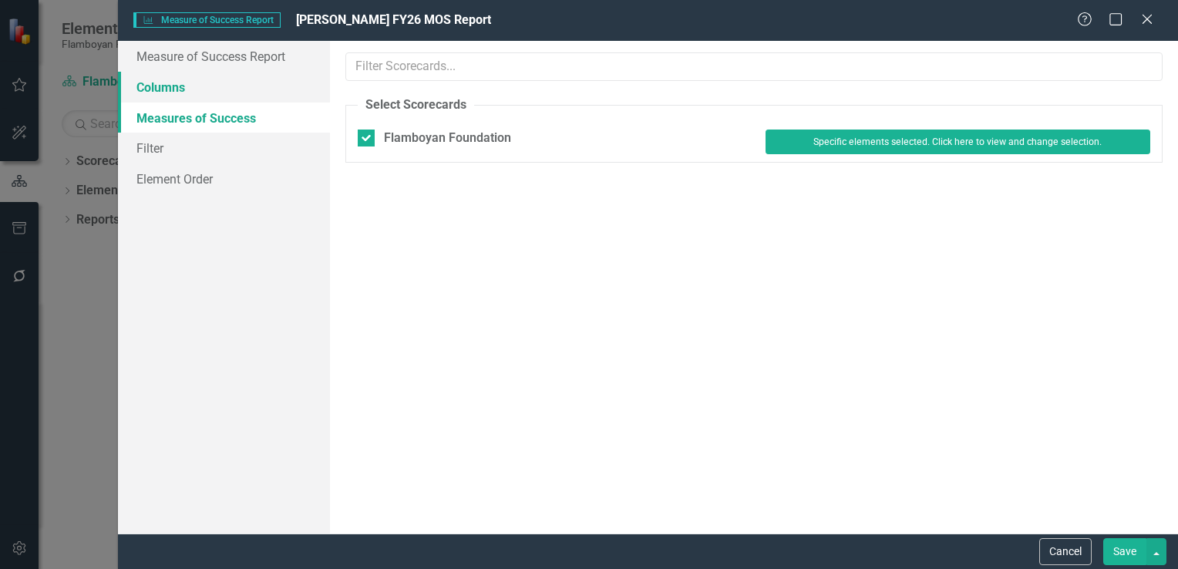
click at [213, 89] on link "Columns" at bounding box center [224, 87] width 212 height 31
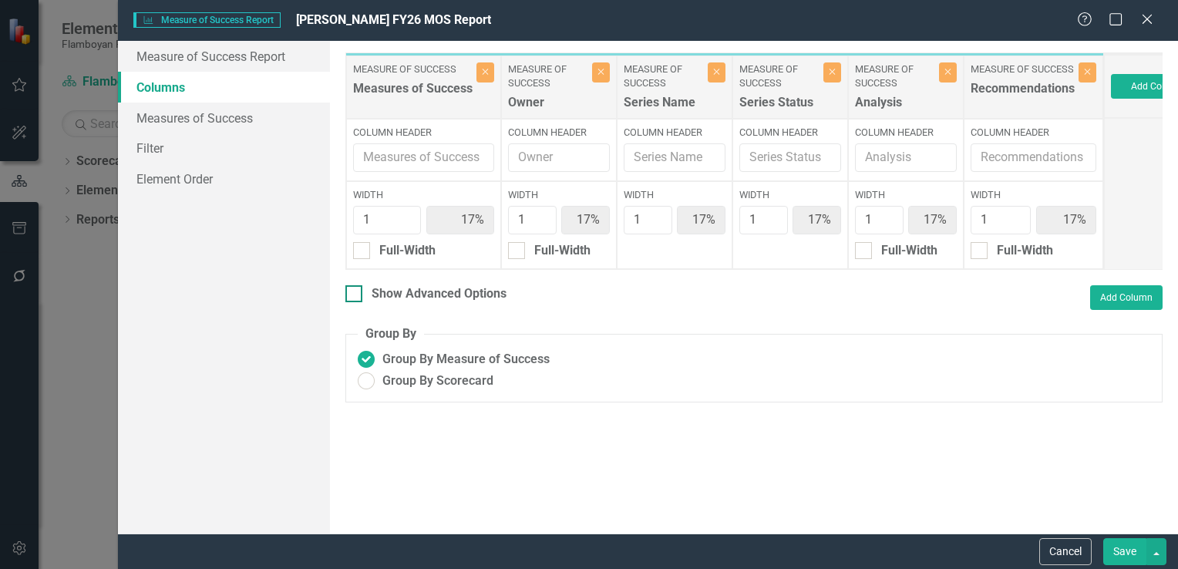
drag, startPoint x: 355, startPoint y: 307, endPoint x: 379, endPoint y: 307, distance: 23.9
click at [356, 302] on div at bounding box center [354, 293] width 17 height 17
click at [356, 295] on input "Show Advanced Options" at bounding box center [351, 290] width 10 height 10
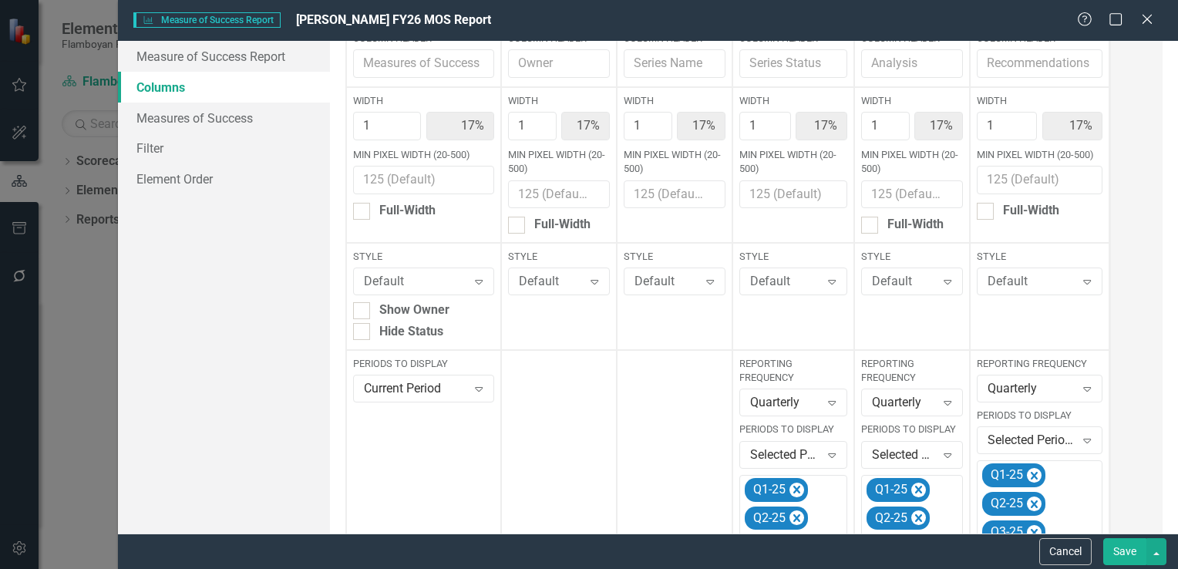
scroll to position [308, 0]
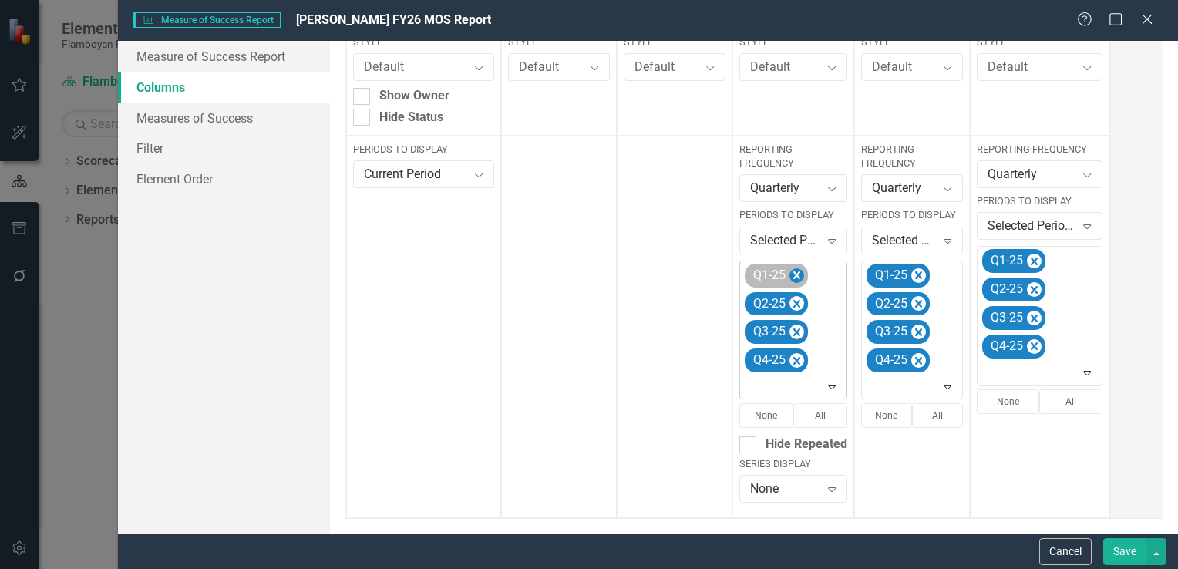
click at [794, 281] on icon "Remove Q1-25" at bounding box center [797, 275] width 15 height 19
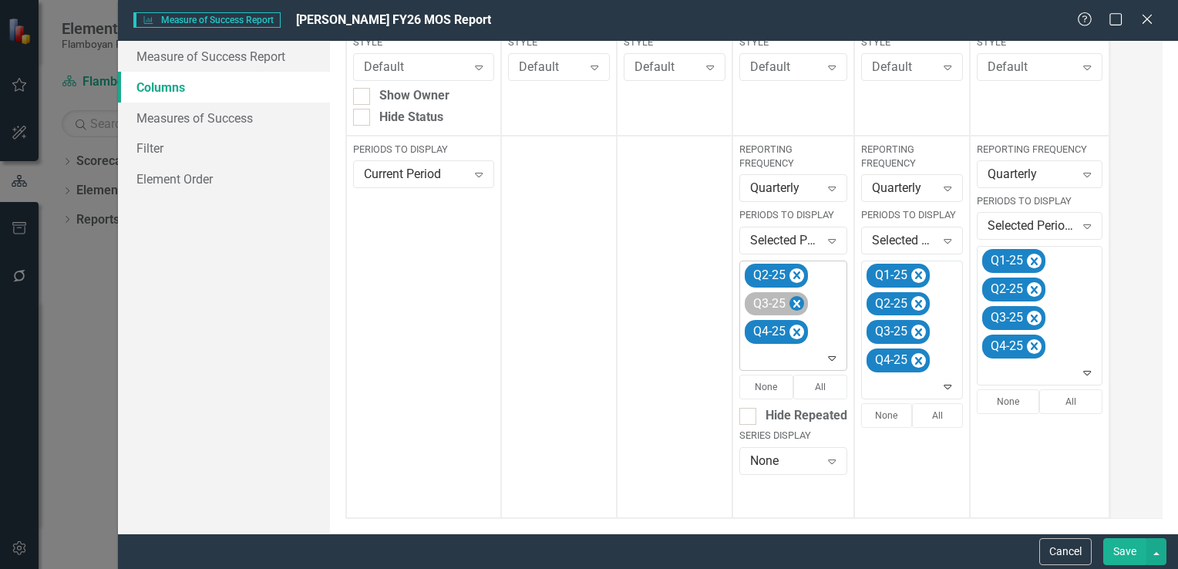
click at [796, 281] on icon "Remove Q2-25" at bounding box center [797, 275] width 15 height 19
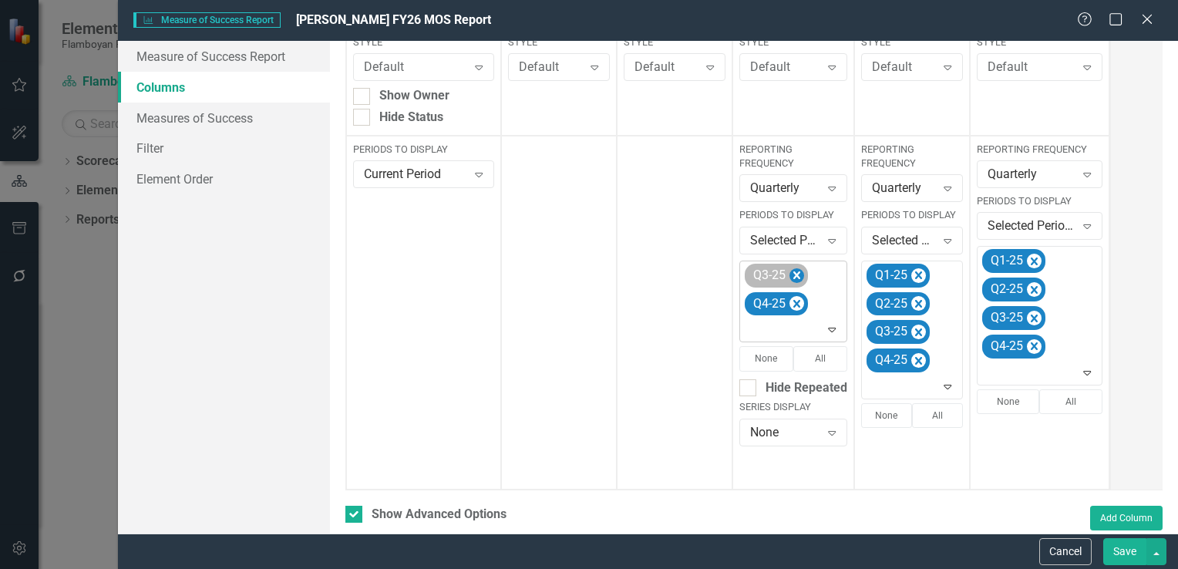
click at [796, 281] on icon "Remove Q3-25" at bounding box center [797, 275] width 15 height 19
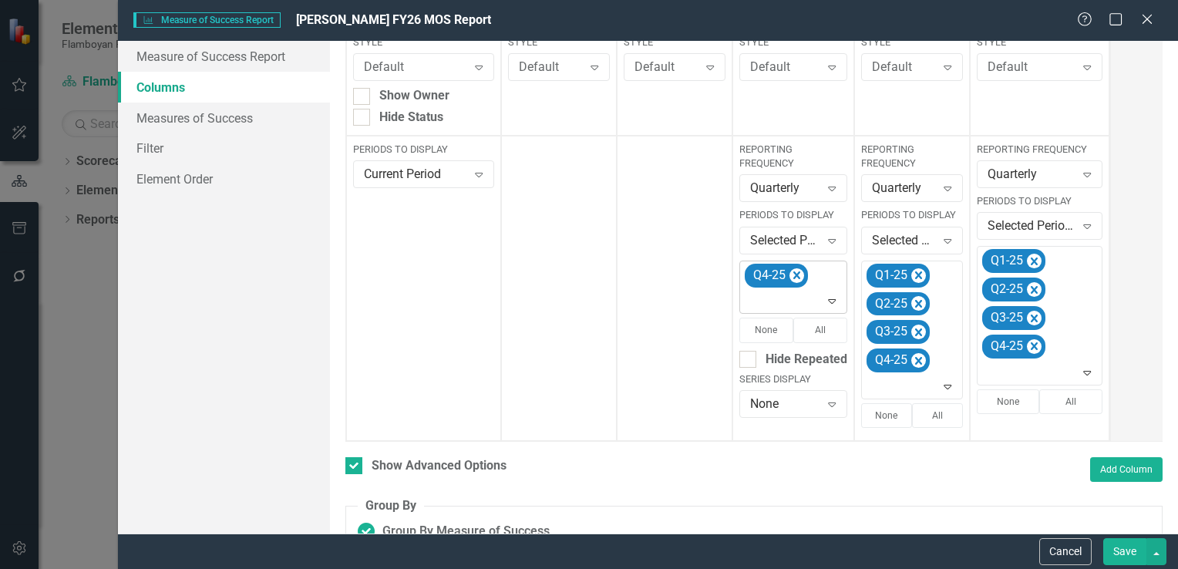
click at [796, 281] on icon "Remove Q4-25" at bounding box center [797, 275] width 15 height 19
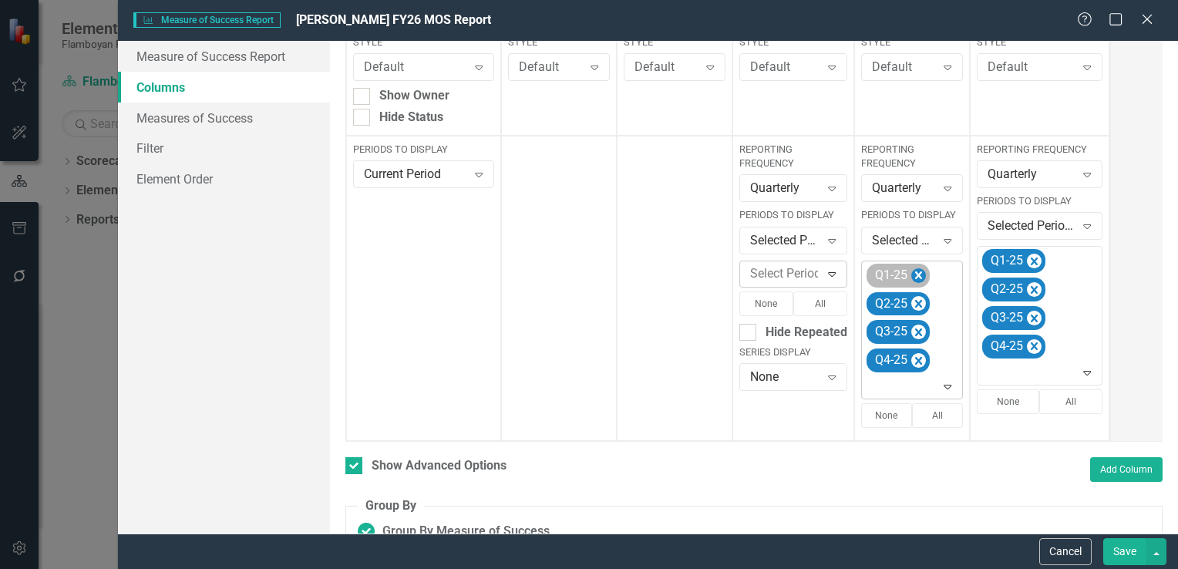
click at [921, 273] on icon "Remove Q1-25" at bounding box center [919, 275] width 15 height 19
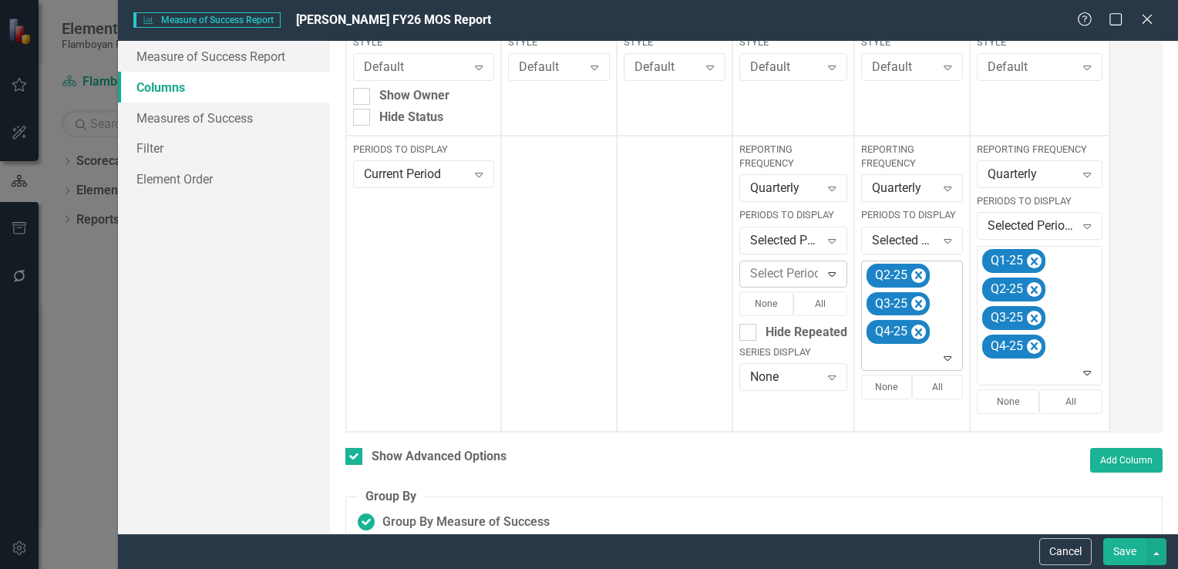
click at [921, 273] on icon "Remove Q2-25" at bounding box center [919, 275] width 15 height 19
click at [921, 295] on icon "Remove Q3-25" at bounding box center [919, 304] width 15 height 19
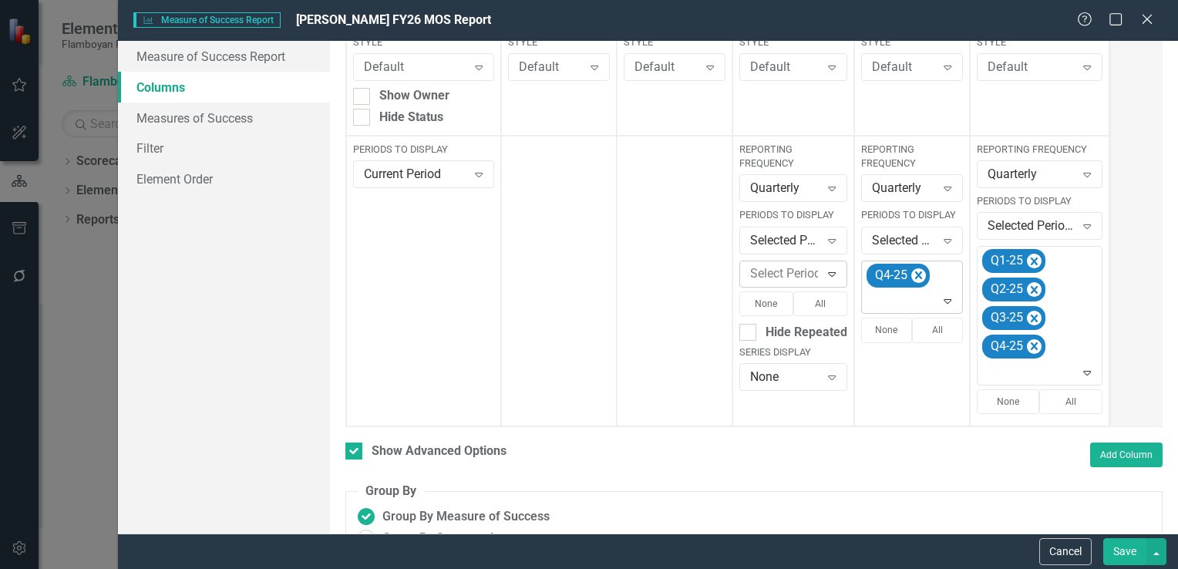
click at [921, 273] on icon "Remove Q4-25" at bounding box center [919, 275] width 15 height 19
click at [1032, 255] on icon "Remove Q1-25" at bounding box center [1034, 261] width 15 height 19
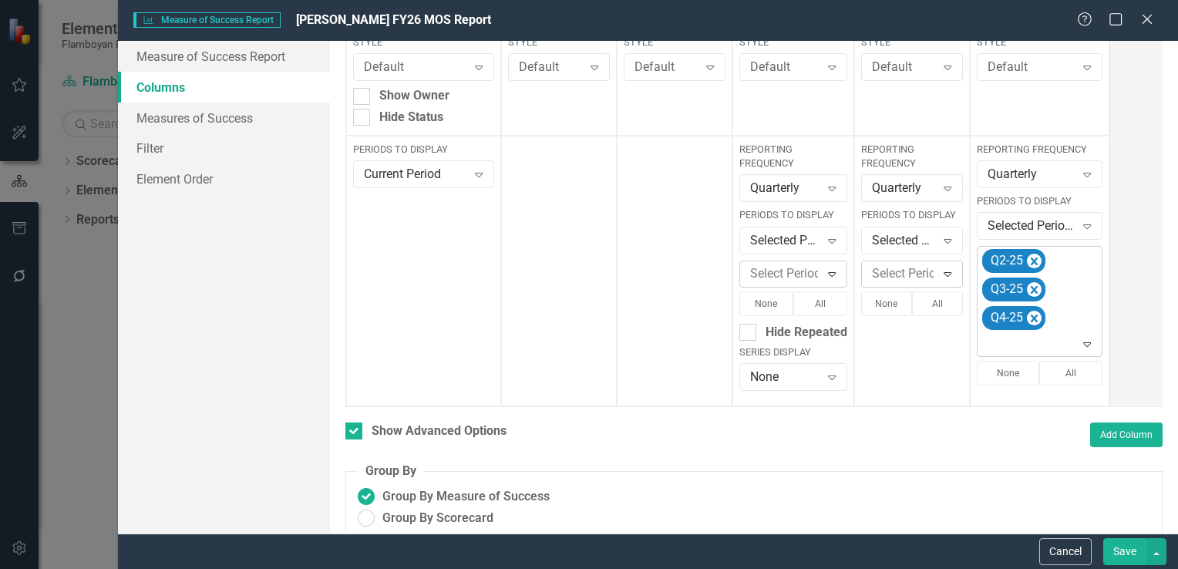
click at [1032, 255] on icon "Remove Q2-25" at bounding box center [1034, 261] width 15 height 19
click at [1032, 280] on icon "Remove Q3-25" at bounding box center [1034, 289] width 15 height 19
click at [1032, 255] on icon "Remove Q4-25" at bounding box center [1034, 261] width 15 height 19
click at [832, 273] on icon "Expand" at bounding box center [831, 274] width 15 height 12
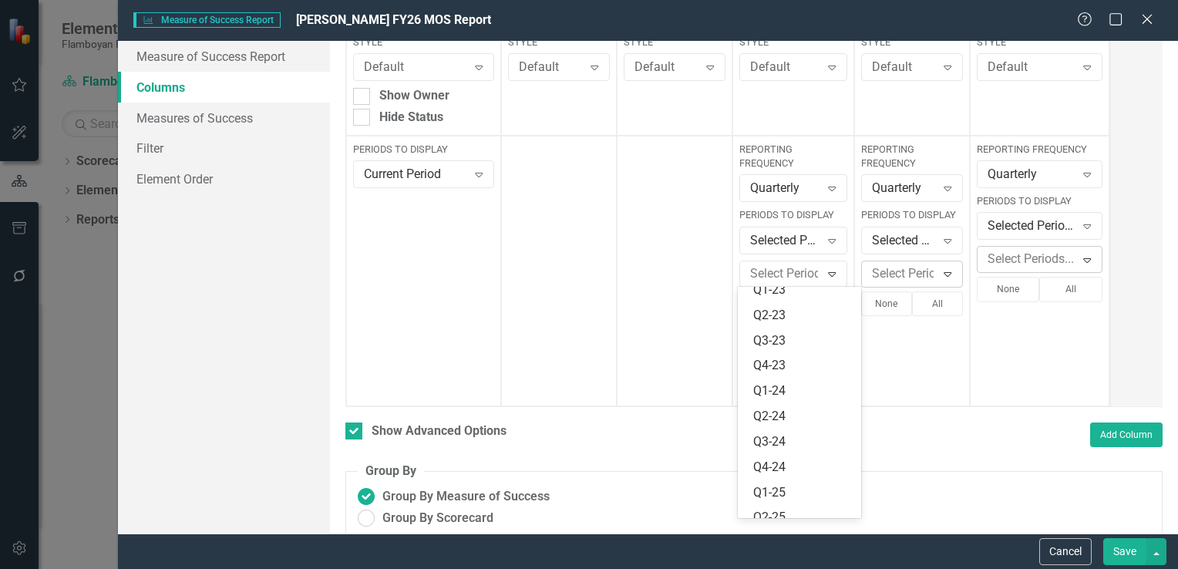
scroll to position [300, 0]
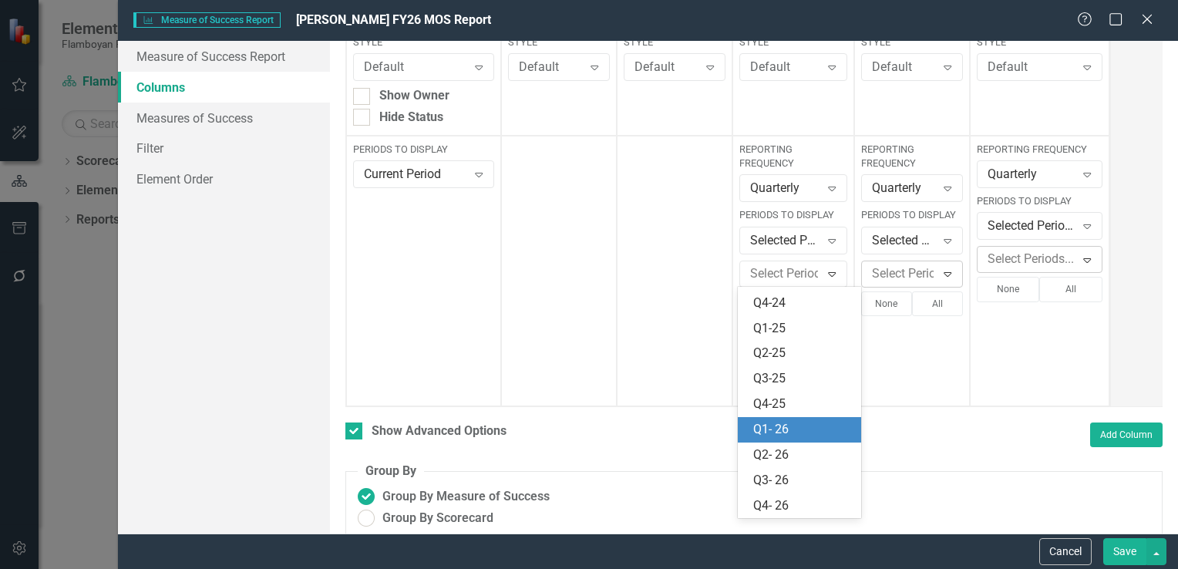
click at [802, 427] on div "Q1- 26" at bounding box center [802, 430] width 99 height 18
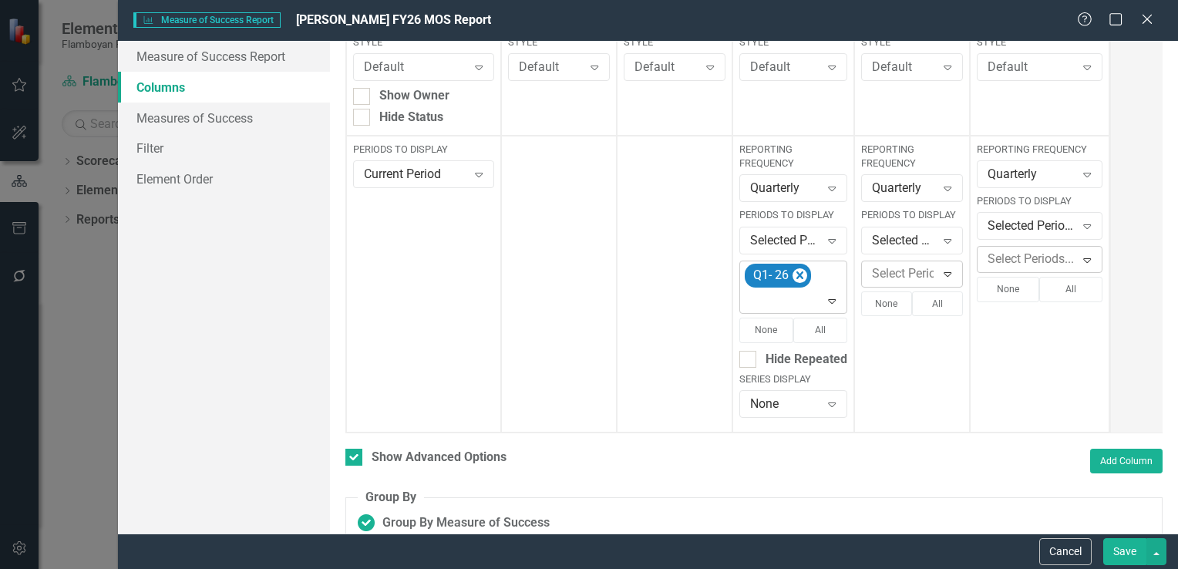
click at [827, 305] on icon "Expand" at bounding box center [831, 301] width 15 height 12
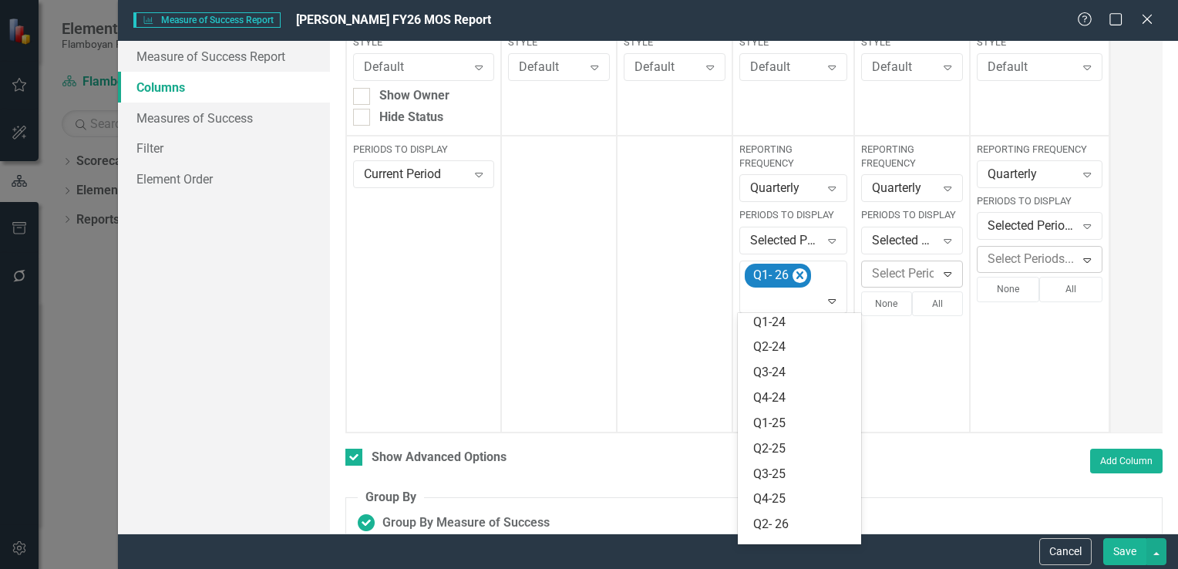
scroll to position [275, 0]
click at [793, 474] on div "Q2- 26" at bounding box center [802, 482] width 99 height 18
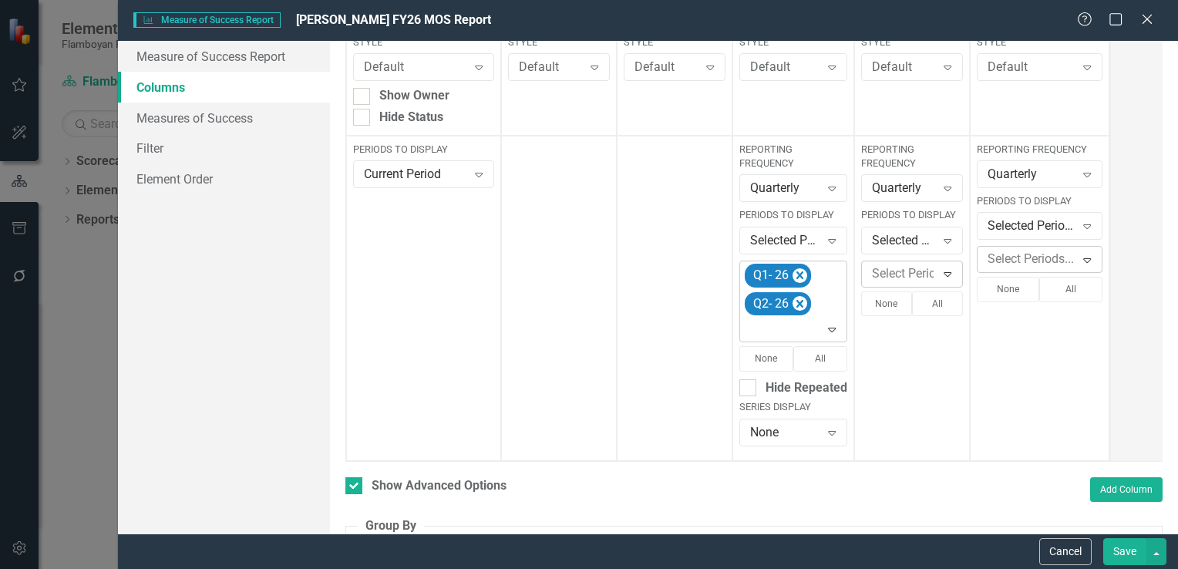
click at [834, 329] on icon at bounding box center [833, 330] width 8 height 5
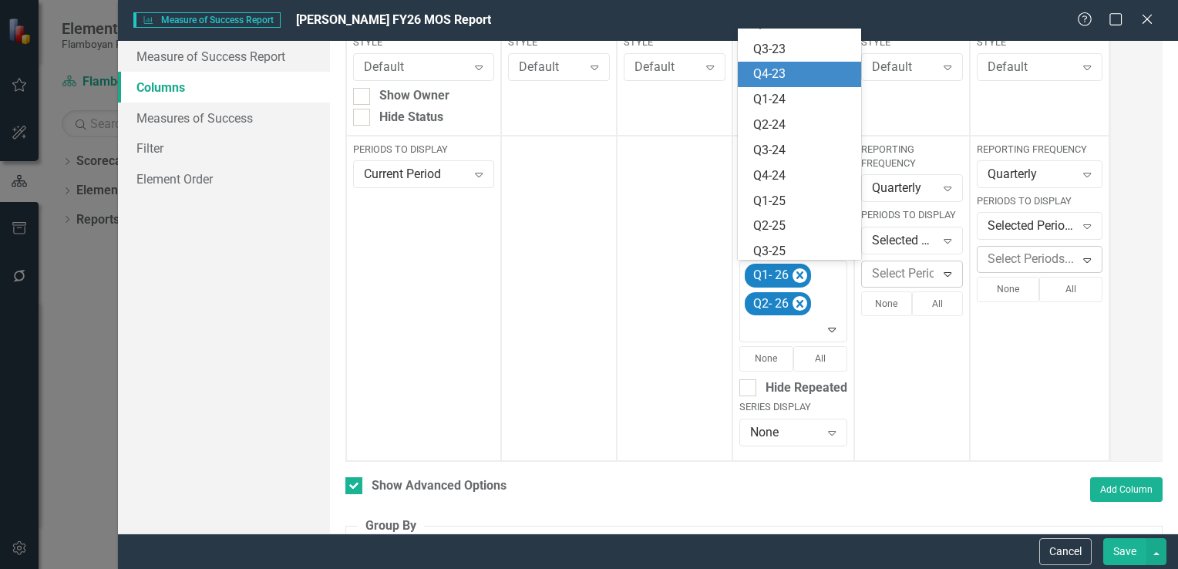
scroll to position [250, 0]
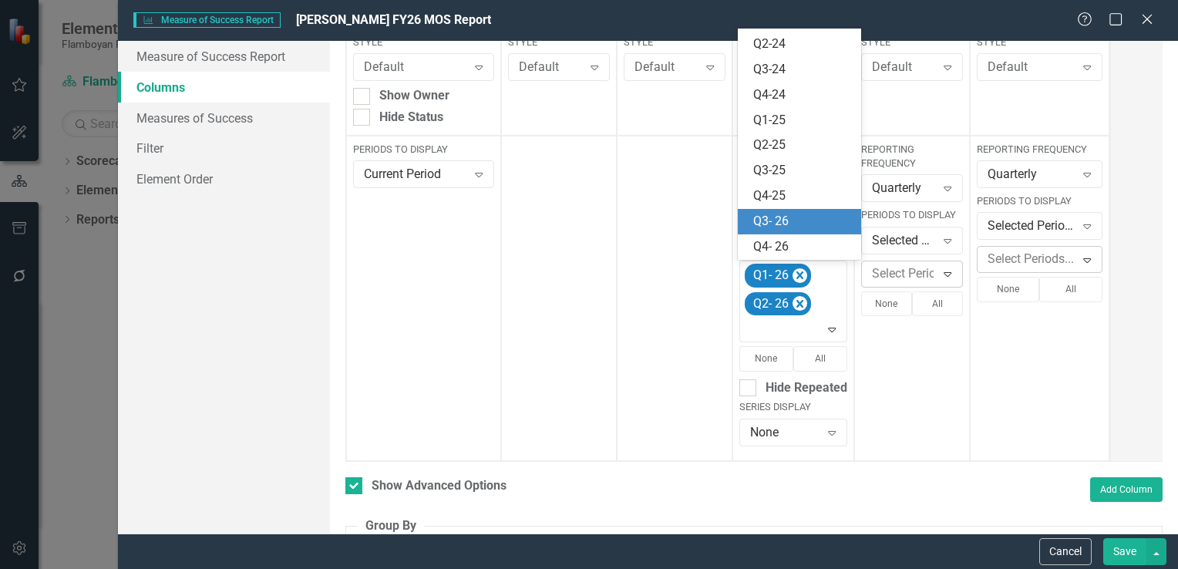
click at [801, 217] on div "Q3- 26" at bounding box center [802, 222] width 99 height 18
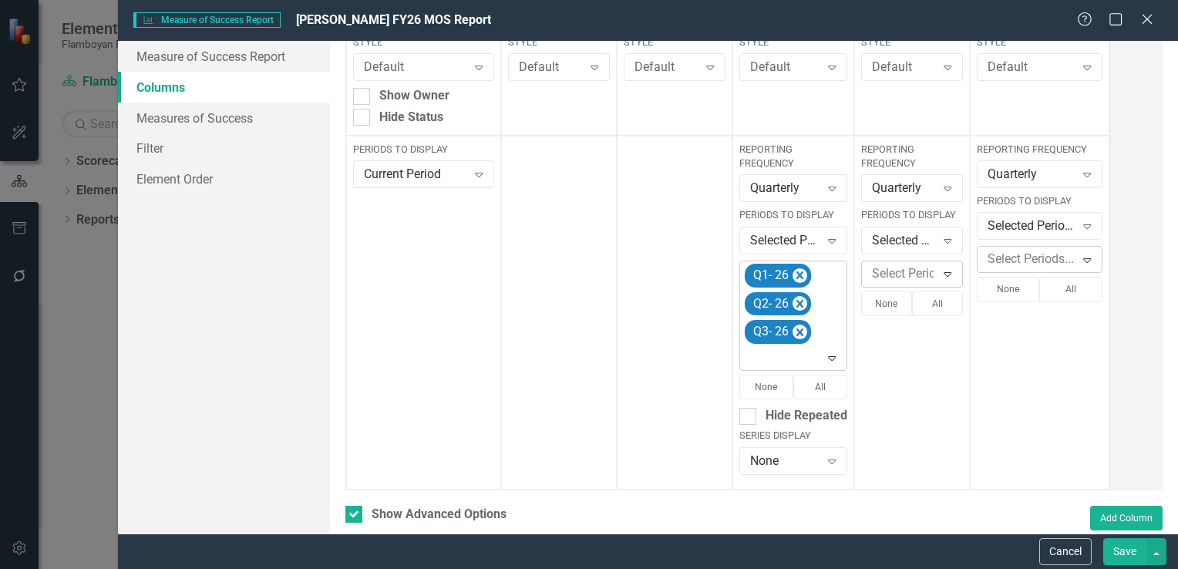
click at [833, 356] on icon at bounding box center [833, 358] width 8 height 5
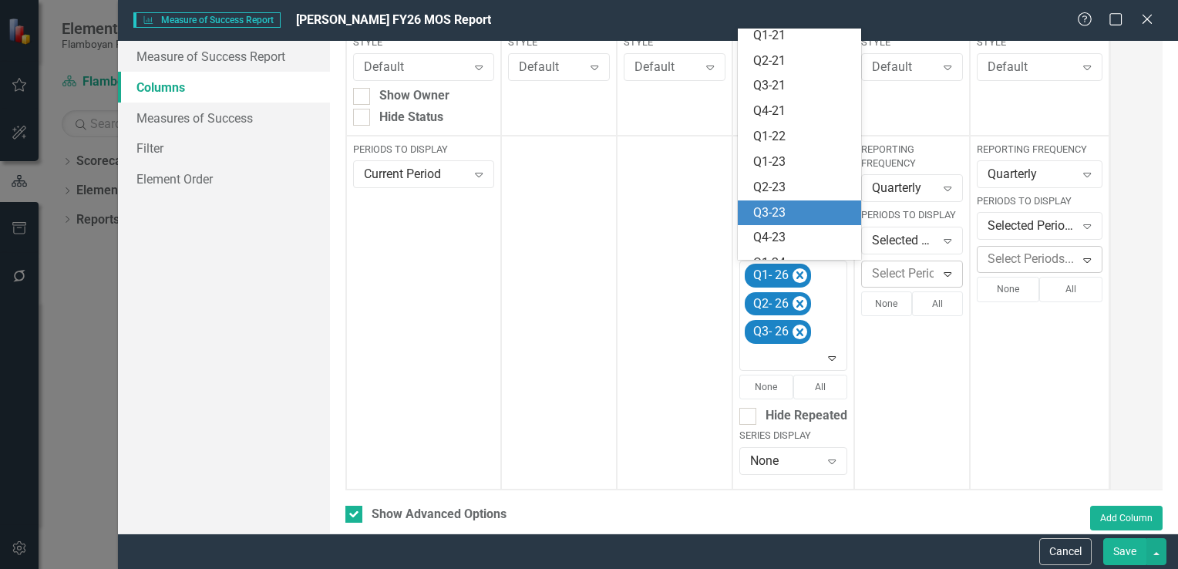
scroll to position [224, 0]
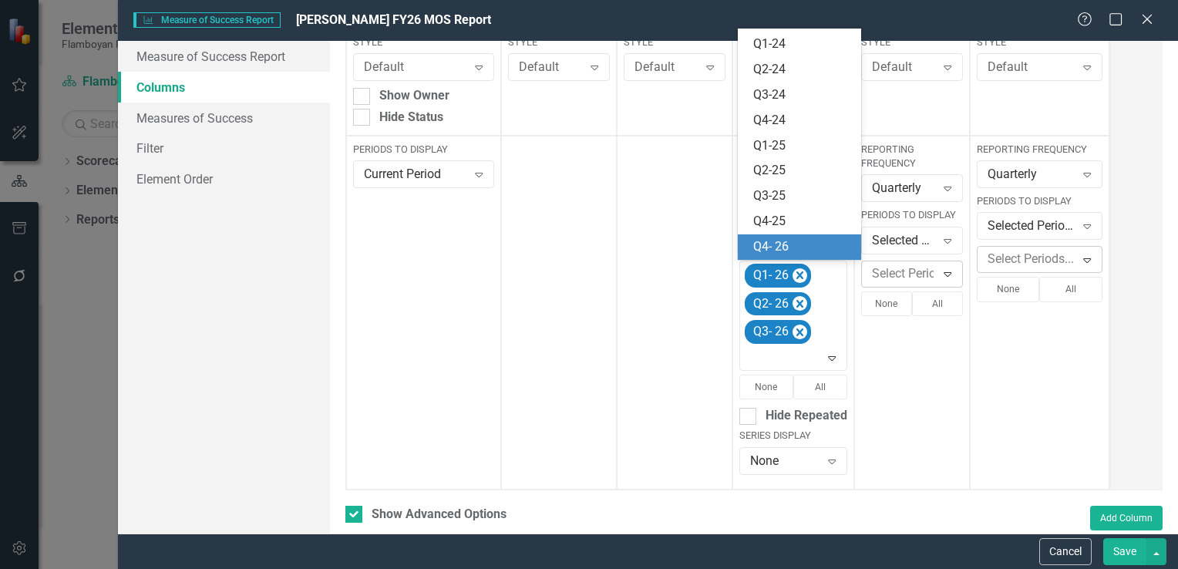
click at [806, 252] on div "Q4- 26" at bounding box center [802, 247] width 99 height 18
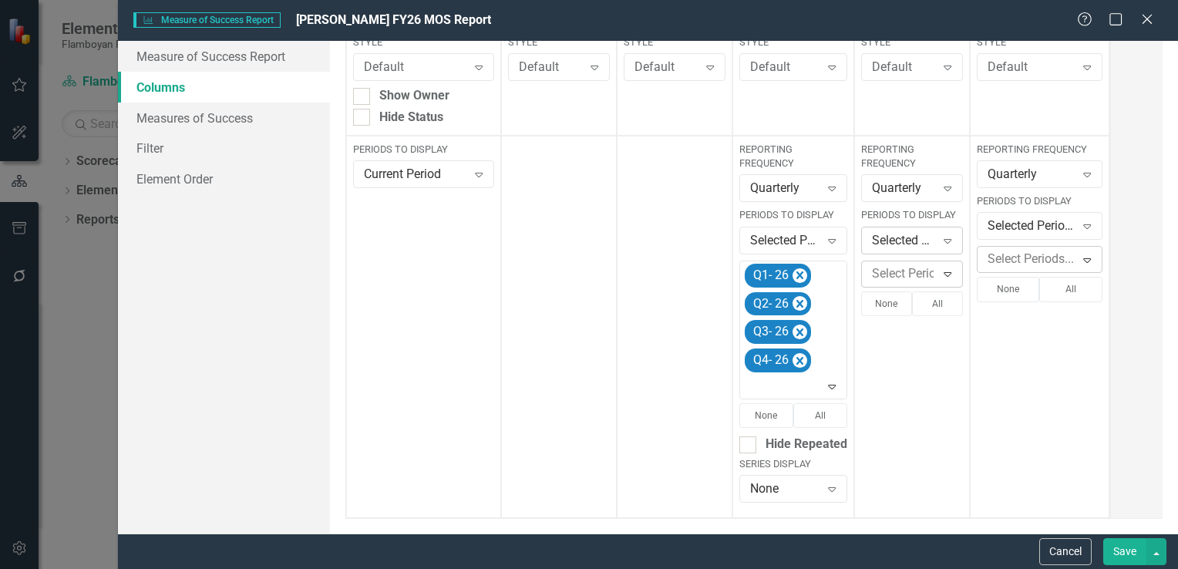
click at [950, 239] on icon at bounding box center [949, 241] width 8 height 5
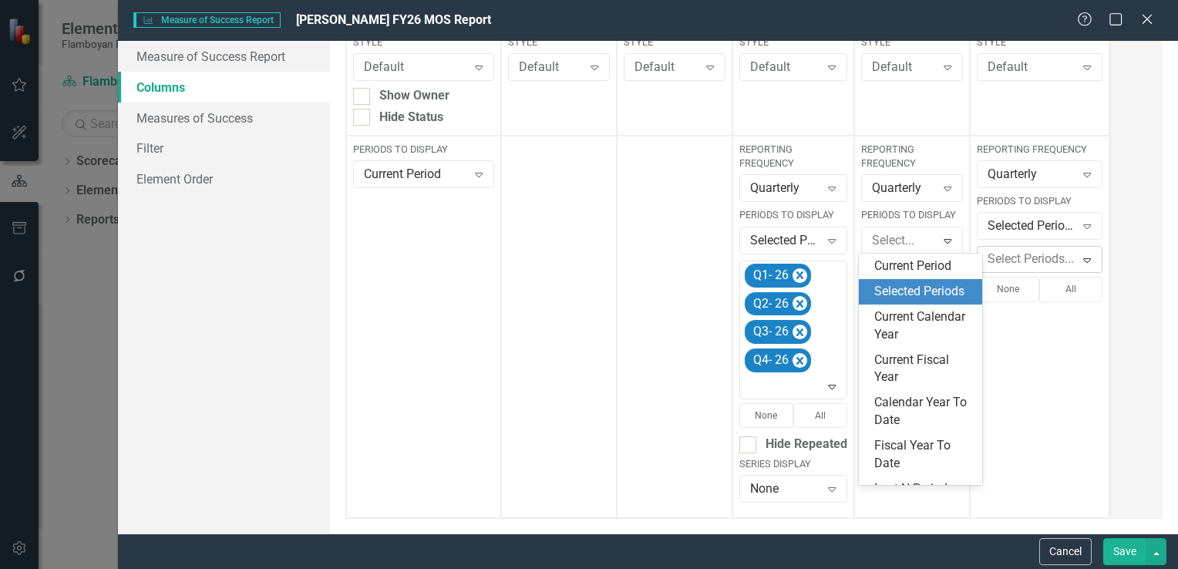
scroll to position [25, 0]
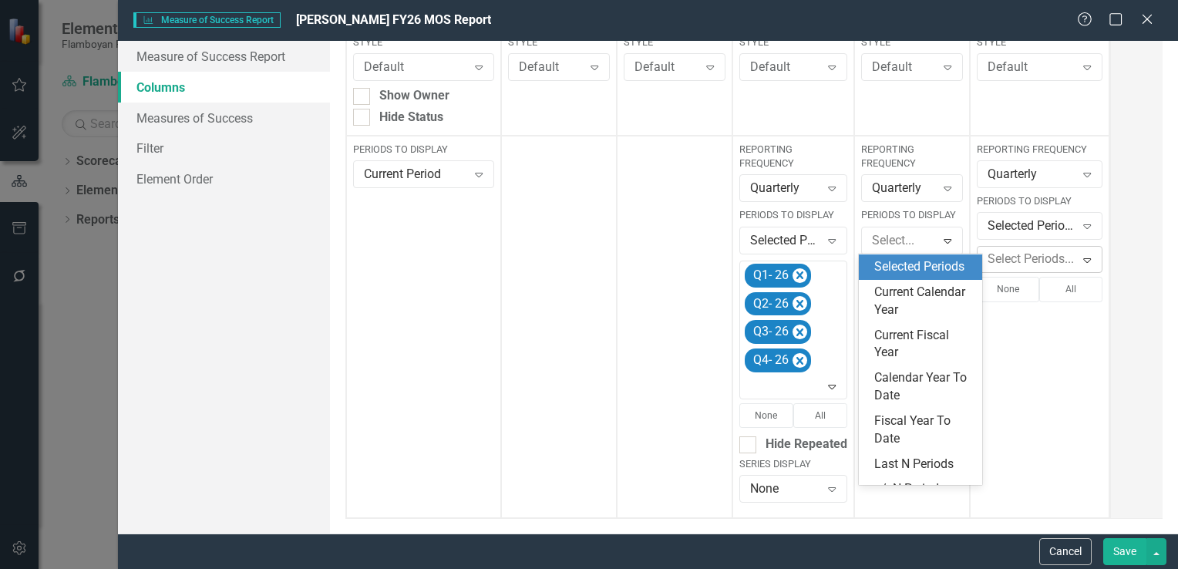
click at [1040, 399] on div "Reporting Frequency Quarterly Expand Periods to Display Selected Periods Expand…" at bounding box center [1040, 327] width 140 height 383
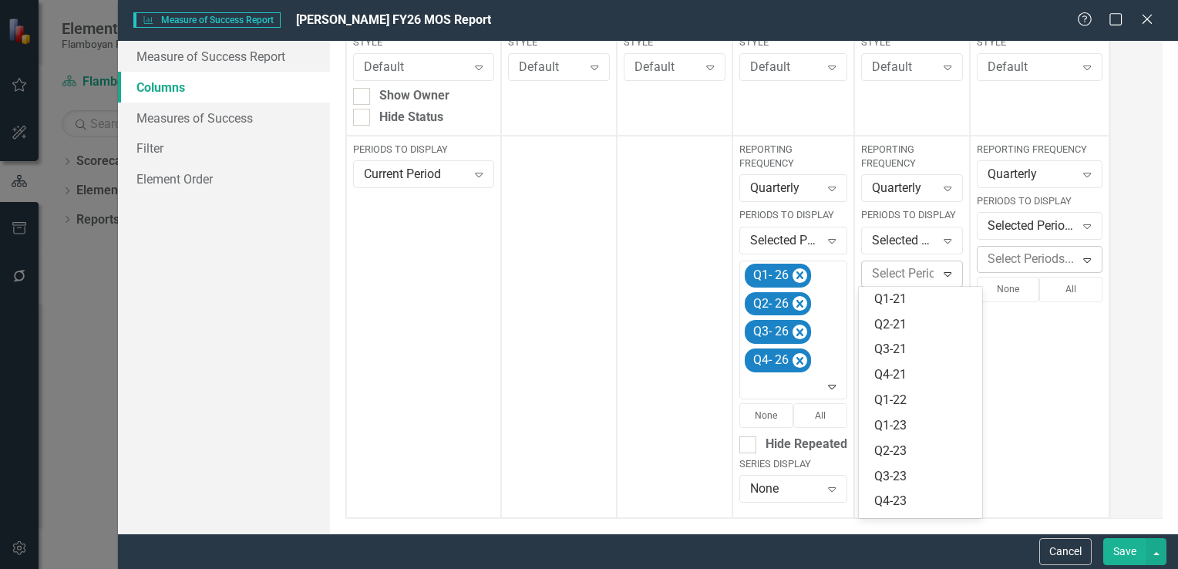
click at [948, 271] on icon "Expand" at bounding box center [947, 274] width 15 height 12
click at [935, 426] on div "Q1- 26" at bounding box center [924, 430] width 99 height 18
click at [945, 304] on icon "Expand" at bounding box center [947, 301] width 15 height 12
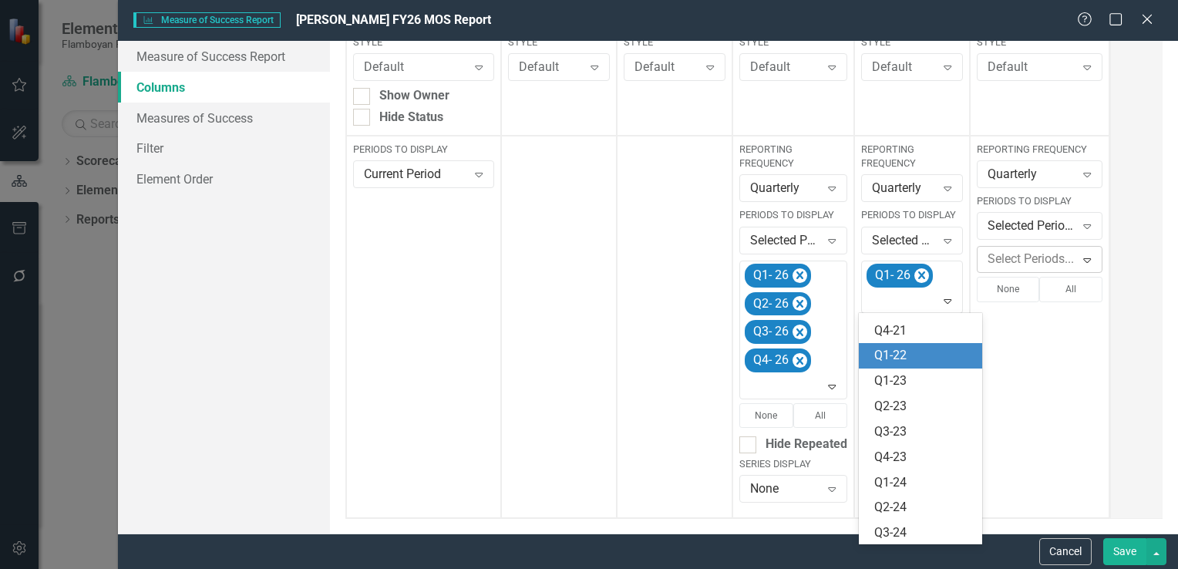
scroll to position [275, 0]
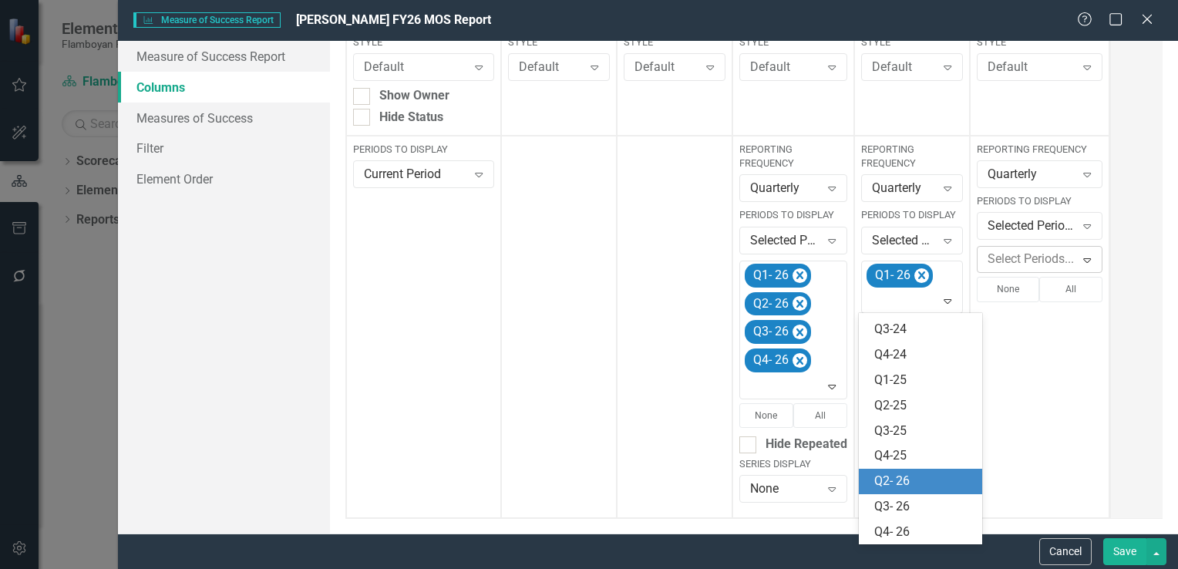
click at [943, 473] on div "Q2- 26" at bounding box center [924, 482] width 99 height 18
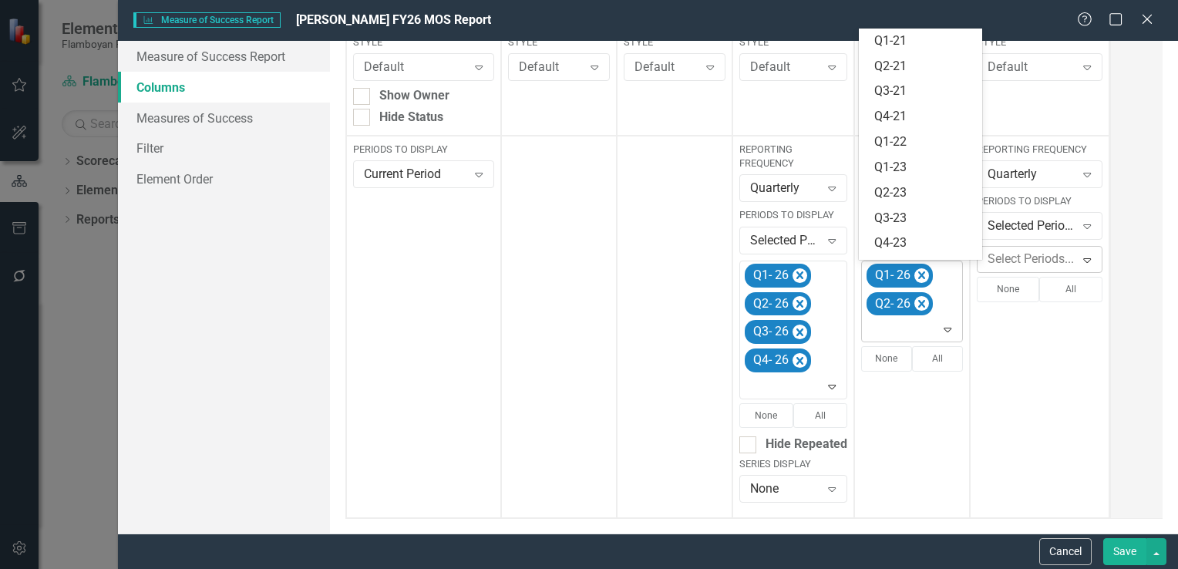
click at [951, 334] on icon "Expand" at bounding box center [947, 329] width 15 height 12
click at [916, 217] on div "Q3- 26" at bounding box center [924, 222] width 99 height 18
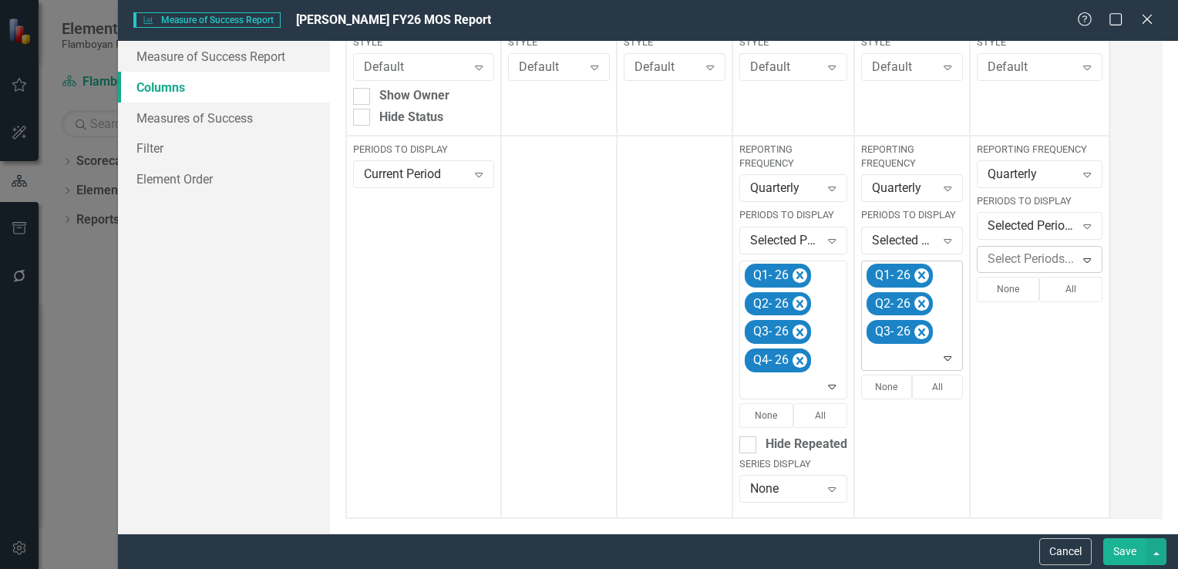
click at [948, 361] on icon "Expand" at bounding box center [947, 358] width 15 height 12
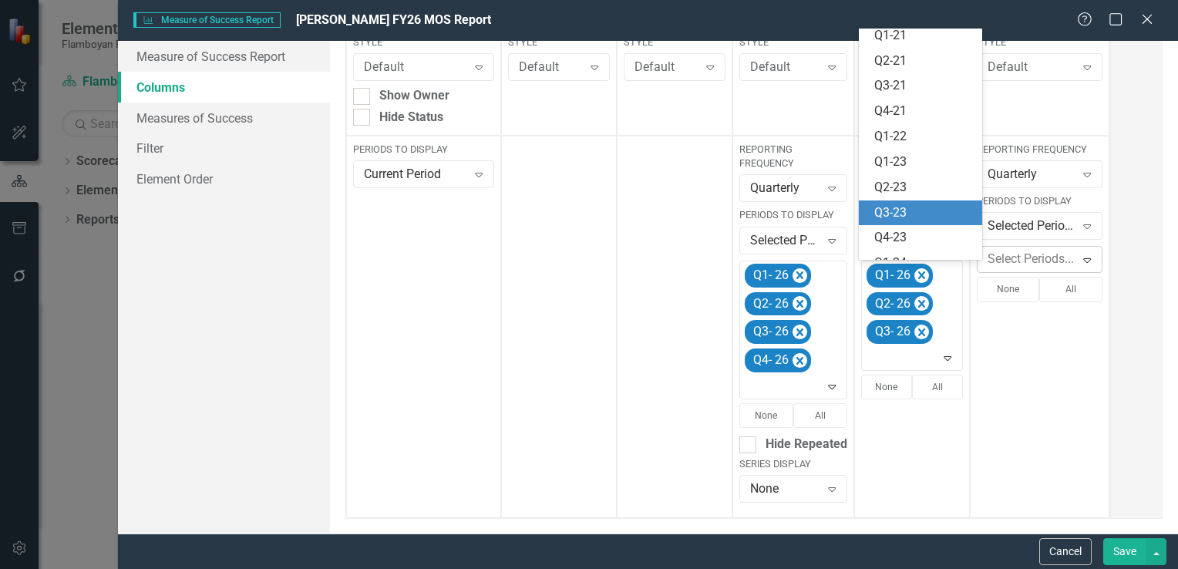
scroll to position [224, 0]
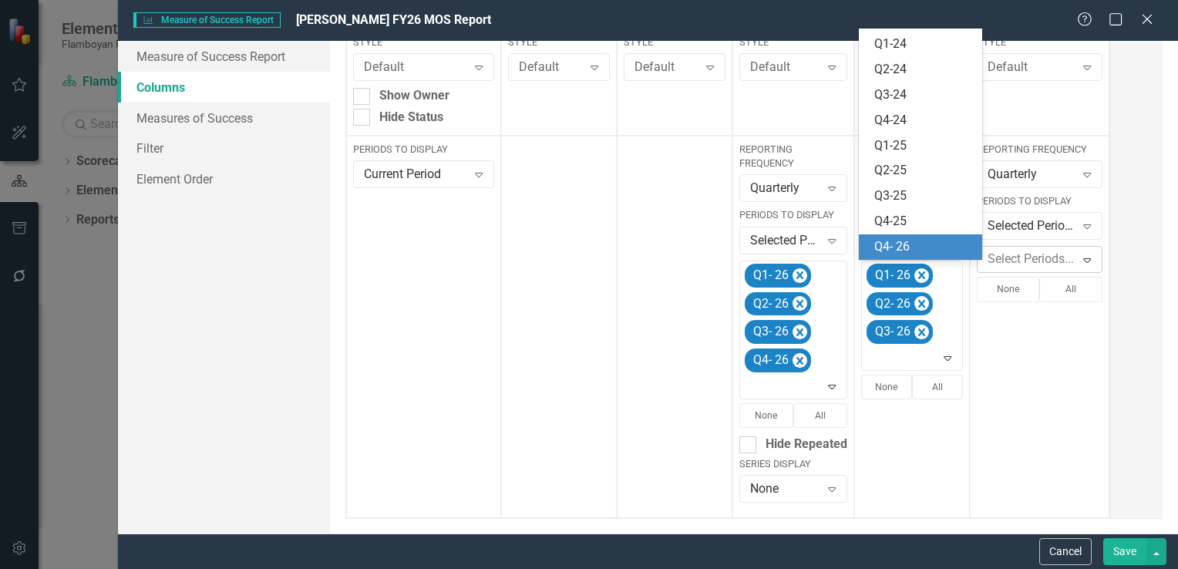
drag, startPoint x: 910, startPoint y: 250, endPoint x: 947, endPoint y: 257, distance: 37.7
click at [910, 250] on div "Q4- 26" at bounding box center [924, 247] width 99 height 18
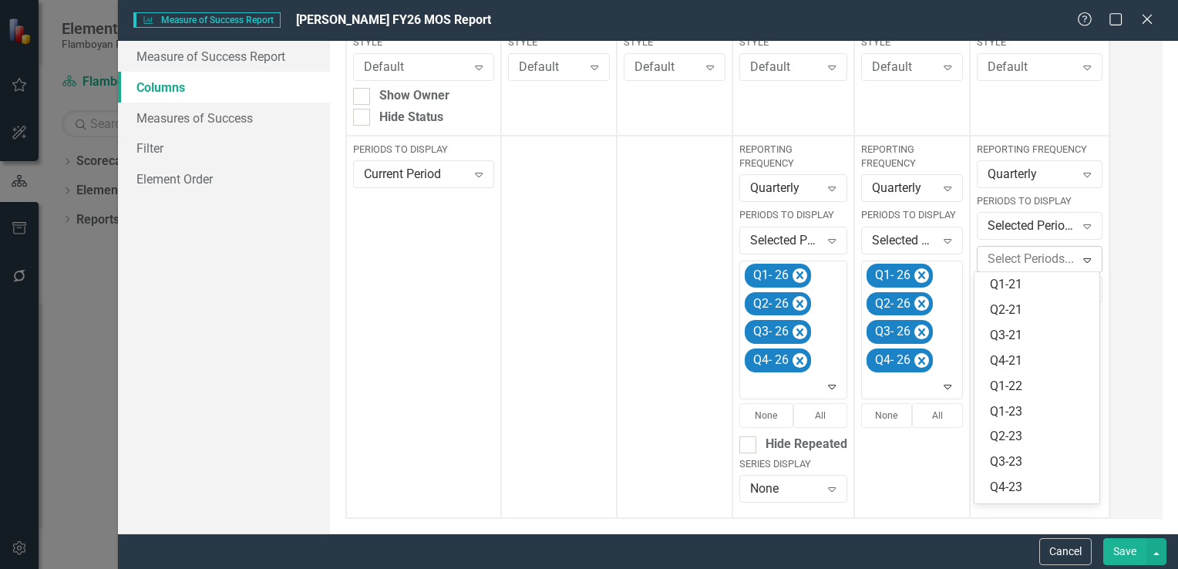
click at [1084, 258] on icon at bounding box center [1088, 260] width 8 height 5
click at [1039, 409] on div "Q1- 26" at bounding box center [1040, 416] width 101 height 18
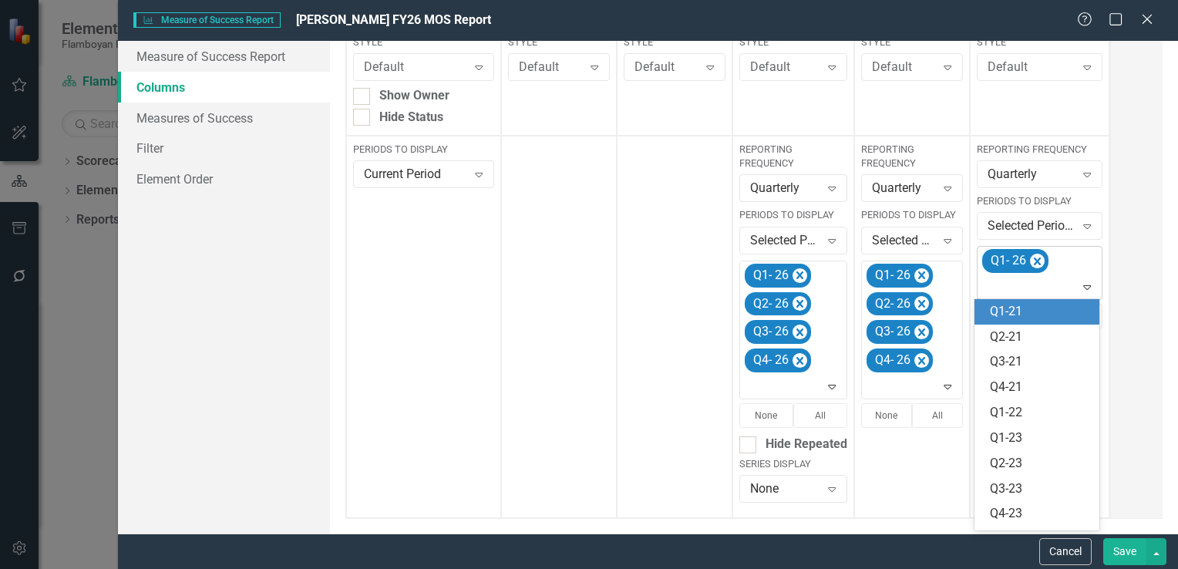
click at [1083, 292] on icon "Expand" at bounding box center [1087, 287] width 15 height 12
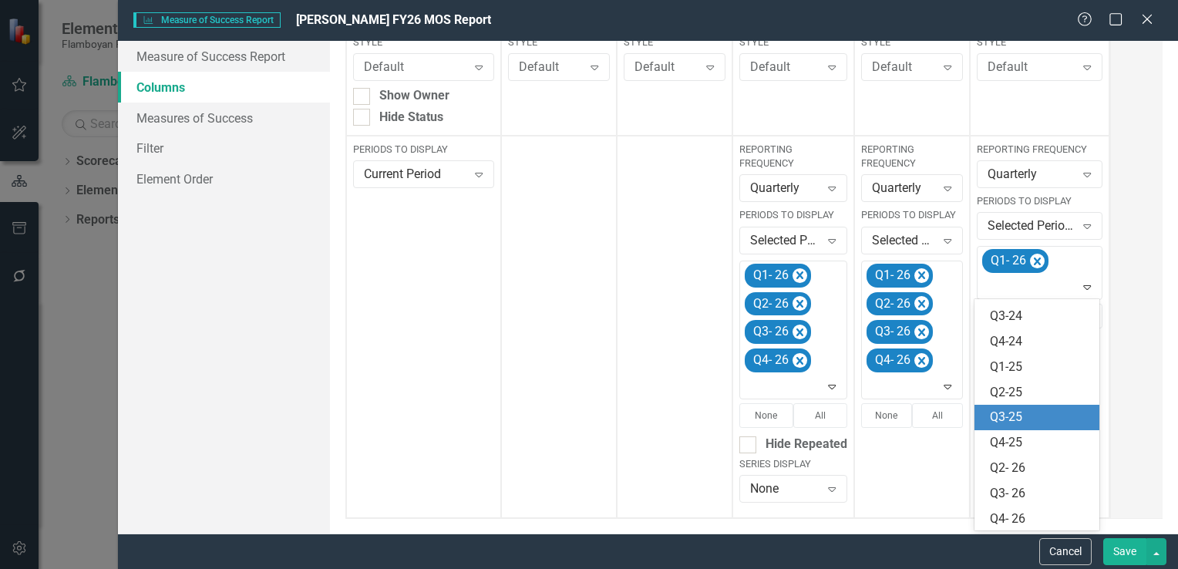
scroll to position [275, 0]
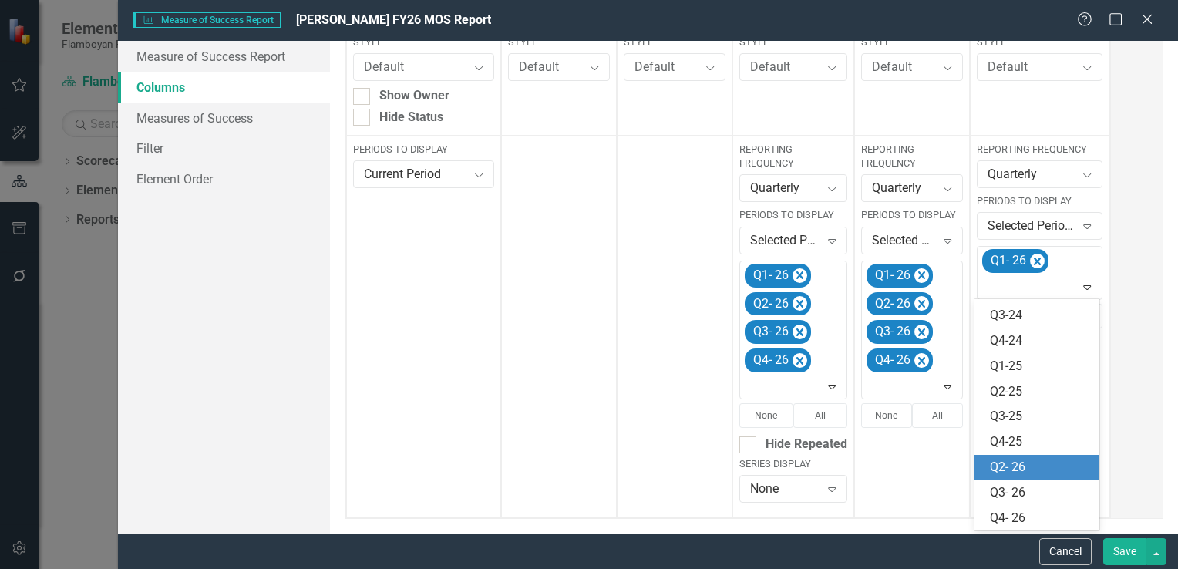
click at [1039, 455] on div "Q2- 26" at bounding box center [1038, 467] width 126 height 25
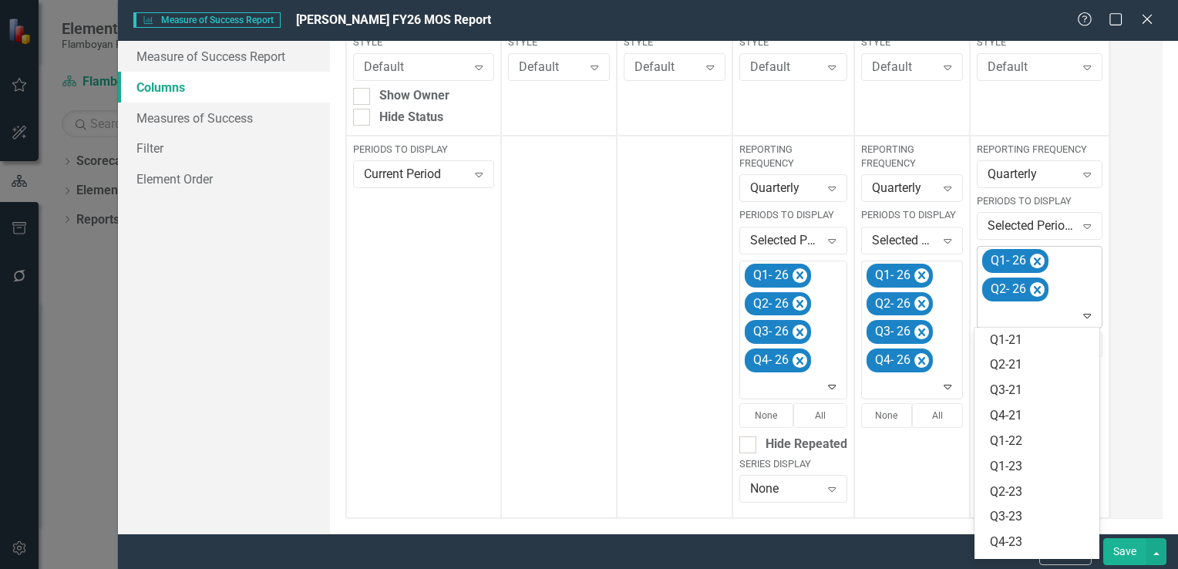
click at [1081, 310] on icon "Expand" at bounding box center [1087, 315] width 15 height 12
click at [1028, 520] on div "Q3- 26" at bounding box center [1040, 521] width 101 height 18
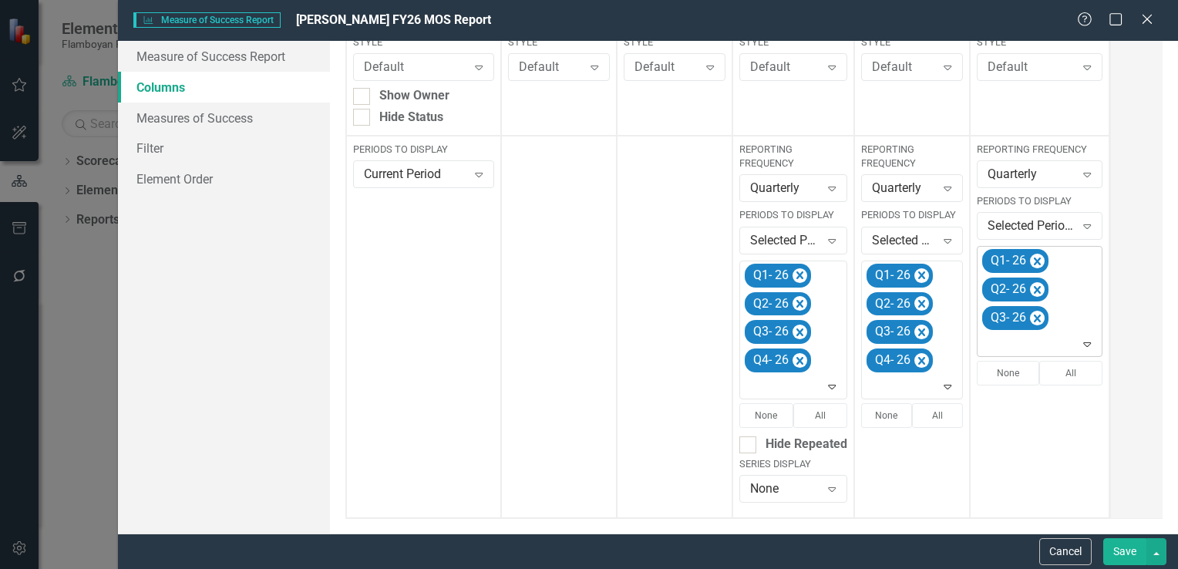
click at [1083, 338] on icon "Expand" at bounding box center [1087, 344] width 15 height 12
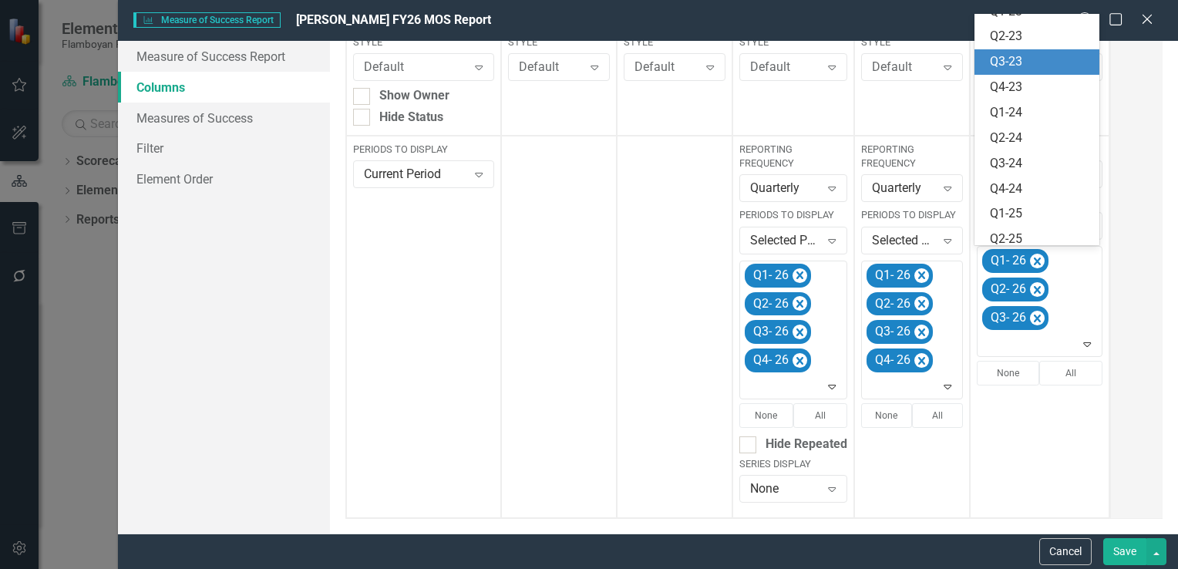
scroll to position [224, 0]
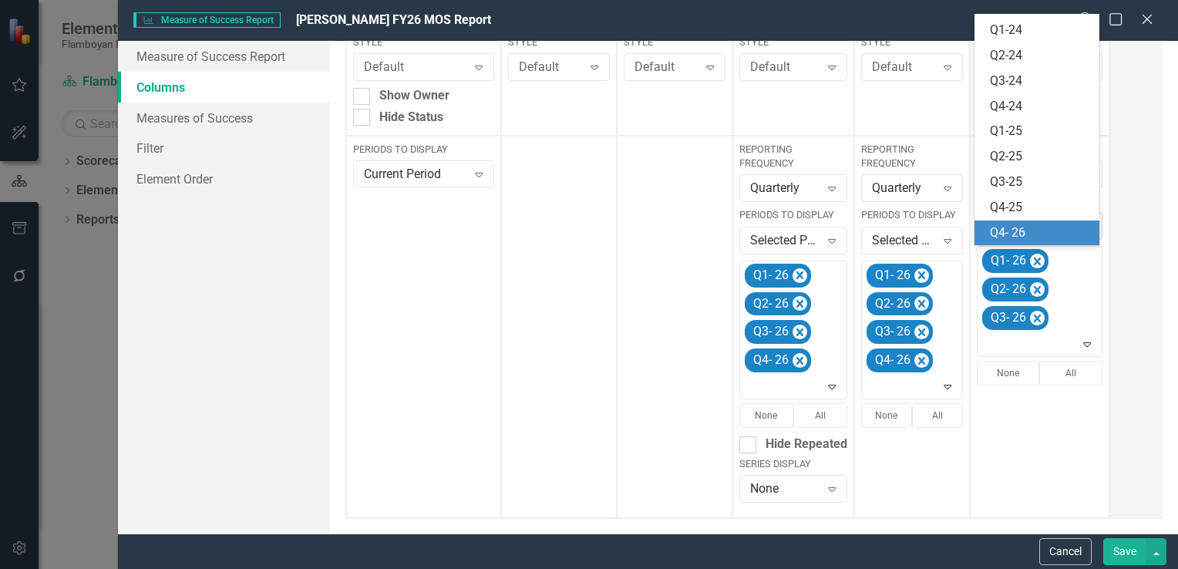
click at [1043, 236] on div "Q4- 26" at bounding box center [1040, 233] width 101 height 18
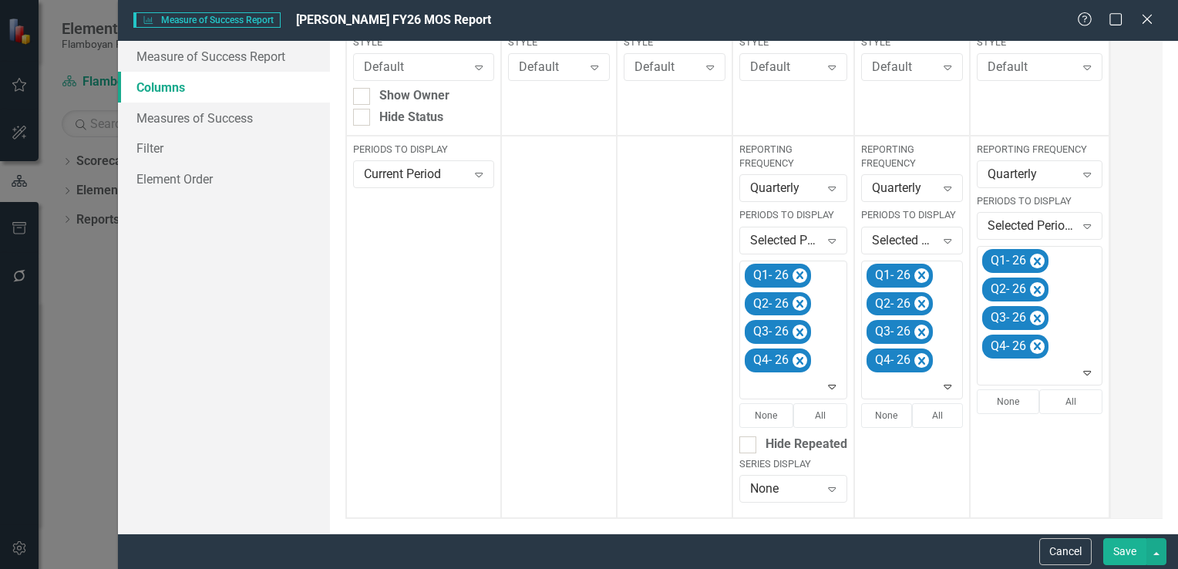
click at [1136, 553] on button "Save" at bounding box center [1125, 551] width 43 height 27
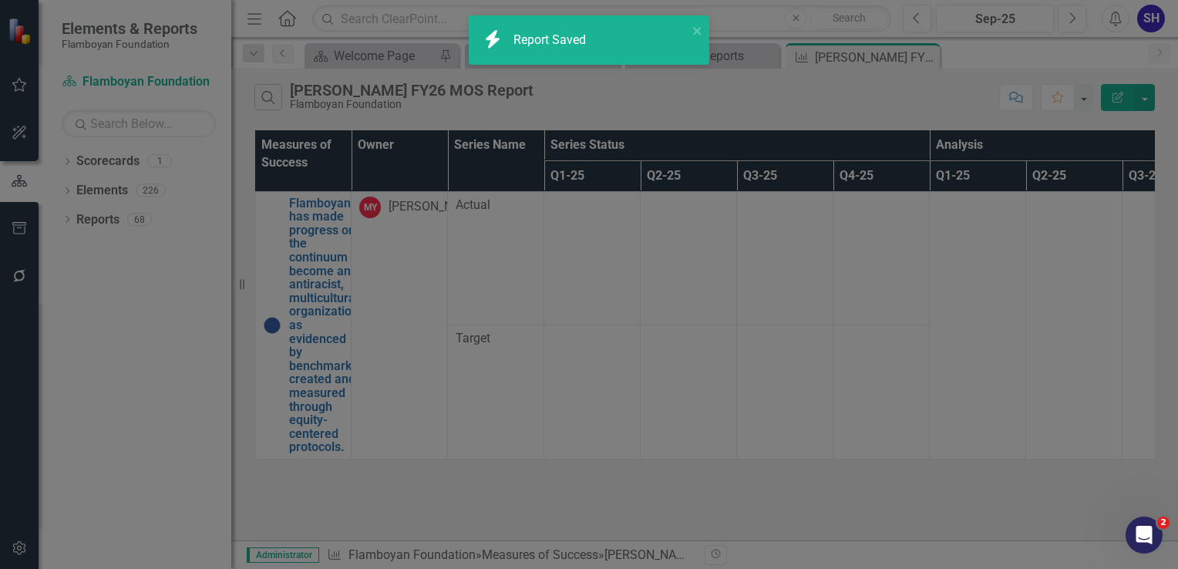
checkbox input "false"
radio input "true"
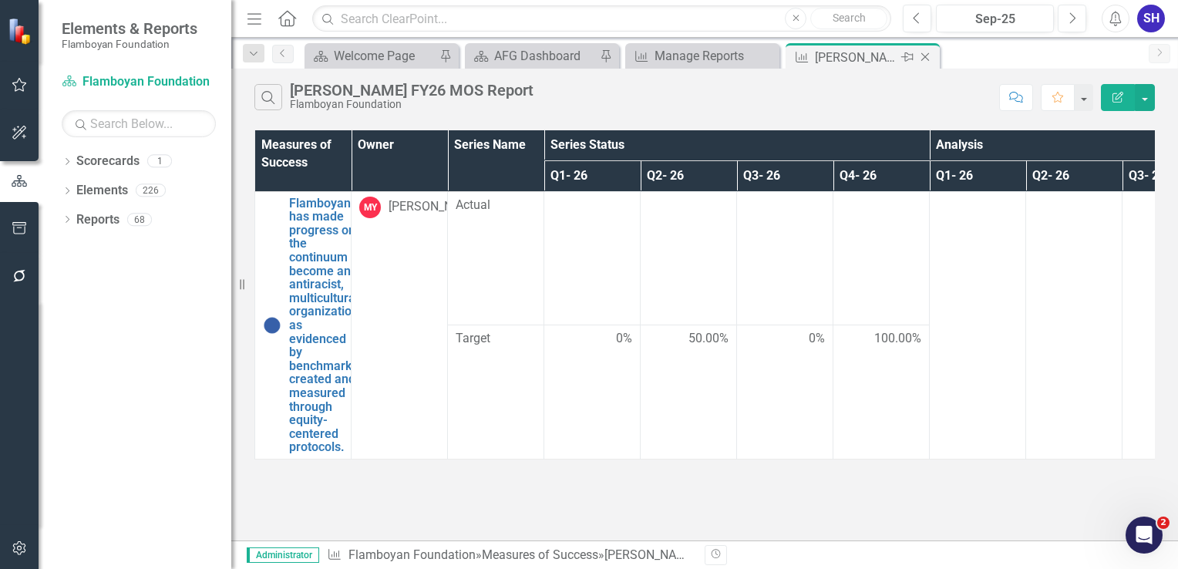
click at [927, 56] on icon "Close" at bounding box center [925, 57] width 15 height 12
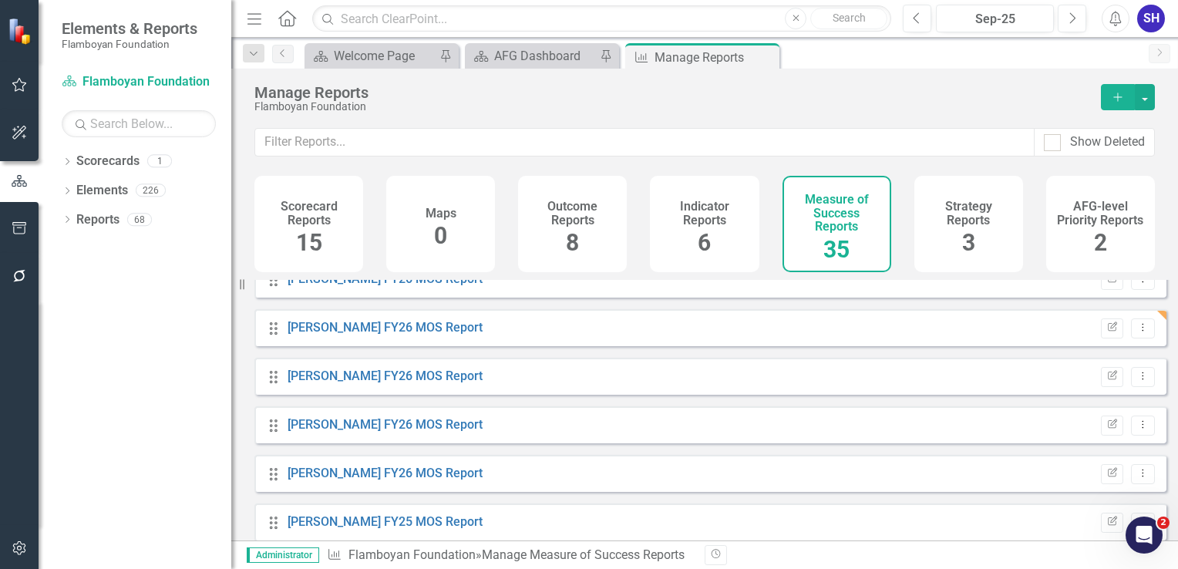
scroll to position [771, 0]
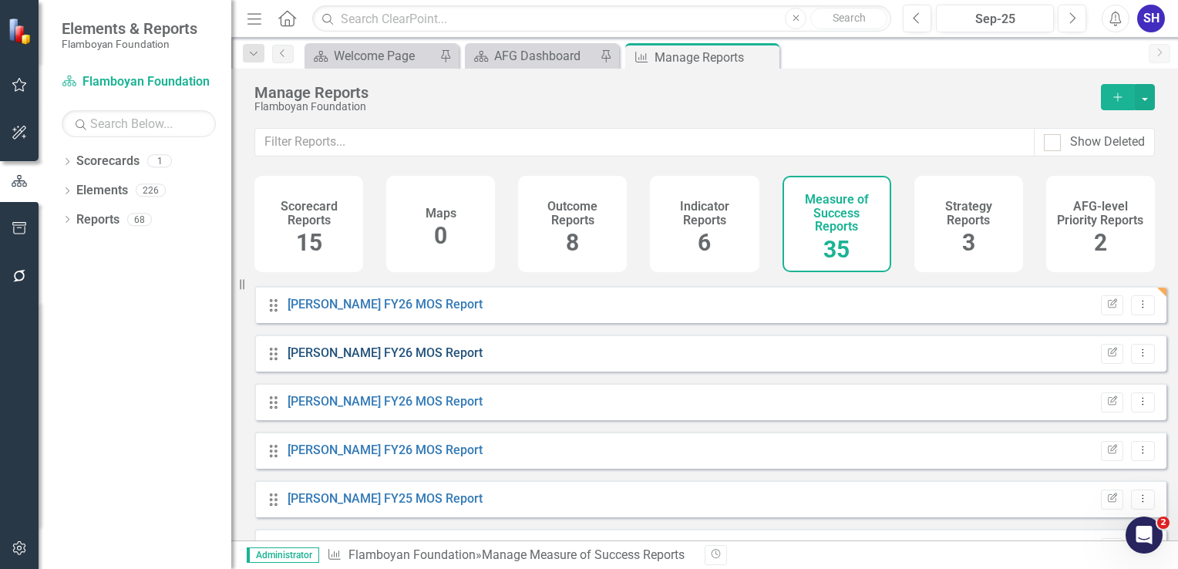
click at [404, 360] on link "[PERSON_NAME] FY26 MOS Report" at bounding box center [385, 353] width 195 height 15
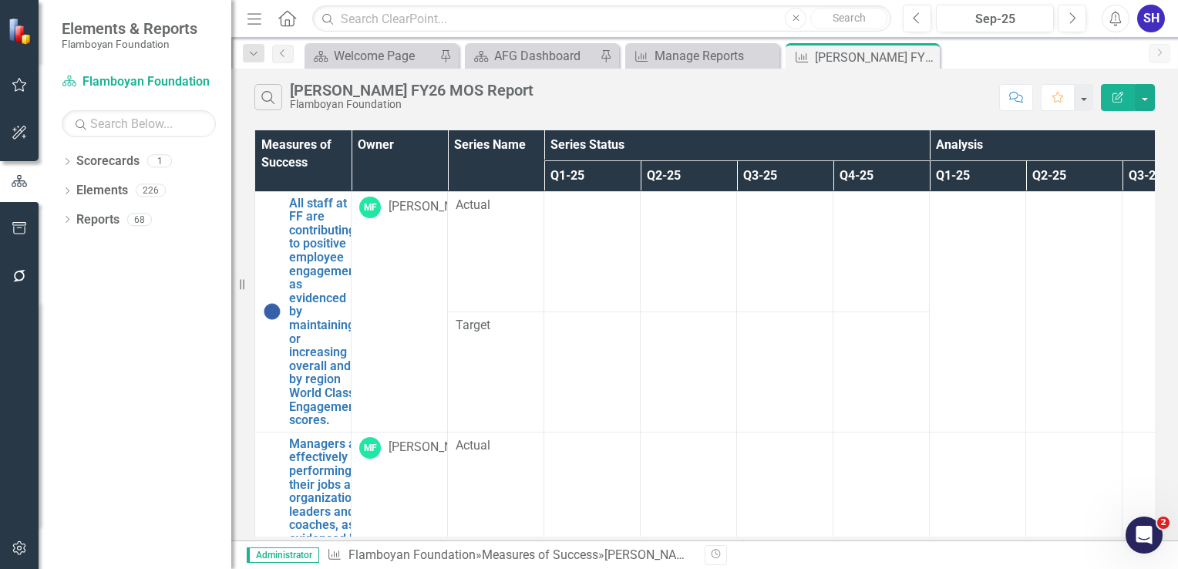
click at [1117, 107] on button "Edit Report" at bounding box center [1118, 97] width 34 height 27
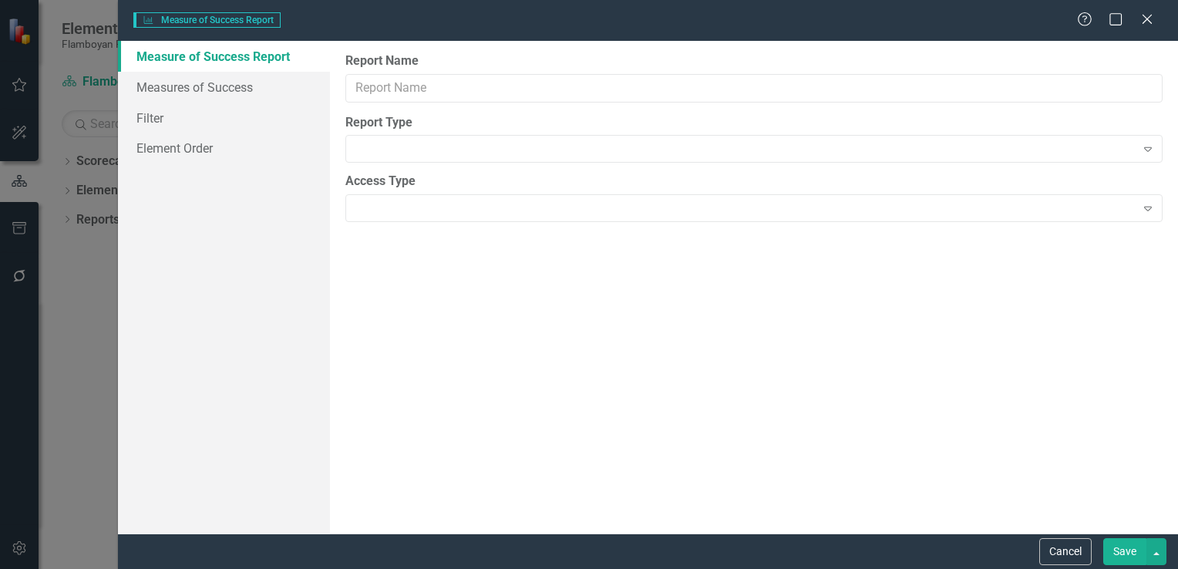
type input "[PERSON_NAME] FY26 MOS Report"
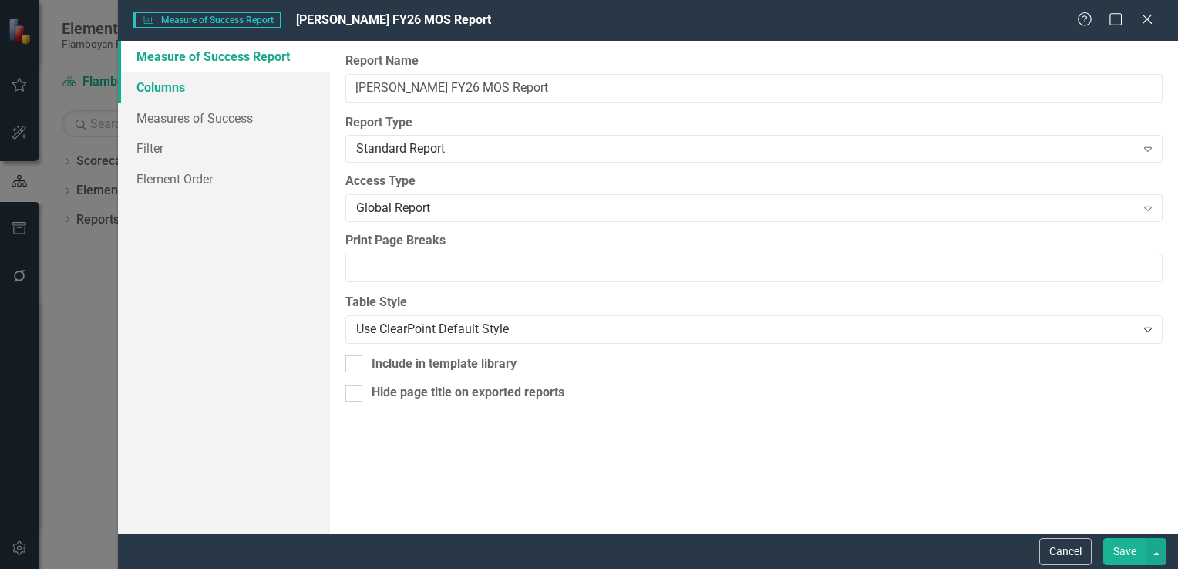
click at [202, 85] on link "Columns" at bounding box center [224, 87] width 212 height 31
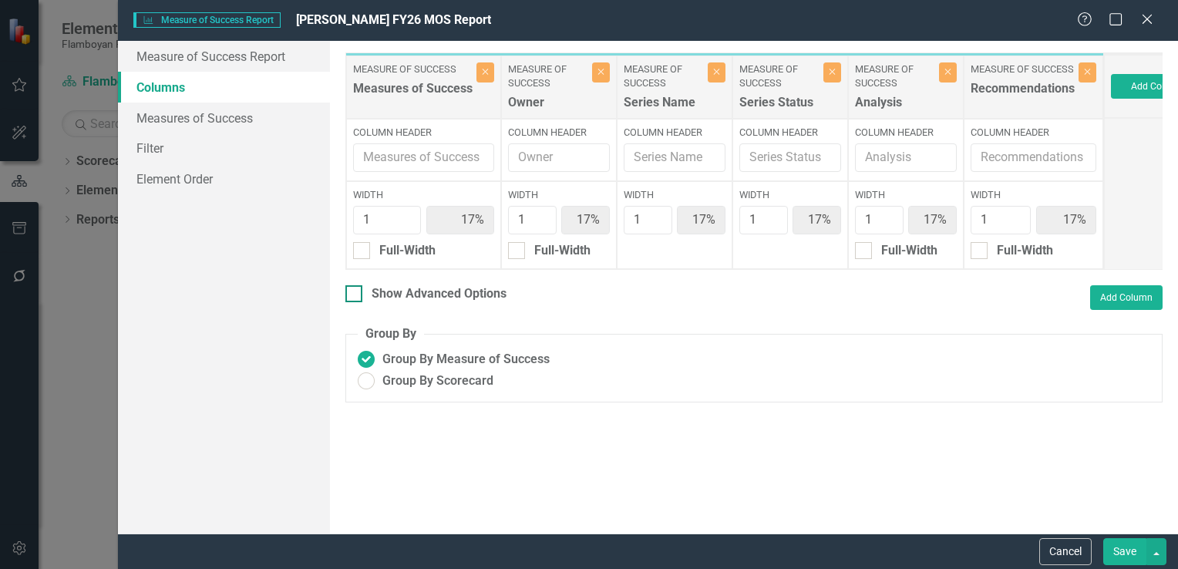
click at [367, 298] on div "Show Advanced Options" at bounding box center [426, 294] width 161 height 18
click at [356, 295] on input "Show Advanced Options" at bounding box center [351, 290] width 10 height 10
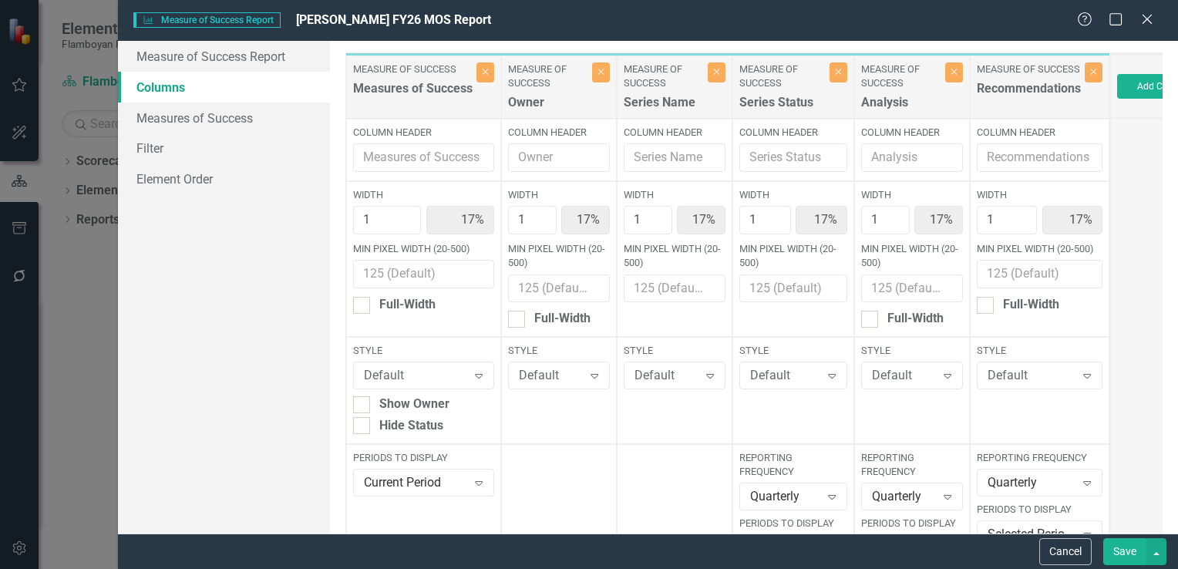
scroll to position [231, 0]
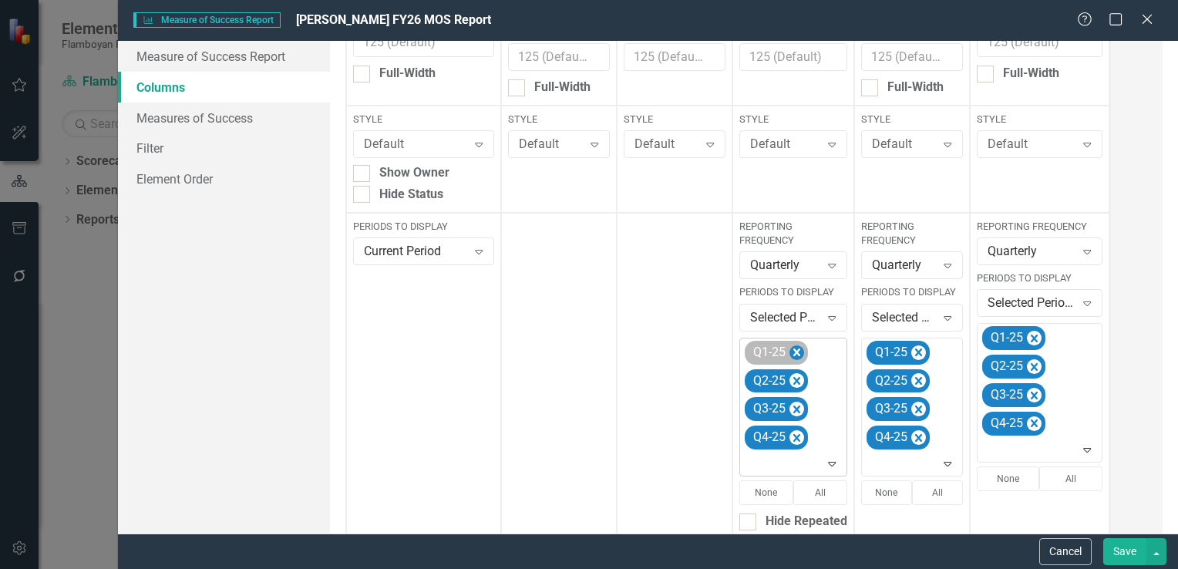
click at [795, 354] on icon "Remove Q1-25" at bounding box center [797, 352] width 15 height 19
click at [795, 372] on icon "Remove Q2-25" at bounding box center [797, 381] width 15 height 19
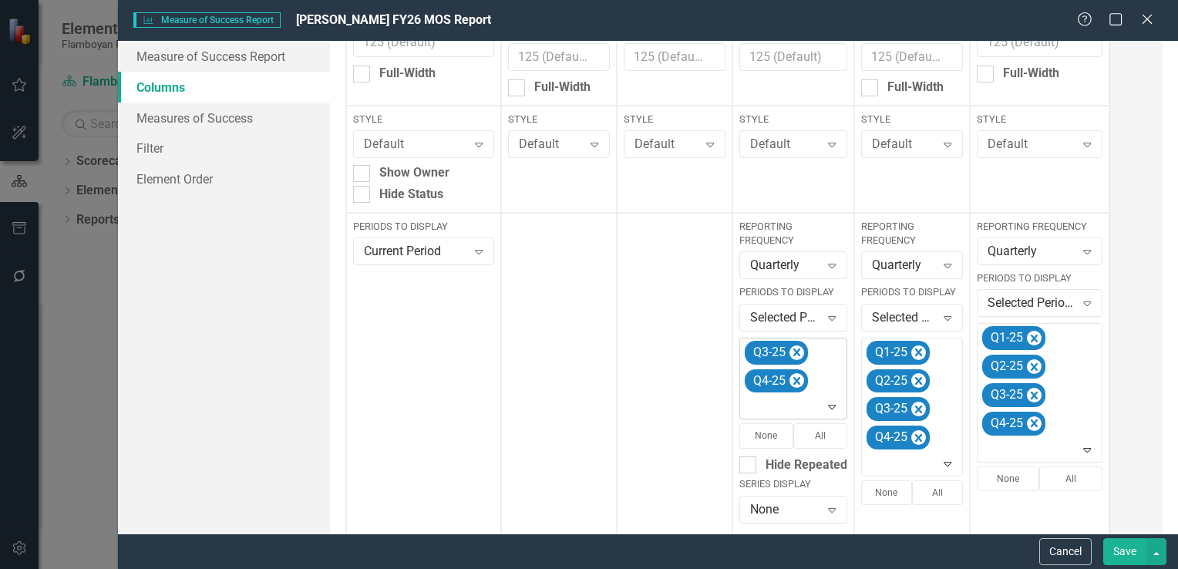
click at [795, 354] on icon "Remove Q3-25" at bounding box center [797, 352] width 15 height 19
click at [795, 354] on icon "Remove Q4-25" at bounding box center [797, 352] width 15 height 19
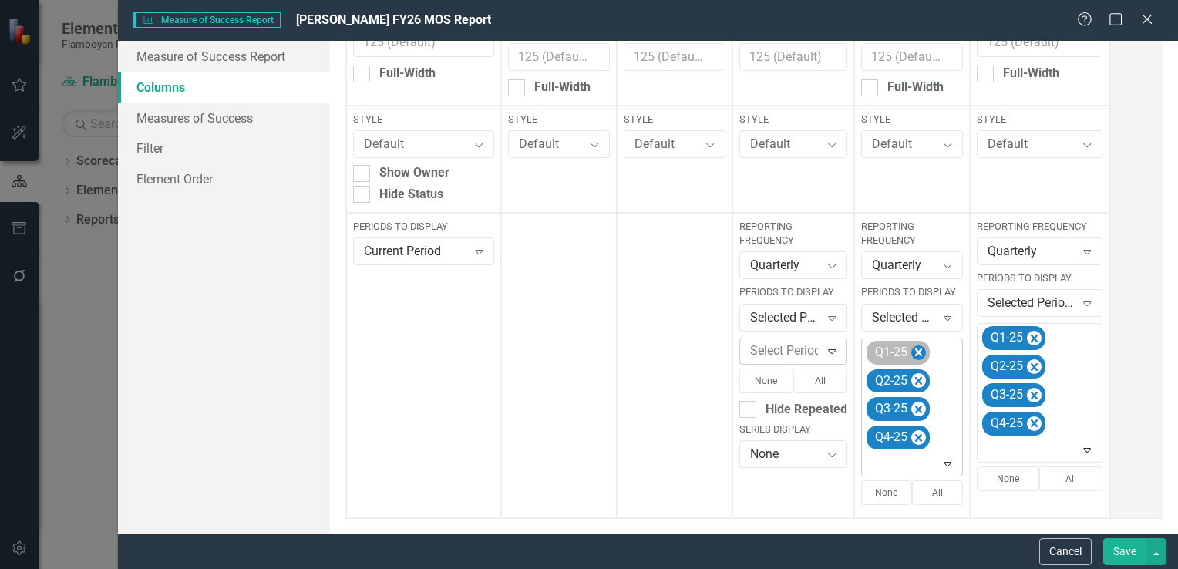
click at [913, 347] on icon "Remove Q1-25" at bounding box center [919, 352] width 15 height 19
click at [915, 347] on icon "Remove Q2-25" at bounding box center [919, 352] width 15 height 19
click at [915, 372] on icon "Remove Q3-25" at bounding box center [919, 381] width 15 height 19
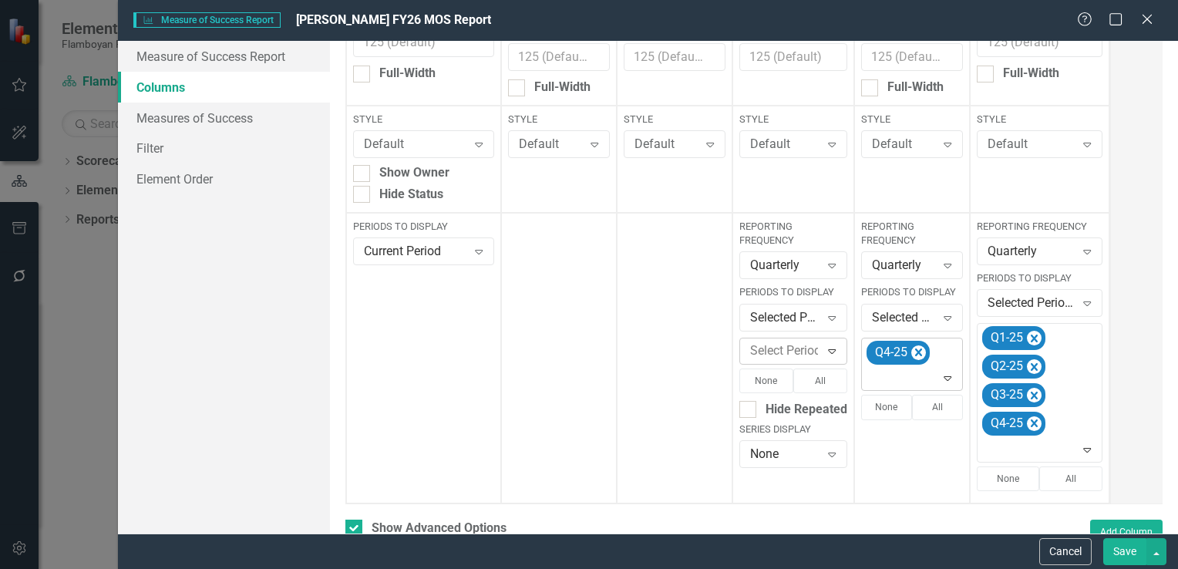
click at [915, 347] on icon "Remove Q4-25" at bounding box center [919, 352] width 15 height 19
click at [1028, 332] on icon "Remove Q1-25" at bounding box center [1034, 338] width 15 height 19
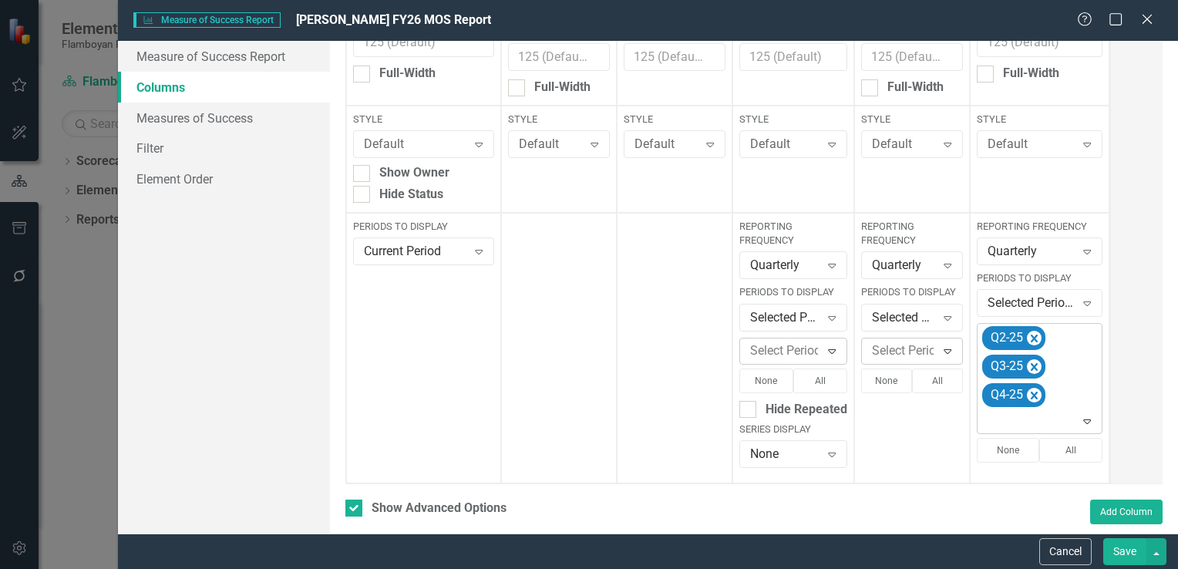
click at [1028, 332] on icon "Remove Q2-25" at bounding box center [1034, 338] width 15 height 19
click at [1028, 357] on icon "Remove Q3-25" at bounding box center [1034, 366] width 15 height 19
click at [1028, 332] on icon "Remove Q4-25" at bounding box center [1034, 338] width 15 height 19
click at [826, 350] on icon "Expand" at bounding box center [831, 351] width 15 height 12
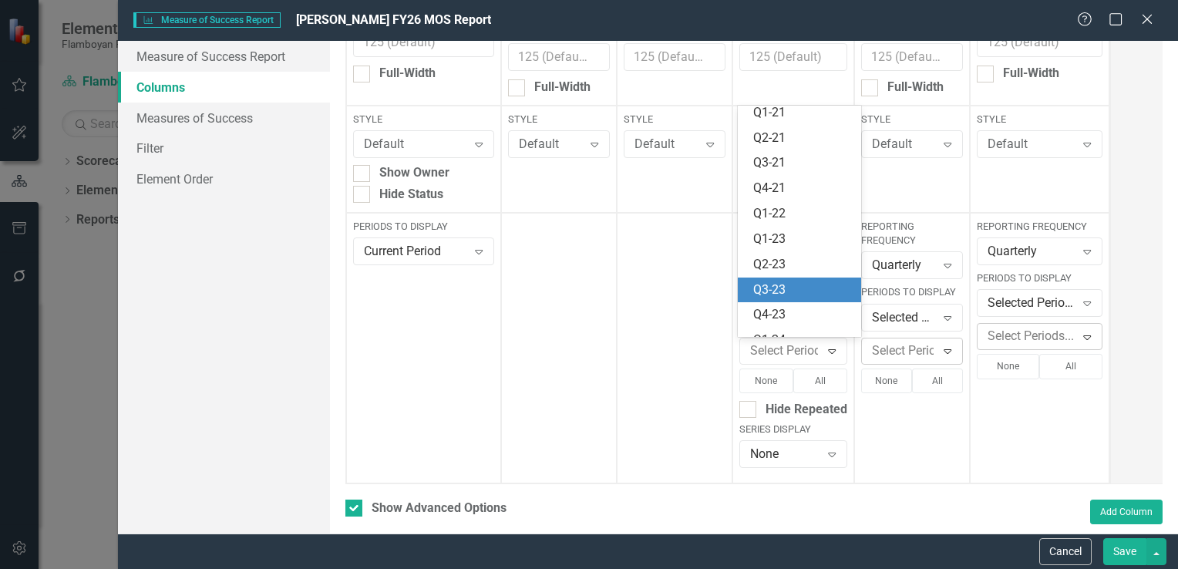
scroll to position [300, 0]
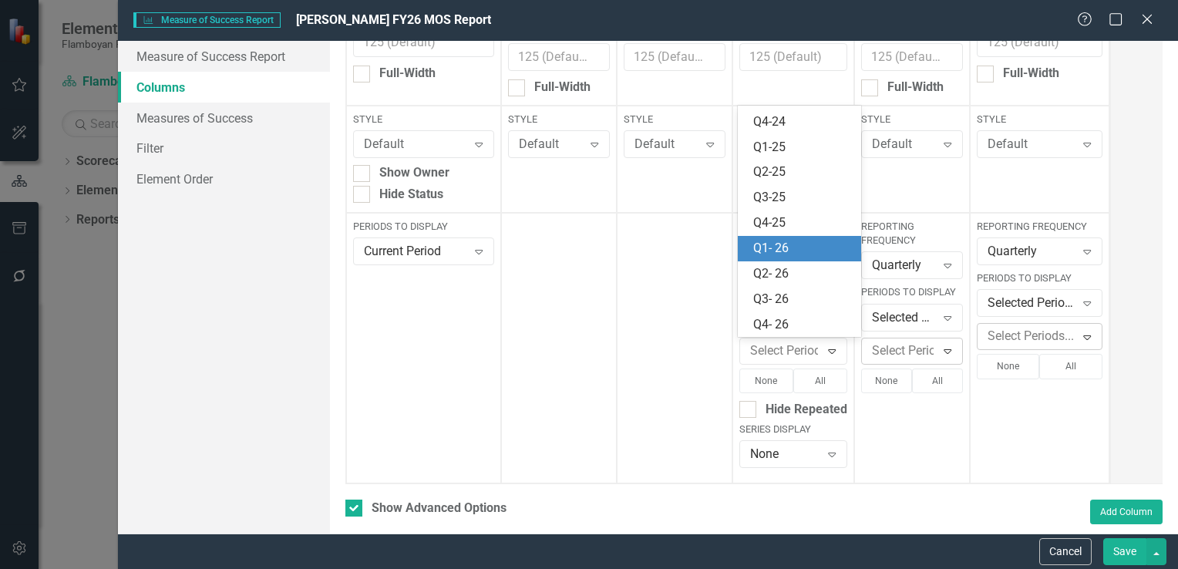
click at [803, 251] on div "Q1- 26" at bounding box center [802, 249] width 99 height 18
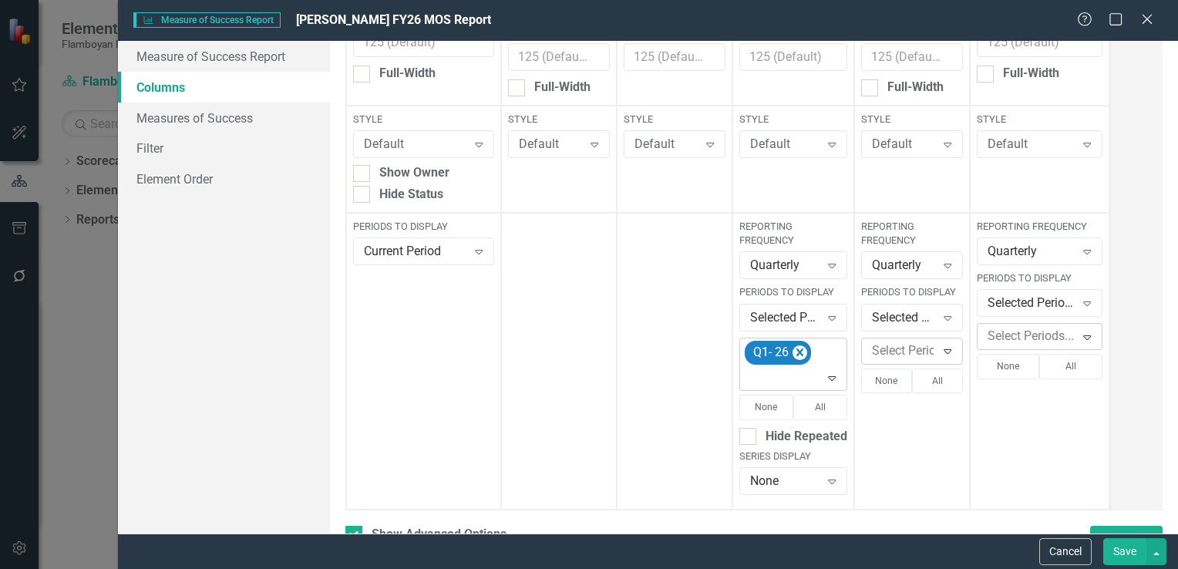
click at [828, 383] on icon "Expand" at bounding box center [831, 378] width 15 height 12
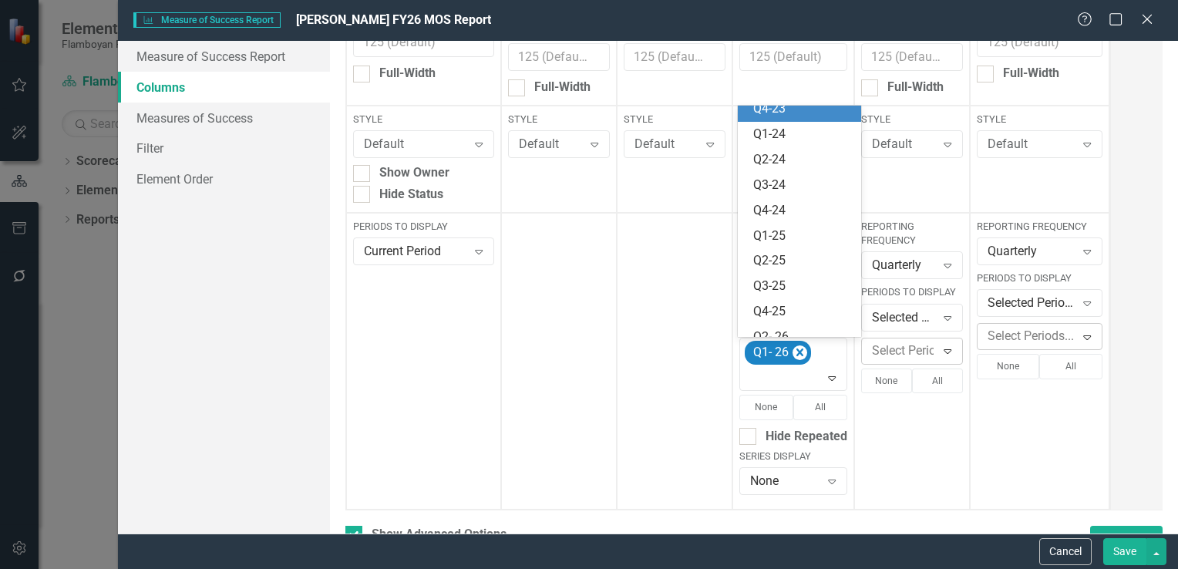
scroll to position [275, 0]
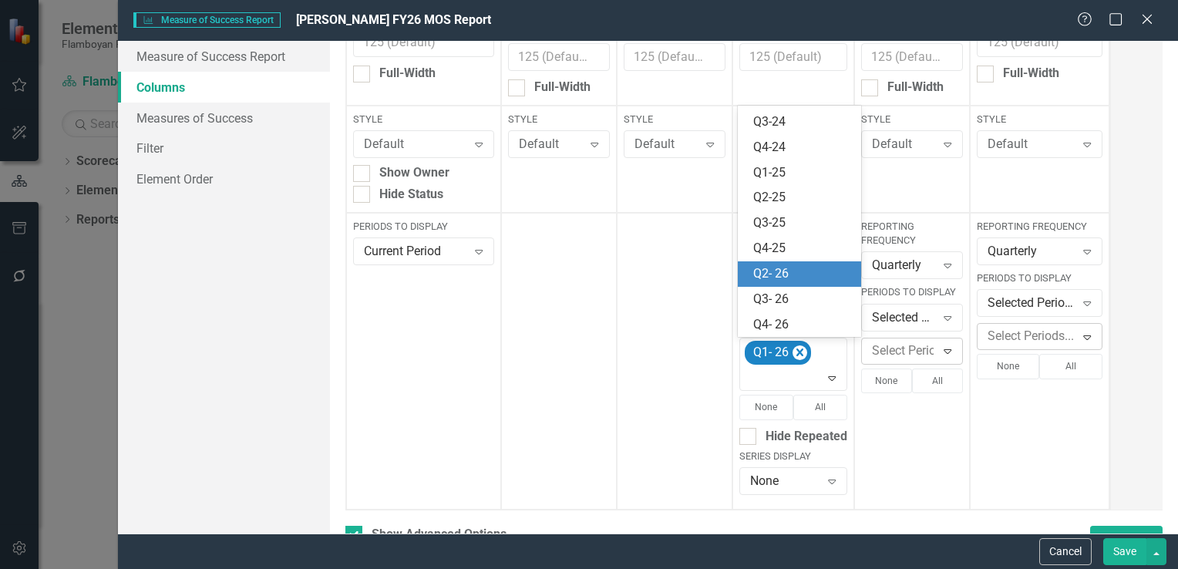
click at [797, 275] on div "Q2- 26" at bounding box center [802, 274] width 99 height 18
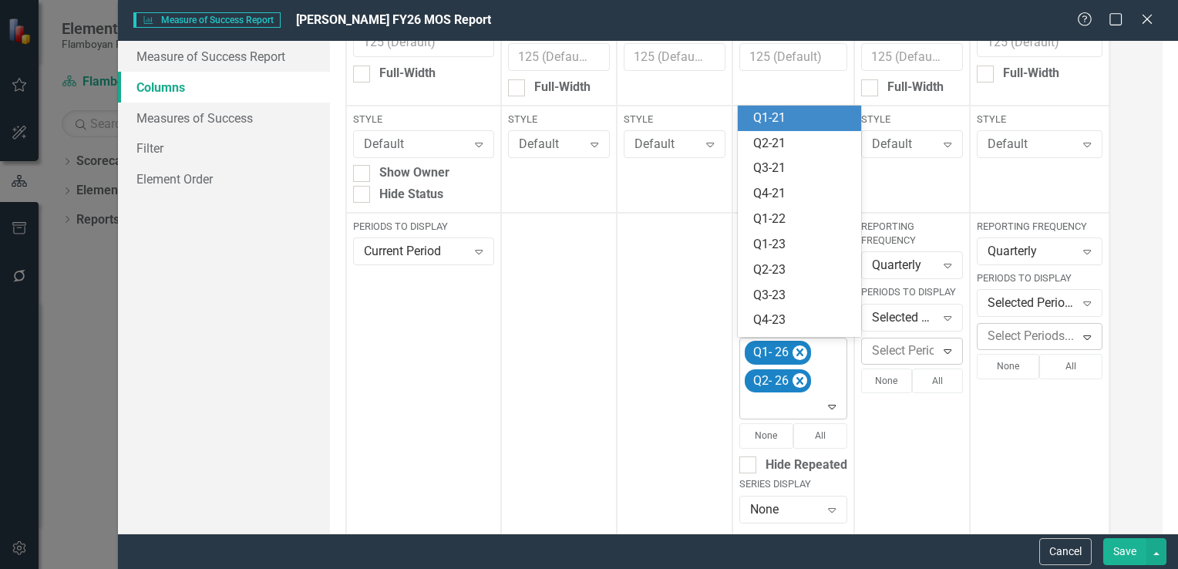
click at [827, 415] on div "Expand" at bounding box center [835, 406] width 22 height 25
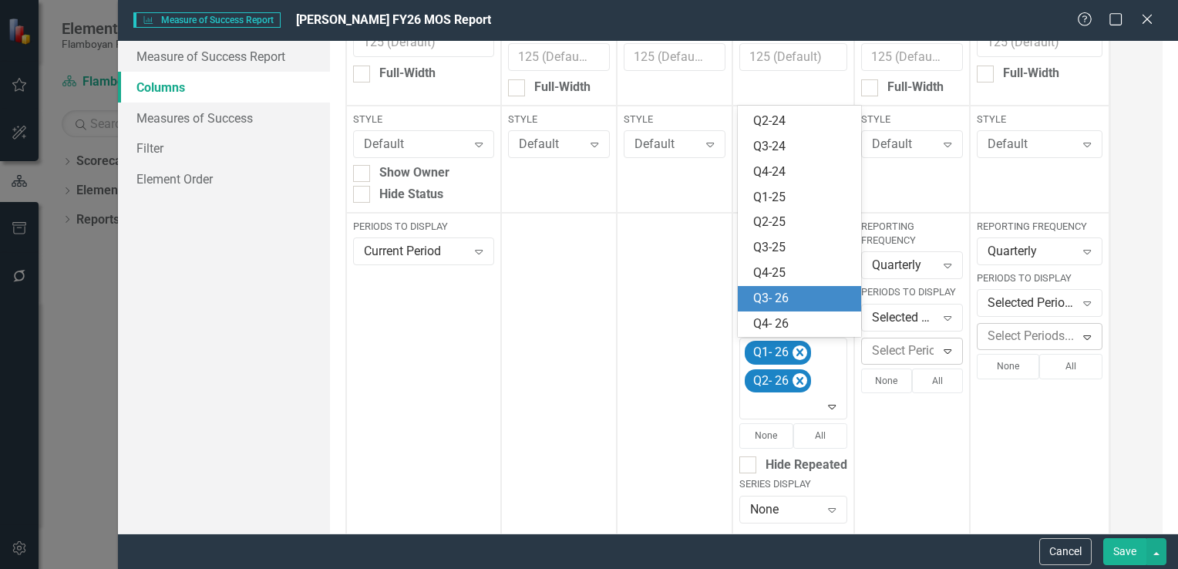
click at [801, 298] on div "Q3- 26" at bounding box center [802, 299] width 99 height 18
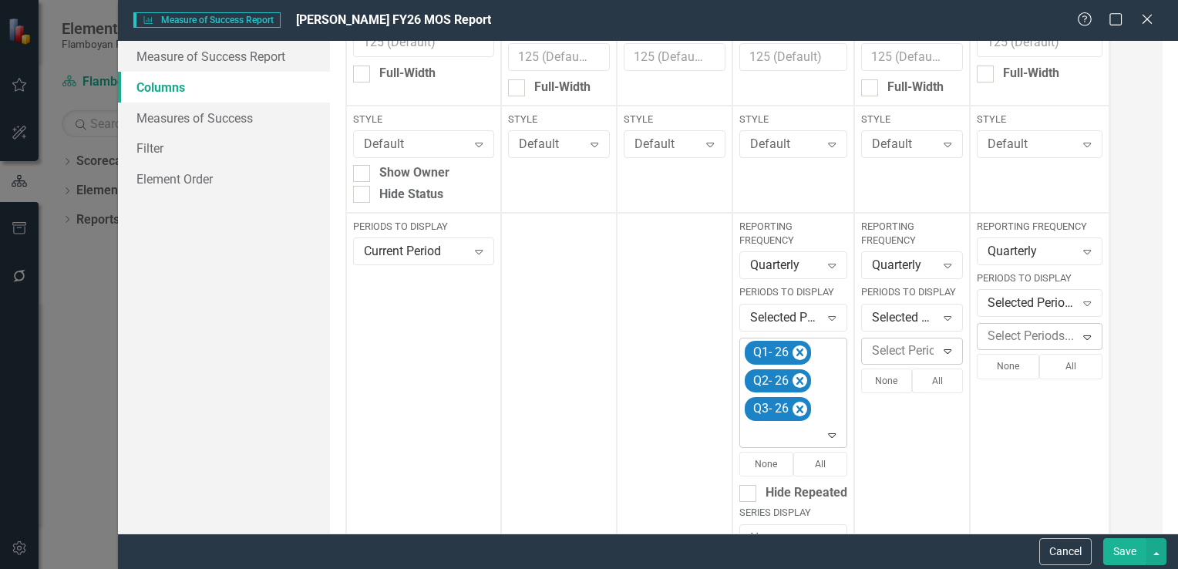
click at [830, 435] on icon "Expand" at bounding box center [831, 435] width 15 height 12
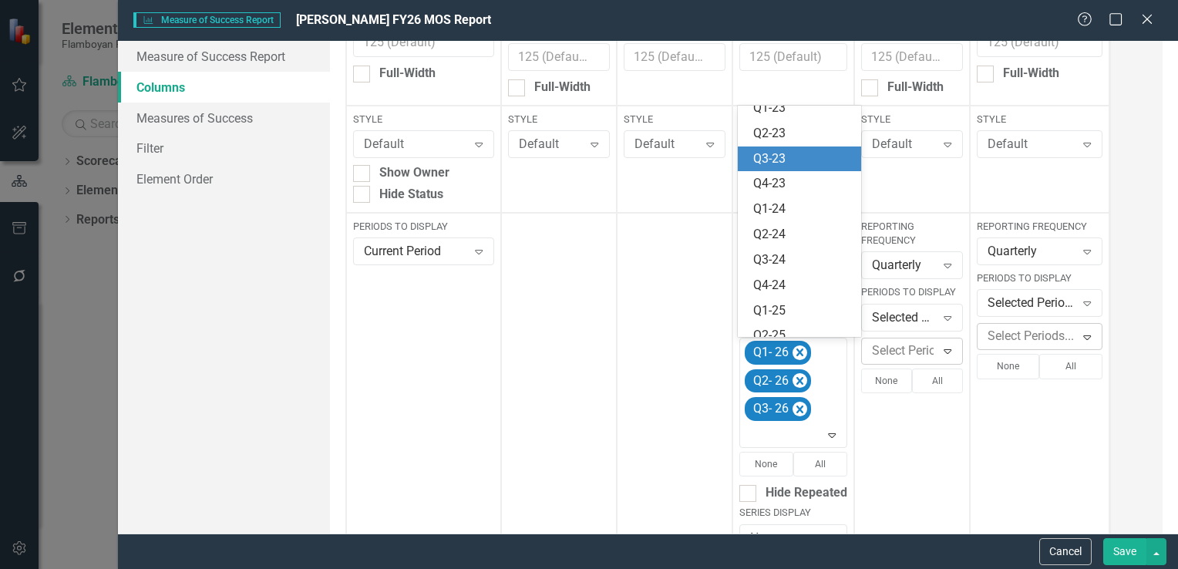
scroll to position [224, 0]
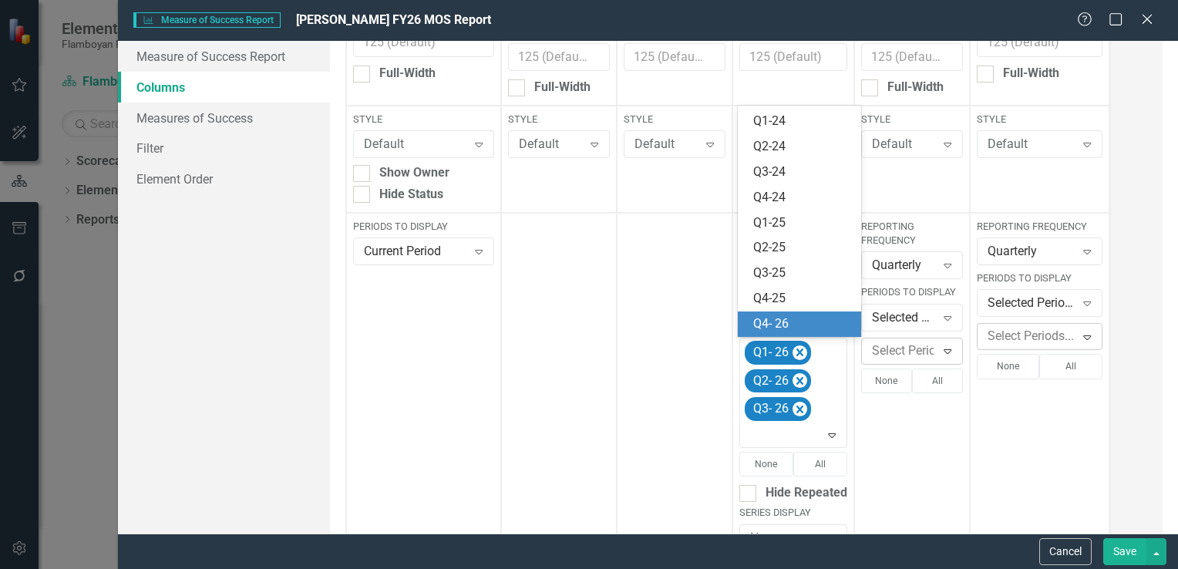
drag, startPoint x: 794, startPoint y: 325, endPoint x: 878, endPoint y: 340, distance: 85.5
click at [795, 325] on div "Q4- 26" at bounding box center [802, 324] width 99 height 18
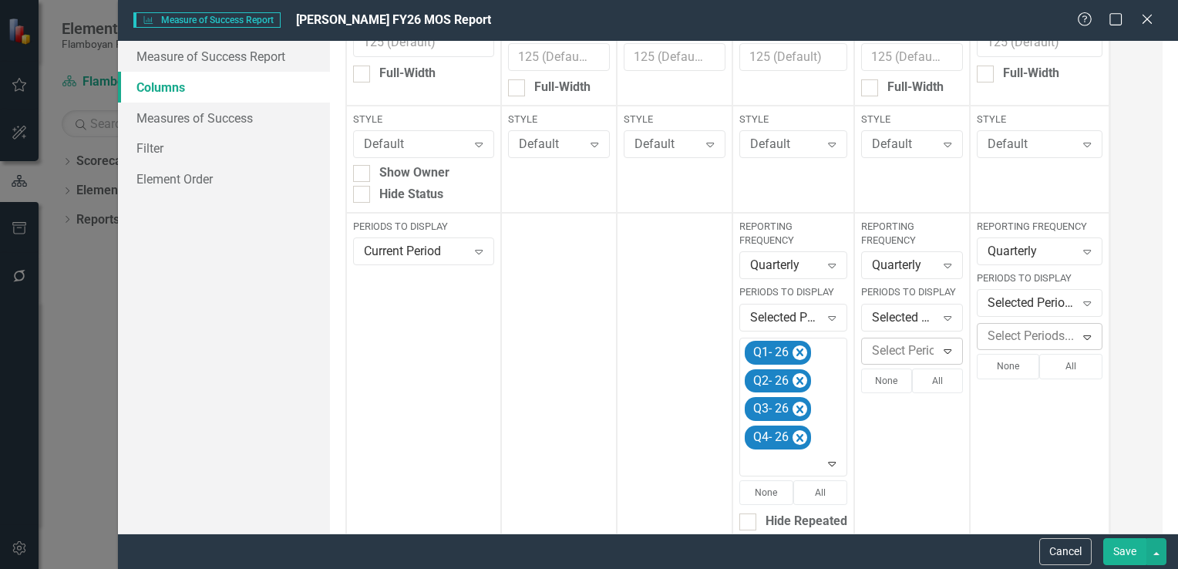
click at [935, 347] on div "Expand" at bounding box center [948, 351] width 28 height 25
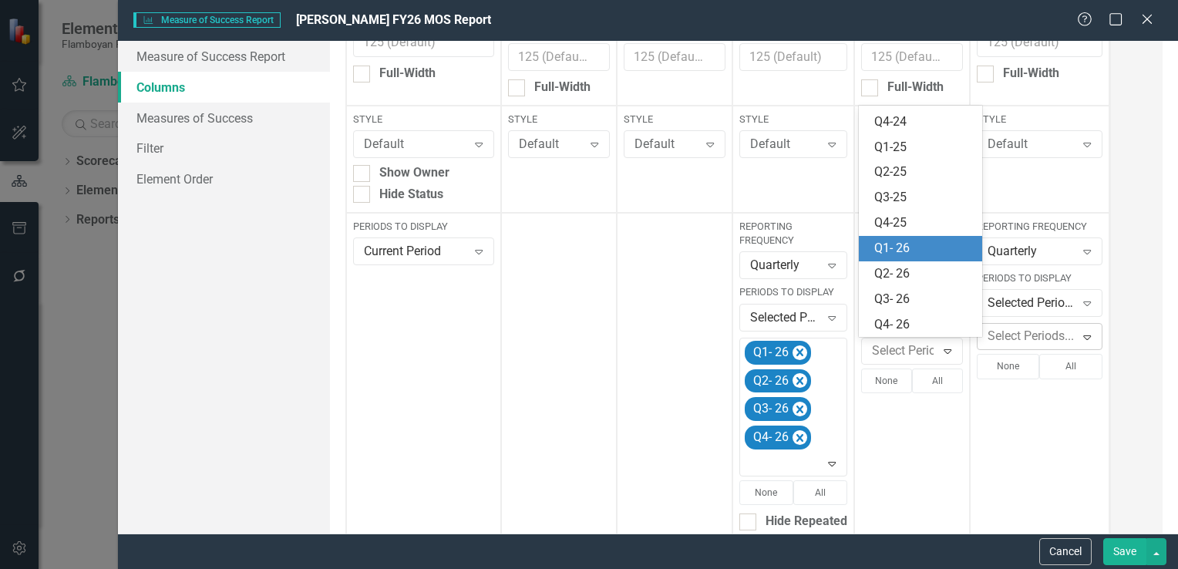
click at [922, 251] on div "Q1- 26" at bounding box center [924, 249] width 99 height 18
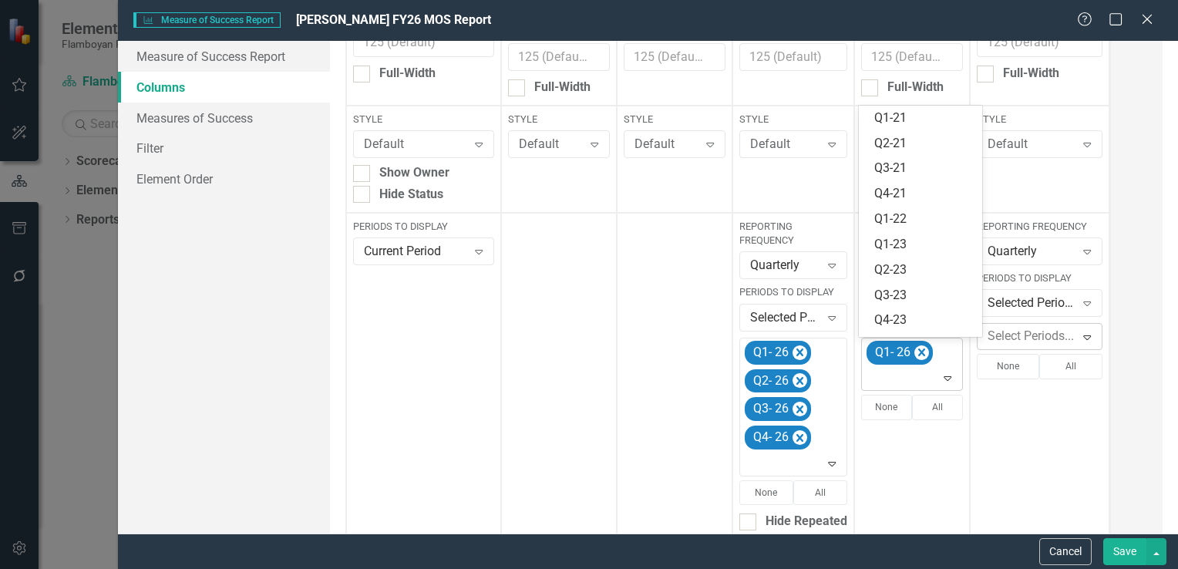
click at [944, 378] on icon "Expand" at bounding box center [947, 378] width 15 height 12
click at [926, 275] on div "Q2- 26" at bounding box center [924, 274] width 99 height 18
click at [945, 406] on icon "Expand" at bounding box center [947, 406] width 15 height 12
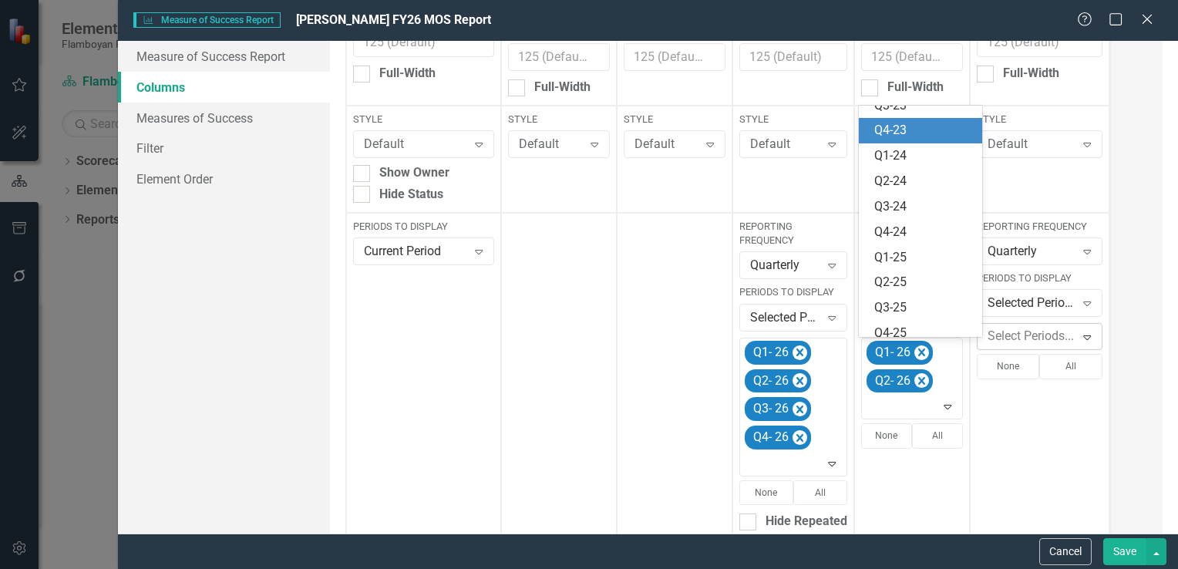
scroll to position [250, 0]
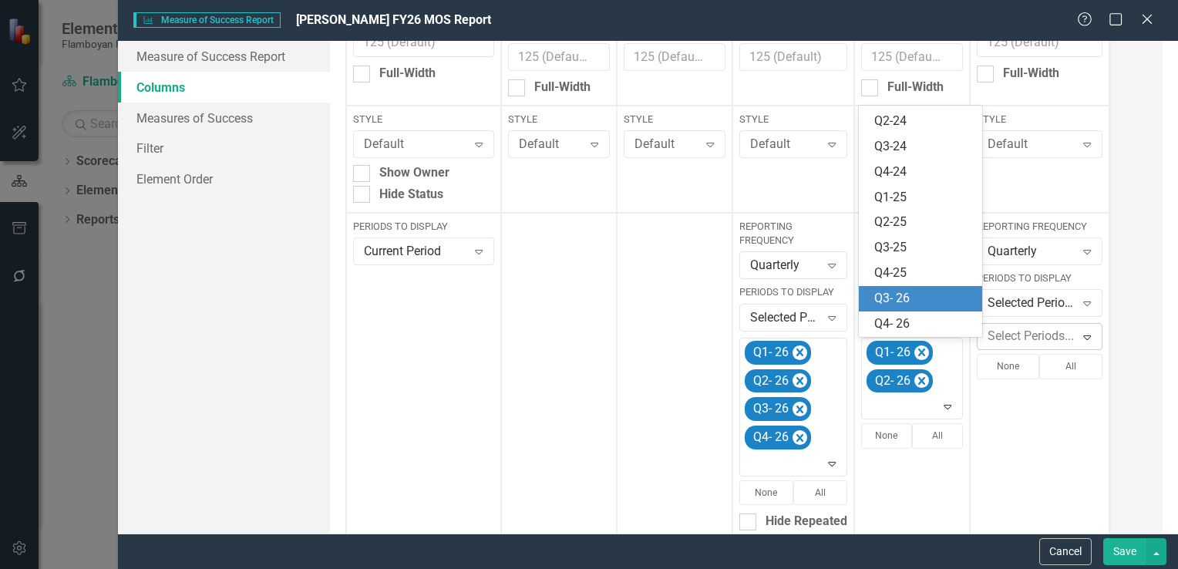
click at [913, 298] on div "Q3- 26" at bounding box center [924, 299] width 99 height 18
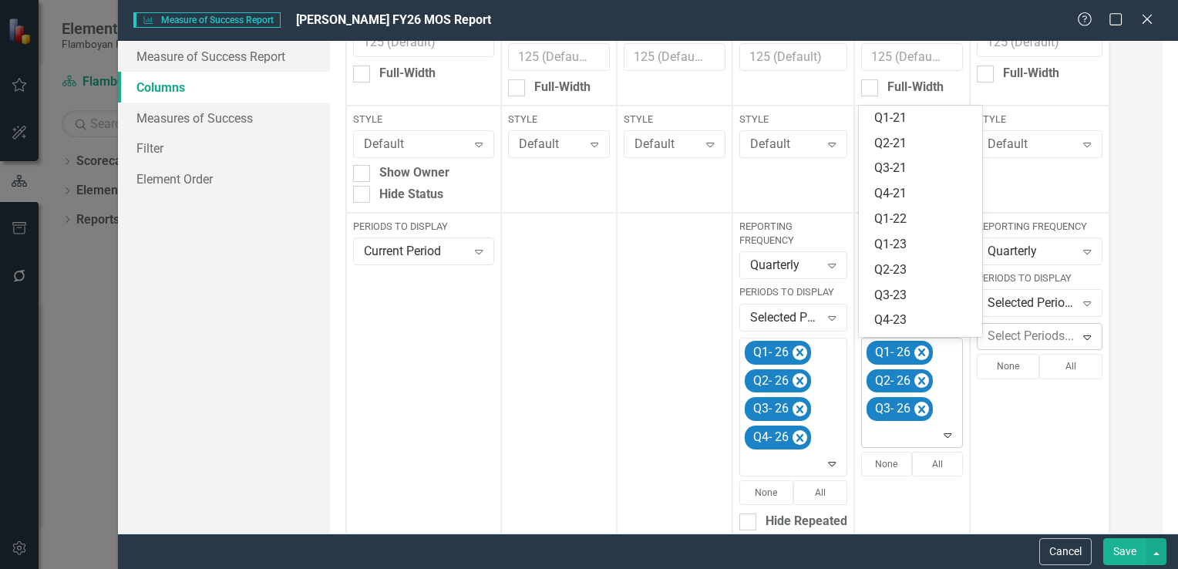
click at [946, 437] on icon at bounding box center [949, 435] width 8 height 5
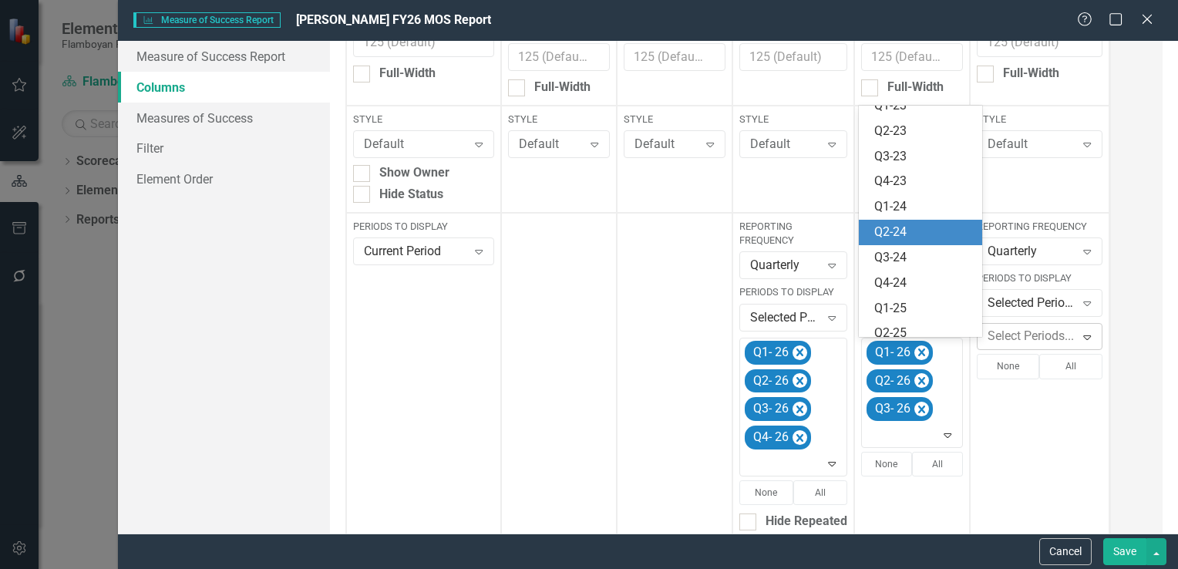
scroll to position [224, 0]
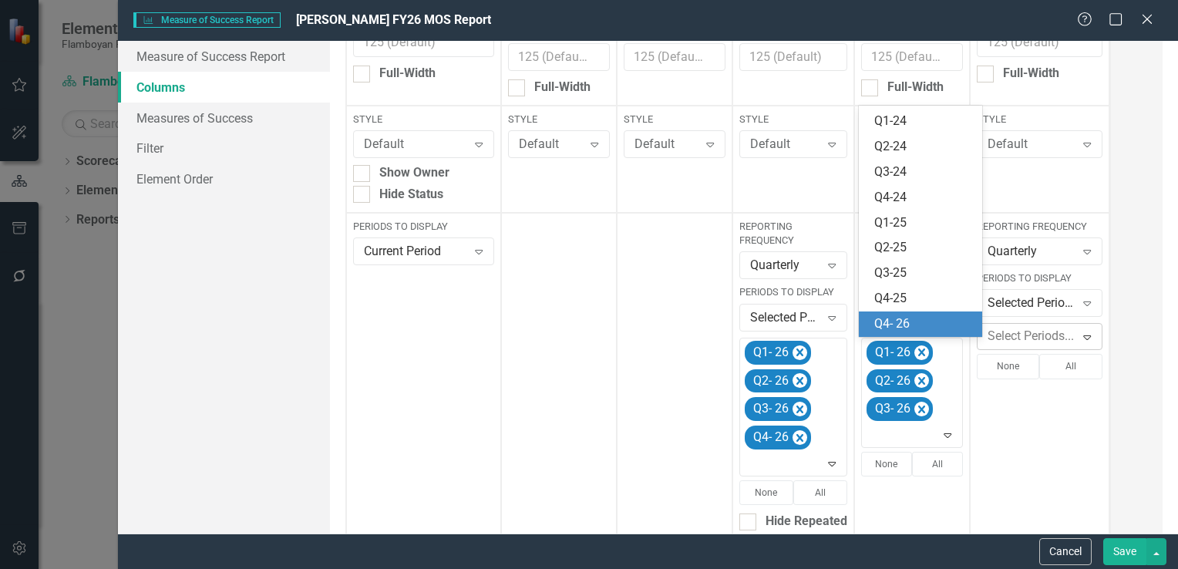
click at [911, 329] on div "Q4- 26" at bounding box center [924, 324] width 99 height 18
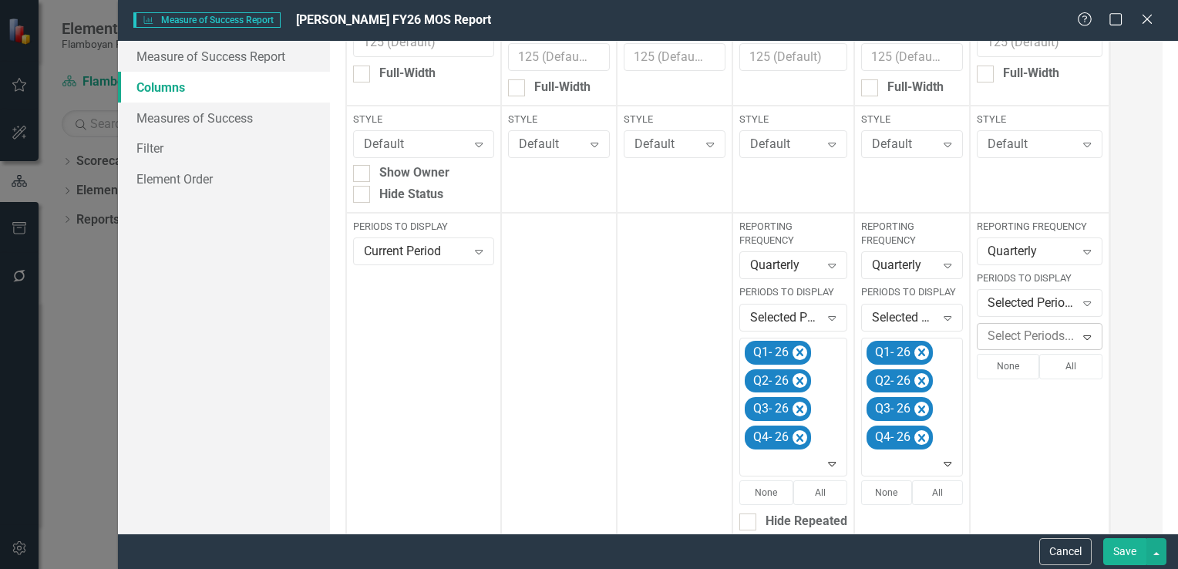
click at [1057, 334] on div at bounding box center [1030, 336] width 96 height 21
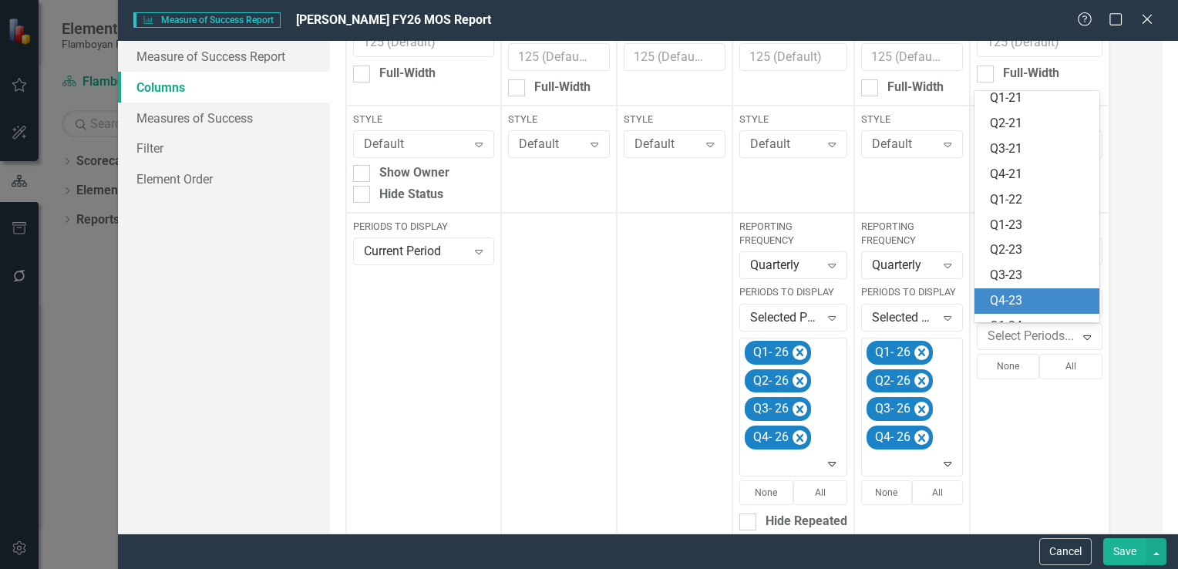
scroll to position [300, 0]
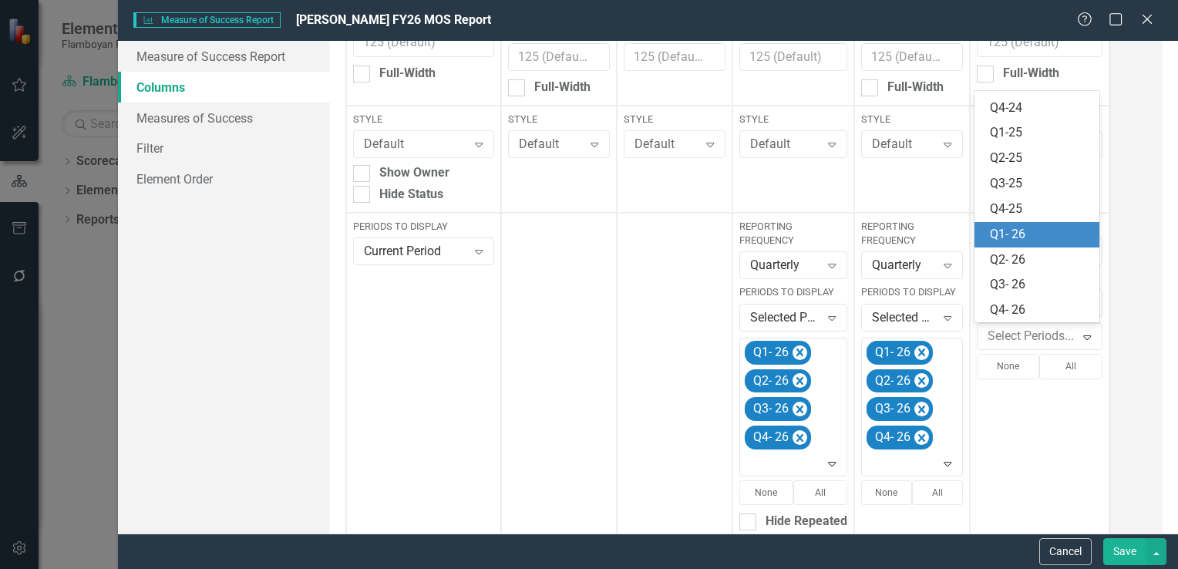
click at [1025, 242] on div "Q1- 26" at bounding box center [1040, 235] width 101 height 18
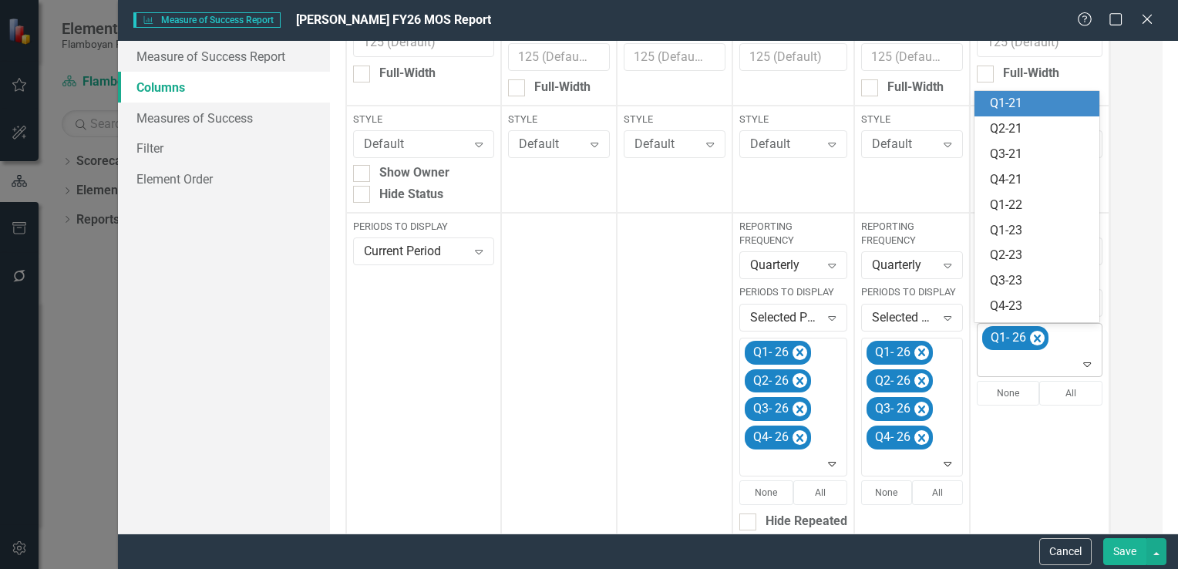
click at [1083, 364] on icon "Expand" at bounding box center [1087, 364] width 15 height 12
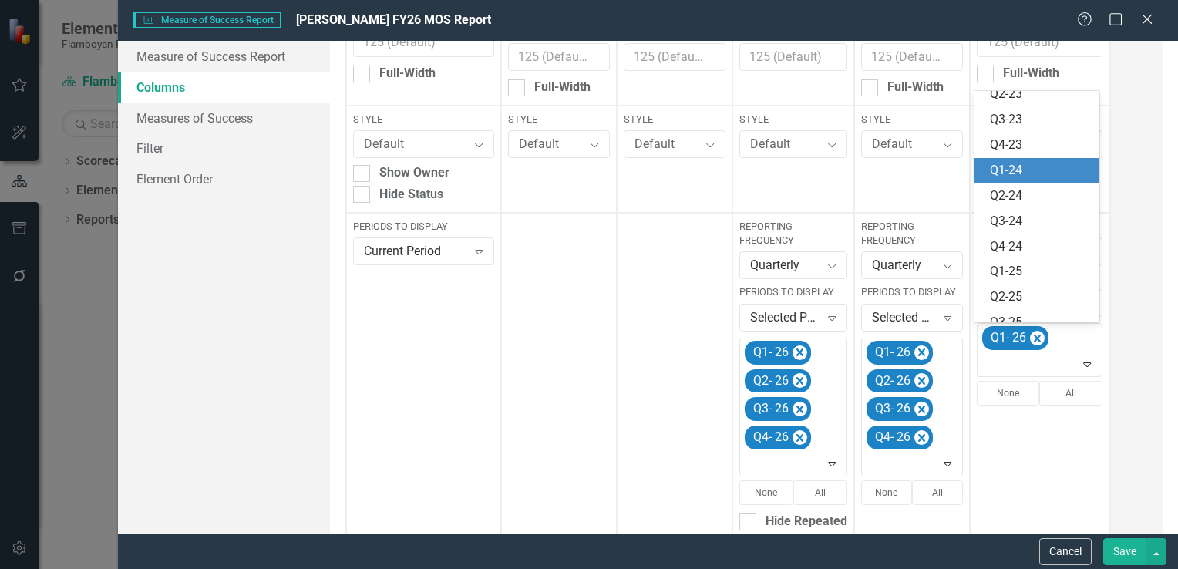
scroll to position [275, 0]
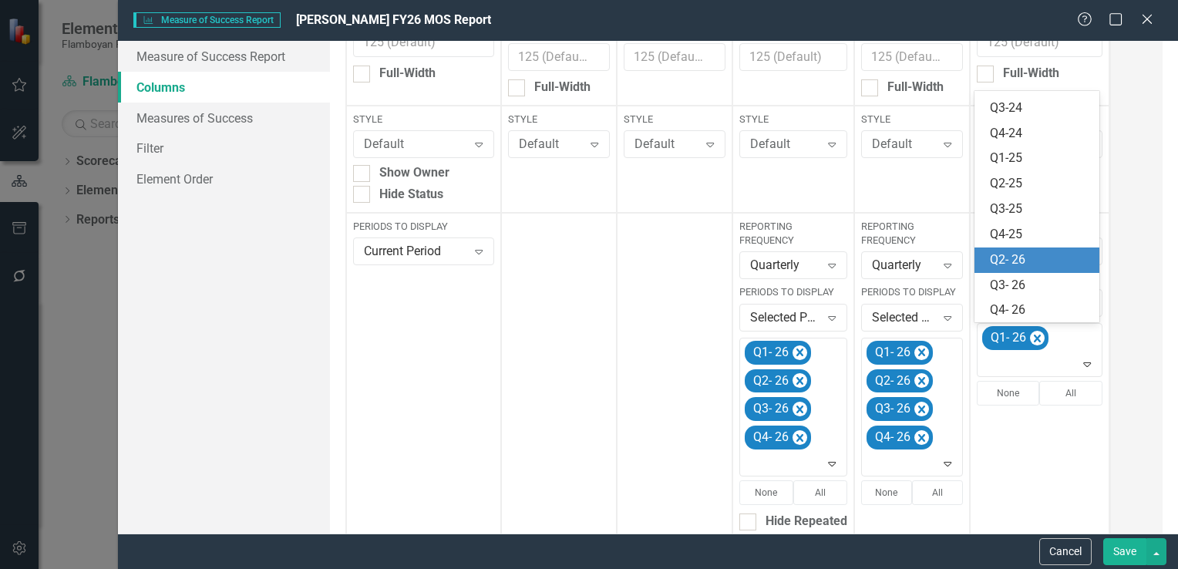
click at [1037, 260] on div "Q2- 26" at bounding box center [1040, 260] width 101 height 18
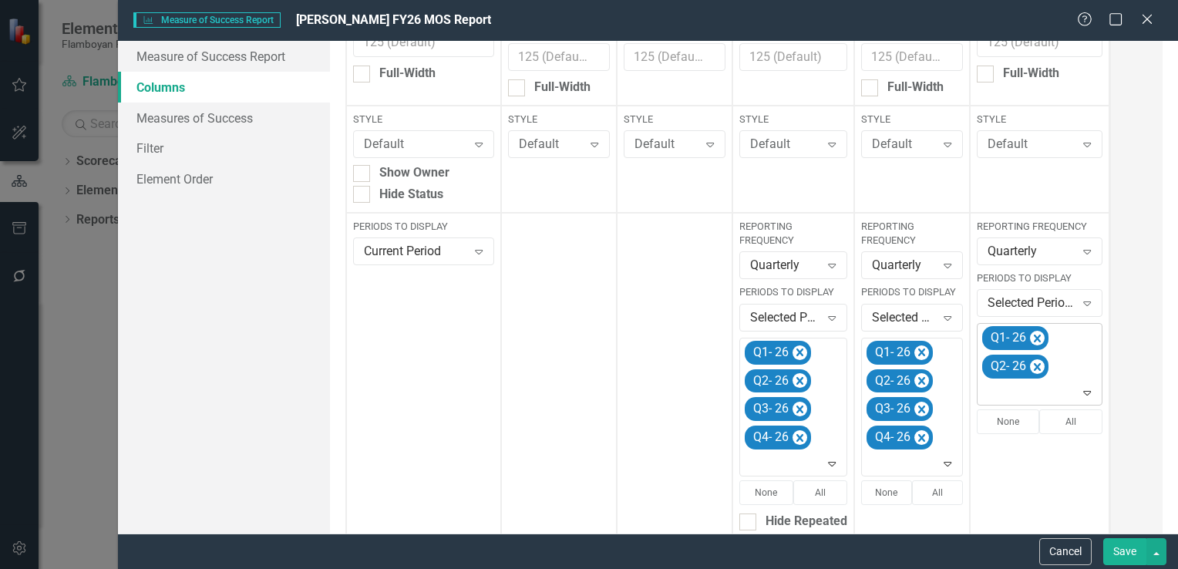
click at [1083, 393] on icon "Expand" at bounding box center [1087, 392] width 15 height 12
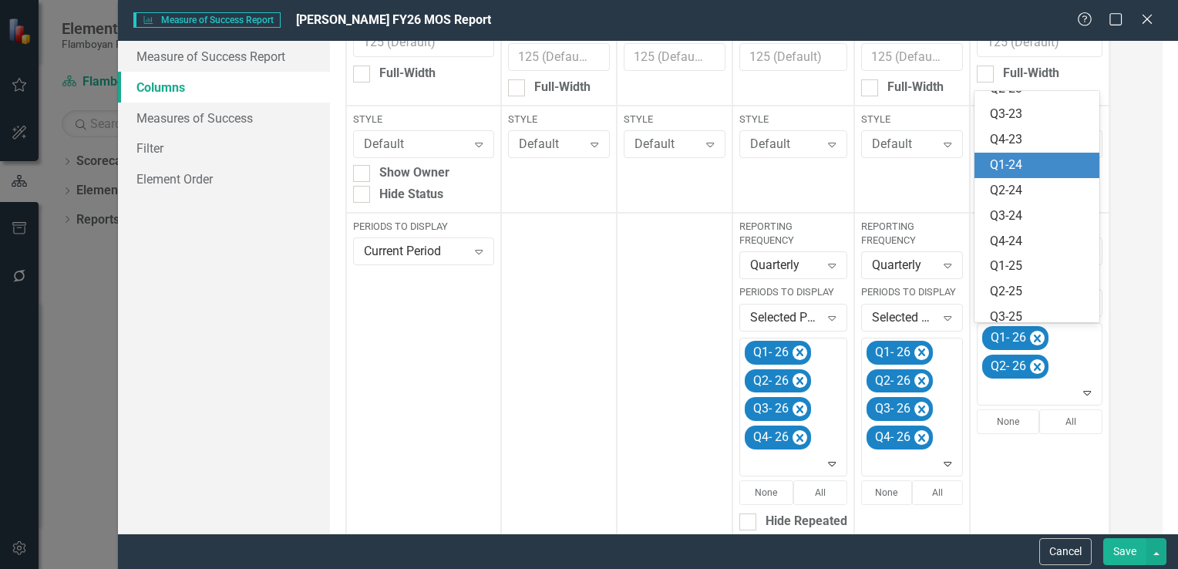
scroll to position [250, 0]
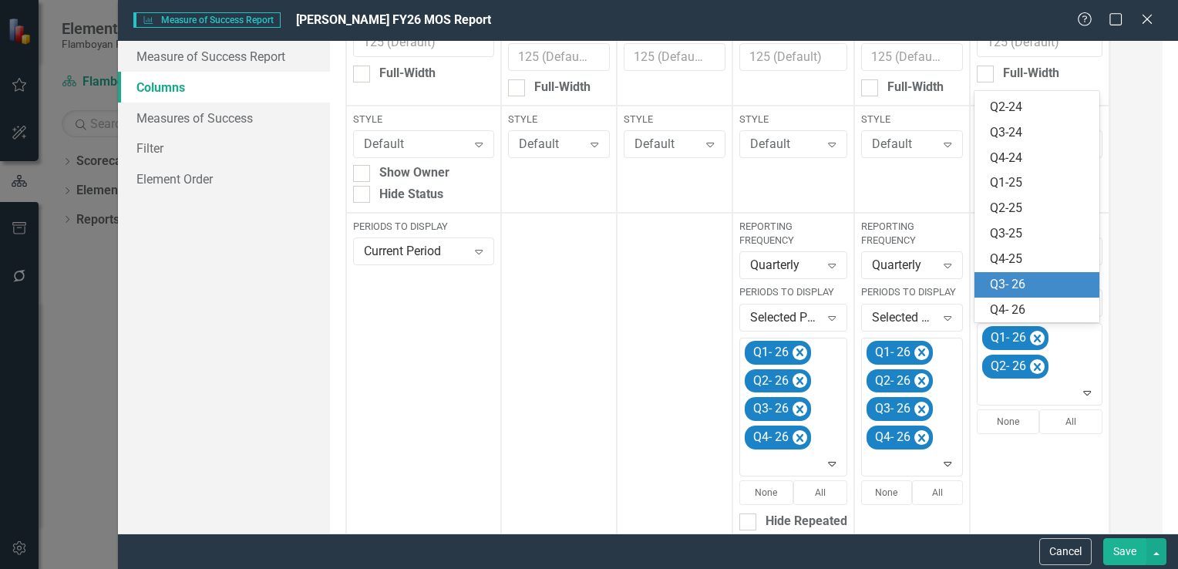
click at [1040, 287] on div "Q3- 26" at bounding box center [1040, 285] width 101 height 18
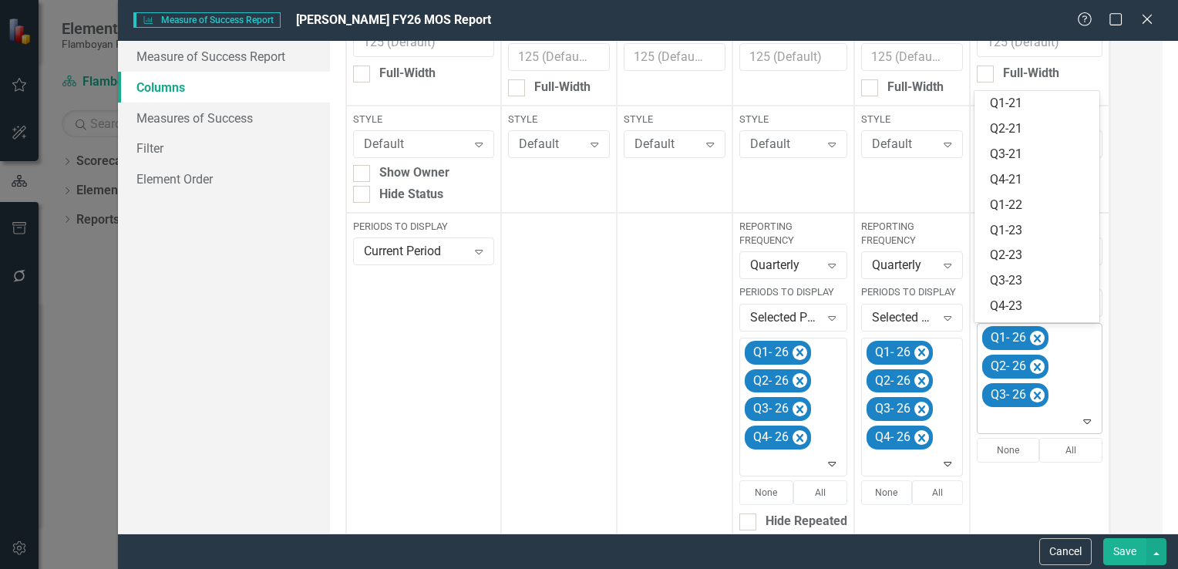
click at [1087, 422] on icon "Expand" at bounding box center [1087, 421] width 15 height 12
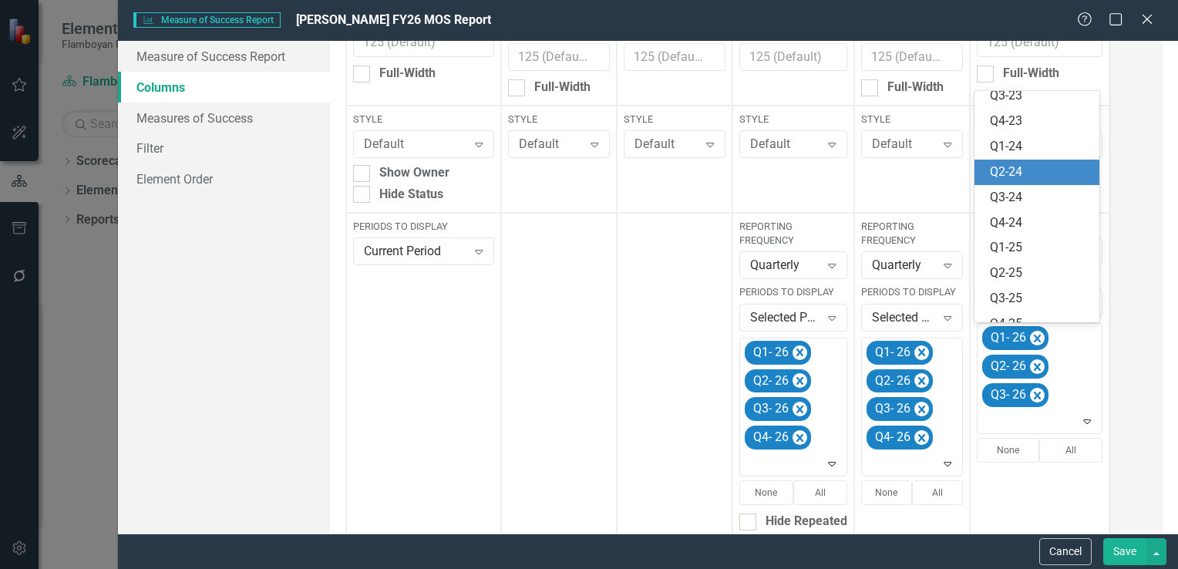
scroll to position [224, 0]
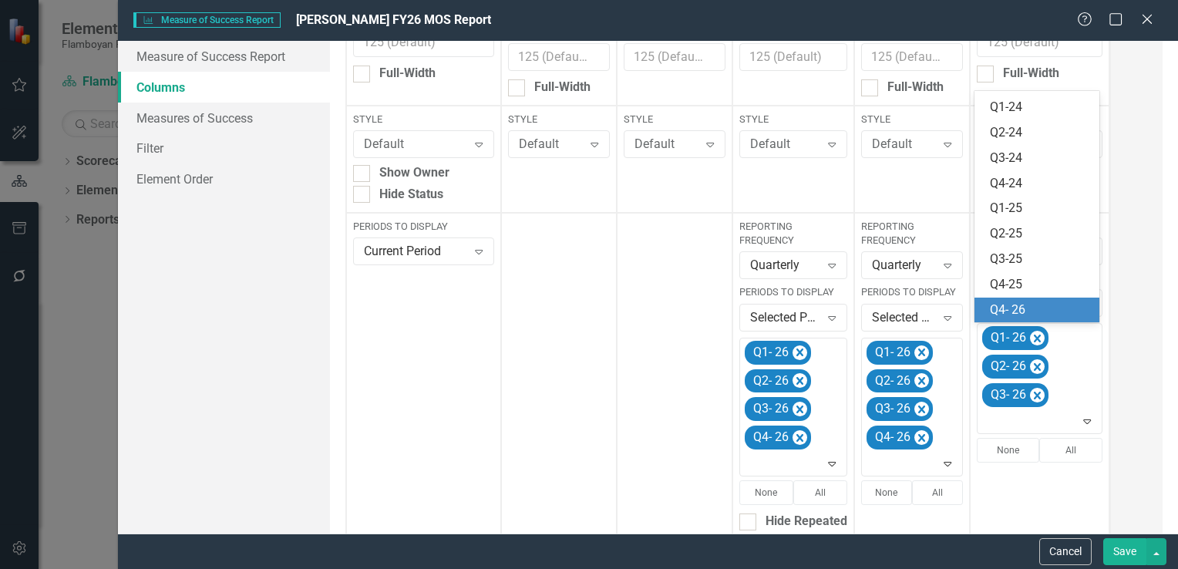
click at [1035, 310] on div "Q4- 26" at bounding box center [1040, 311] width 101 height 18
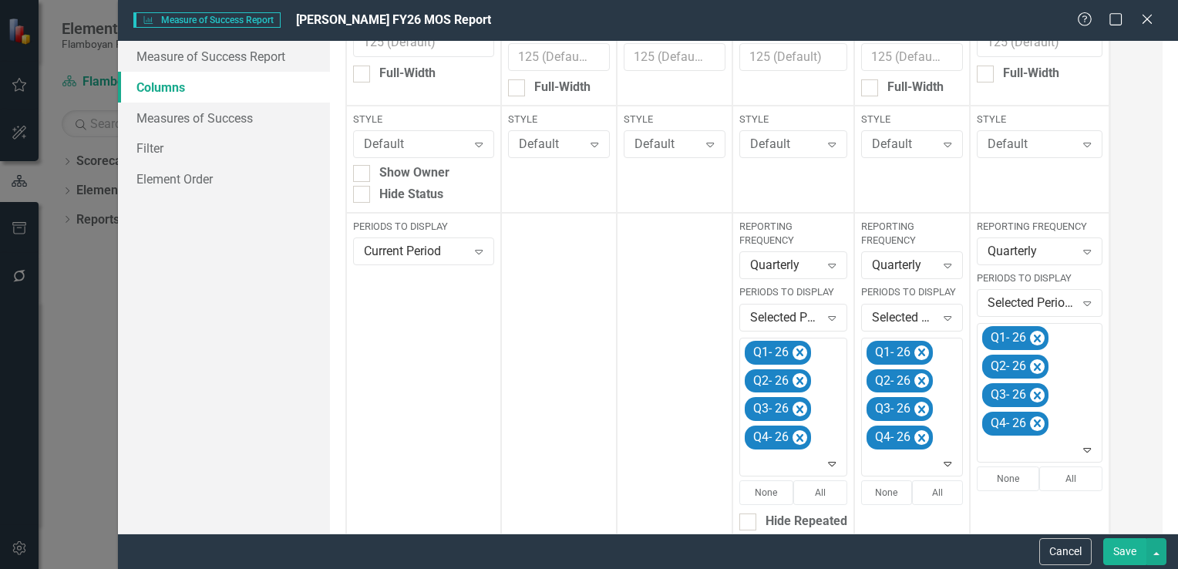
click at [1112, 544] on button "Save" at bounding box center [1125, 551] width 43 height 27
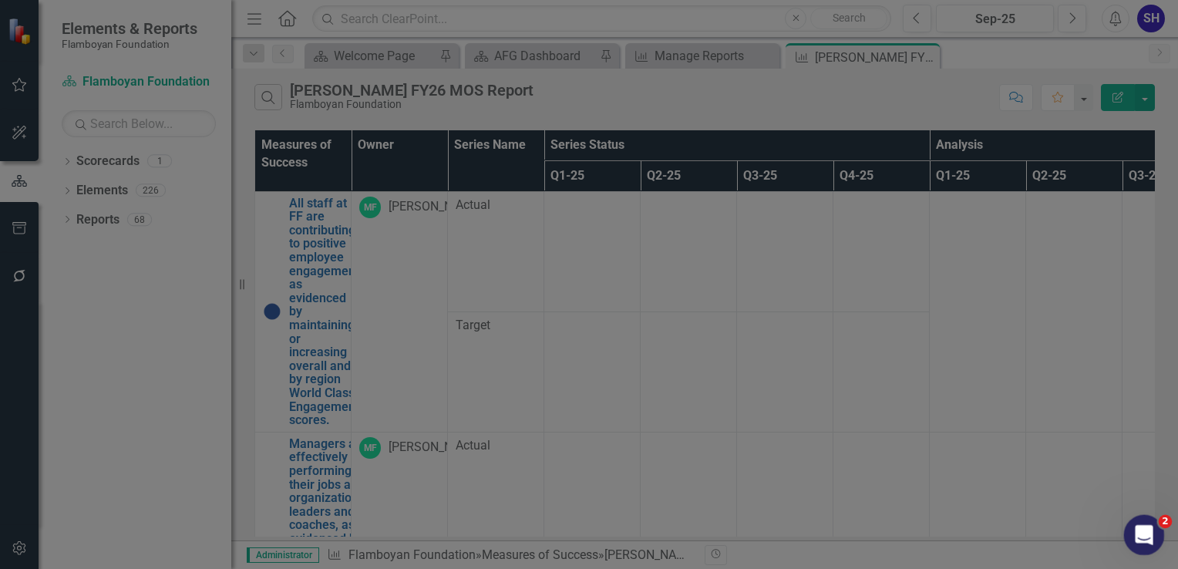
checkbox input "false"
radio input "true"
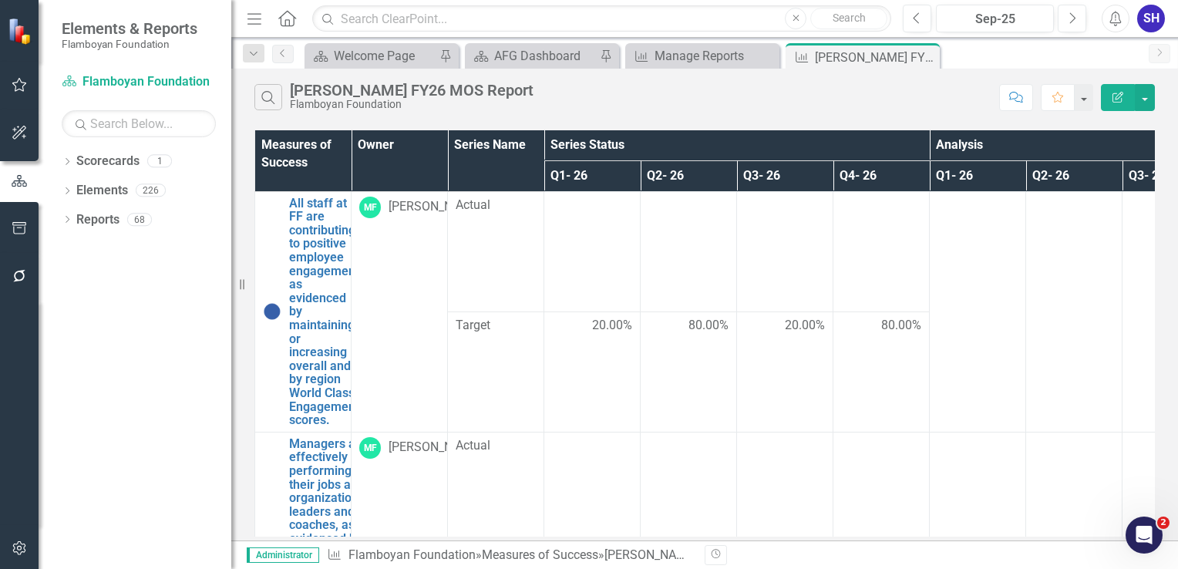
click at [0, 0] on icon "Close" at bounding box center [0, 0] width 0 height 0
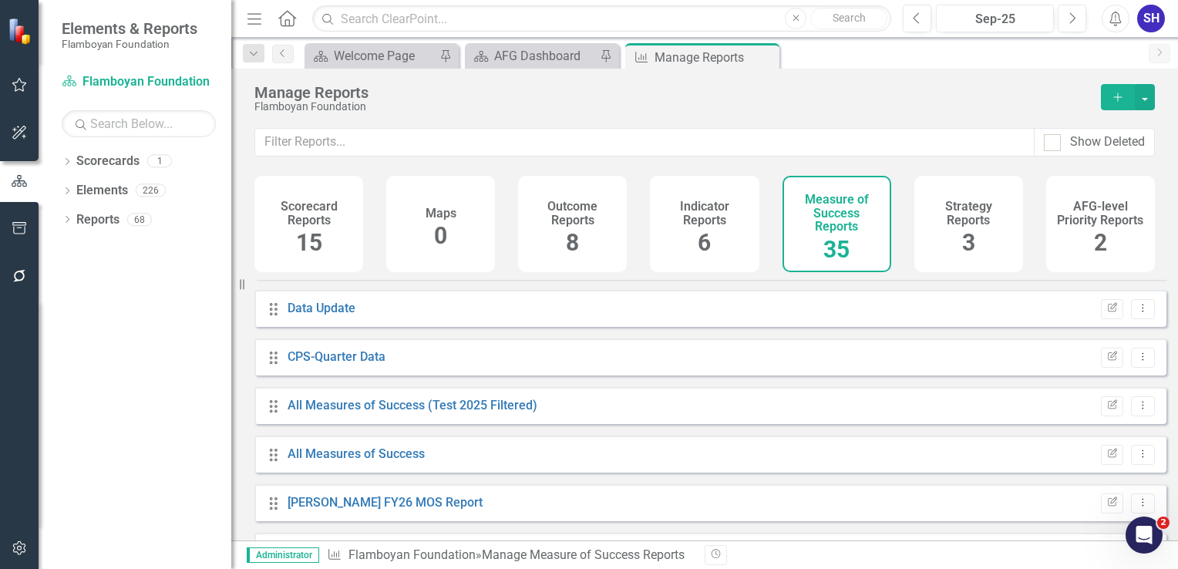
scroll to position [376, 0]
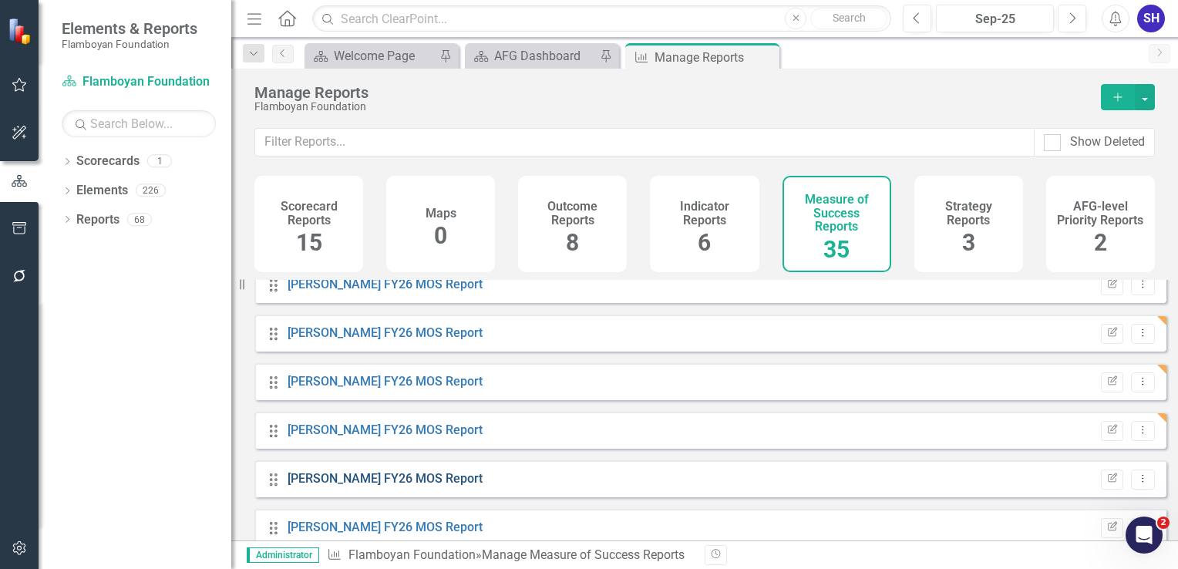
scroll to position [771, 0]
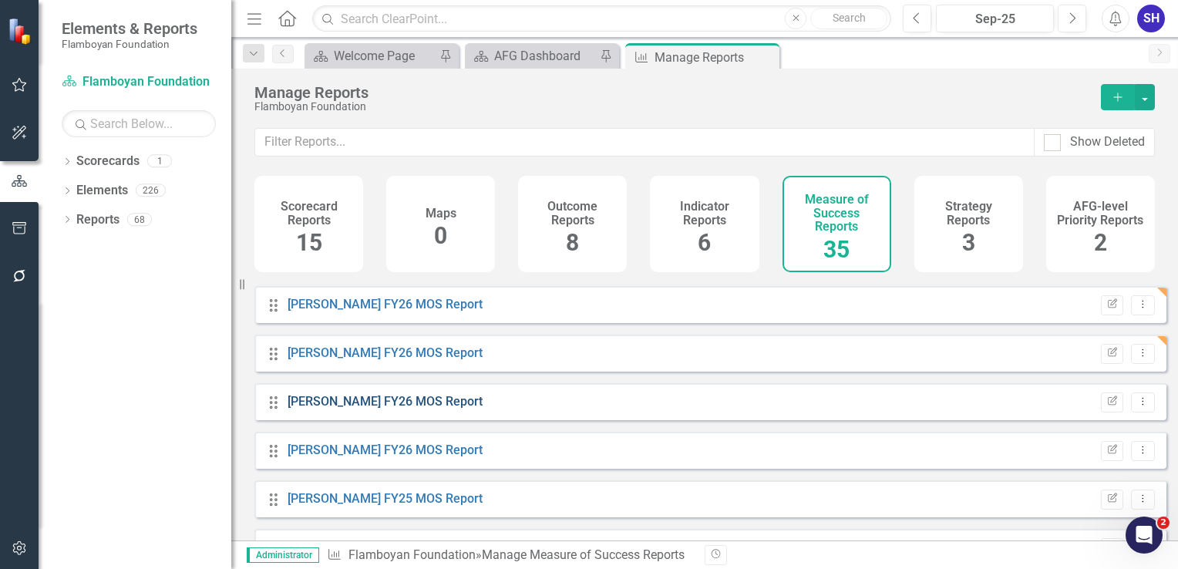
click at [437, 409] on link "[PERSON_NAME] FY26 MOS Report" at bounding box center [385, 401] width 195 height 15
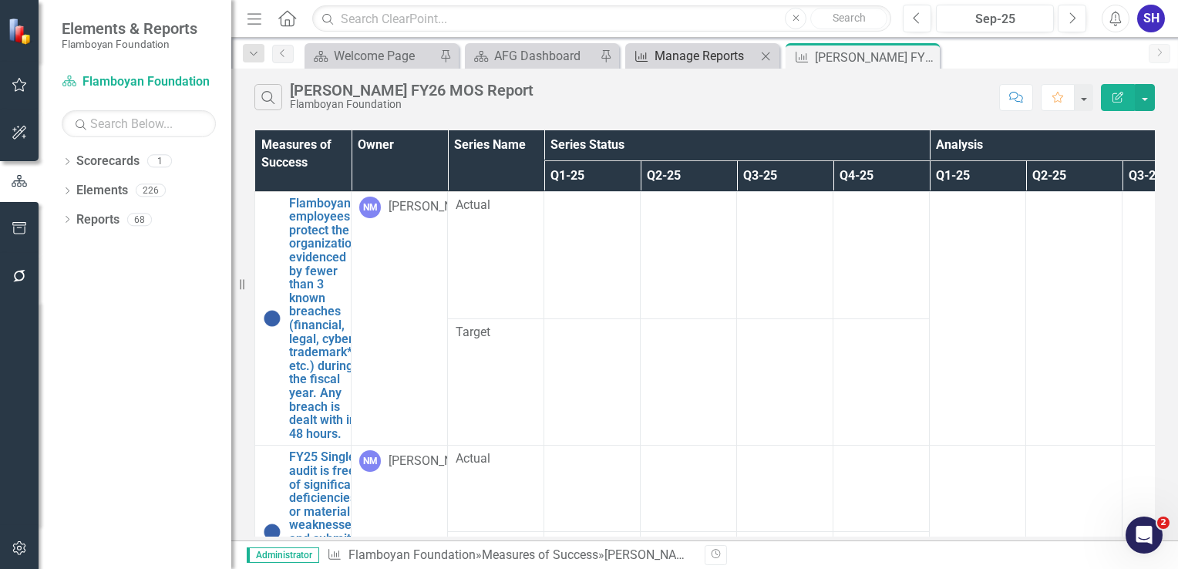
click at [700, 57] on div "Manage Reports" at bounding box center [706, 55] width 102 height 19
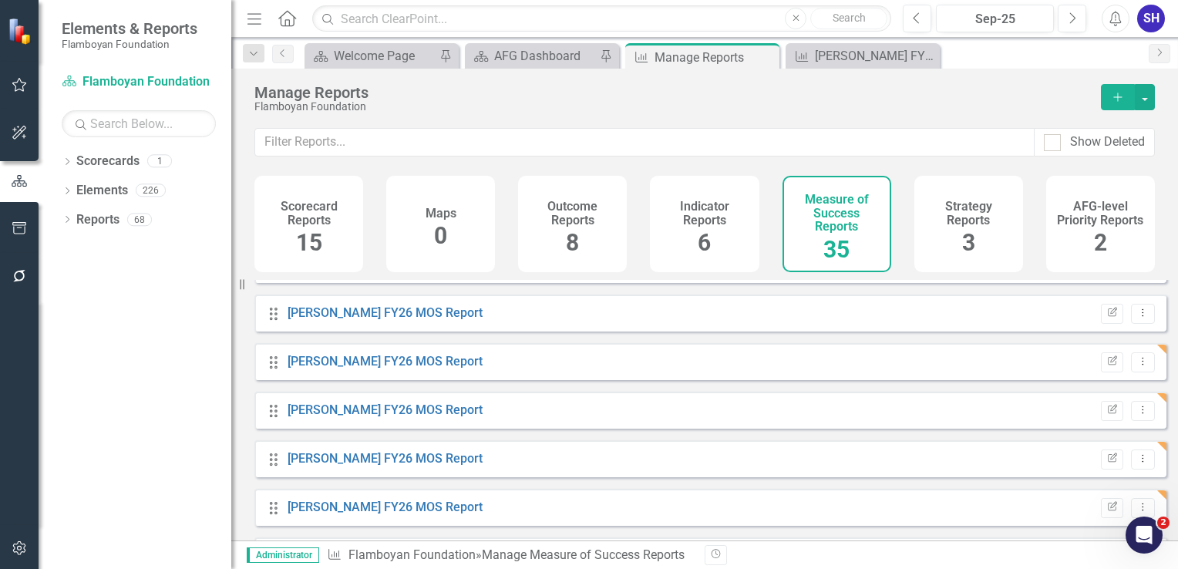
scroll to position [694, 0]
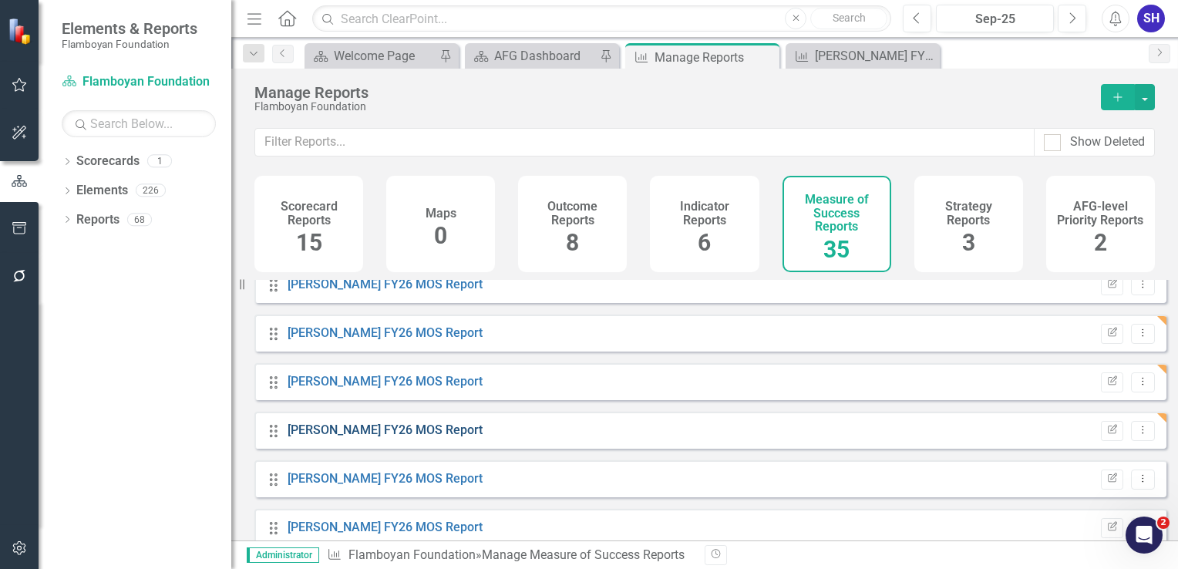
click at [432, 434] on link "[PERSON_NAME] FY26 MOS Report" at bounding box center [385, 430] width 195 height 15
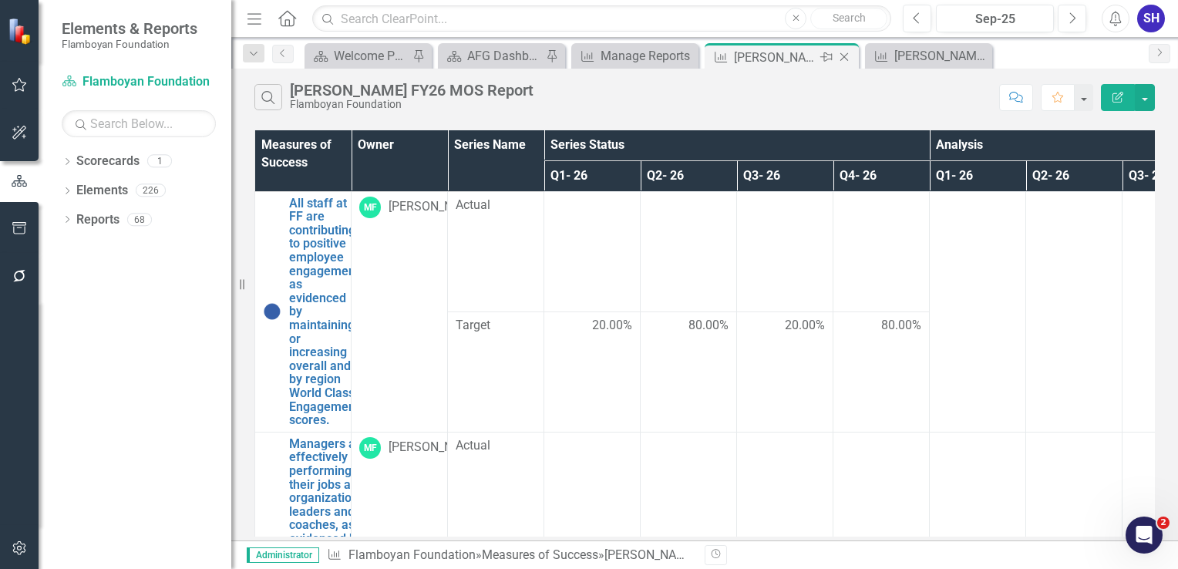
click at [843, 54] on icon "Close" at bounding box center [844, 57] width 15 height 12
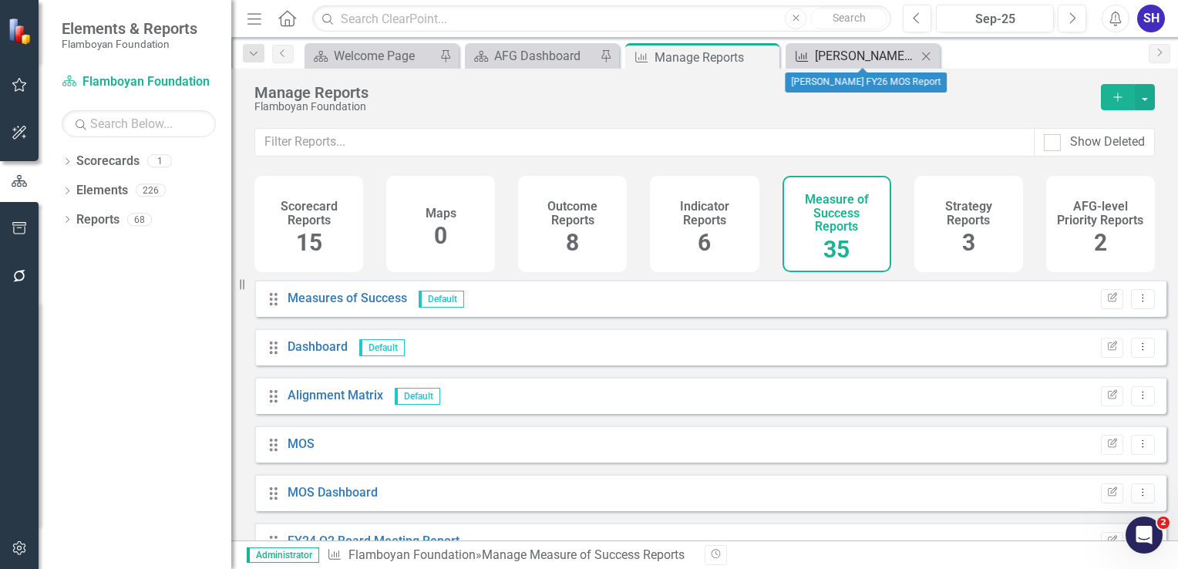
click at [815, 51] on div "[PERSON_NAME] FY26 MOS Report" at bounding box center [866, 55] width 102 height 19
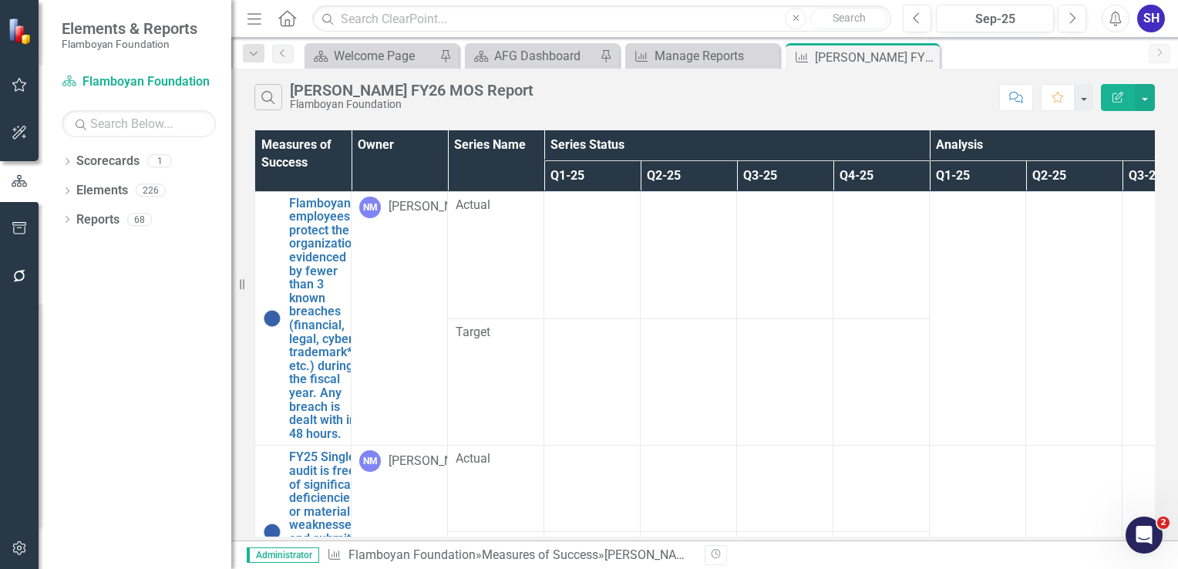
click at [1107, 102] on button "Edit Report" at bounding box center [1118, 97] width 34 height 27
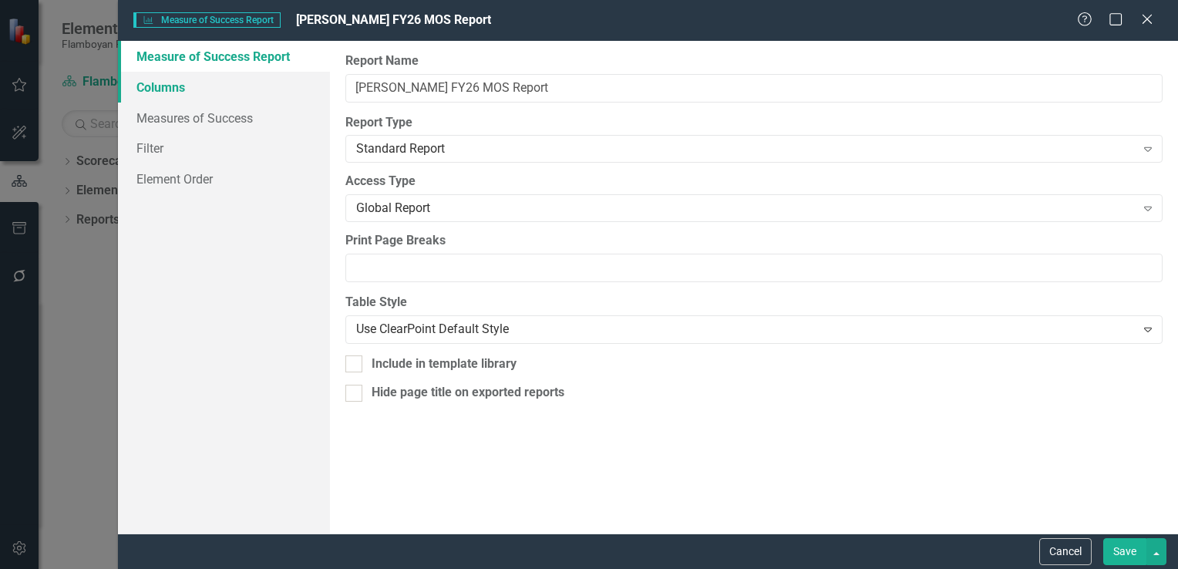
click at [189, 86] on link "Columns" at bounding box center [224, 87] width 212 height 31
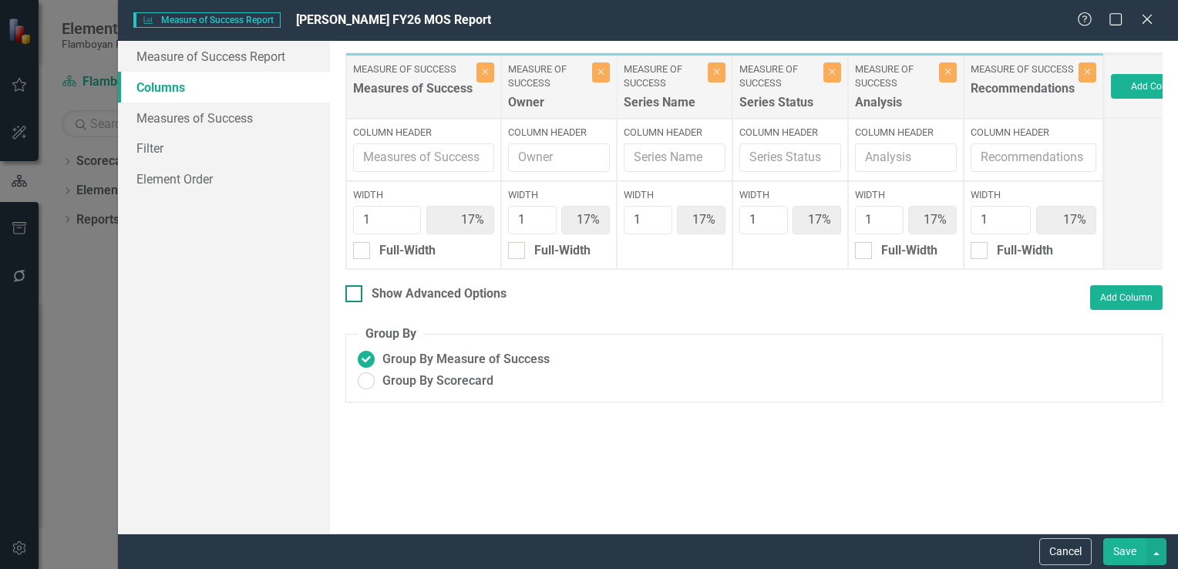
click at [356, 302] on div at bounding box center [354, 293] width 17 height 17
click at [356, 295] on input "Show Advanced Options" at bounding box center [351, 290] width 10 height 10
checkbox input "true"
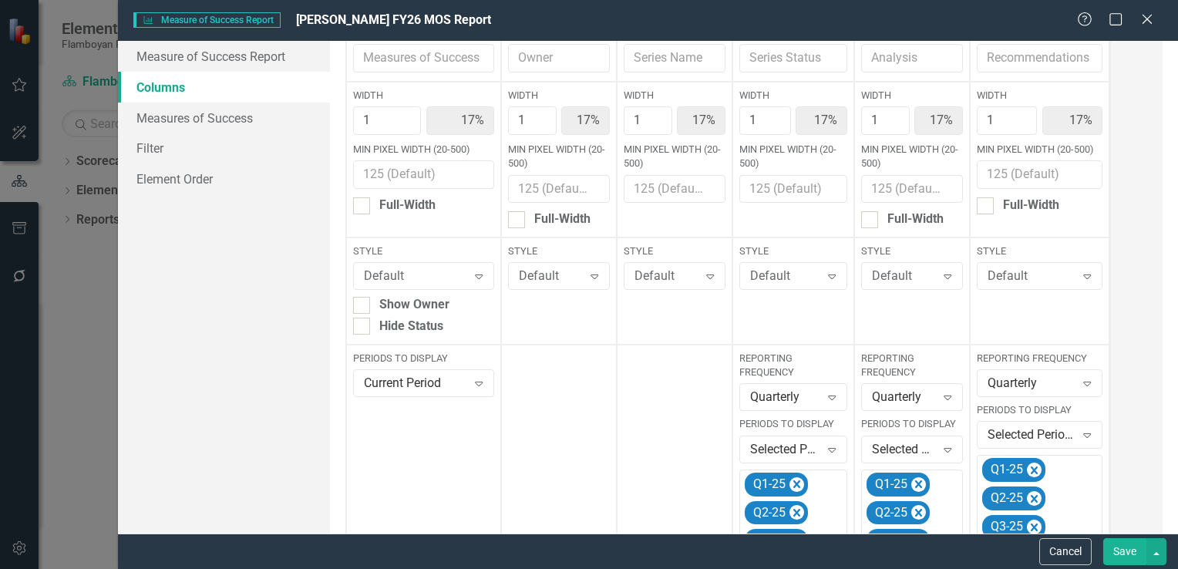
scroll to position [231, 0]
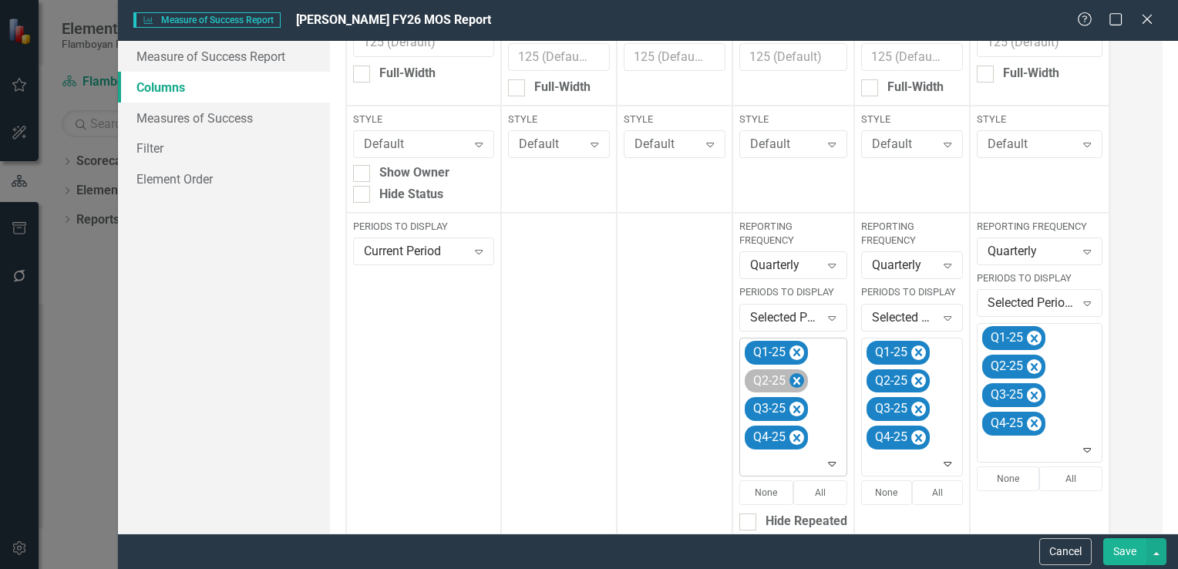
click at [799, 353] on icon "Remove Q1-25" at bounding box center [797, 352] width 15 height 19
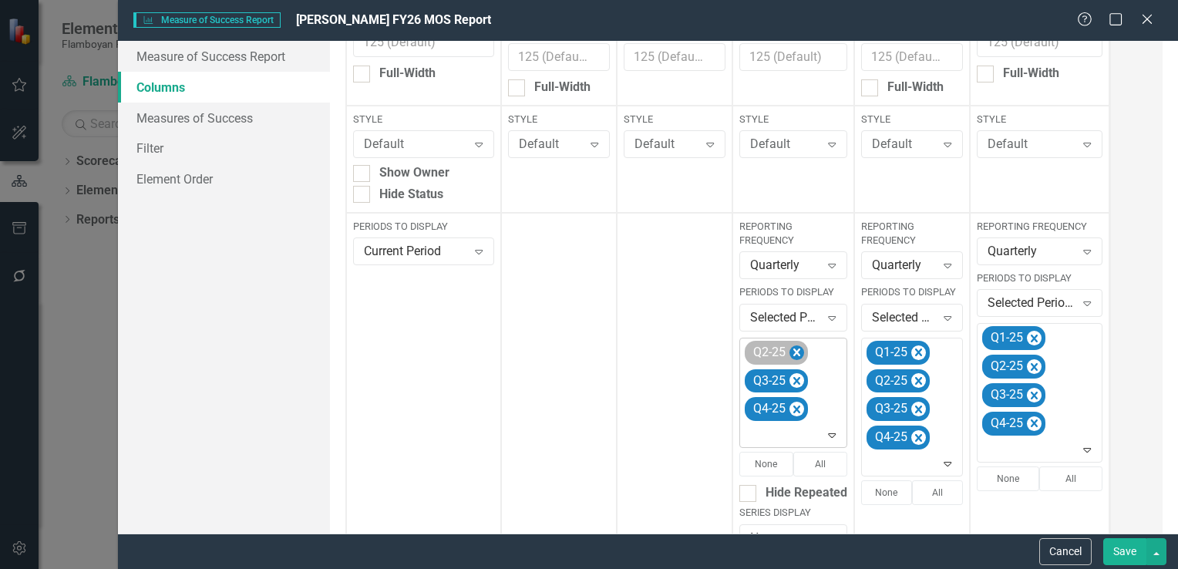
click at [797, 353] on icon "Remove Q2-25" at bounding box center [797, 353] width 7 height 8
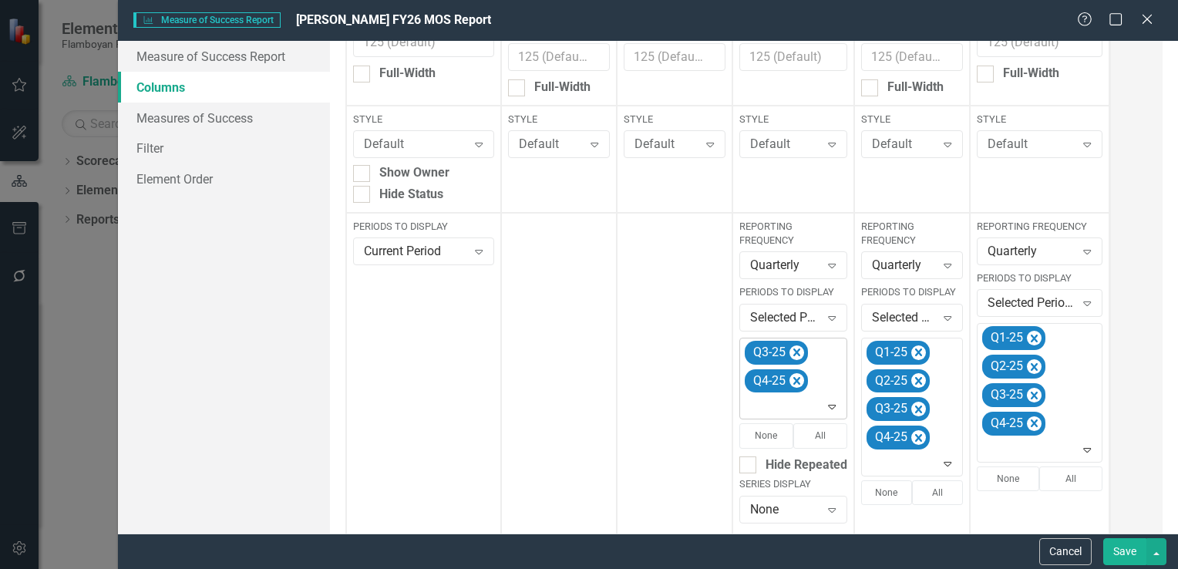
click at [797, 353] on icon "Remove Q3-25" at bounding box center [797, 353] width 7 height 8
click at [797, 353] on icon "Remove Q4-25" at bounding box center [797, 353] width 7 height 8
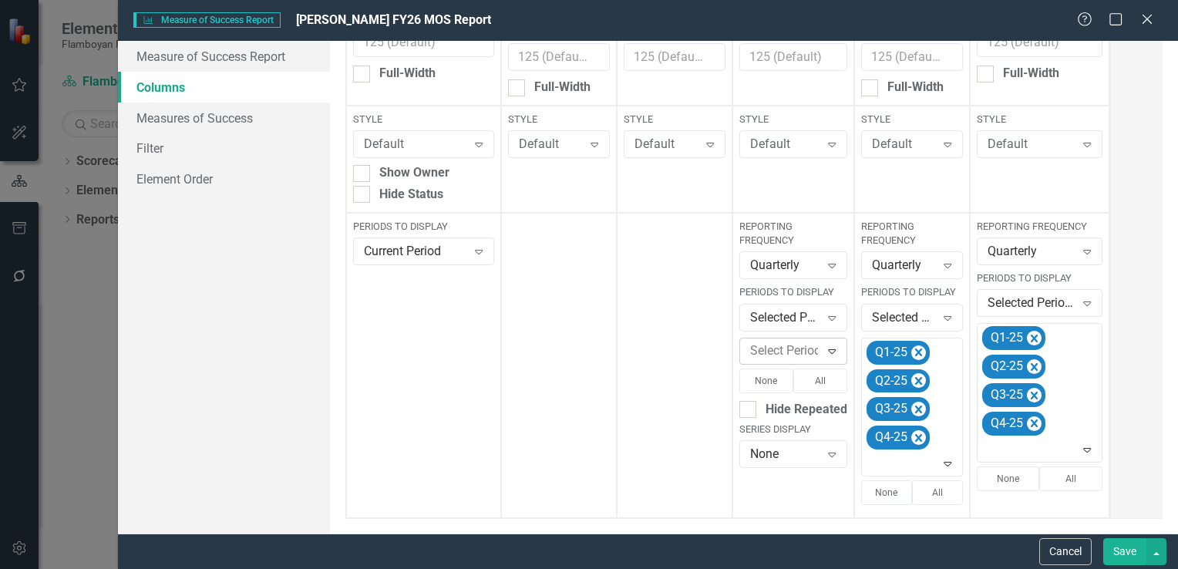
click at [824, 349] on icon "Expand" at bounding box center [831, 351] width 15 height 12
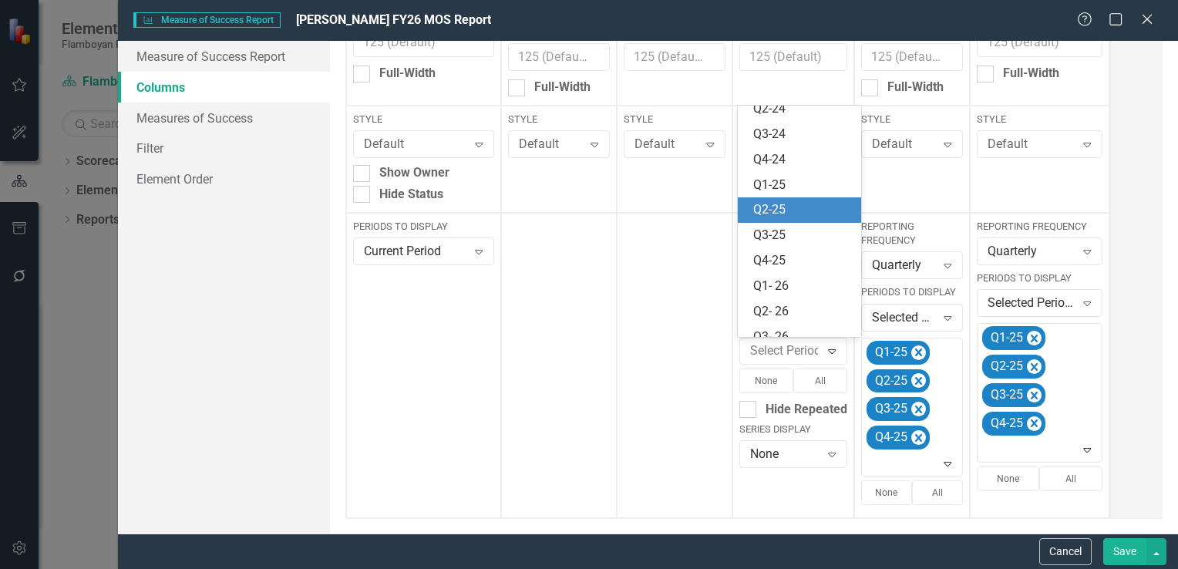
scroll to position [300, 0]
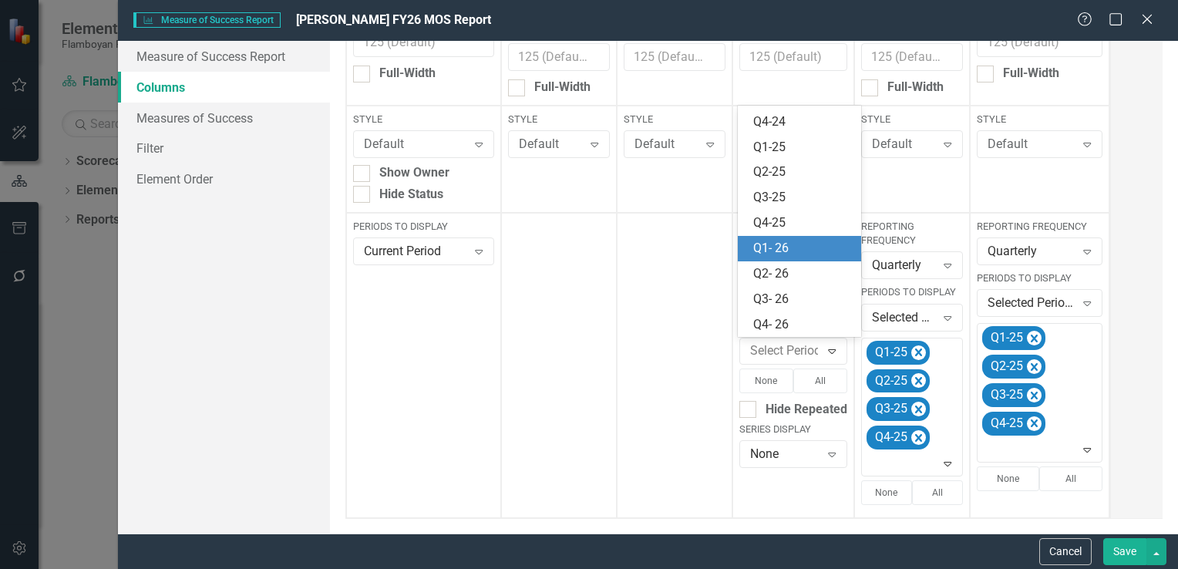
click at [787, 254] on div "Q1- 26" at bounding box center [802, 249] width 99 height 18
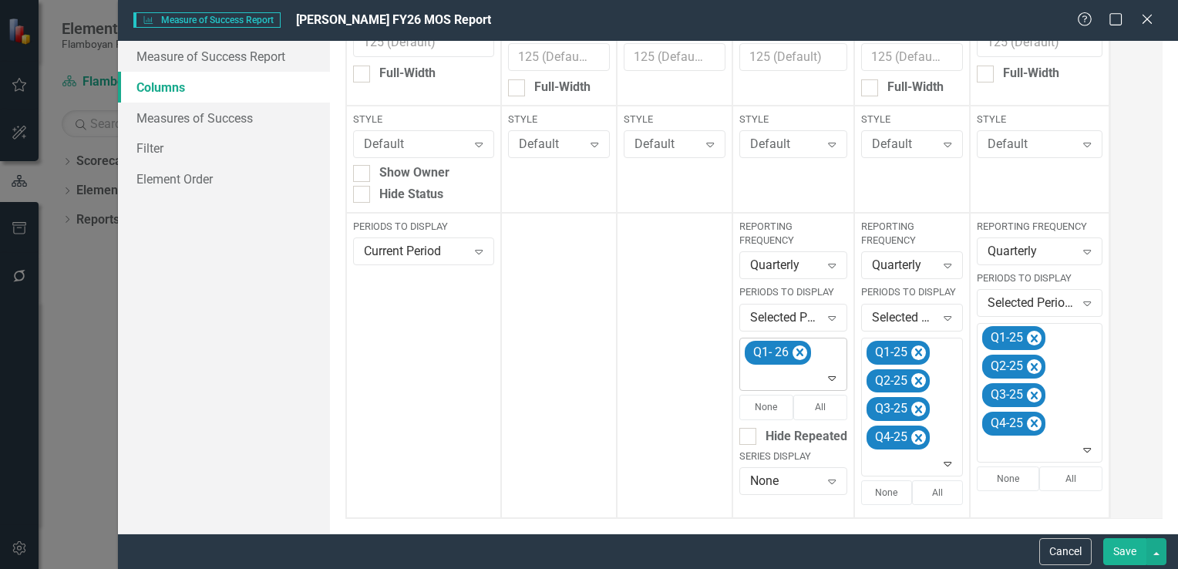
click at [830, 378] on icon "Expand" at bounding box center [831, 378] width 15 height 12
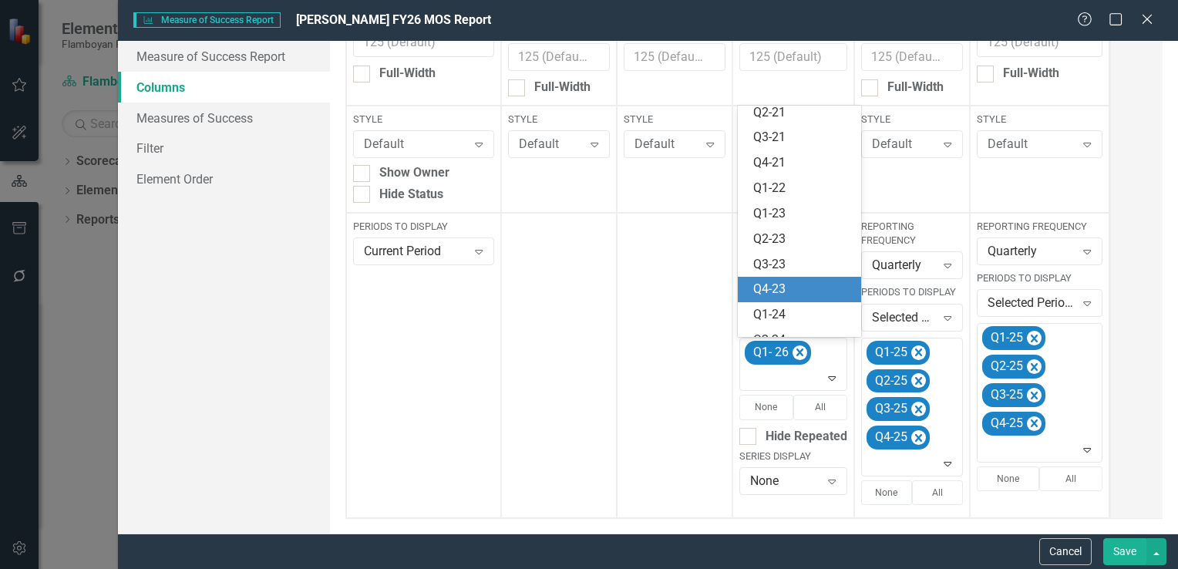
scroll to position [275, 0]
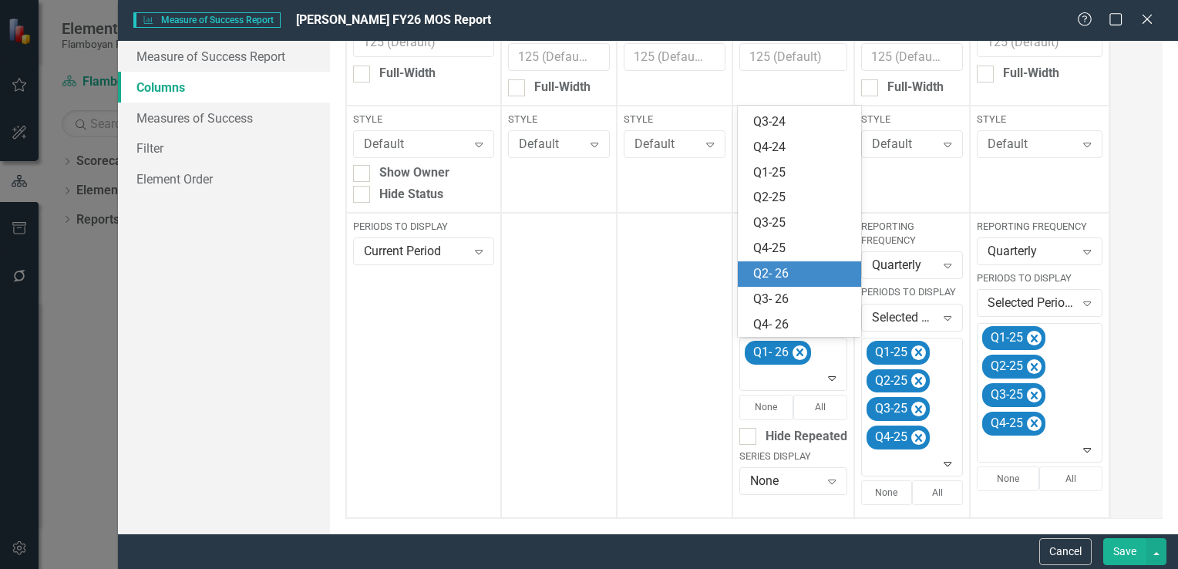
click at [809, 271] on div "Q2- 26" at bounding box center [802, 274] width 99 height 18
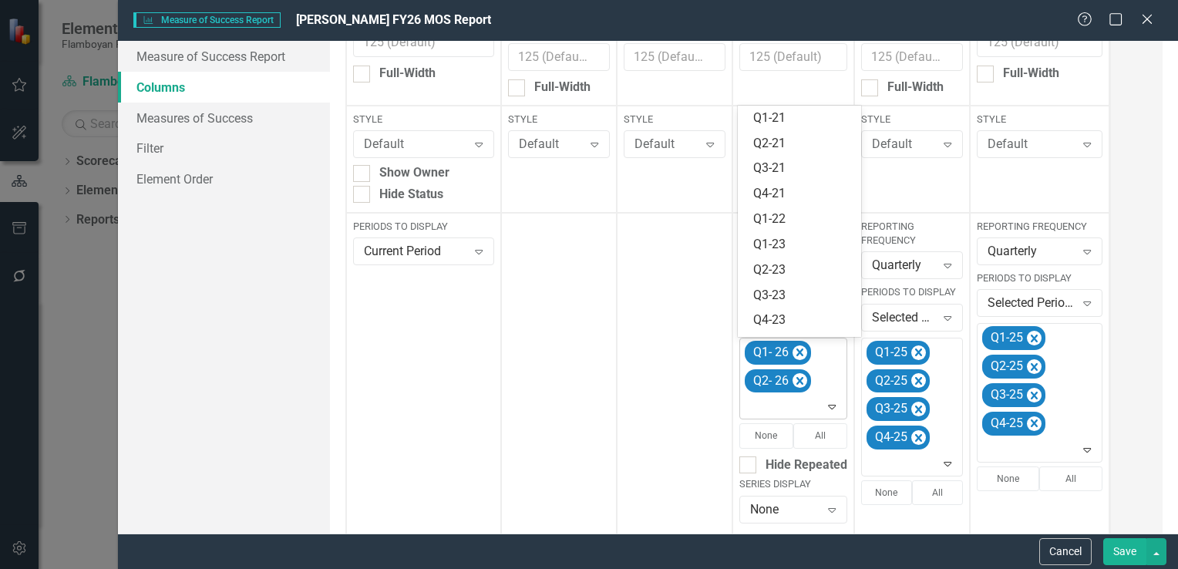
click at [833, 410] on icon "Expand" at bounding box center [831, 406] width 15 height 12
click at [788, 297] on div "Q3- 26" at bounding box center [802, 299] width 99 height 18
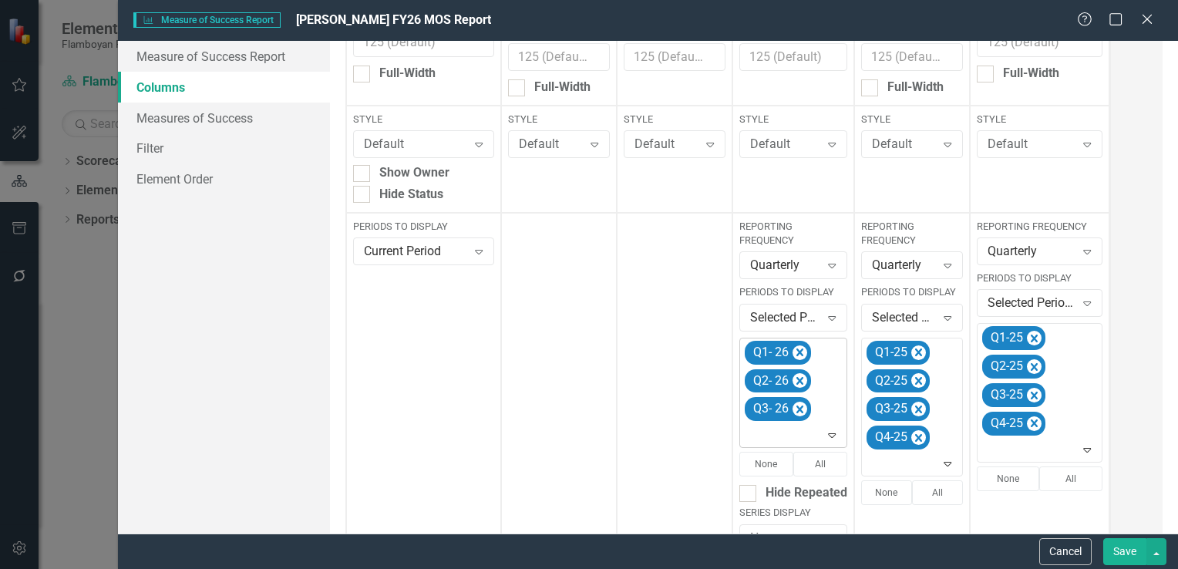
click at [834, 436] on icon "Expand" at bounding box center [831, 435] width 15 height 12
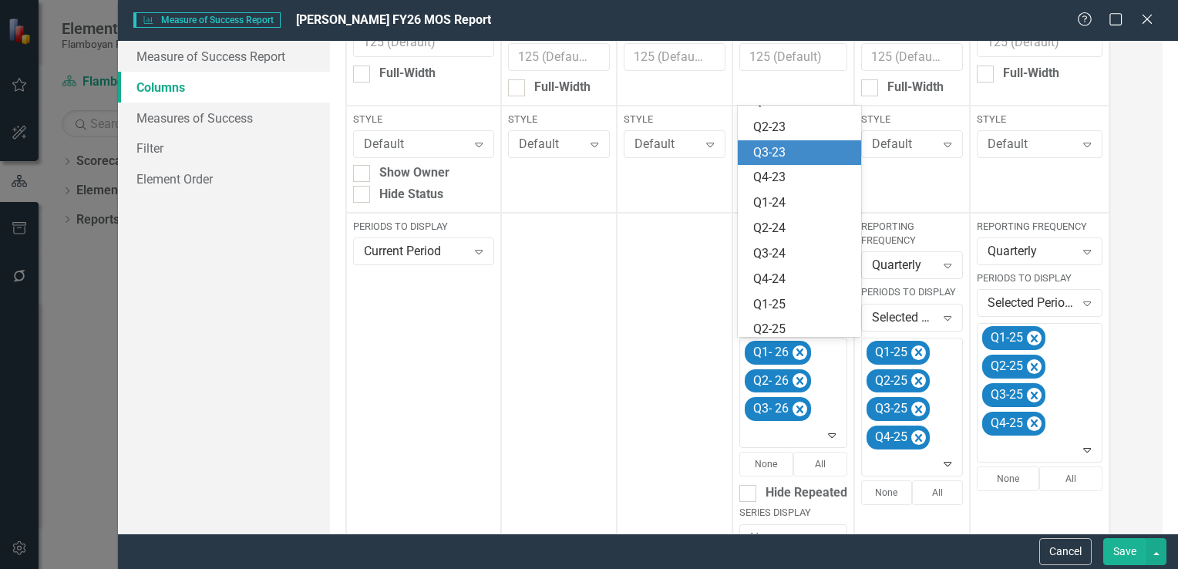
scroll to position [224, 0]
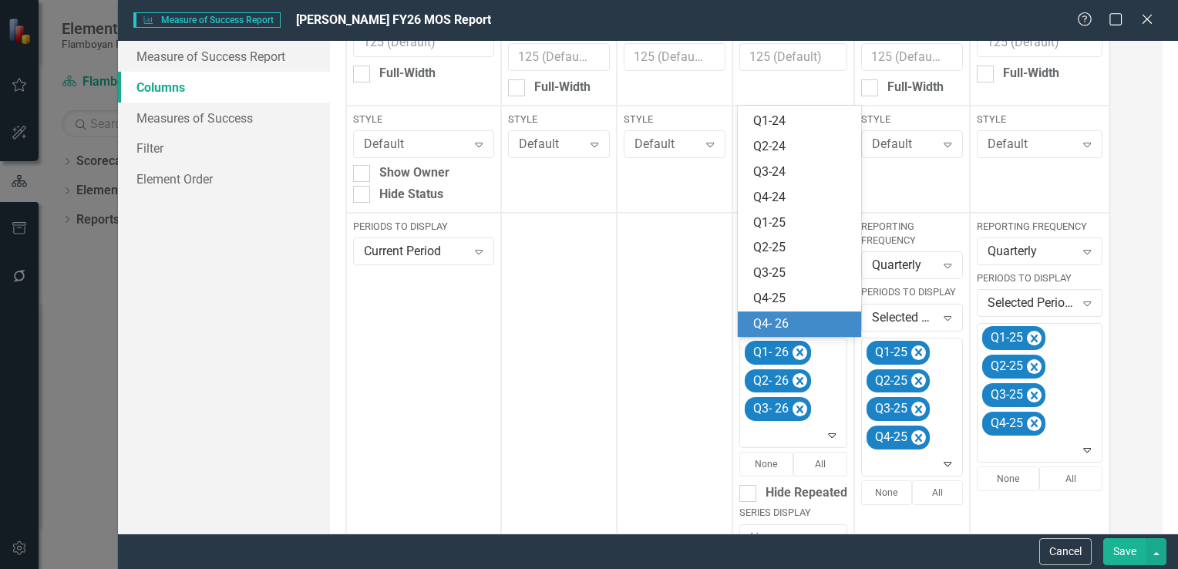
click at [800, 329] on div "Q4- 26" at bounding box center [802, 324] width 99 height 18
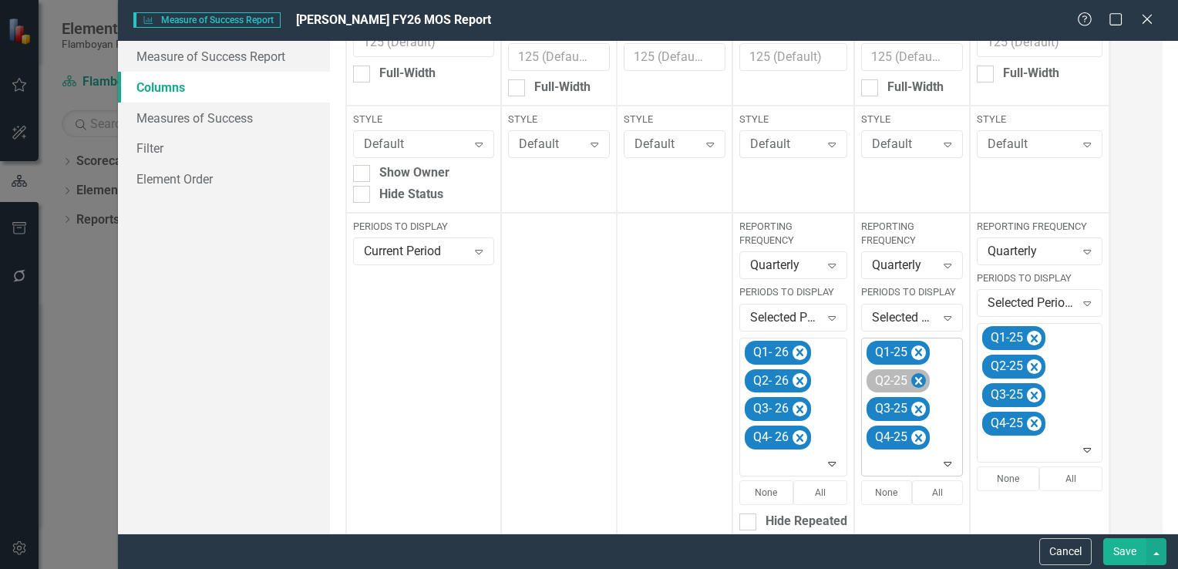
click at [913, 355] on icon "Remove Q1-25" at bounding box center [919, 352] width 15 height 19
click at [922, 353] on icon "Remove Q2-25" at bounding box center [919, 352] width 15 height 19
click at [922, 372] on icon "Remove Q3-25" at bounding box center [919, 381] width 15 height 19
click at [922, 353] on icon "Remove Q4-25" at bounding box center [919, 352] width 15 height 19
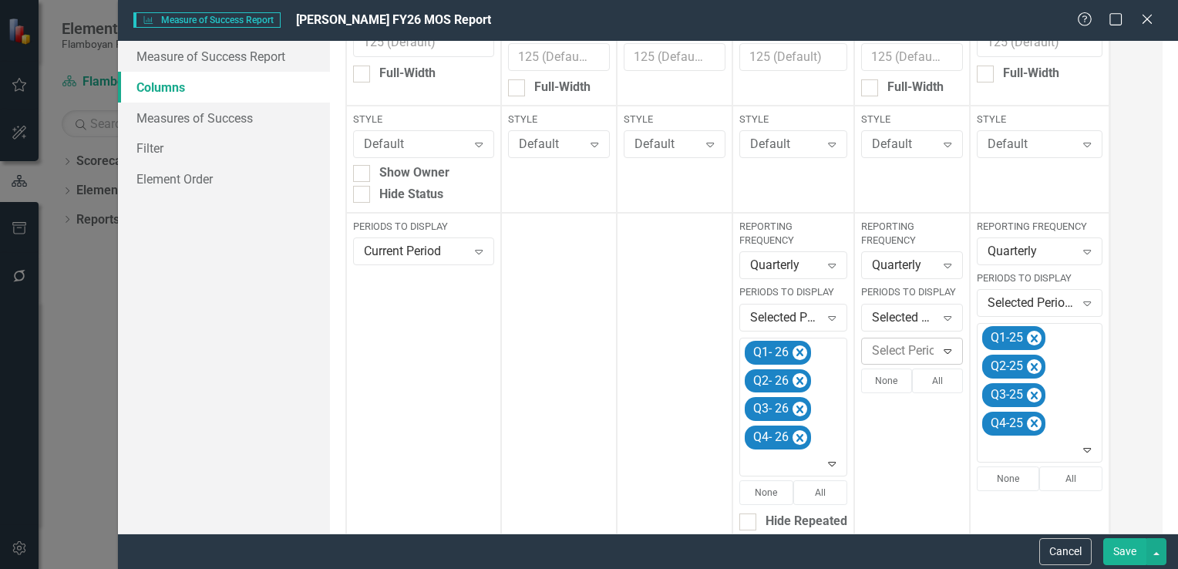
click at [947, 353] on icon "Expand" at bounding box center [947, 351] width 15 height 12
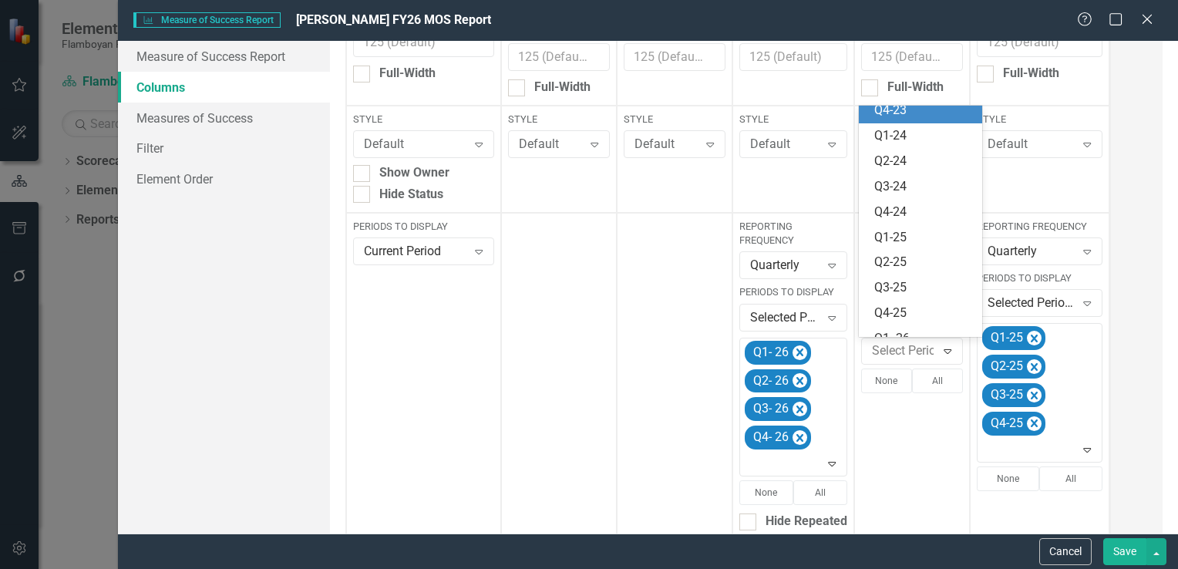
scroll to position [300, 0]
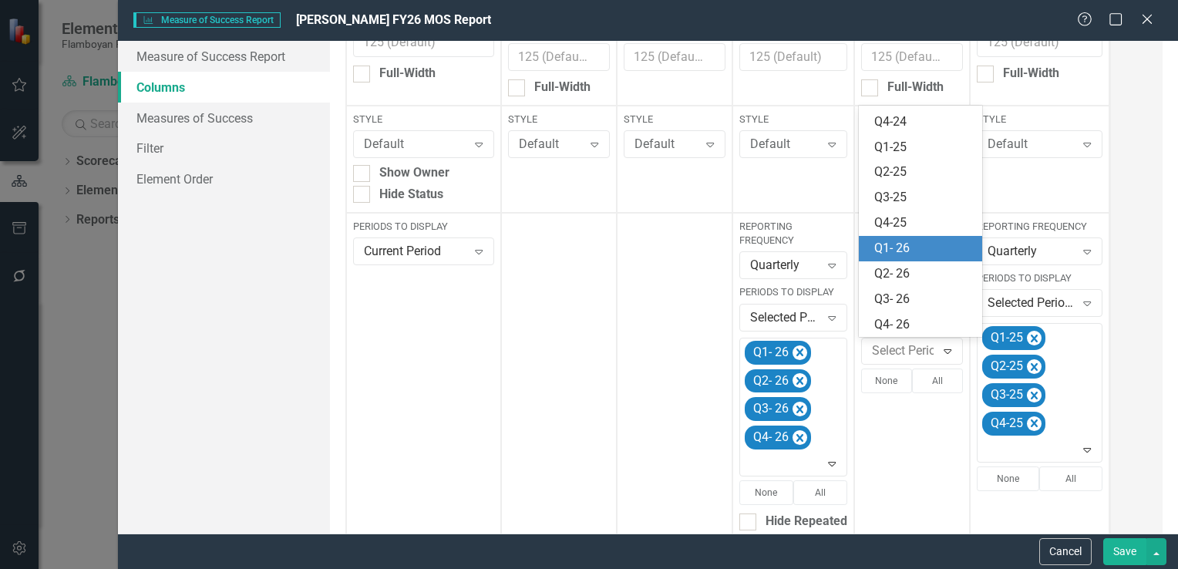
click at [935, 251] on div "Q1- 26" at bounding box center [924, 249] width 99 height 18
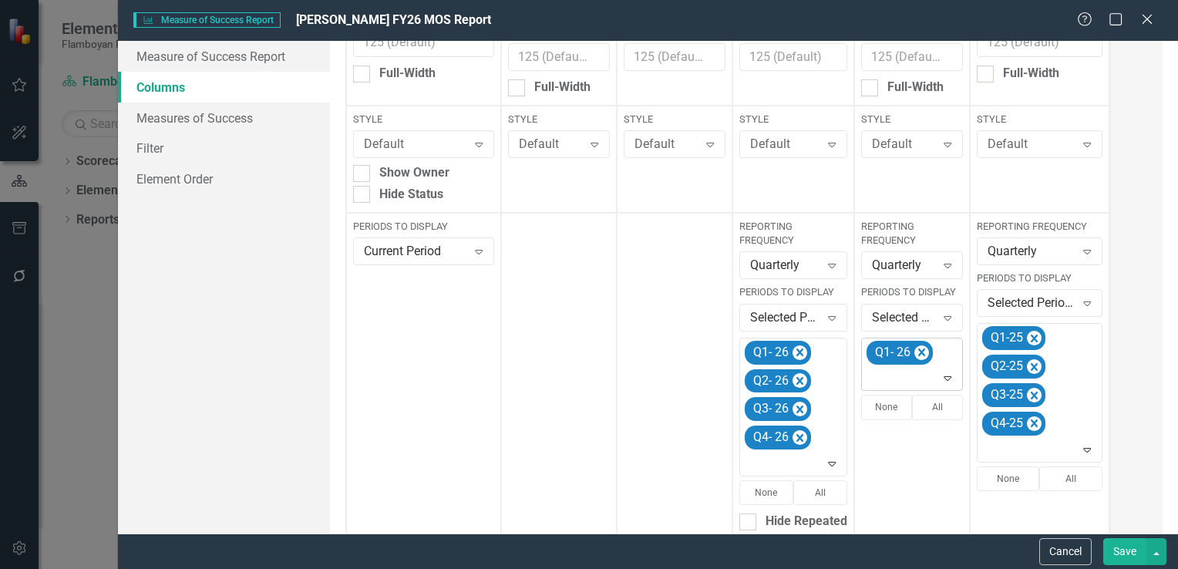
click at [950, 376] on icon "Expand" at bounding box center [947, 378] width 15 height 12
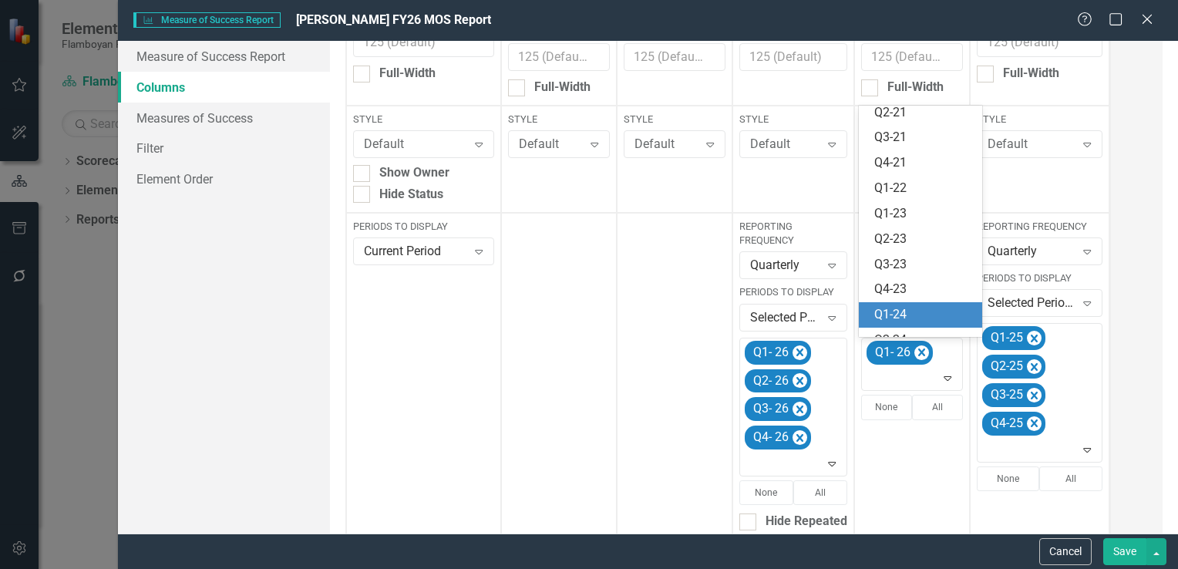
scroll to position [275, 0]
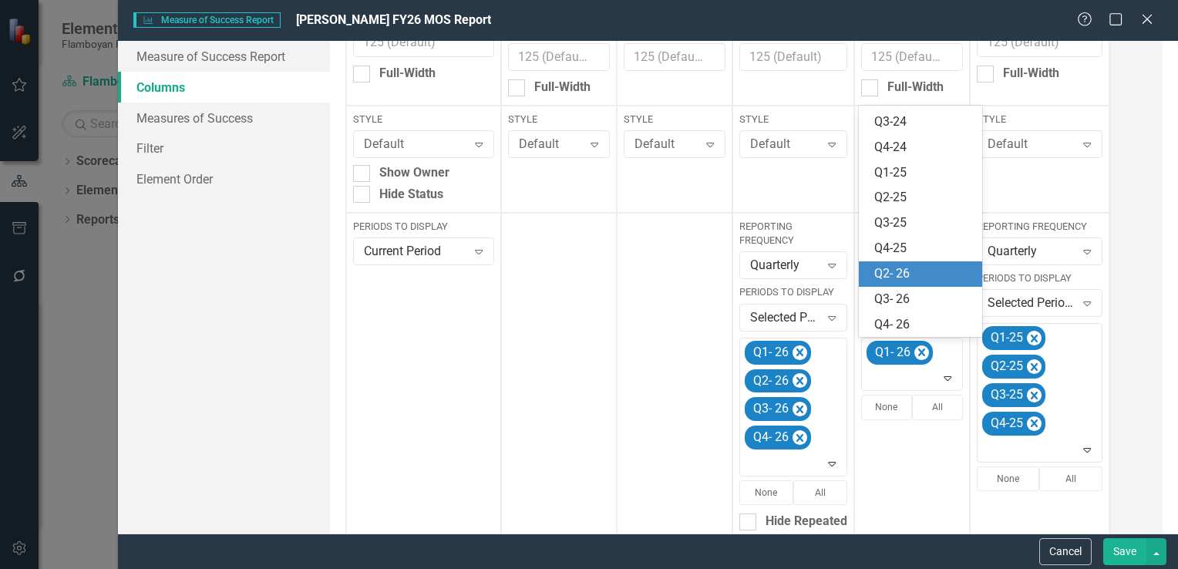
click at [925, 276] on div "Q2- 26" at bounding box center [924, 274] width 99 height 18
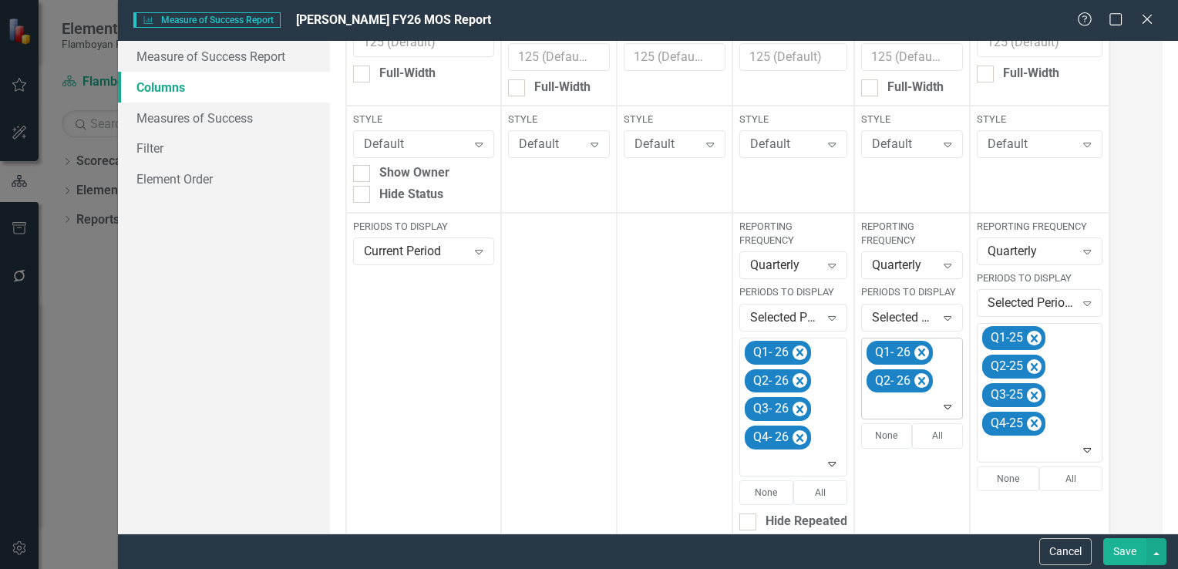
click at [942, 411] on icon "Expand" at bounding box center [947, 406] width 15 height 12
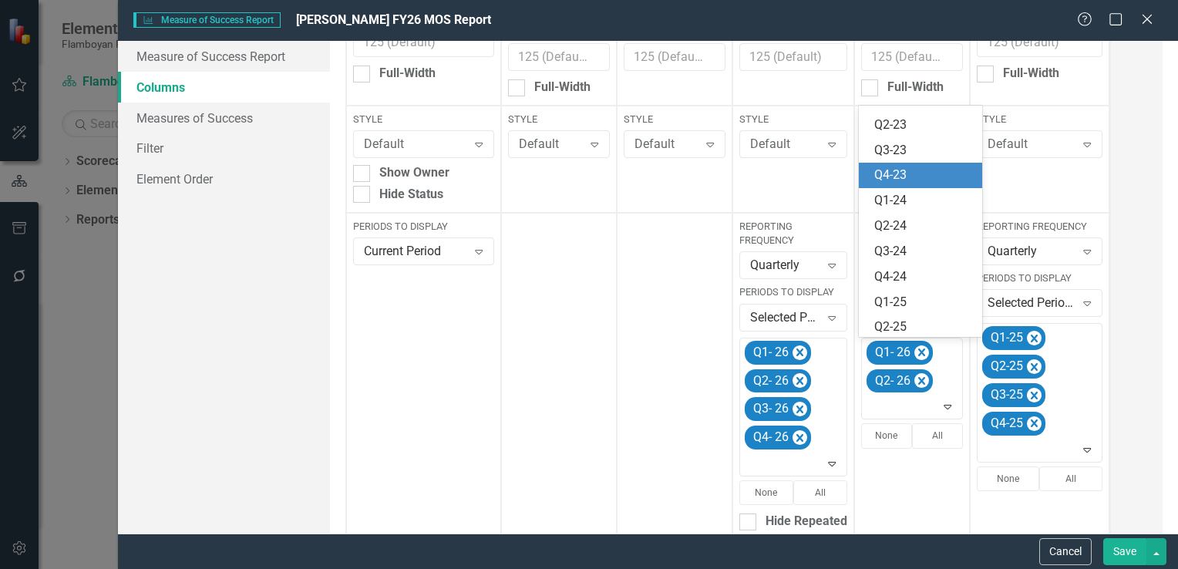
scroll to position [250, 0]
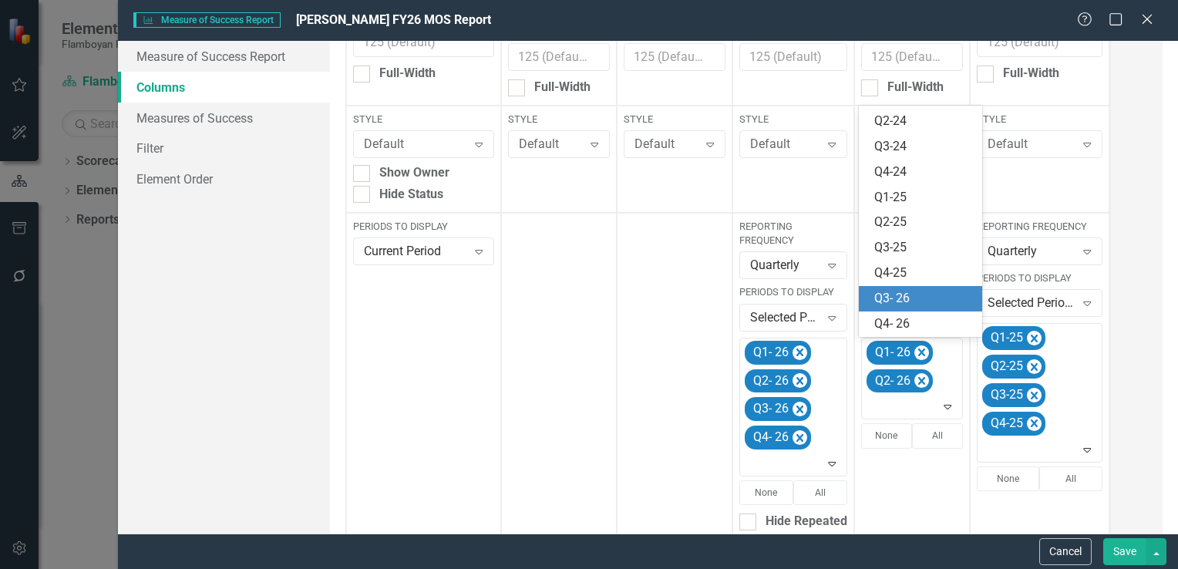
click at [919, 296] on div "Q3- 26" at bounding box center [924, 299] width 99 height 18
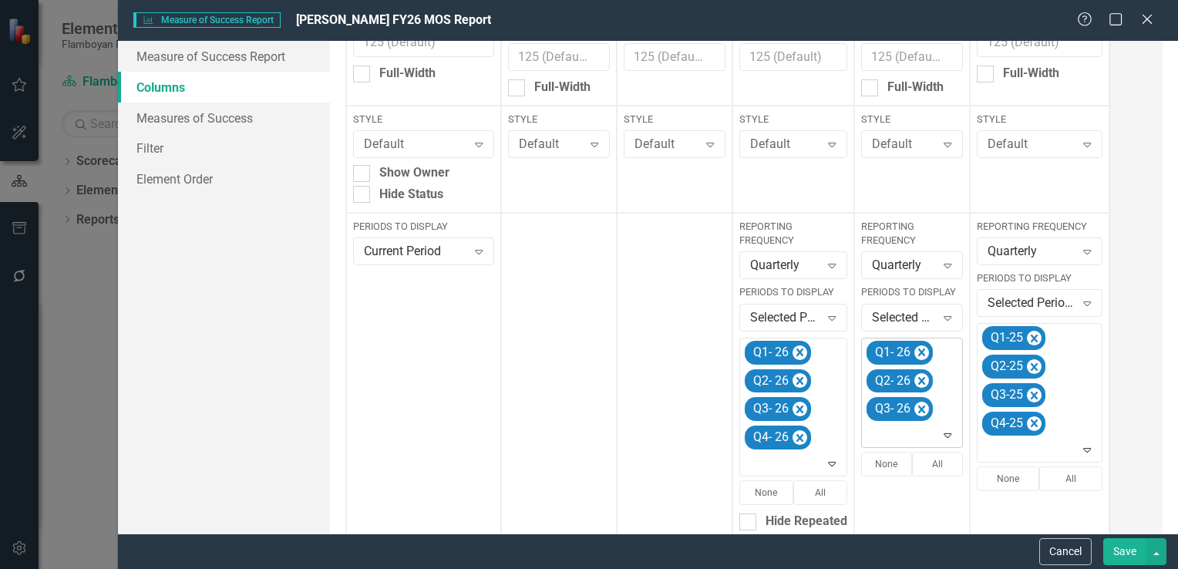
click at [940, 437] on icon "Expand" at bounding box center [947, 435] width 15 height 12
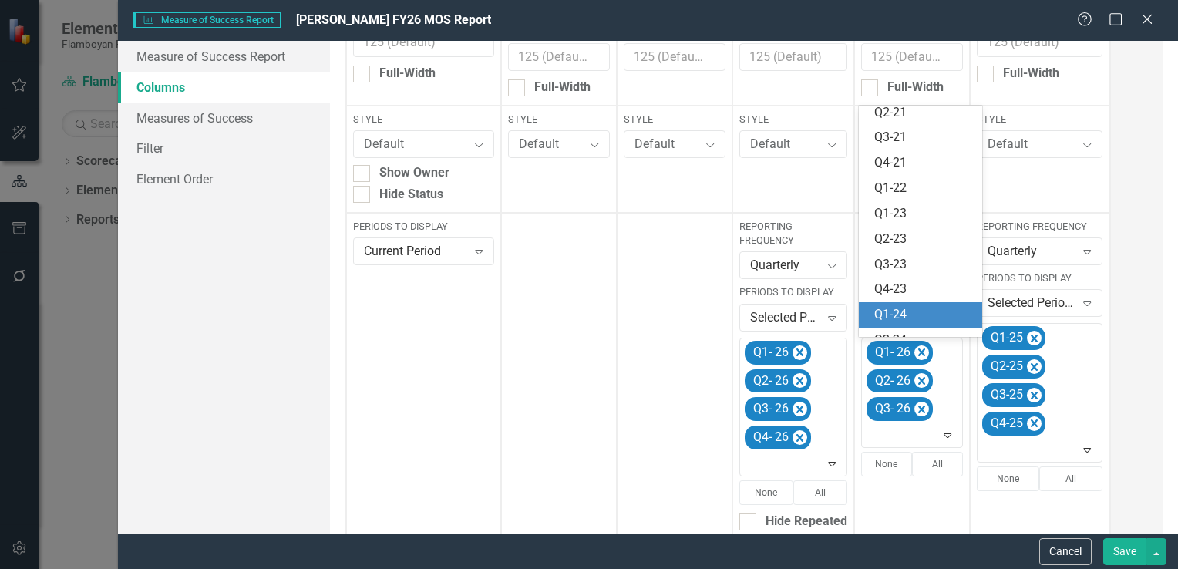
scroll to position [224, 0]
click at [925, 319] on div "Q4- 26" at bounding box center [924, 324] width 99 height 18
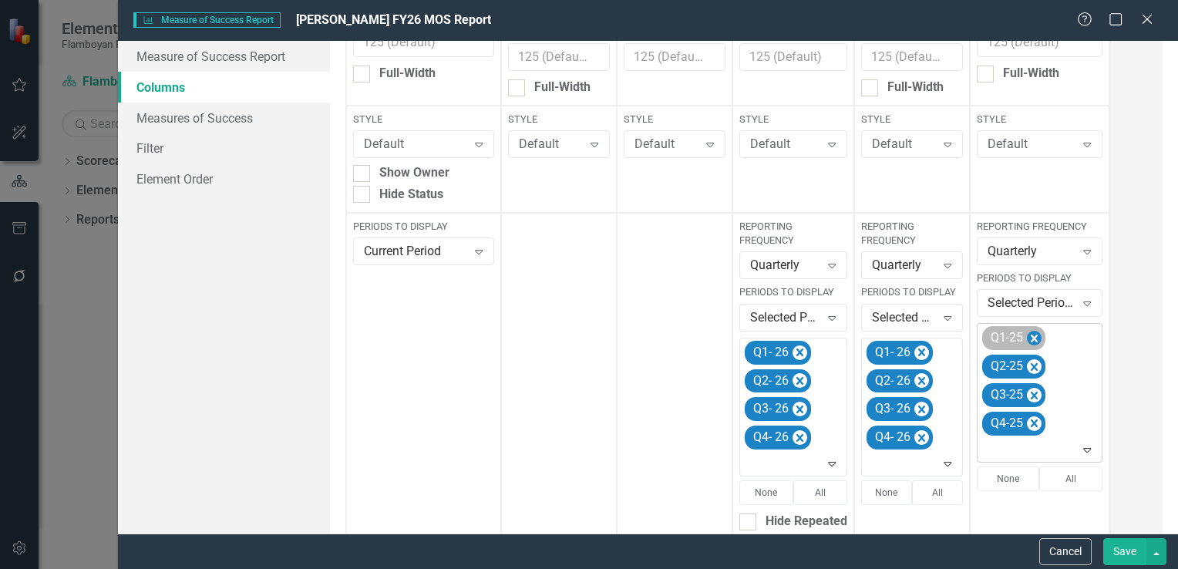
click at [1030, 338] on icon "Remove Q1-25" at bounding box center [1034, 338] width 15 height 19
click at [1030, 338] on icon "Remove Q2-25" at bounding box center [1034, 338] width 15 height 19
click at [1030, 338] on icon "Remove Q3-25" at bounding box center [1034, 338] width 15 height 19
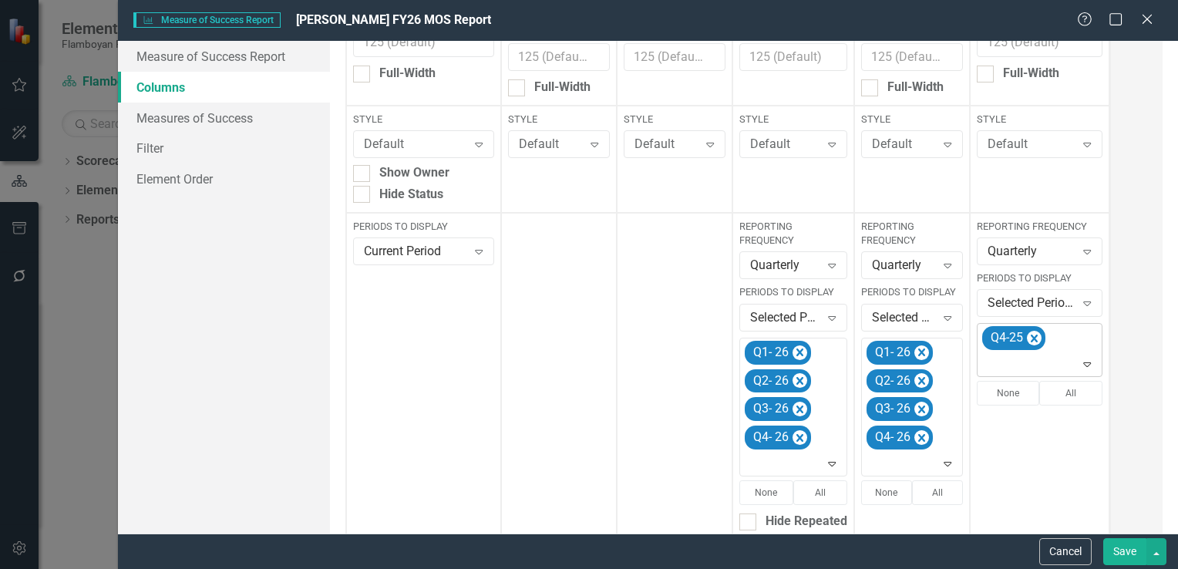
click at [1030, 338] on icon "Remove Q4-25" at bounding box center [1034, 338] width 15 height 19
click at [1087, 339] on icon "Expand" at bounding box center [1087, 337] width 15 height 12
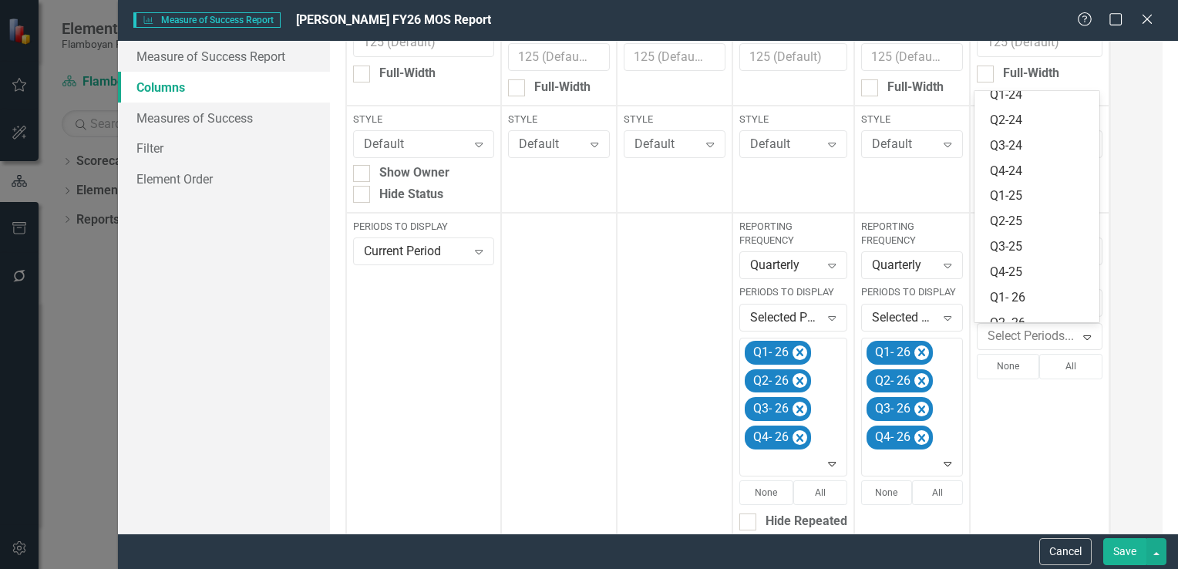
scroll to position [300, 0]
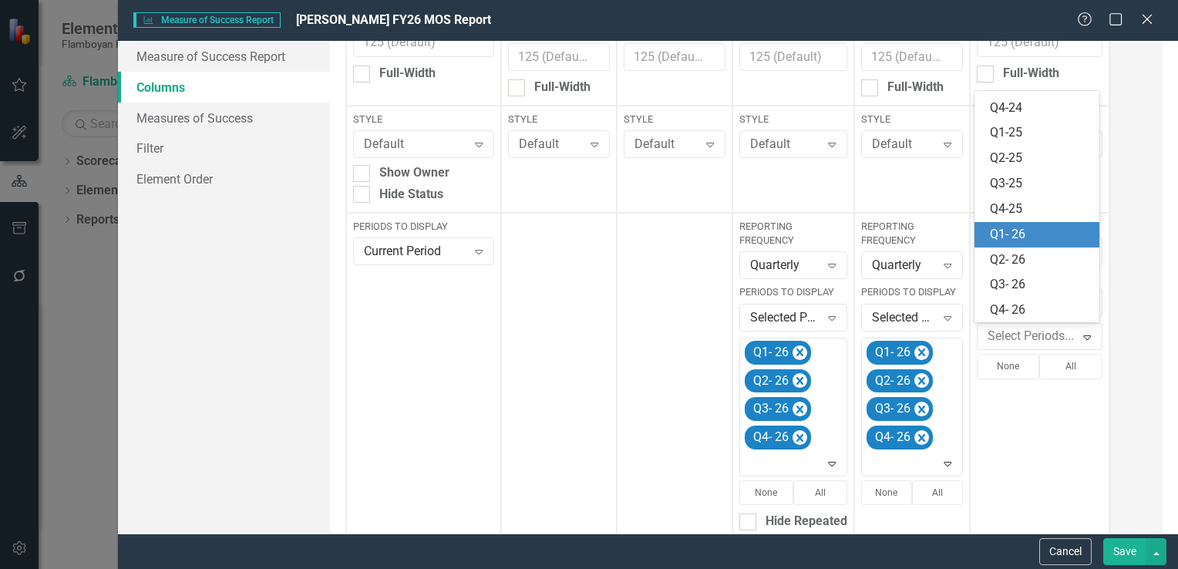
click at [1039, 238] on div "Q1- 26" at bounding box center [1040, 235] width 101 height 18
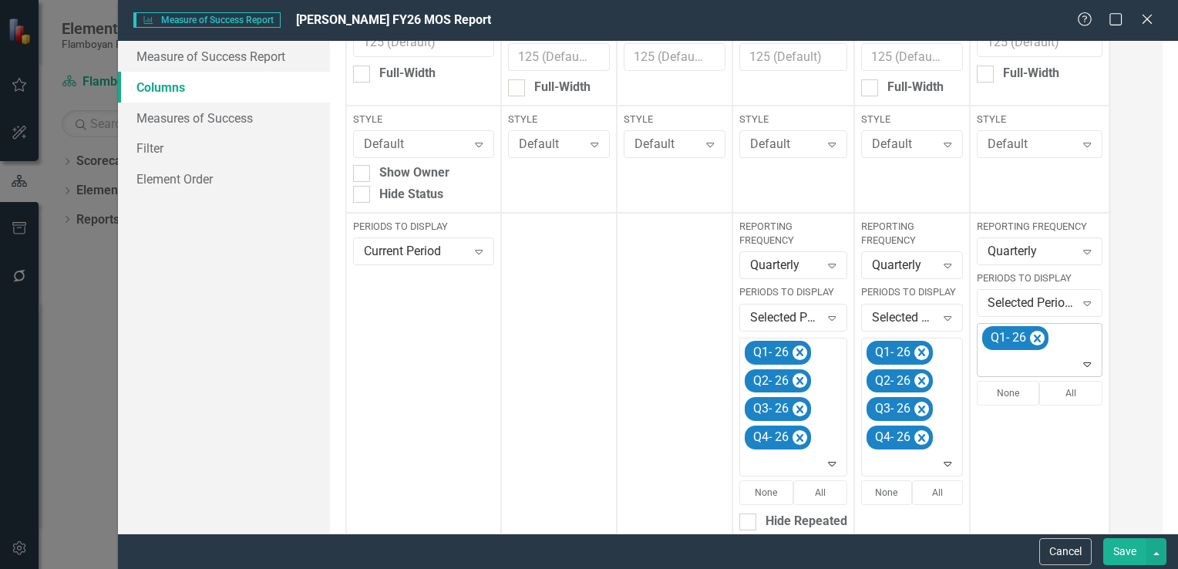
click at [1086, 371] on div "Expand" at bounding box center [1091, 364] width 22 height 25
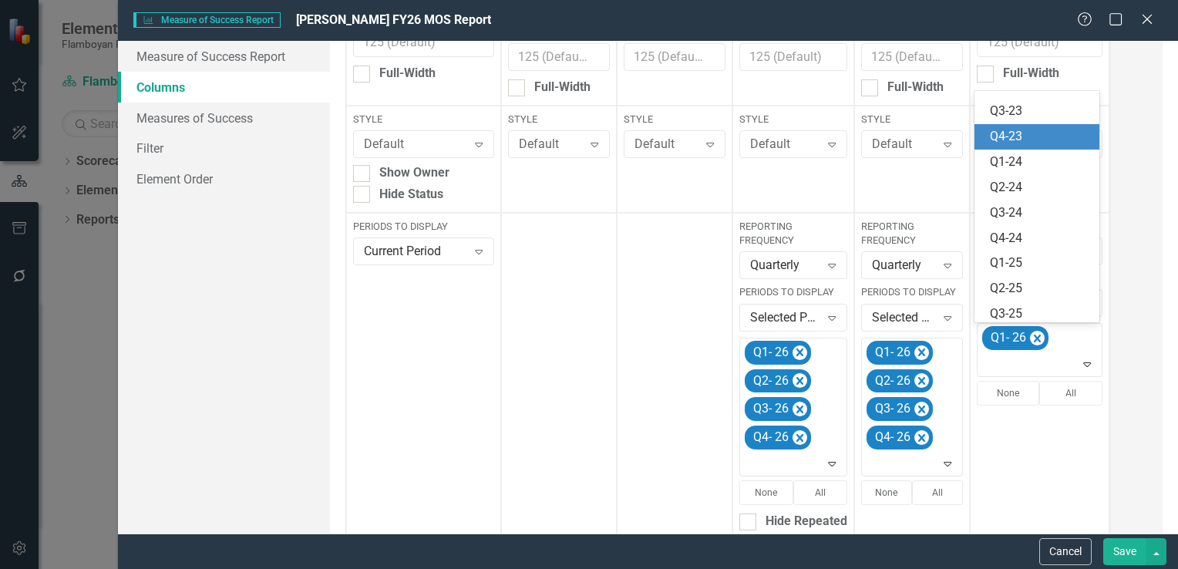
scroll to position [275, 0]
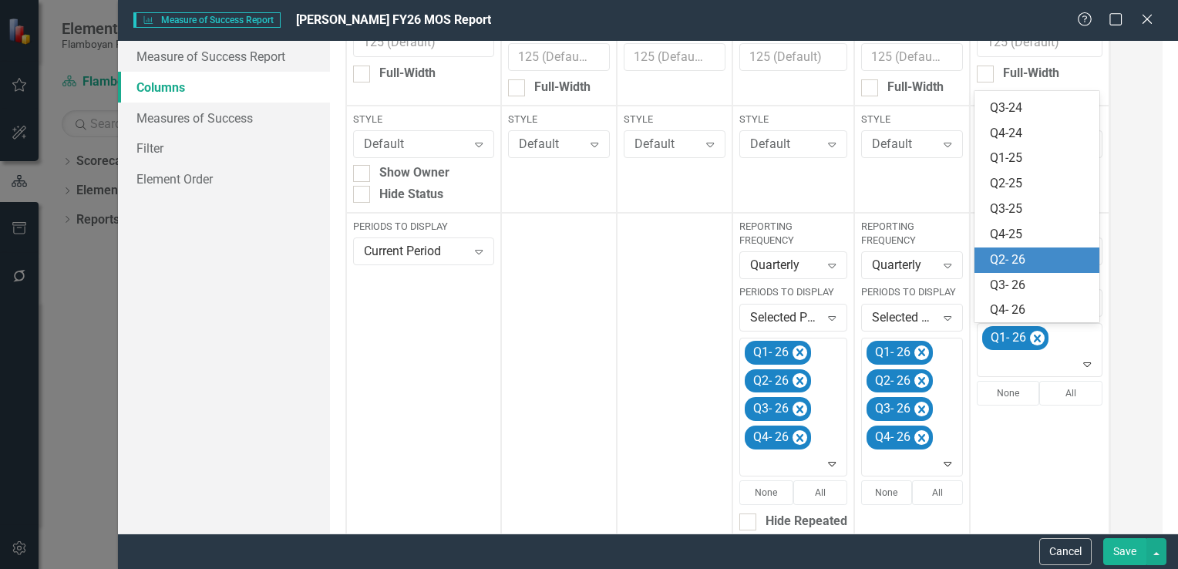
click at [1037, 263] on div "Q2- 26" at bounding box center [1040, 260] width 101 height 18
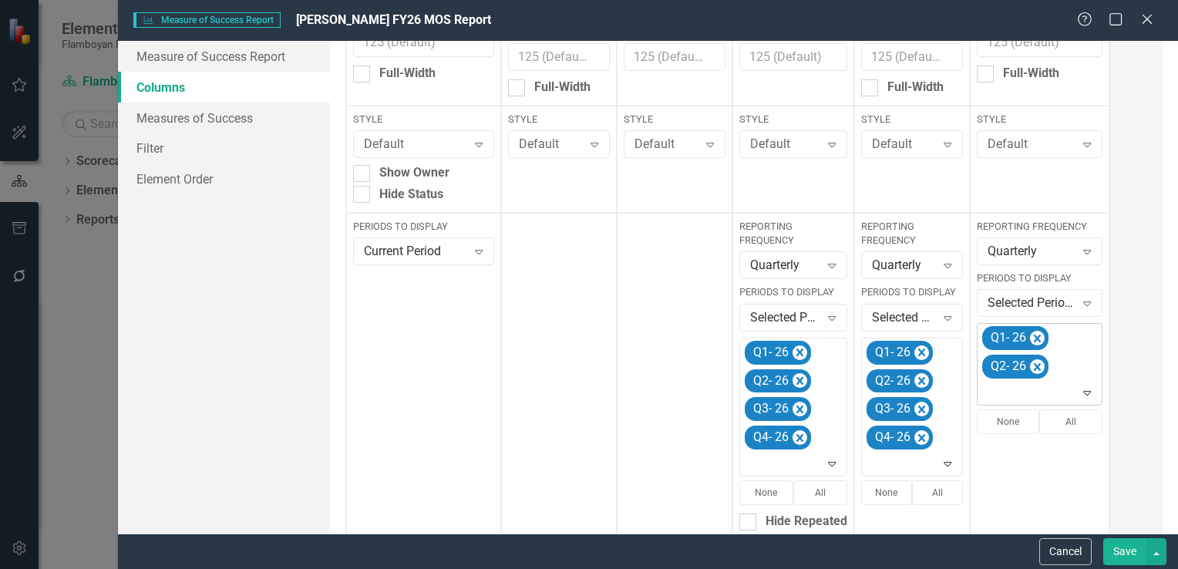
click at [1085, 399] on div "Expand" at bounding box center [1091, 392] width 22 height 25
click at [1086, 393] on icon at bounding box center [1088, 393] width 8 height 5
click at [1086, 393] on icon "Expand" at bounding box center [1087, 392] width 15 height 12
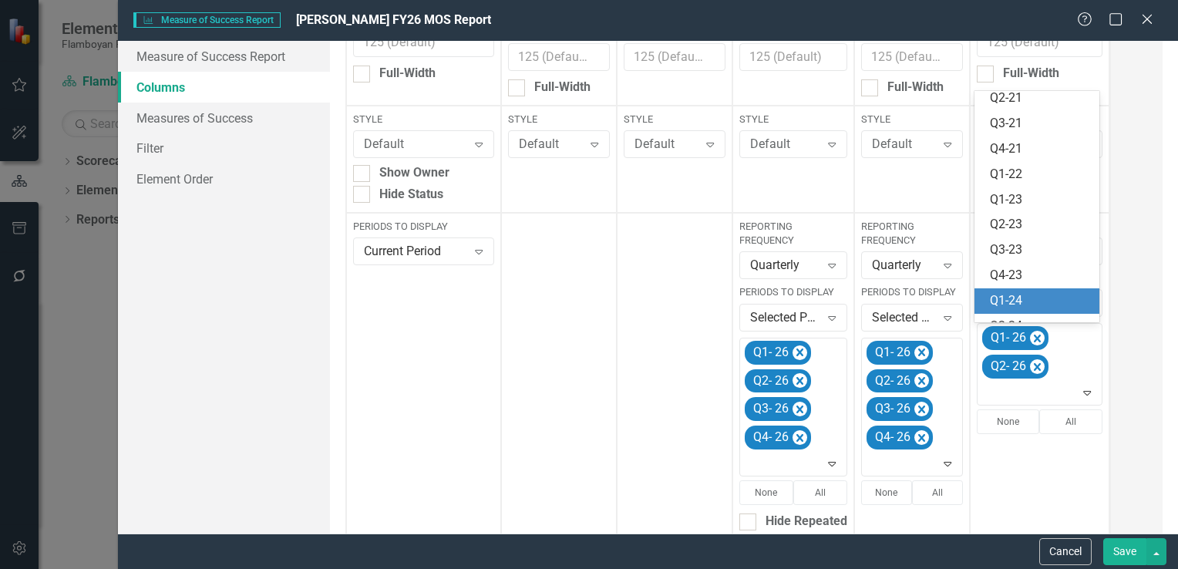
scroll to position [250, 0]
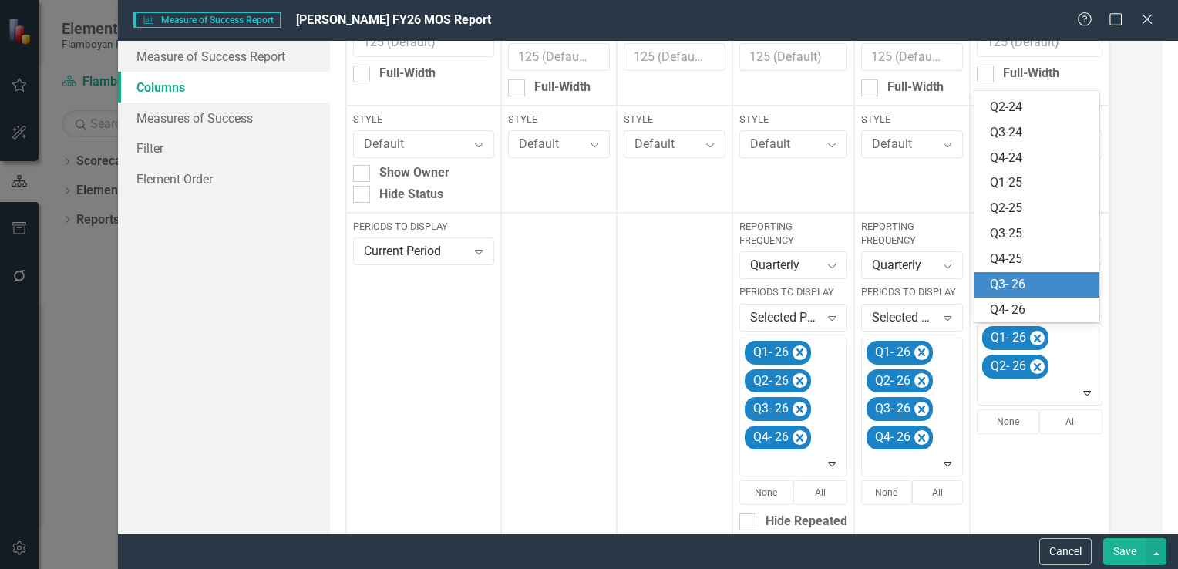
click at [1050, 287] on div "Q3- 26" at bounding box center [1040, 285] width 101 height 18
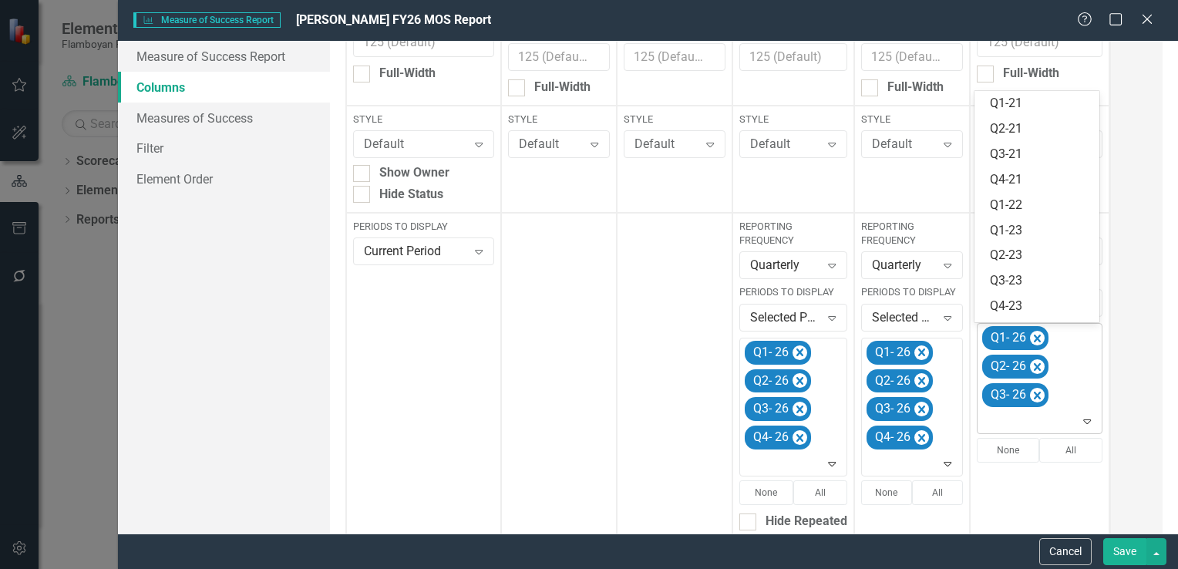
click at [1083, 415] on icon "Expand" at bounding box center [1087, 421] width 15 height 12
click at [1050, 309] on div "Q4- 26" at bounding box center [1040, 311] width 101 height 18
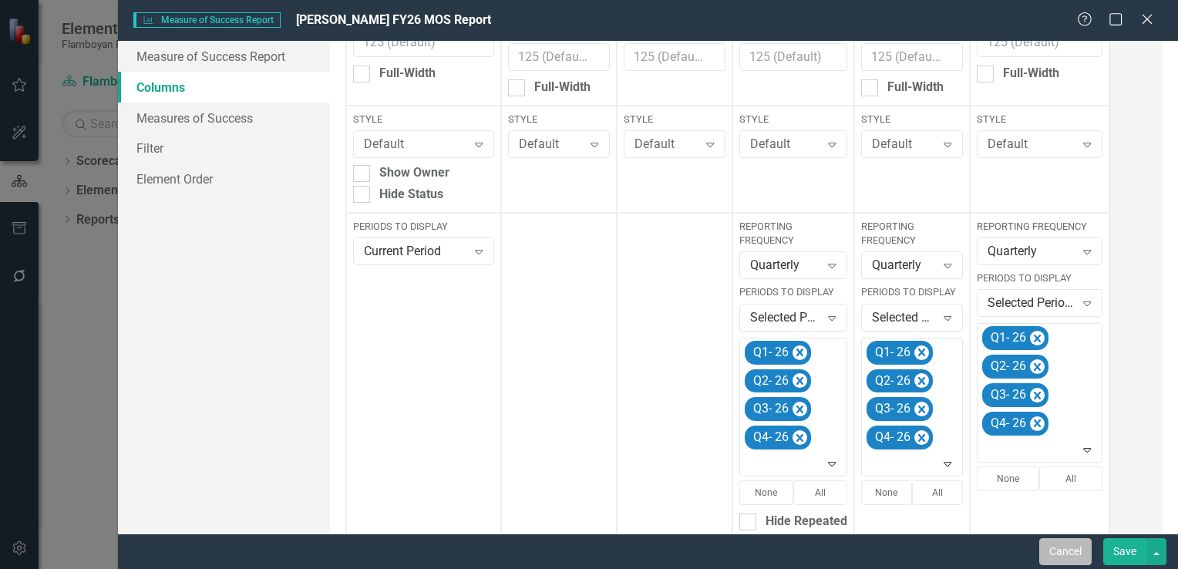
click at [1070, 555] on button "Cancel" at bounding box center [1066, 551] width 52 height 27
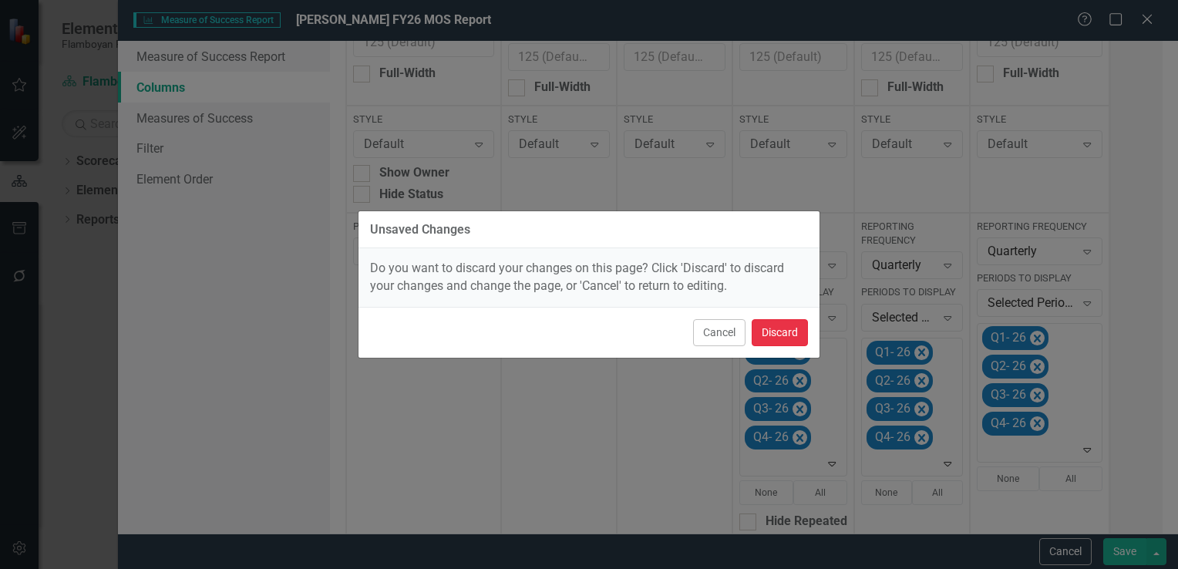
click at [803, 341] on button "Discard" at bounding box center [780, 332] width 56 height 27
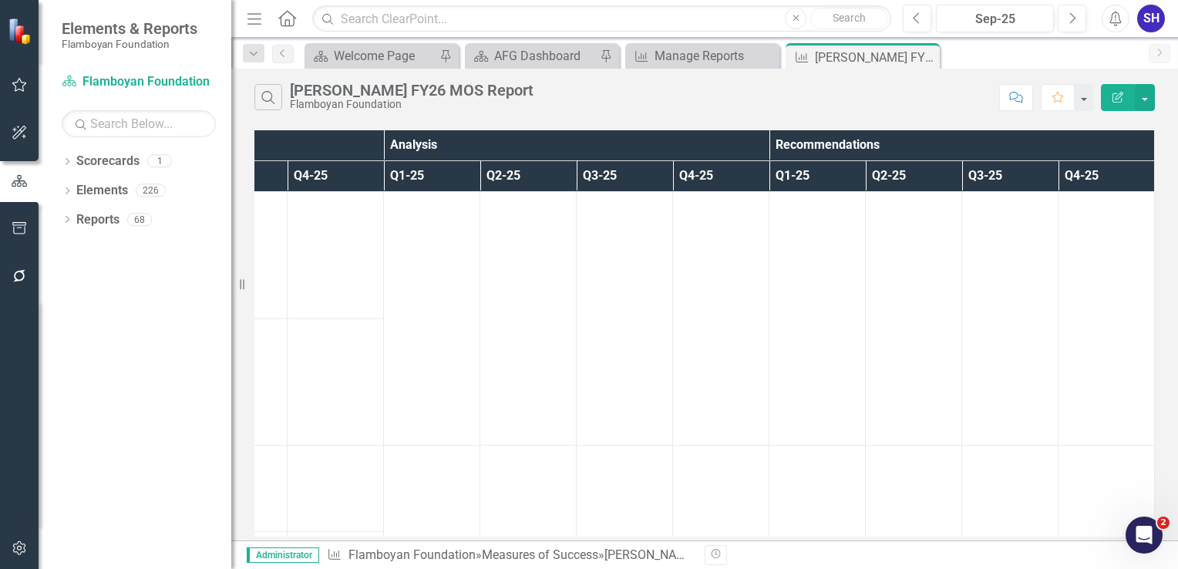
scroll to position [0, 0]
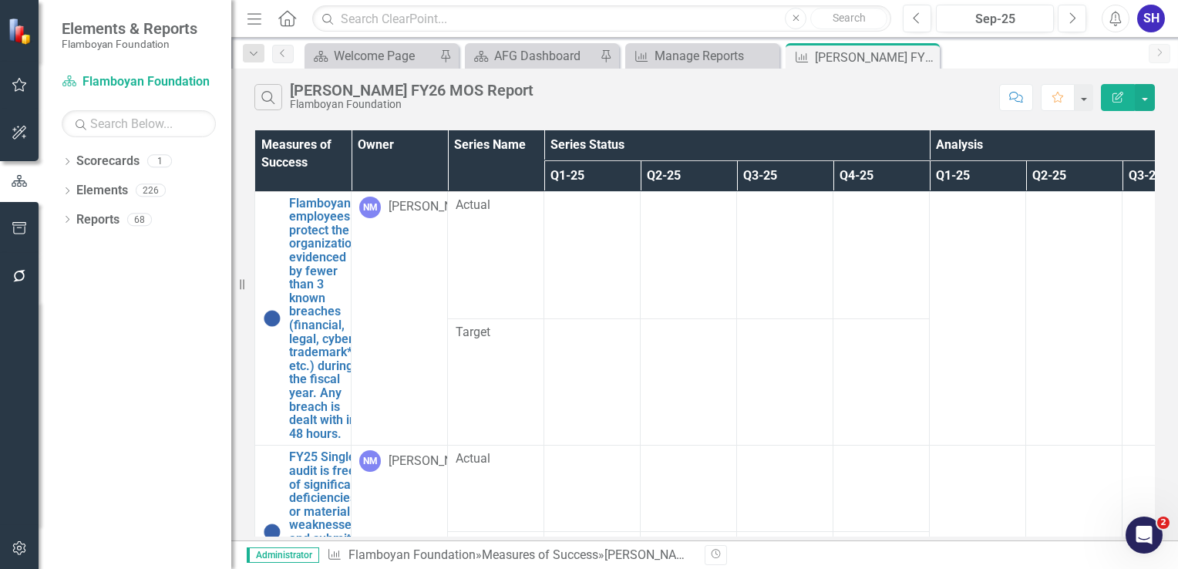
click at [1111, 96] on icon "Edit Report" at bounding box center [1118, 97] width 14 height 11
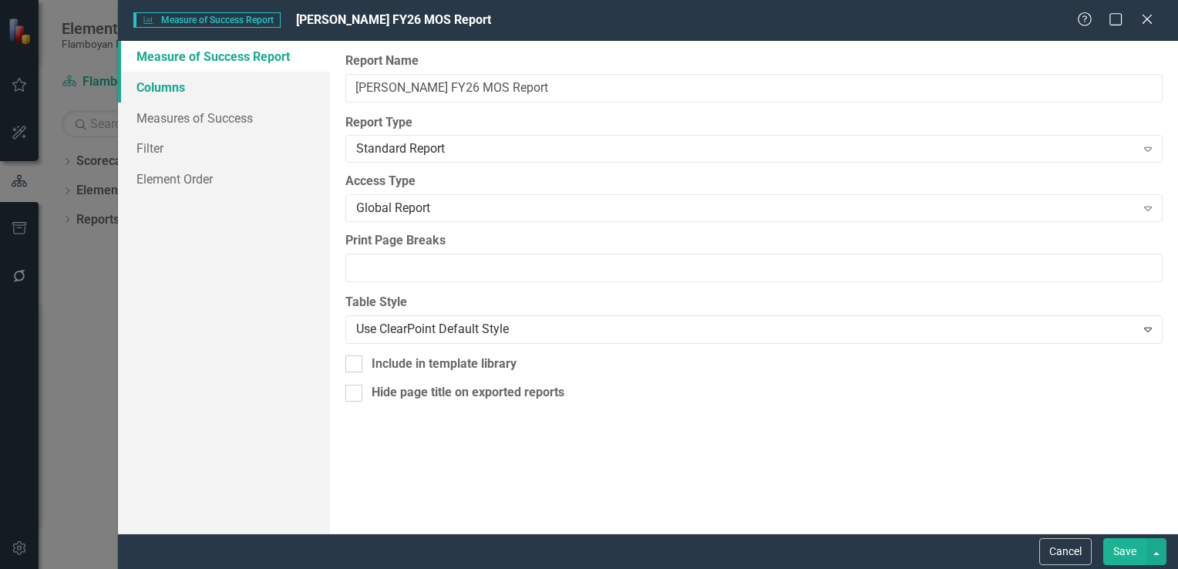
click at [183, 93] on link "Columns" at bounding box center [224, 87] width 212 height 31
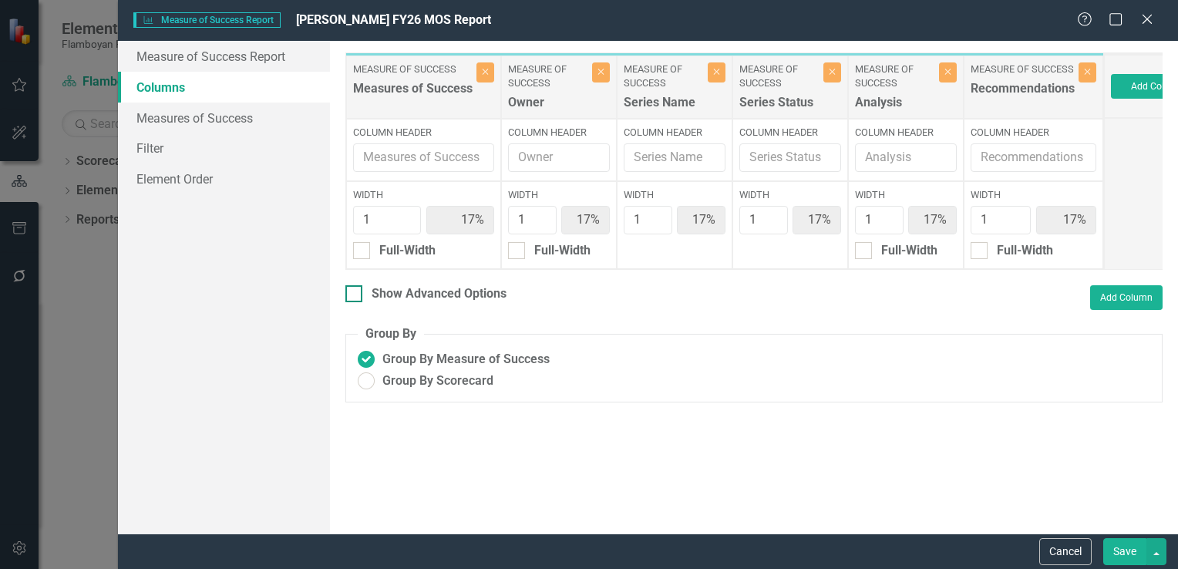
click at [355, 295] on input "Show Advanced Options" at bounding box center [351, 290] width 10 height 10
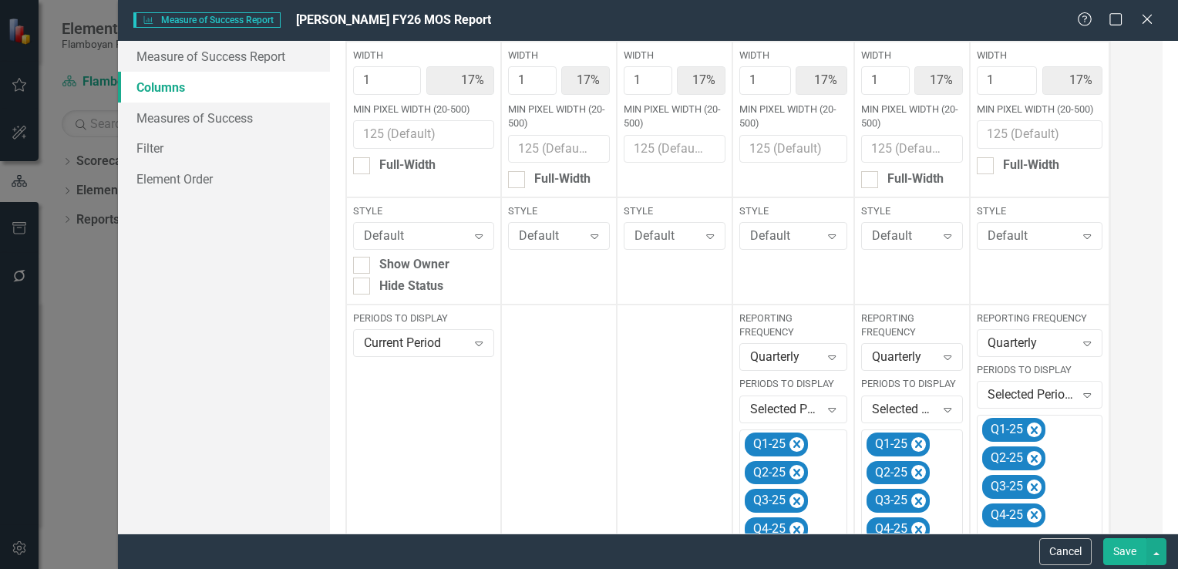
scroll to position [231, 0]
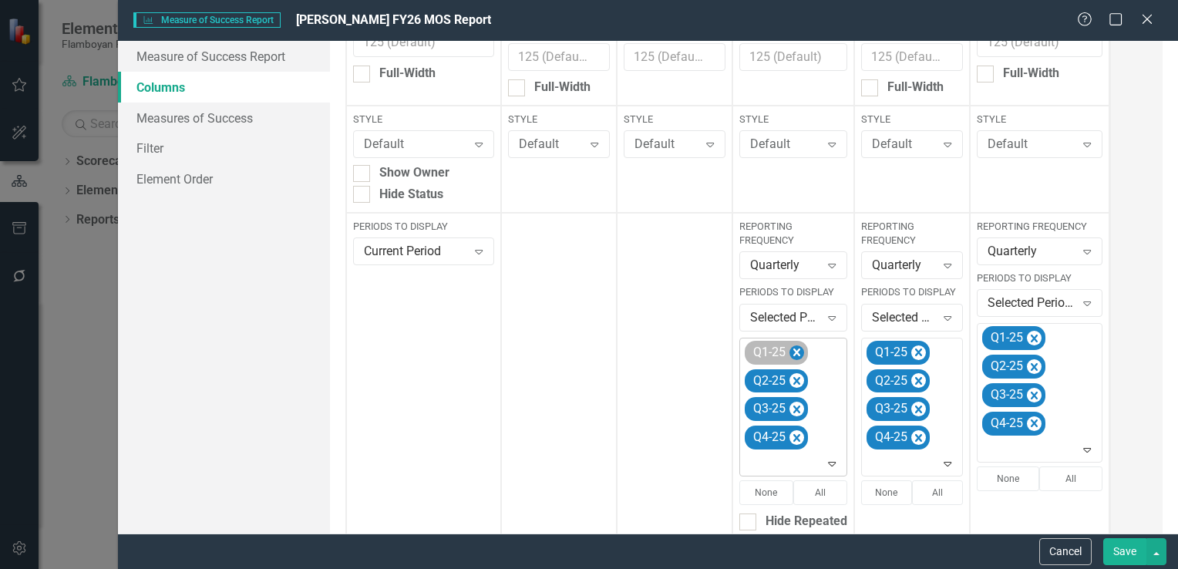
click at [794, 353] on icon "Remove Q1-25" at bounding box center [797, 353] width 7 height 8
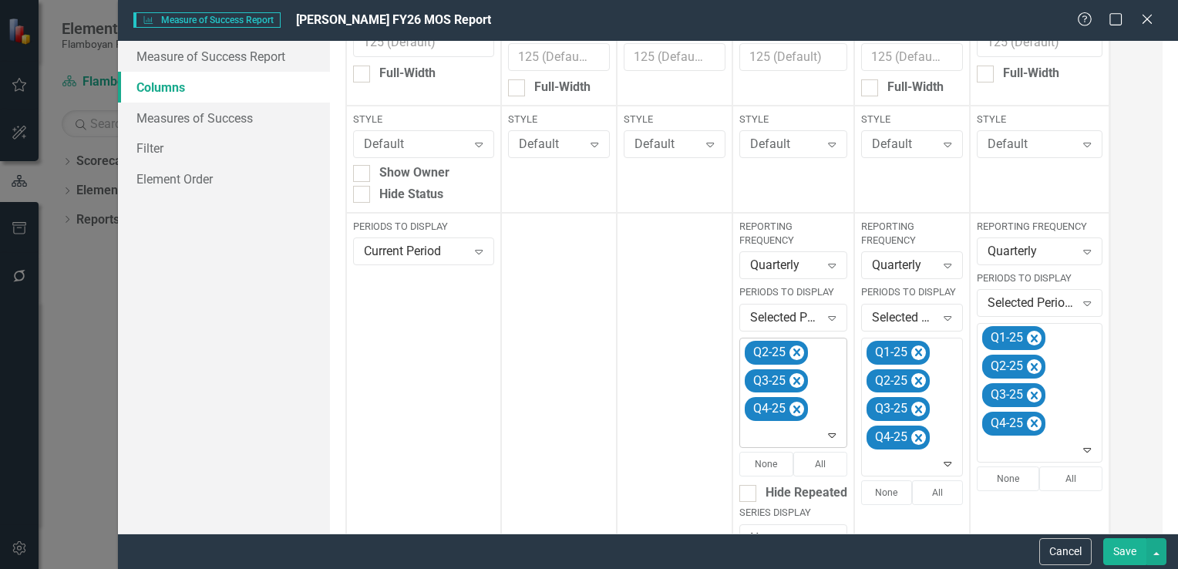
click at [794, 353] on icon "Remove Q2-25" at bounding box center [797, 353] width 7 height 8
click at [794, 353] on icon "Remove Q3-25" at bounding box center [797, 353] width 7 height 8
click at [794, 377] on icon "Remove Q4-25" at bounding box center [797, 381] width 7 height 8
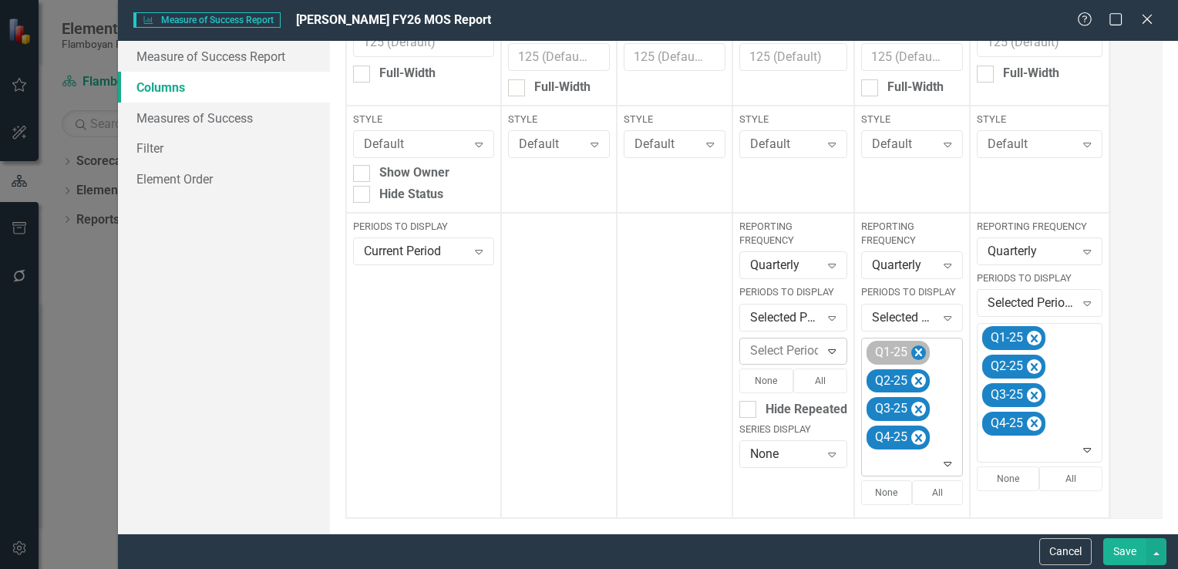
click at [919, 352] on icon "Remove Q1-25" at bounding box center [919, 352] width 15 height 19
click at [919, 352] on icon "Remove Q2-25" at bounding box center [919, 352] width 15 height 19
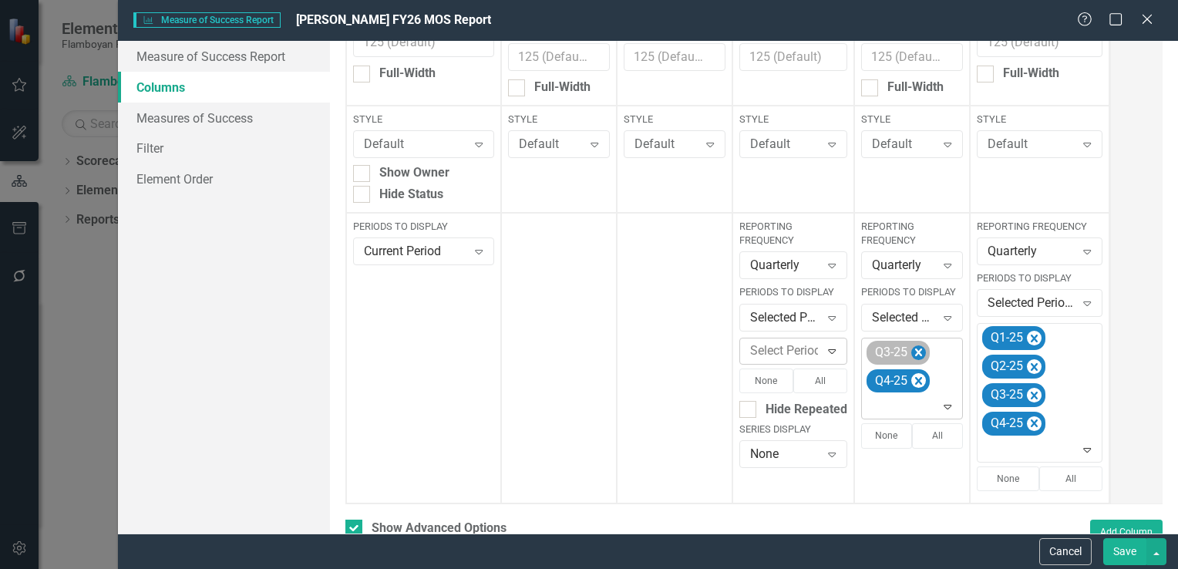
click at [919, 352] on icon "Remove Q3-25" at bounding box center [918, 353] width 7 height 8
click at [919, 352] on icon "Remove Q4-25" at bounding box center [918, 353] width 7 height 8
click at [1027, 337] on icon "Remove Q1-25" at bounding box center [1034, 338] width 15 height 19
click at [1027, 357] on icon "Remove Q2-25" at bounding box center [1034, 366] width 15 height 19
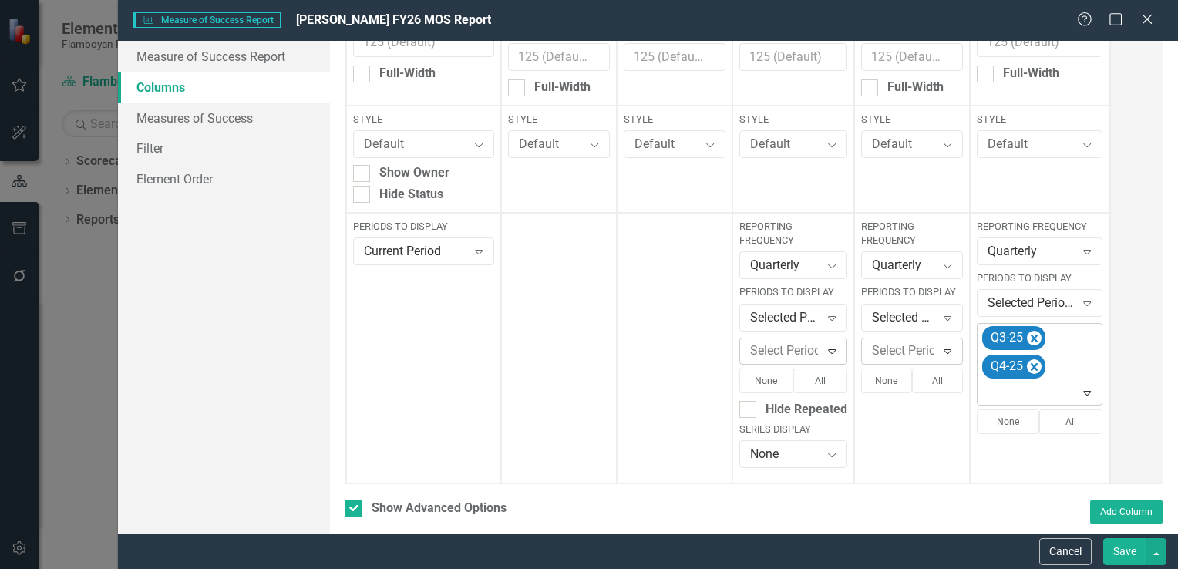
click at [1027, 337] on icon "Remove Q3-25" at bounding box center [1034, 338] width 15 height 19
click at [1027, 337] on icon "Remove Q4-25" at bounding box center [1034, 338] width 15 height 19
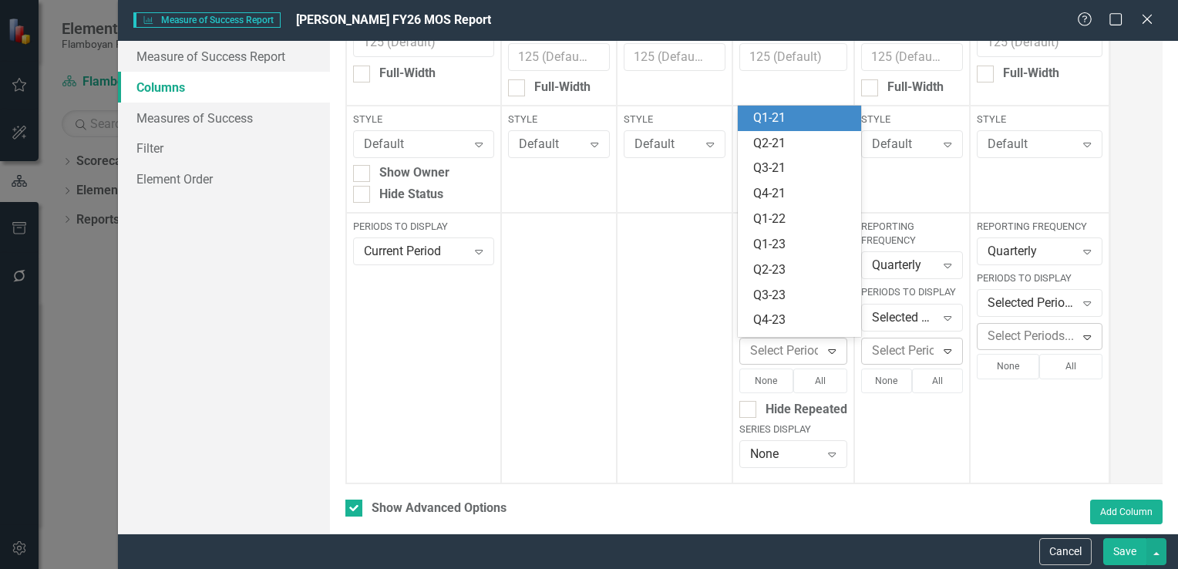
click at [820, 354] on div "Expand" at bounding box center [832, 351] width 28 height 25
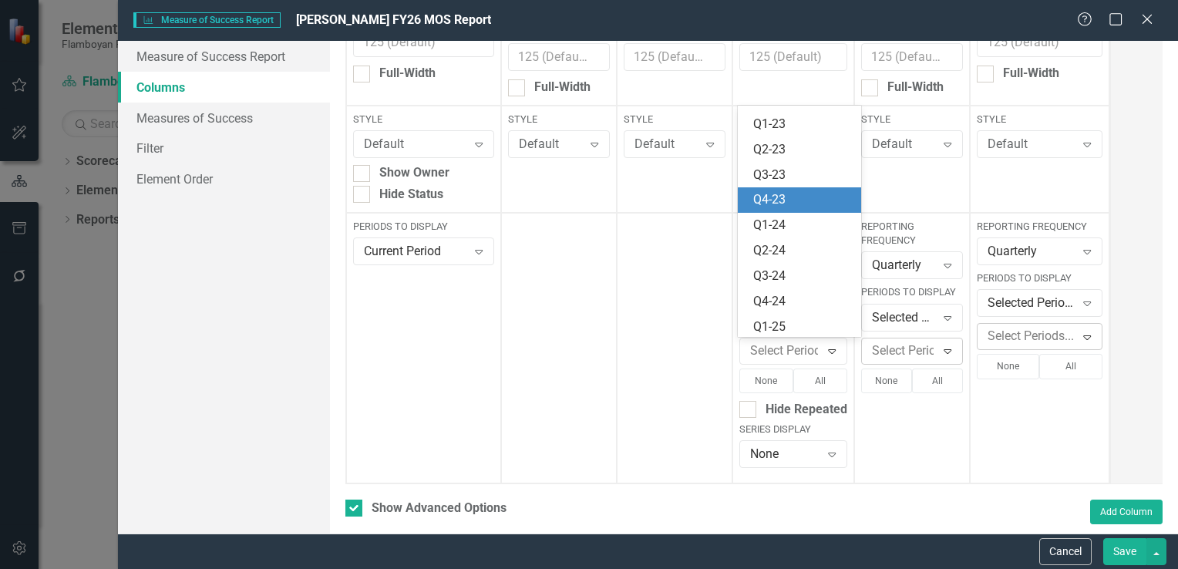
scroll to position [300, 0]
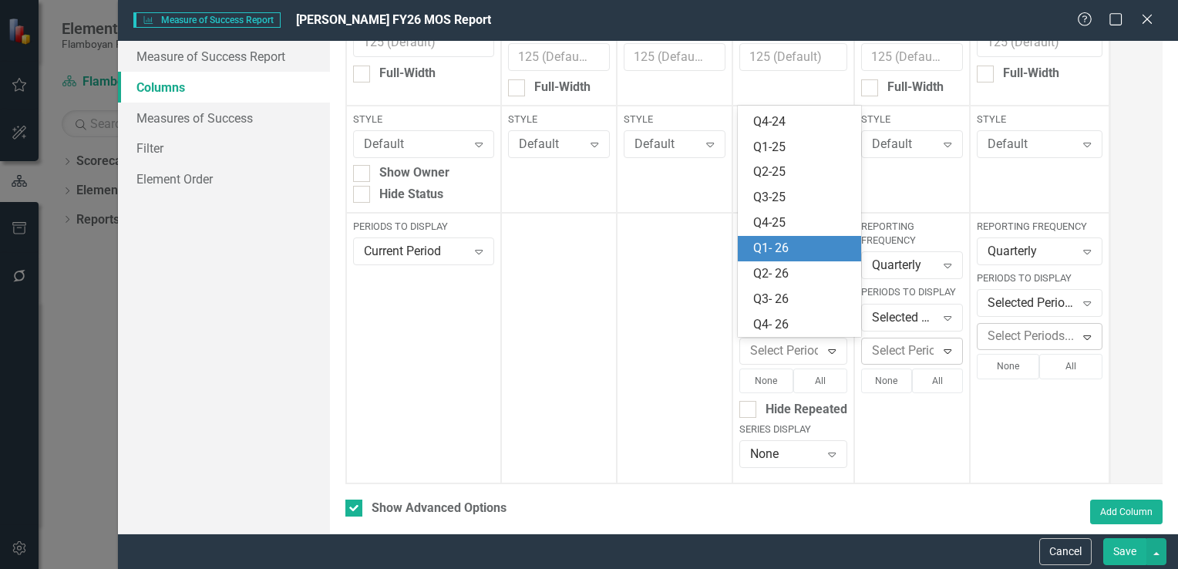
click at [793, 244] on div "Q1- 26" at bounding box center [802, 249] width 99 height 18
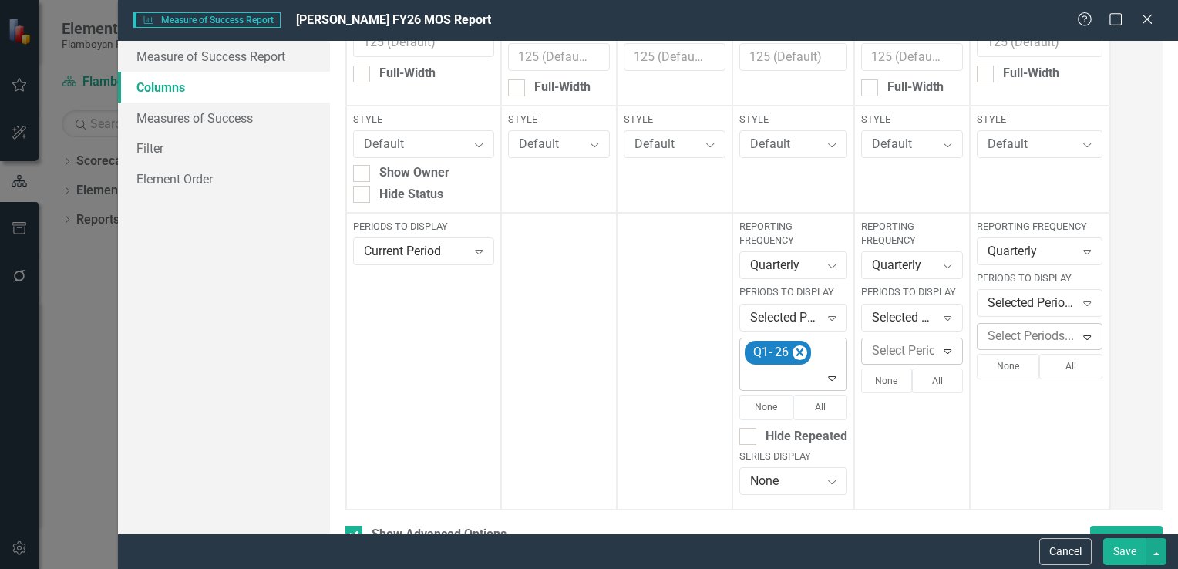
click at [831, 378] on icon "Expand" at bounding box center [831, 378] width 15 height 12
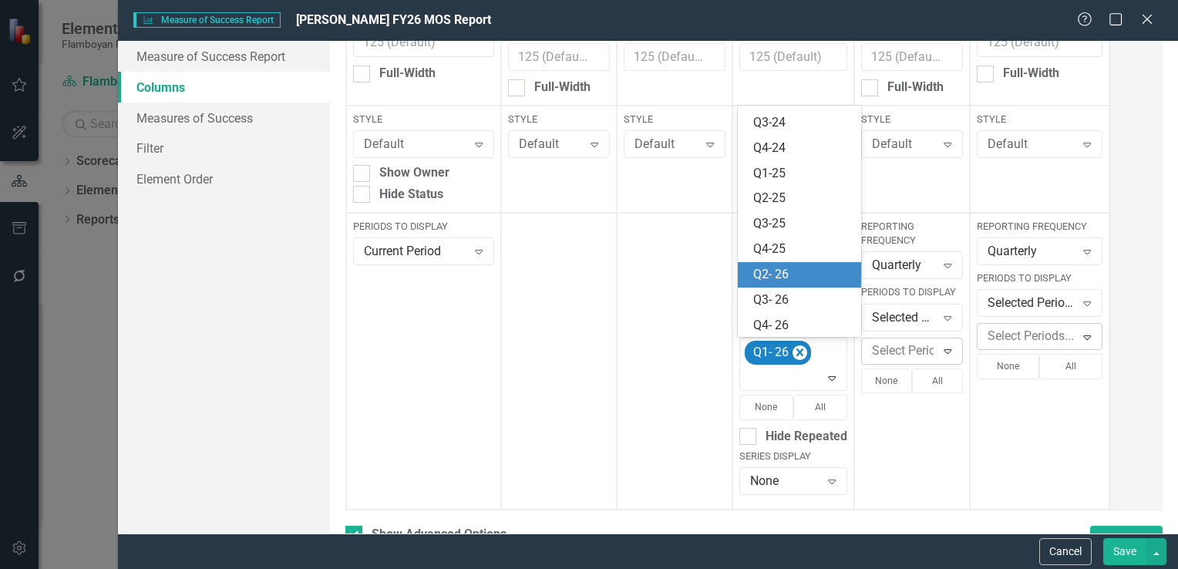
scroll to position [275, 0]
click at [804, 275] on div "Q2- 26" at bounding box center [802, 274] width 99 height 18
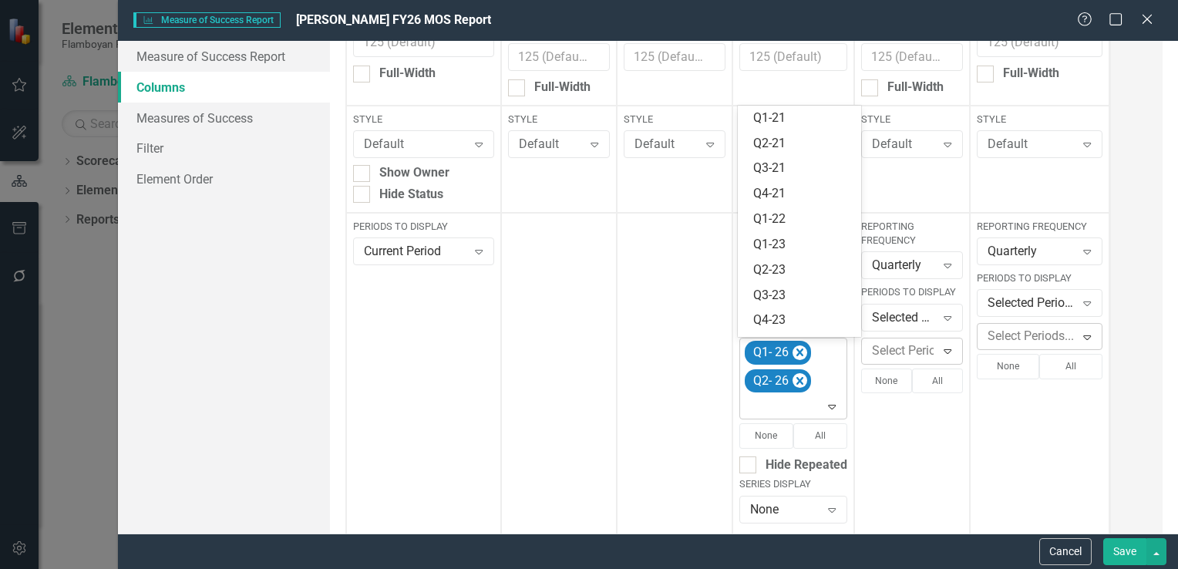
click at [830, 405] on icon "Expand" at bounding box center [831, 406] width 15 height 12
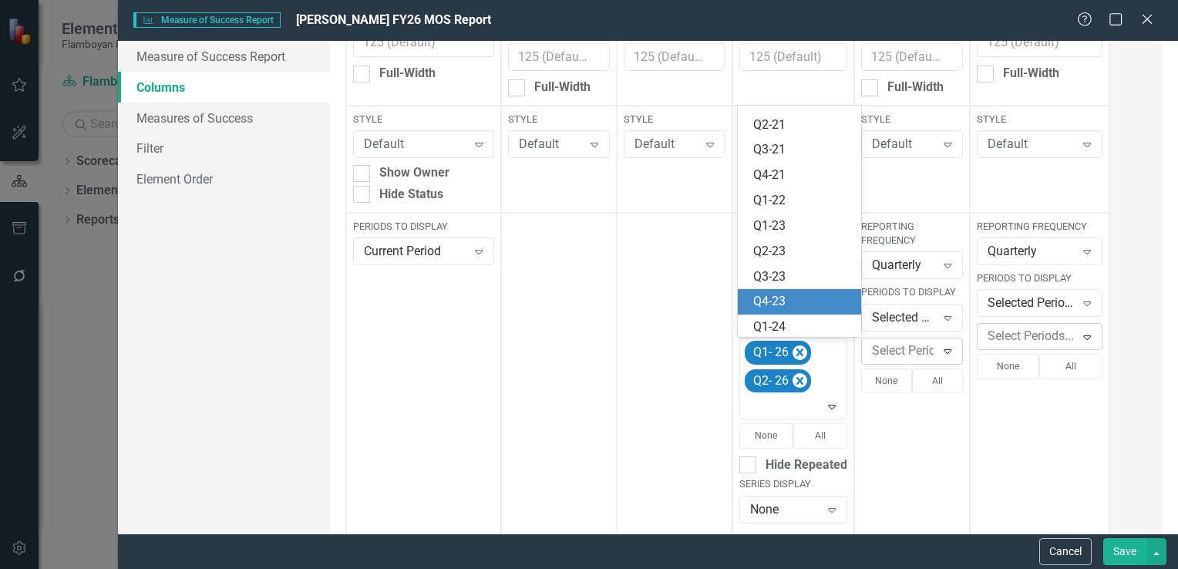
scroll to position [250, 0]
click at [799, 298] on div "Q3- 26" at bounding box center [802, 299] width 99 height 18
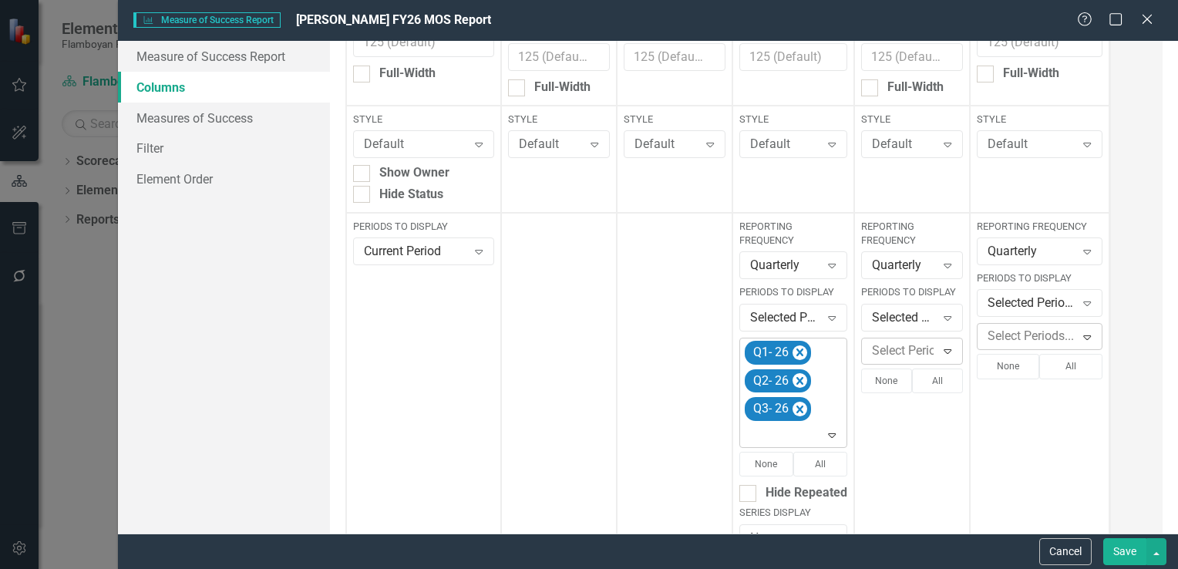
click at [833, 434] on icon at bounding box center [833, 435] width 8 height 5
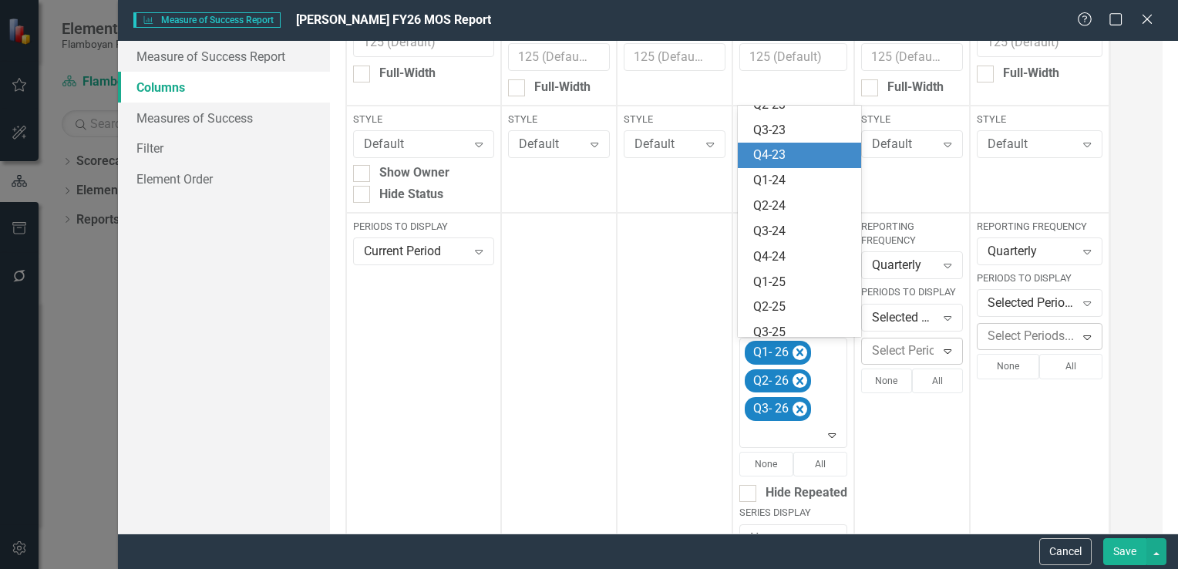
scroll to position [224, 0]
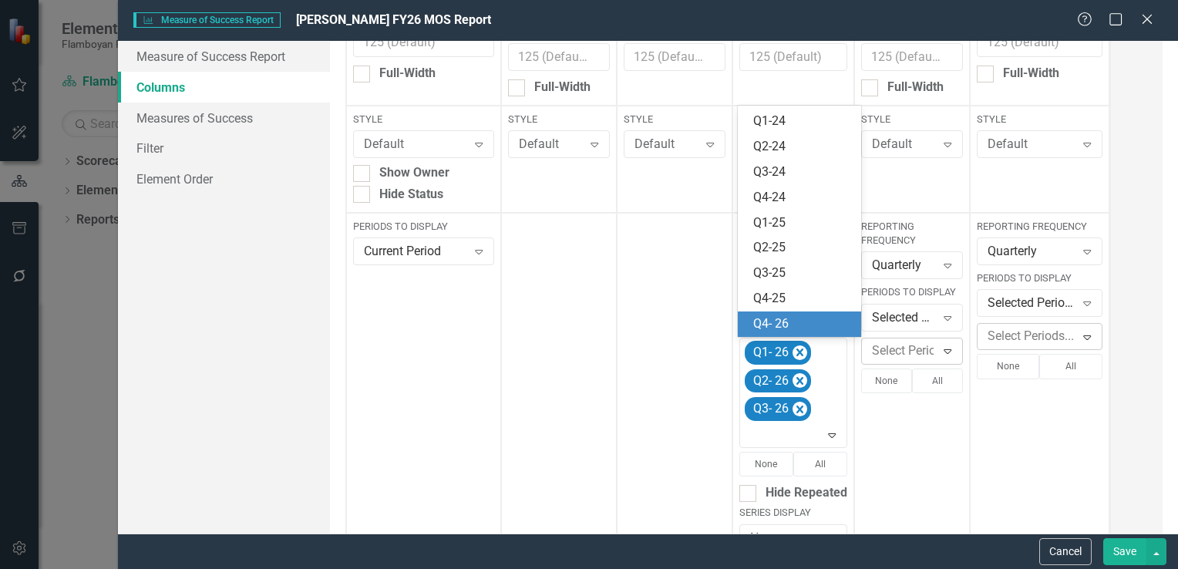
click at [800, 323] on div "Q4- 26" at bounding box center [802, 324] width 99 height 18
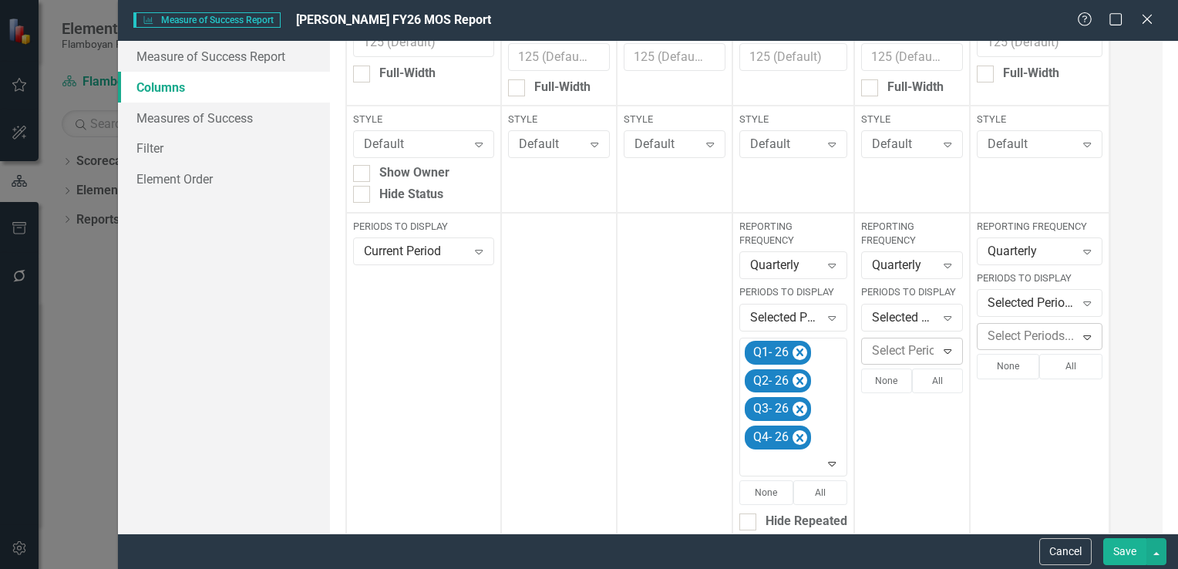
click at [932, 349] on div at bounding box center [914, 351] width 96 height 21
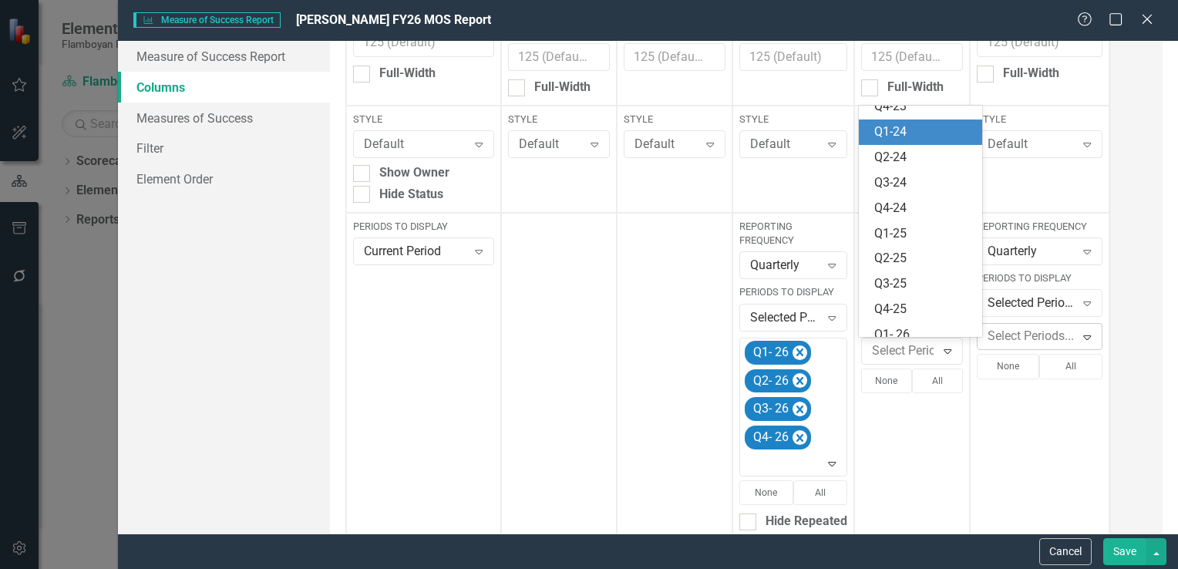
scroll to position [300, 0]
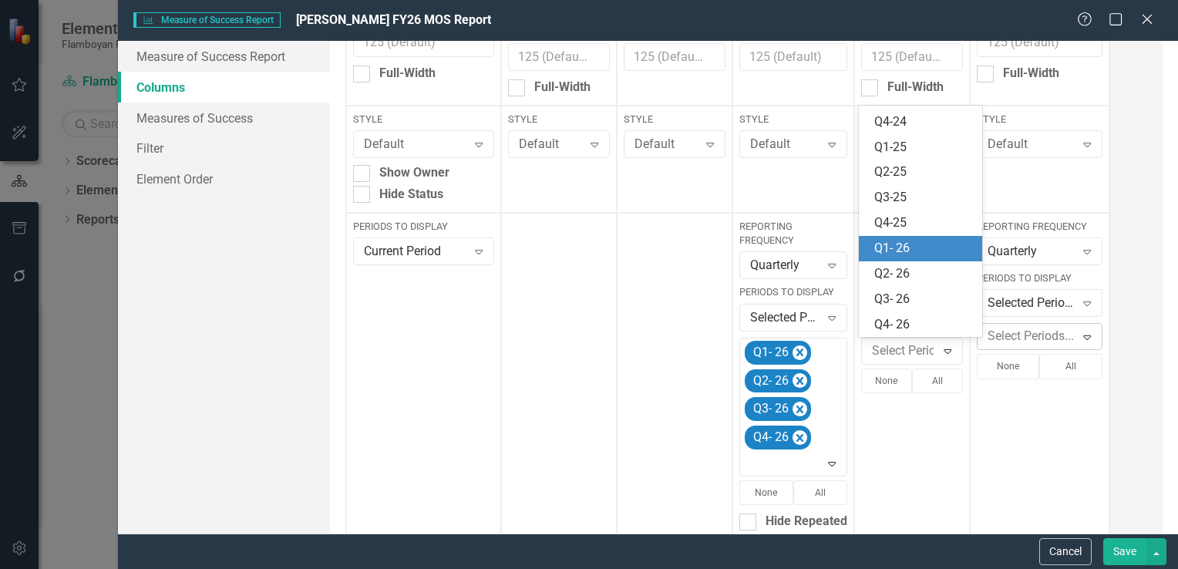
click at [921, 252] on div "Q1- 26" at bounding box center [924, 249] width 99 height 18
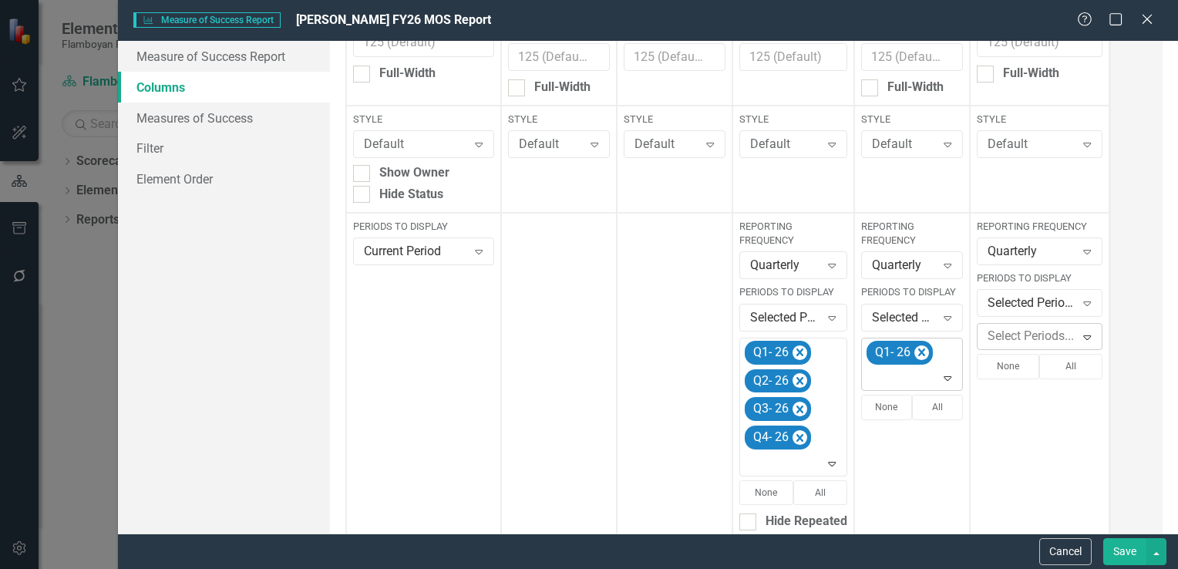
click at [947, 383] on icon "Expand" at bounding box center [947, 378] width 15 height 12
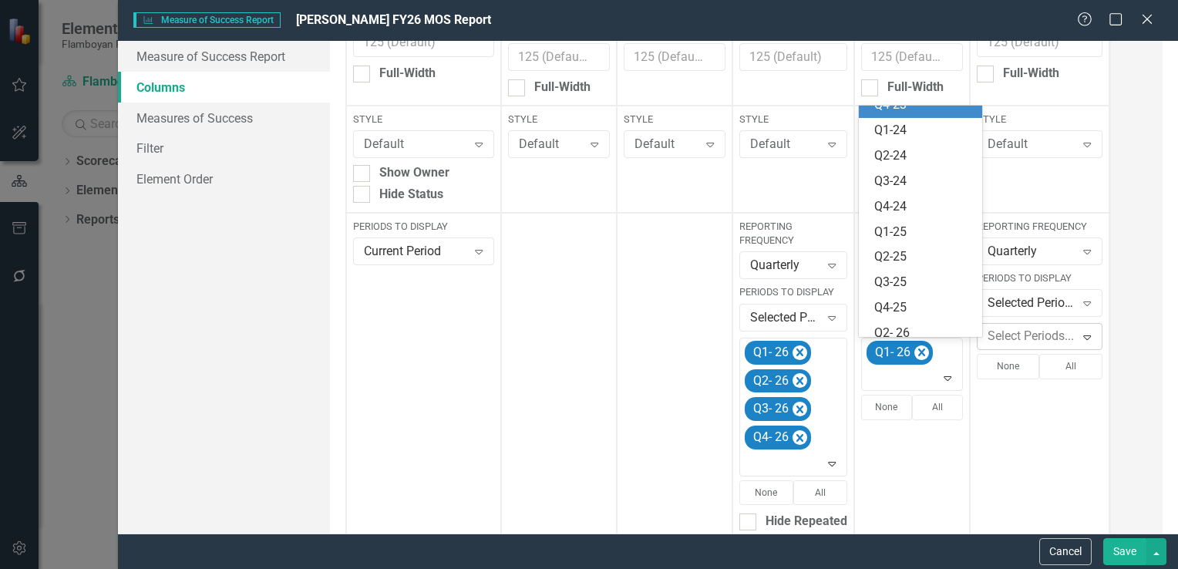
scroll to position [275, 0]
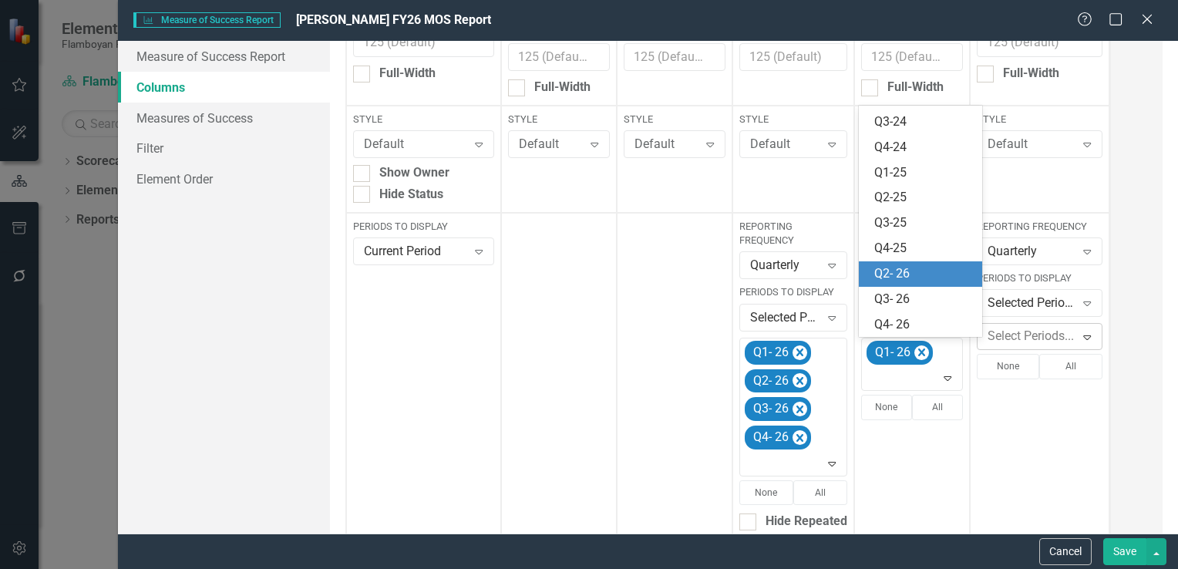
click at [932, 276] on div "Q2- 26" at bounding box center [924, 274] width 99 height 18
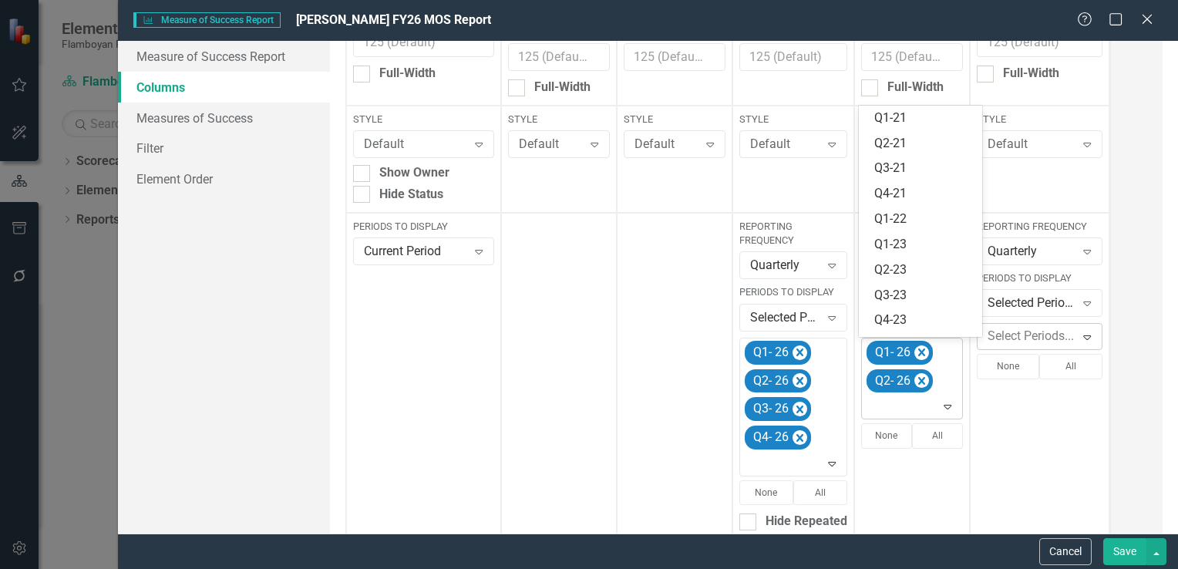
click at [949, 409] on icon "Expand" at bounding box center [947, 406] width 15 height 12
click at [925, 295] on div "Q3- 26" at bounding box center [924, 299] width 99 height 18
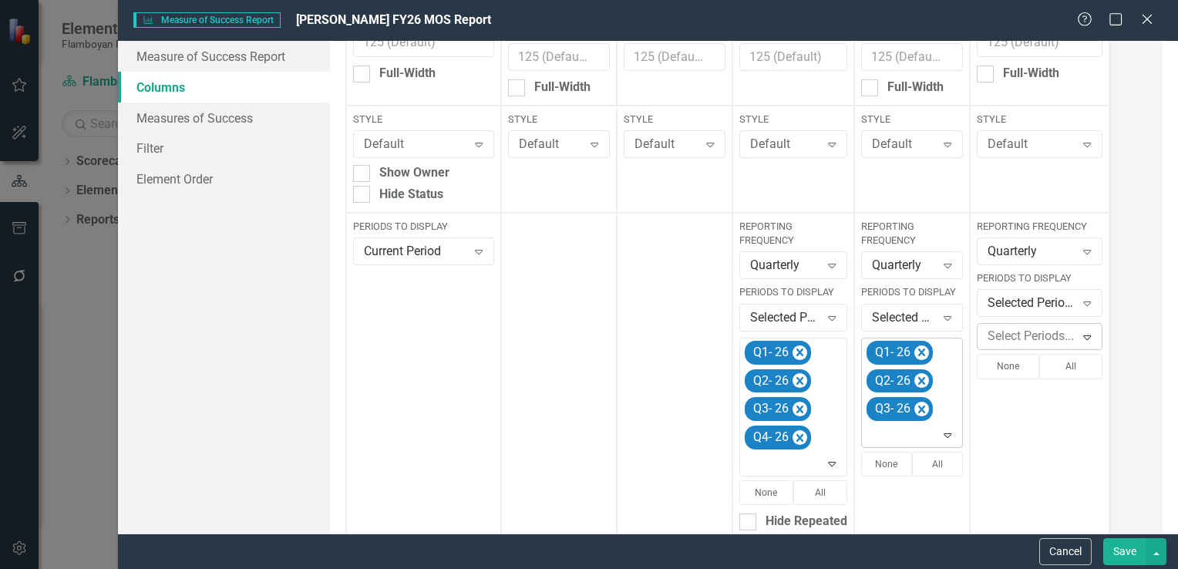
click at [945, 433] on icon "Expand" at bounding box center [947, 435] width 15 height 12
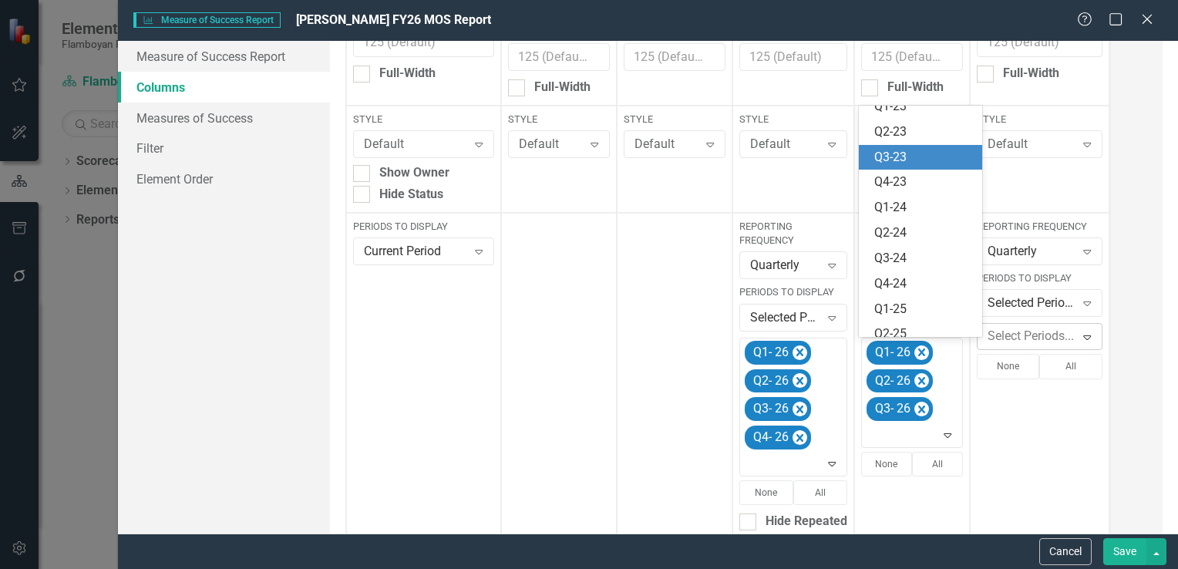
scroll to position [224, 0]
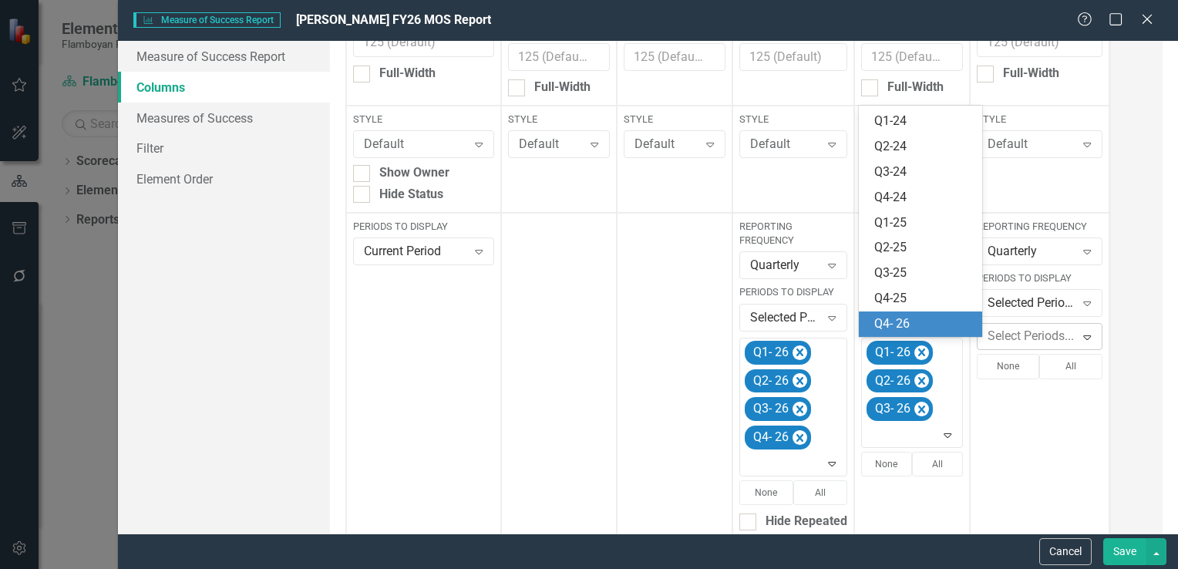
click at [925, 316] on div "Q4- 26" at bounding box center [924, 324] width 99 height 18
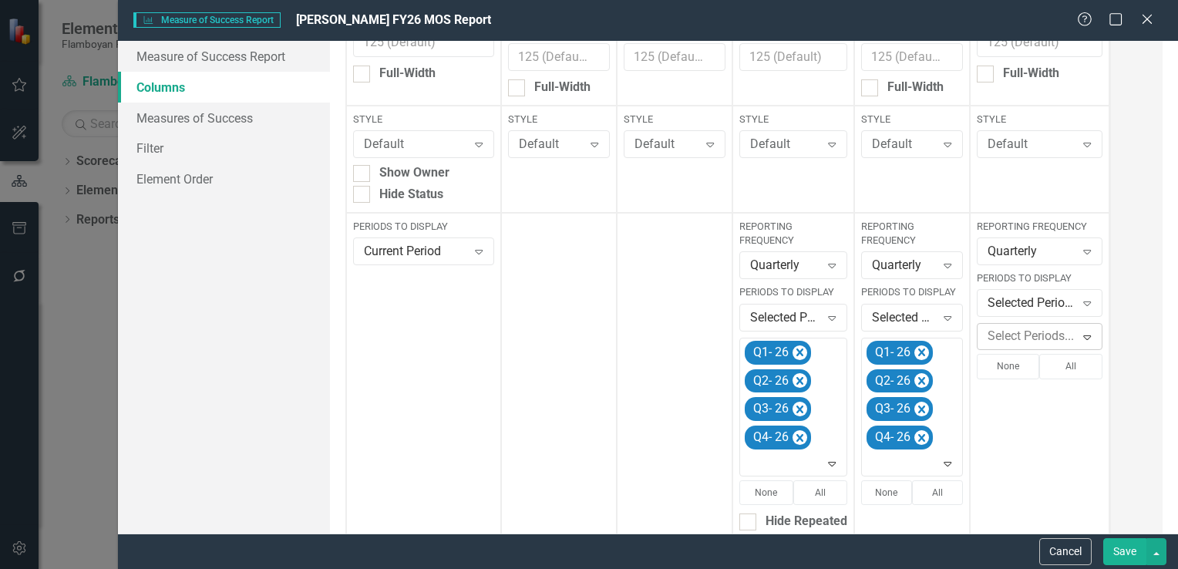
click at [1047, 335] on div at bounding box center [1030, 336] width 96 height 21
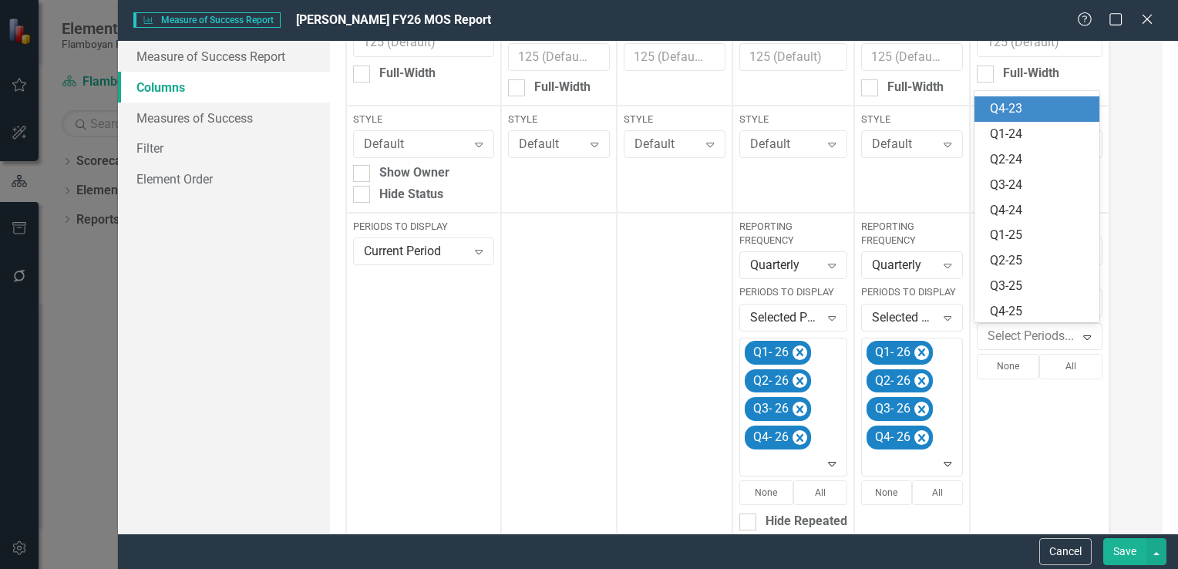
scroll to position [300, 0]
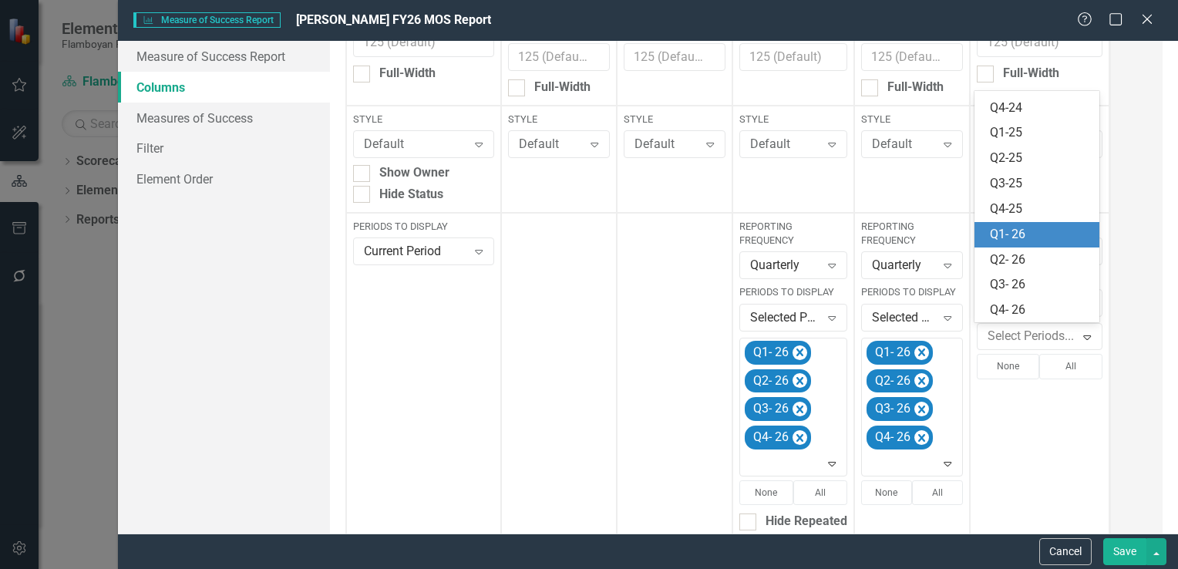
click at [1043, 230] on div "Q1- 26" at bounding box center [1040, 235] width 101 height 18
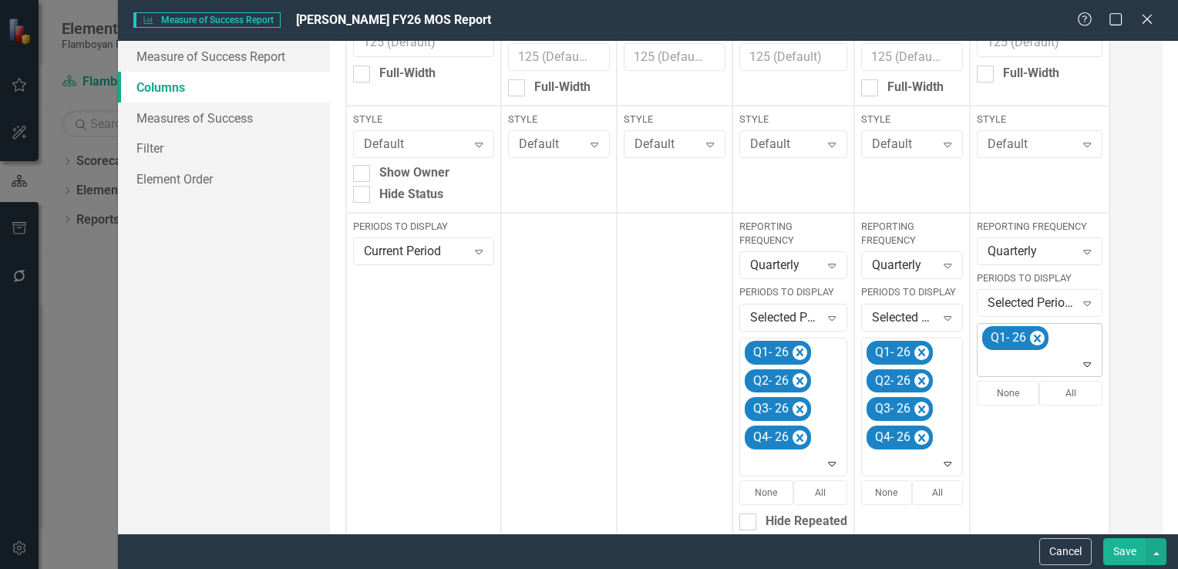
click at [1089, 366] on icon "Expand" at bounding box center [1087, 364] width 15 height 12
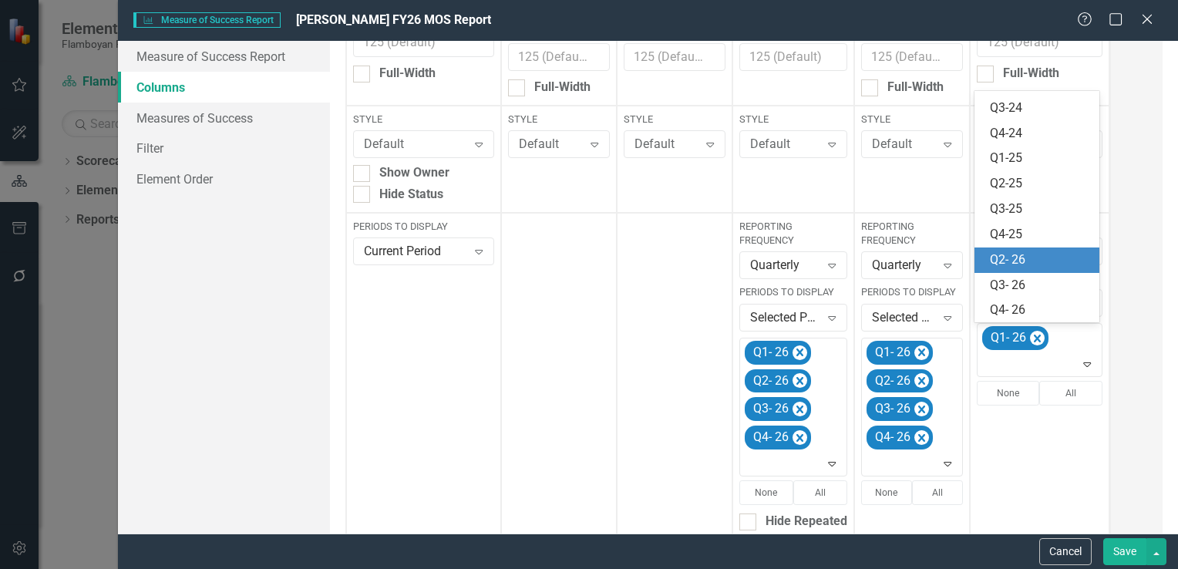
click at [1050, 263] on div "Q2- 26" at bounding box center [1040, 260] width 101 height 18
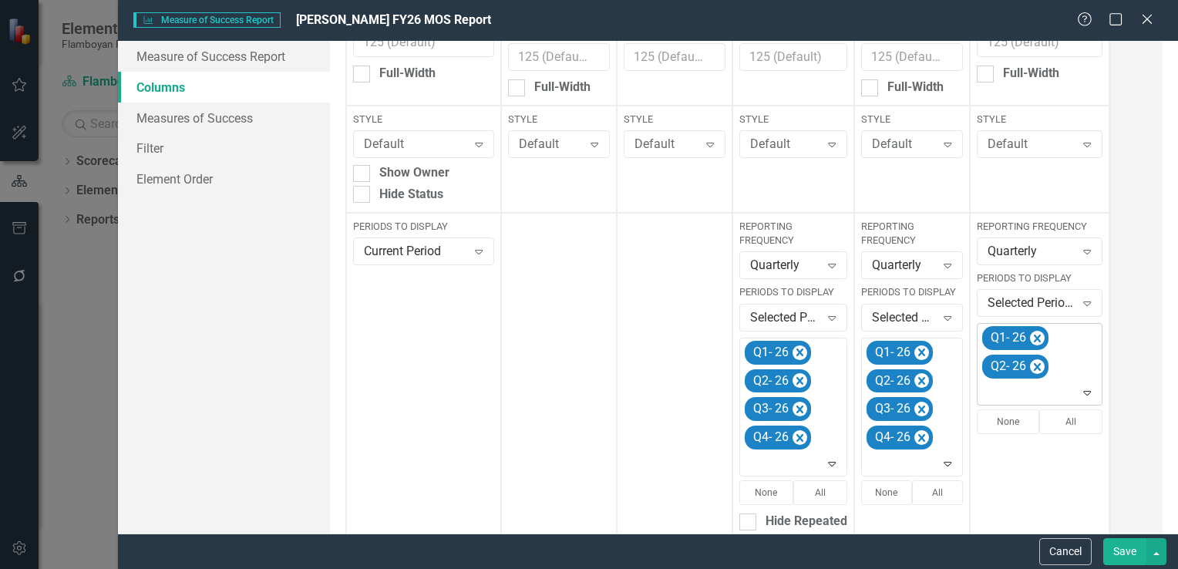
click at [1083, 394] on icon "Expand" at bounding box center [1087, 392] width 15 height 12
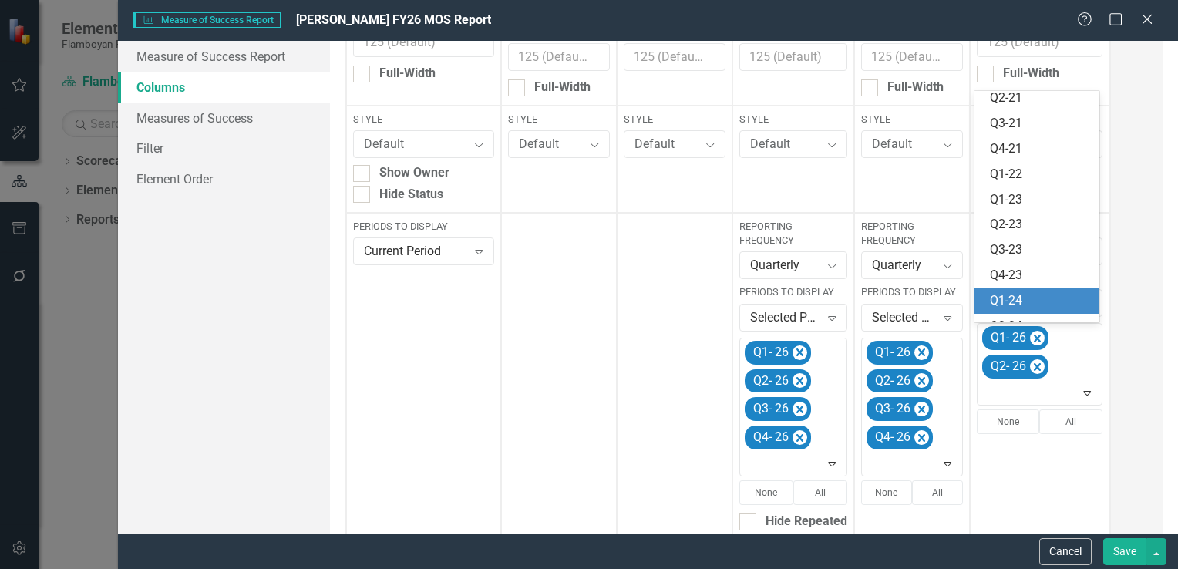
scroll to position [250, 0]
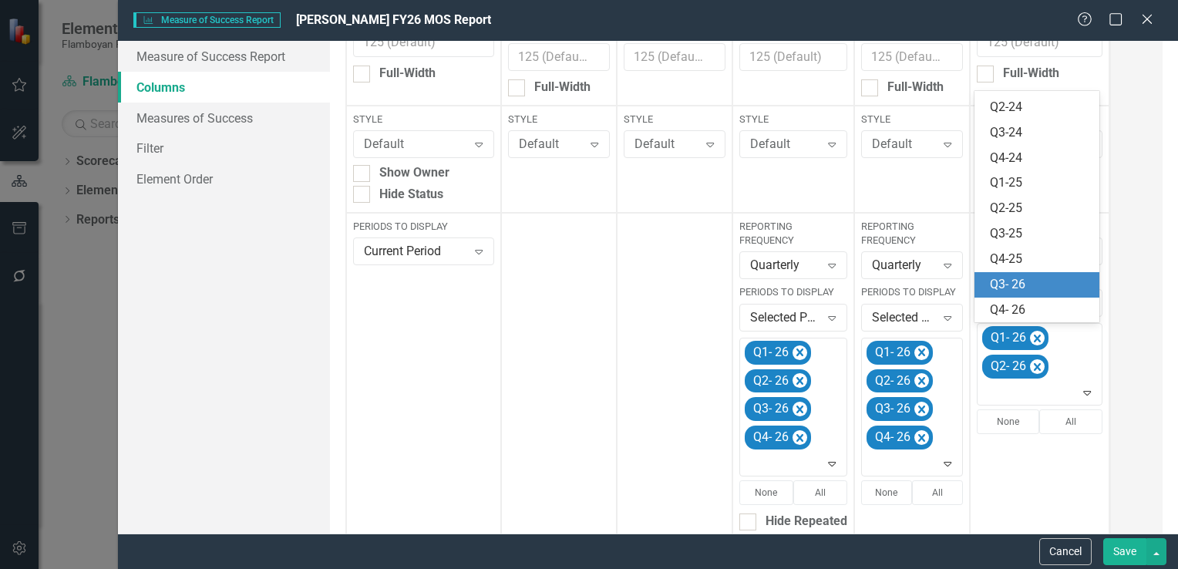
click at [1030, 282] on div "Q3- 26" at bounding box center [1040, 285] width 101 height 18
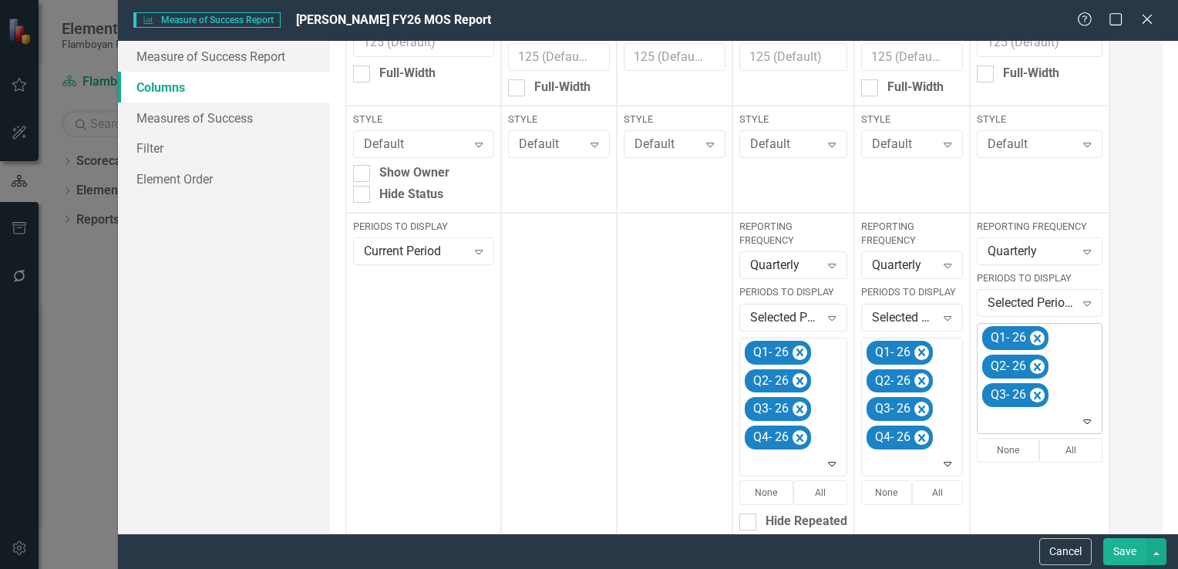
click at [1089, 425] on icon "Expand" at bounding box center [1087, 421] width 15 height 12
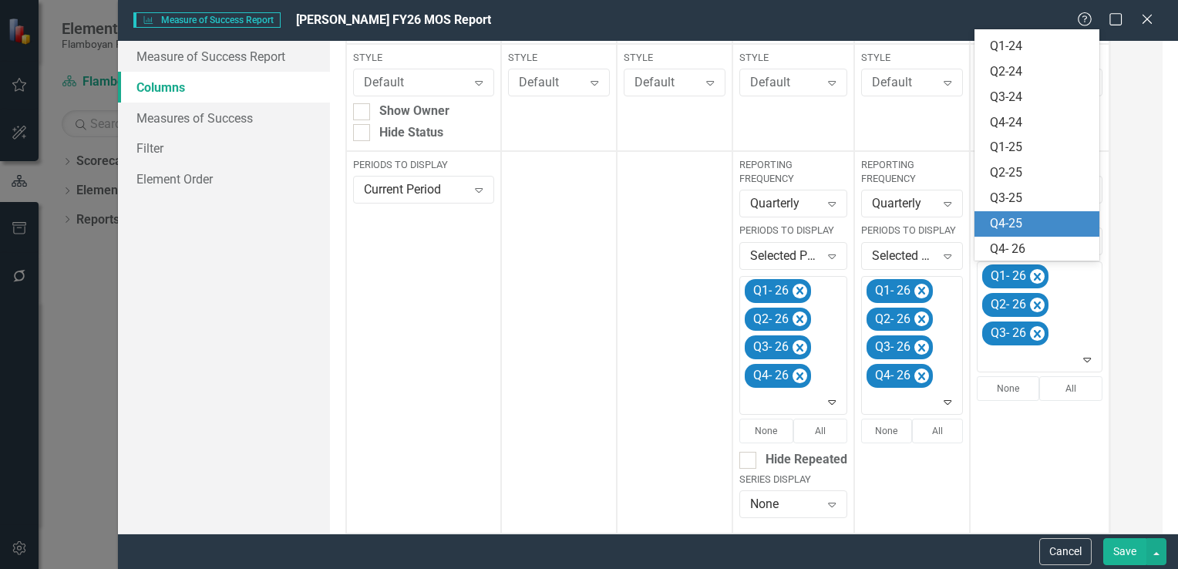
scroll to position [224, 0]
click at [1050, 240] on div "Q4- 26" at bounding box center [1040, 249] width 101 height 18
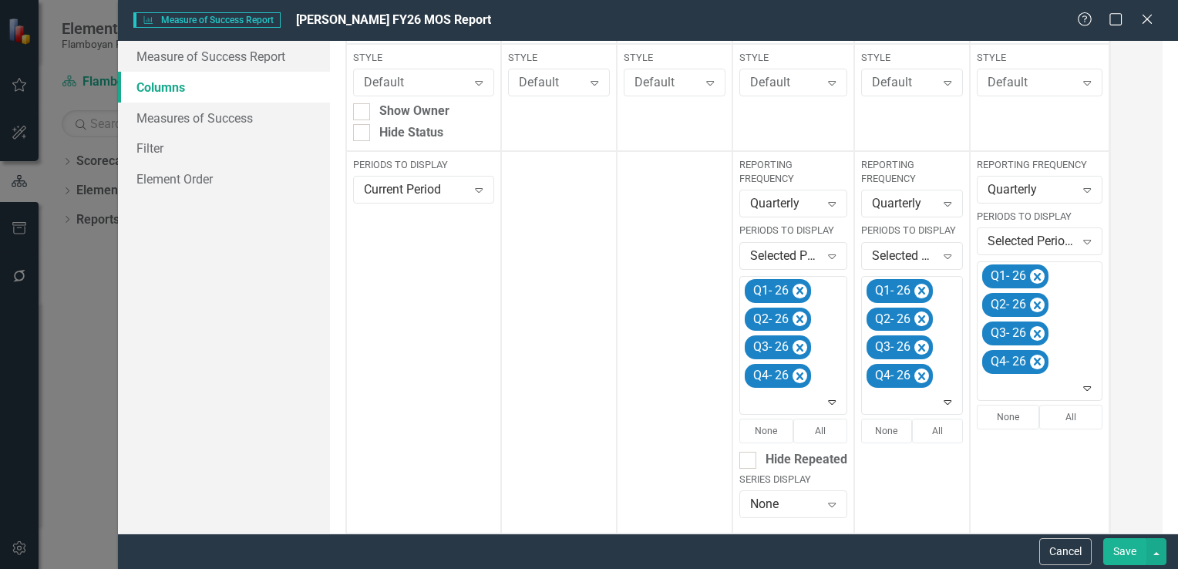
click at [1128, 548] on button "Save" at bounding box center [1125, 551] width 43 height 27
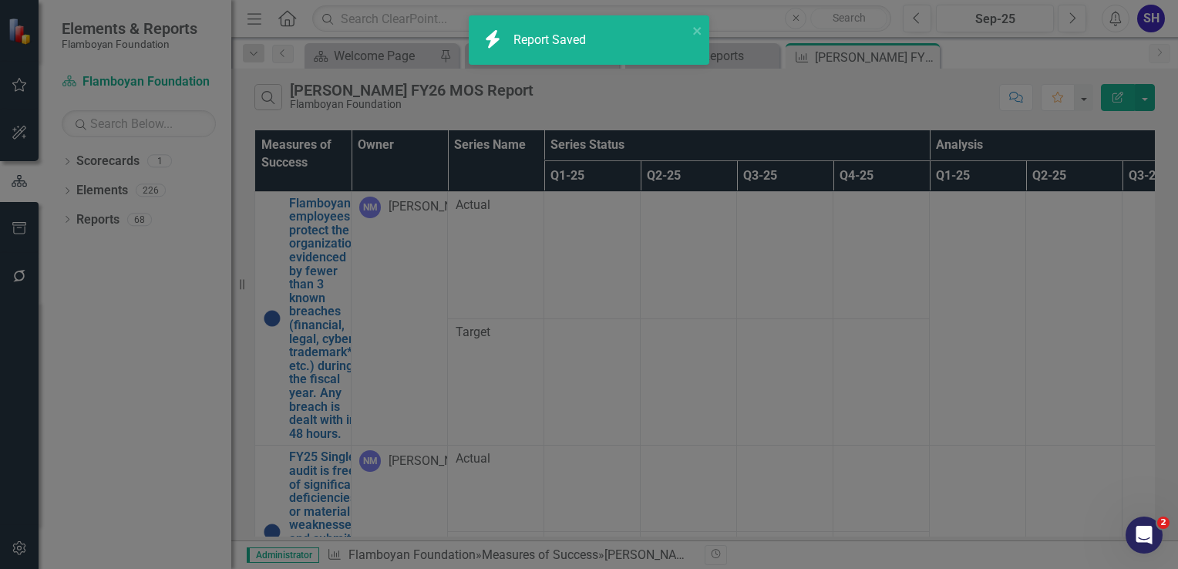
checkbox input "false"
radio input "true"
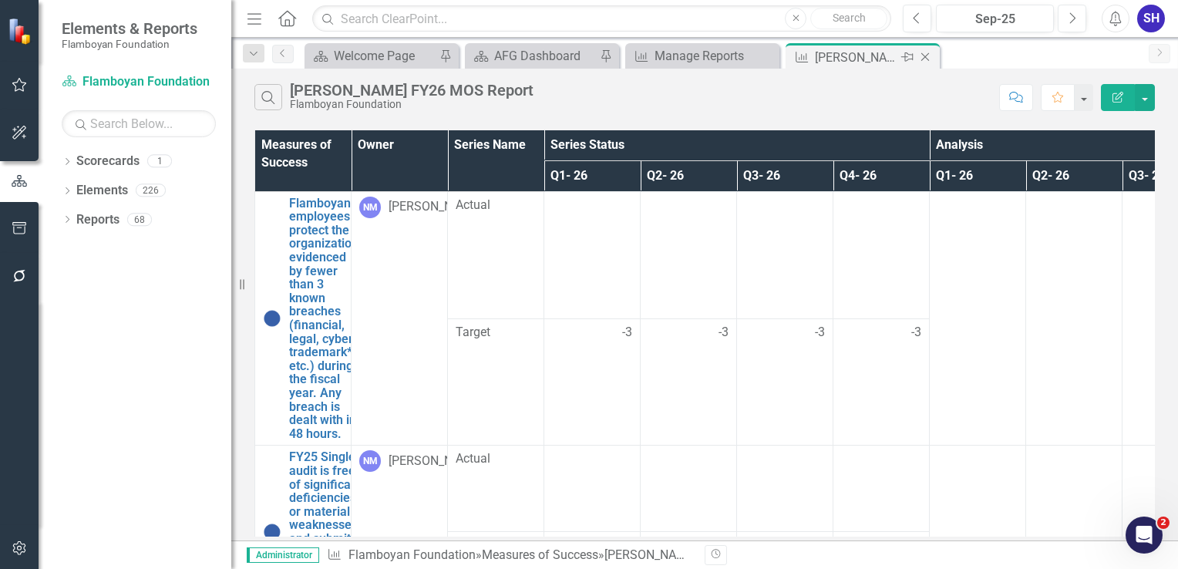
click at [929, 57] on icon "Close" at bounding box center [925, 57] width 15 height 12
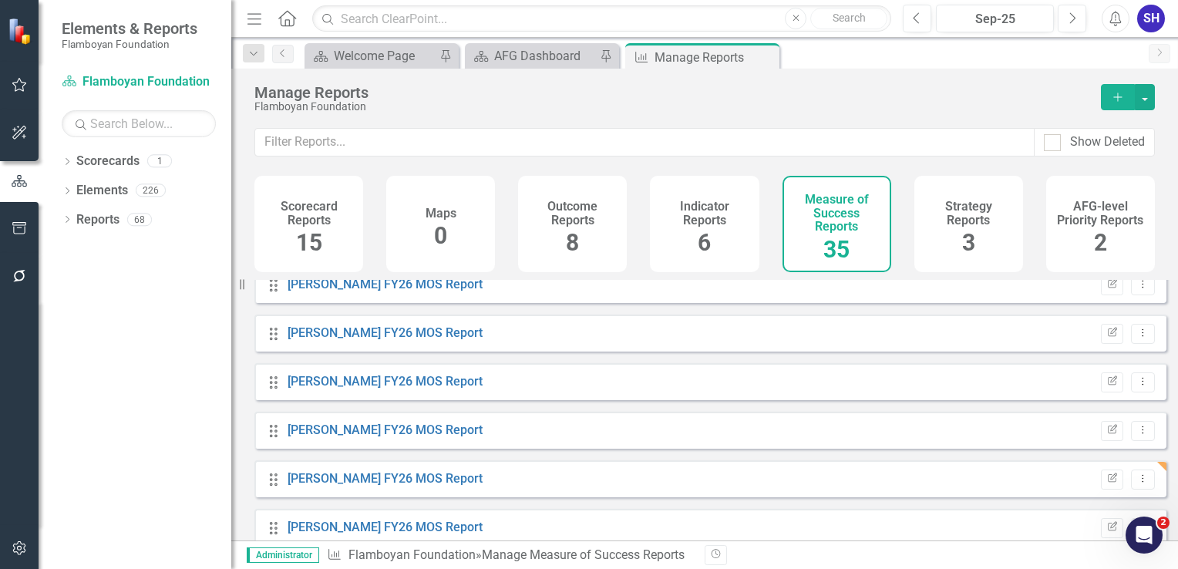
scroll to position [771, 0]
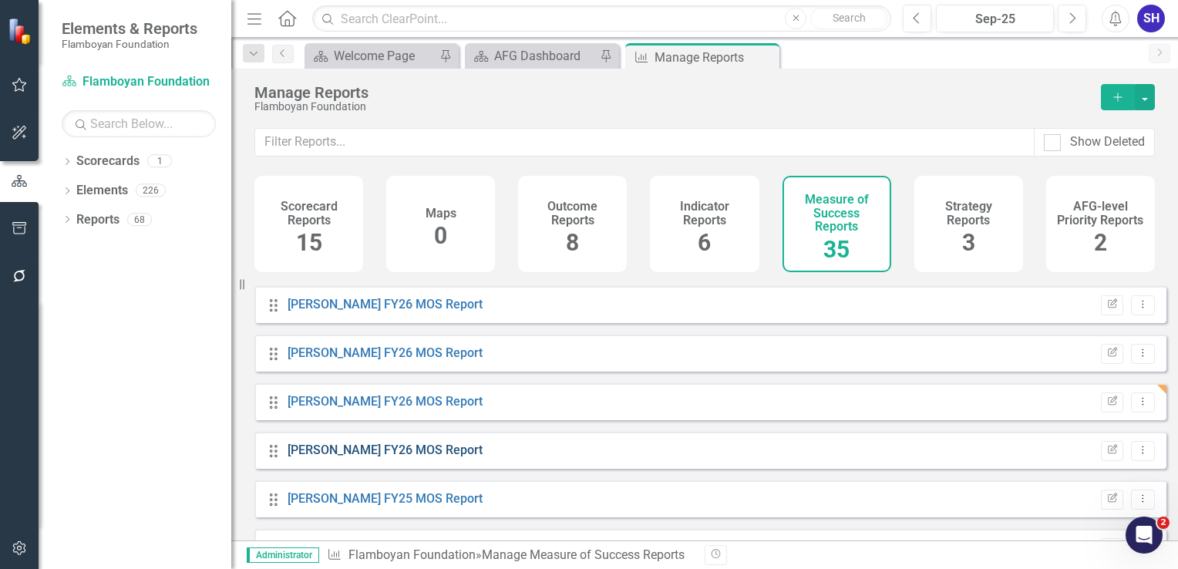
click at [414, 457] on link "[PERSON_NAME] FY26 MOS Report" at bounding box center [385, 450] width 195 height 15
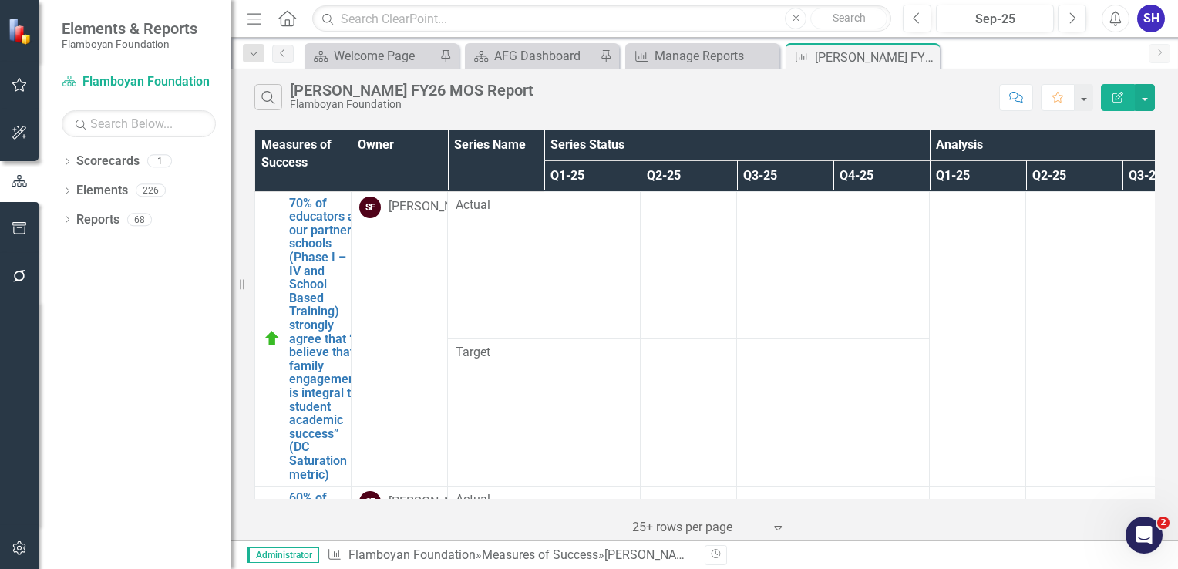
click at [1117, 108] on button "Edit Report" at bounding box center [1118, 97] width 34 height 27
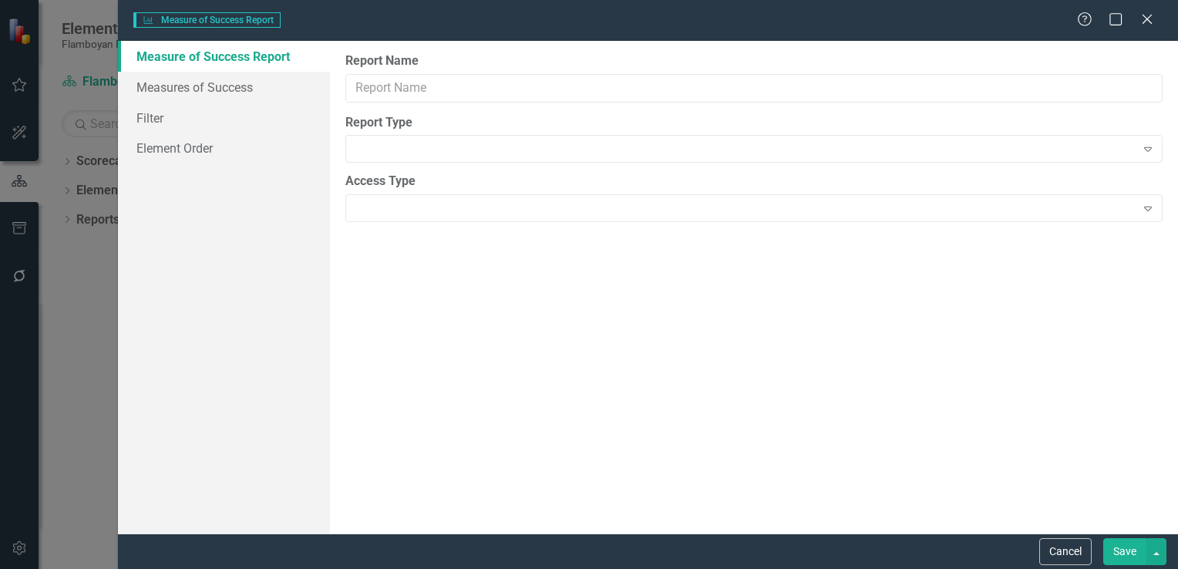
type input "[PERSON_NAME] FY26 MOS Report"
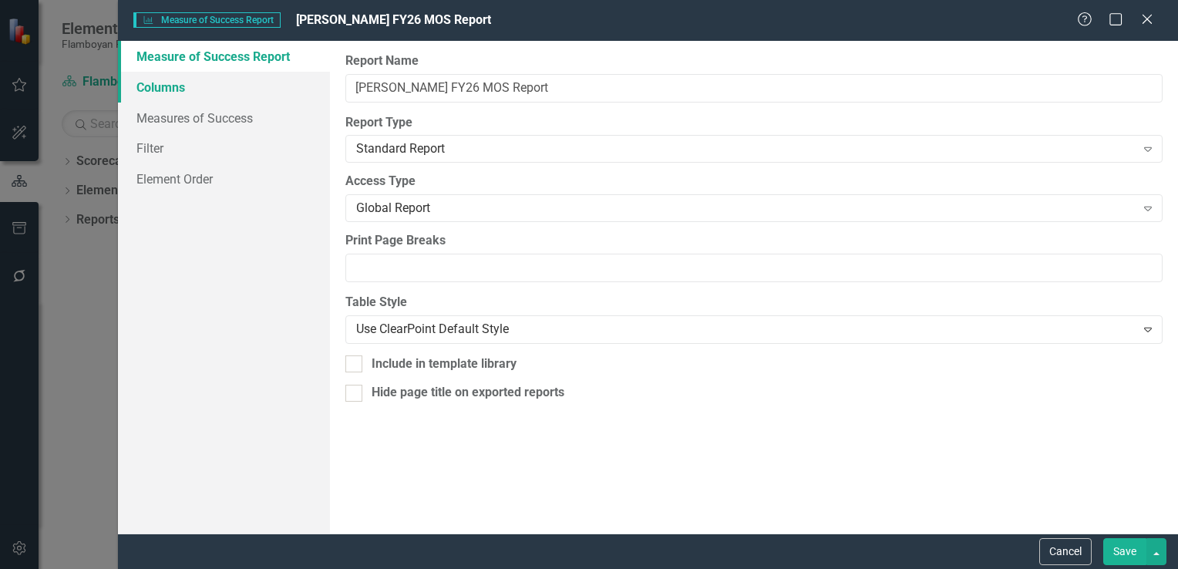
click at [195, 84] on link "Columns" at bounding box center [224, 87] width 212 height 31
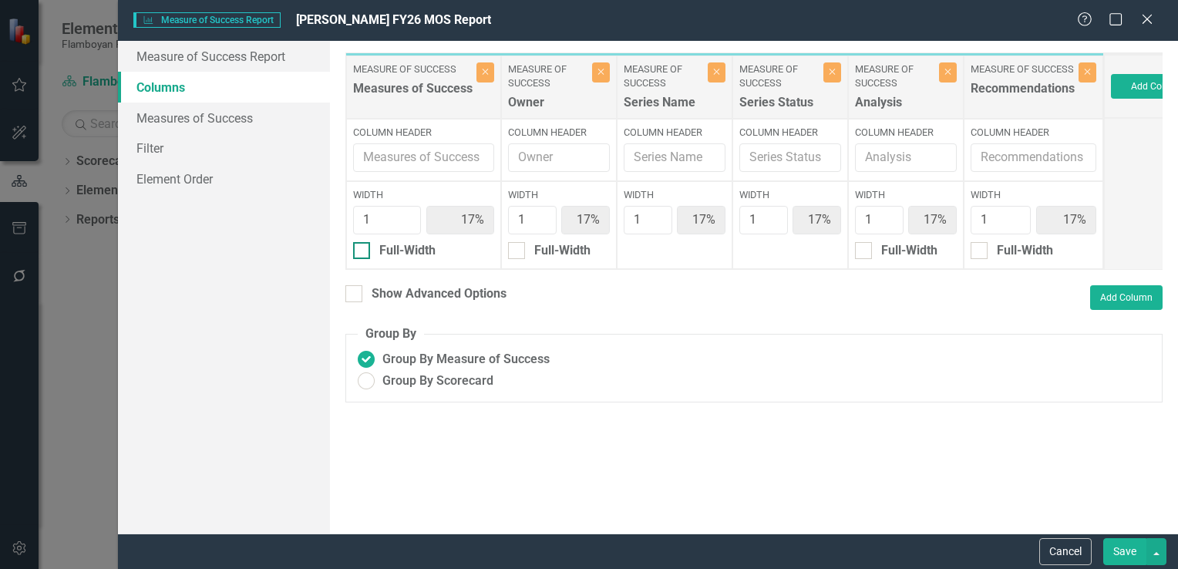
click at [356, 302] on div at bounding box center [354, 293] width 17 height 17
click at [356, 295] on input "Show Advanced Options" at bounding box center [351, 290] width 10 height 10
checkbox input "true"
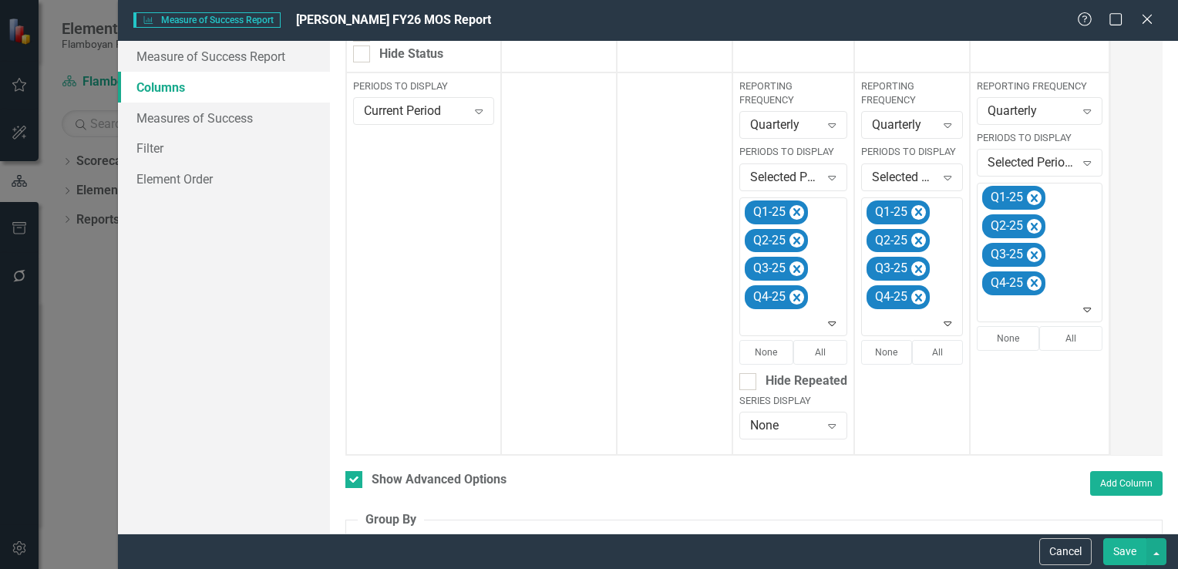
scroll to position [386, 0]
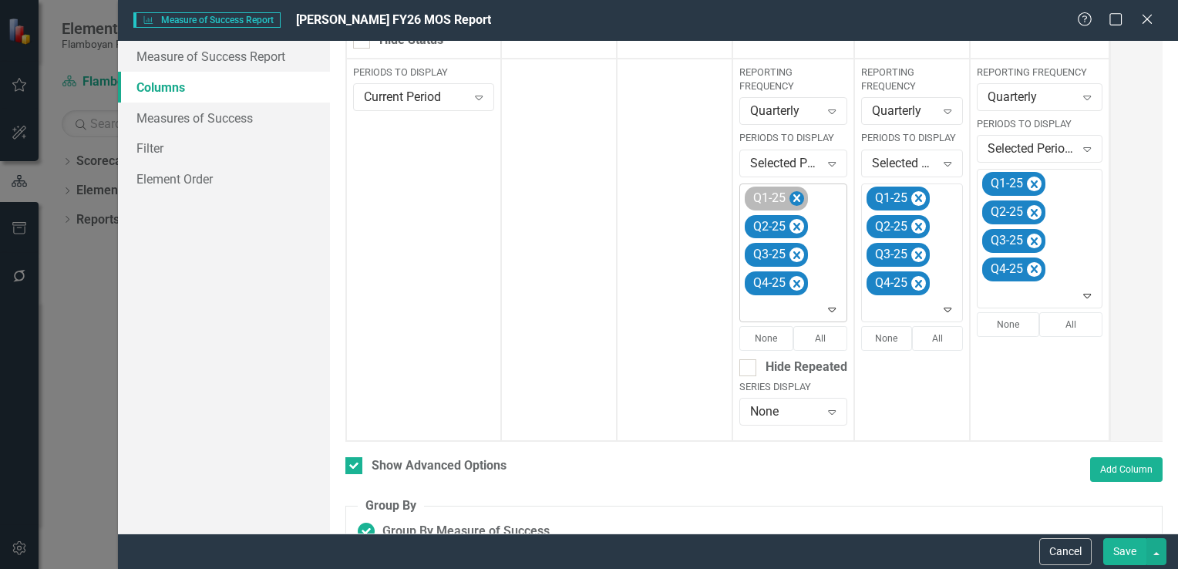
click at [793, 197] on icon "Remove Q1-25" at bounding box center [797, 198] width 15 height 19
click at [793, 217] on icon "Remove Q2-25" at bounding box center [797, 226] width 15 height 19
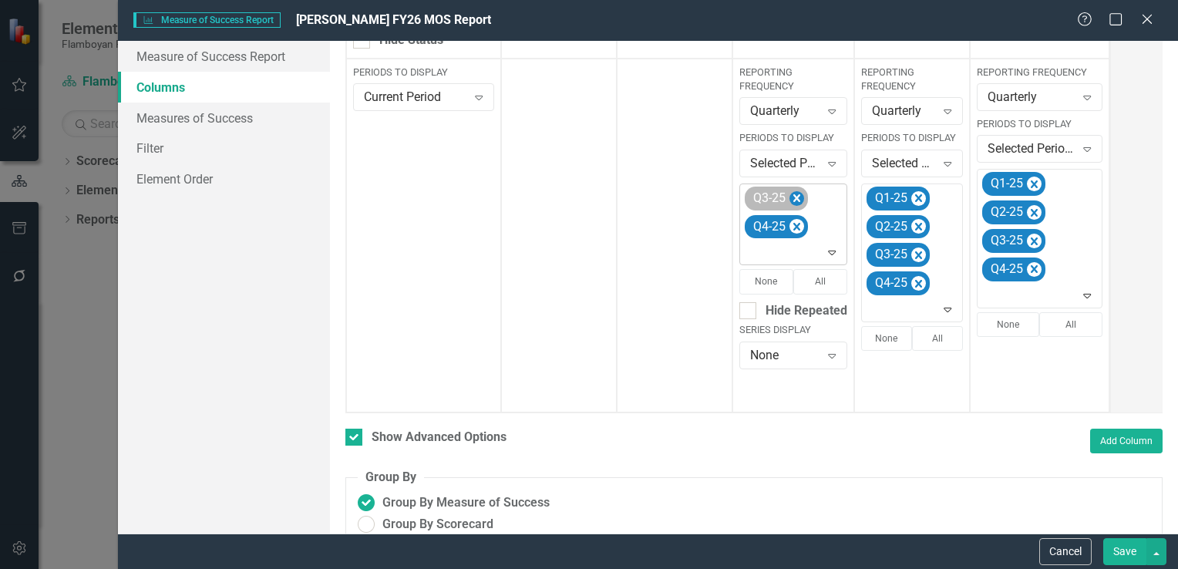
click at [793, 197] on icon "Remove Q3-25" at bounding box center [797, 198] width 15 height 19
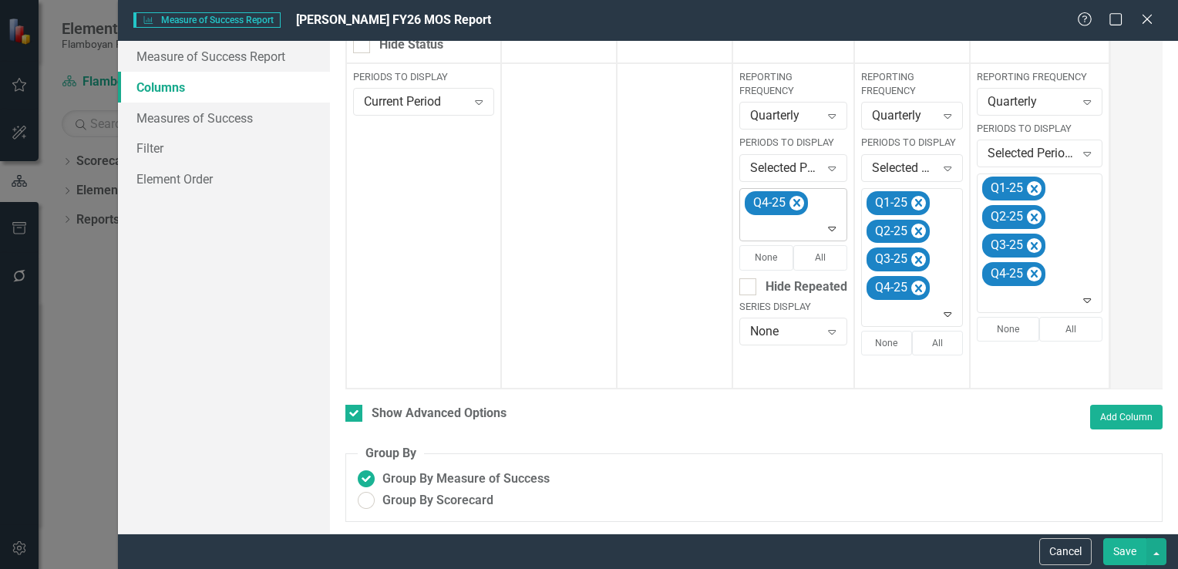
click at [793, 197] on div "Q4-25" at bounding box center [795, 215] width 104 height 52
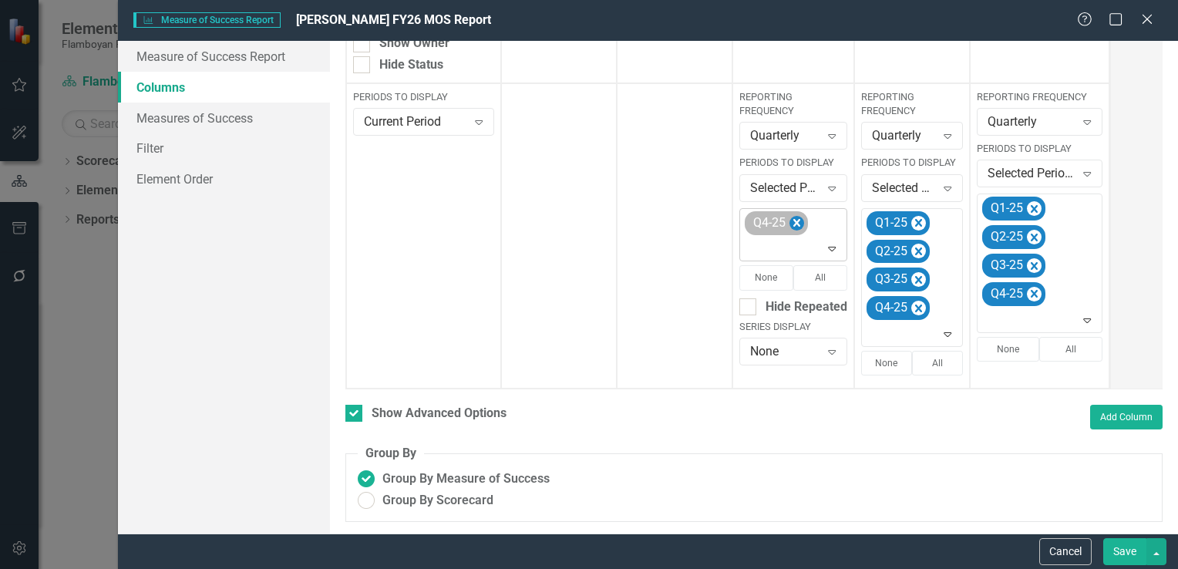
click at [793, 217] on icon "Remove Q4-25" at bounding box center [797, 223] width 15 height 19
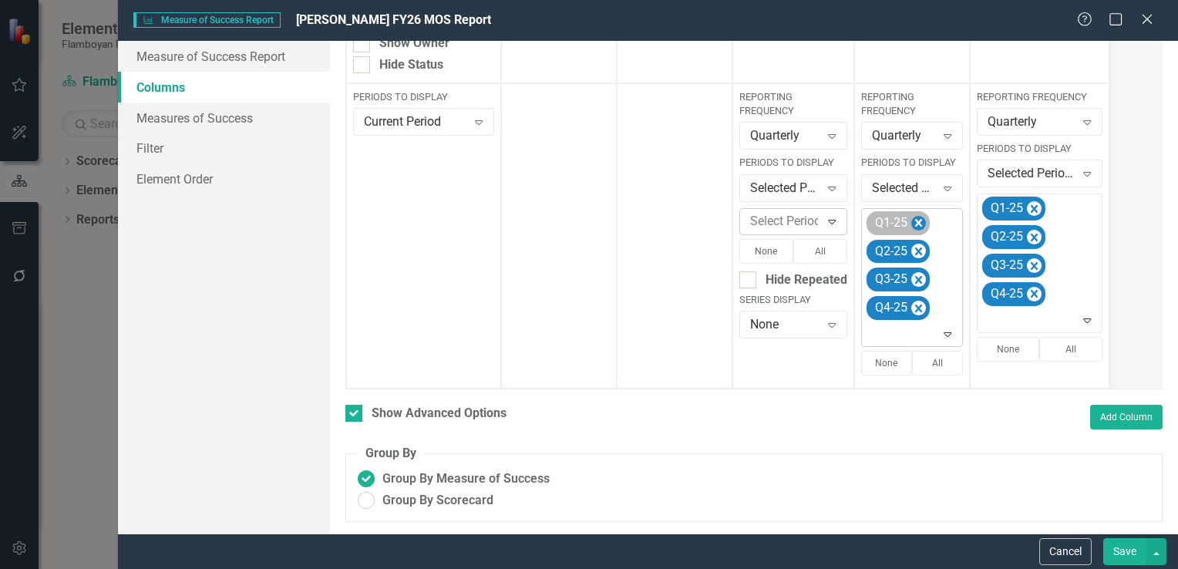
click at [913, 214] on icon "Remove Q1-25" at bounding box center [919, 223] width 15 height 19
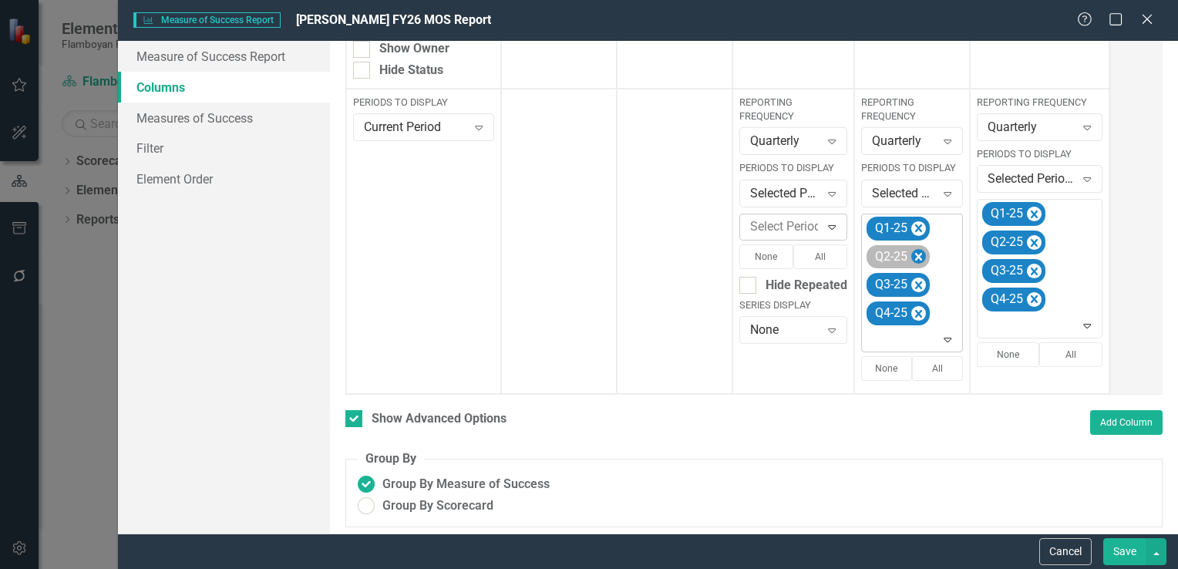
click at [913, 209] on div "Reporting Frequency Quarterly Expand Periods to Display Selected Periods Expand…" at bounding box center [913, 241] width 116 height 305
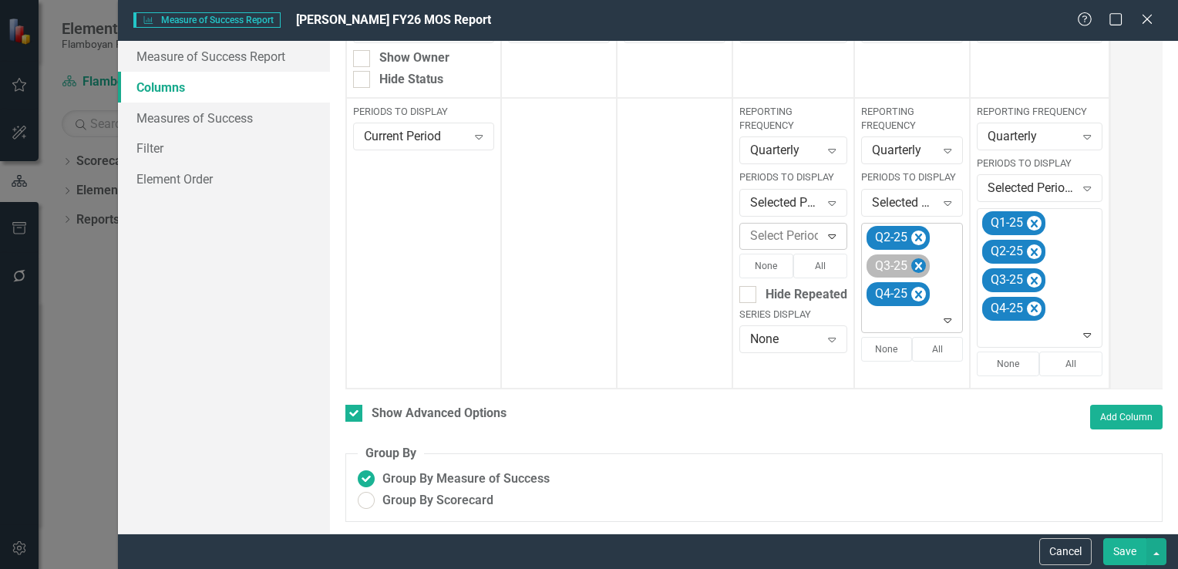
click at [912, 229] on icon "Remove Q2-25" at bounding box center [919, 237] width 15 height 19
click at [915, 234] on icon "Remove Q3-25" at bounding box center [918, 238] width 7 height 8
click at [915, 262] on icon "Remove Q4-25" at bounding box center [918, 266] width 7 height 8
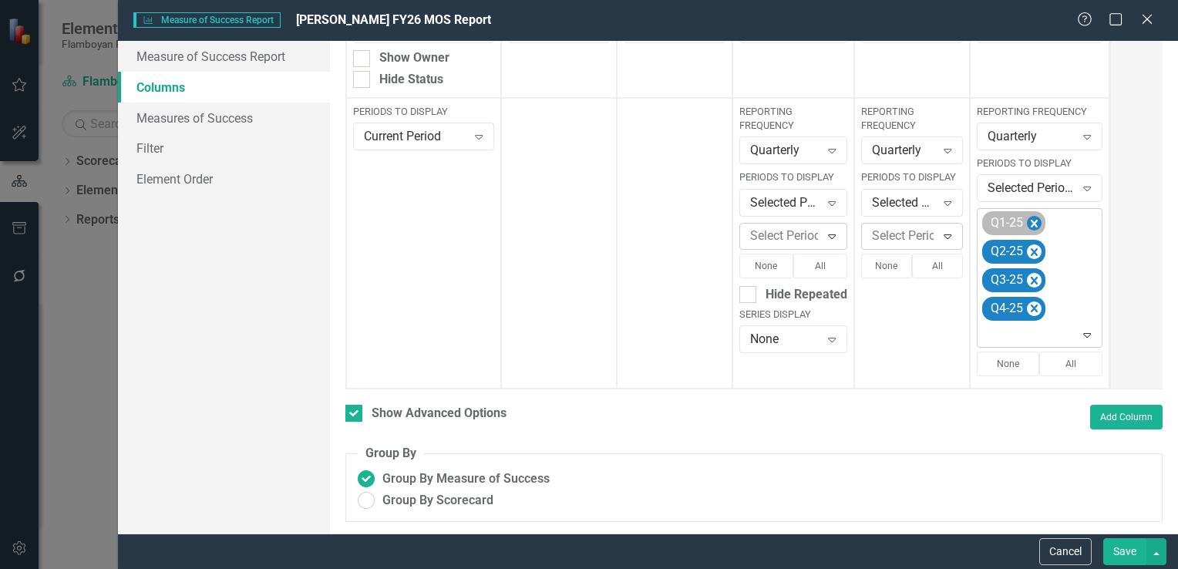
click at [1027, 214] on icon "Remove Q1-25" at bounding box center [1034, 223] width 15 height 19
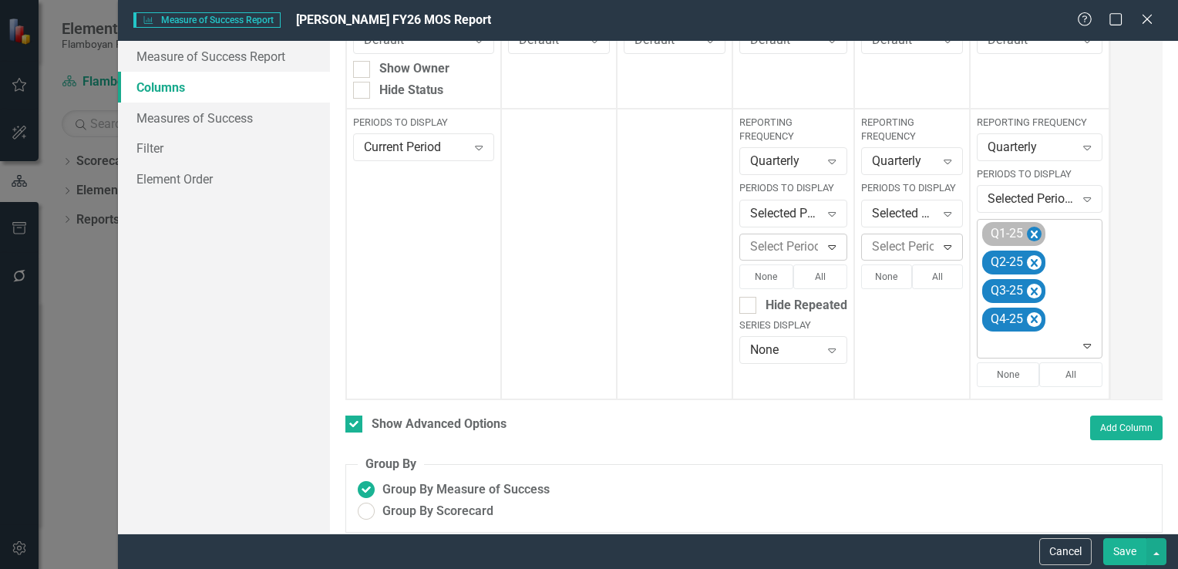
click at [1027, 214] on div "Reporting Frequency Quarterly Expand Periods to Display Selected Periods Expand…" at bounding box center [1040, 254] width 140 height 291
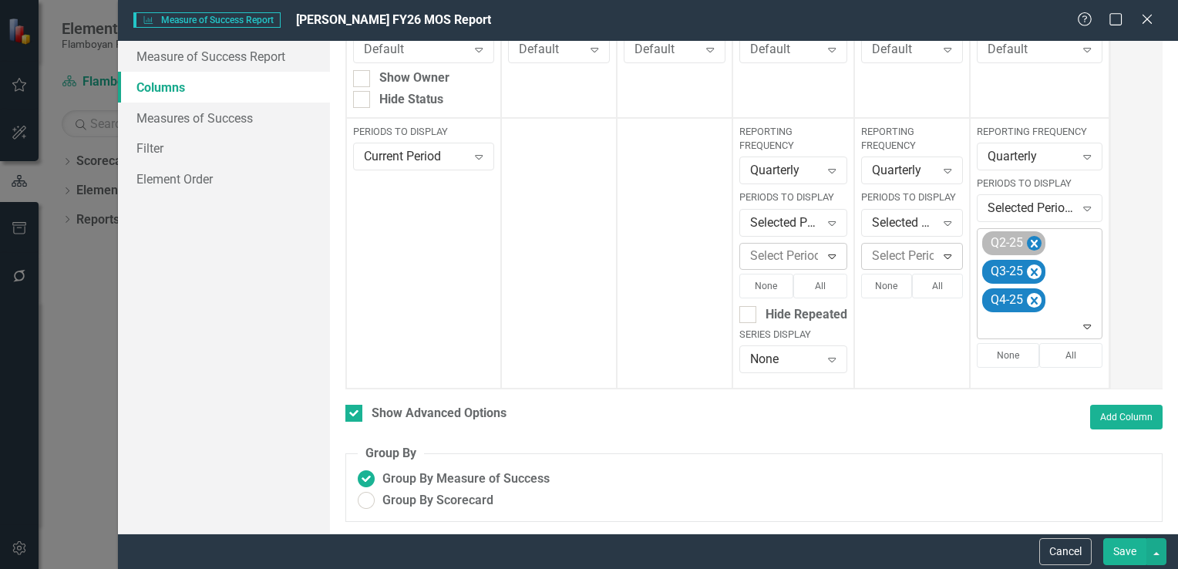
click at [1033, 240] on icon "Remove Q2-25" at bounding box center [1034, 244] width 7 height 8
click at [1033, 240] on icon "Remove Q3-25" at bounding box center [1034, 244] width 7 height 8
click at [1033, 240] on icon "Remove Q4-25" at bounding box center [1034, 244] width 7 height 8
click at [831, 250] on icon "Expand" at bounding box center [831, 256] width 15 height 12
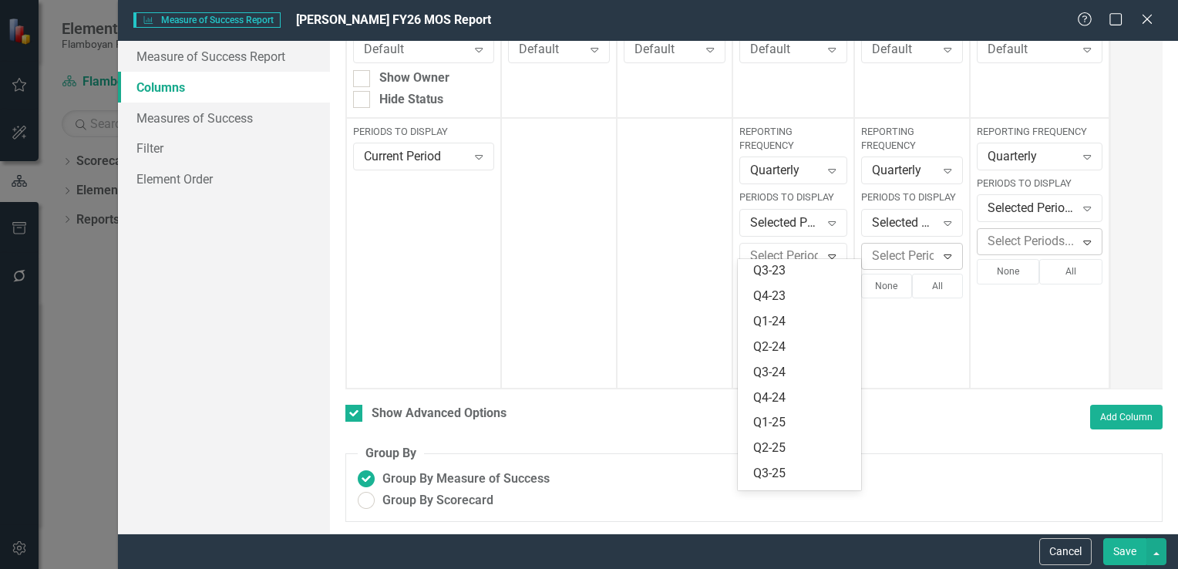
scroll to position [300, 0]
click at [815, 410] on div "Q1- 26" at bounding box center [802, 403] width 99 height 18
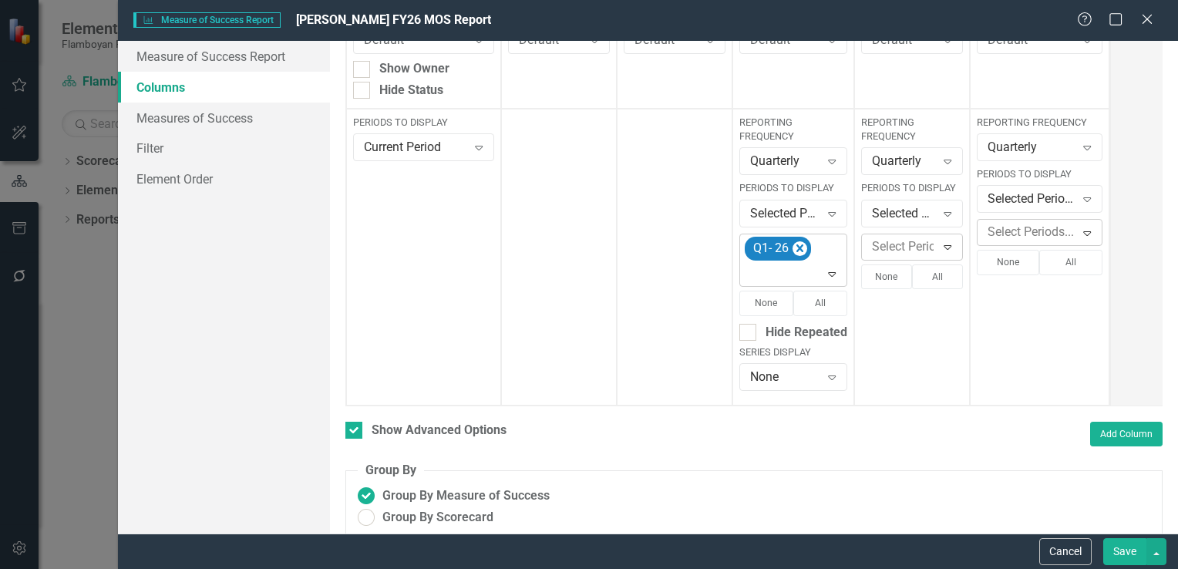
click at [831, 276] on icon "Expand" at bounding box center [831, 274] width 15 height 12
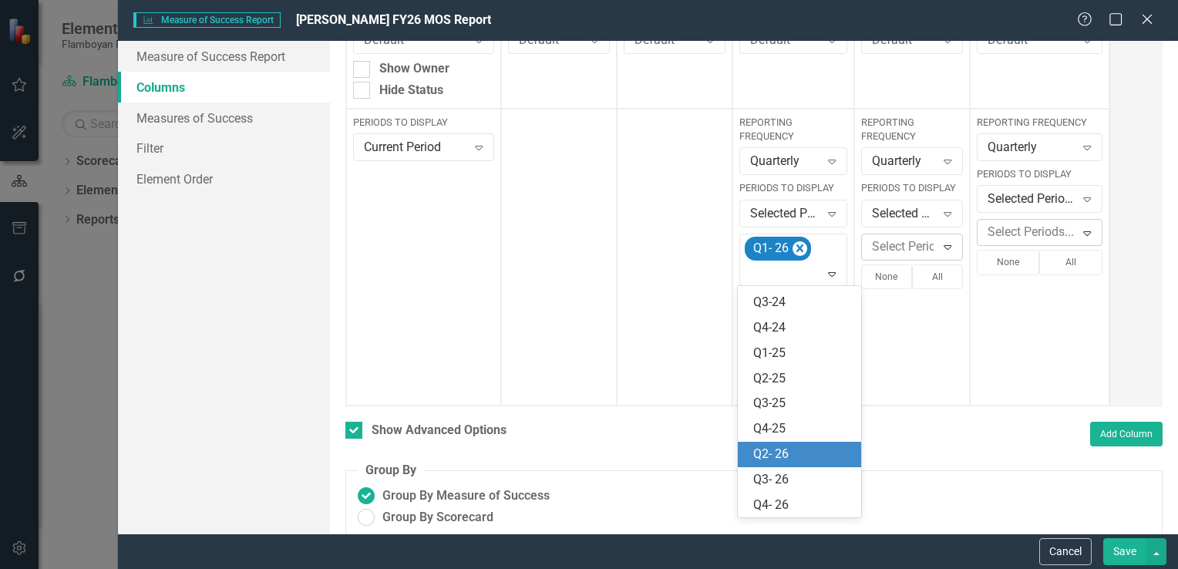
click at [814, 451] on div "Q2- 26" at bounding box center [802, 455] width 99 height 18
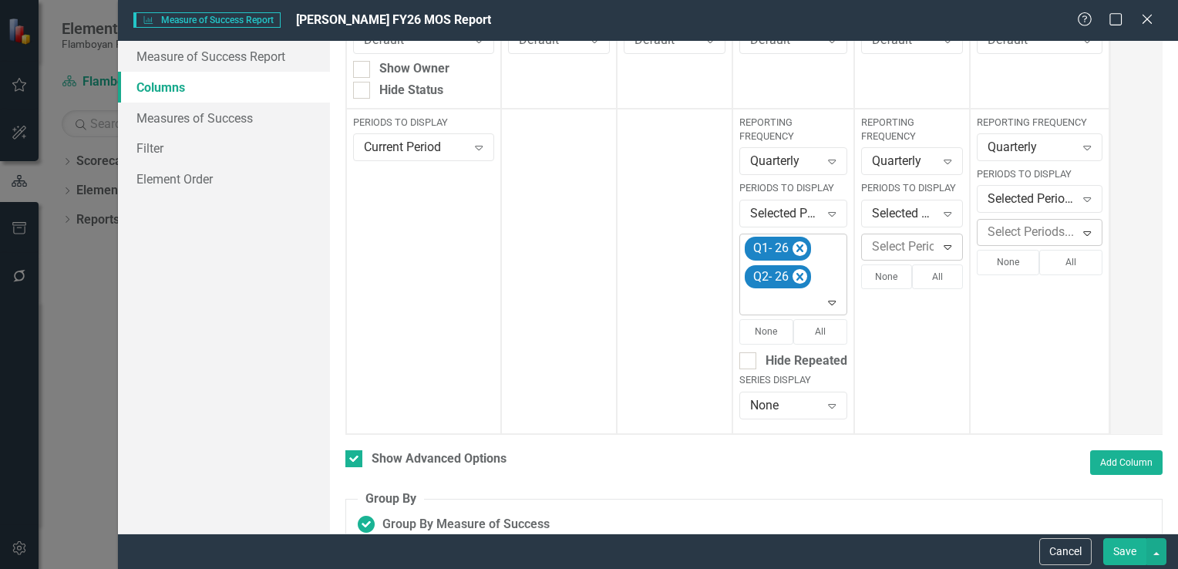
click at [830, 308] on div "Expand" at bounding box center [835, 302] width 22 height 25
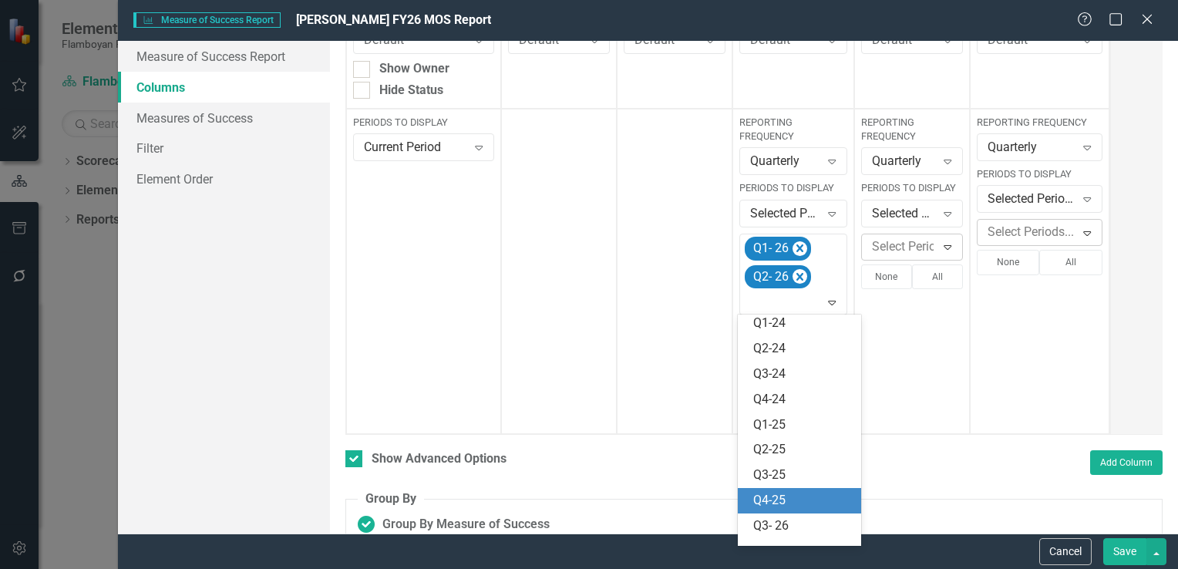
scroll to position [250, 0]
click at [807, 507] on div "Q3- 26" at bounding box center [802, 508] width 99 height 18
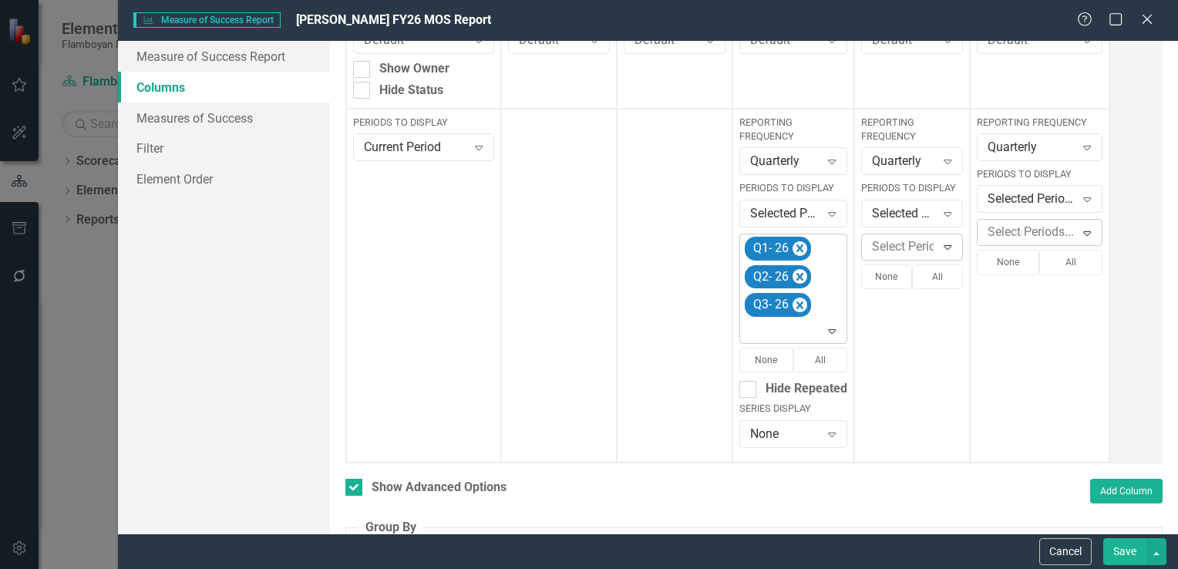
click at [830, 333] on icon "Expand" at bounding box center [831, 331] width 15 height 12
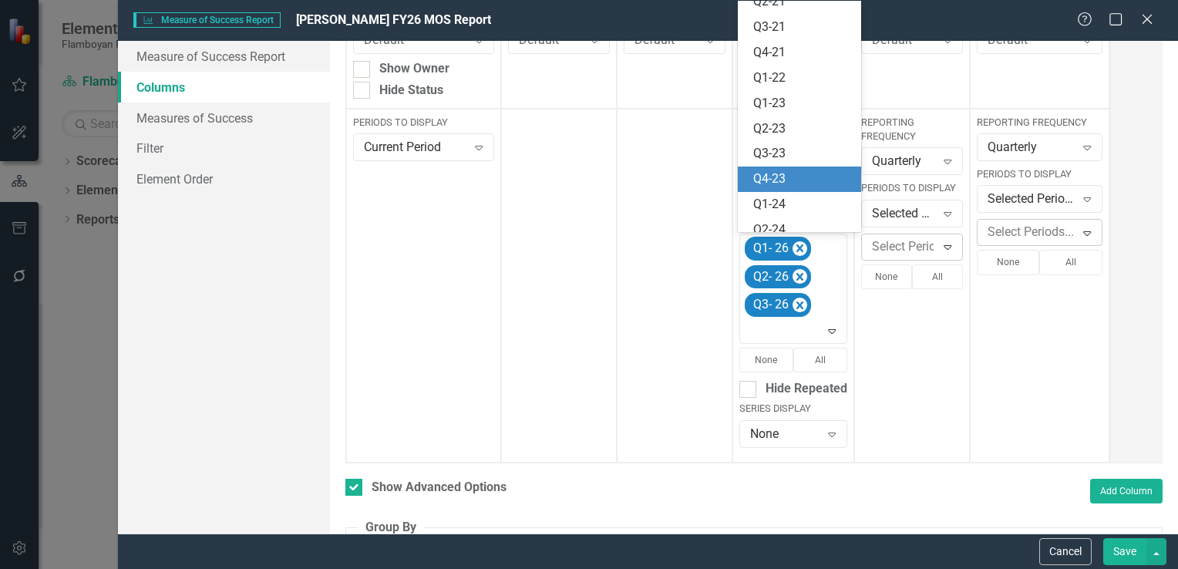
scroll to position [224, 0]
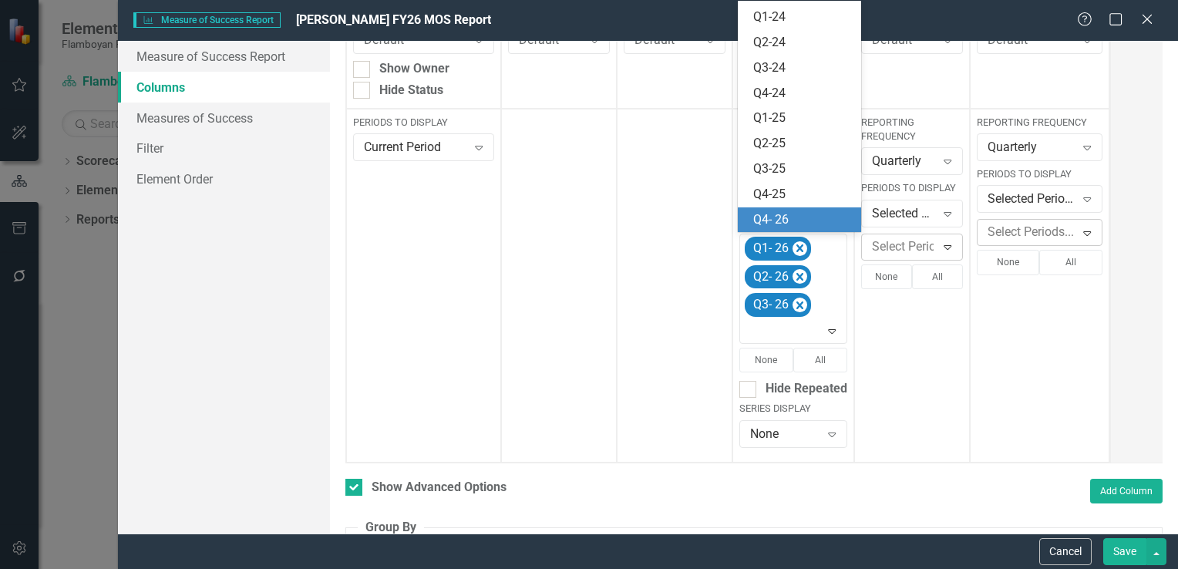
click at [801, 211] on div "Q4- 26" at bounding box center [802, 220] width 99 height 18
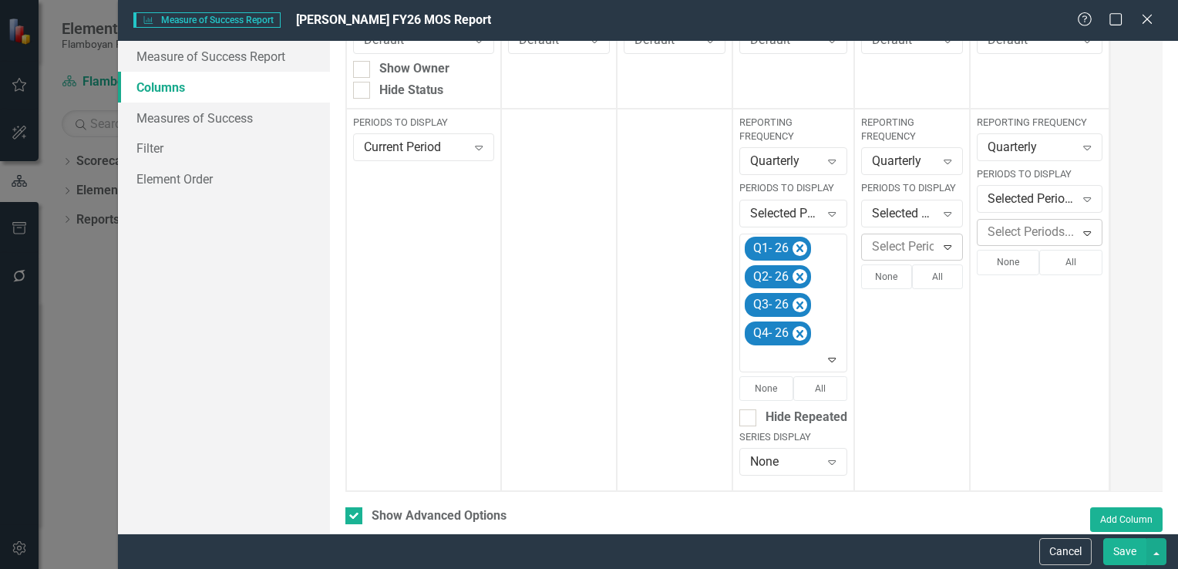
click at [941, 244] on icon "Expand" at bounding box center [947, 247] width 15 height 12
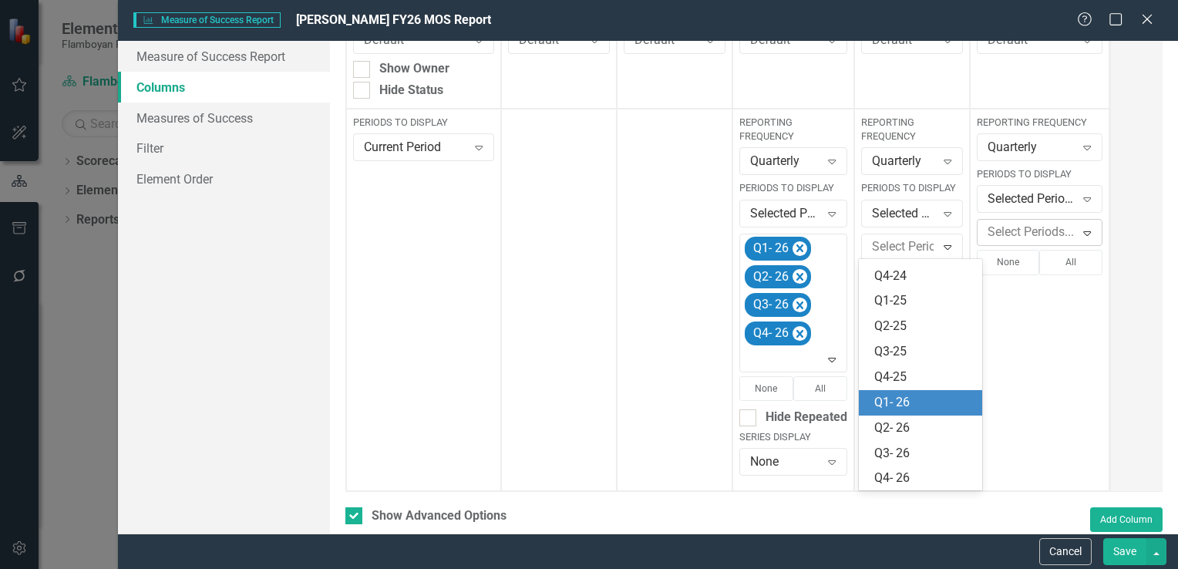
click at [937, 413] on div "Q1- 26" at bounding box center [920, 402] width 123 height 25
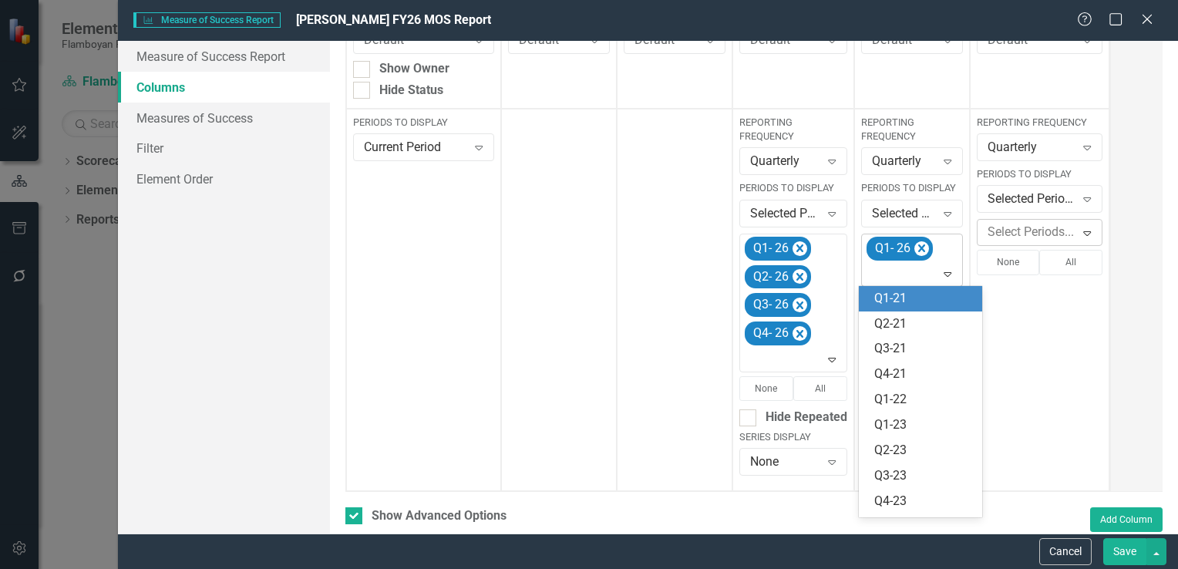
click at [948, 273] on icon "Expand" at bounding box center [947, 274] width 15 height 12
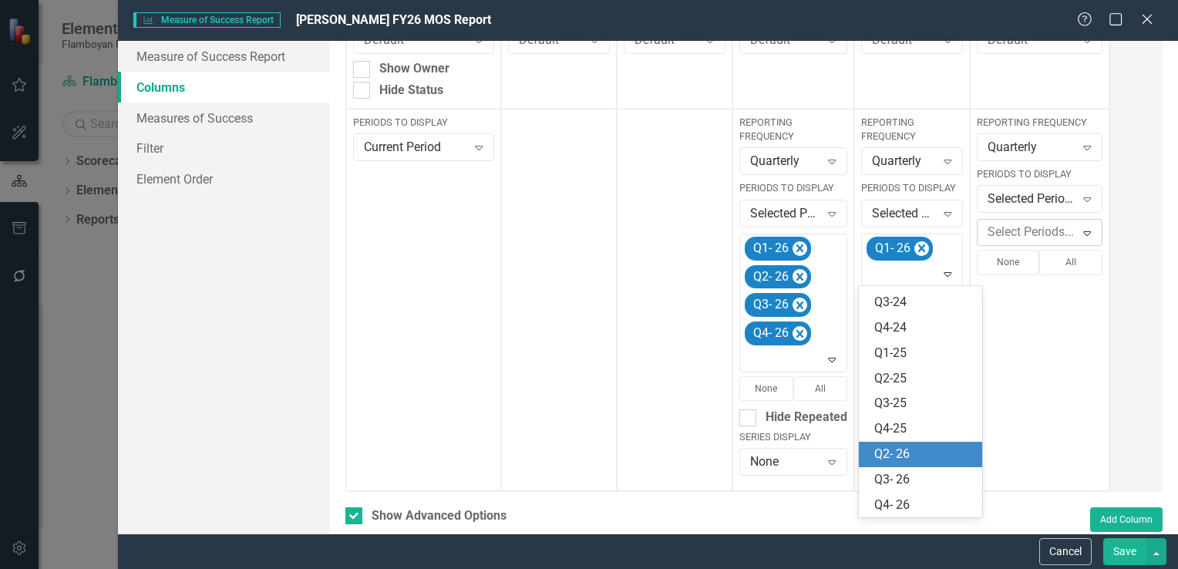
click at [919, 447] on div "Q2- 26" at bounding box center [924, 455] width 99 height 18
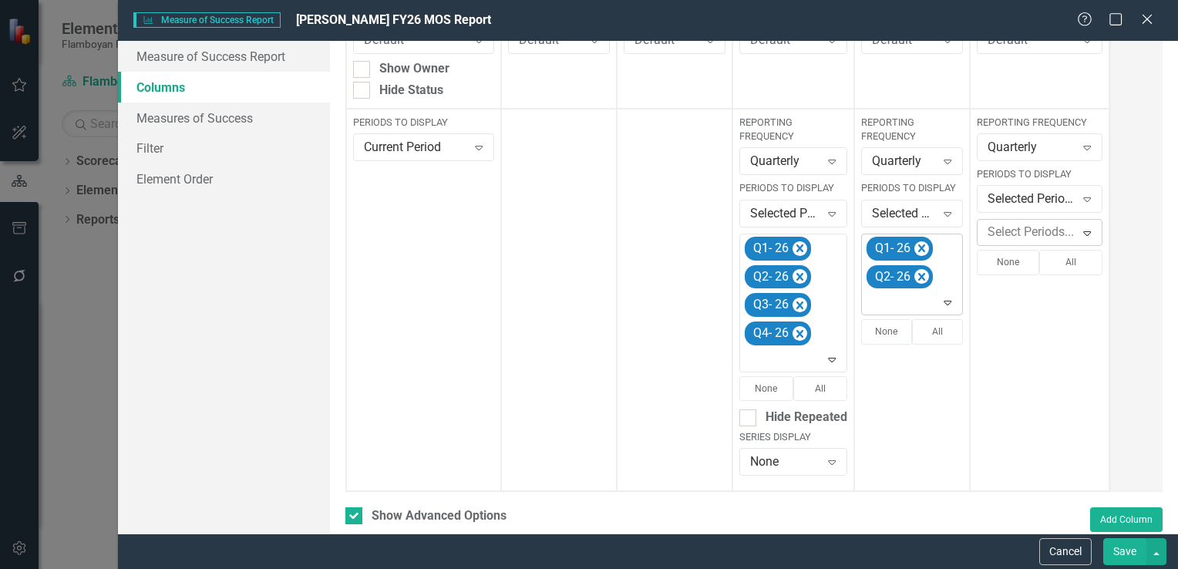
click at [942, 304] on icon "Expand" at bounding box center [947, 302] width 15 height 12
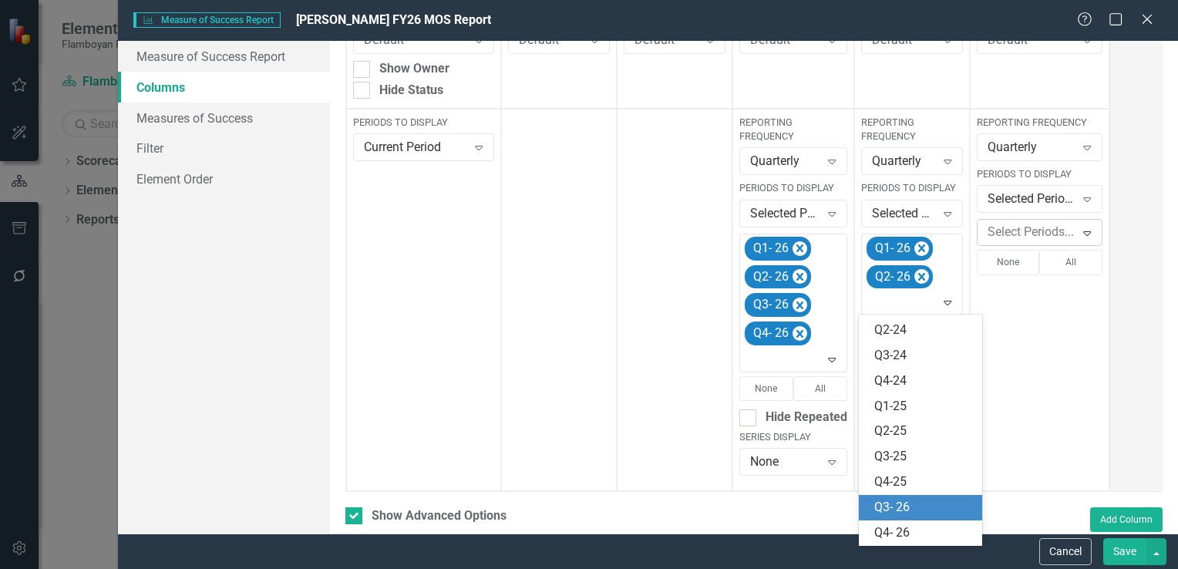
click at [932, 507] on div "Q3- 26" at bounding box center [924, 508] width 99 height 18
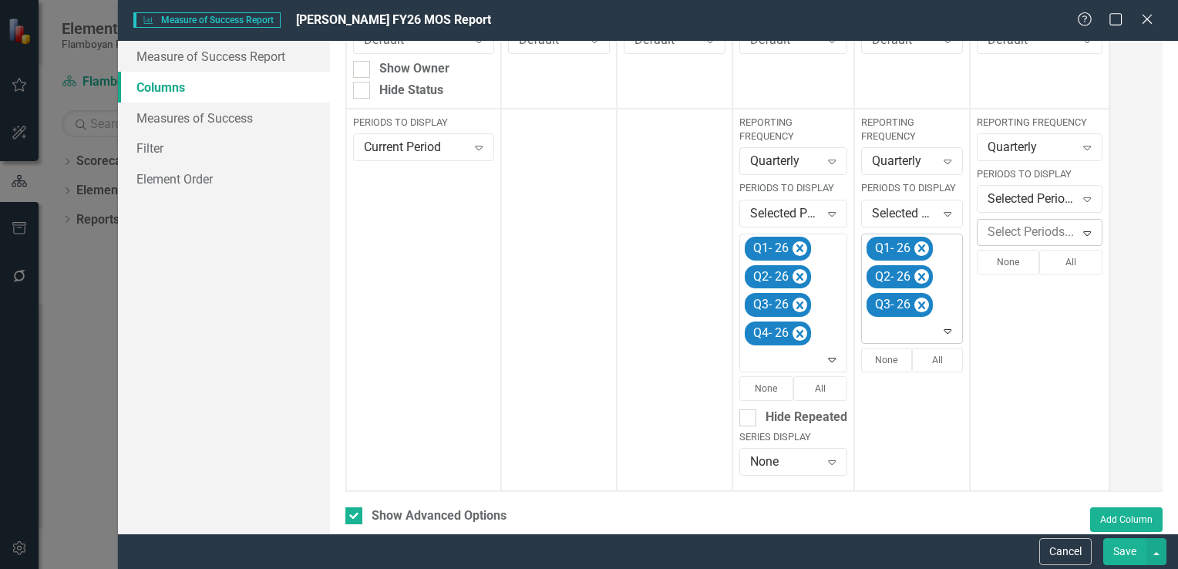
click at [942, 332] on icon "Expand" at bounding box center [947, 331] width 15 height 12
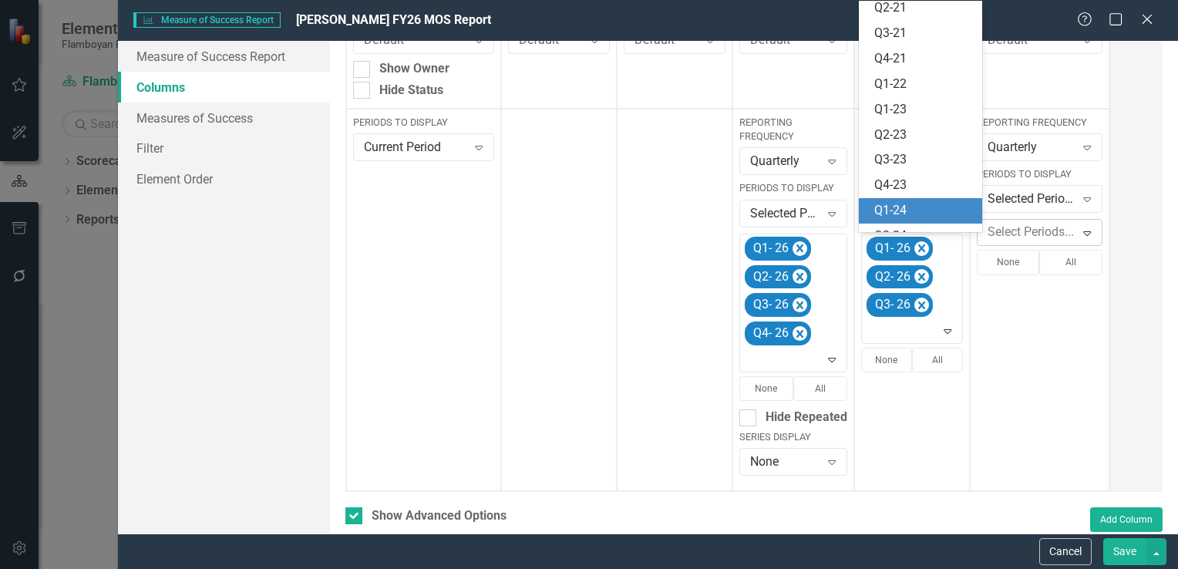
scroll to position [224, 0]
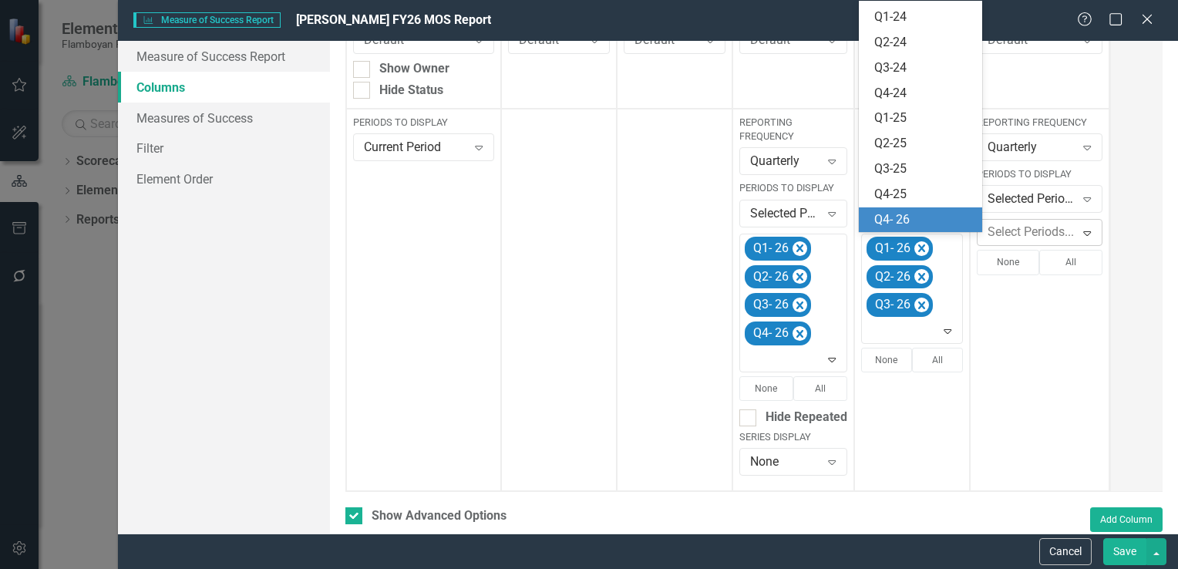
click at [927, 217] on div "Q4- 26" at bounding box center [924, 220] width 99 height 18
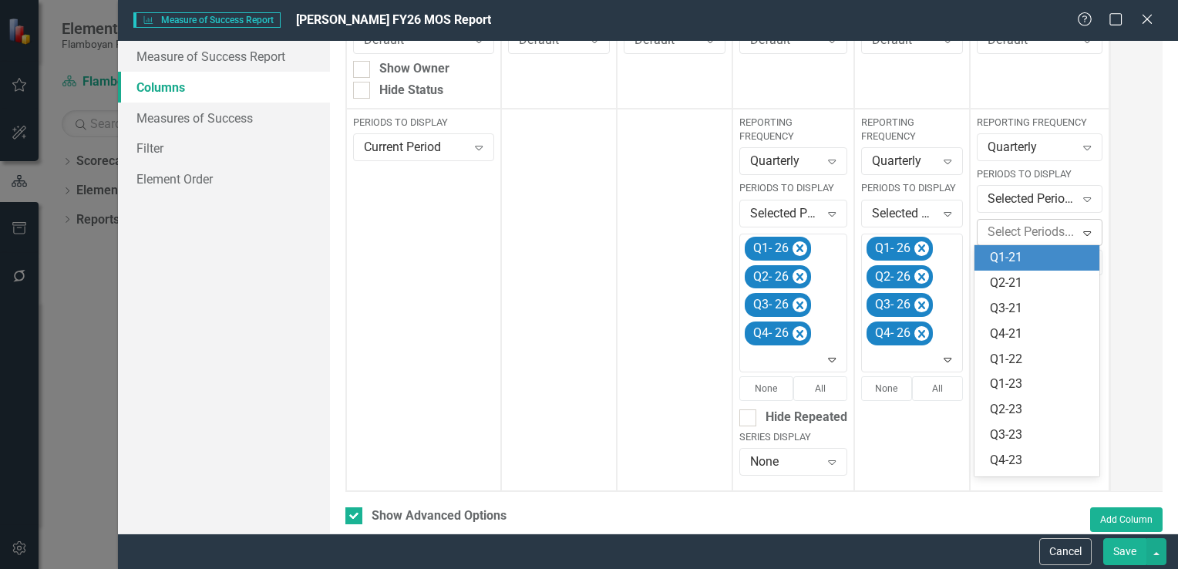
click at [1067, 224] on div at bounding box center [1030, 232] width 96 height 21
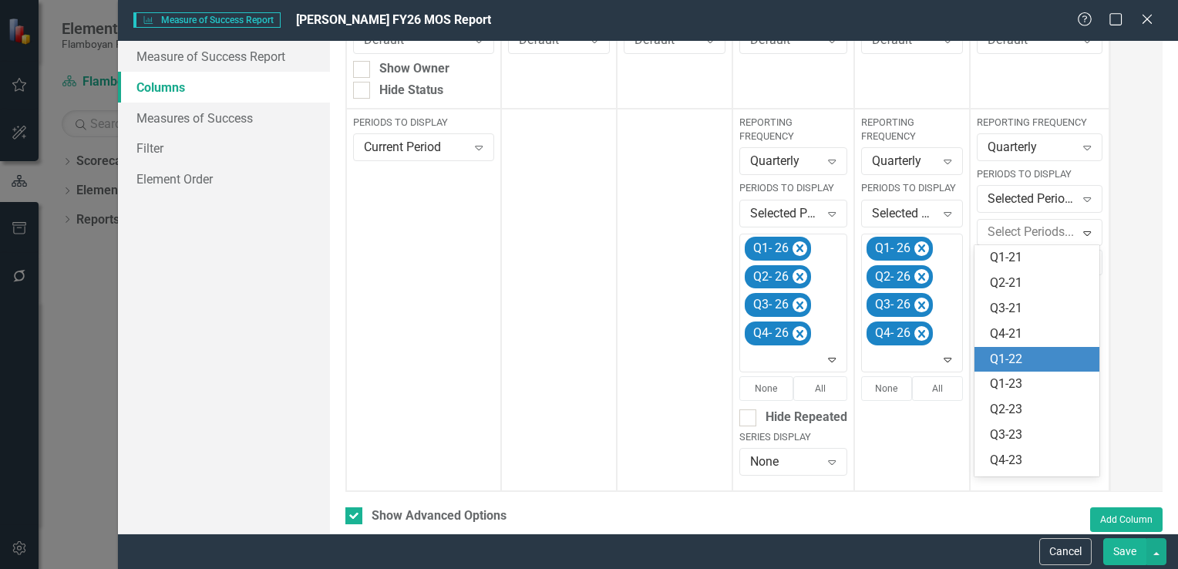
scroll to position [300, 0]
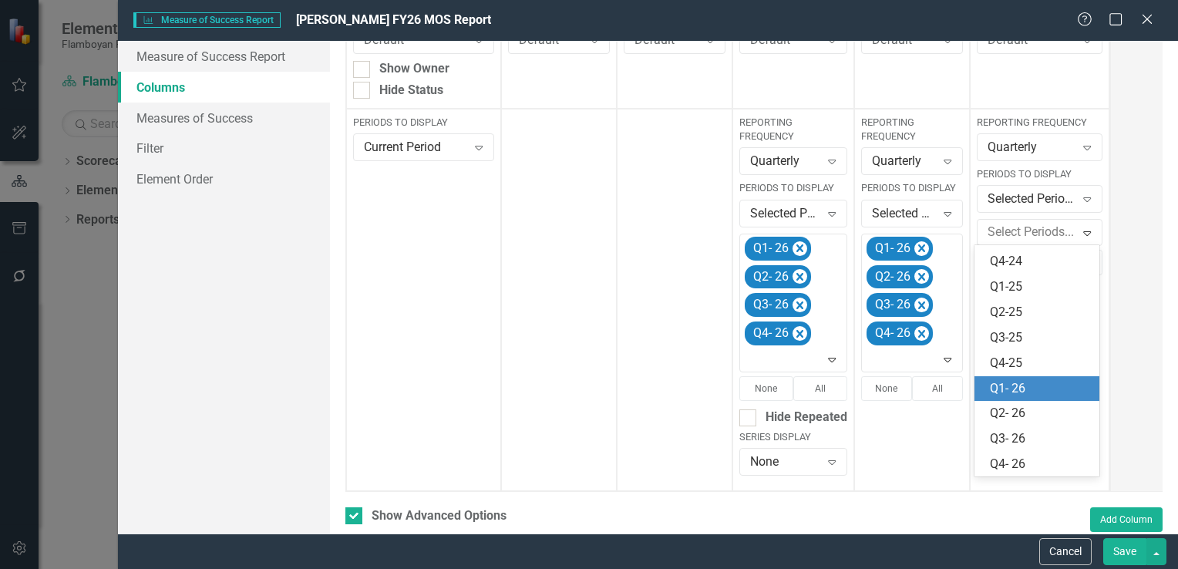
click at [1044, 396] on div "Q1- 26" at bounding box center [1040, 389] width 101 height 18
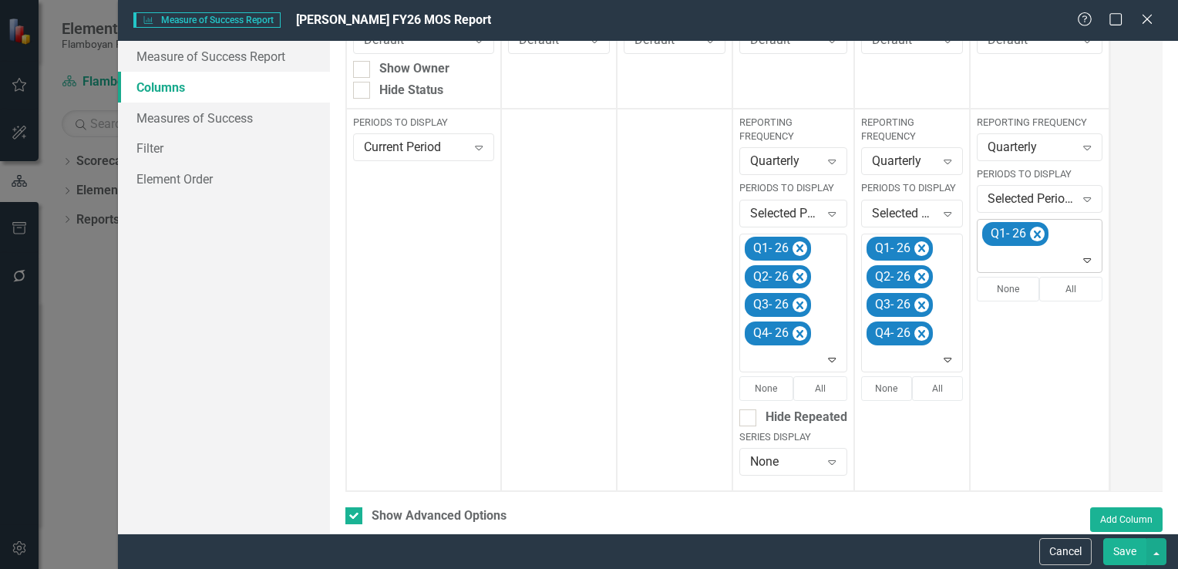
click at [1085, 254] on icon "Expand" at bounding box center [1087, 260] width 15 height 12
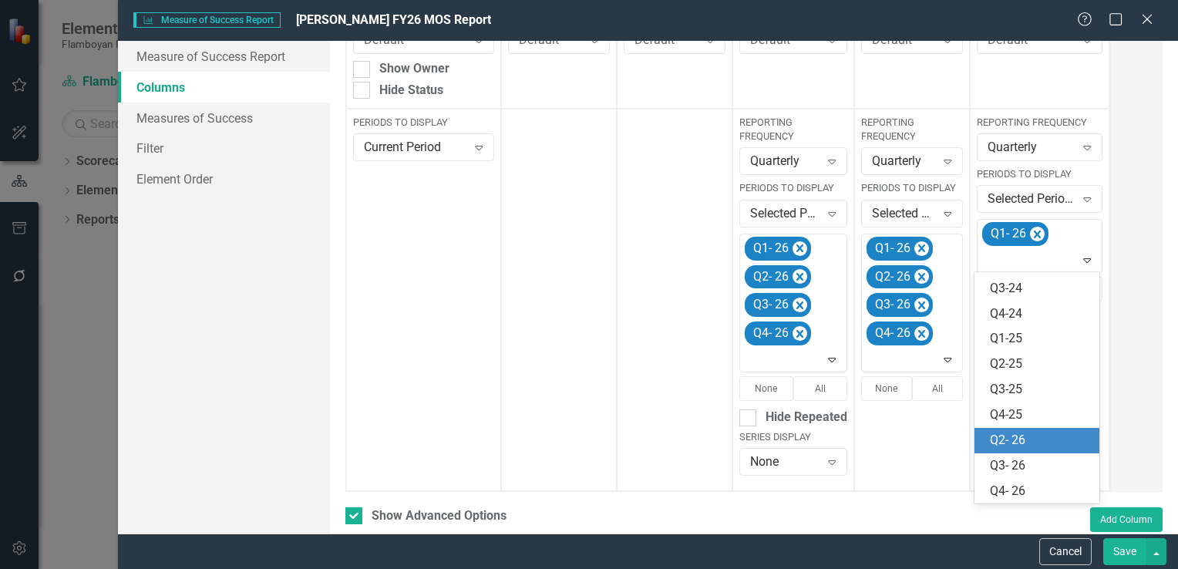
click at [1043, 432] on div "Q2- 26" at bounding box center [1040, 441] width 101 height 18
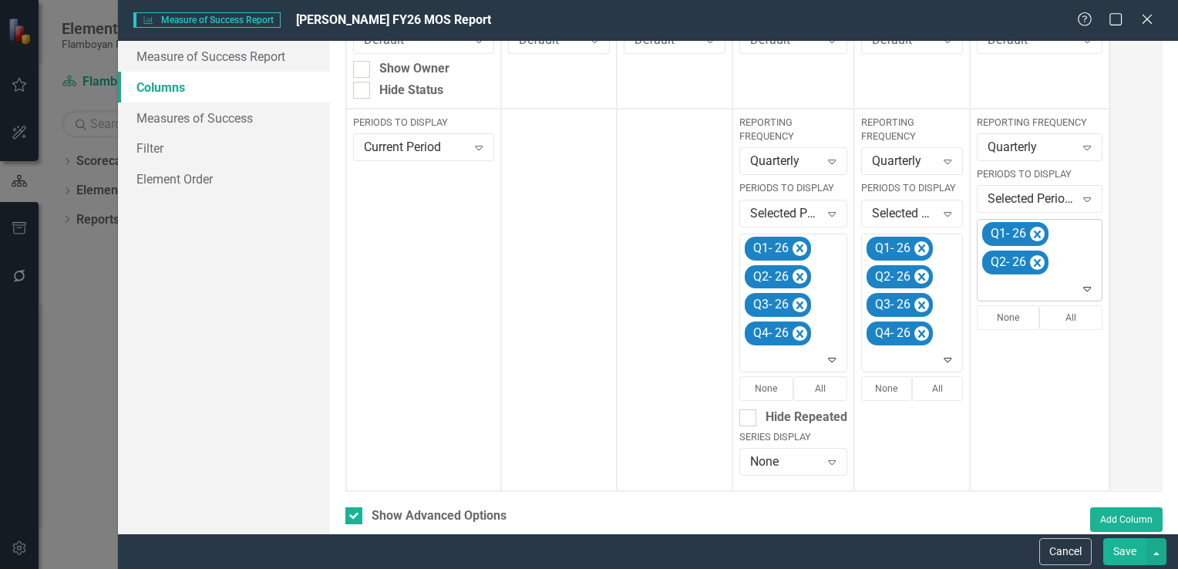
click at [1086, 288] on icon "Expand" at bounding box center [1087, 288] width 15 height 12
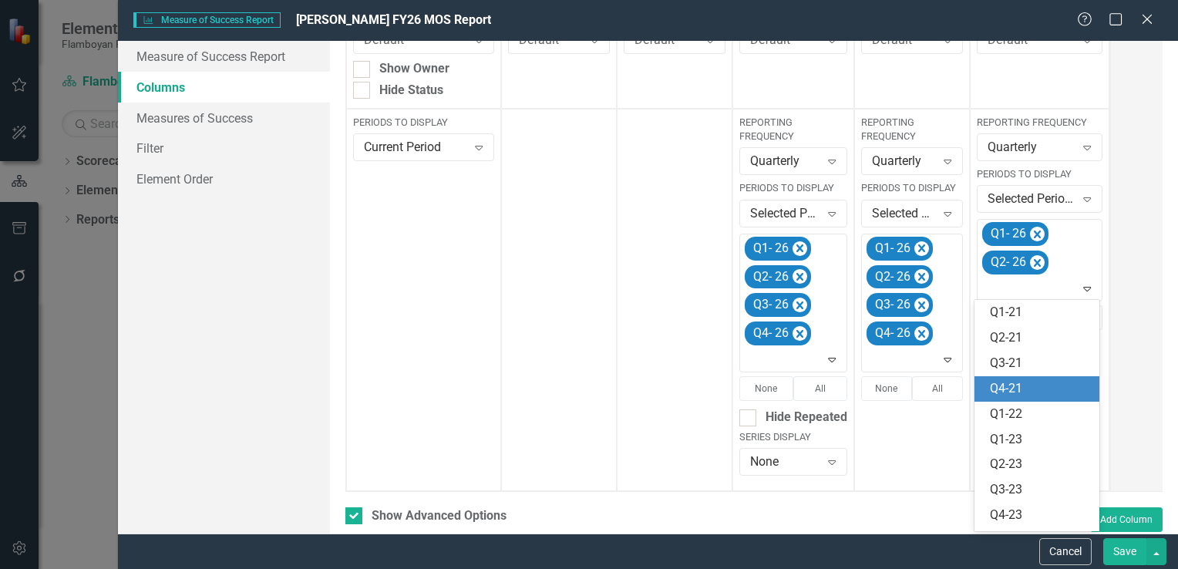
scroll to position [250, 0]
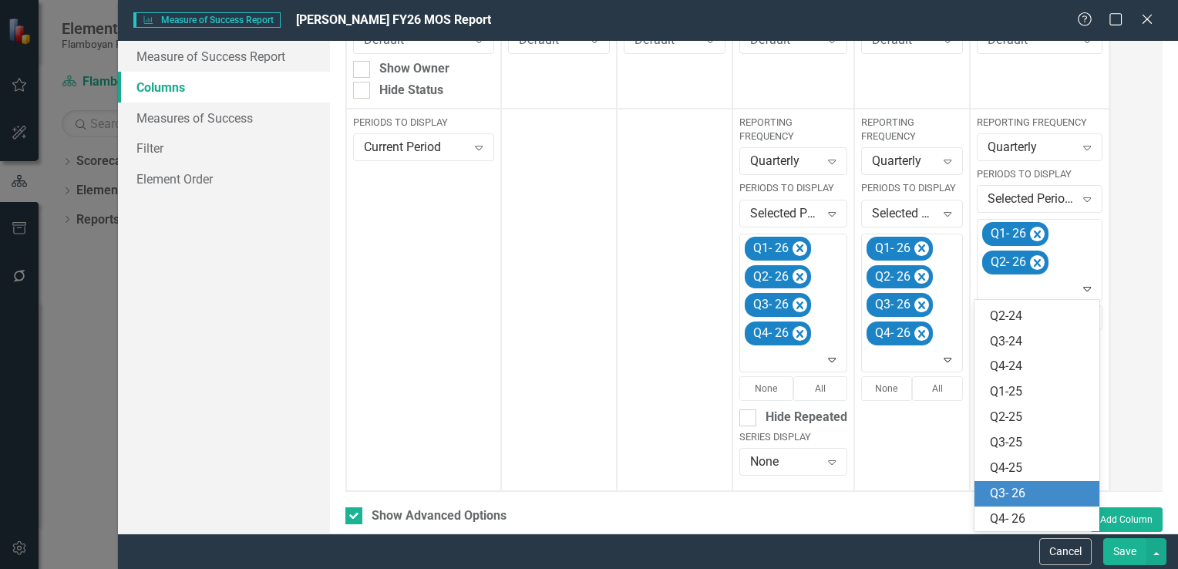
click at [1038, 483] on div "Q3- 26" at bounding box center [1038, 493] width 126 height 25
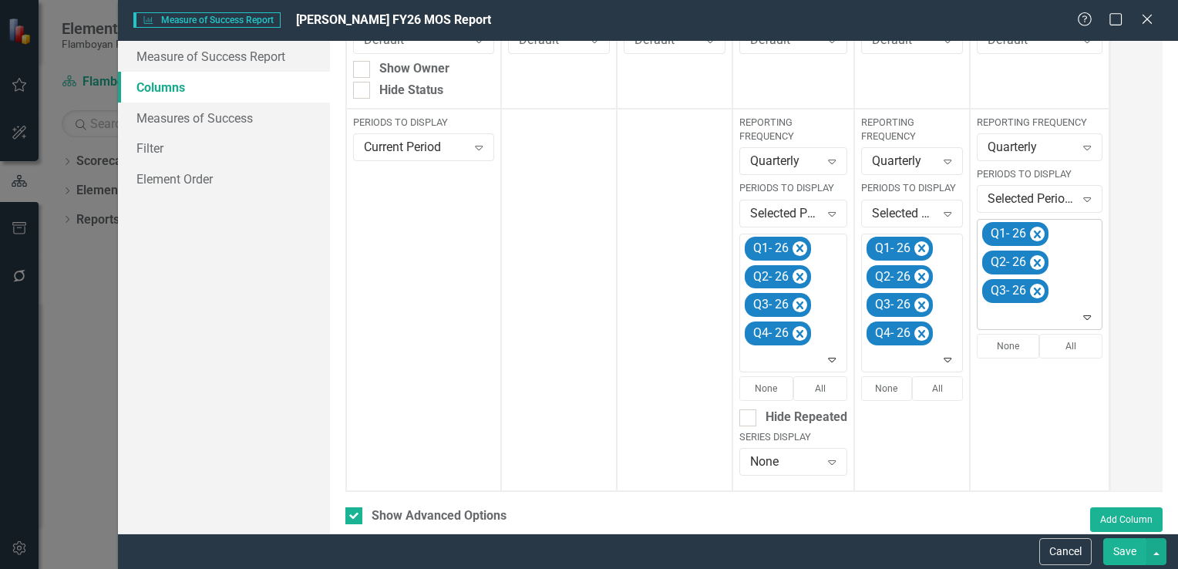
click at [1084, 308] on div "Expand" at bounding box center [1091, 317] width 22 height 25
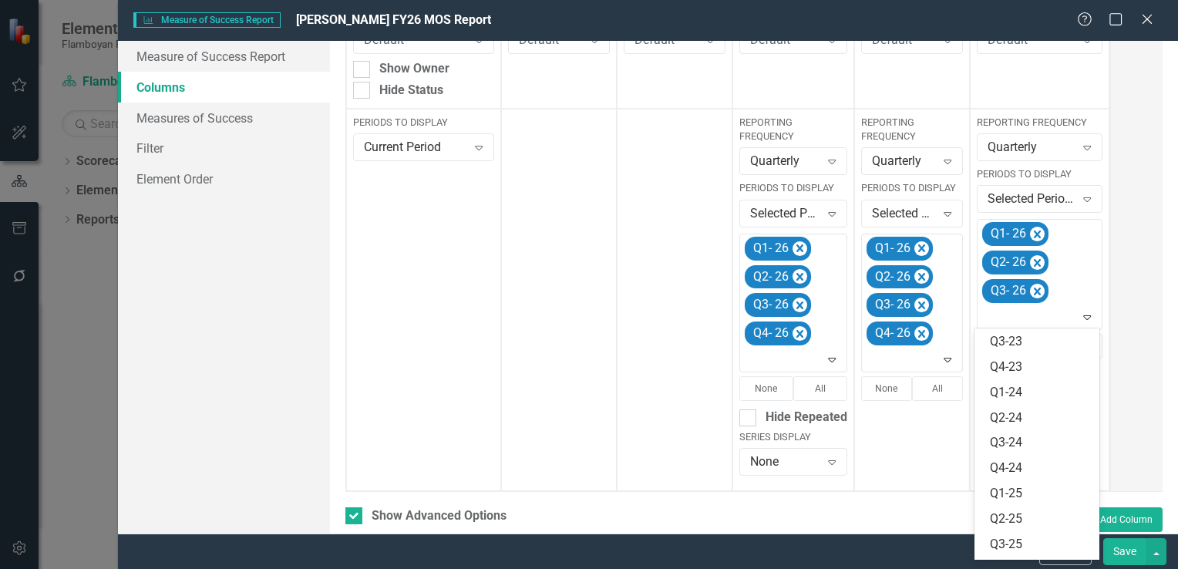
scroll to position [224, 0]
click at [1058, 545] on div "Q4- 26" at bounding box center [1040, 548] width 101 height 18
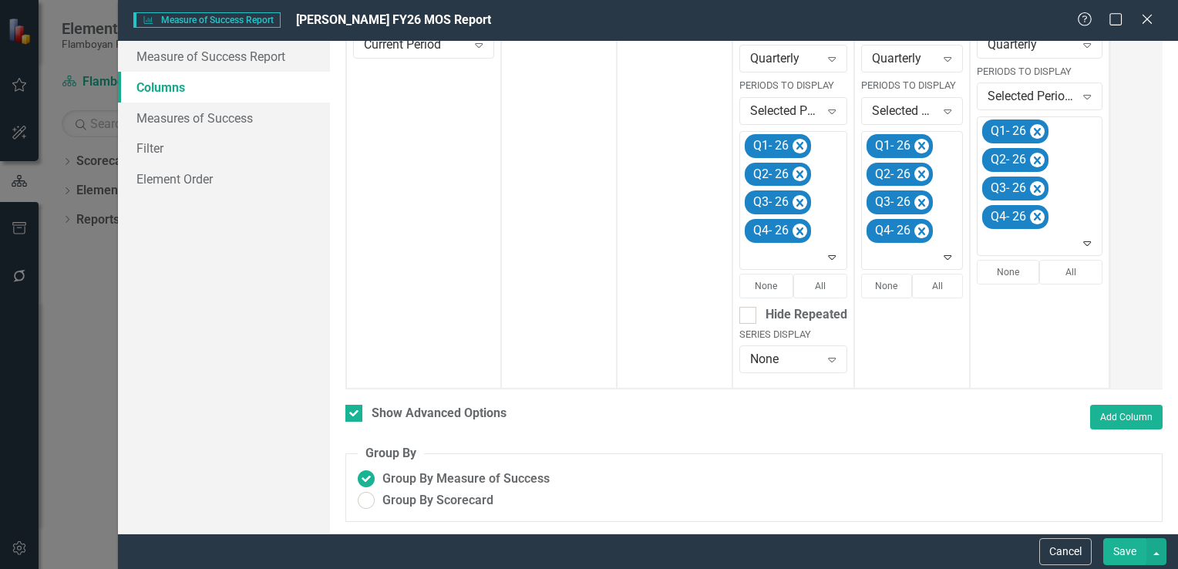
scroll to position [447, 0]
click at [1130, 553] on button "Save" at bounding box center [1125, 551] width 43 height 27
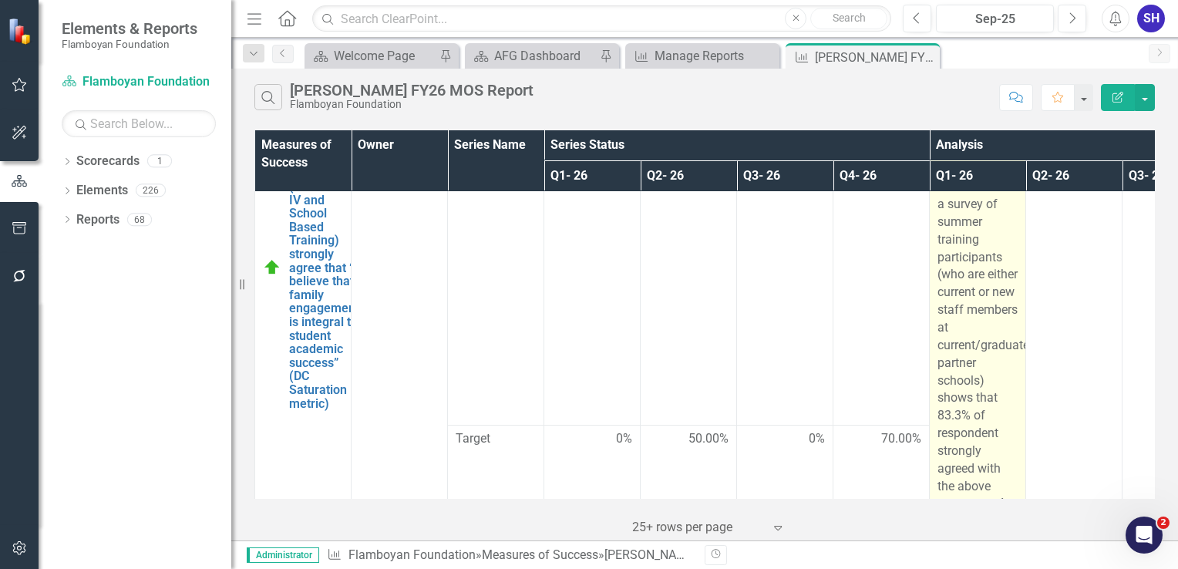
scroll to position [0, 0]
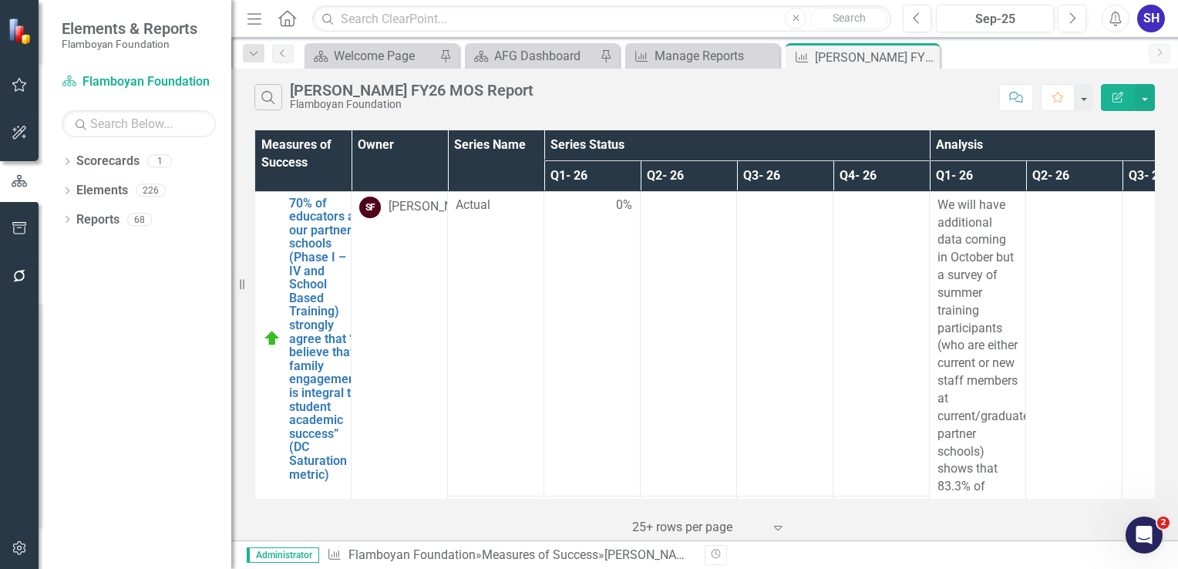
click at [1110, 93] on button "Edit Report" at bounding box center [1118, 97] width 34 height 27
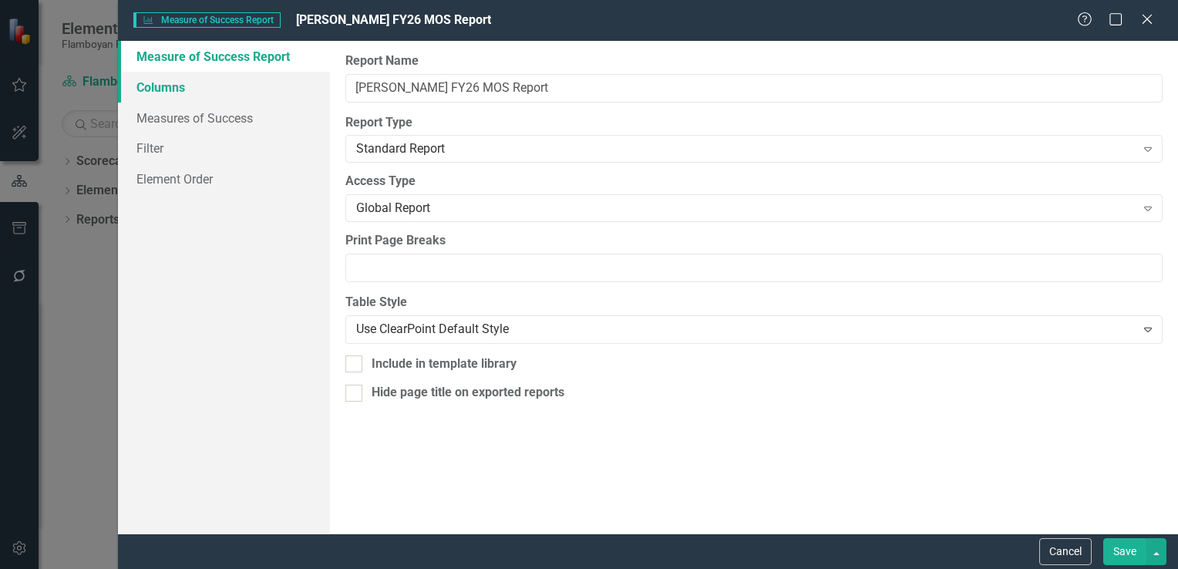
click at [207, 82] on link "Columns" at bounding box center [224, 87] width 212 height 31
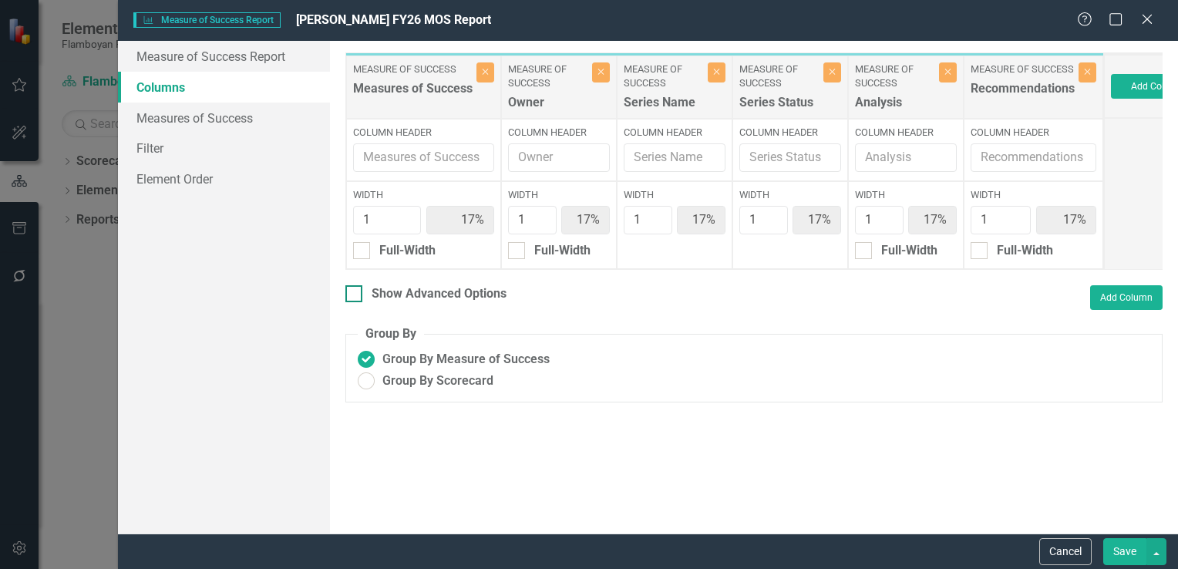
click at [356, 302] on div at bounding box center [354, 293] width 17 height 17
click at [356, 295] on input "Show Advanced Options" at bounding box center [351, 290] width 10 height 10
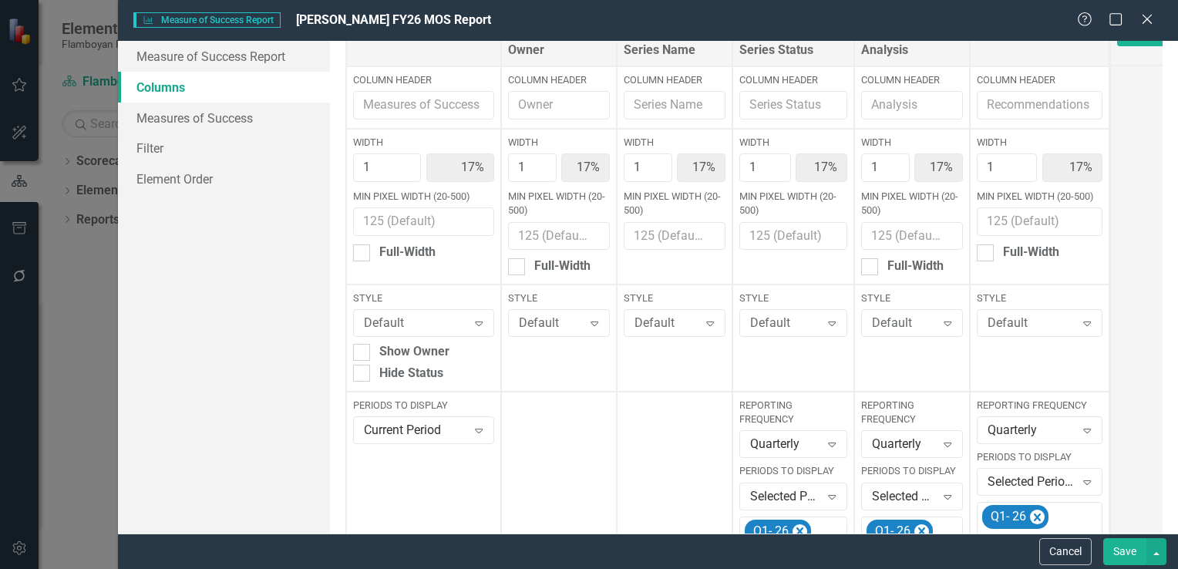
scroll to position [231, 0]
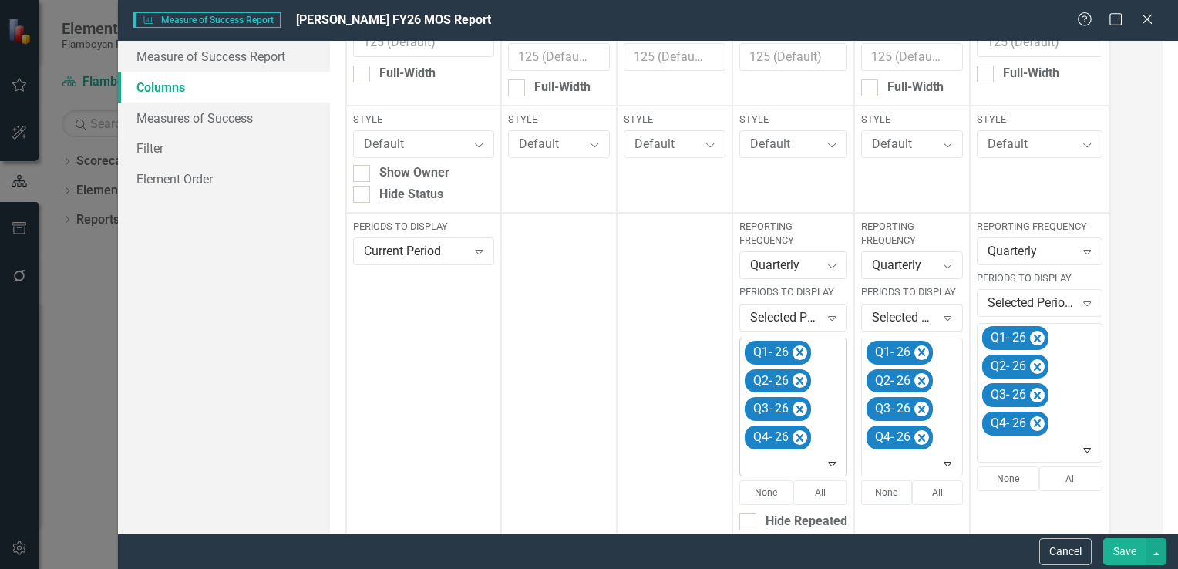
click at [825, 467] on icon "Expand" at bounding box center [831, 463] width 15 height 12
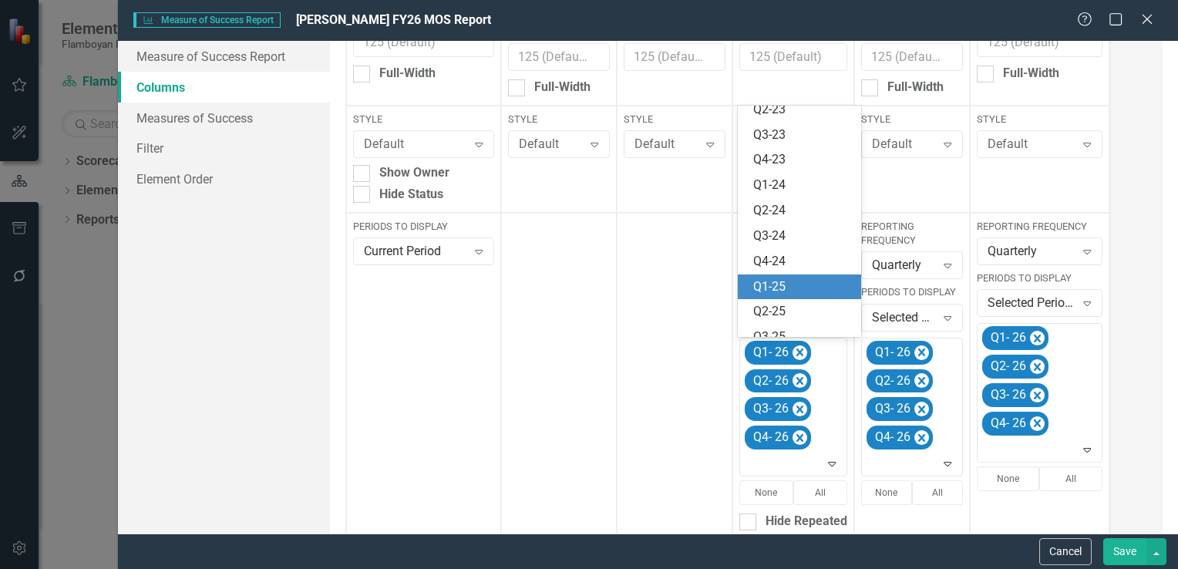
scroll to position [199, 0]
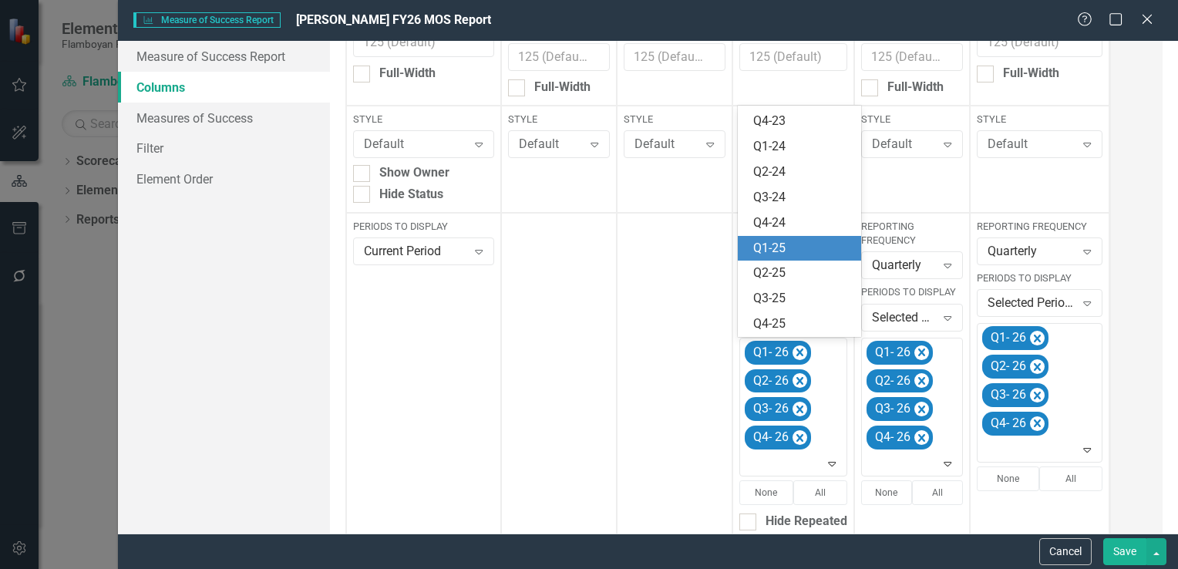
click at [797, 255] on div "Q1-25" at bounding box center [802, 249] width 99 height 18
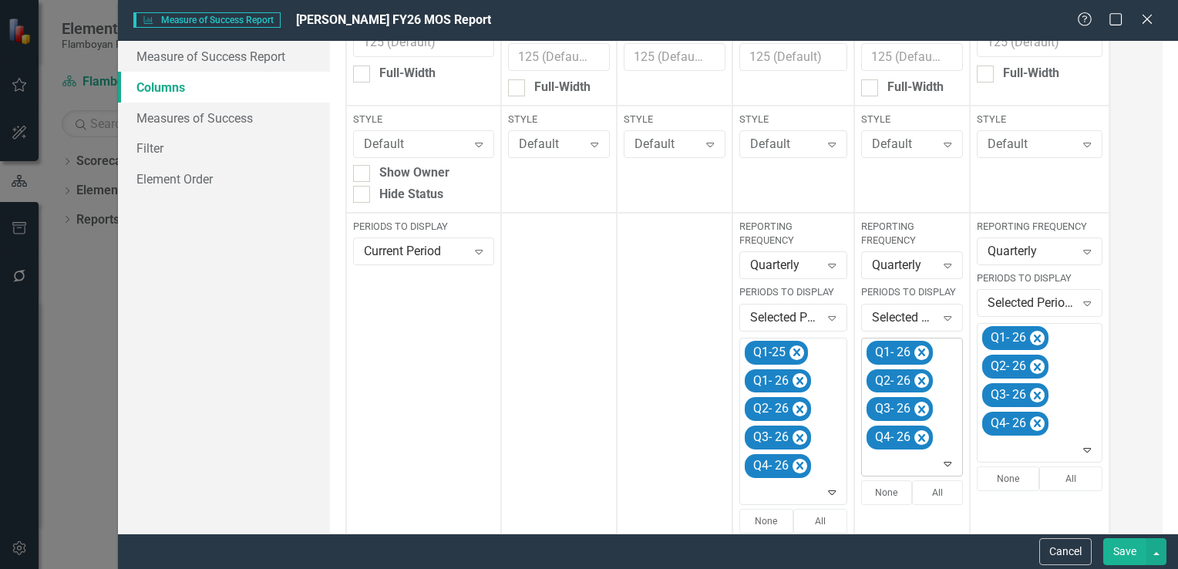
click at [947, 461] on icon "Expand" at bounding box center [947, 463] width 15 height 12
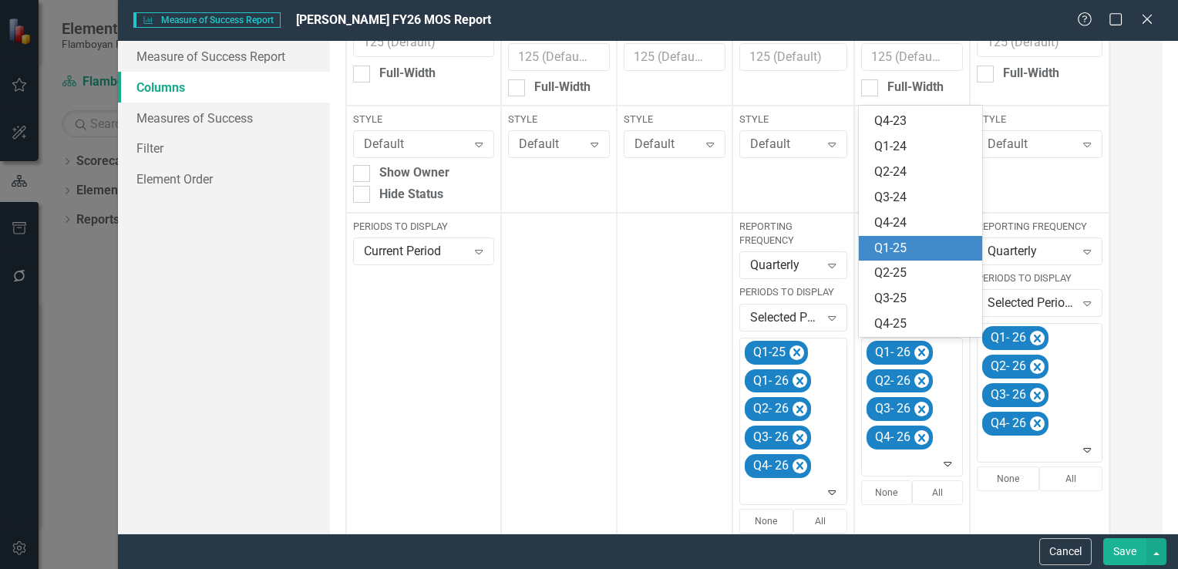
click at [921, 244] on div "Q1-25" at bounding box center [924, 249] width 99 height 18
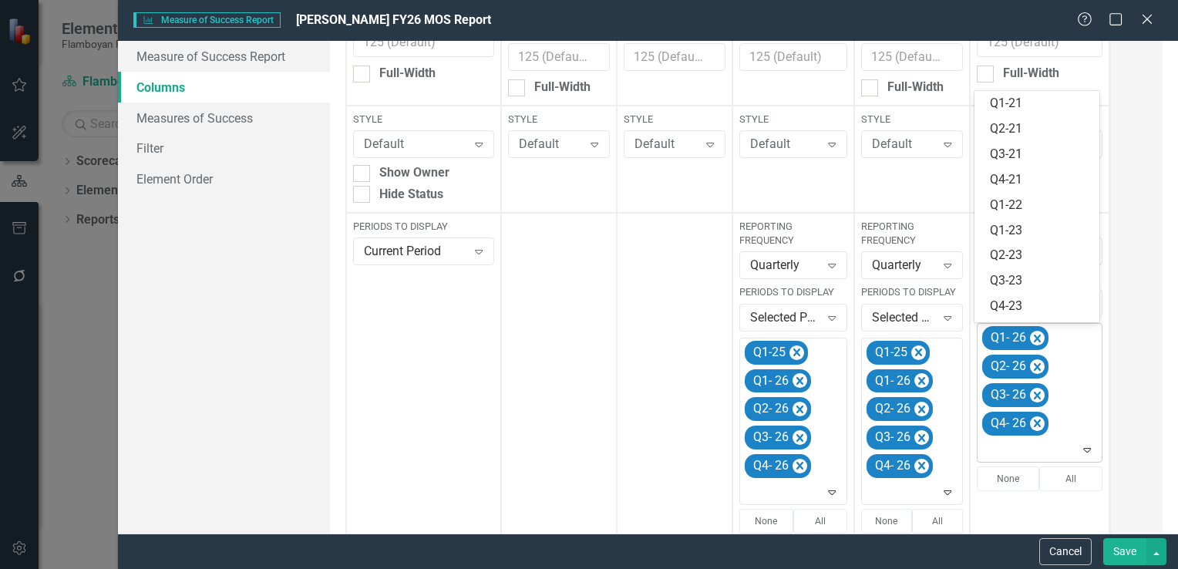
click at [1088, 446] on icon "Expand" at bounding box center [1087, 449] width 15 height 12
click at [1049, 236] on div "Q1-25" at bounding box center [1040, 234] width 101 height 18
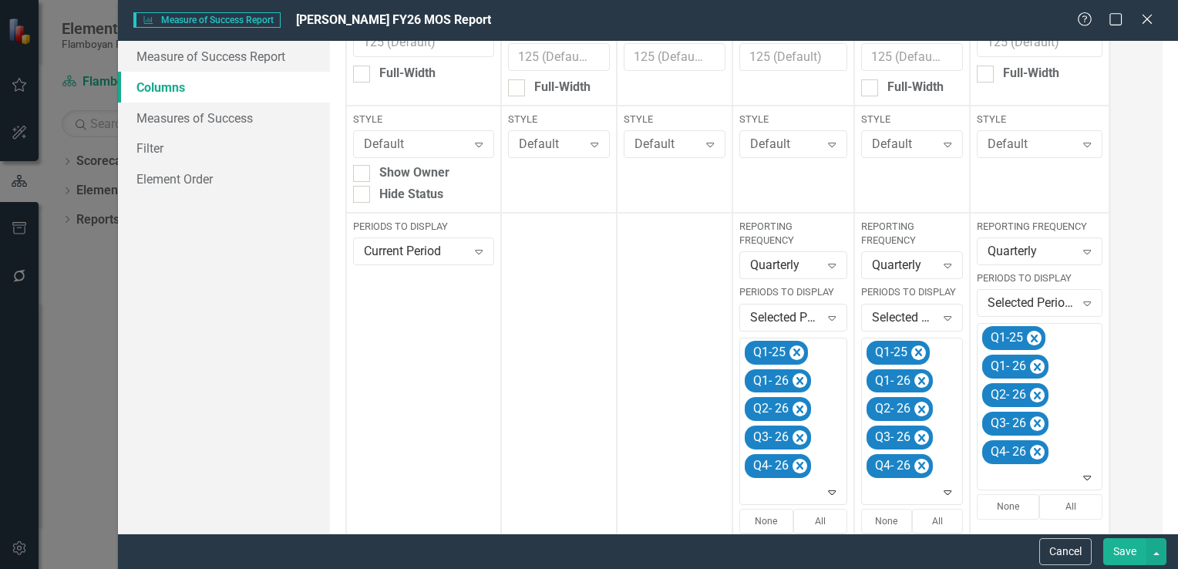
click at [1125, 552] on button "Save" at bounding box center [1125, 551] width 43 height 27
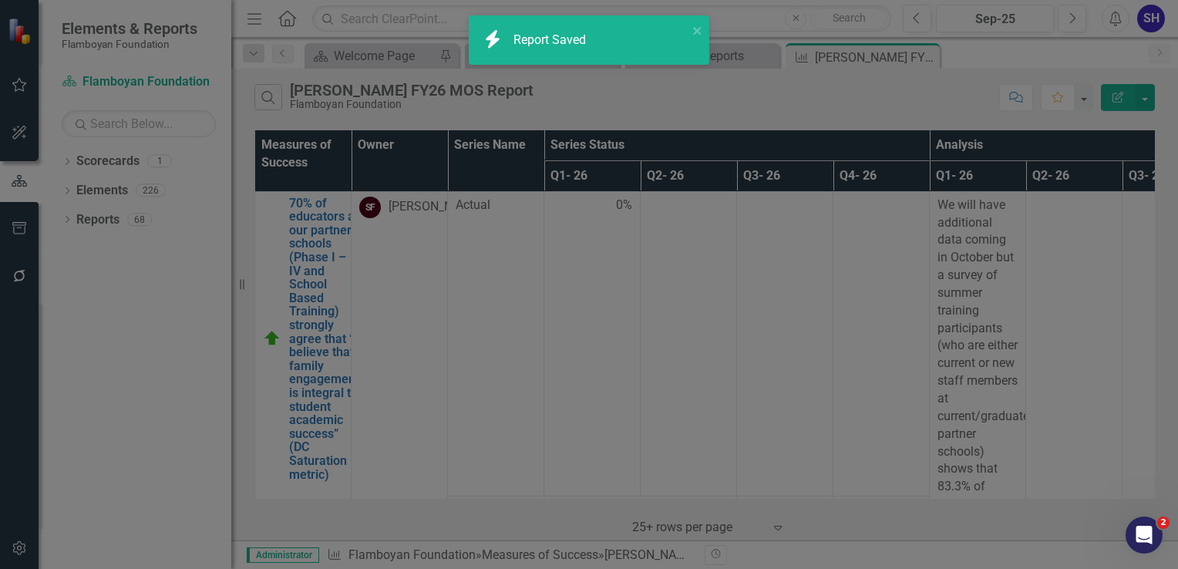
checkbox input "false"
radio input "false"
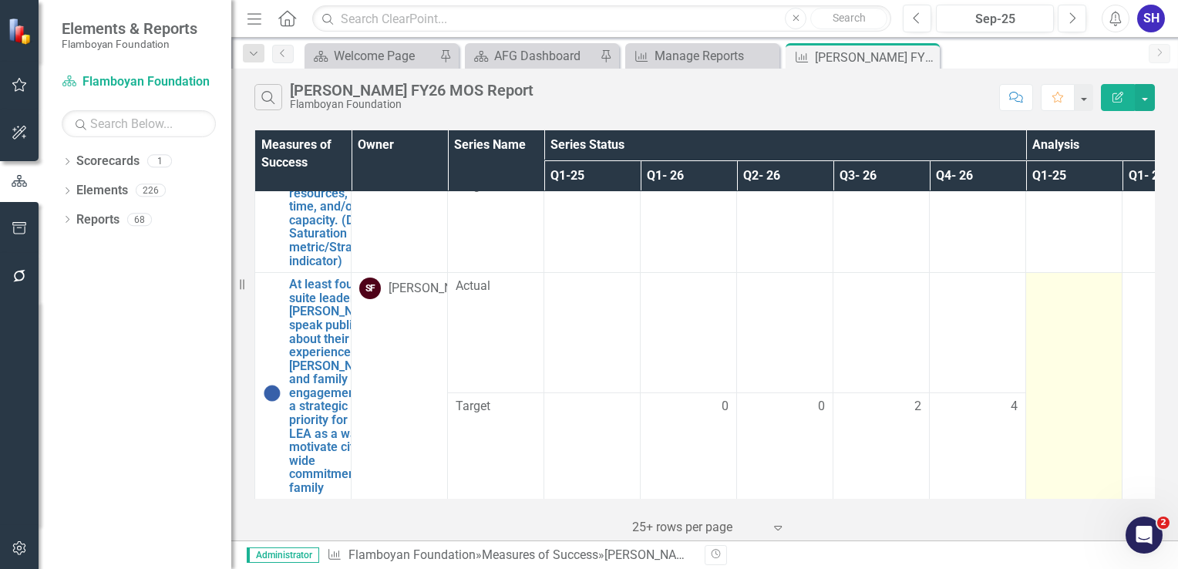
scroll to position [2252, 0]
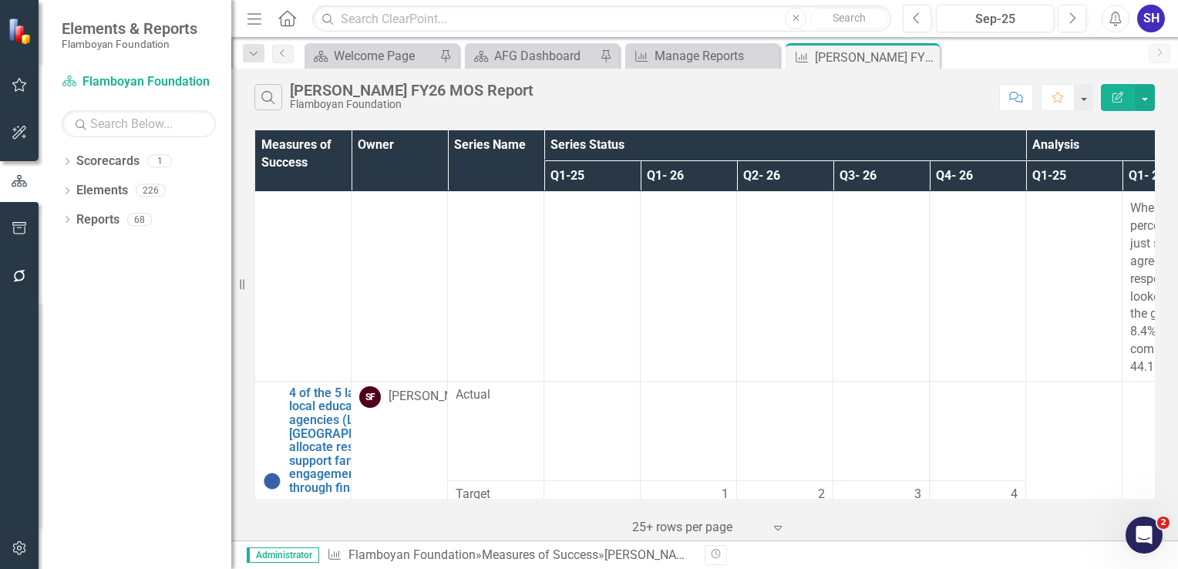
click at [1122, 97] on icon "Edit Report" at bounding box center [1118, 97] width 14 height 11
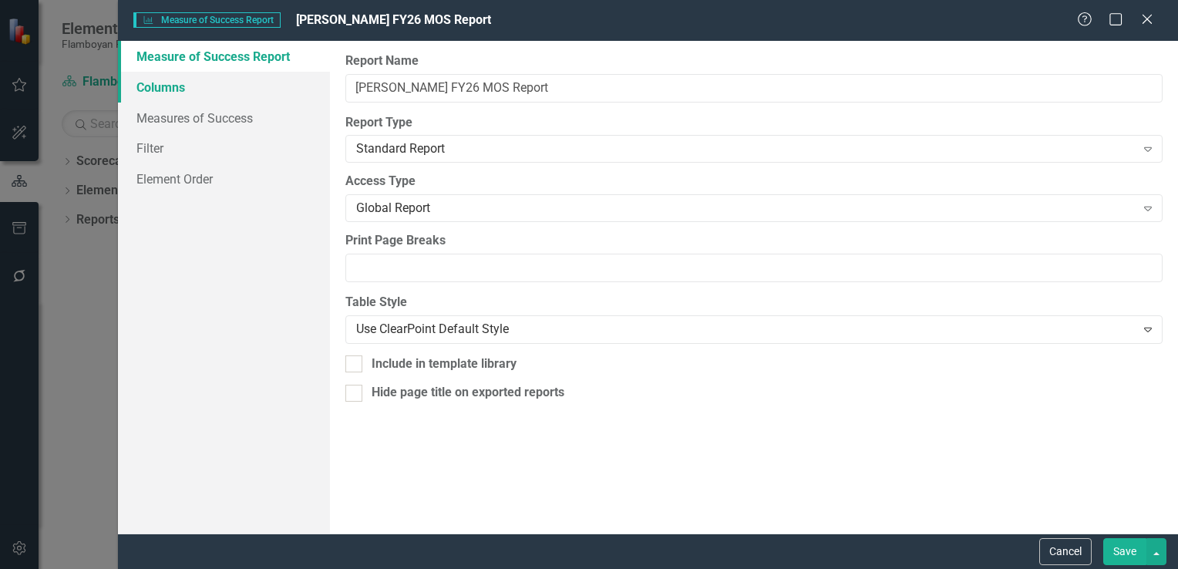
click at [180, 93] on link "Columns" at bounding box center [224, 87] width 212 height 31
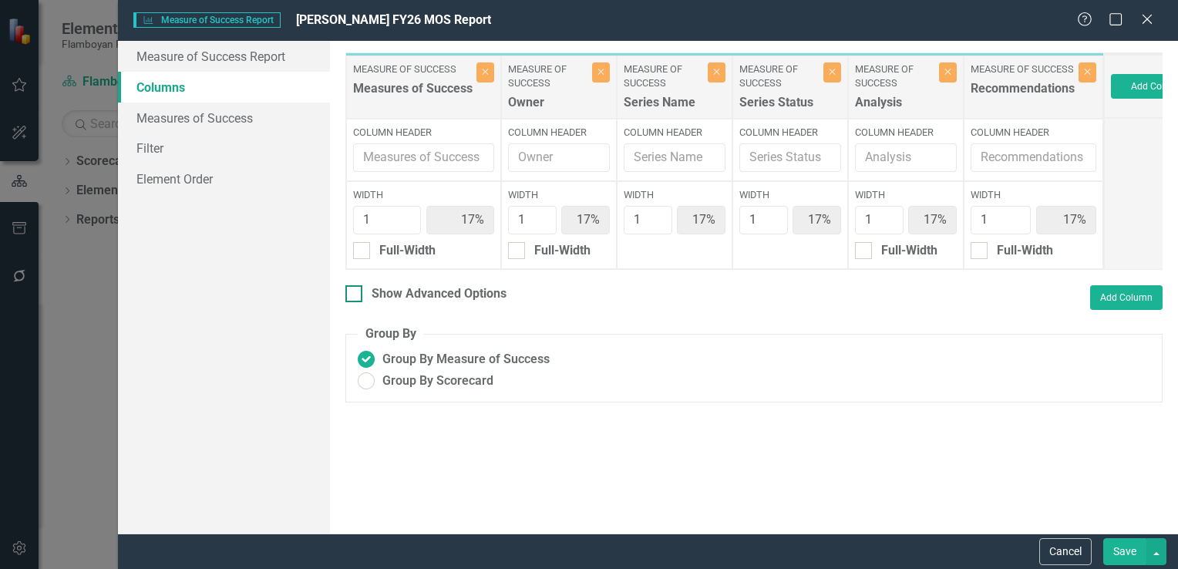
click at [361, 302] on div at bounding box center [354, 293] width 17 height 17
click at [356, 295] on input "Show Advanced Options" at bounding box center [351, 290] width 10 height 10
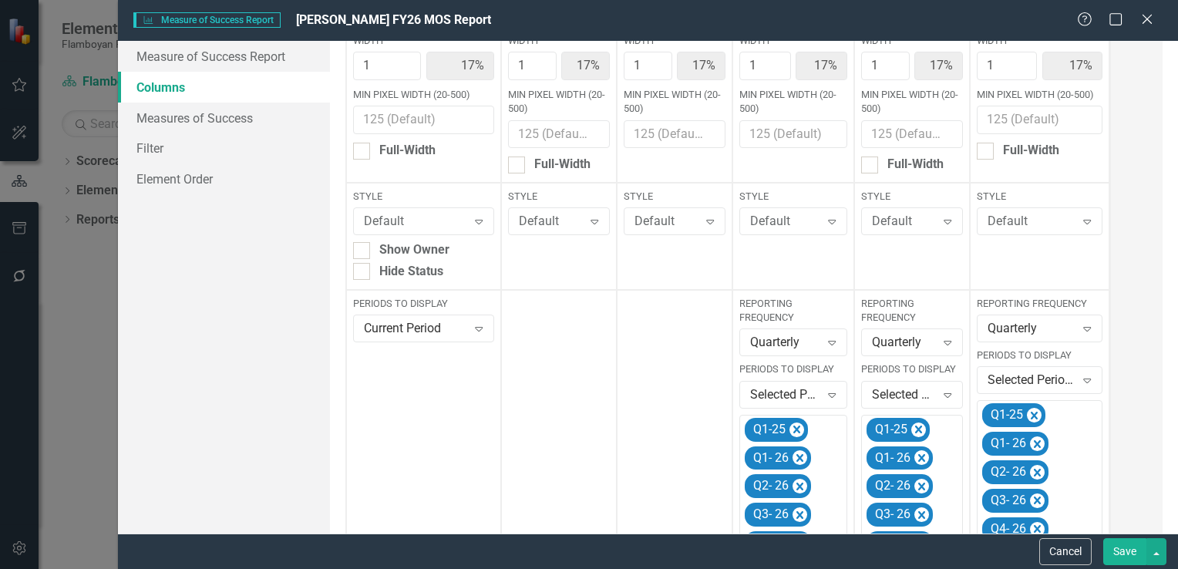
scroll to position [231, 0]
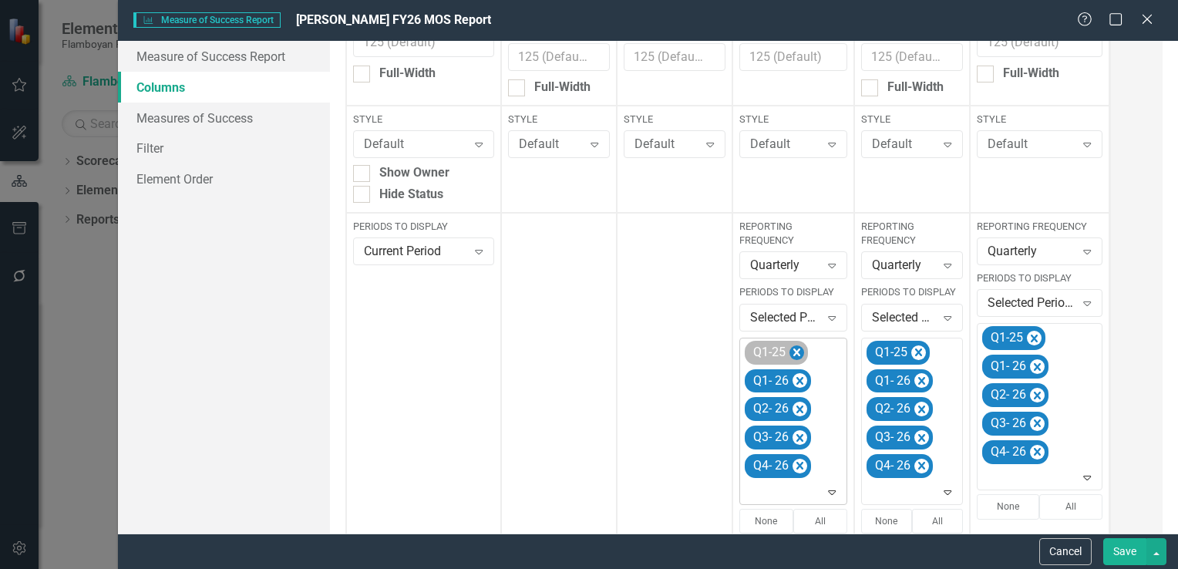
click at [794, 350] on icon "Remove Q1-25" at bounding box center [797, 353] width 7 height 8
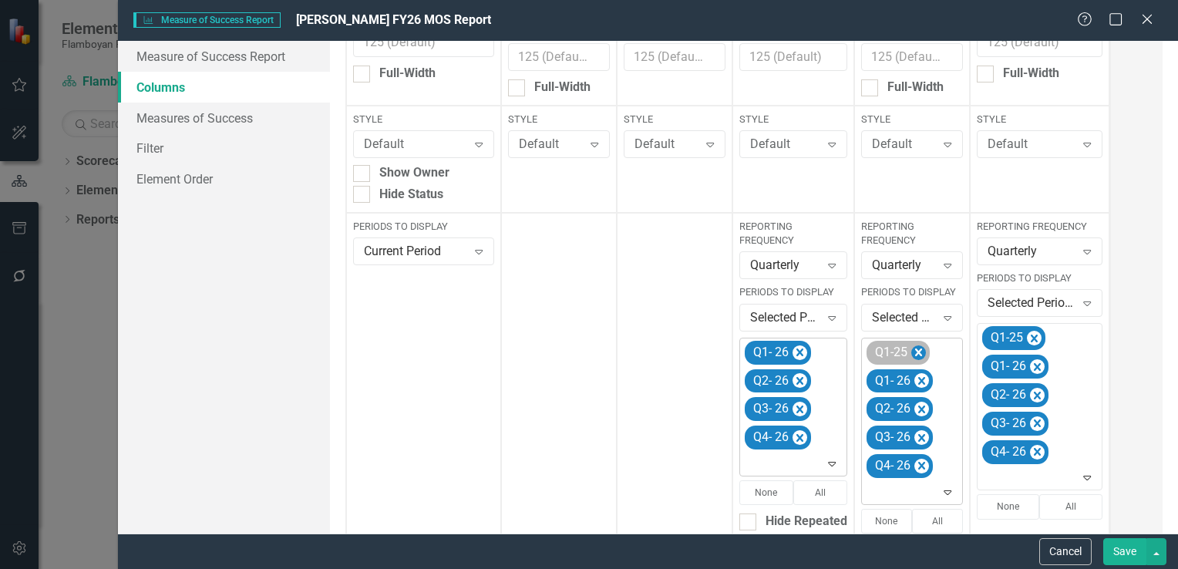
click at [915, 349] on icon "Remove Q1-25" at bounding box center [918, 353] width 7 height 8
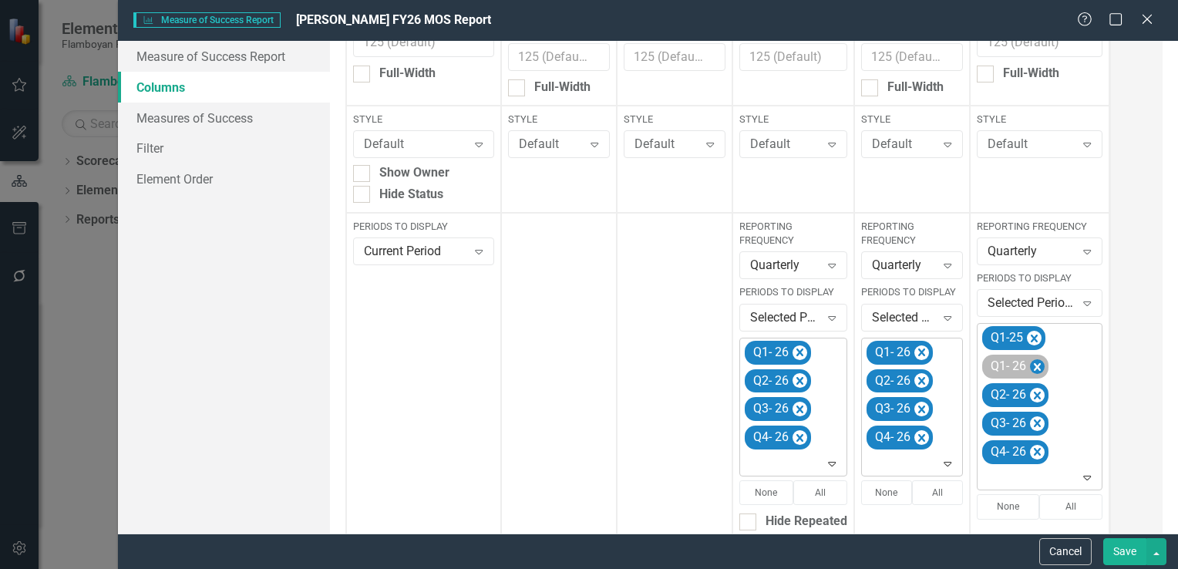
click at [1031, 335] on icon "Remove Q1-25" at bounding box center [1034, 339] width 7 height 8
click at [1141, 554] on button "Save" at bounding box center [1125, 551] width 43 height 27
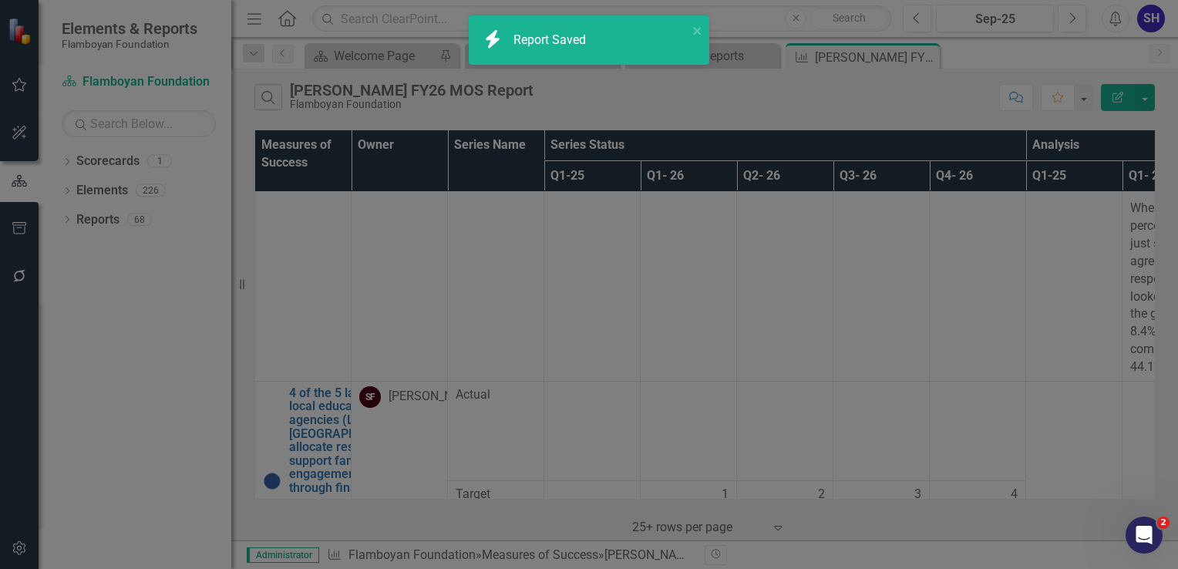
checkbox input "false"
radio input "true"
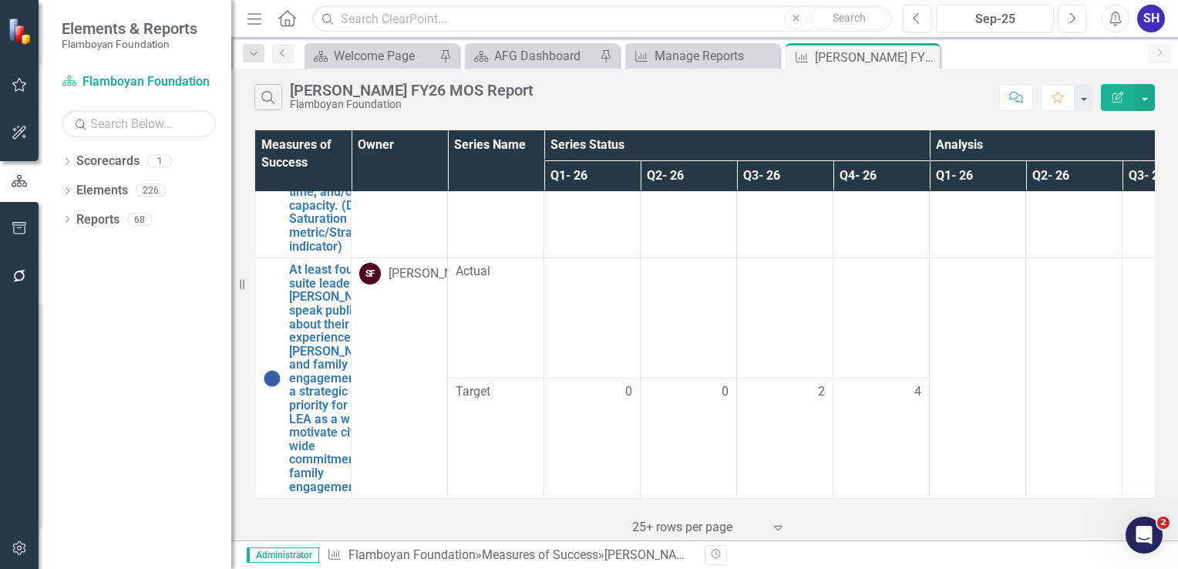
scroll to position [2406, 0]
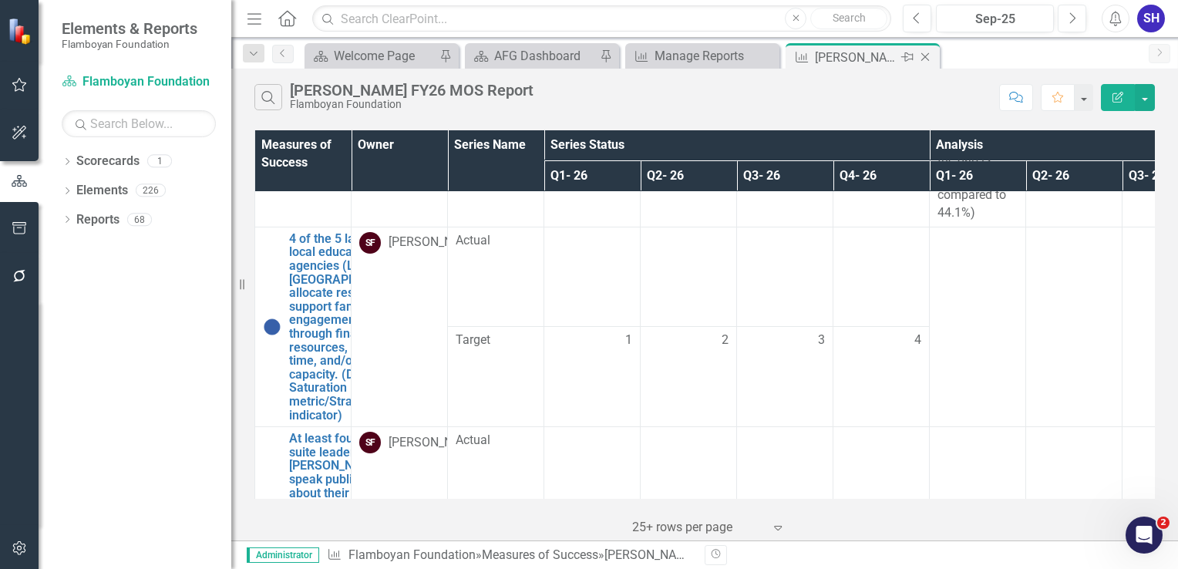
click at [928, 57] on icon "Close" at bounding box center [925, 57] width 15 height 12
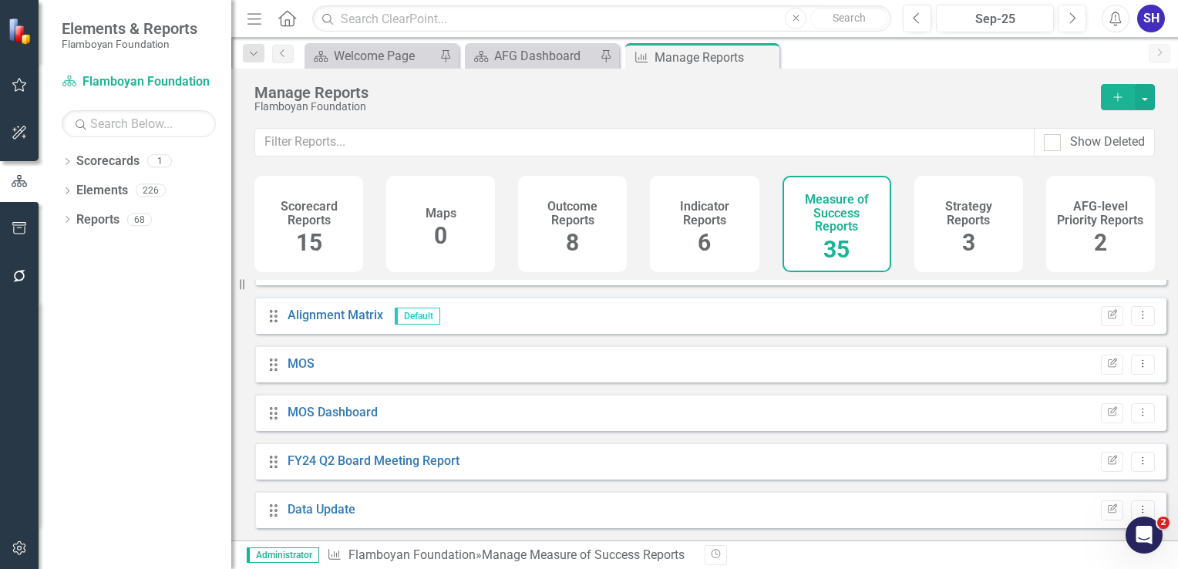
scroll to position [77, 0]
